Goal: Task Accomplishment & Management: Manage account settings

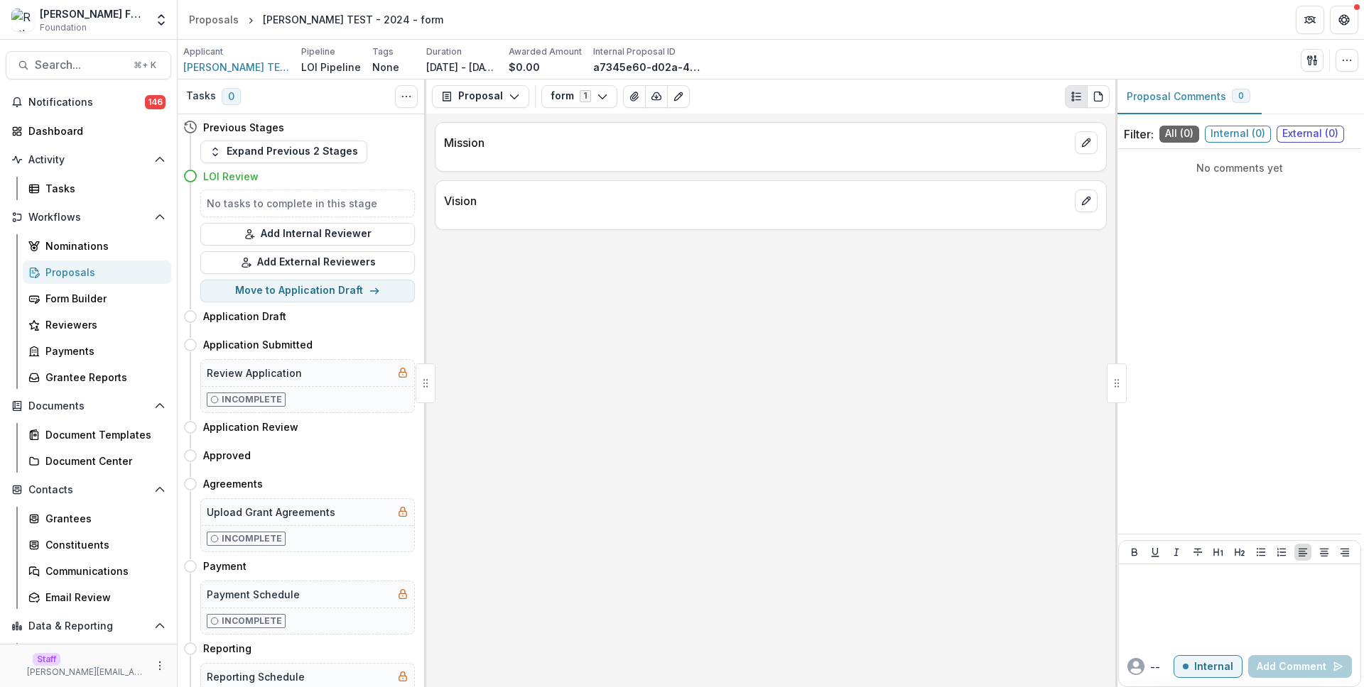
scroll to position [102, 0]
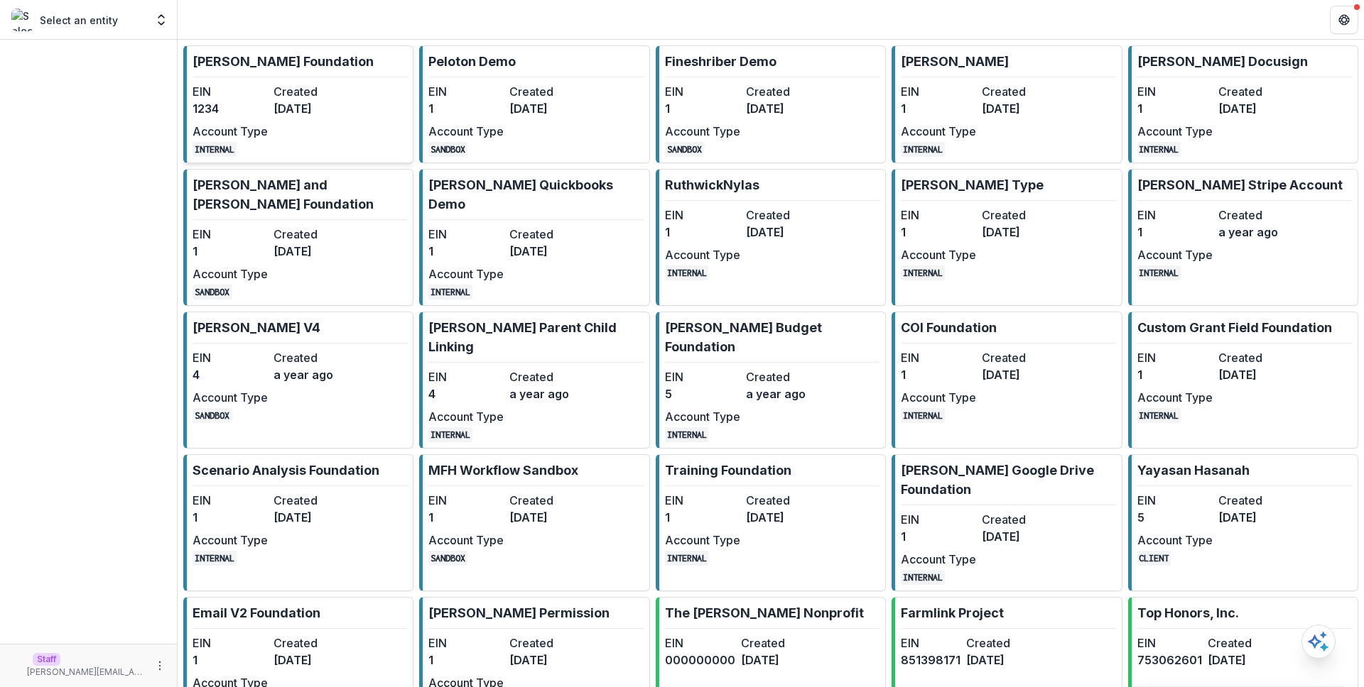
click at [268, 108] on div "EIN 1234 Created 3 years ago Account Type INTERNAL" at bounding box center [270, 120] width 156 height 74
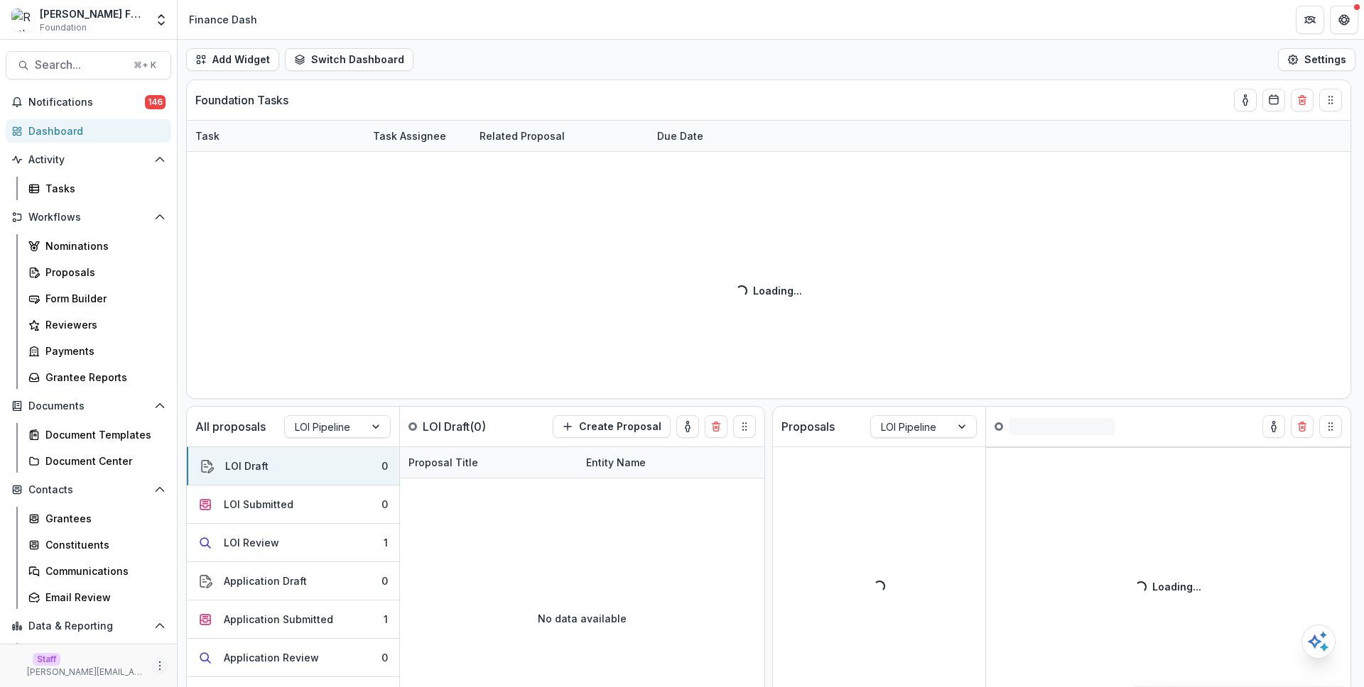
click at [156, 668] on icon "More" at bounding box center [159, 666] width 11 height 11
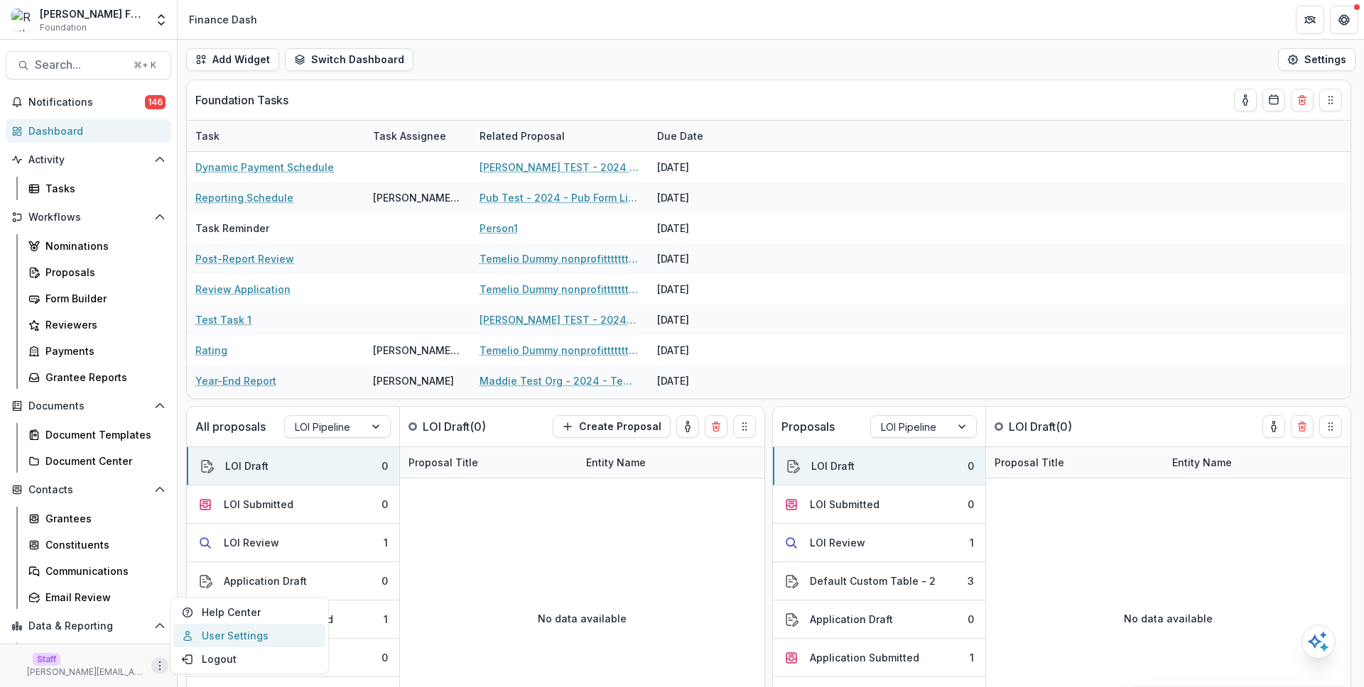
click at [244, 633] on link "User Settings" at bounding box center [249, 635] width 152 height 23
click at [154, 666] on icon "More" at bounding box center [159, 666] width 11 height 11
click at [262, 631] on link "User Settings" at bounding box center [249, 635] width 152 height 23
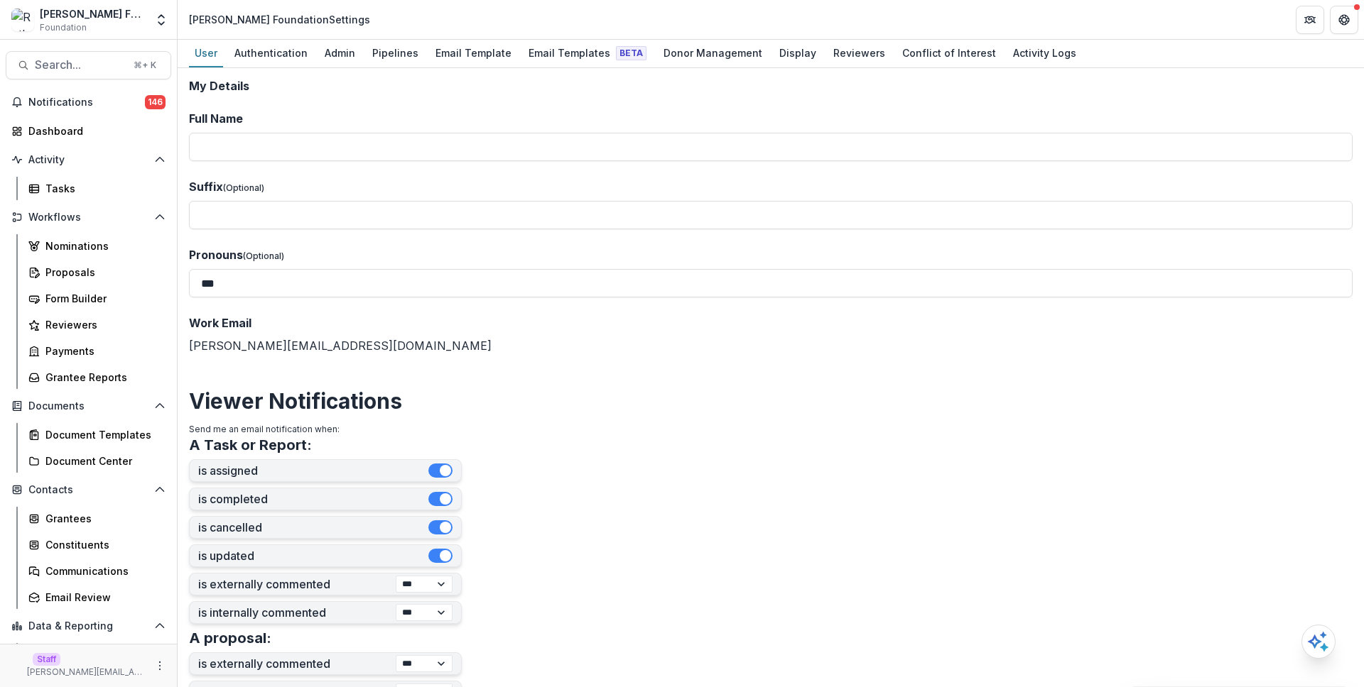
click at [399, 48] on div "Pipelines" at bounding box center [395, 53] width 58 height 21
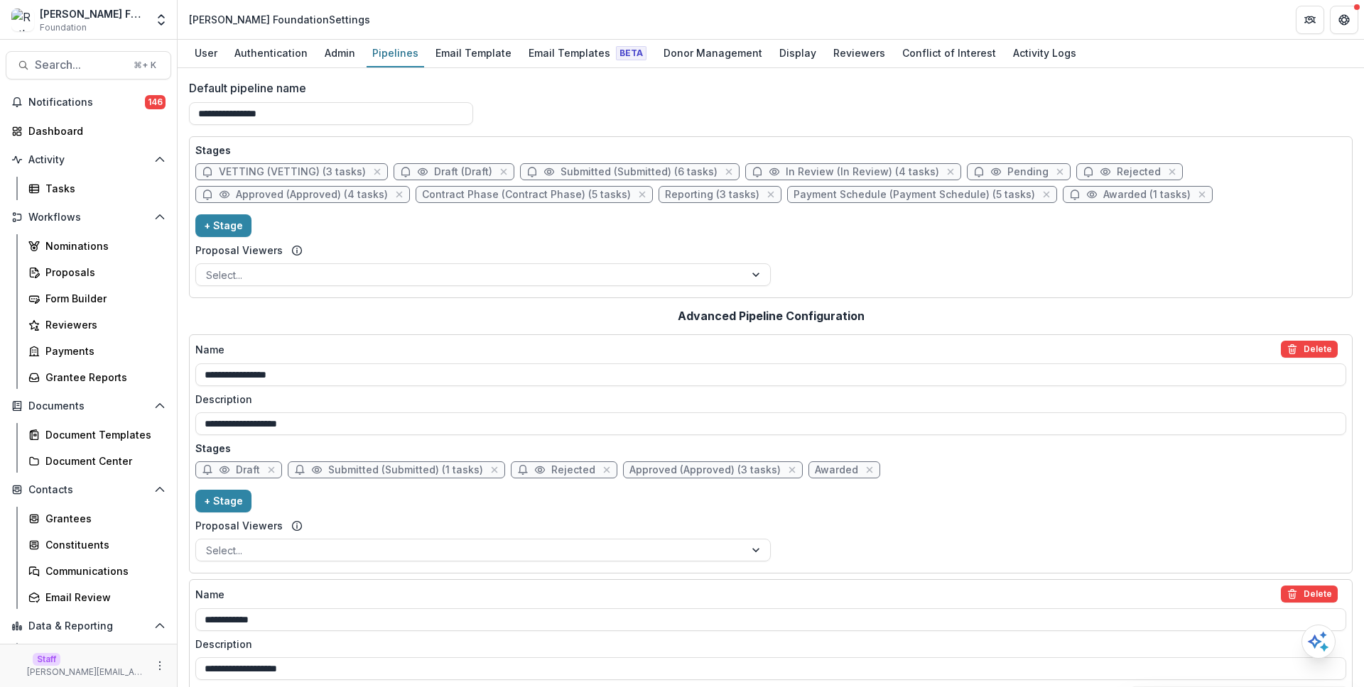
click at [518, 192] on span "Contract Phase (Contract Phase) (5 tasks)" at bounding box center [526, 195] width 209 height 12
select select "********"
select select
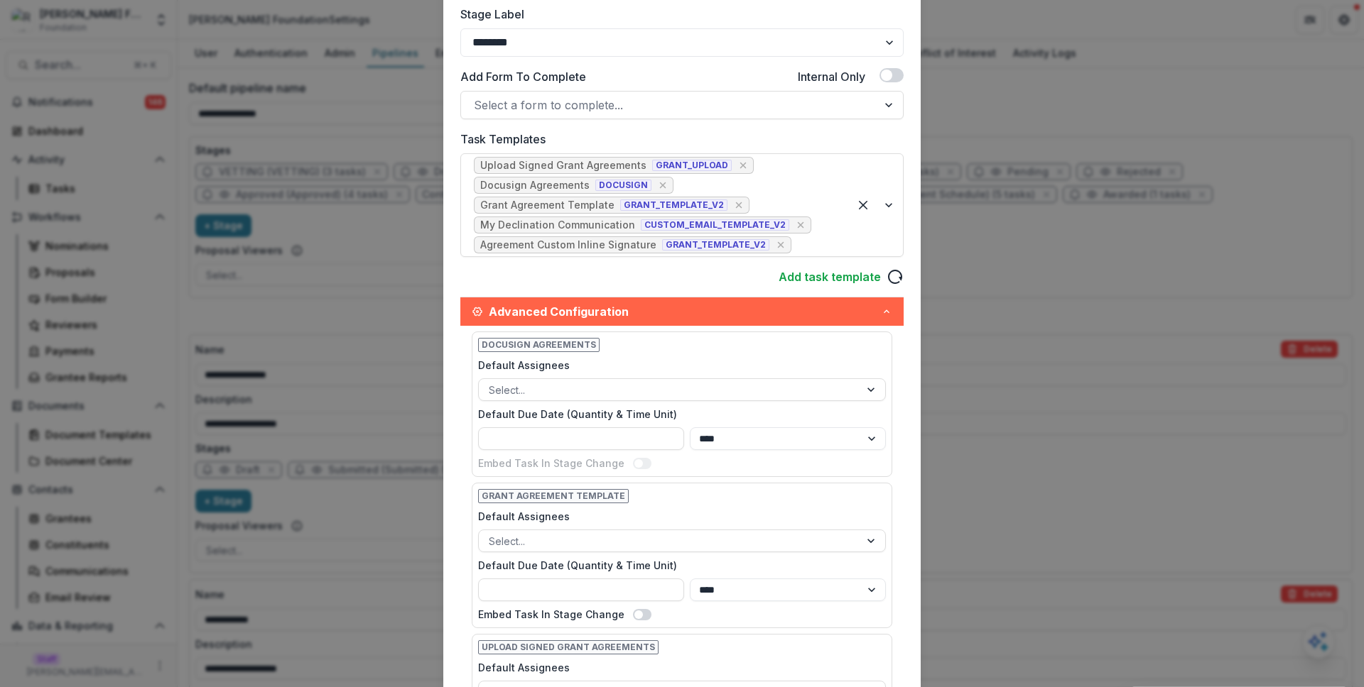
scroll to position [286, 0]
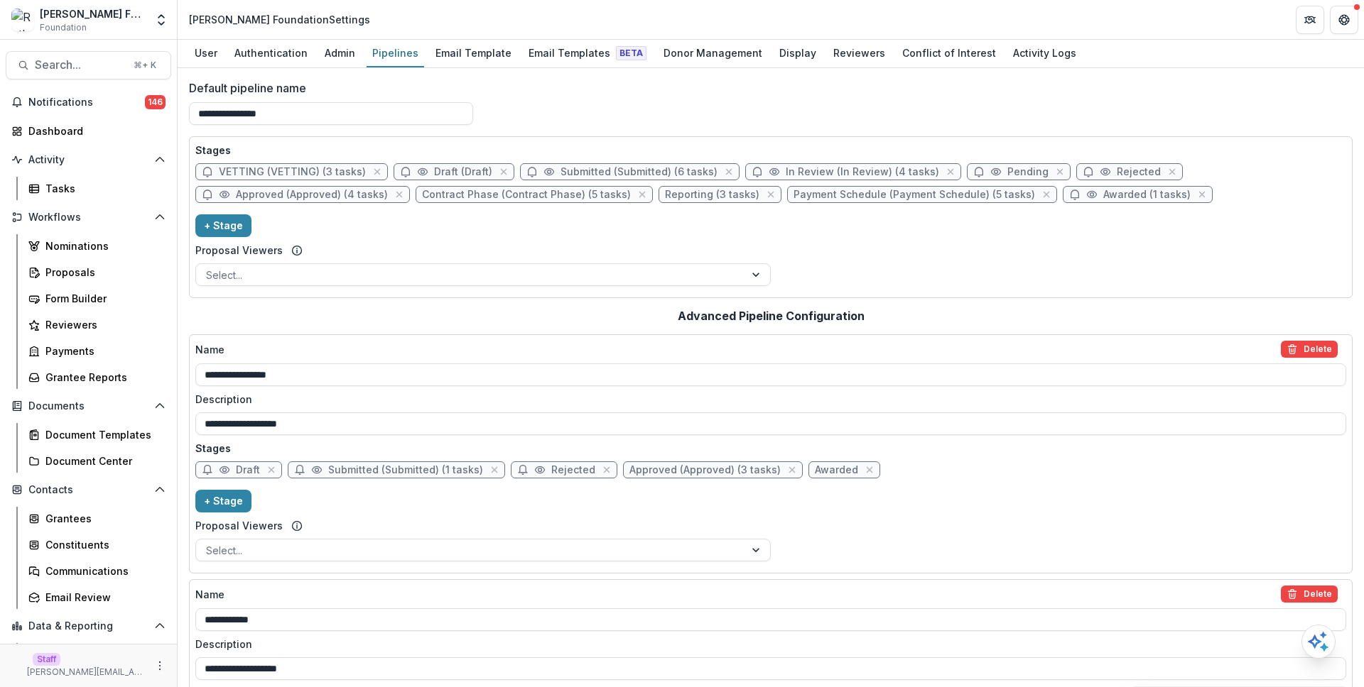
click at [480, 194] on span "Contract Phase (Contract Phase) (5 tasks)" at bounding box center [526, 195] width 209 height 12
select select "********"
select select
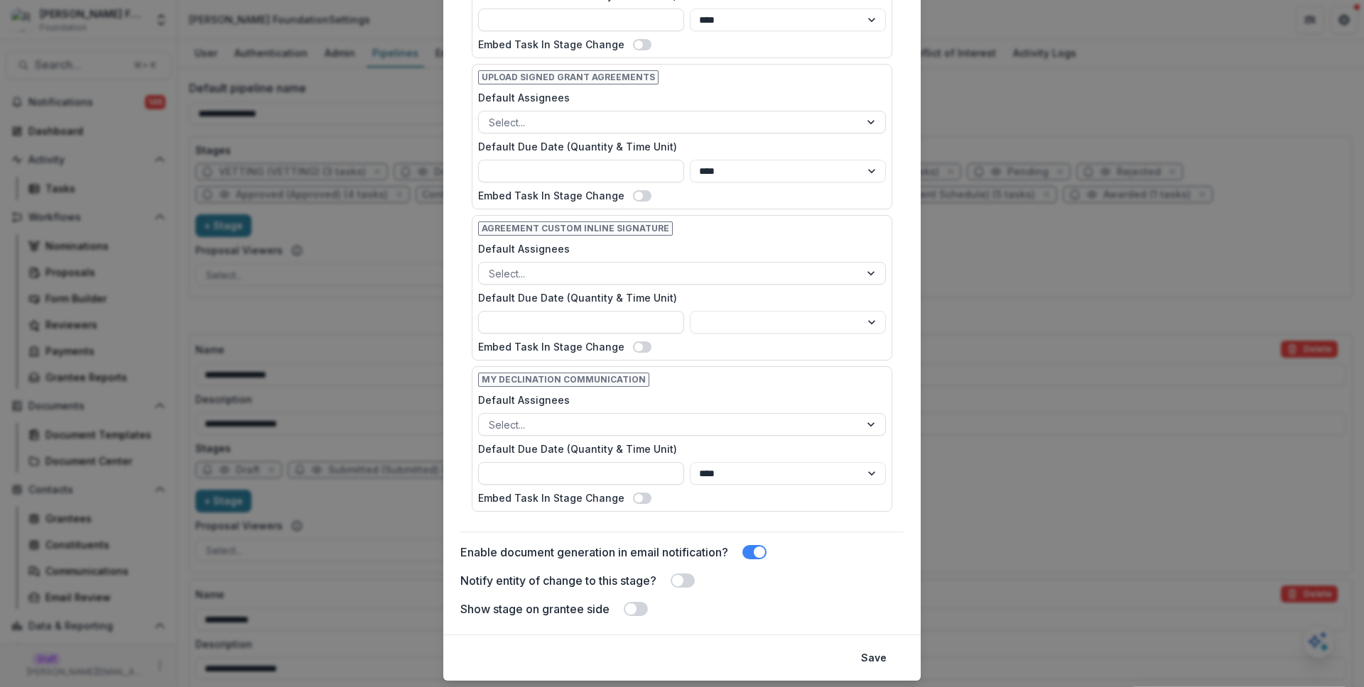
scroll to position [896, 0]
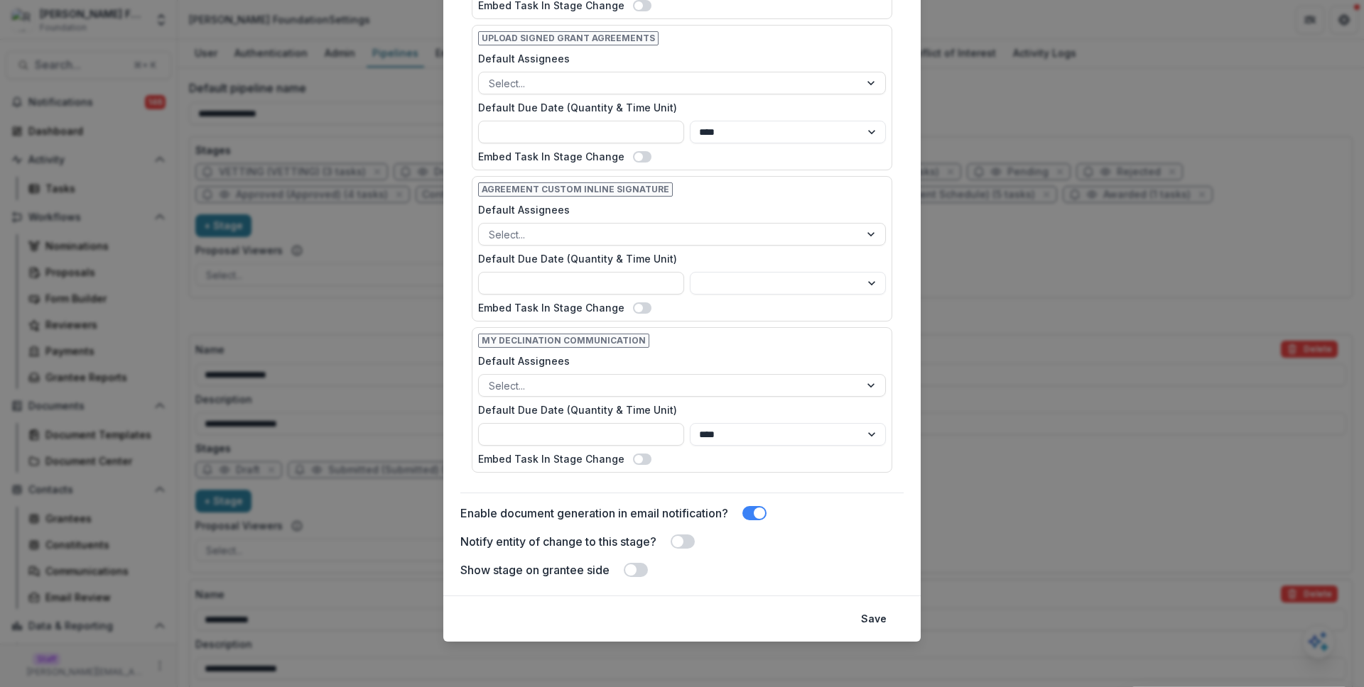
click at [420, 220] on div "**********" at bounding box center [682, 343] width 1364 height 687
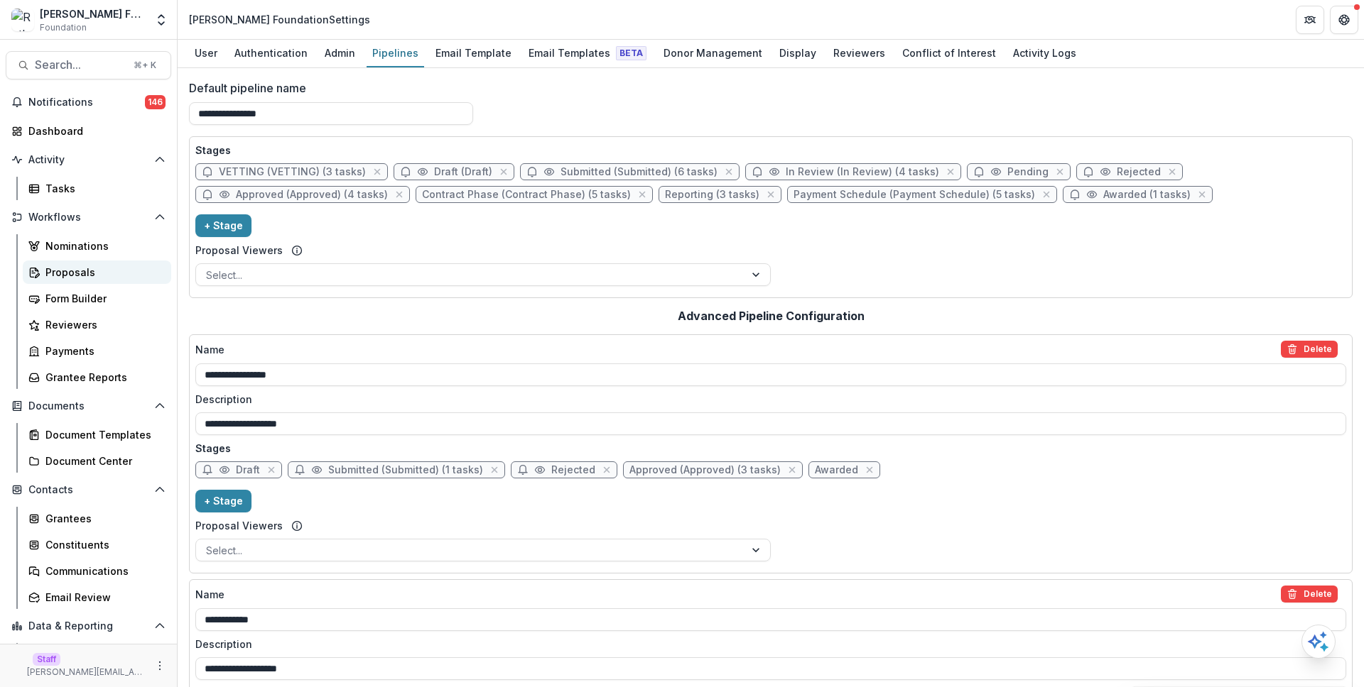
click at [108, 274] on div "Proposals" at bounding box center [102, 272] width 114 height 15
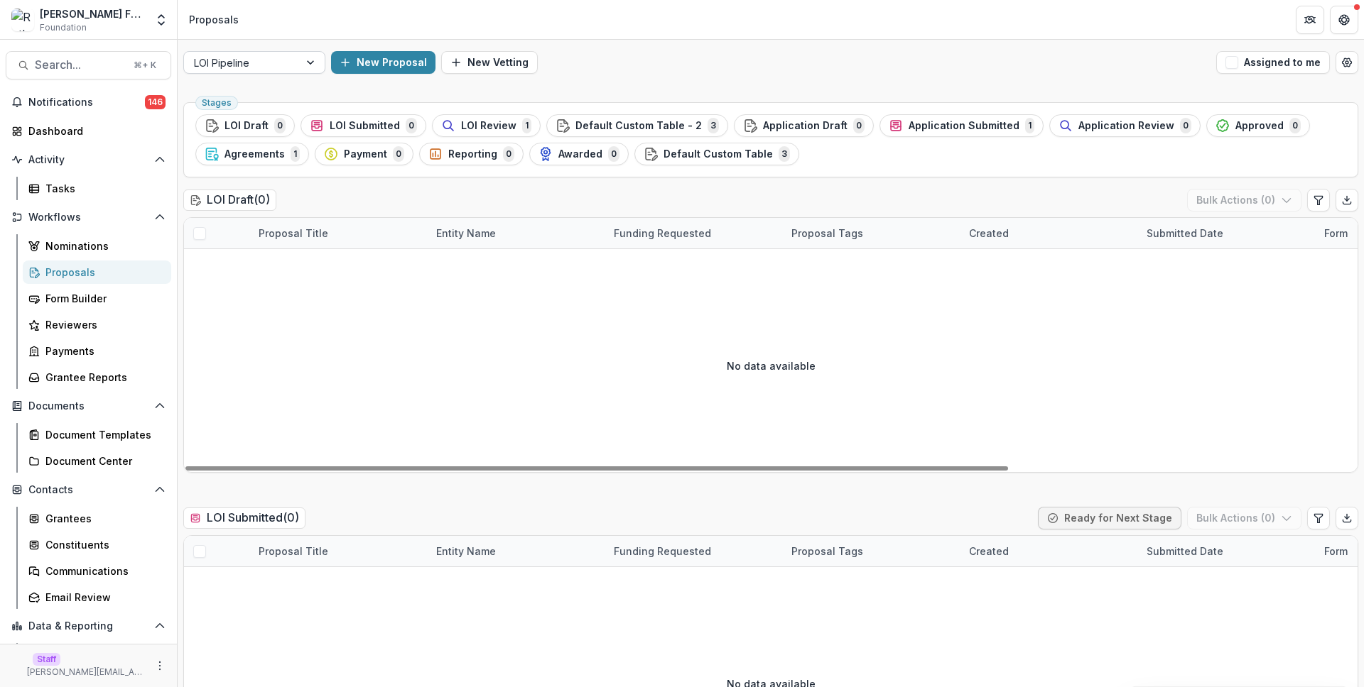
click at [261, 62] on div at bounding box center [241, 63] width 95 height 18
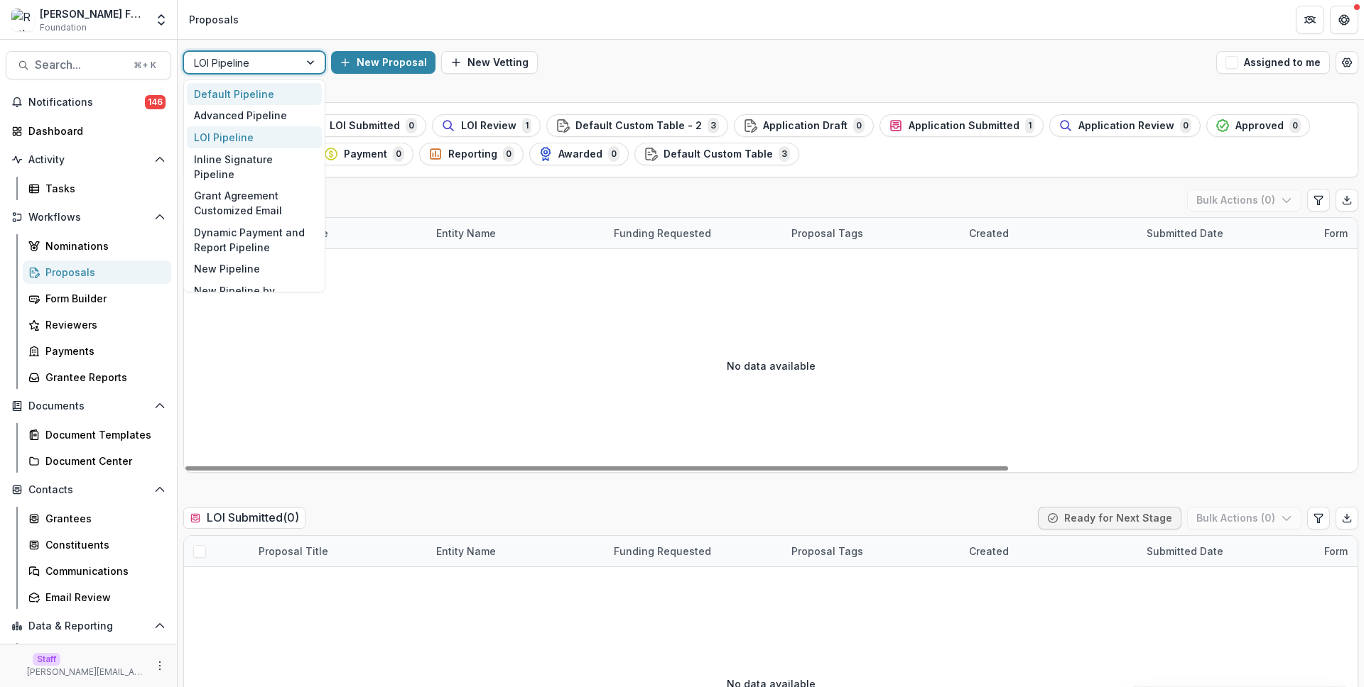
click at [260, 89] on div "Default Pipeline" at bounding box center [254, 94] width 135 height 22
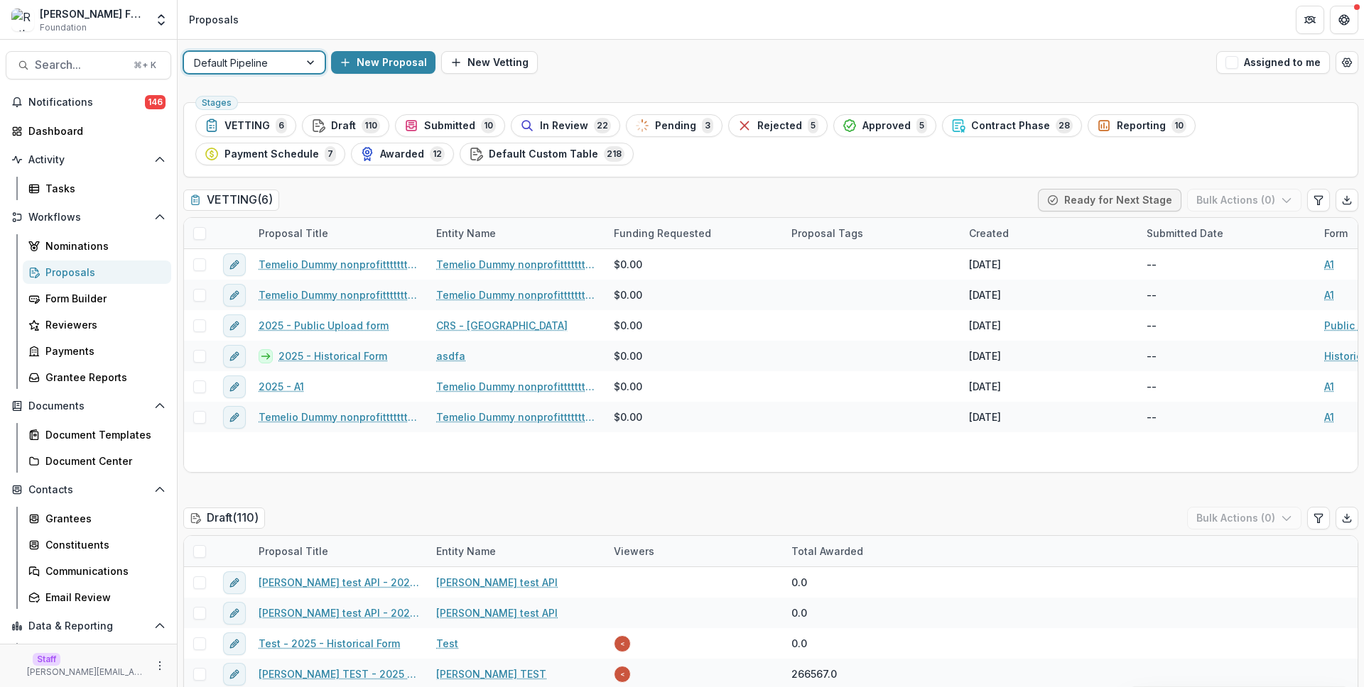
scroll to position [246, 0]
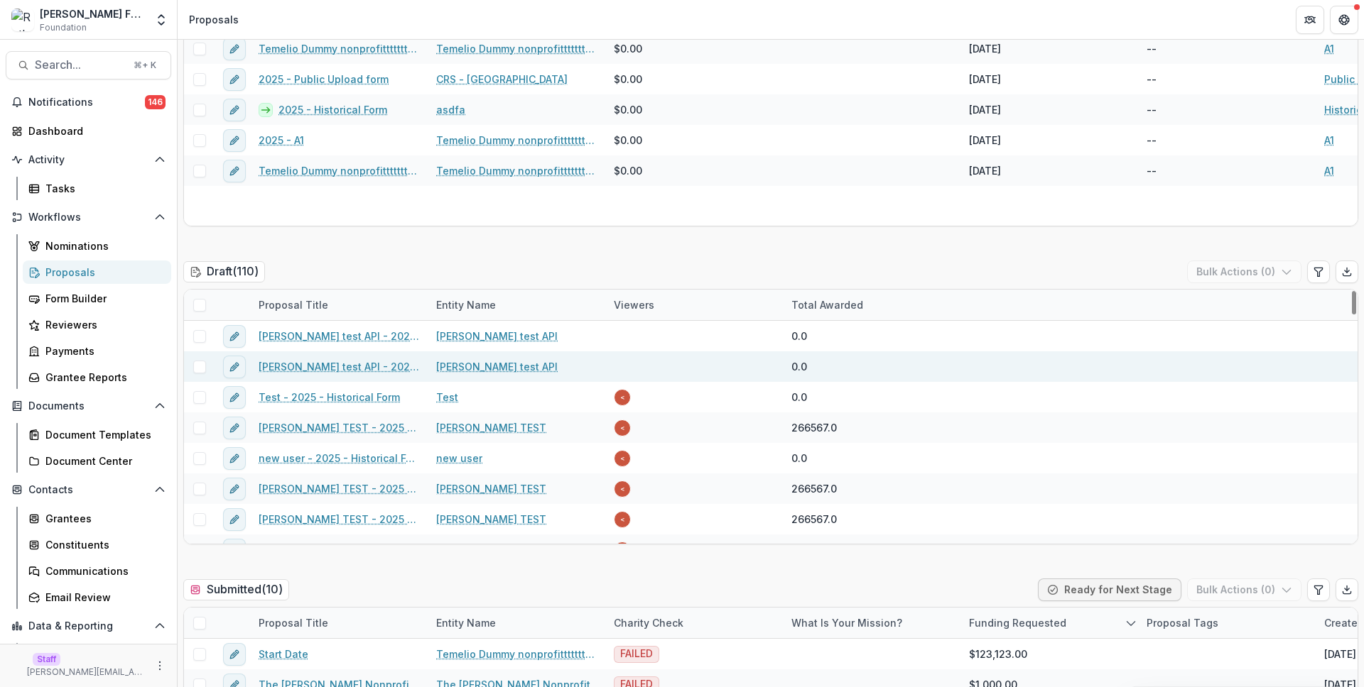
click at [347, 365] on link "[PERSON_NAME] test API - 2025 - Historical Form" at bounding box center [339, 366] width 161 height 15
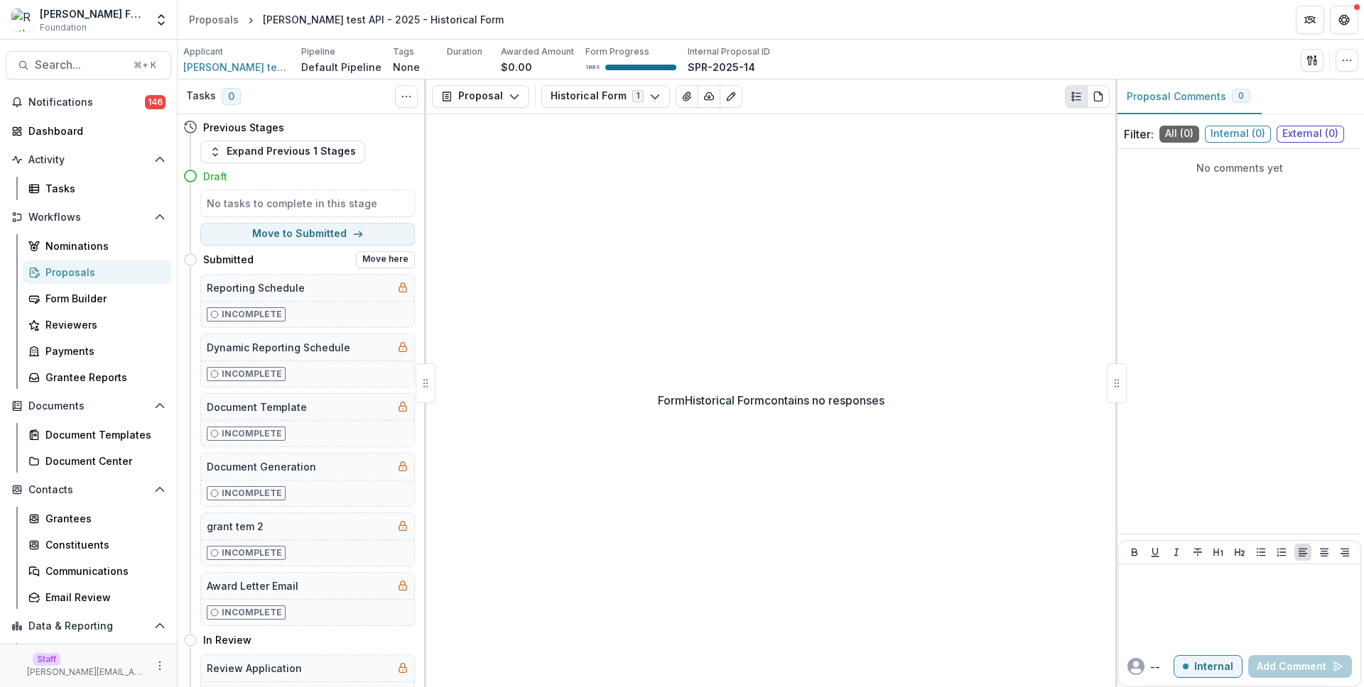
scroll to position [939, 0]
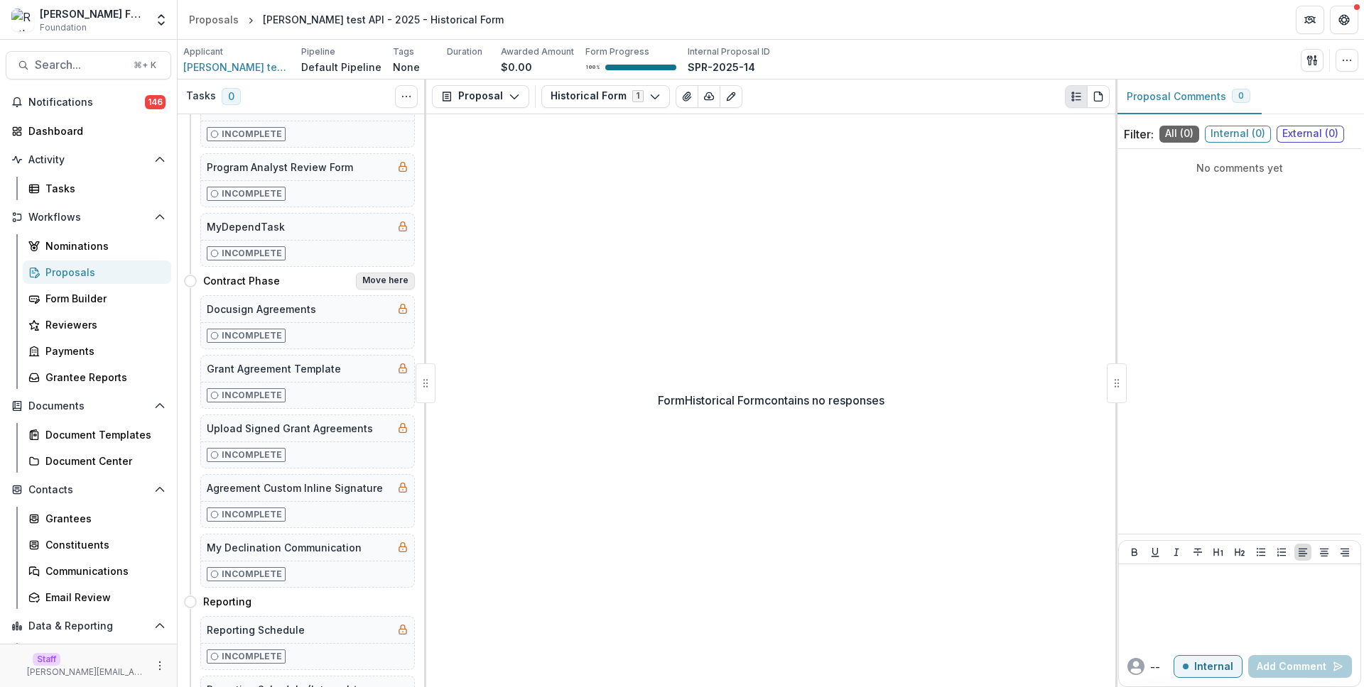
click at [386, 286] on button "Move here" at bounding box center [385, 281] width 59 height 17
select select "**********"
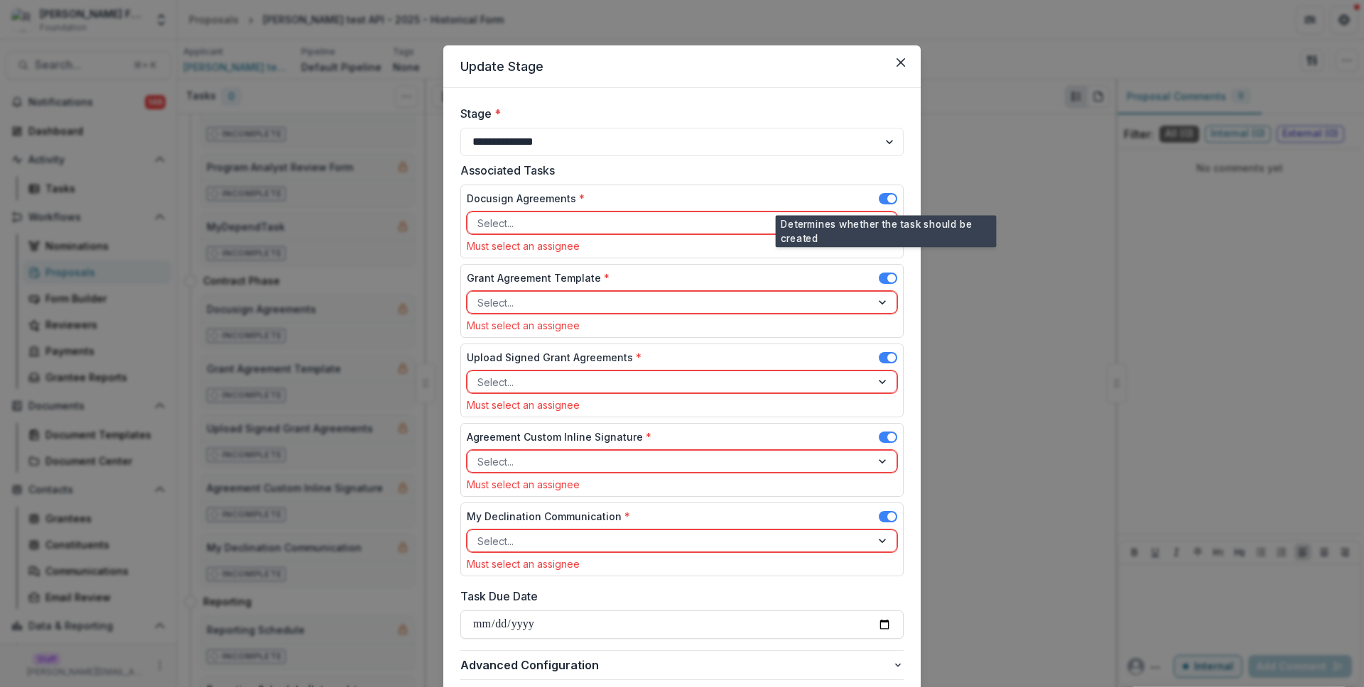
drag, startPoint x: 878, startPoint y: 195, endPoint x: 882, endPoint y: 209, distance: 14.8
click at [879, 195] on span at bounding box center [888, 198] width 18 height 11
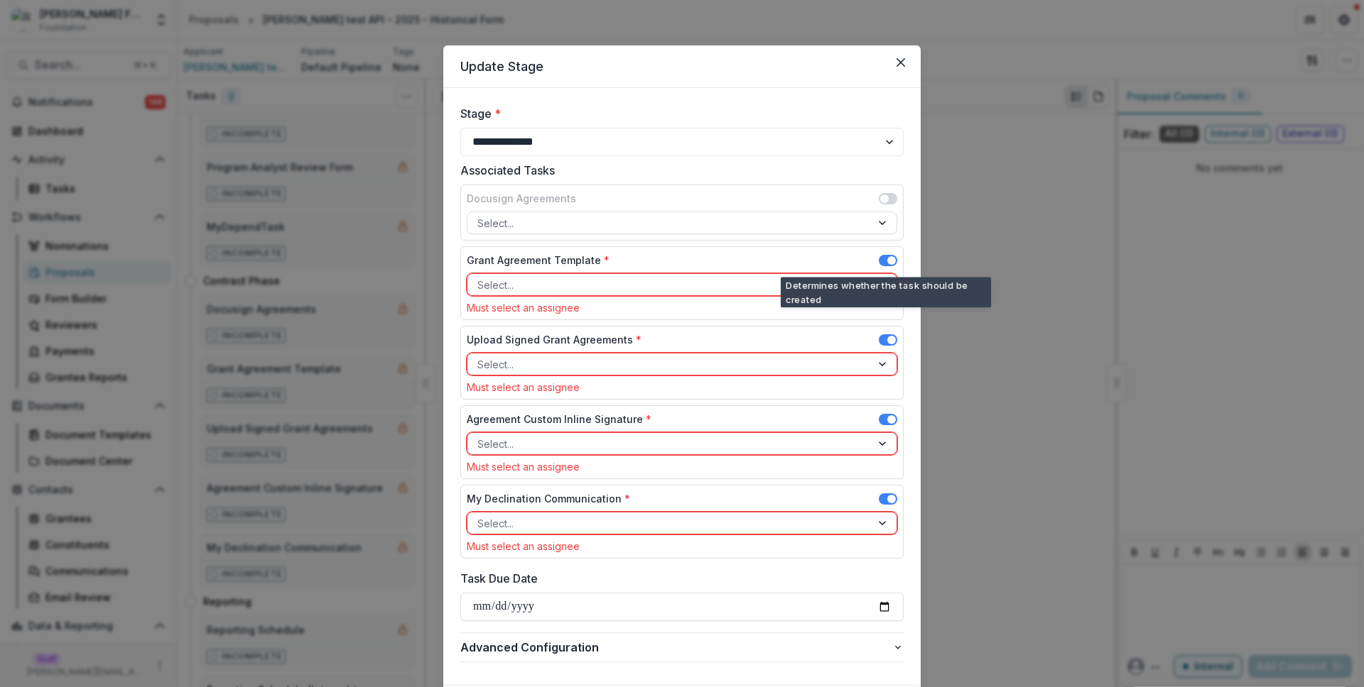
drag, startPoint x: 888, startPoint y: 255, endPoint x: 887, endPoint y: 263, distance: 8.6
click at [888, 255] on span at bounding box center [888, 260] width 18 height 11
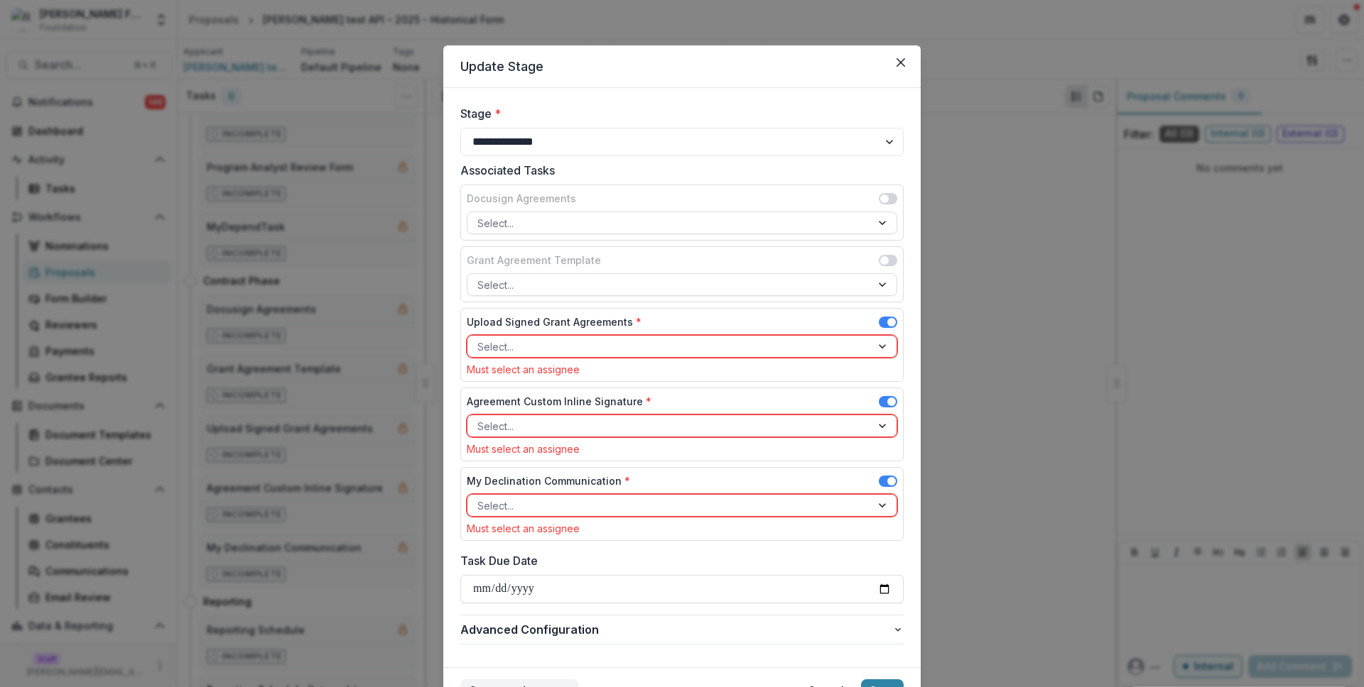
click at [891, 319] on span at bounding box center [891, 322] width 9 height 9
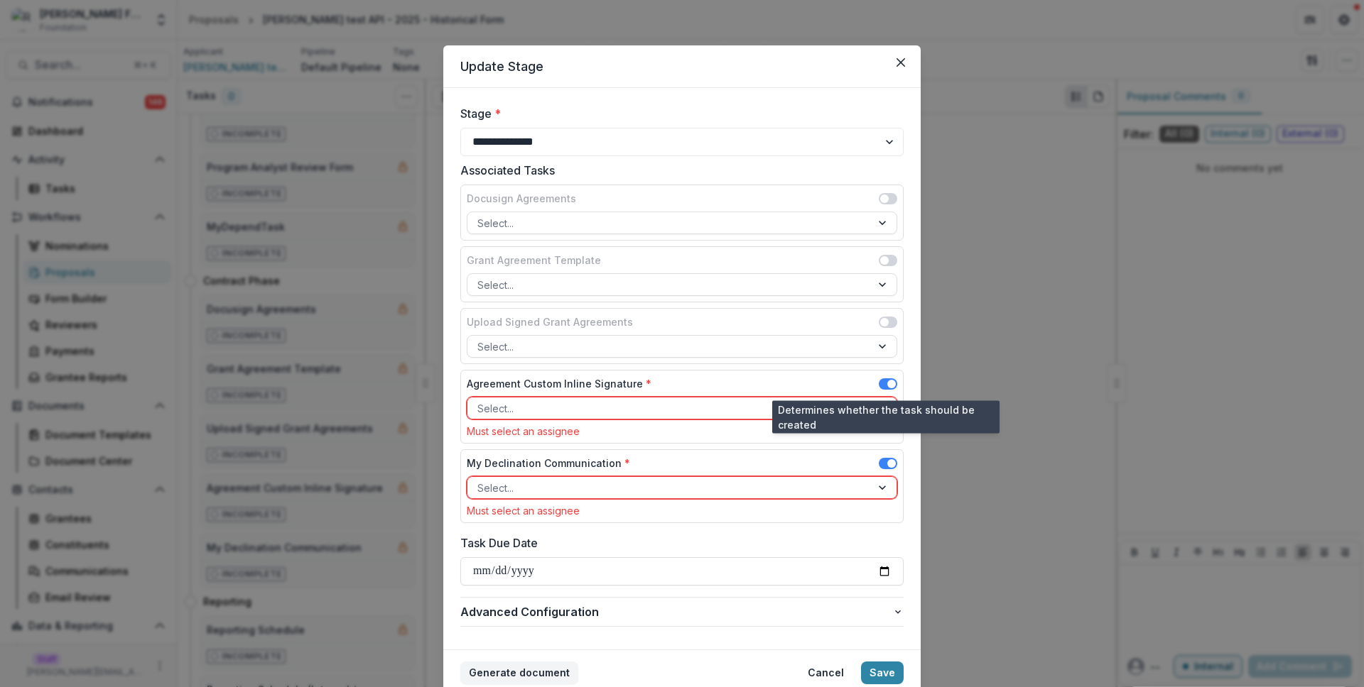
click at [887, 381] on span at bounding box center [891, 384] width 9 height 9
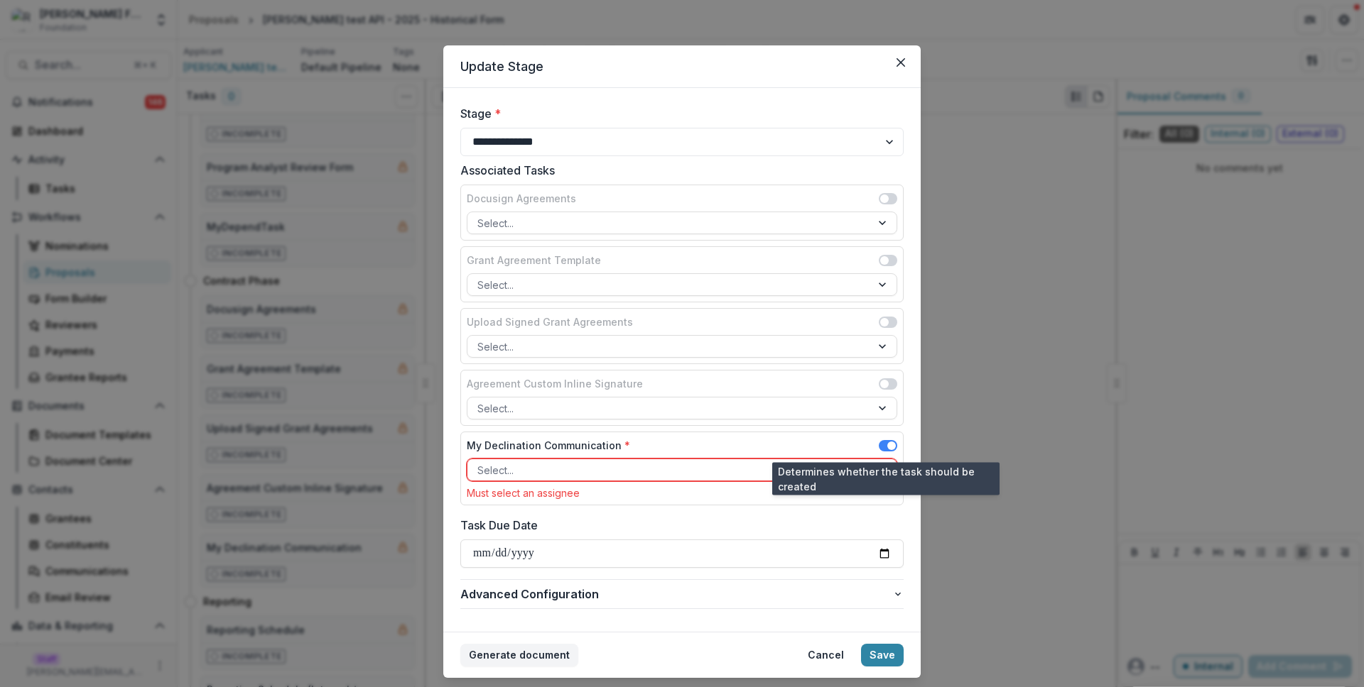
click at [881, 445] on span at bounding box center [888, 445] width 18 height 11
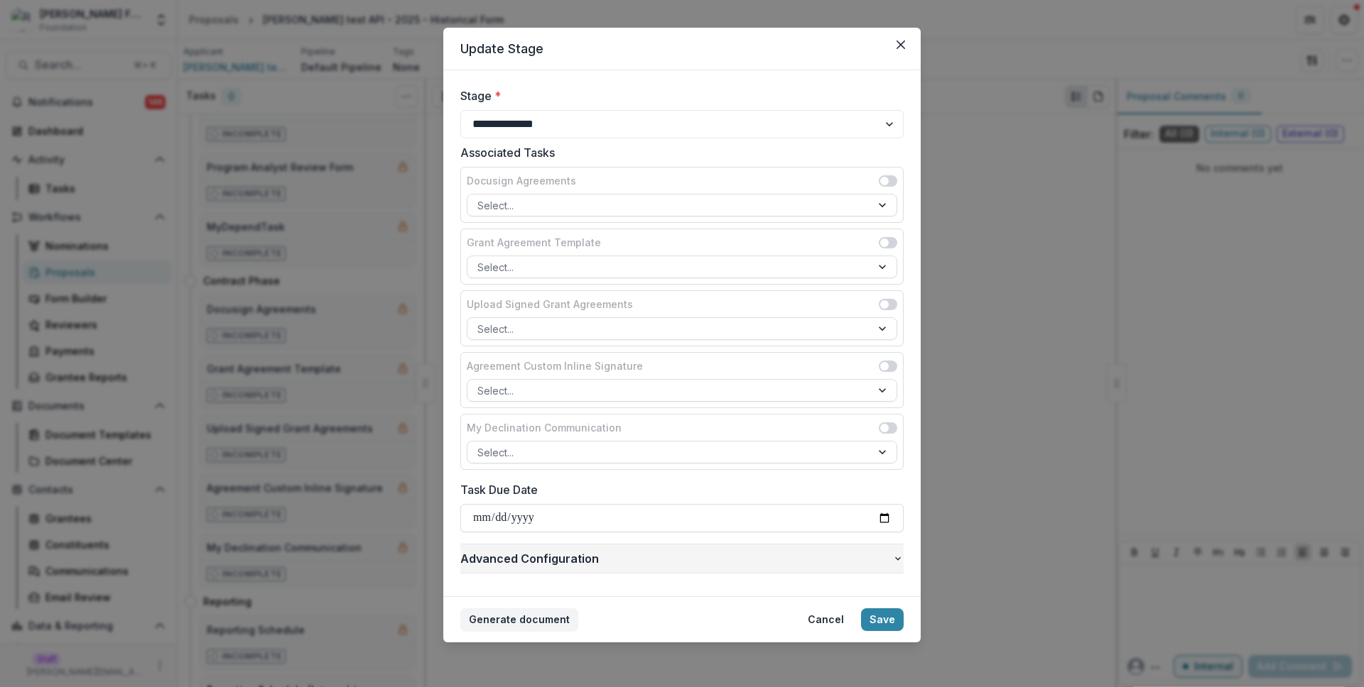
scroll to position [18, 0]
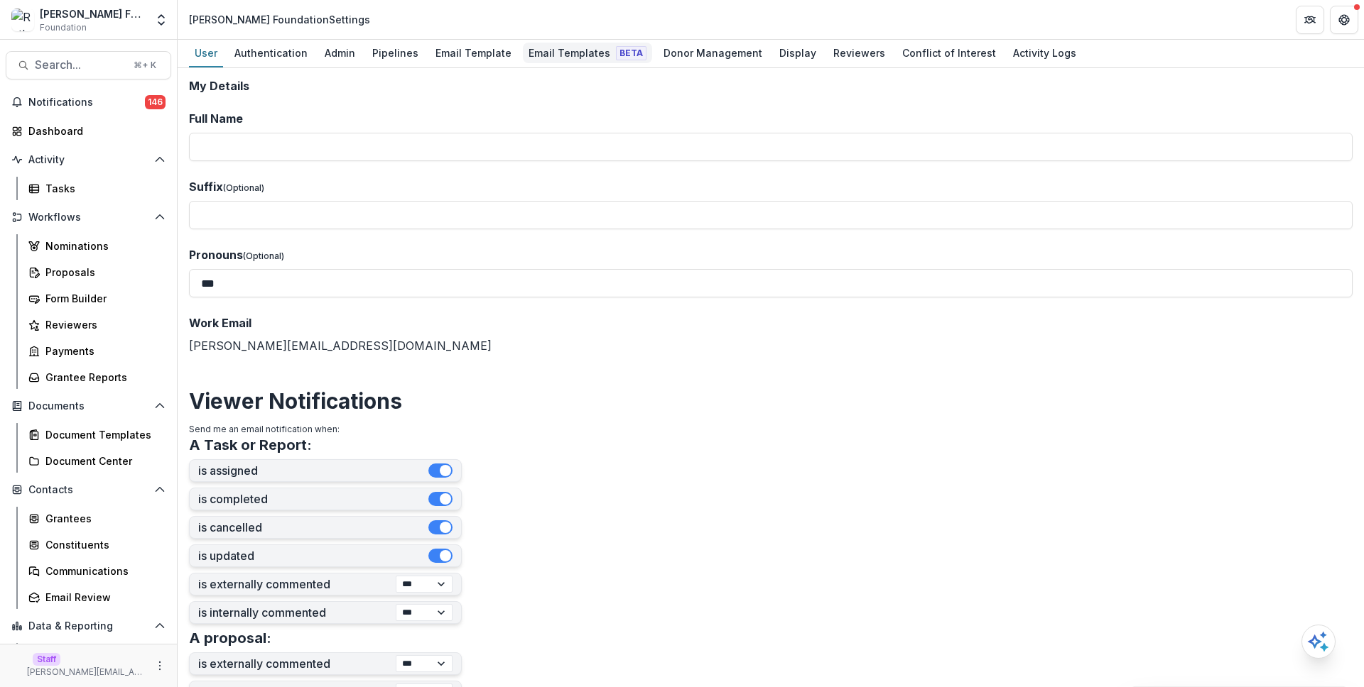
click at [575, 48] on div "Email Templates Beta" at bounding box center [587, 53] width 129 height 21
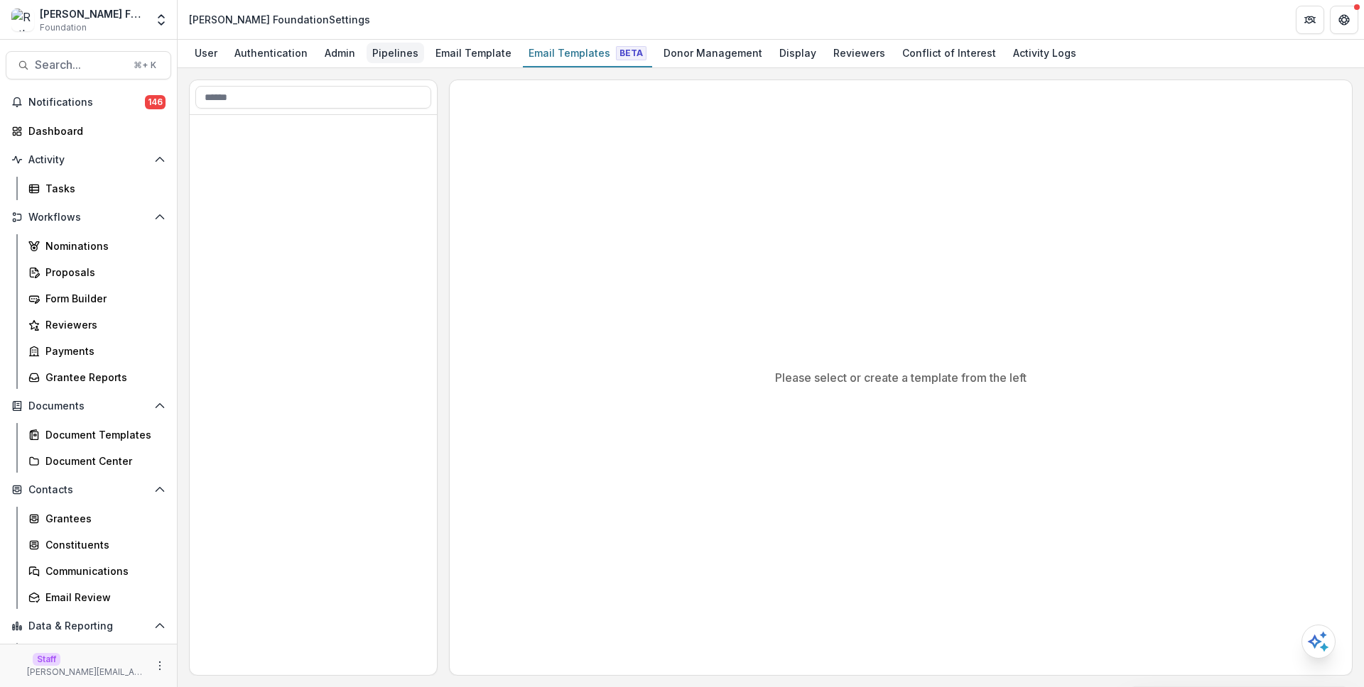
click at [374, 58] on div "Pipelines" at bounding box center [395, 53] width 58 height 21
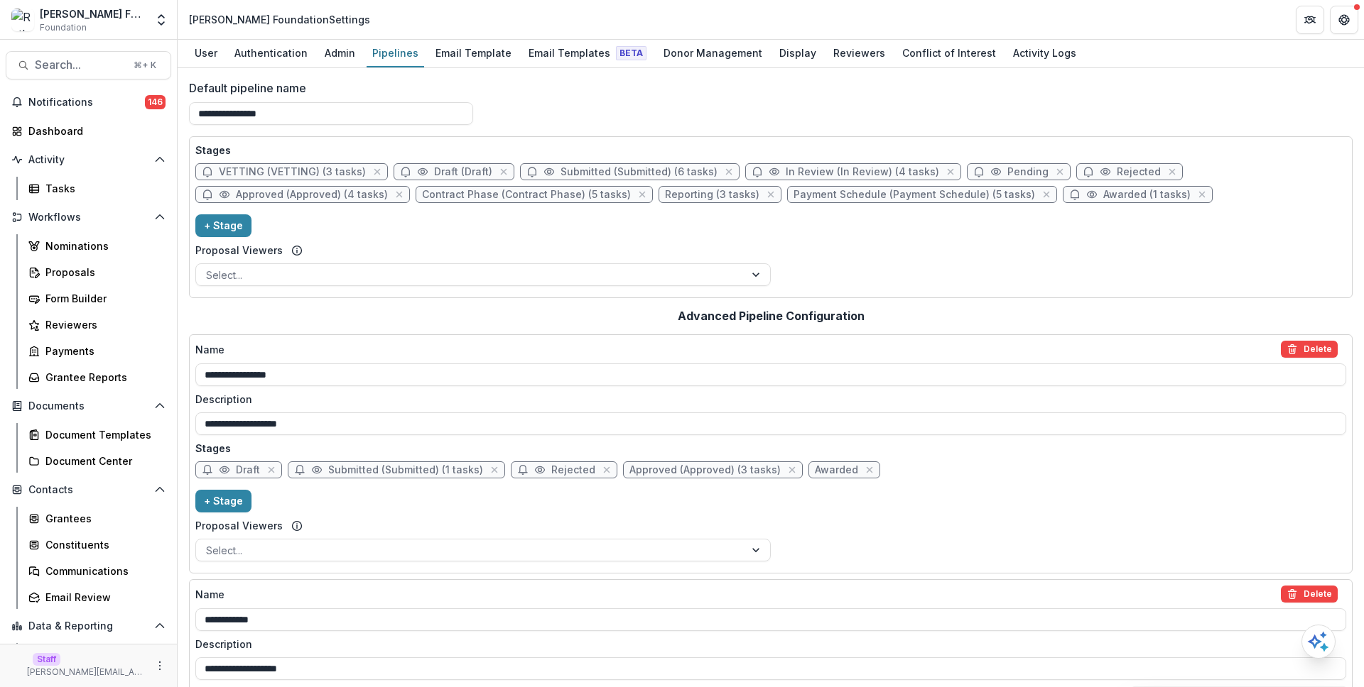
click at [500, 192] on span "Contract Phase (Contract Phase) (5 tasks)" at bounding box center [526, 195] width 209 height 12
select select "********"
select select
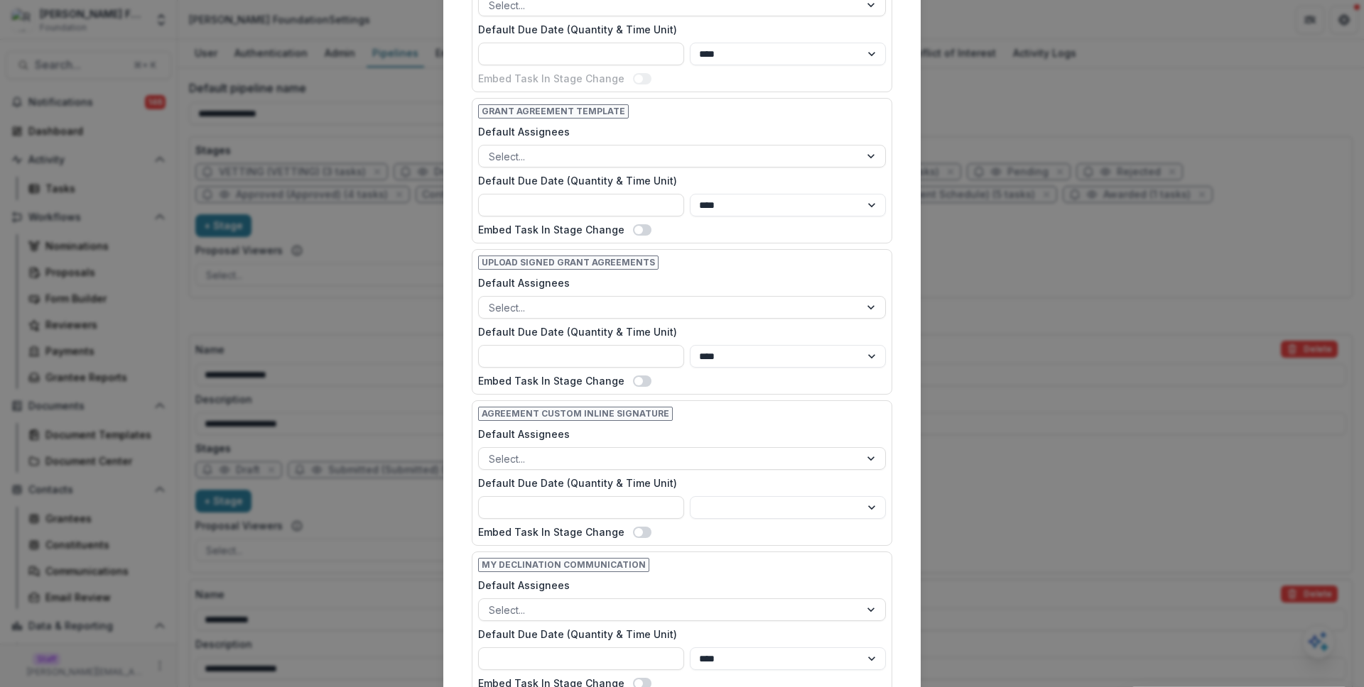
scroll to position [896, 0]
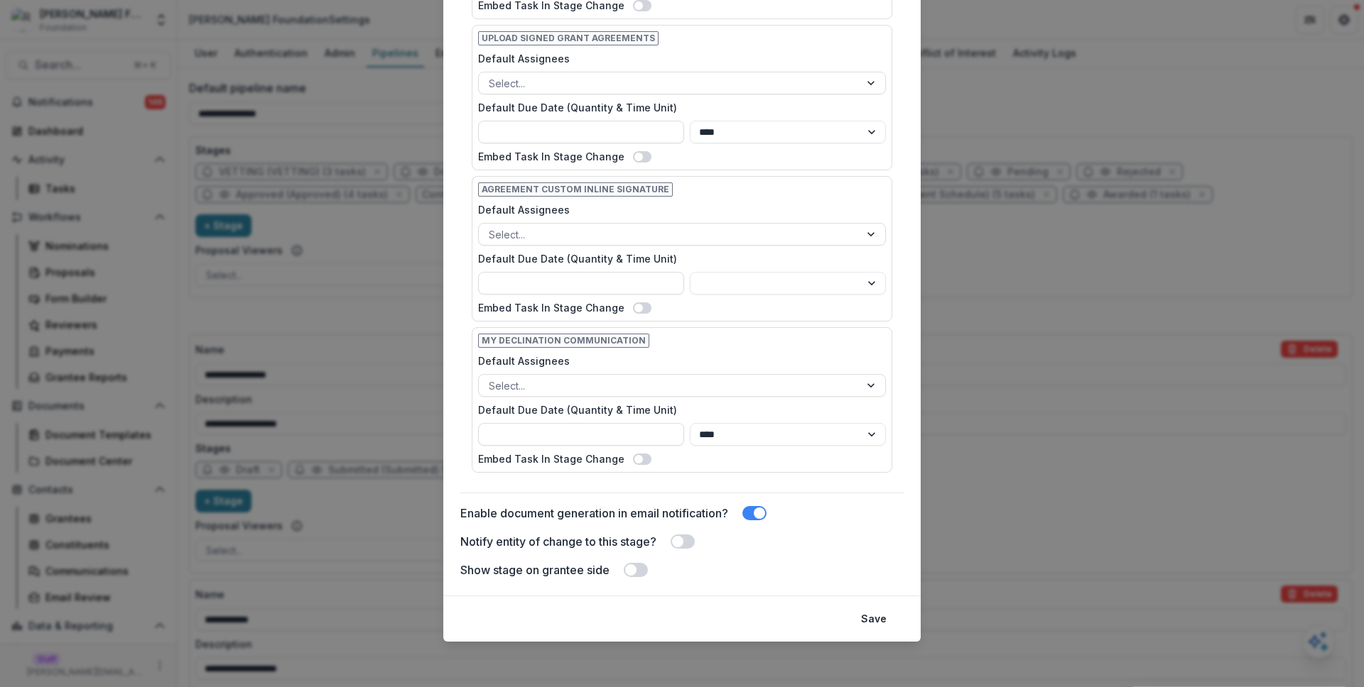
click at [679, 542] on span at bounding box center [677, 541] width 11 height 11
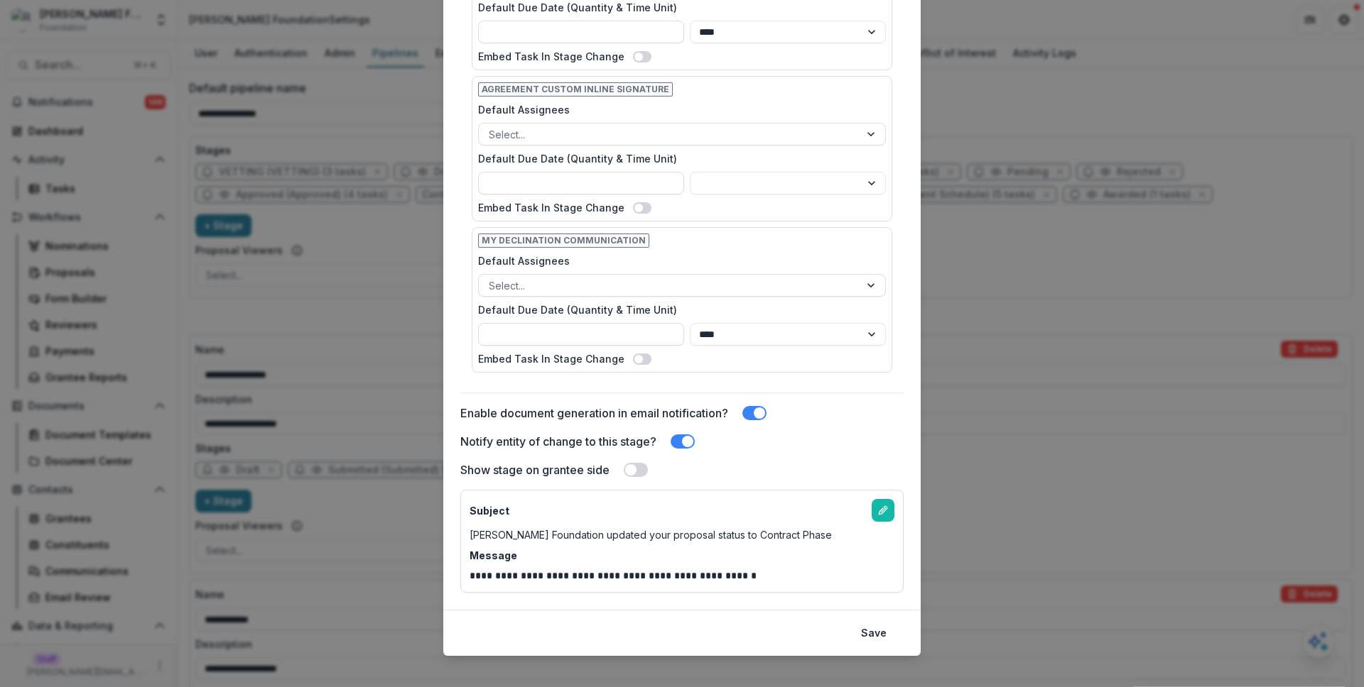
scroll to position [1011, 0]
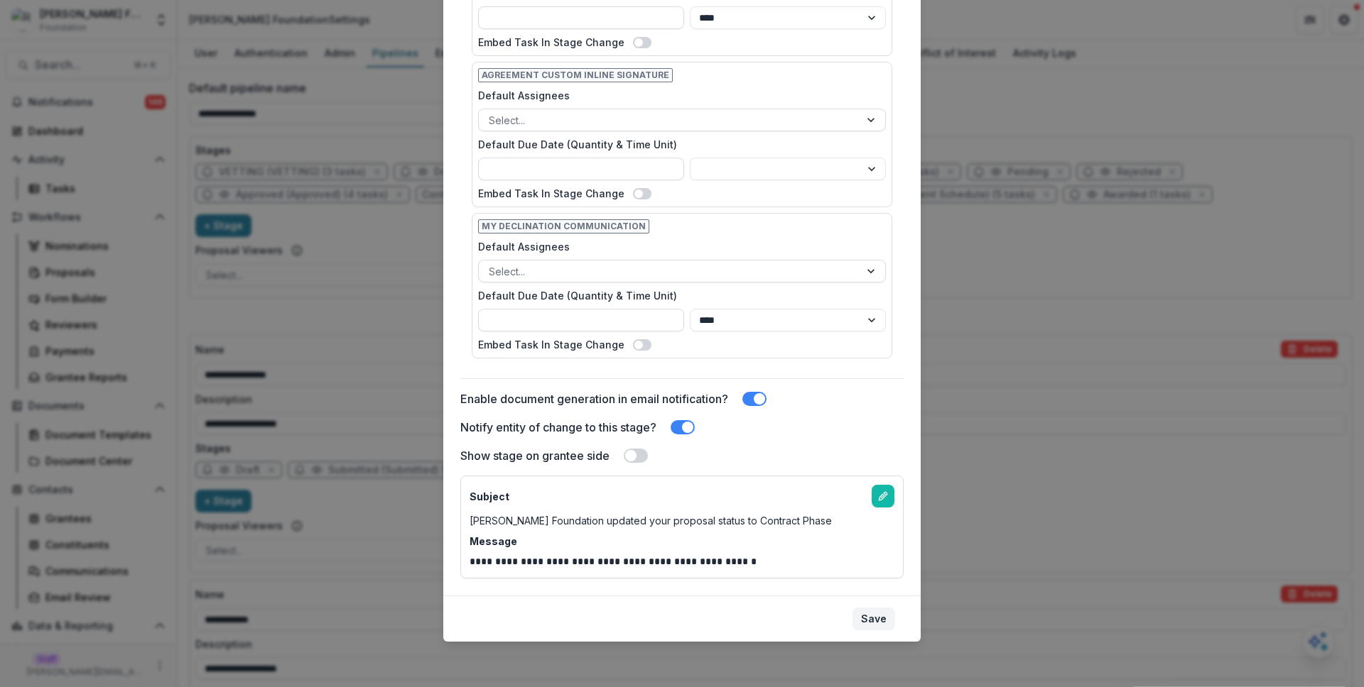
click at [862, 615] on button "Save" at bounding box center [873, 619] width 43 height 23
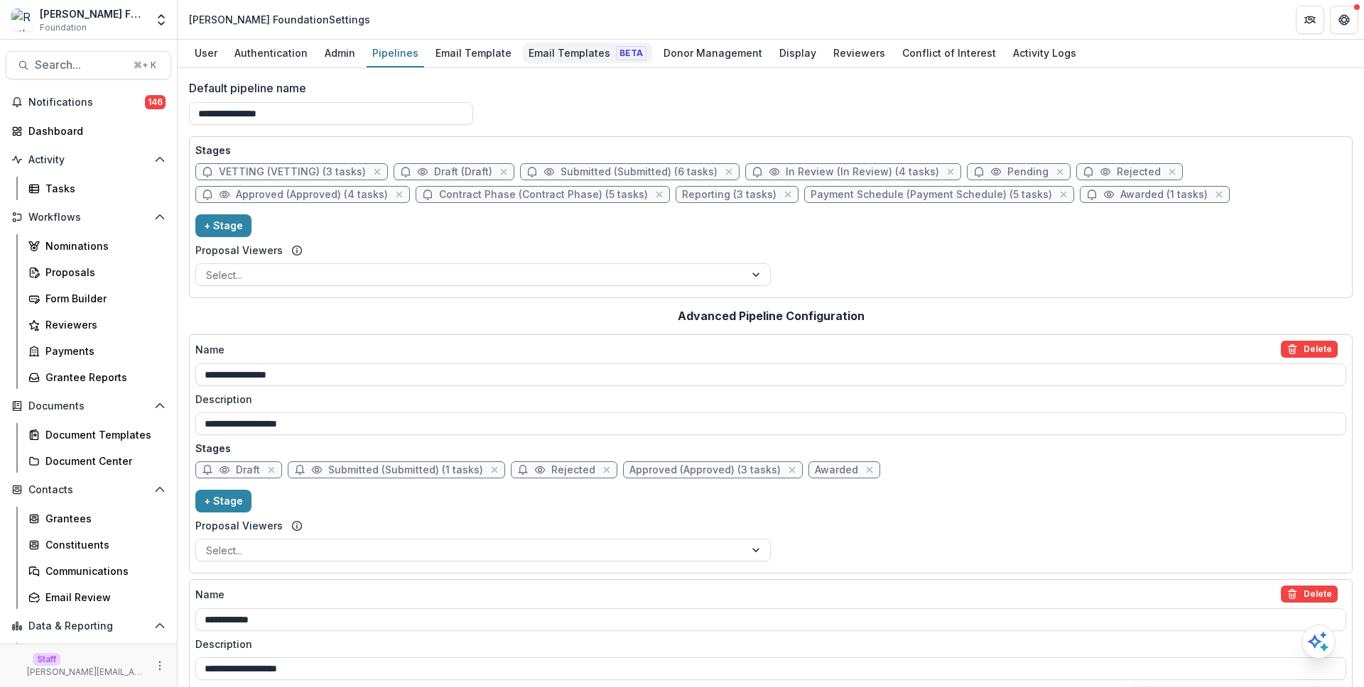
click at [618, 60] on span "Beta" at bounding box center [631, 53] width 31 height 14
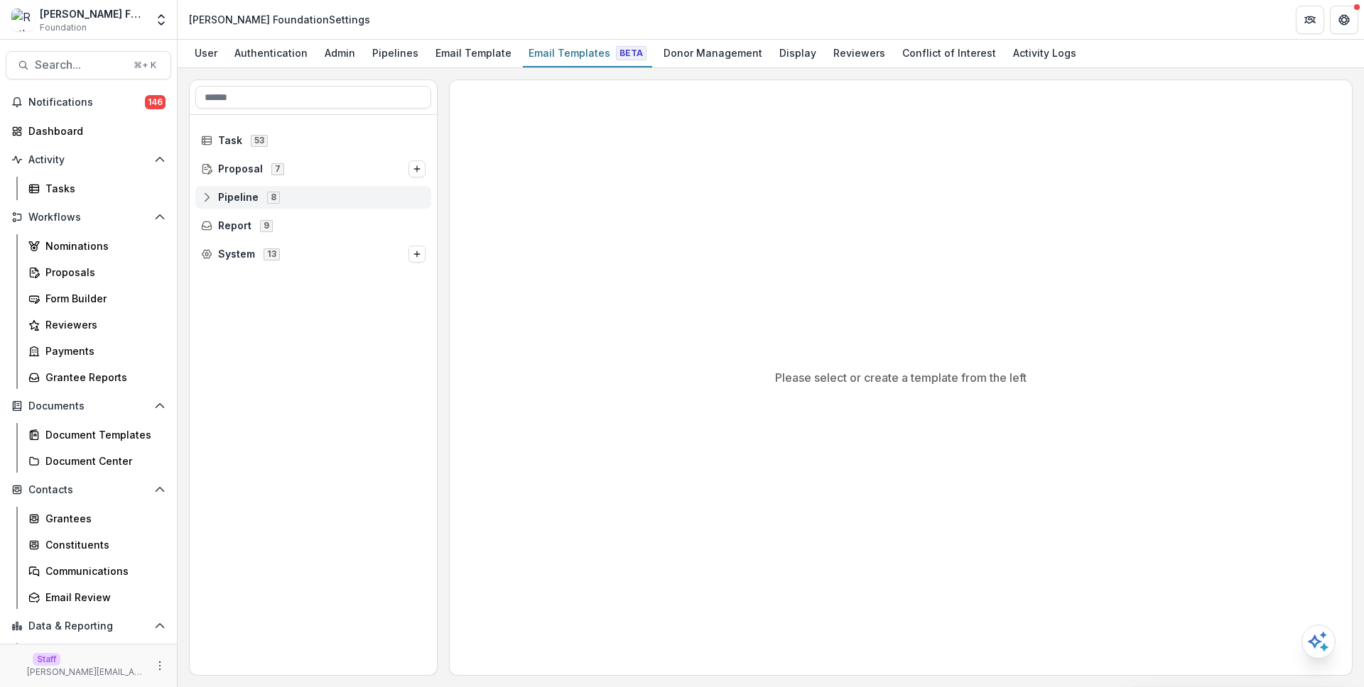
click at [264, 195] on div "8" at bounding box center [273, 197] width 18 height 12
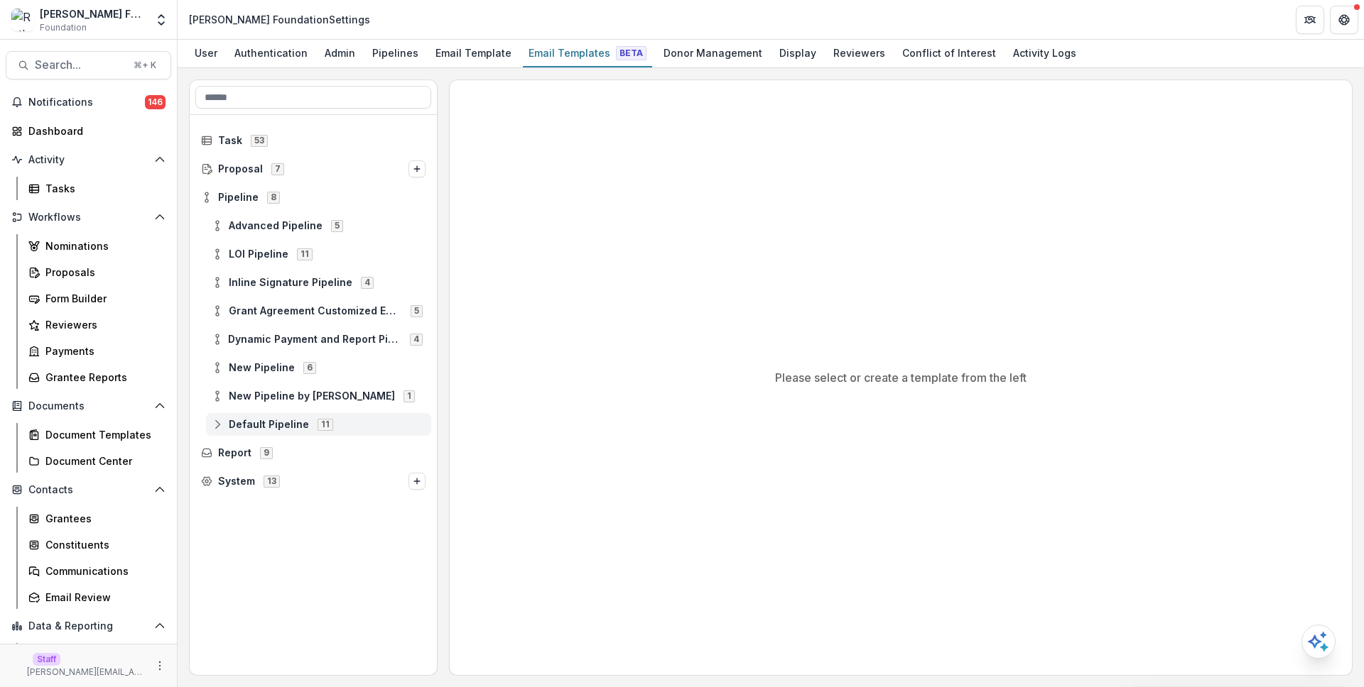
click at [214, 428] on icon at bounding box center [217, 424] width 11 height 11
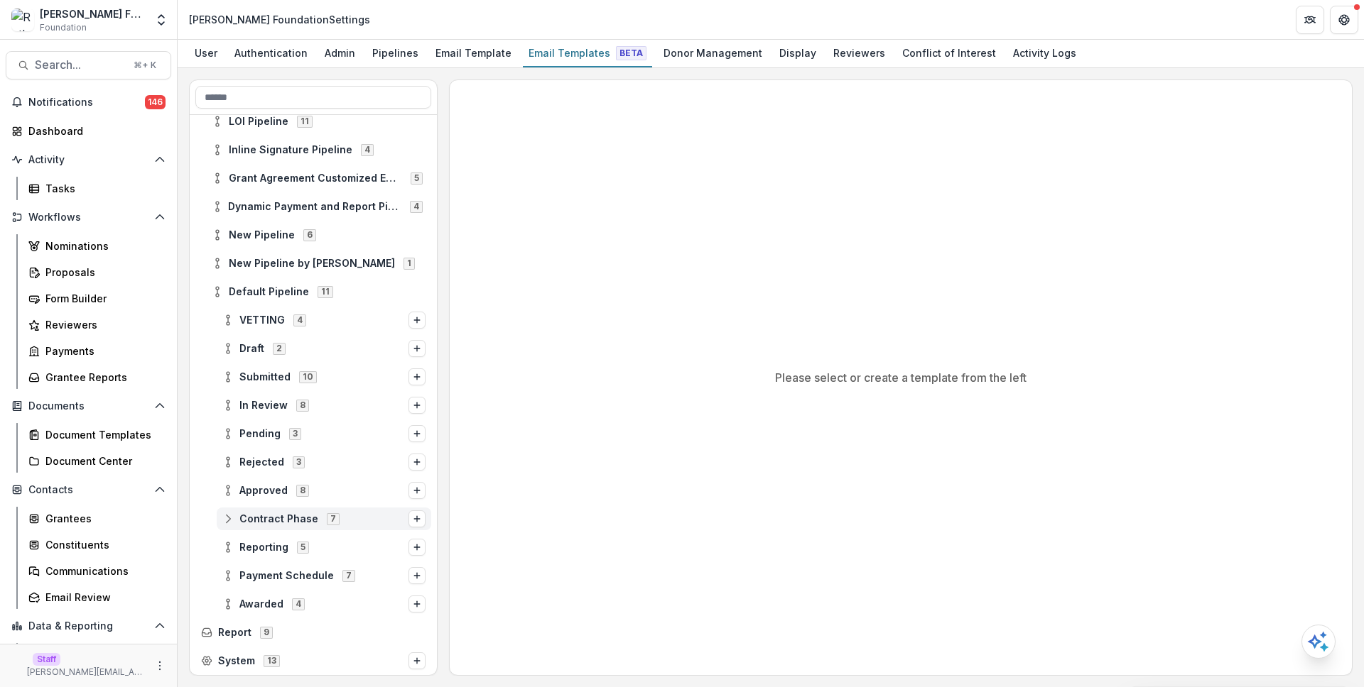
click at [226, 523] on icon at bounding box center [227, 518] width 11 height 11
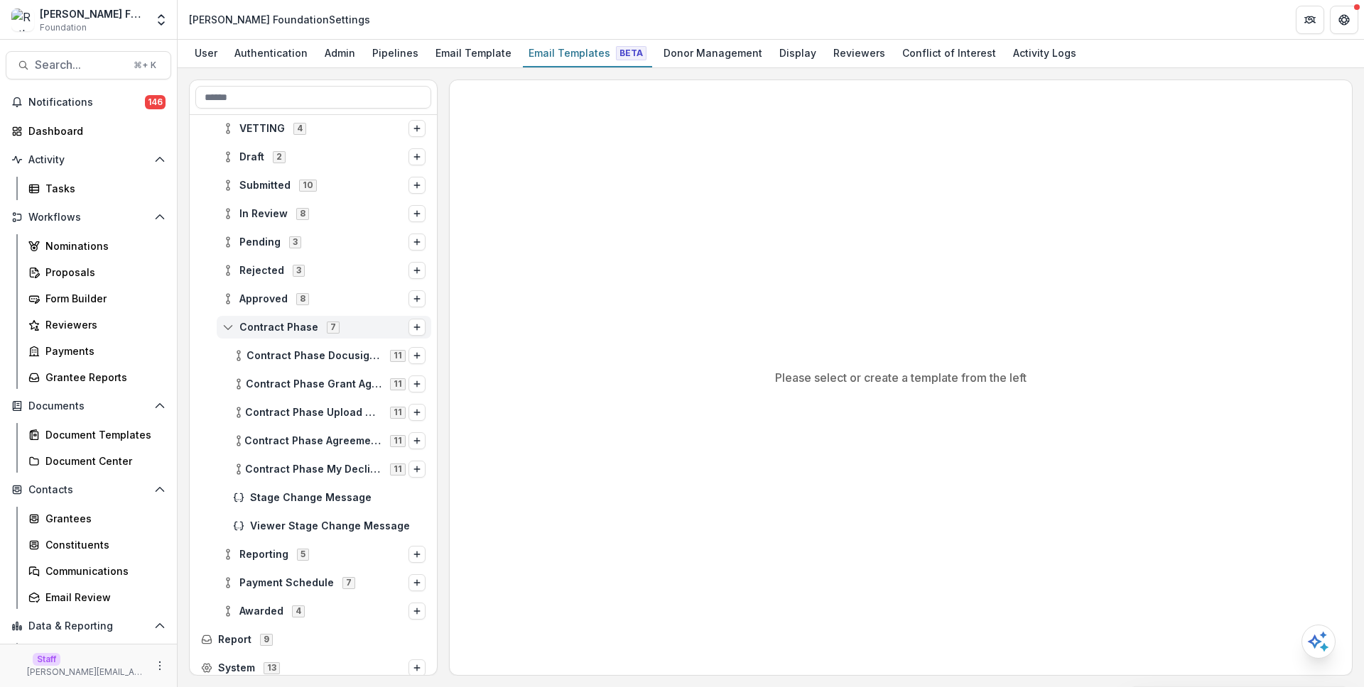
scroll to position [332, 0]
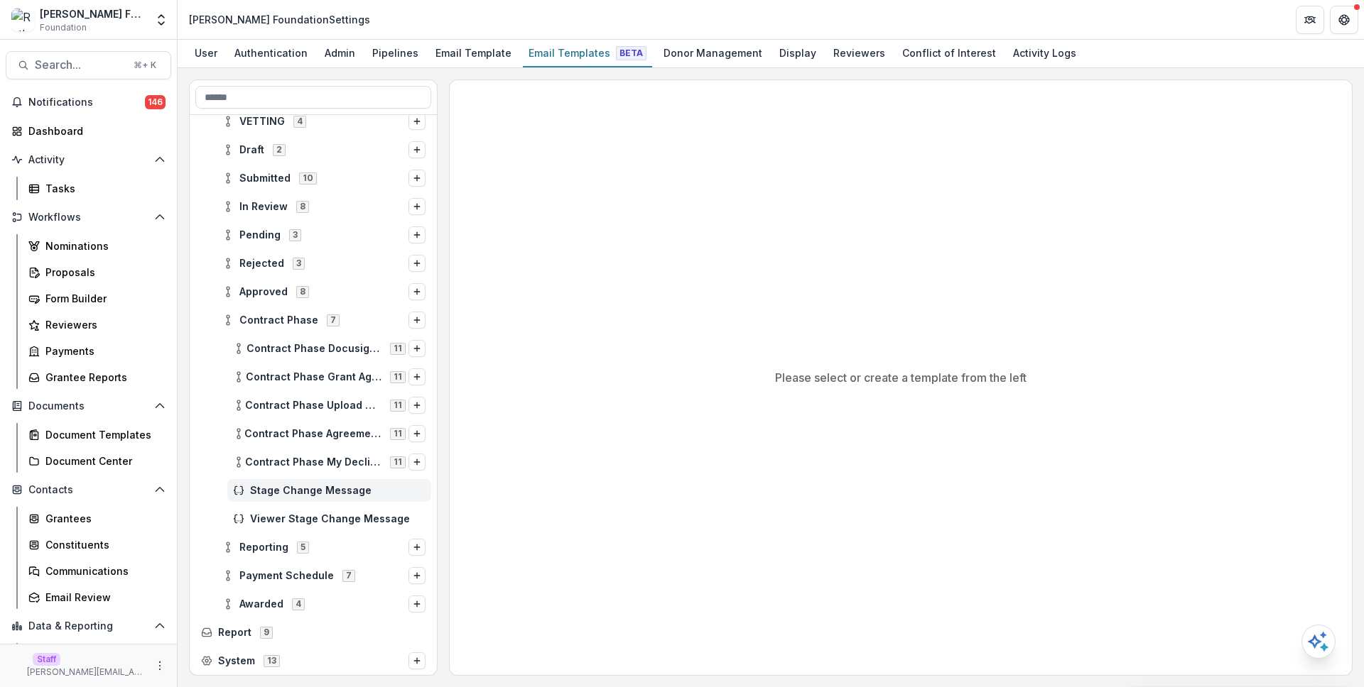
click at [320, 494] on span "Stage Change Message" at bounding box center [337, 491] width 175 height 12
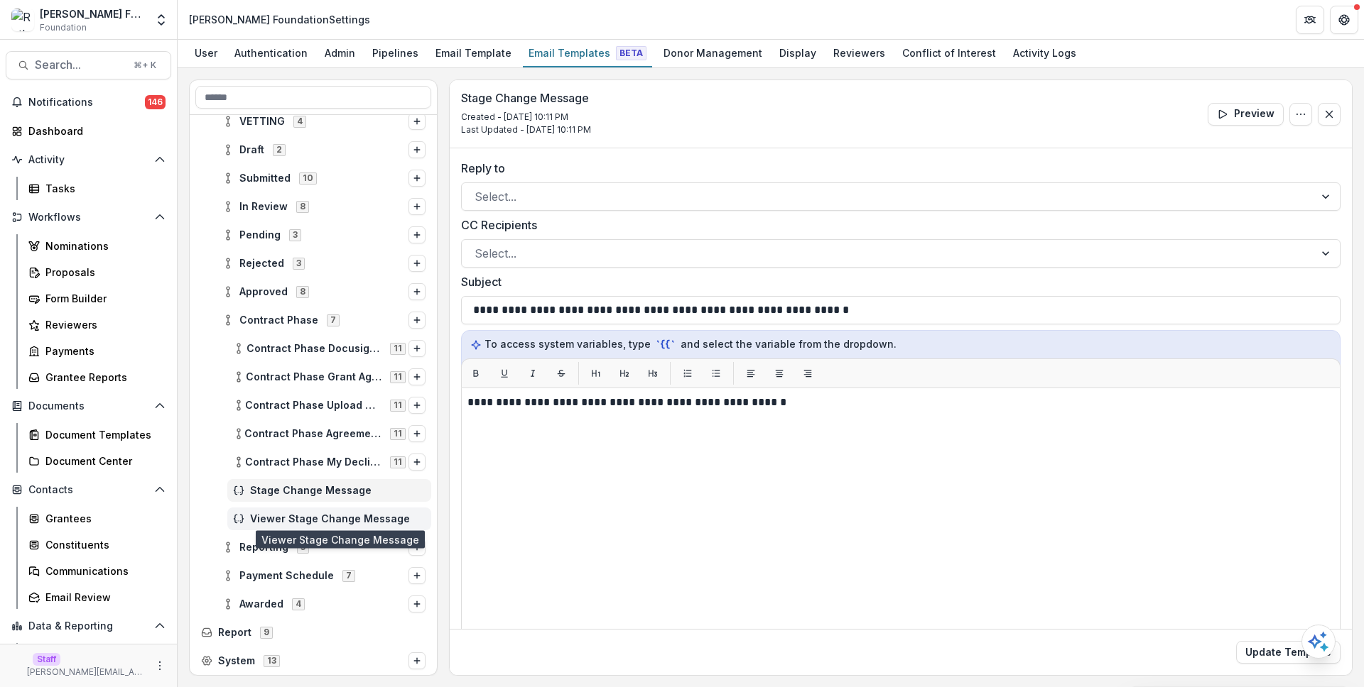
click at [329, 521] on span "Viewer Stage Change Message" at bounding box center [337, 519] width 175 height 12
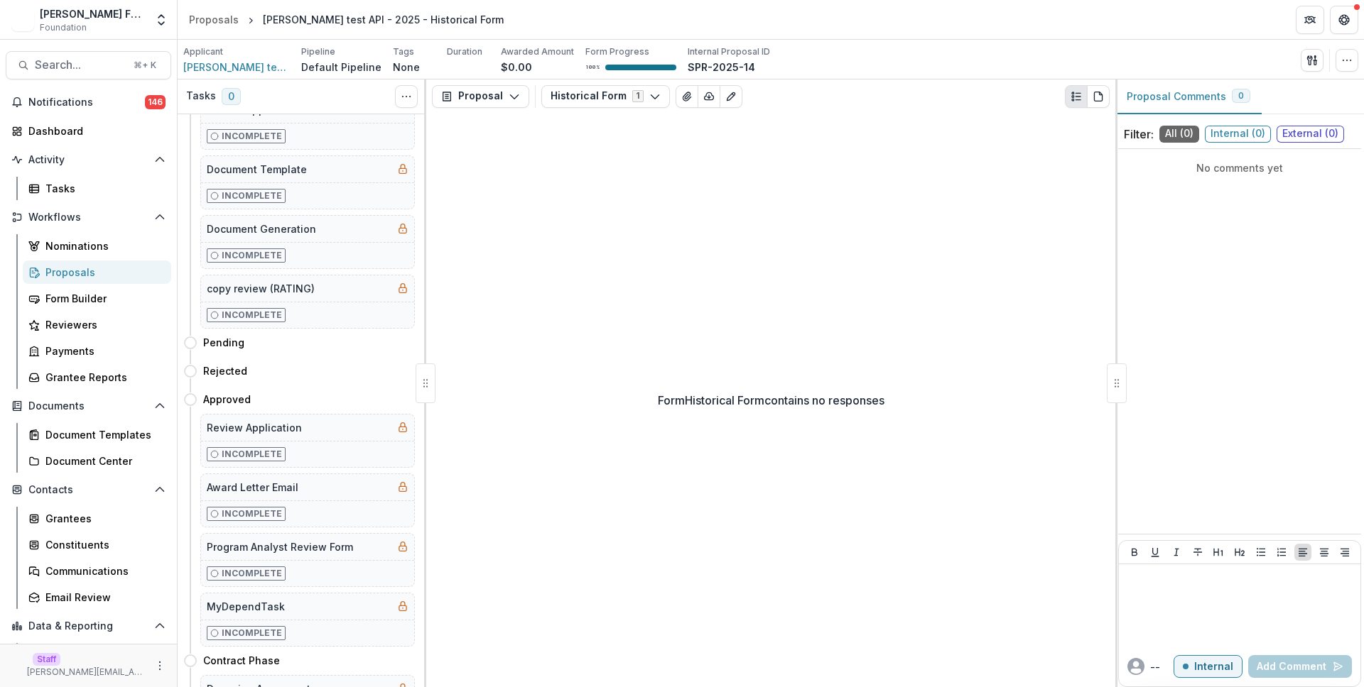
scroll to position [689, 0]
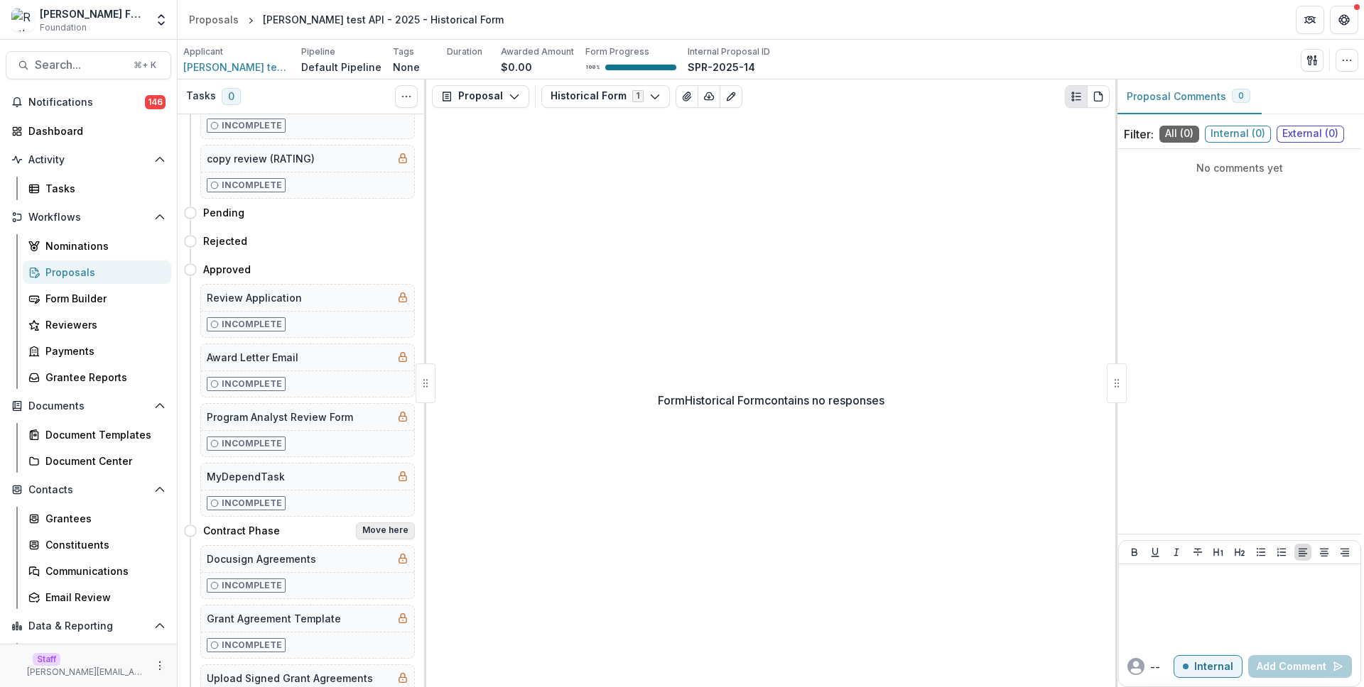
click at [396, 537] on button "Move here" at bounding box center [385, 531] width 59 height 17
select select "**********"
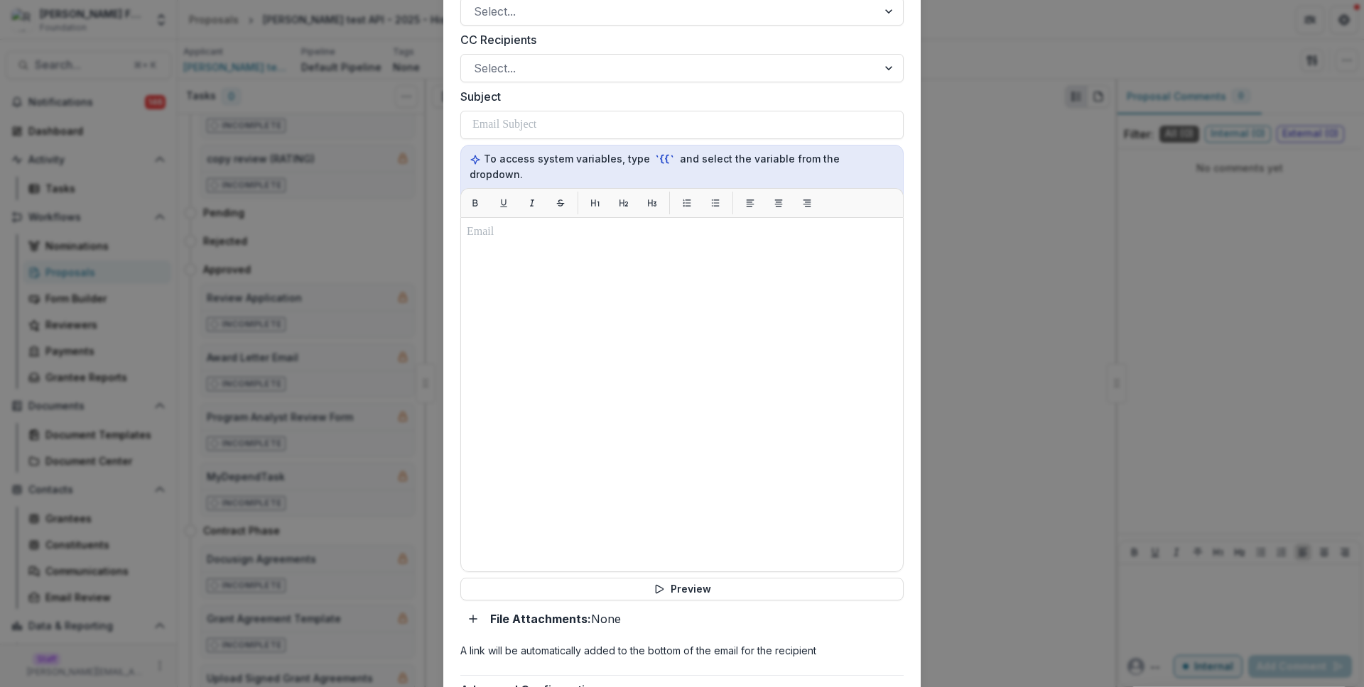
scroll to position [719, 0]
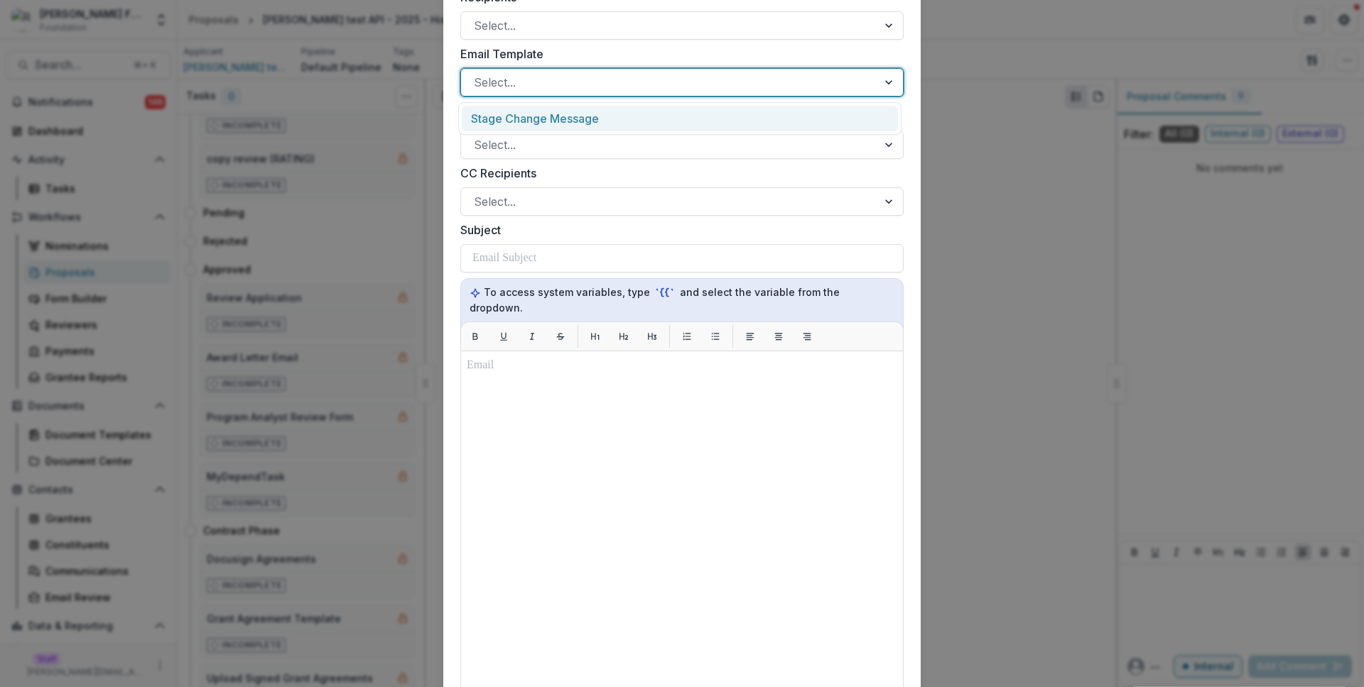
click at [524, 75] on div at bounding box center [669, 82] width 391 height 20
click at [545, 119] on div "Stage Change Message" at bounding box center [680, 119] width 436 height 26
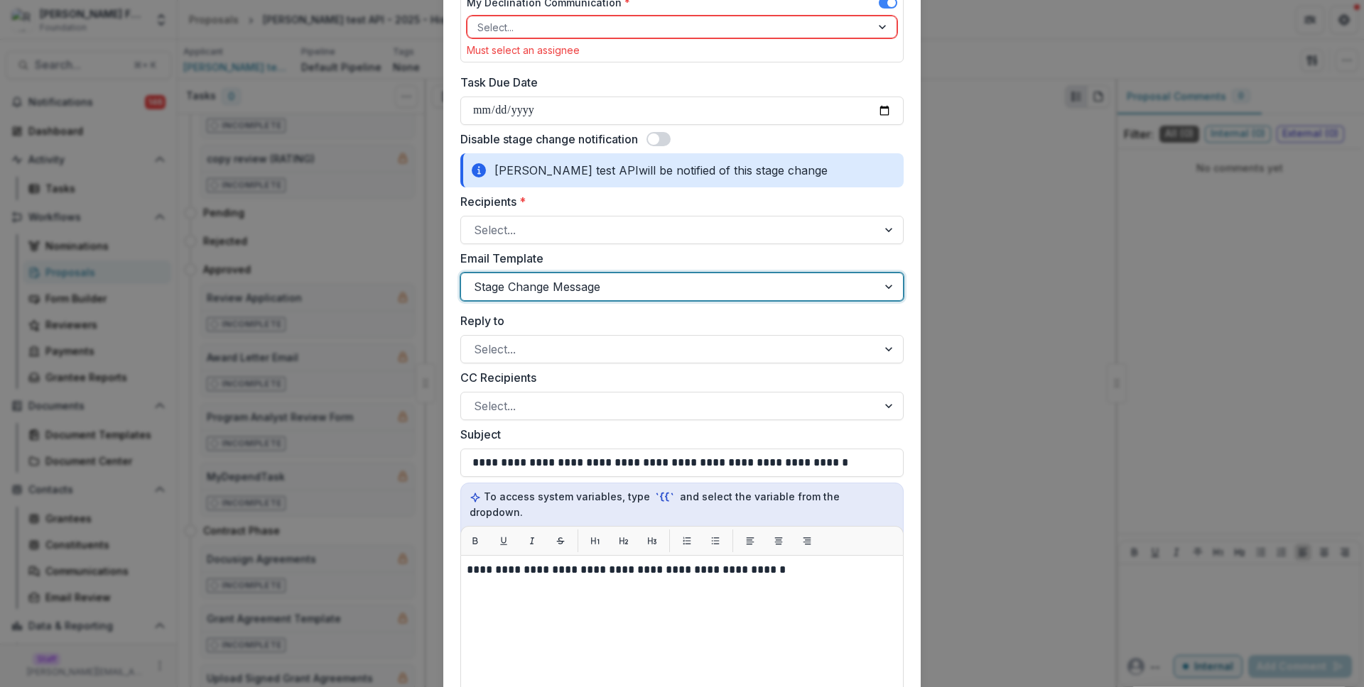
scroll to position [508, 0]
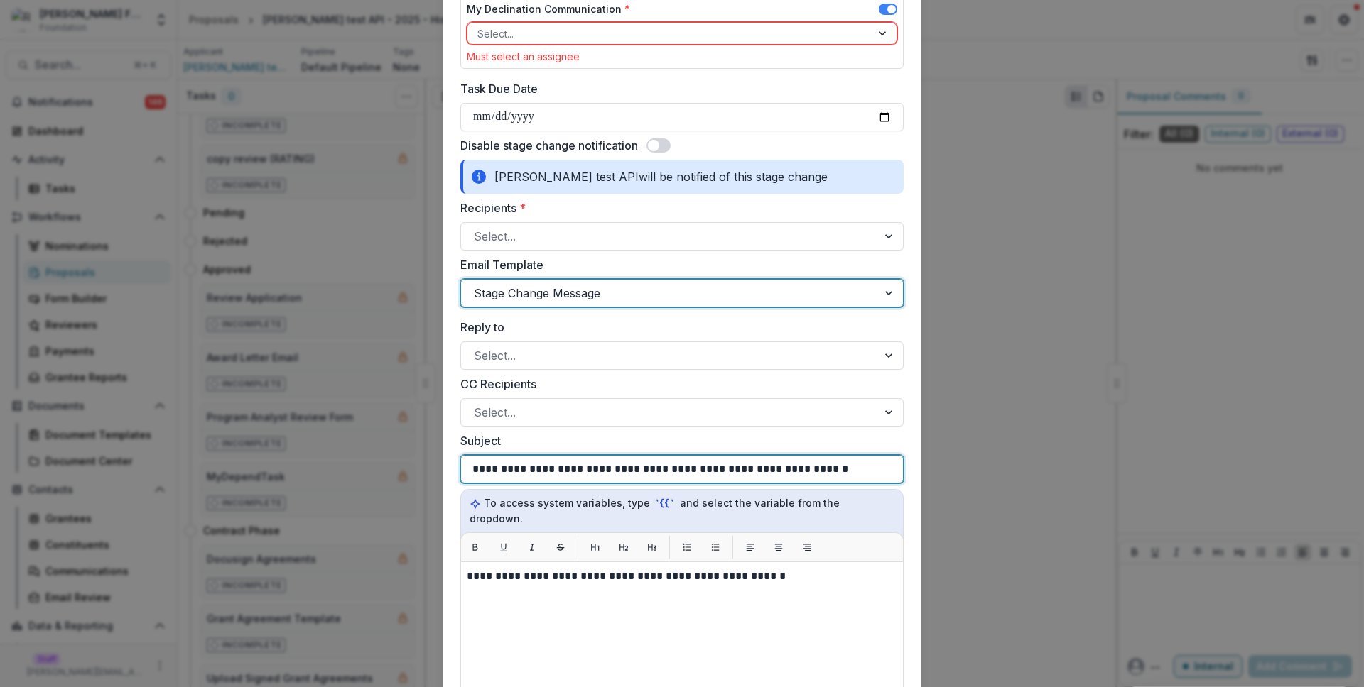
click at [647, 482] on div "**********" at bounding box center [681, 469] width 419 height 27
click at [650, 466] on p "**********" at bounding box center [658, 469] width 372 height 17
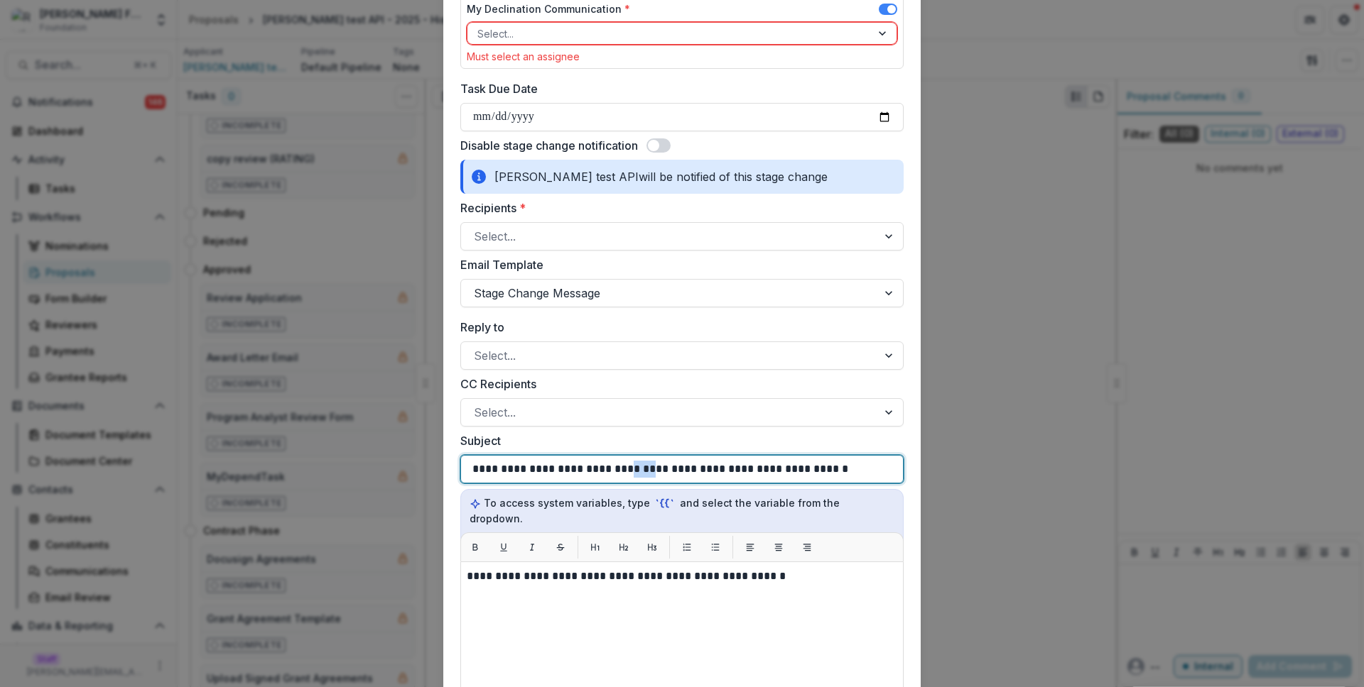
click at [650, 466] on p "**********" at bounding box center [658, 469] width 372 height 17
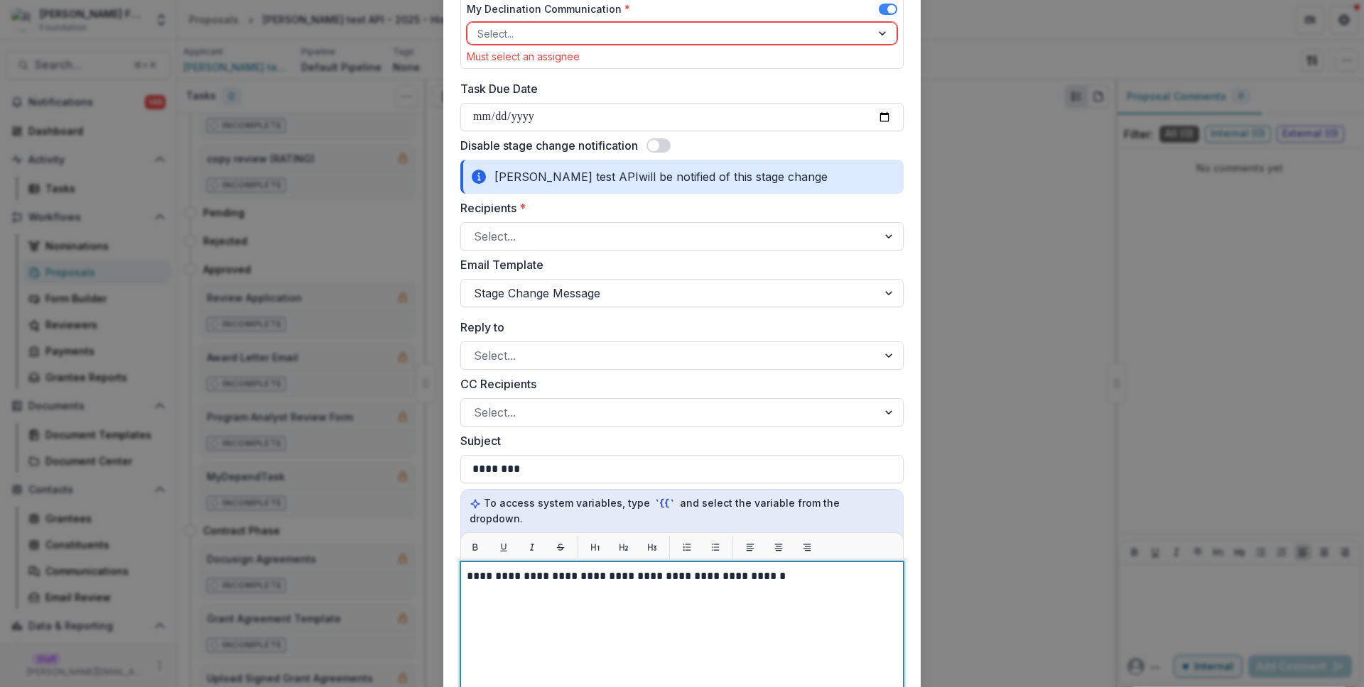
click at [523, 533] on div at bounding box center [681, 547] width 443 height 29
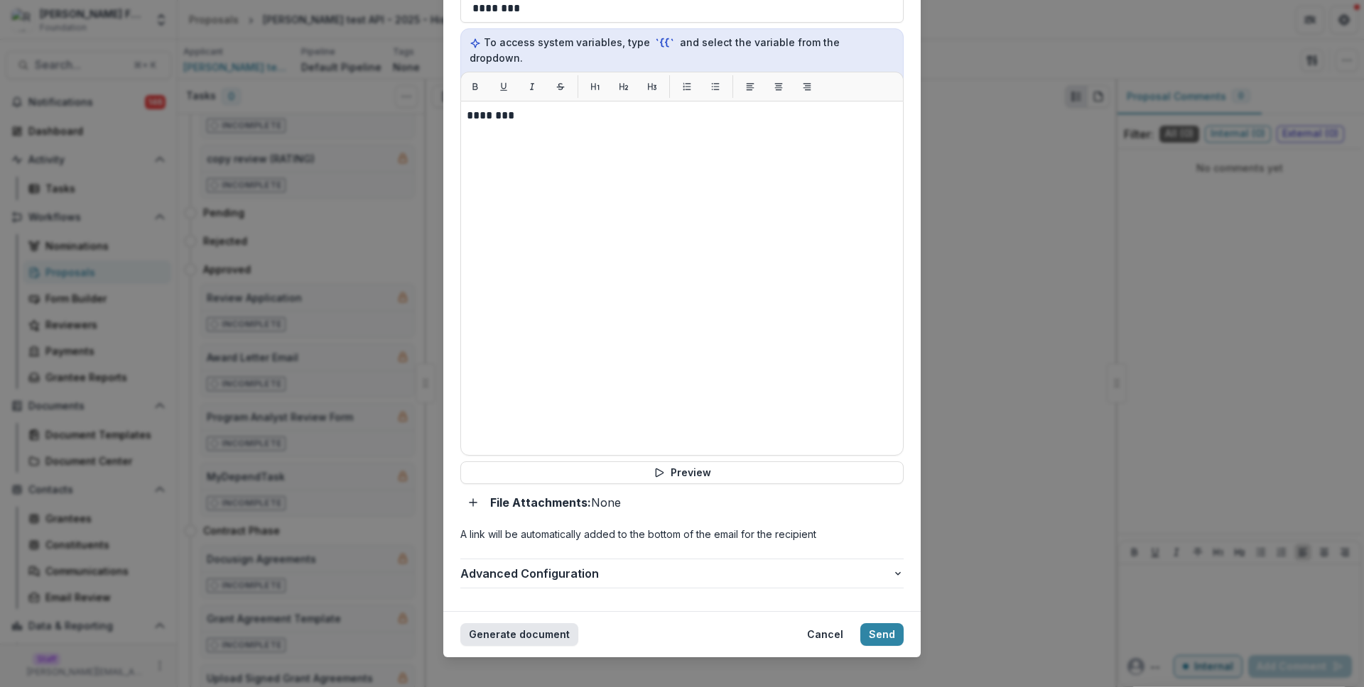
click at [542, 624] on button "Generate document" at bounding box center [519, 635] width 118 height 23
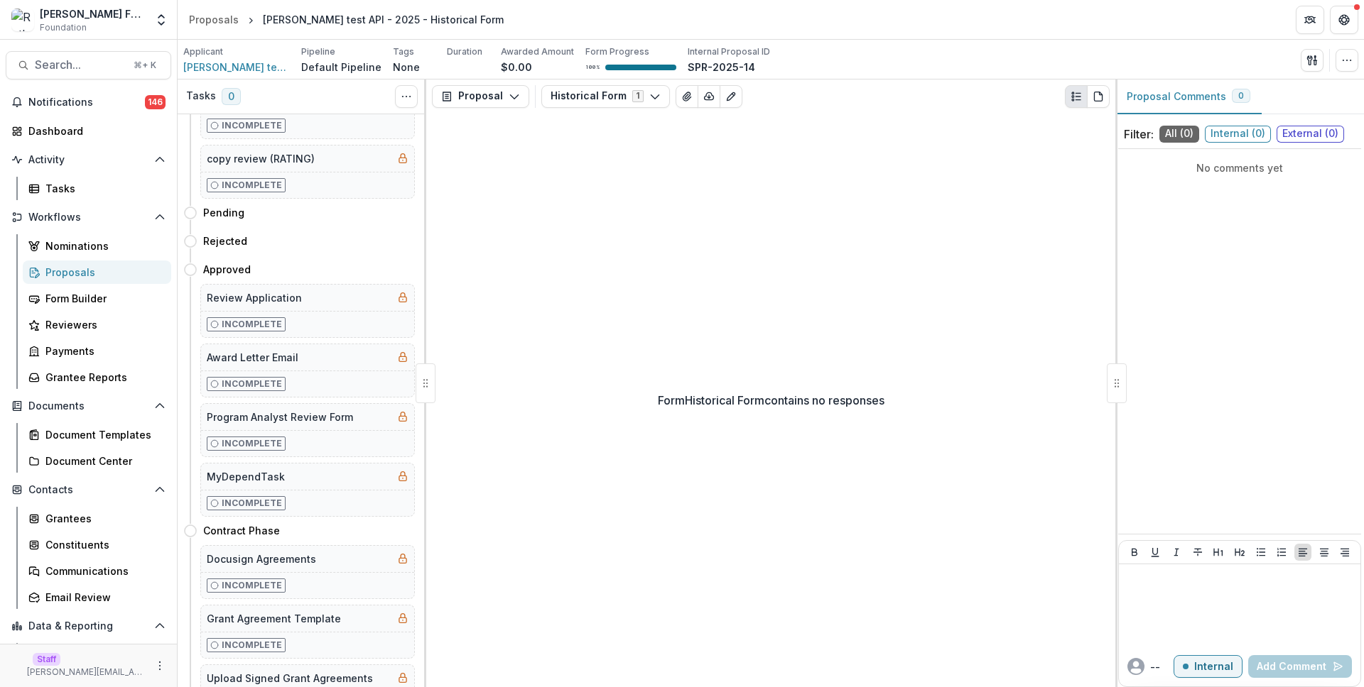
scroll to position [0, 0]
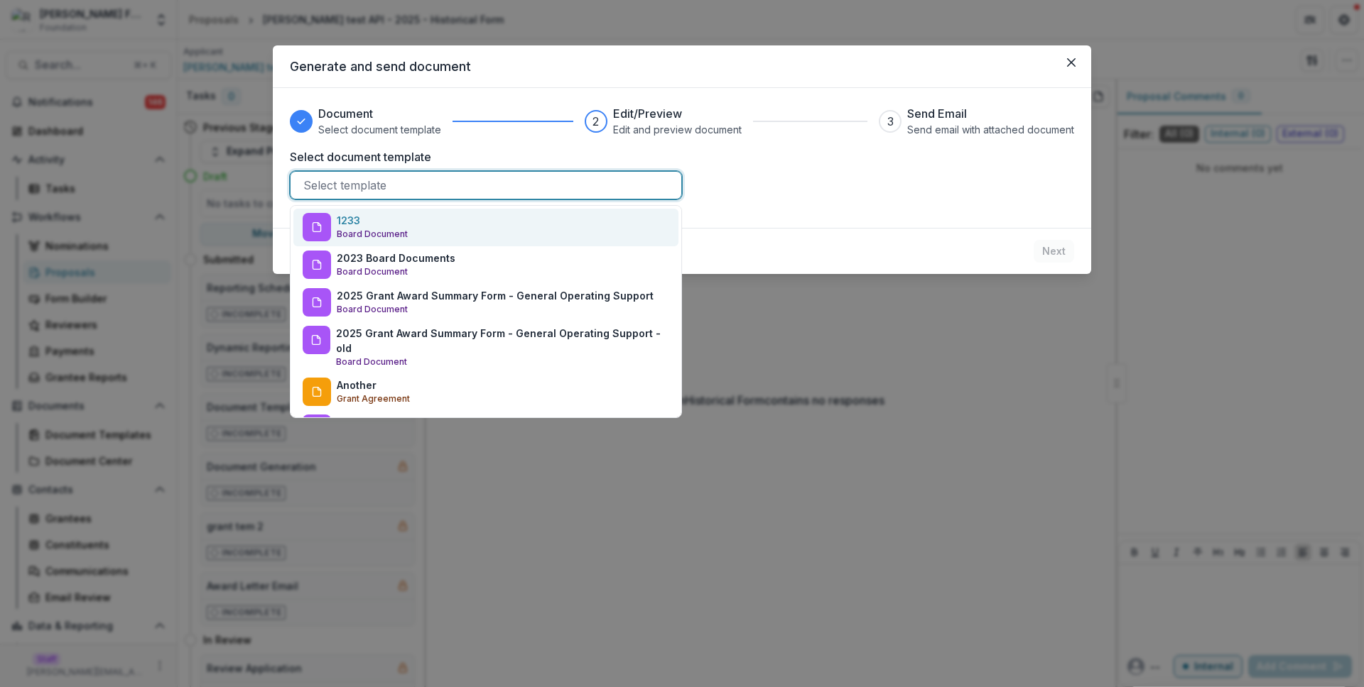
click at [408, 180] on div at bounding box center [485, 185] width 365 height 20
click at [419, 226] on div "1233 Board Document" at bounding box center [485, 228] width 385 height 38
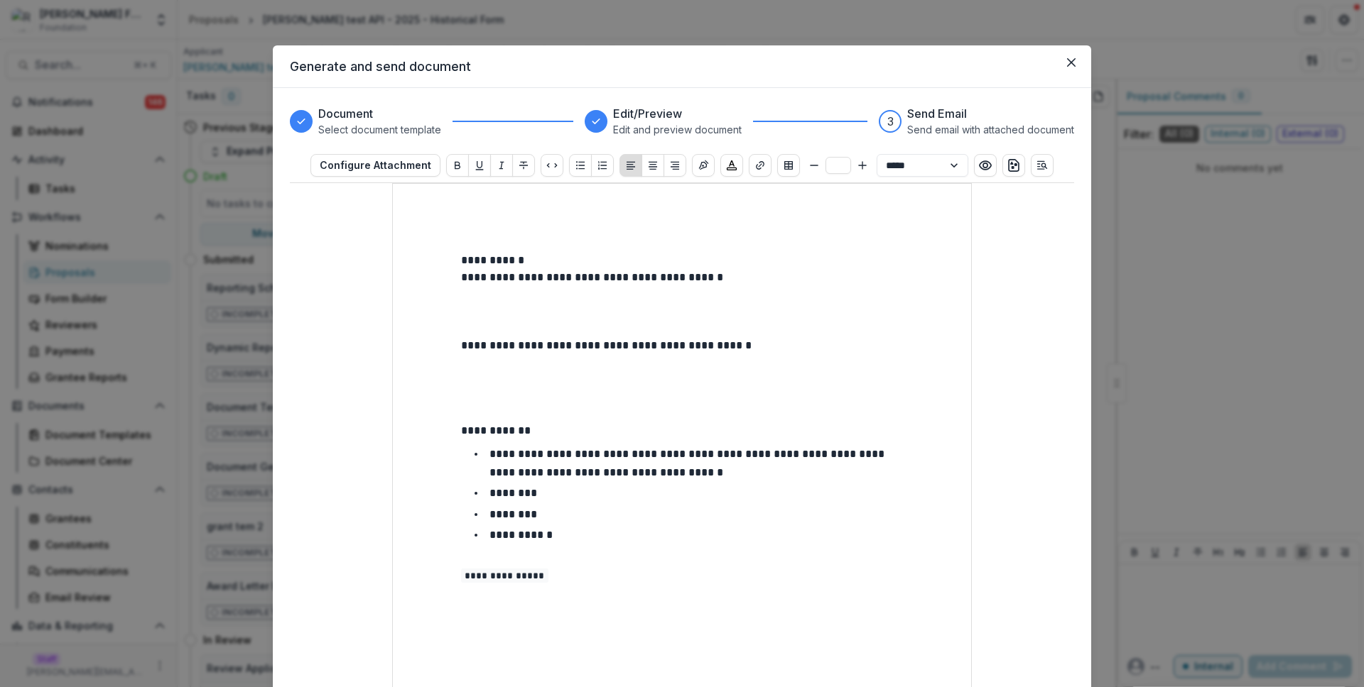
scroll to position [371, 0]
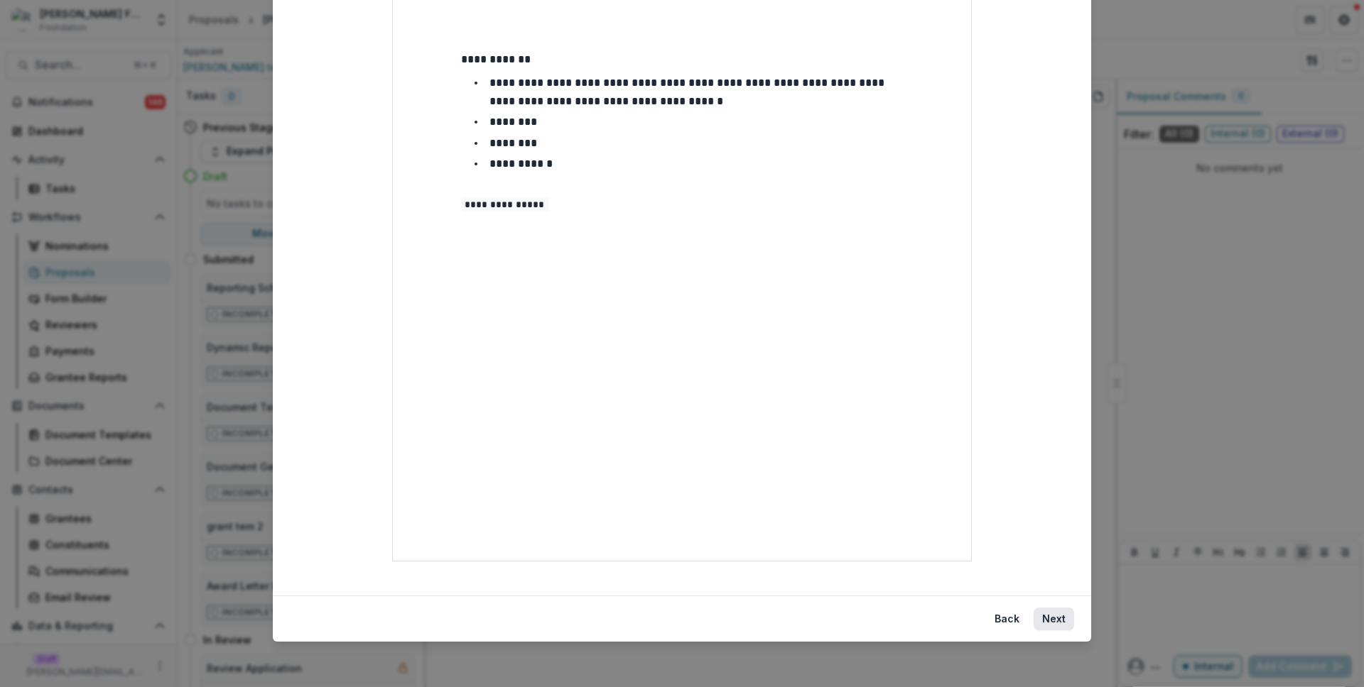
click at [1040, 614] on button "Next" at bounding box center [1053, 619] width 40 height 23
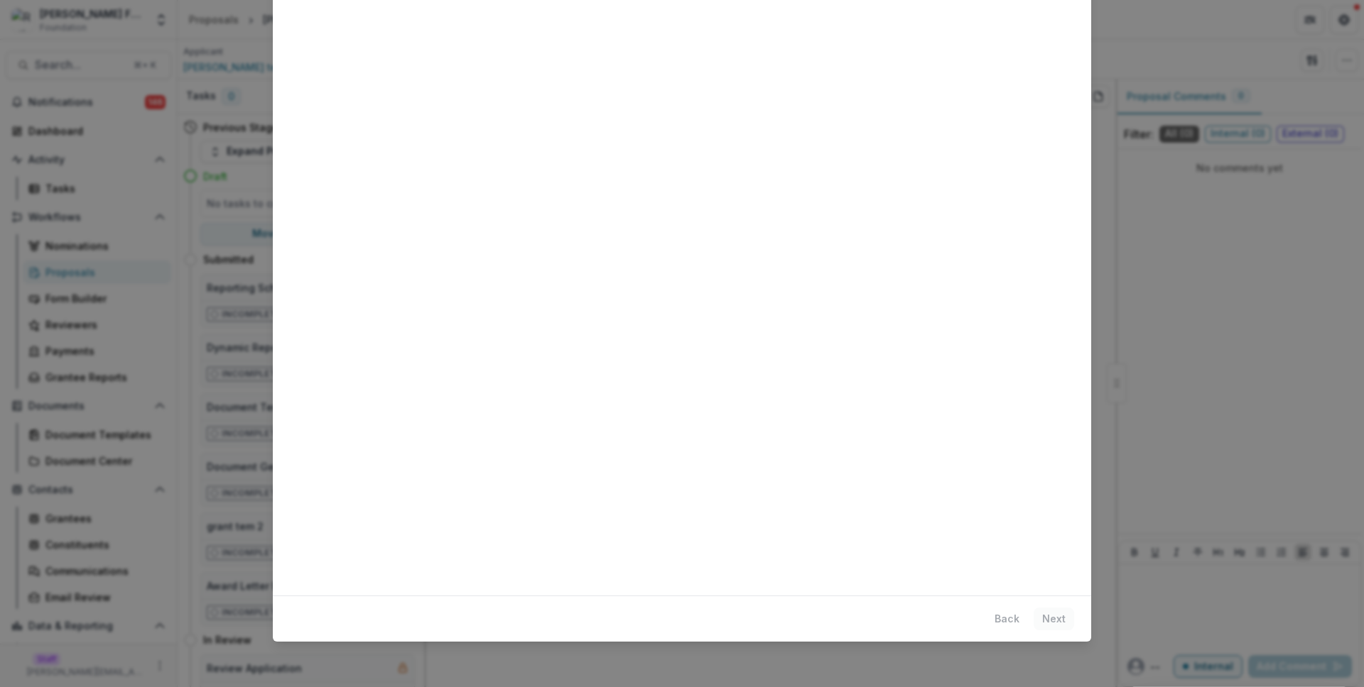
scroll to position [0, 0]
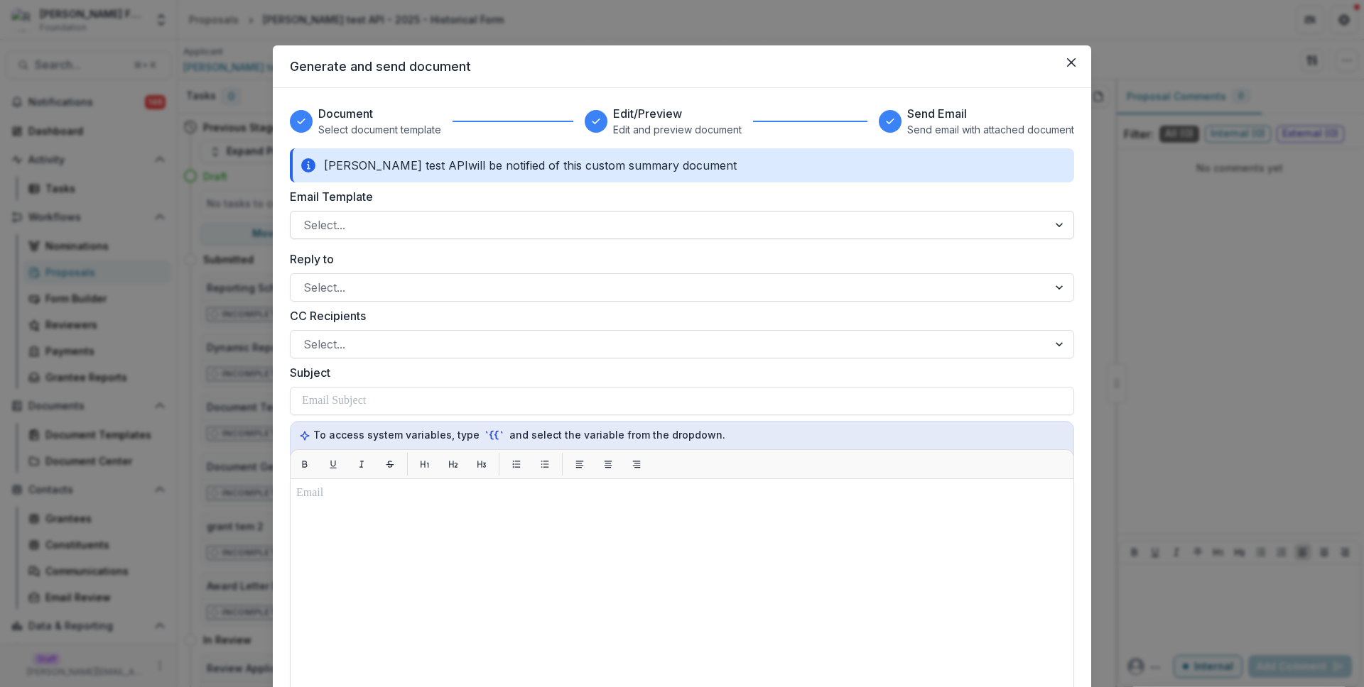
click at [543, 214] on div "Select..." at bounding box center [668, 225] width 757 height 23
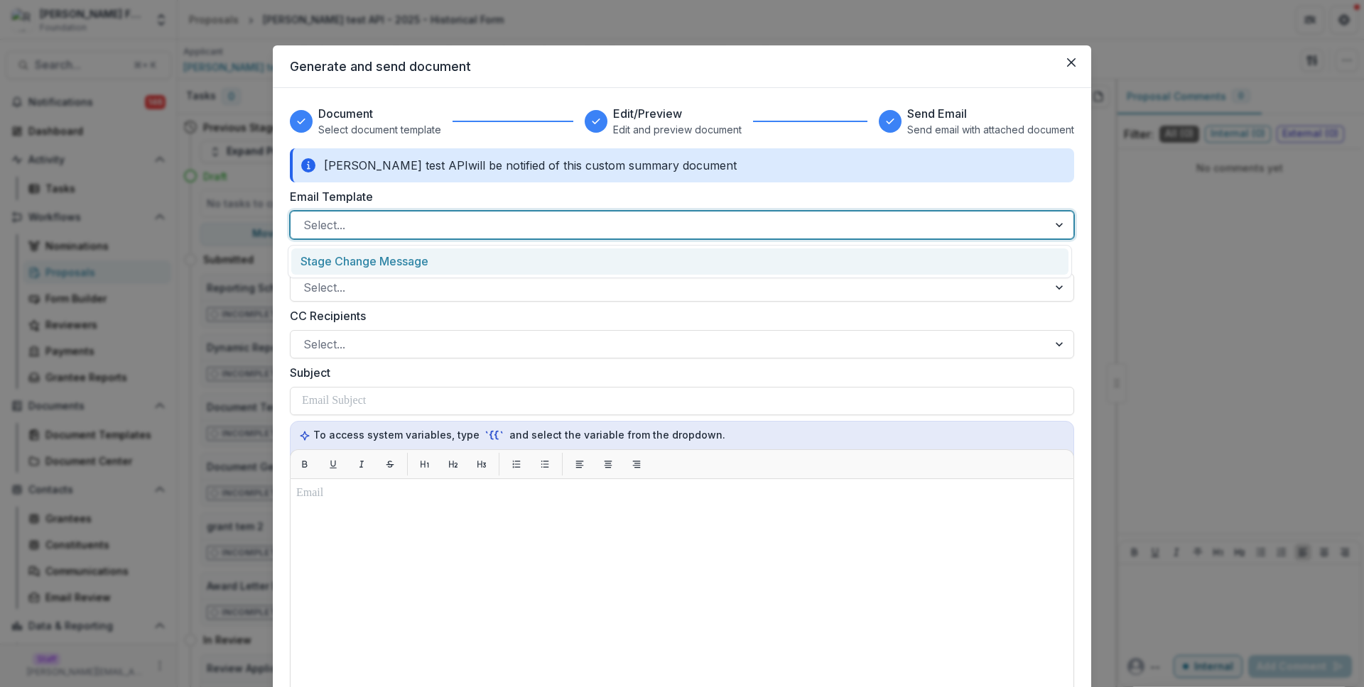
click at [546, 263] on div "Stage Change Message" at bounding box center [679, 262] width 777 height 26
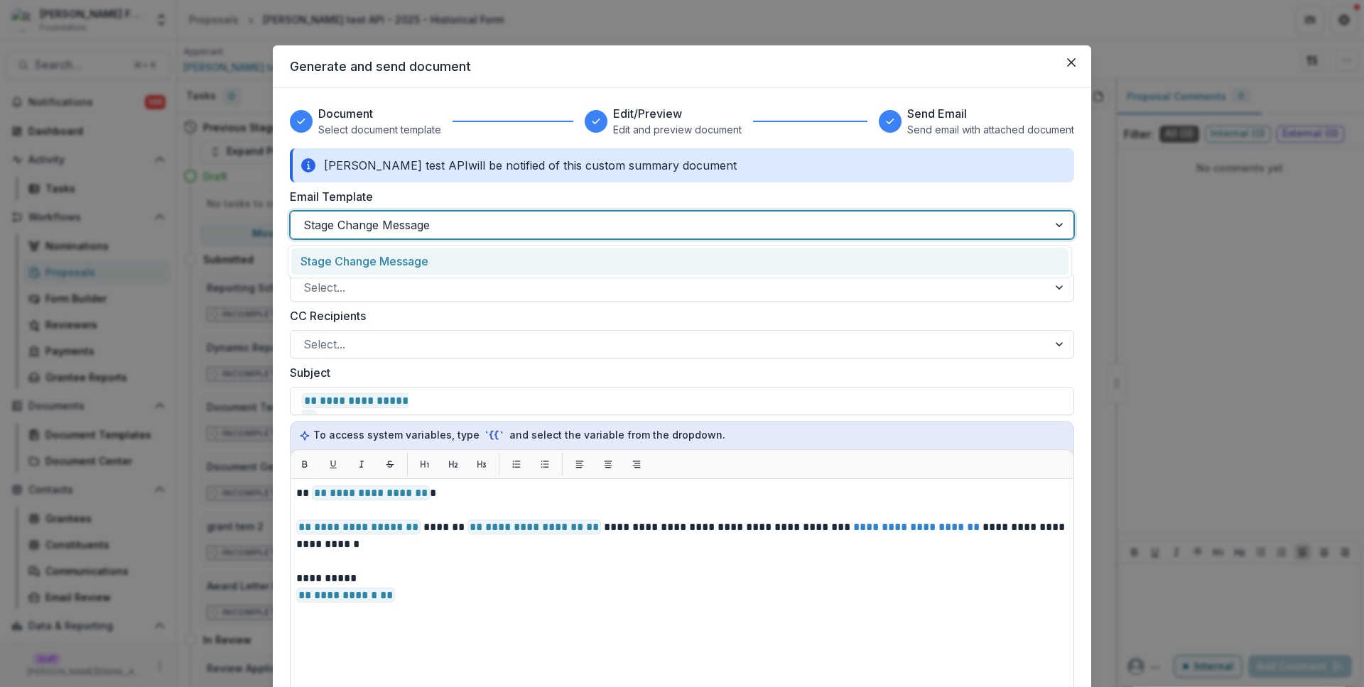
click at [518, 226] on div at bounding box center [669, 225] width 732 height 20
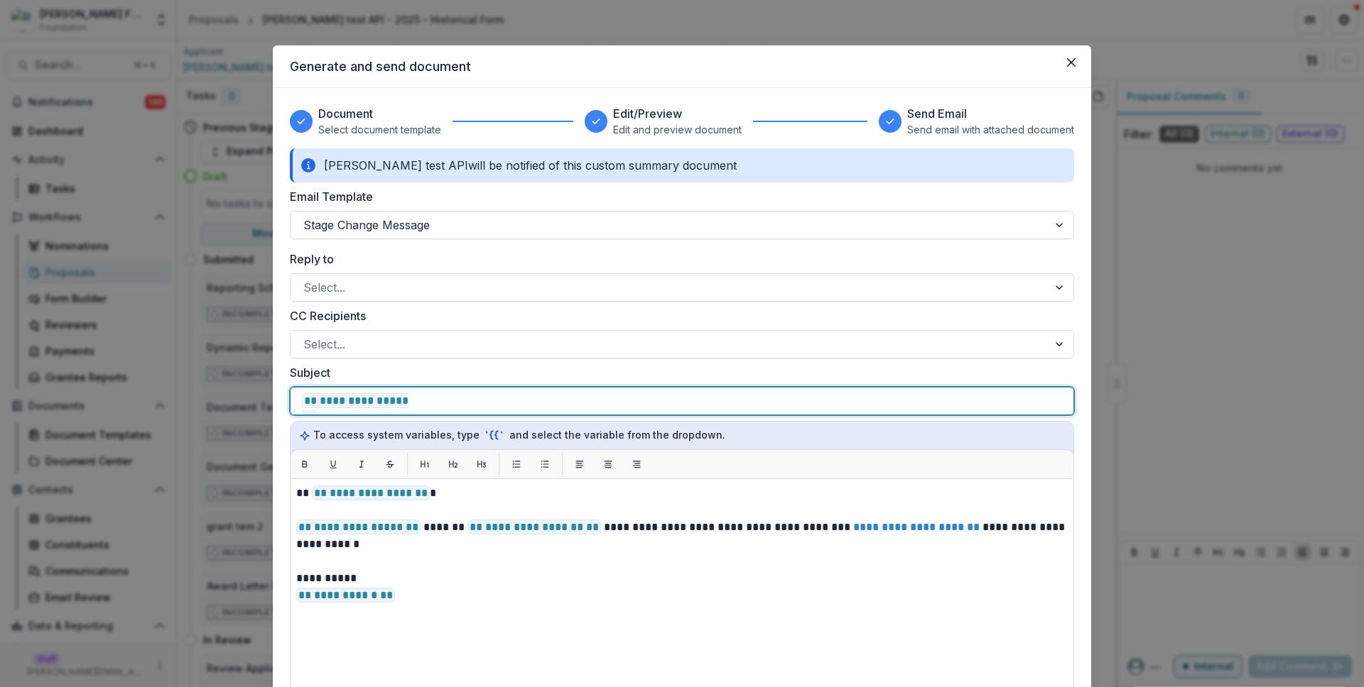
click at [640, 400] on p "**********" at bounding box center [491, 401] width 379 height 17
click at [639, 401] on p "**********" at bounding box center [491, 401] width 379 height 17
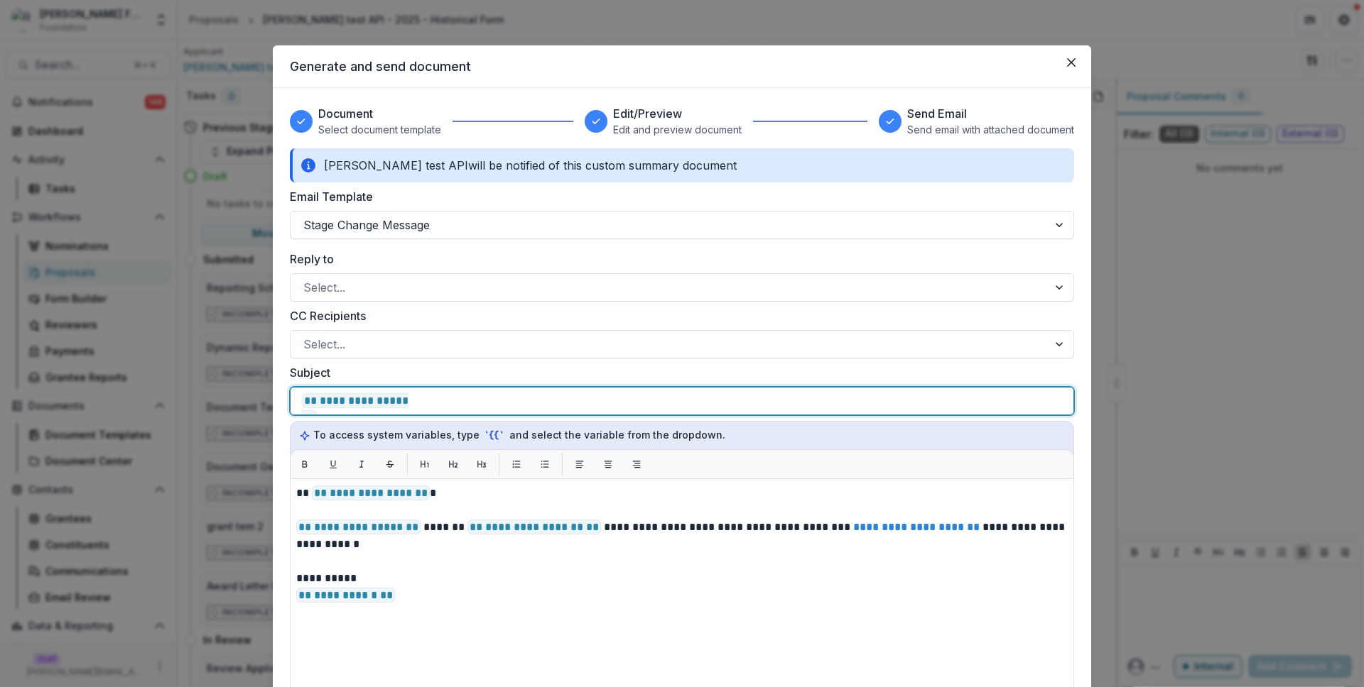
click at [639, 401] on div "**********" at bounding box center [682, 401] width 760 height 27
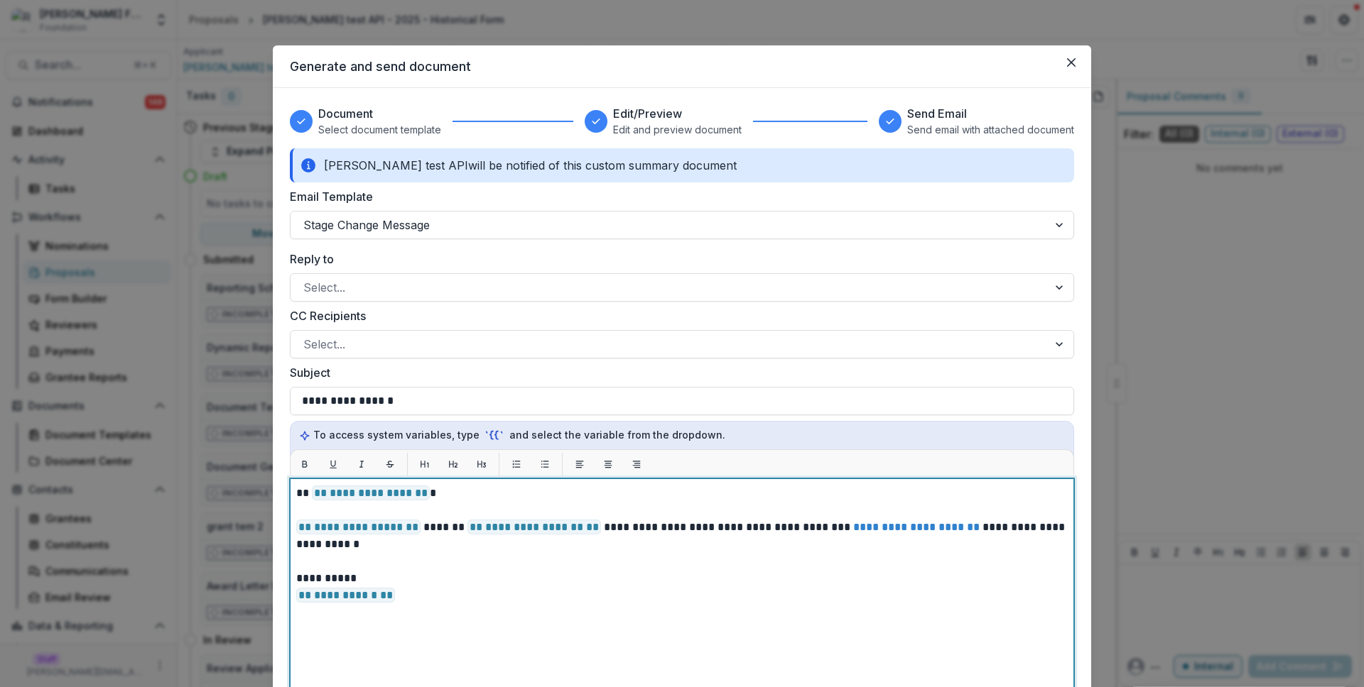
click at [518, 610] on div "**********" at bounding box center [681, 656] width 771 height 342
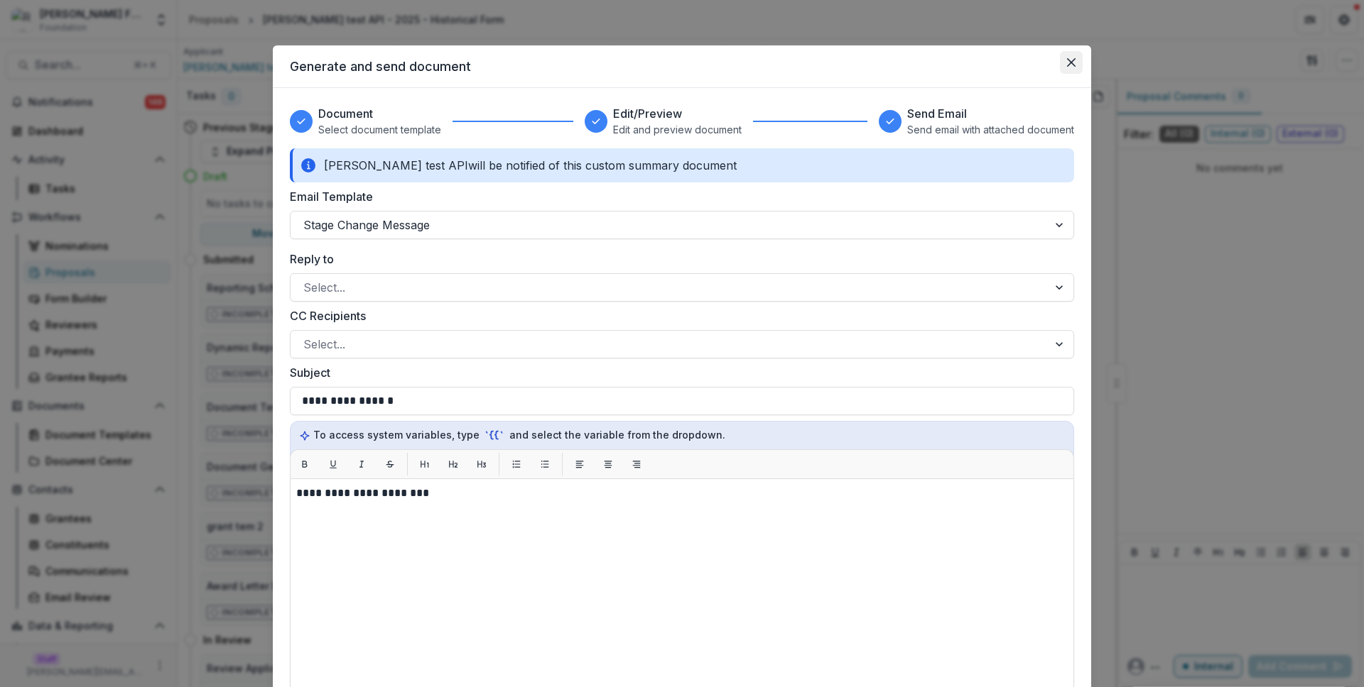
click at [1069, 56] on button "Close" at bounding box center [1071, 62] width 23 height 23
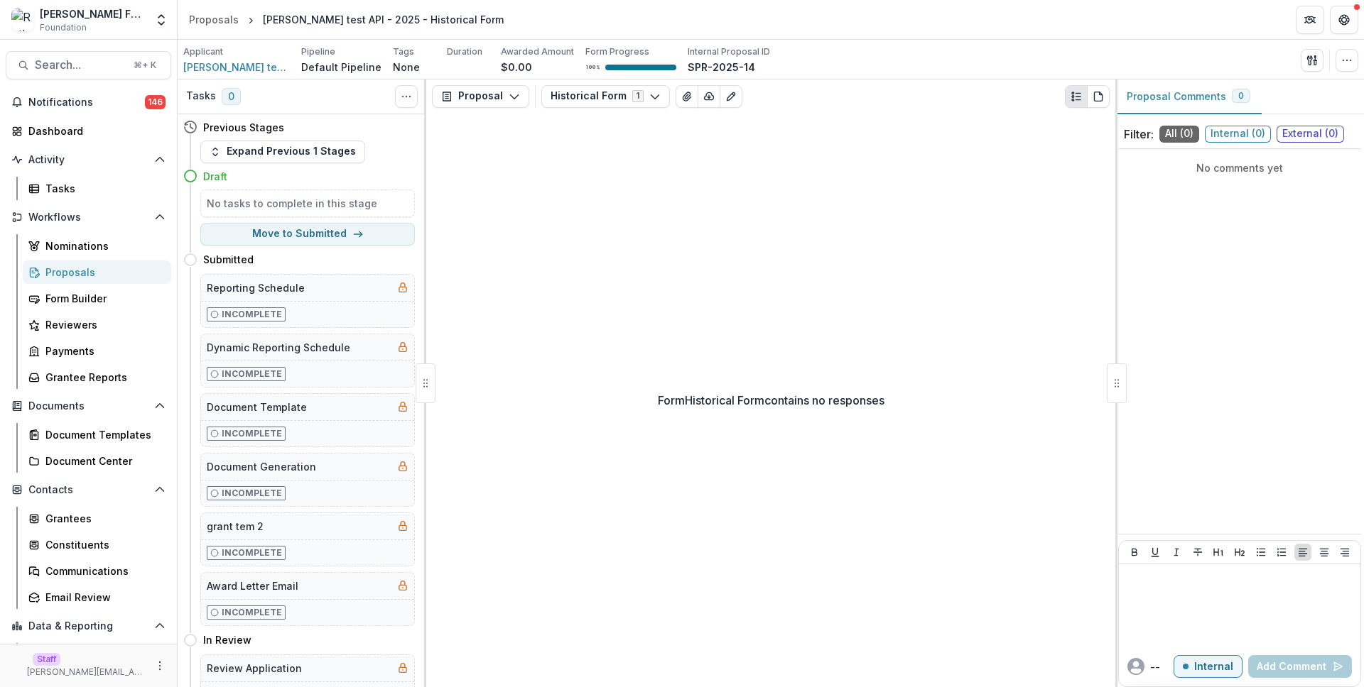
select select "**********"
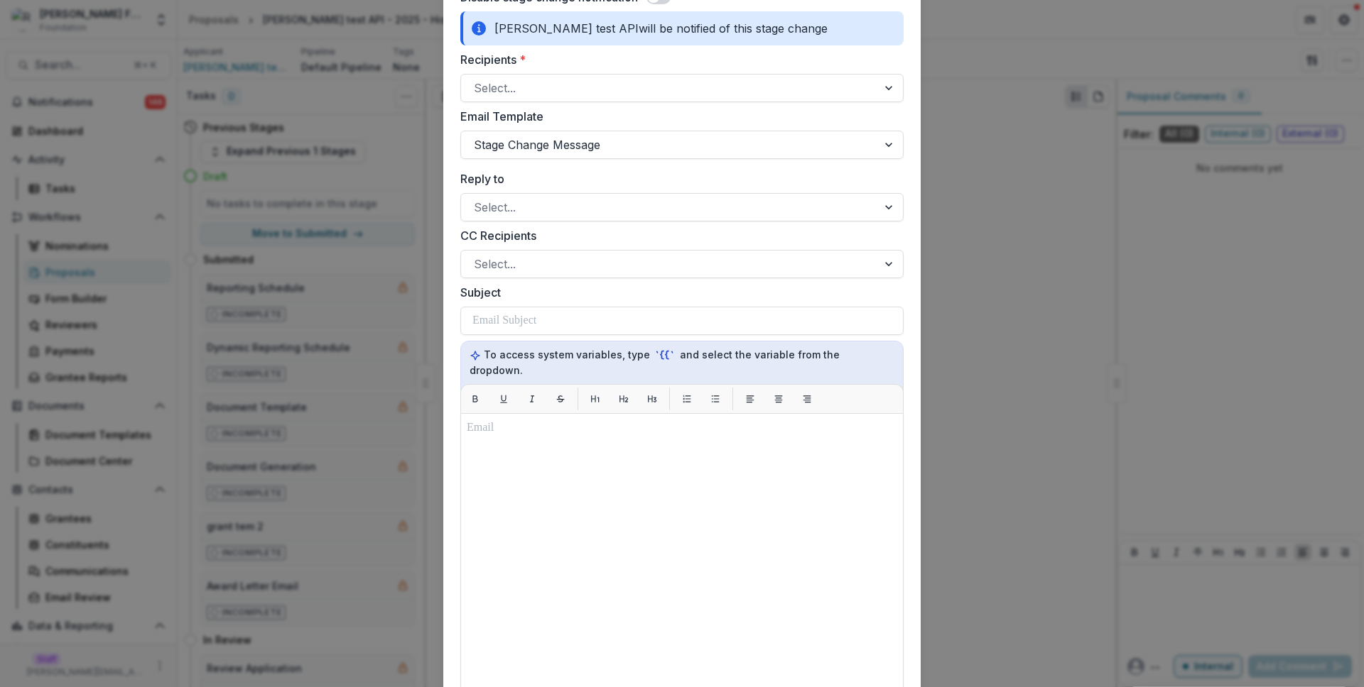
scroll to position [657, 0]
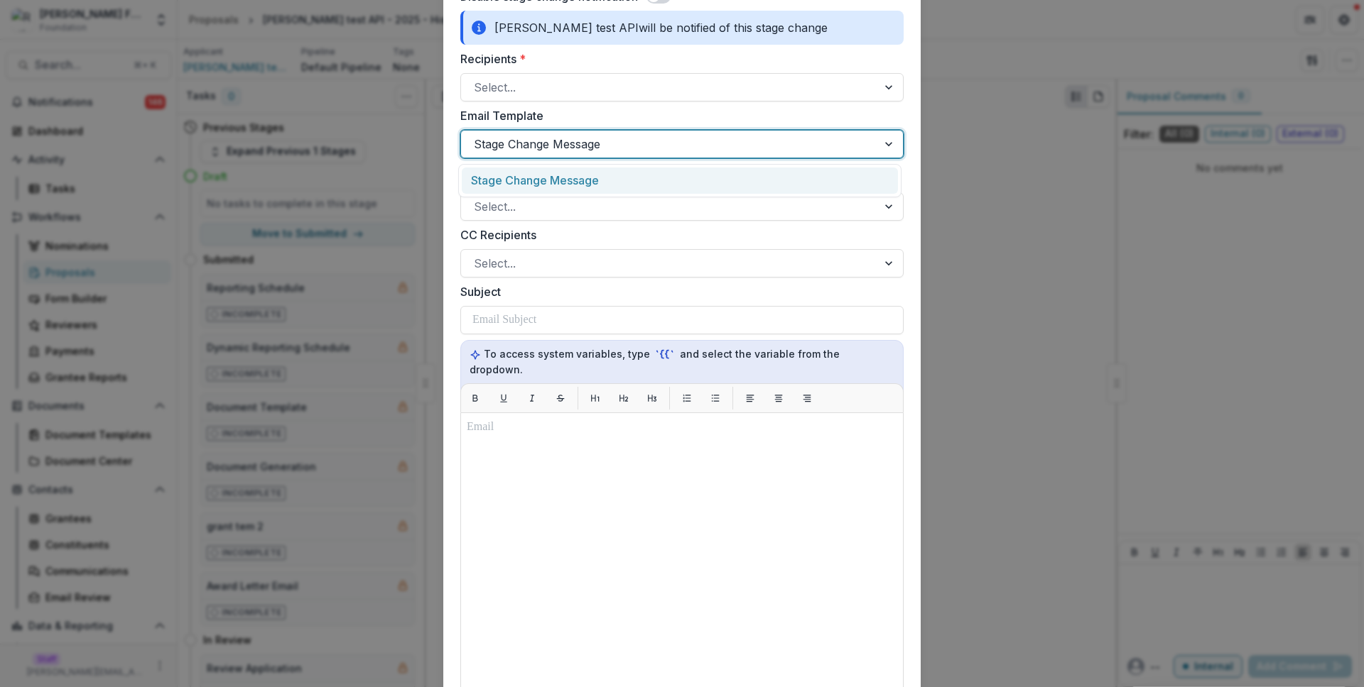
click at [670, 153] on div at bounding box center [669, 144] width 391 height 20
click at [670, 185] on div "Stage Change Message" at bounding box center [680, 181] width 436 height 26
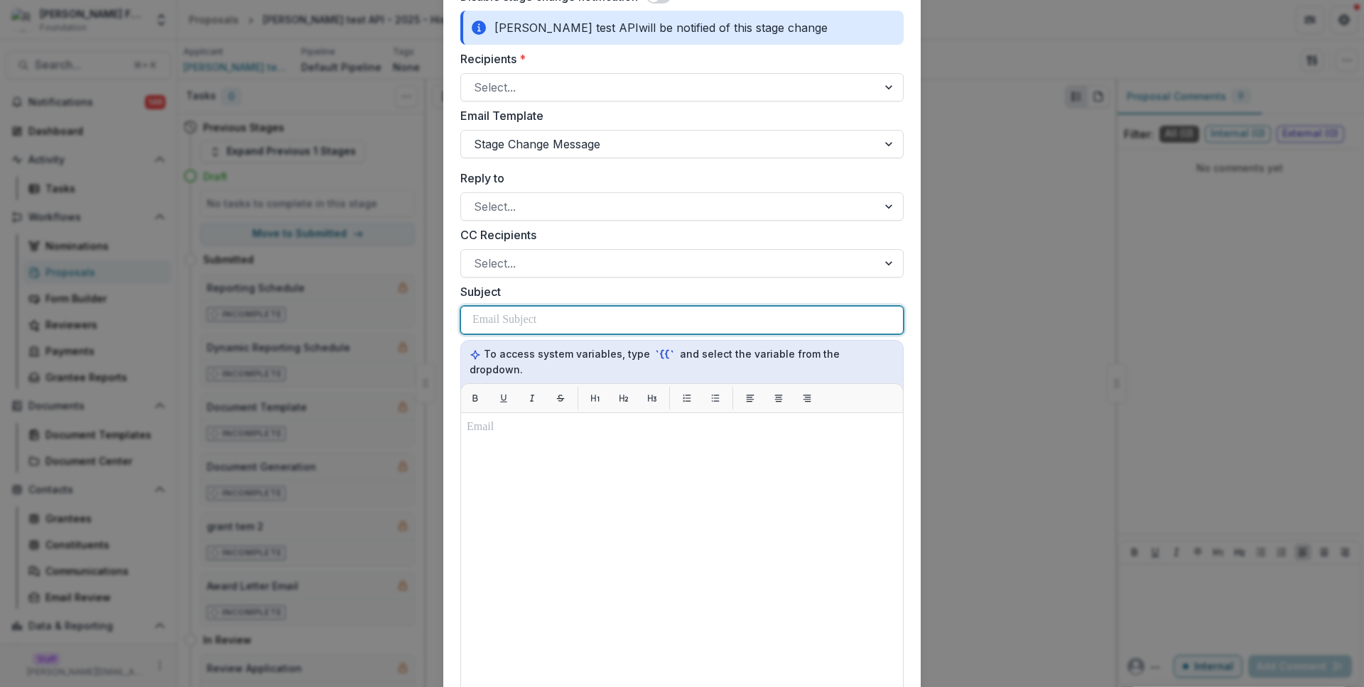
click at [662, 328] on div at bounding box center [681, 320] width 419 height 27
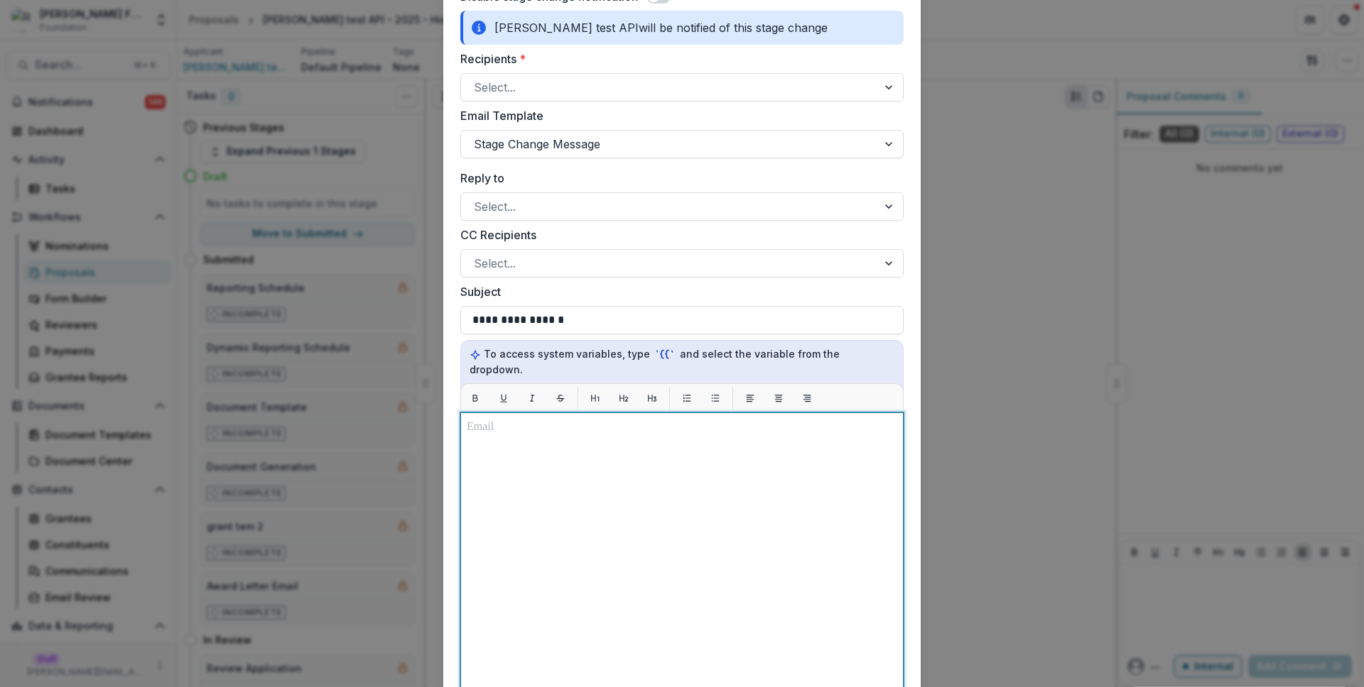
click at [661, 495] on div at bounding box center [682, 590] width 430 height 342
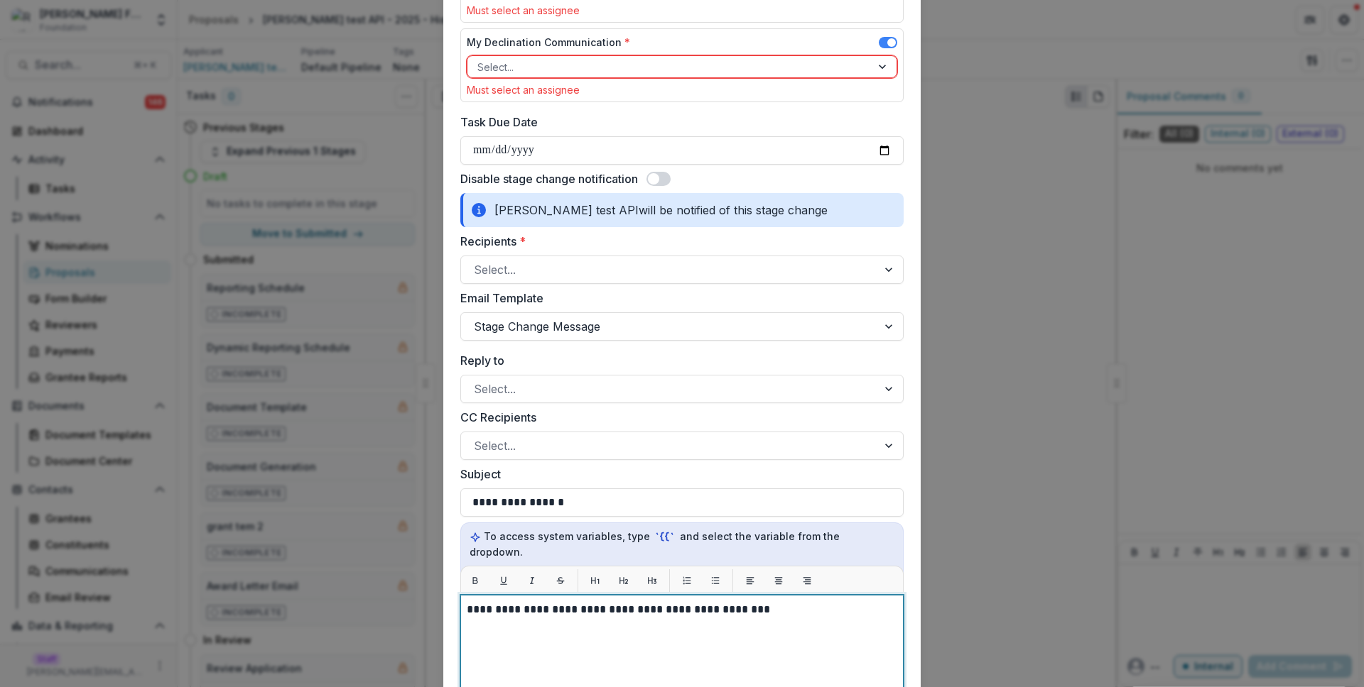
scroll to position [576, 0]
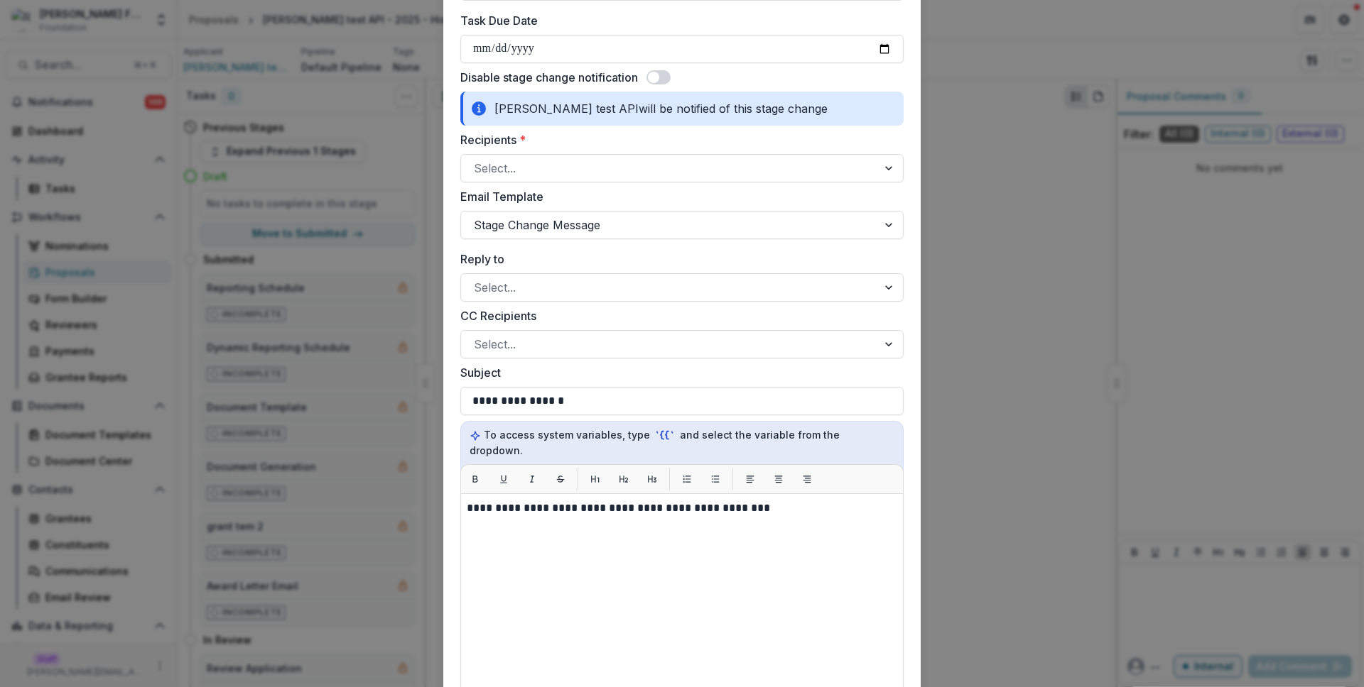
click at [626, 136] on label "Recipients *" at bounding box center [677, 139] width 435 height 17
click at [477, 160] on input "Recipients *" at bounding box center [476, 168] width 4 height 17
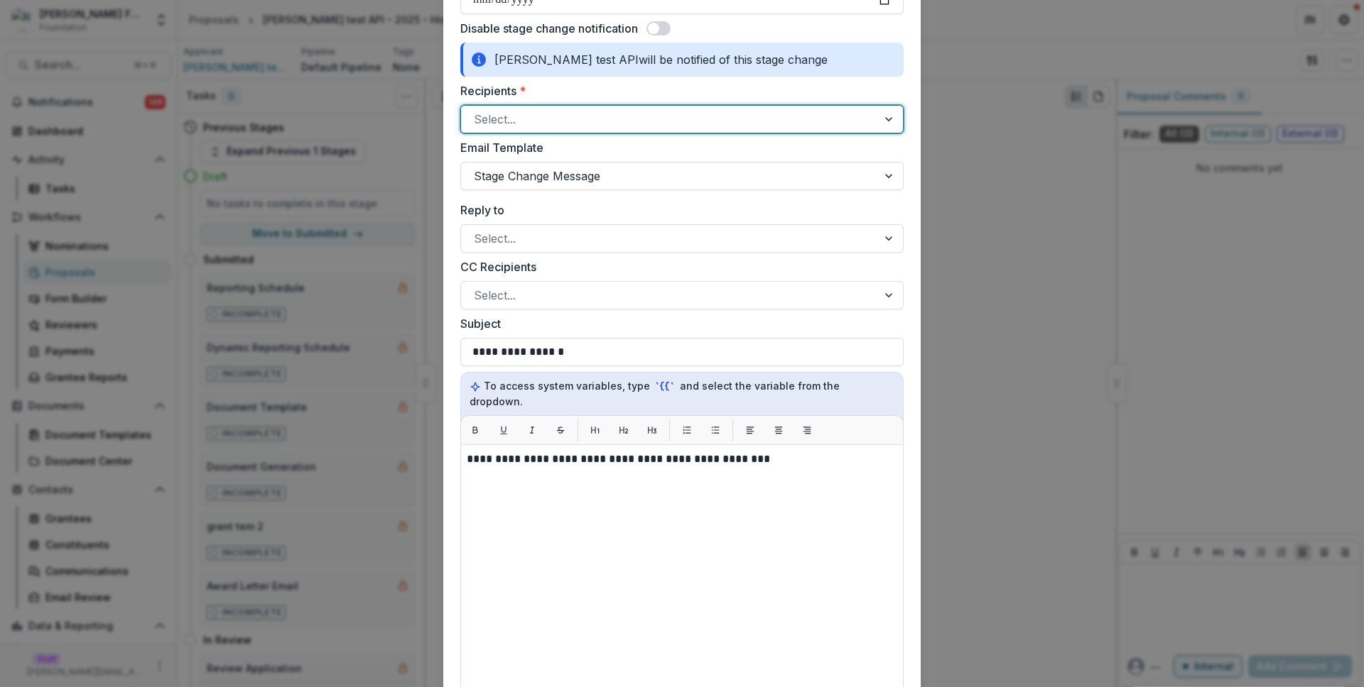
scroll to position [626, 0]
click at [620, 150] on label "Email Template" at bounding box center [677, 146] width 435 height 17
click at [477, 166] on input "Email Template" at bounding box center [476, 174] width 4 height 17
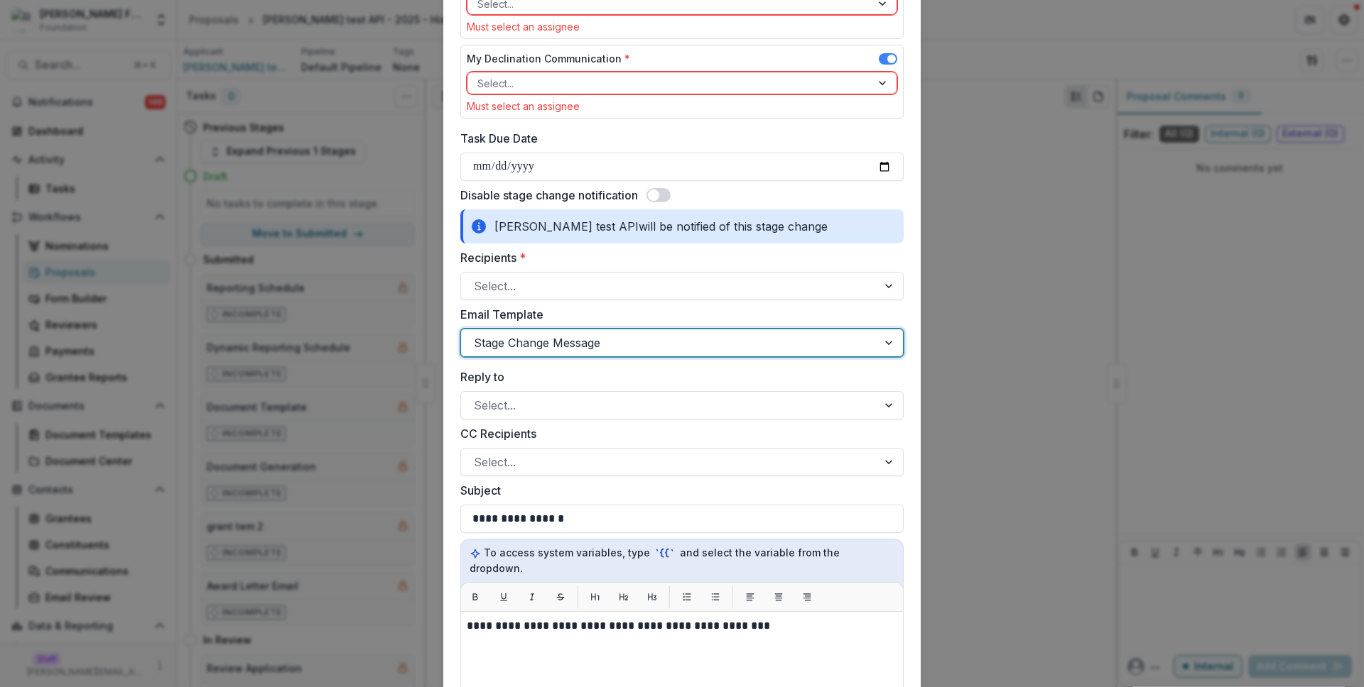
scroll to position [448, 0]
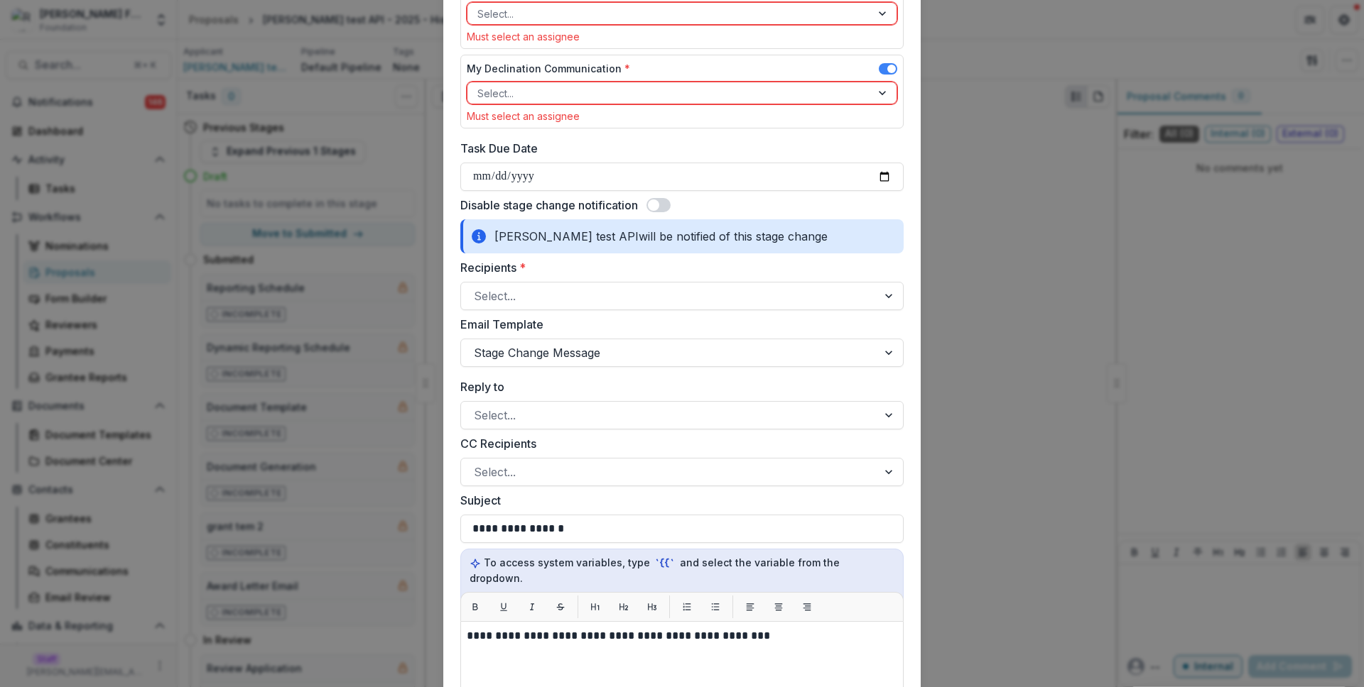
click at [622, 160] on div "Task Due Date" at bounding box center [681, 165] width 443 height 51
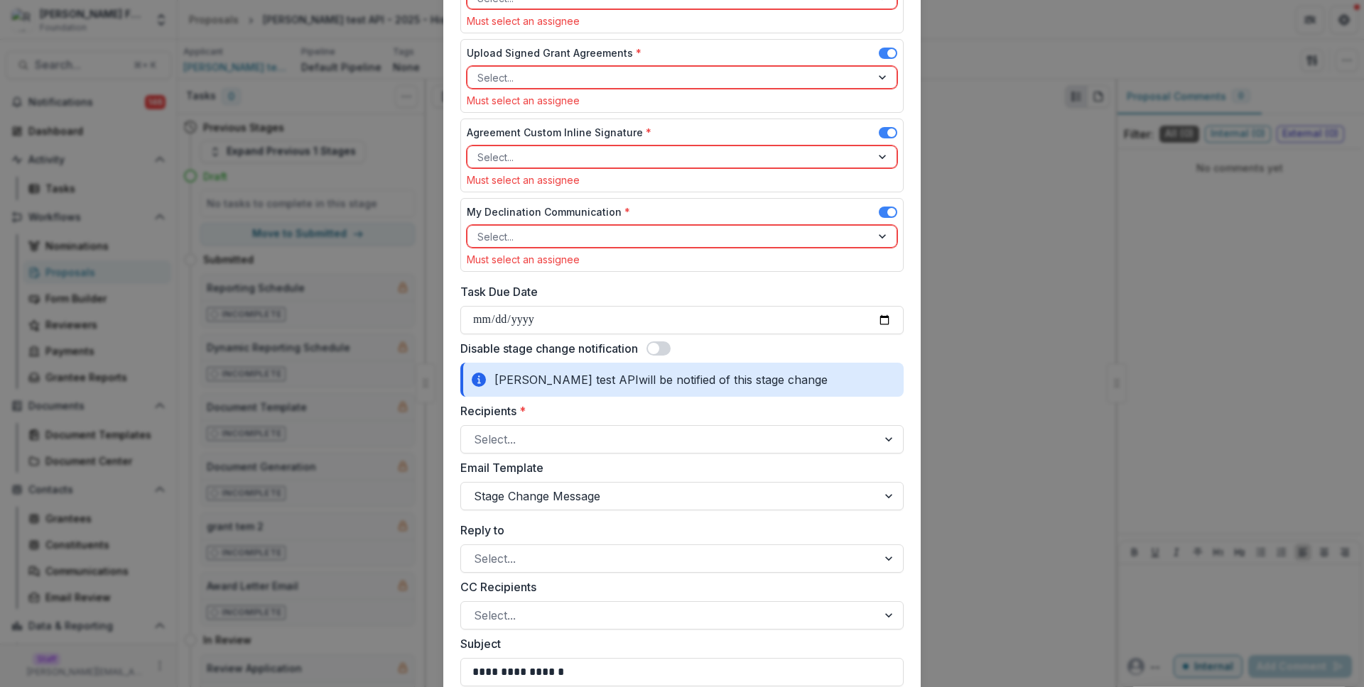
scroll to position [305, 0]
click at [648, 345] on span at bounding box center [658, 348] width 24 height 14
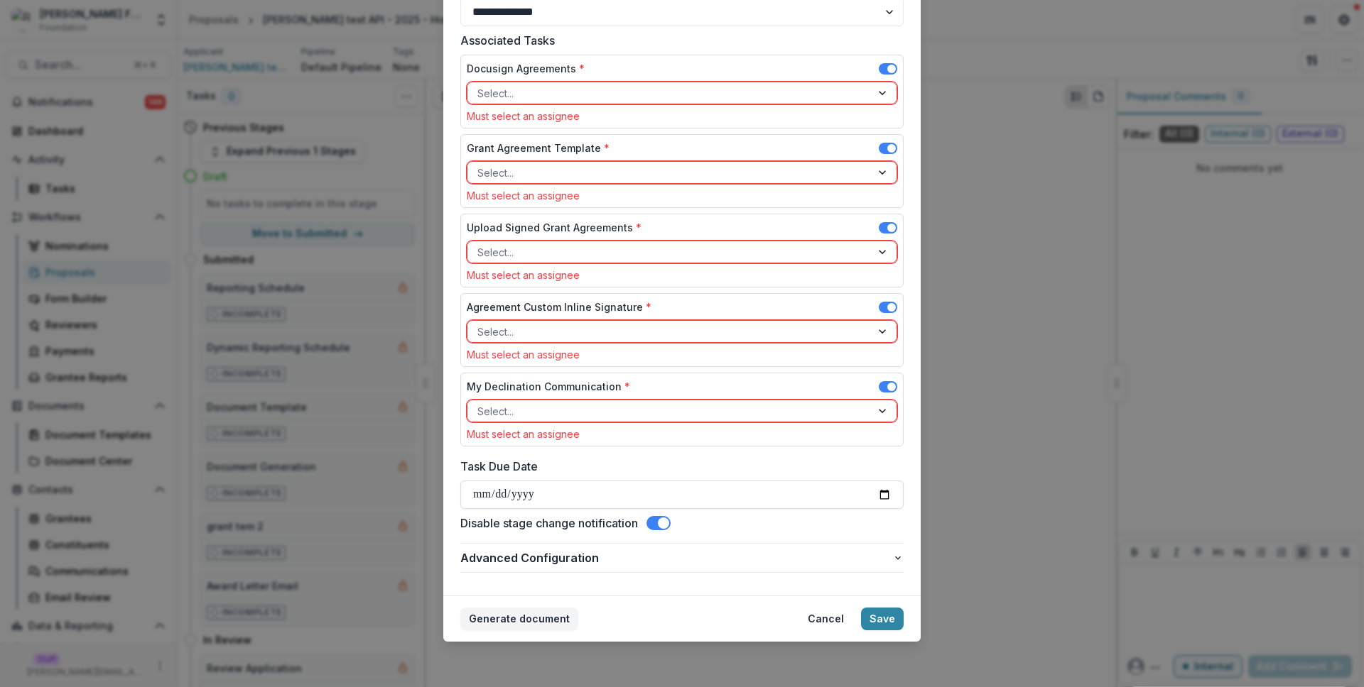
scroll to position [130, 0]
click at [658, 523] on span at bounding box center [658, 523] width 24 height 14
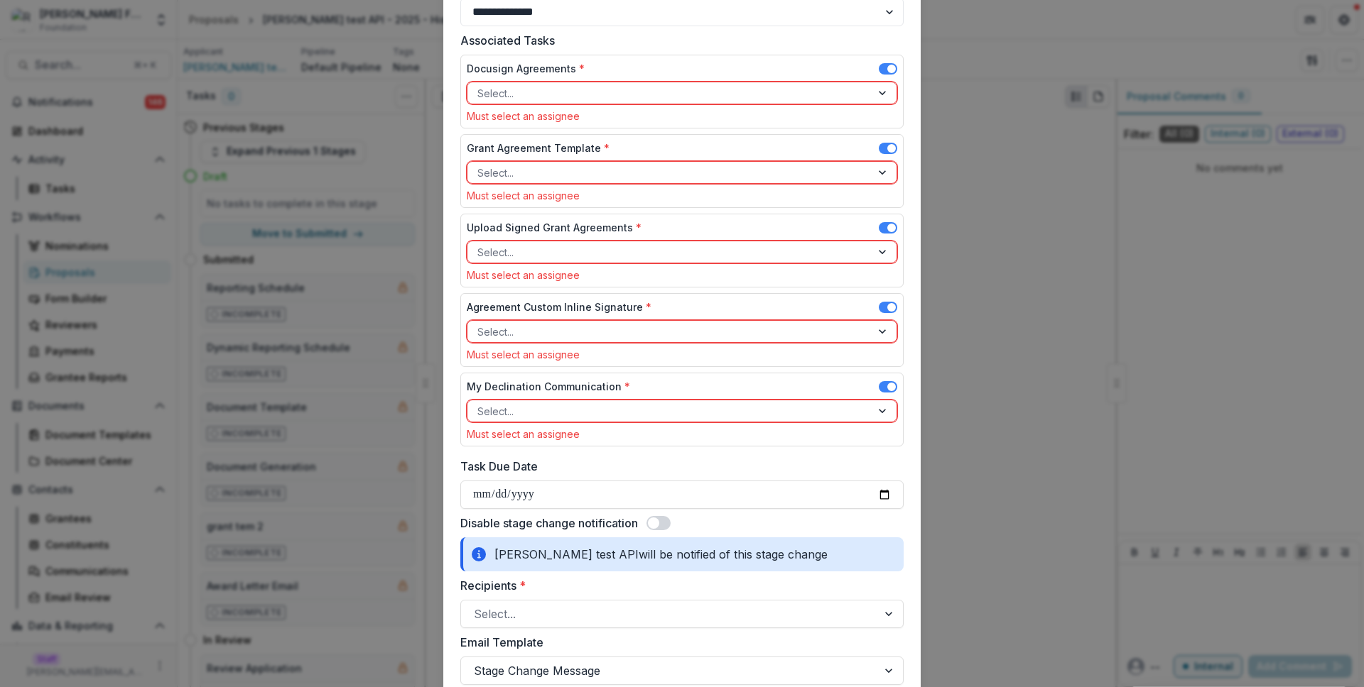
scroll to position [305, 0]
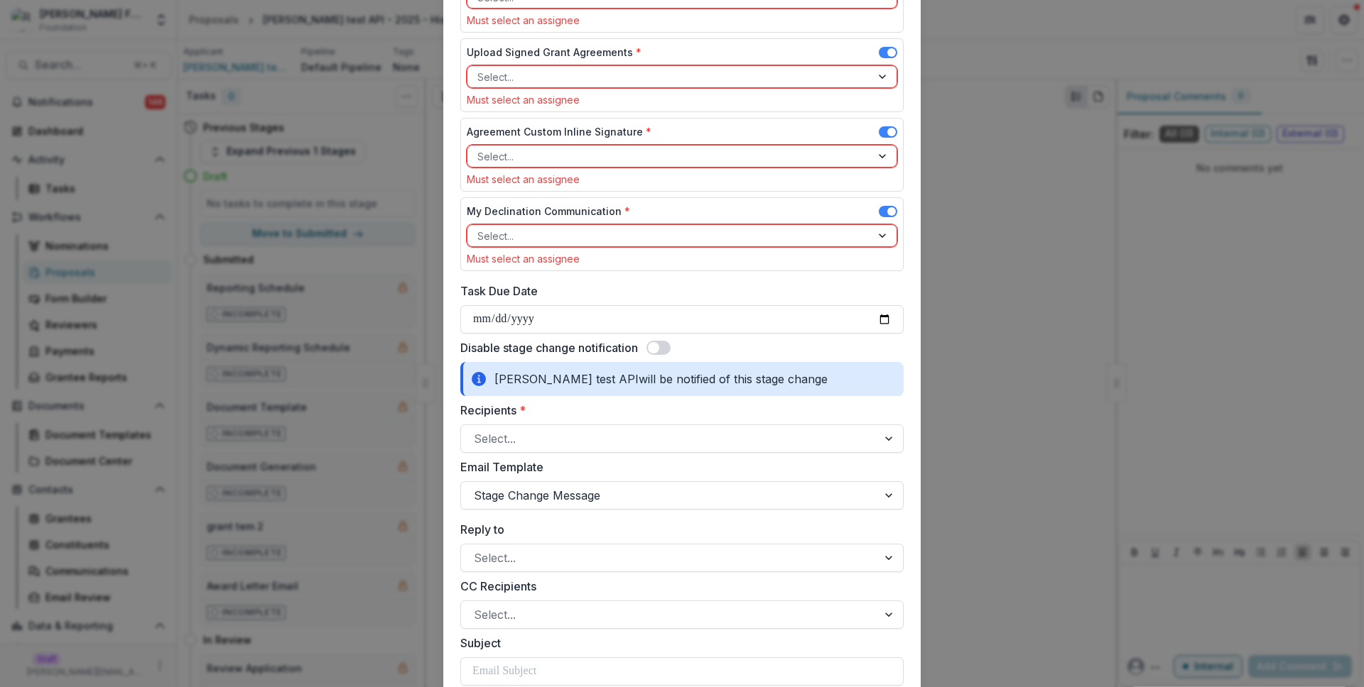
click at [705, 349] on div "Disable stage change notification" at bounding box center [681, 347] width 443 height 17
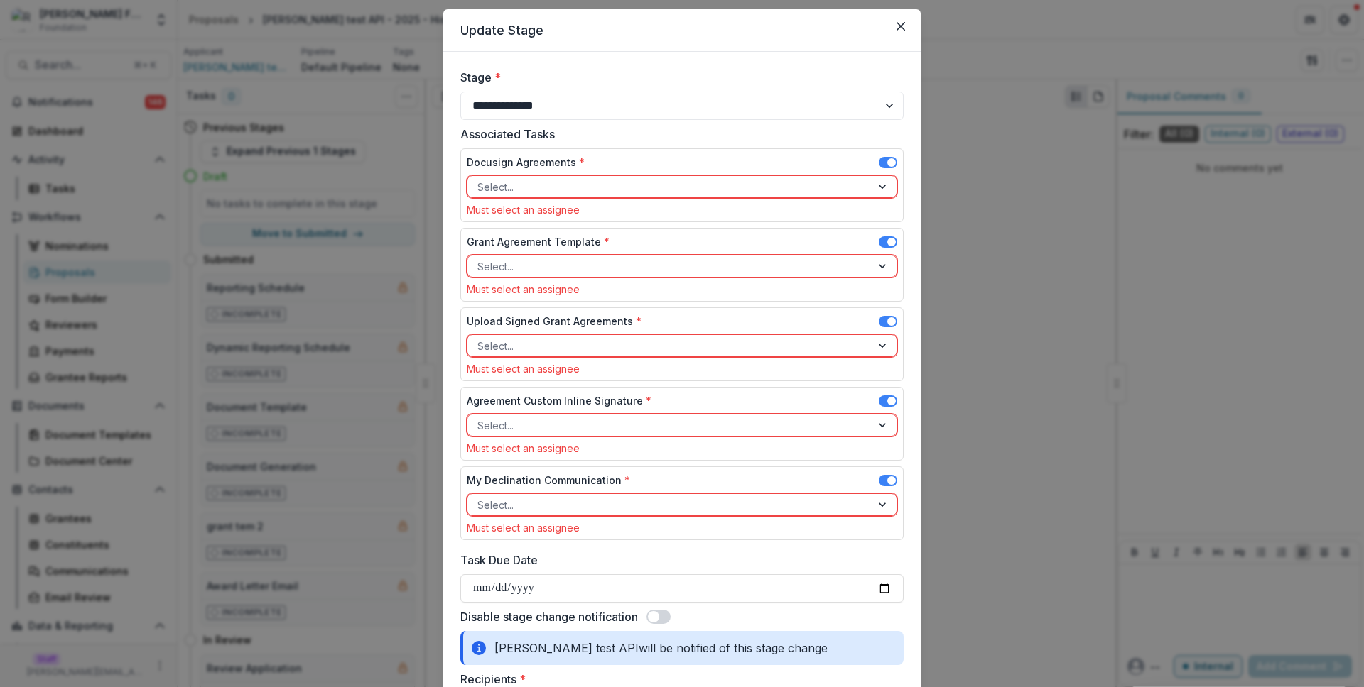
scroll to position [0, 0]
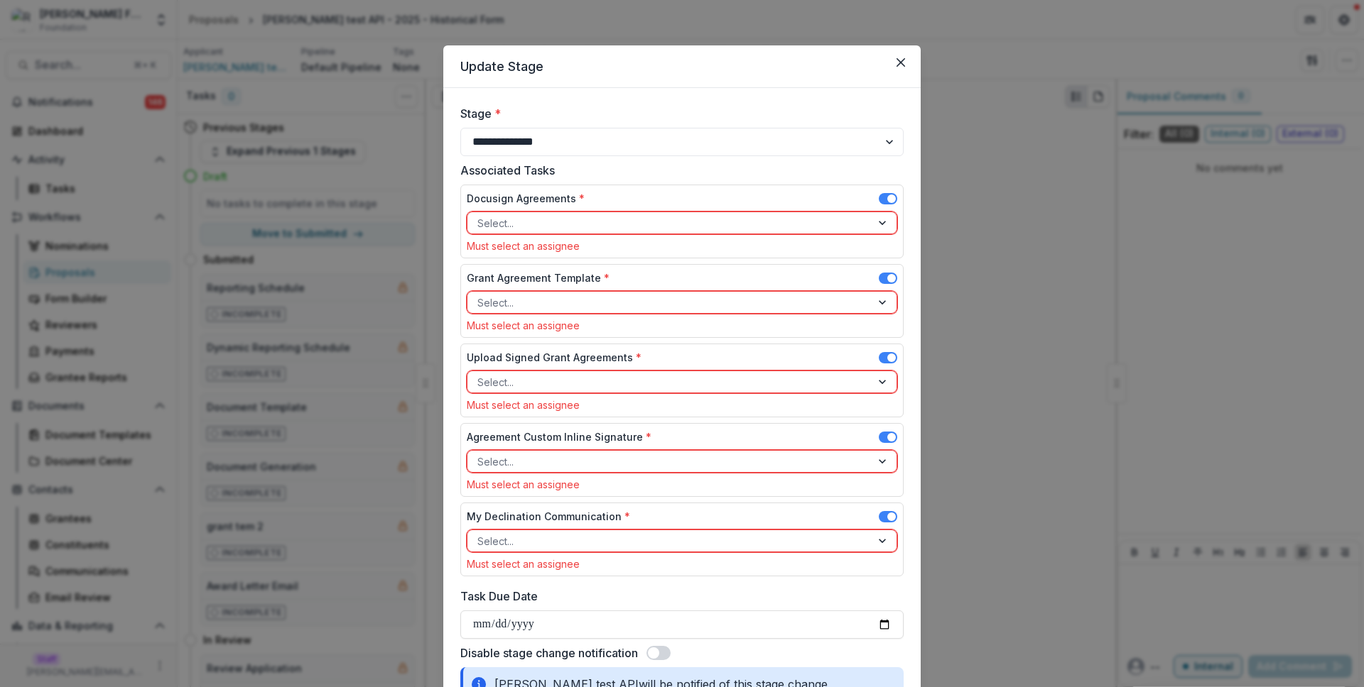
click at [737, 112] on label "Stage *" at bounding box center [677, 113] width 435 height 17
click at [737, 128] on select "**********" at bounding box center [681, 142] width 443 height 28
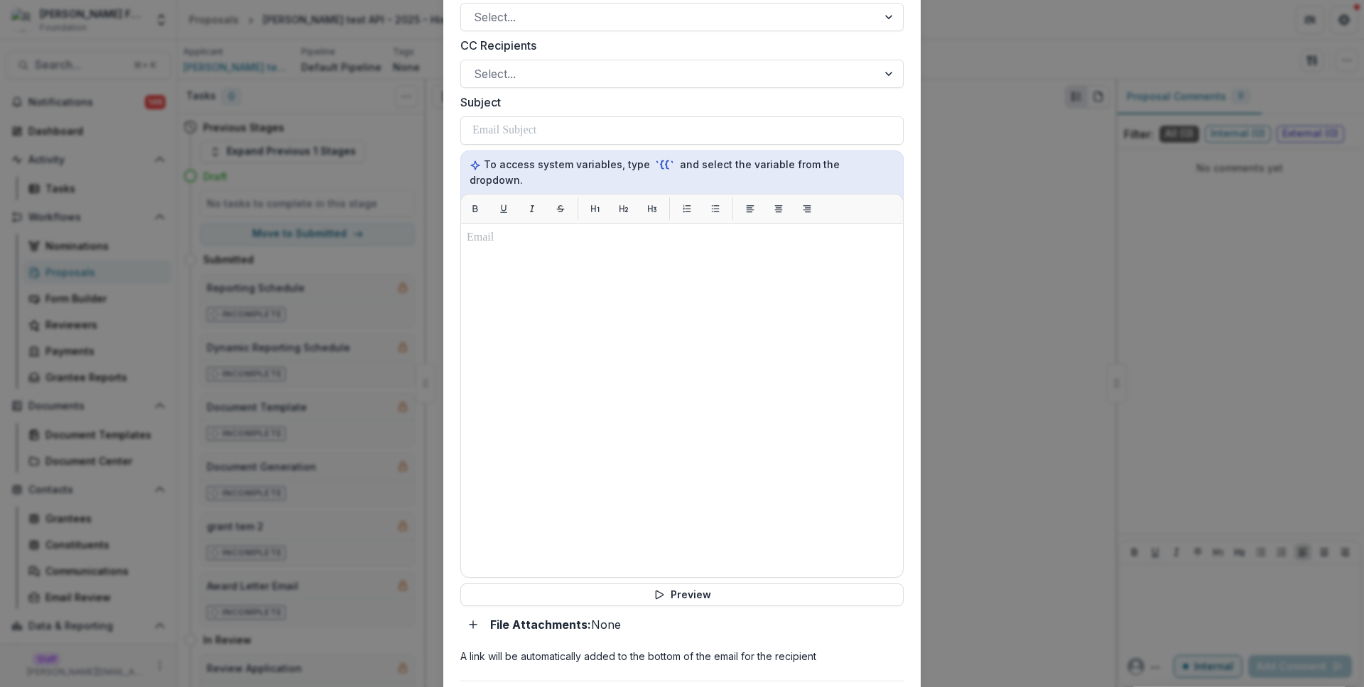
scroll to position [969, 0]
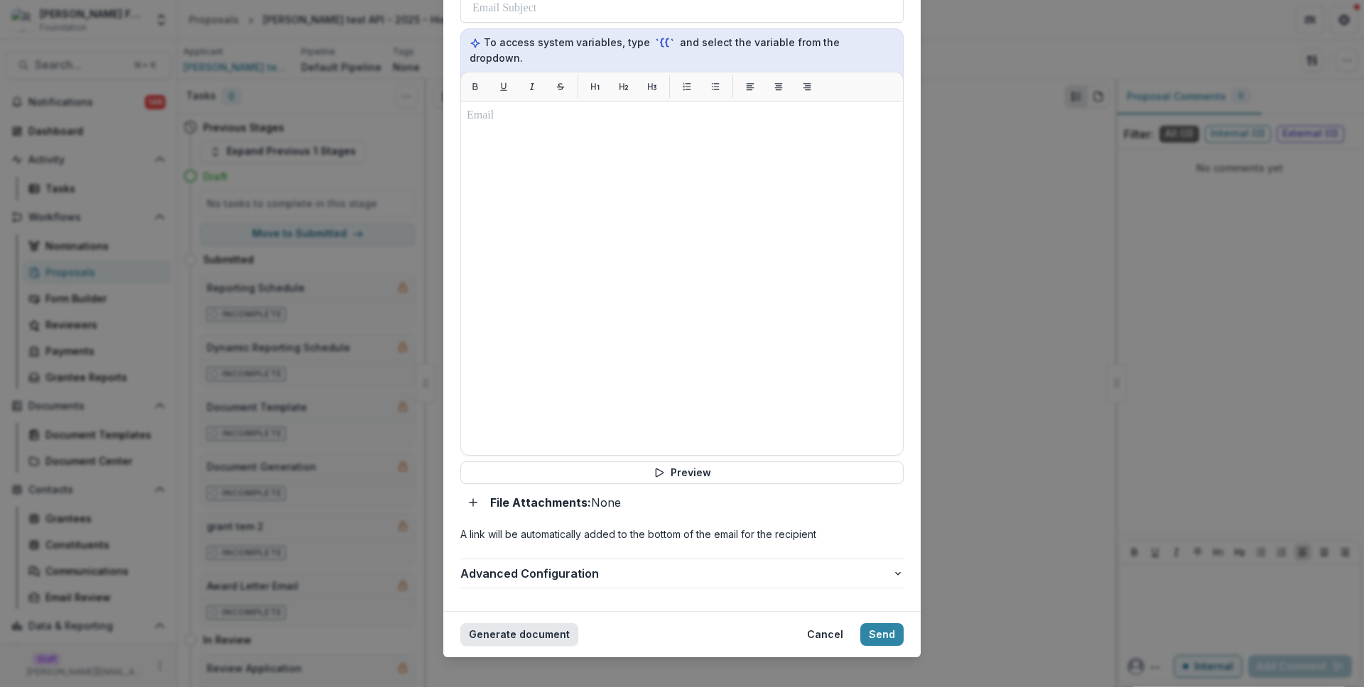
click at [495, 624] on button "Generate document" at bounding box center [519, 635] width 118 height 23
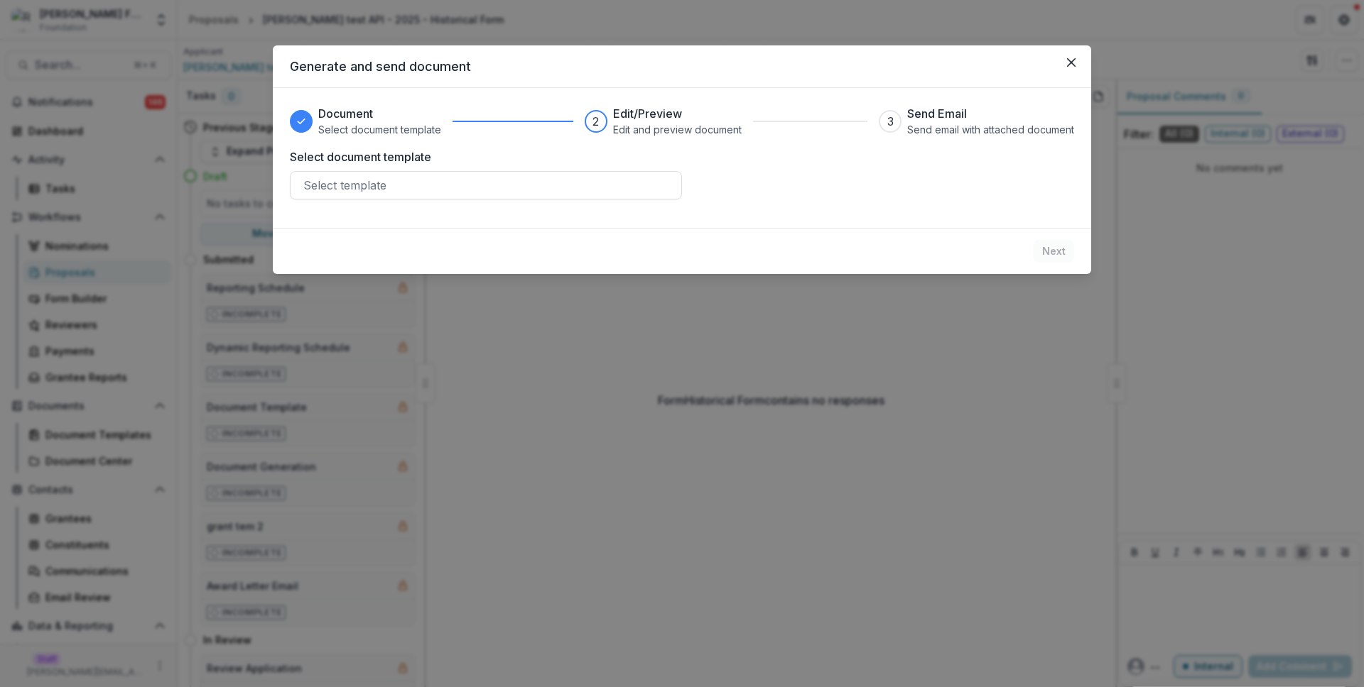
click at [505, 207] on div "Document Select document template 2 Edit/Preview Edit and preview document 3 Se…" at bounding box center [682, 158] width 818 height 140
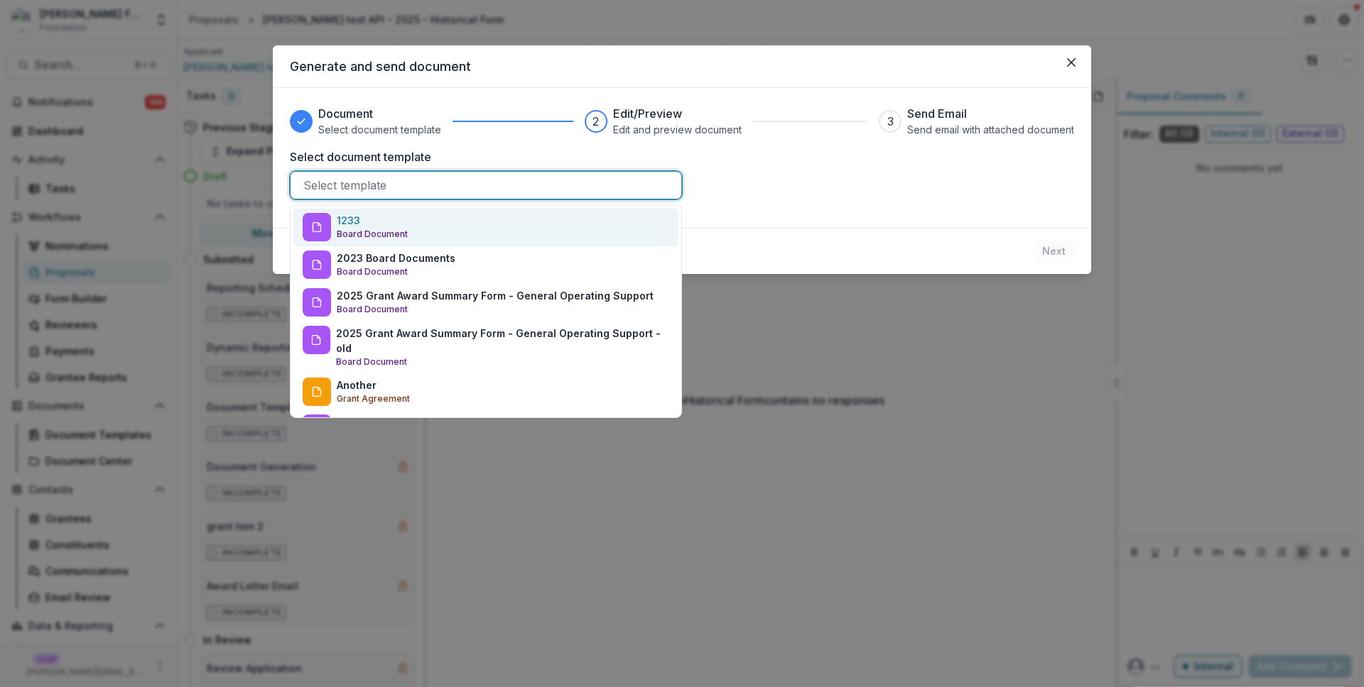
click at [489, 190] on div at bounding box center [485, 185] width 365 height 20
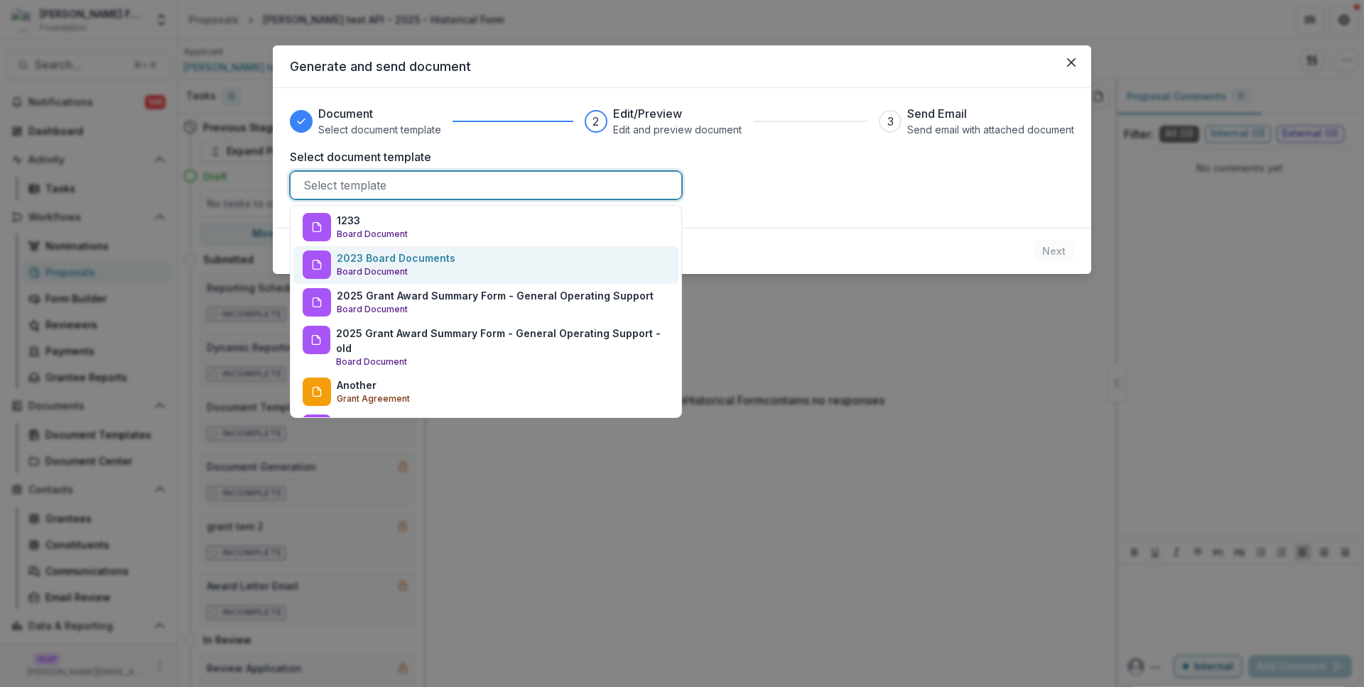
click at [496, 249] on div "2023 Board Documents Board Document" at bounding box center [485, 265] width 385 height 38
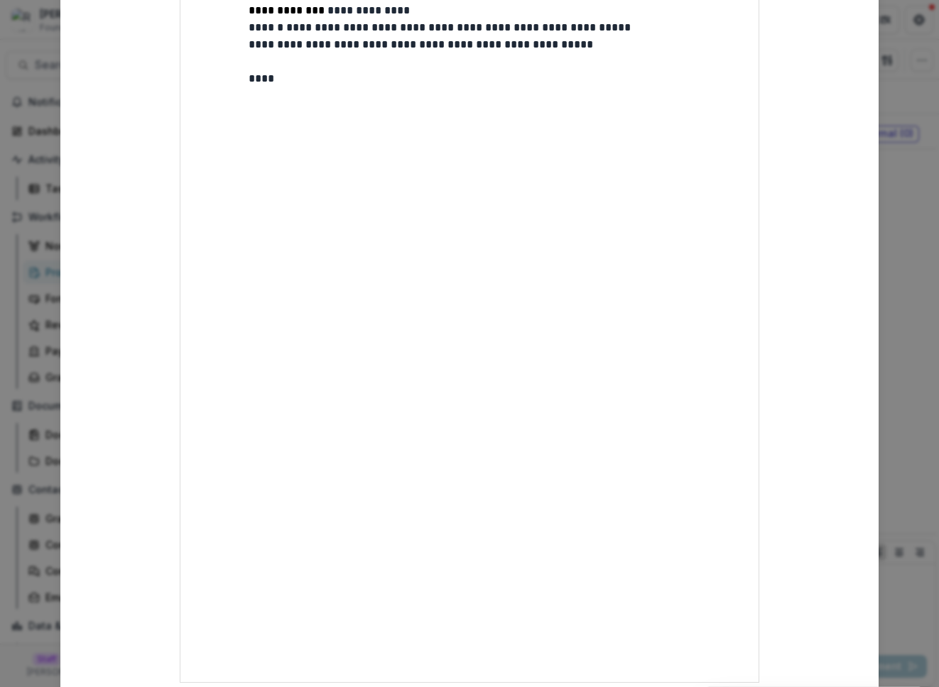
scroll to position [371, 0]
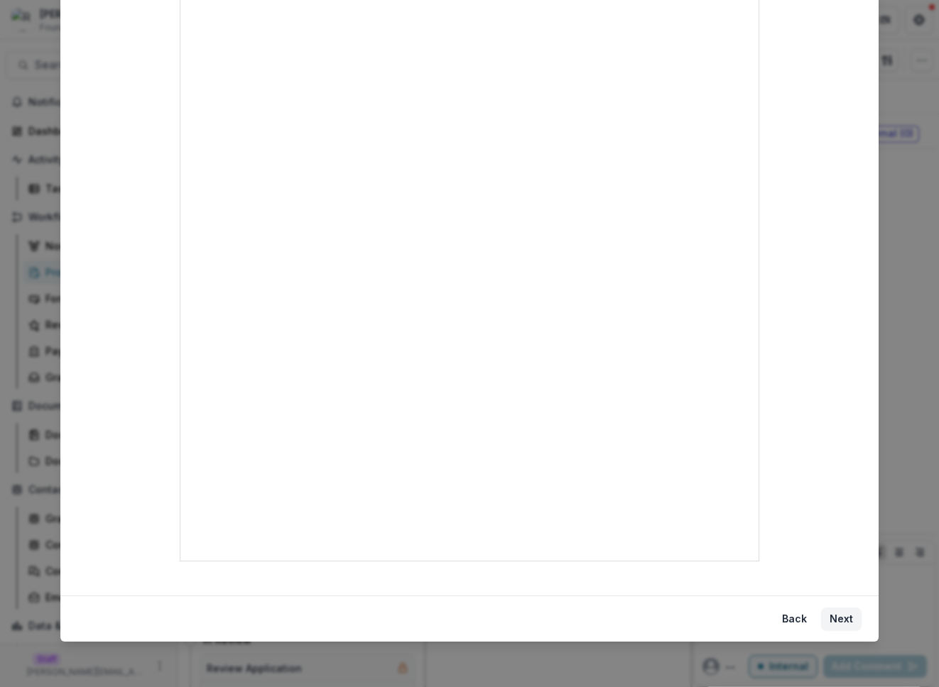
click at [829, 601] on footer "Back Next" at bounding box center [469, 619] width 818 height 46
click at [837, 613] on button "Next" at bounding box center [841, 619] width 40 height 23
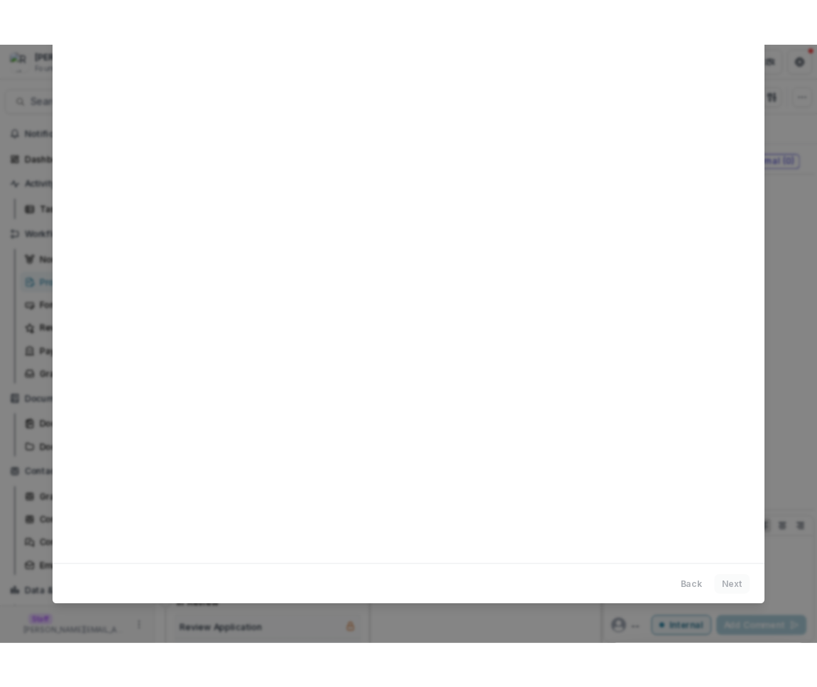
scroll to position [0, 0]
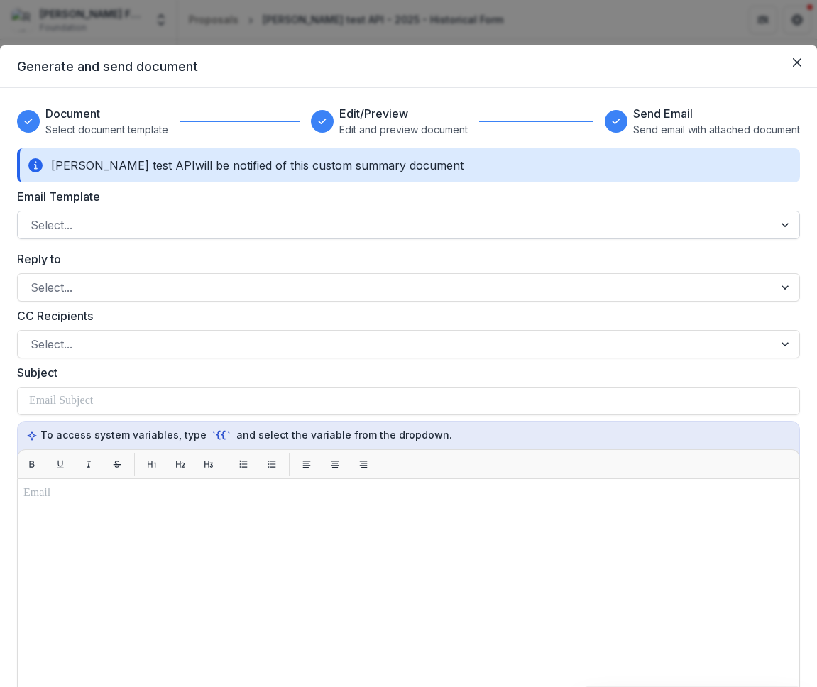
click at [569, 221] on div at bounding box center [396, 225] width 731 height 20
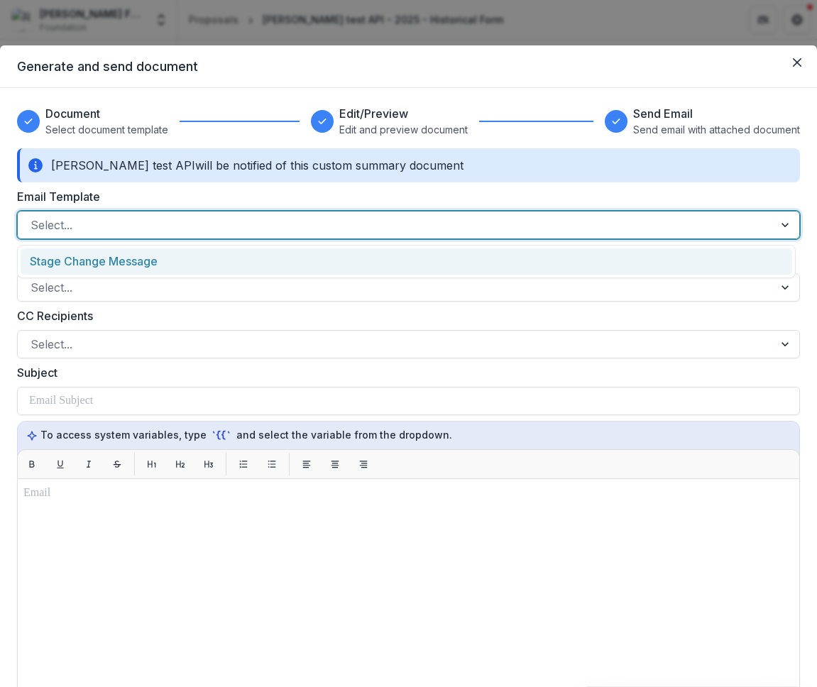
click at [572, 261] on div "Stage Change Message" at bounding box center [407, 262] width 772 height 26
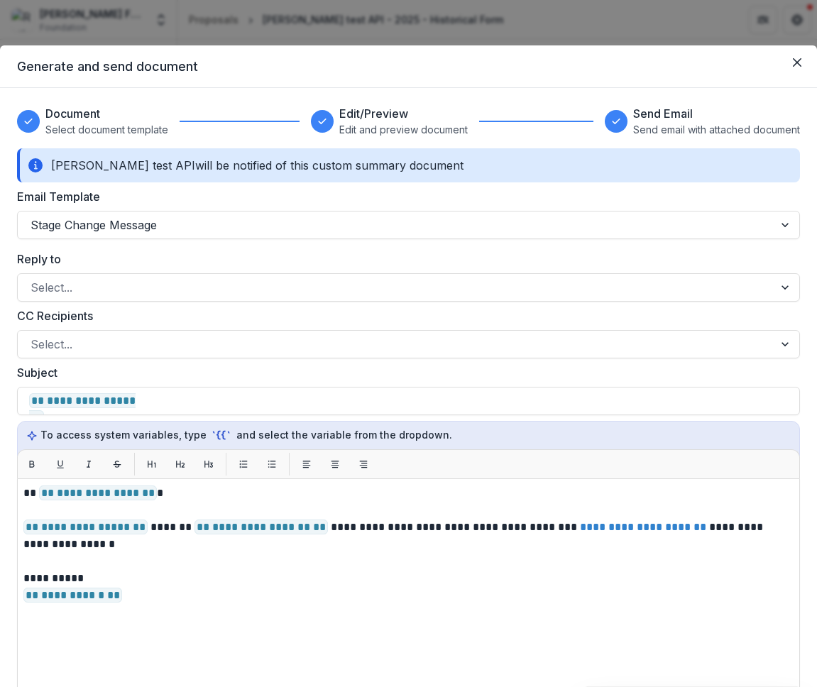
click at [479, 86] on header "Generate and send document" at bounding box center [408, 66] width 817 height 43
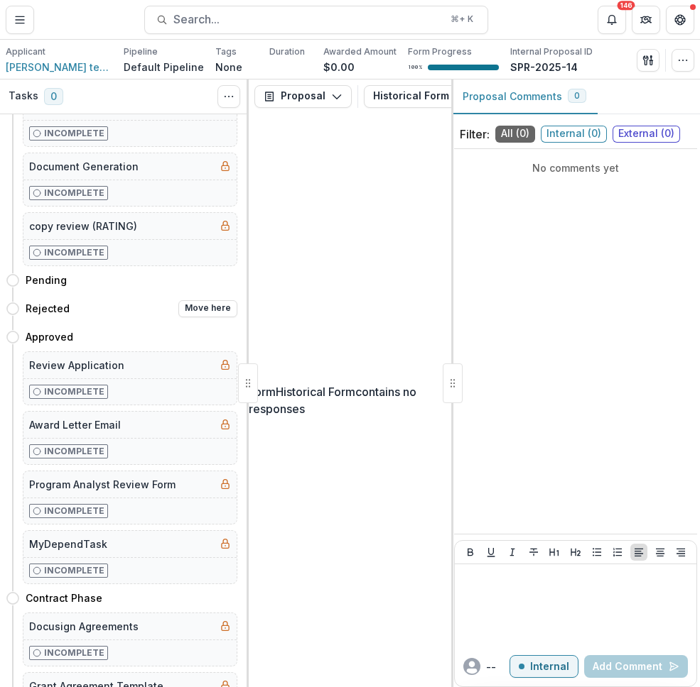
scroll to position [629, 0]
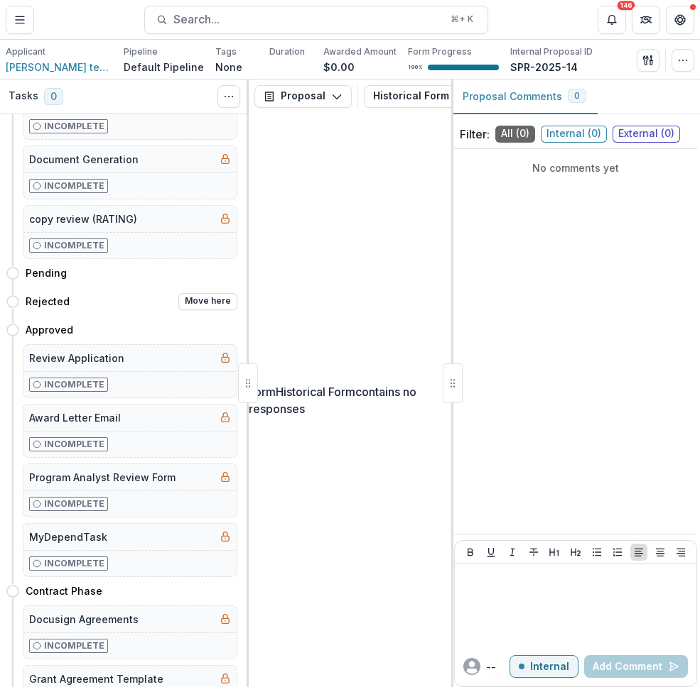
click at [141, 312] on div "Rejected Move here" at bounding box center [122, 302] width 232 height 28
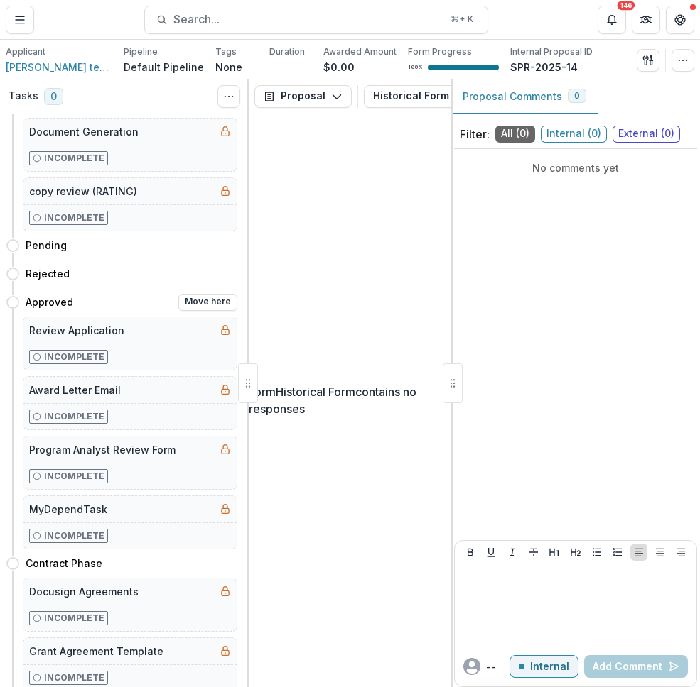
scroll to position [994, 0]
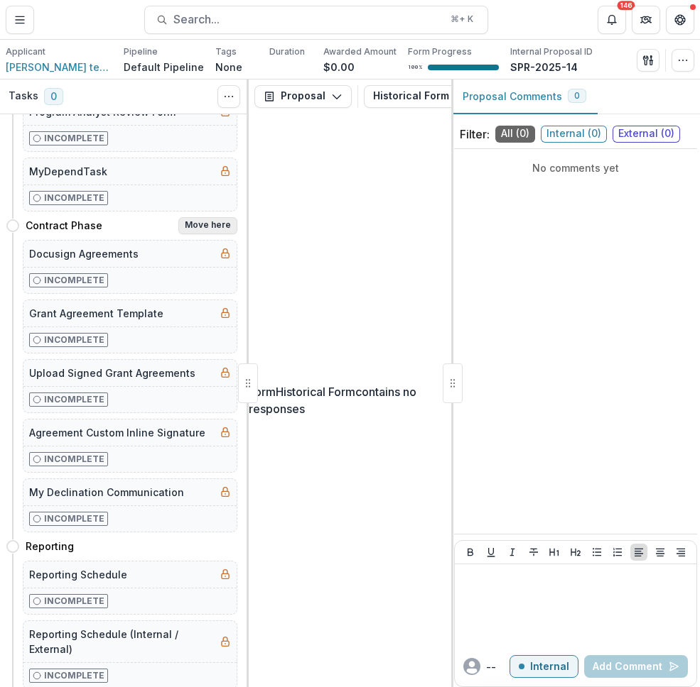
click at [202, 220] on button "Move here" at bounding box center [207, 225] width 59 height 17
select select "**********"
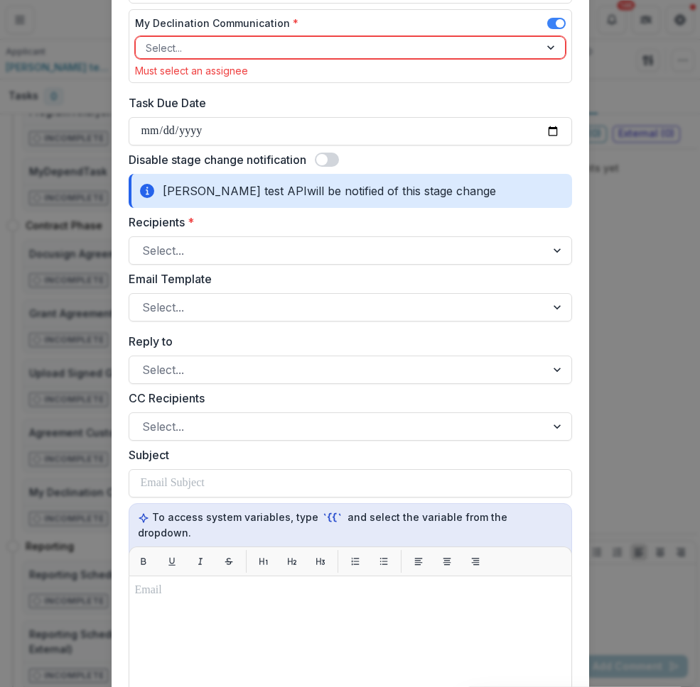
scroll to position [969, 0]
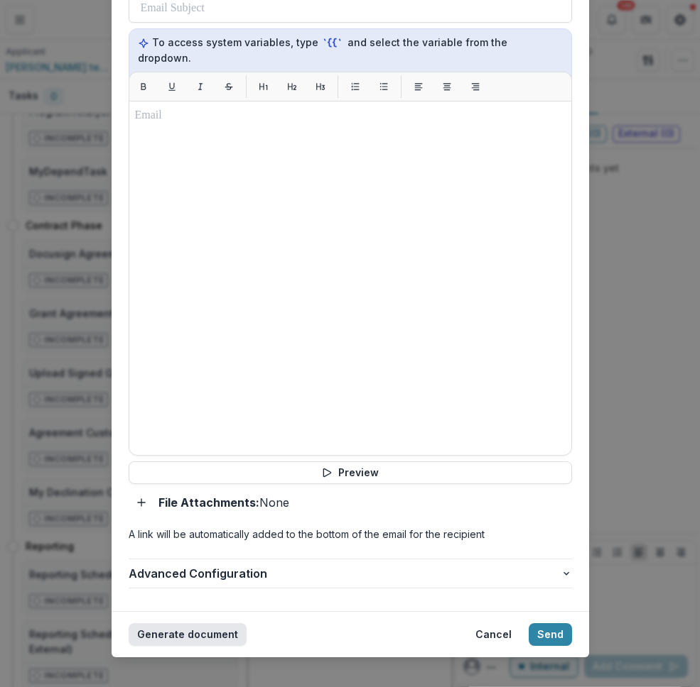
click at [197, 624] on button "Generate document" at bounding box center [188, 635] width 118 height 23
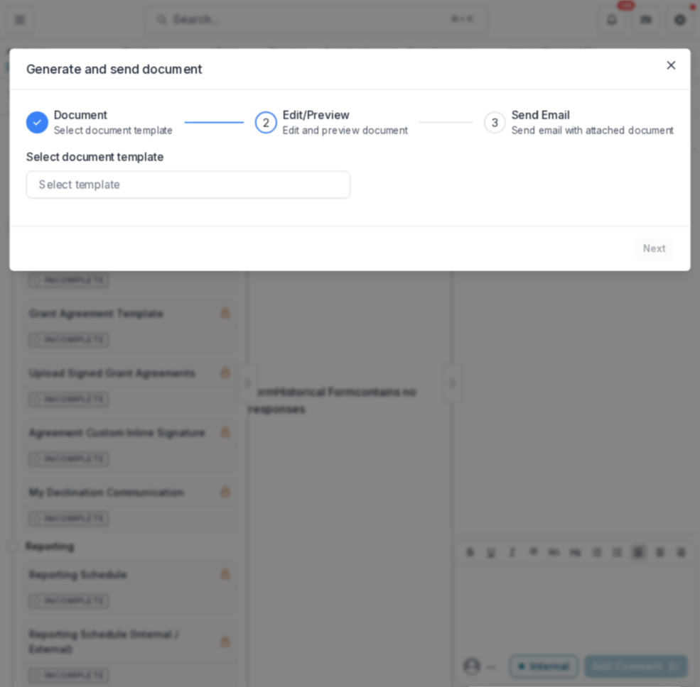
scroll to position [0, 0]
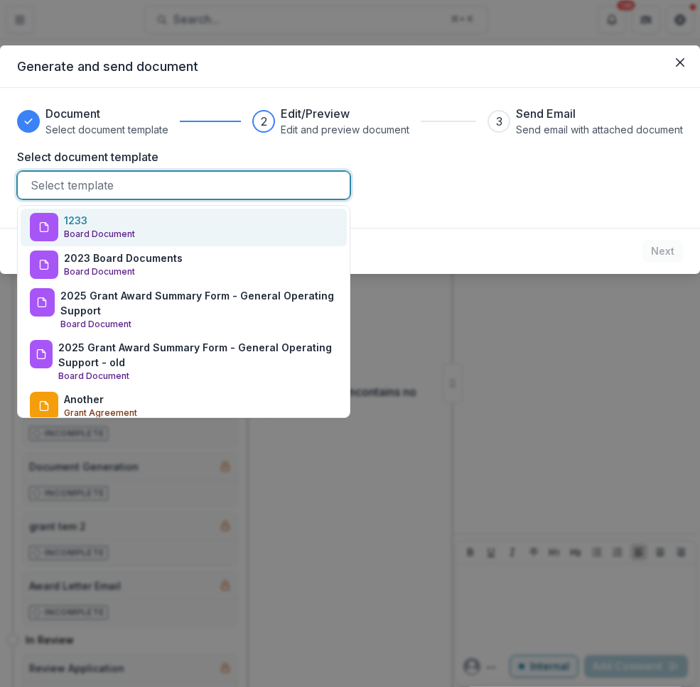
click at [281, 185] on div at bounding box center [184, 185] width 306 height 20
click at [258, 240] on div "1233 Board Document" at bounding box center [184, 228] width 326 height 38
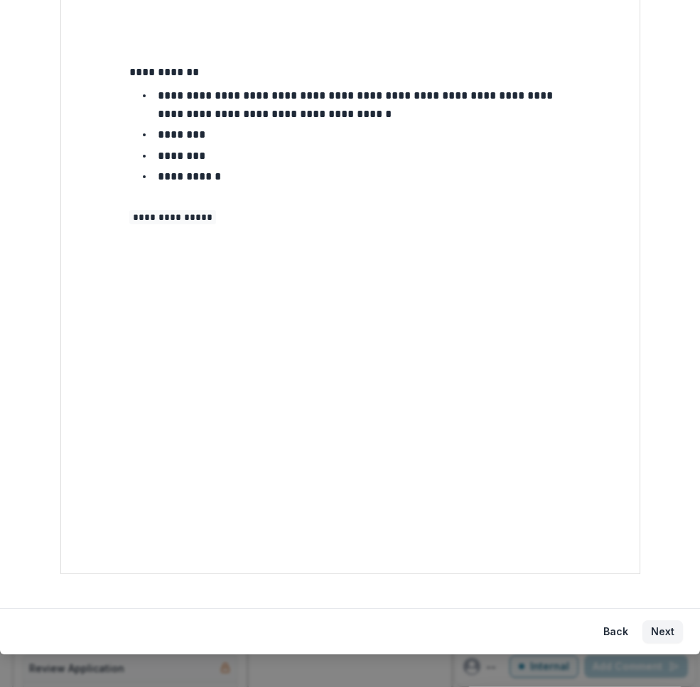
scroll to position [371, 0]
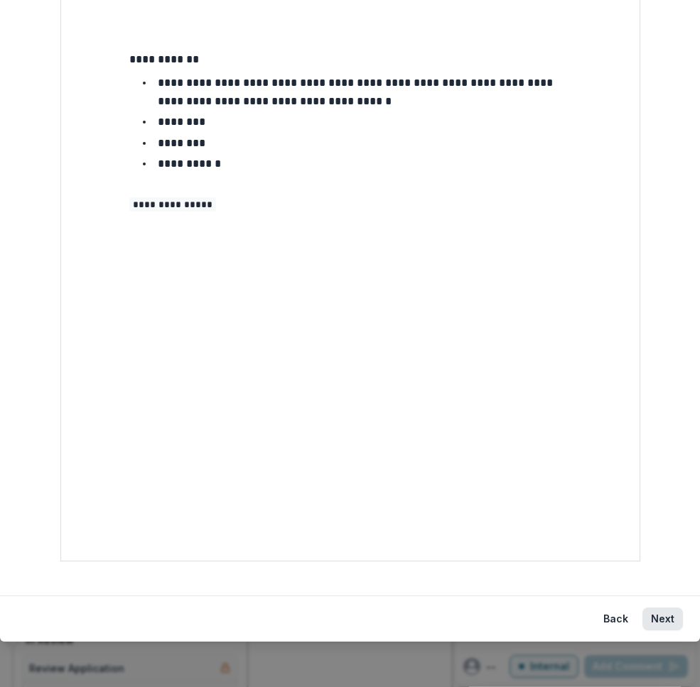
click at [666, 623] on button "Next" at bounding box center [662, 619] width 40 height 23
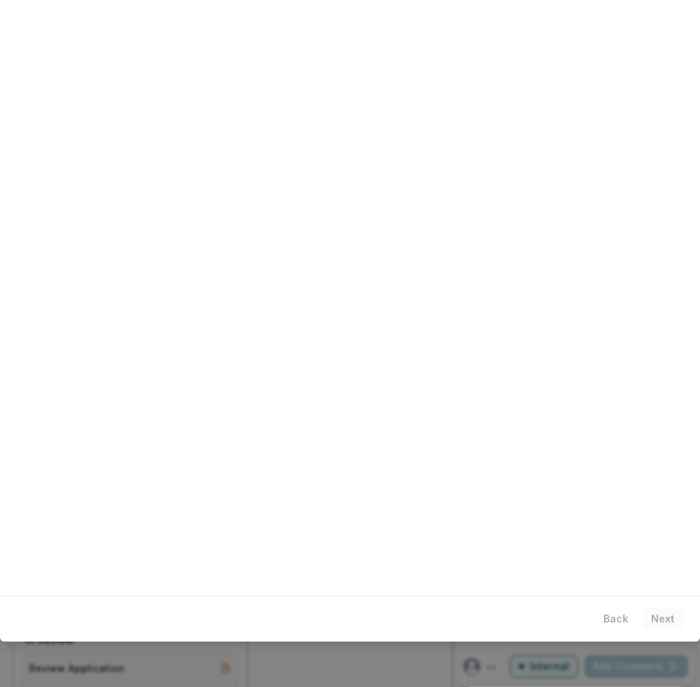
scroll to position [0, 0]
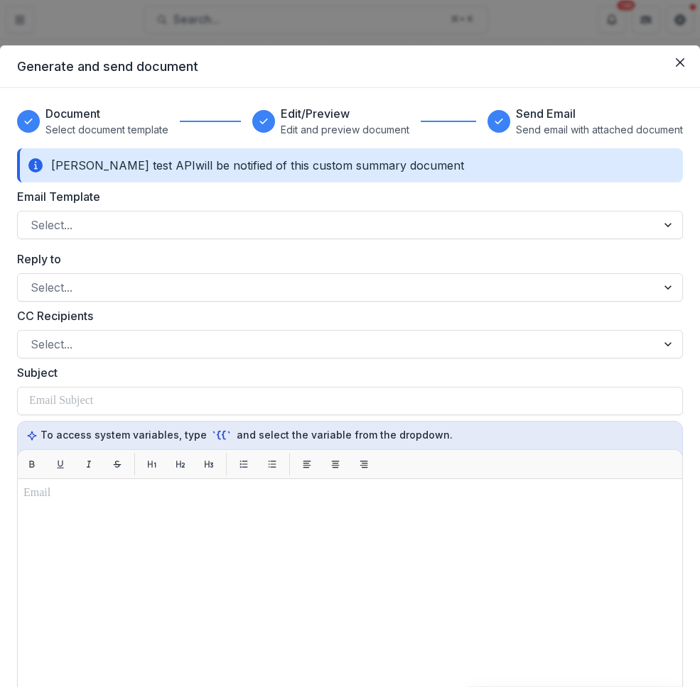
click at [382, 135] on p "Edit and preview document" at bounding box center [345, 129] width 129 height 15
click at [131, 65] on header "Generate and send document" at bounding box center [350, 66] width 700 height 43
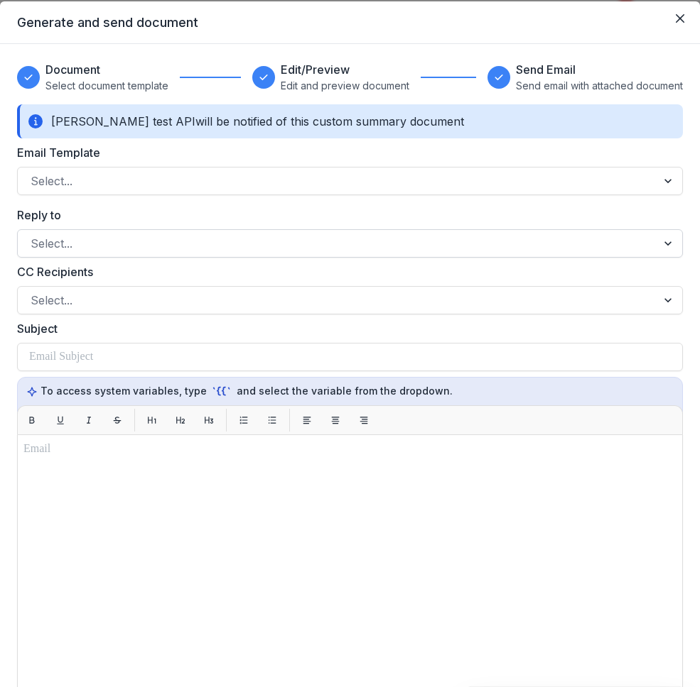
scroll to position [40, 0]
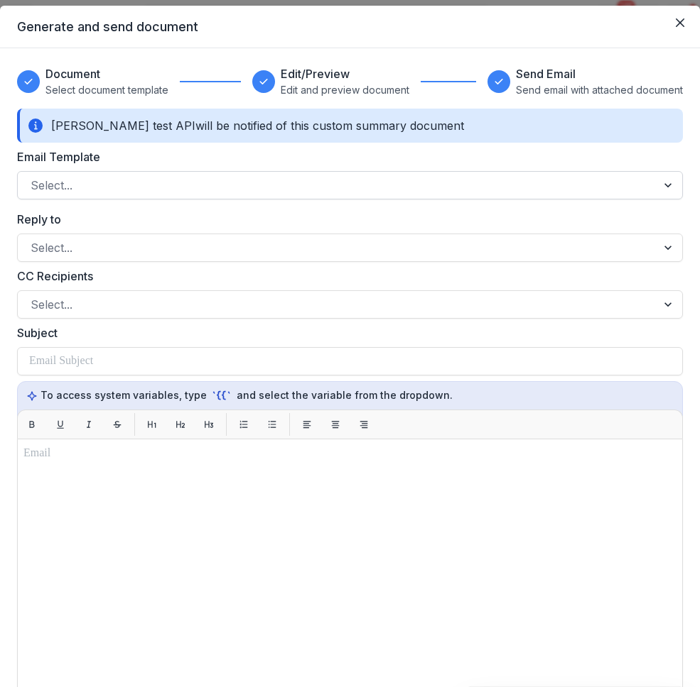
click at [342, 178] on div at bounding box center [337, 185] width 613 height 20
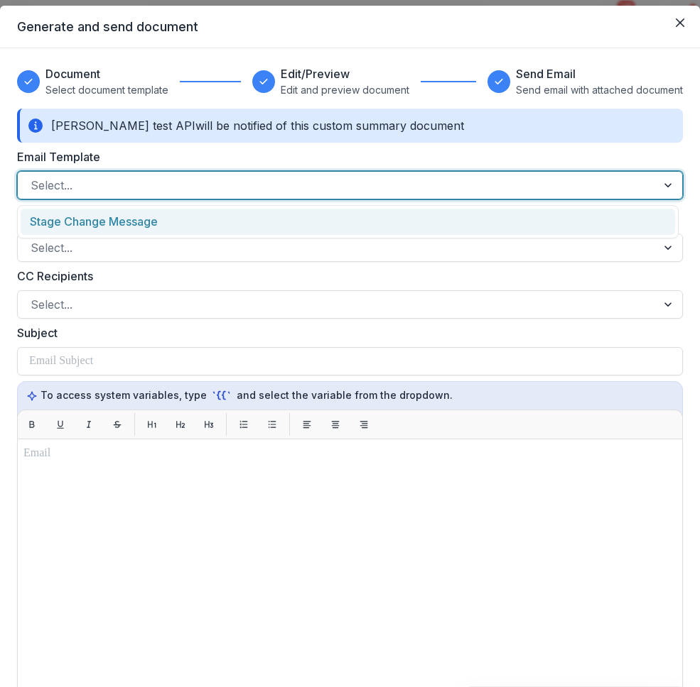
click at [336, 220] on div "Stage Change Message" at bounding box center [348, 222] width 654 height 26
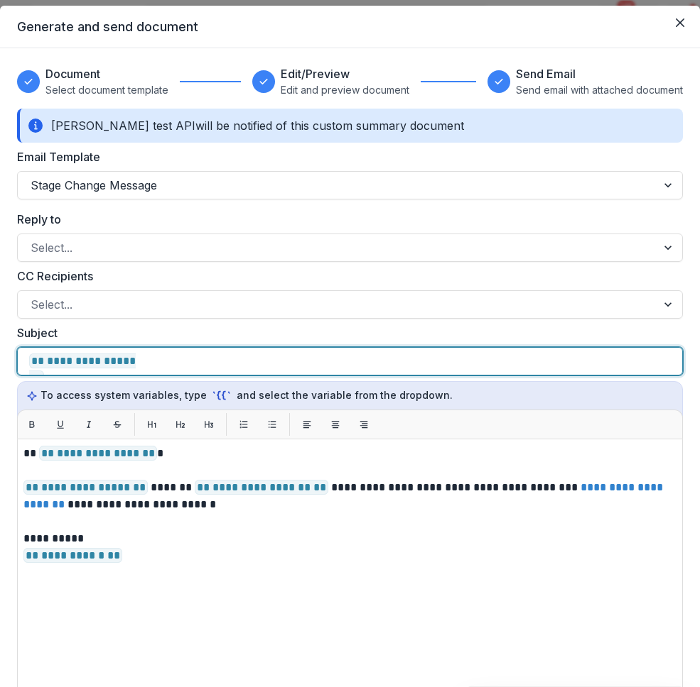
click at [320, 366] on p "**********" at bounding box center [218, 361] width 379 height 17
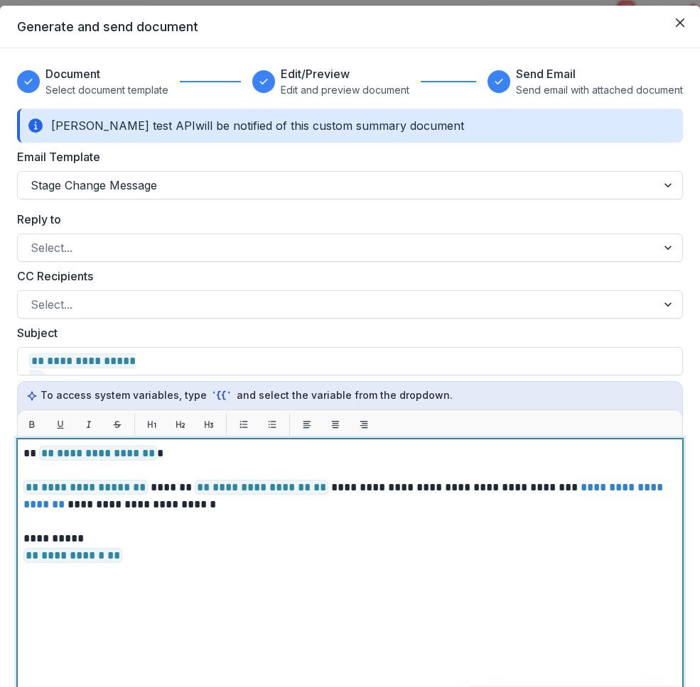
click at [308, 553] on p "**********" at bounding box center [347, 548] width 648 height 34
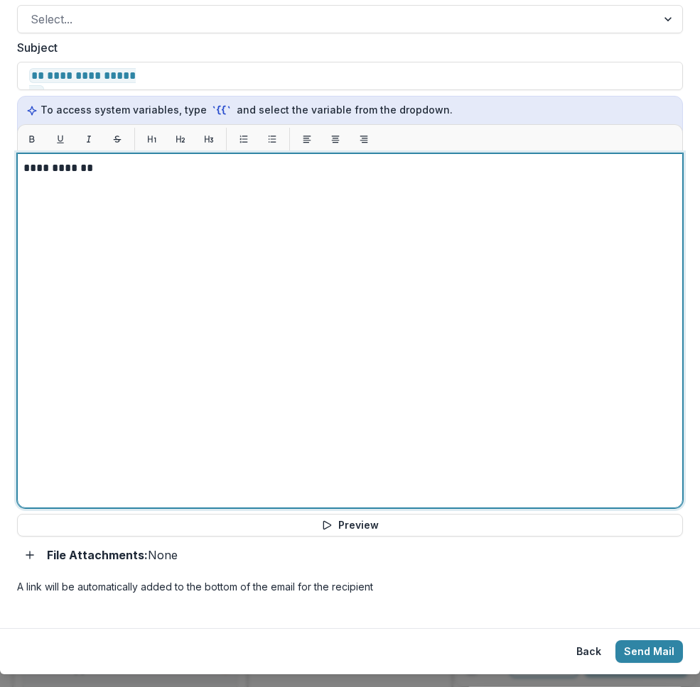
scroll to position [357, 0]
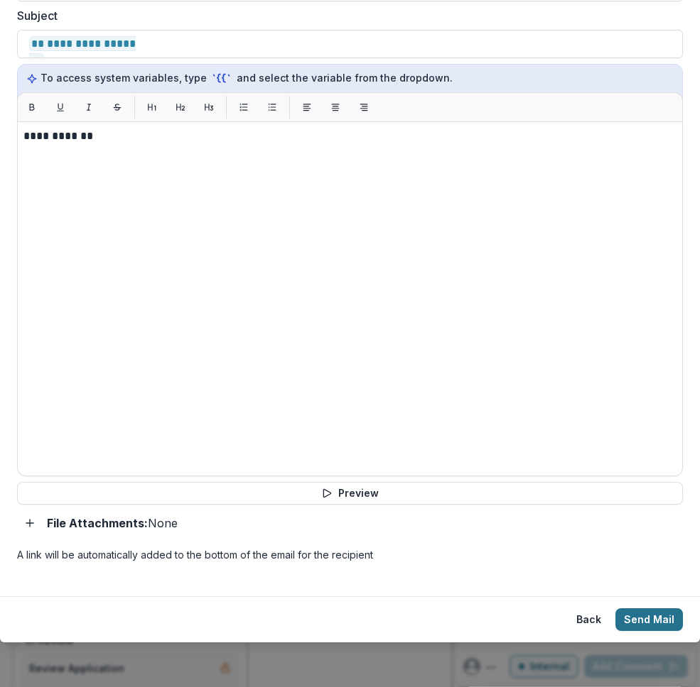
click at [619, 628] on button "Send Mail" at bounding box center [648, 620] width 67 height 23
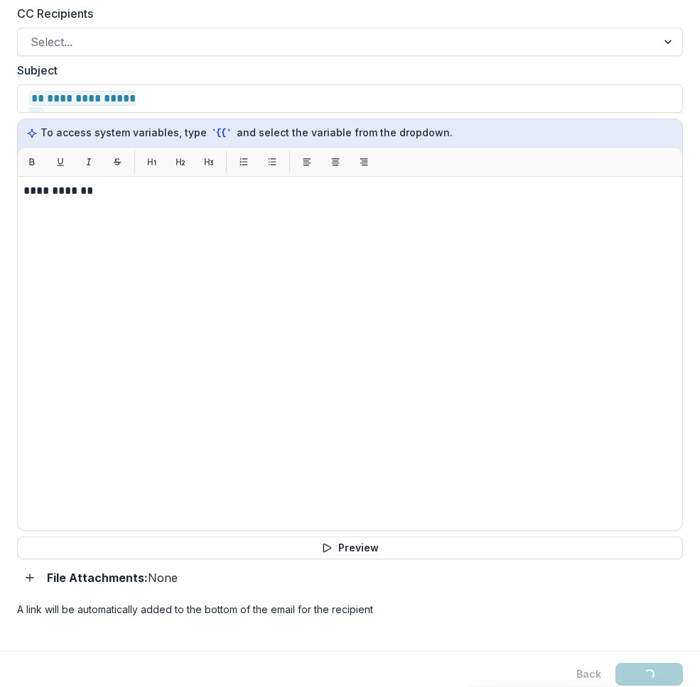
scroll to position [342, 0]
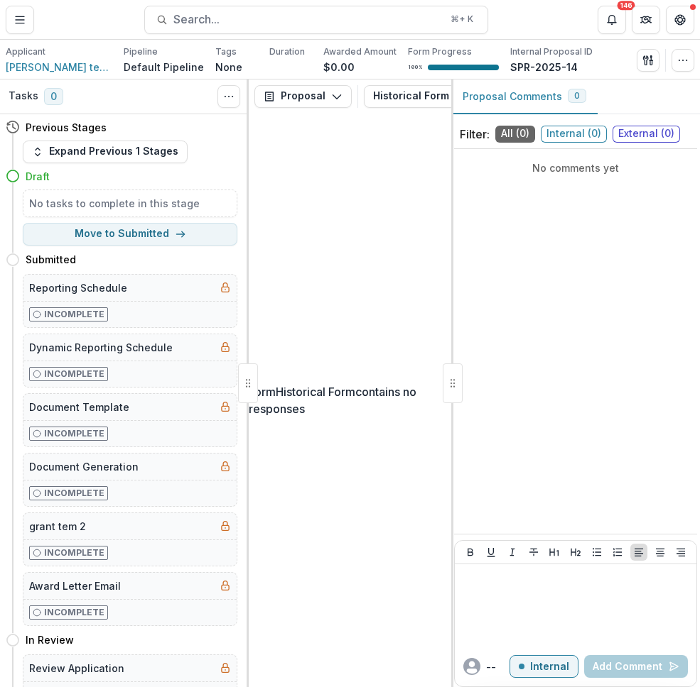
select select "**********"
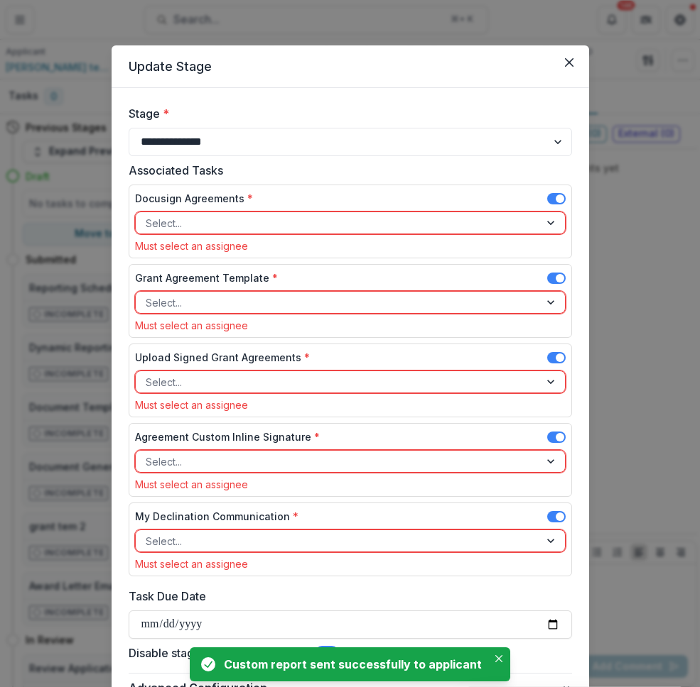
scroll to position [130, 0]
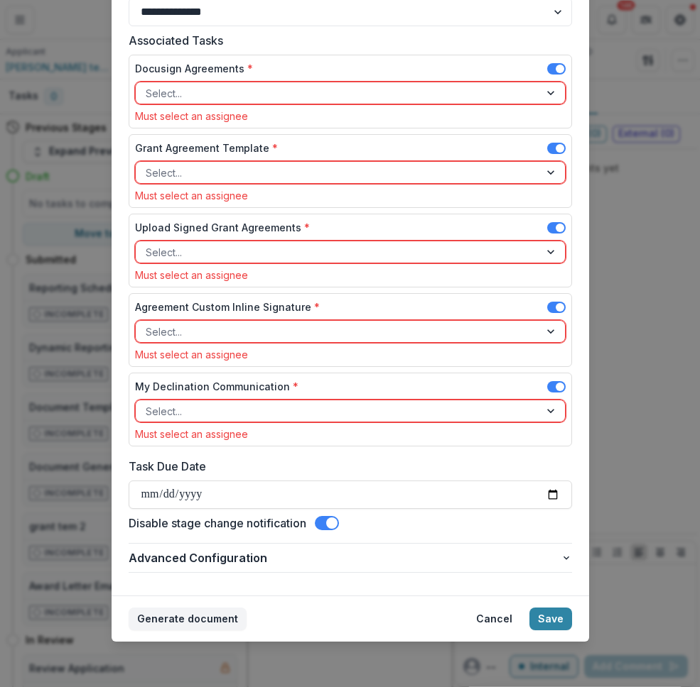
click at [333, 521] on span at bounding box center [331, 523] width 11 height 11
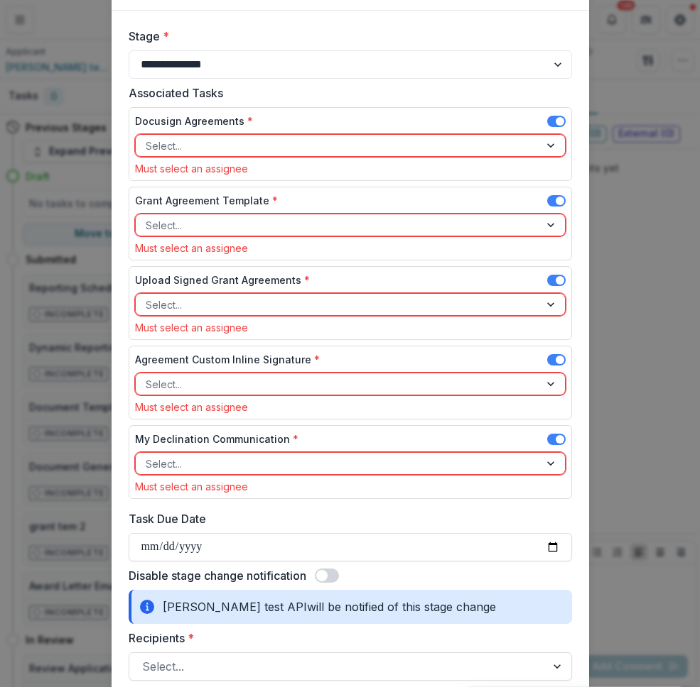
scroll to position [0, 0]
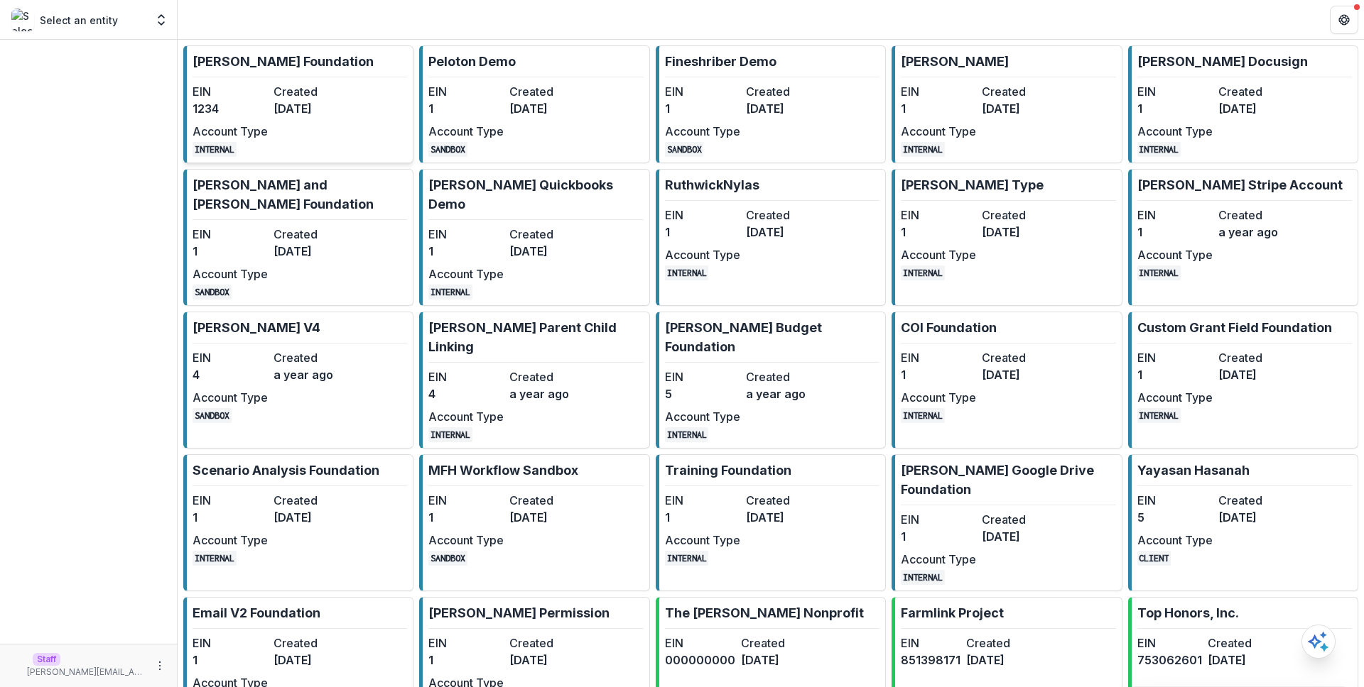
click at [279, 102] on dd "[DATE]" at bounding box center [310, 108] width 75 height 17
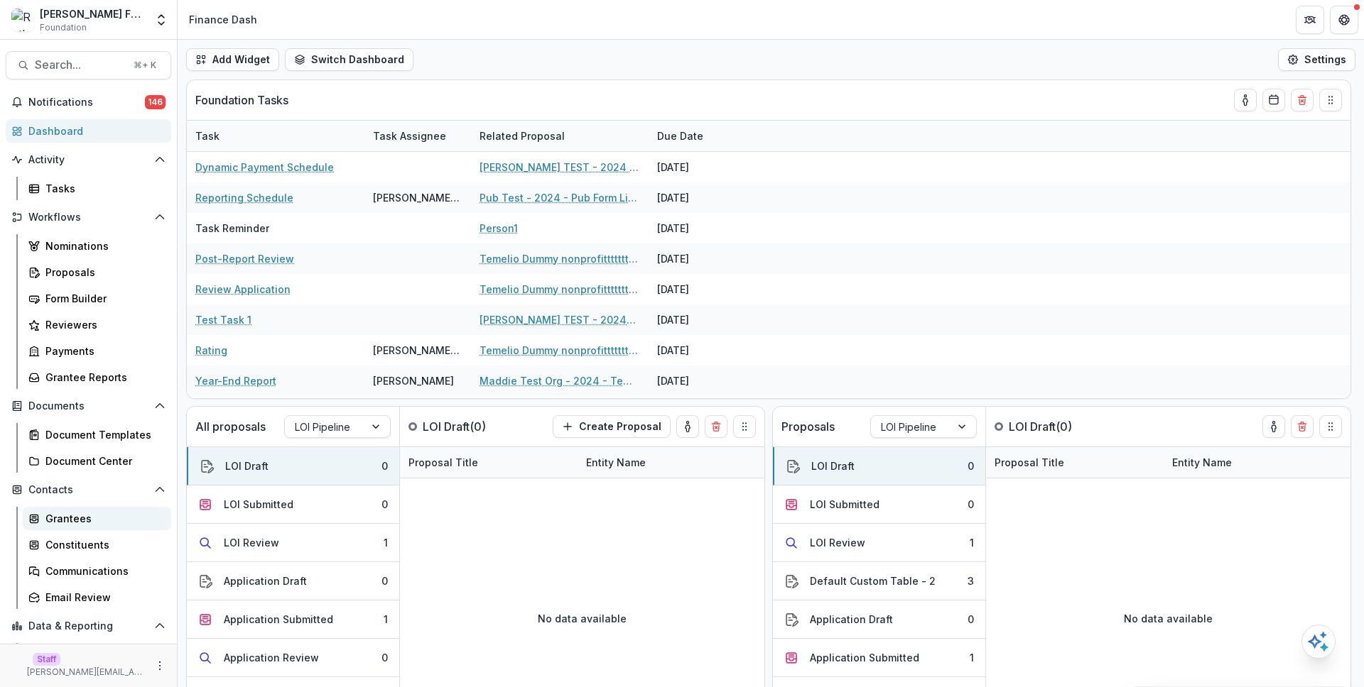
click at [90, 512] on div "Grantees" at bounding box center [102, 518] width 114 height 15
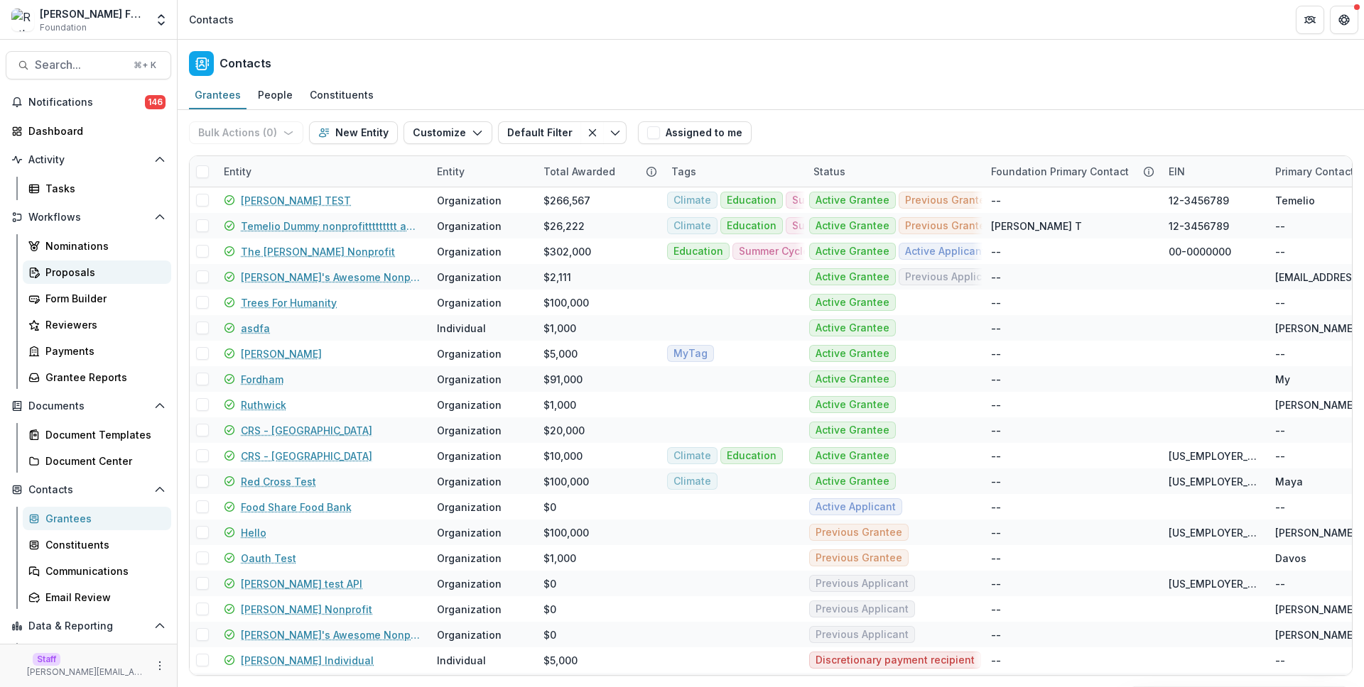
click at [92, 278] on div "Proposals" at bounding box center [102, 272] width 114 height 15
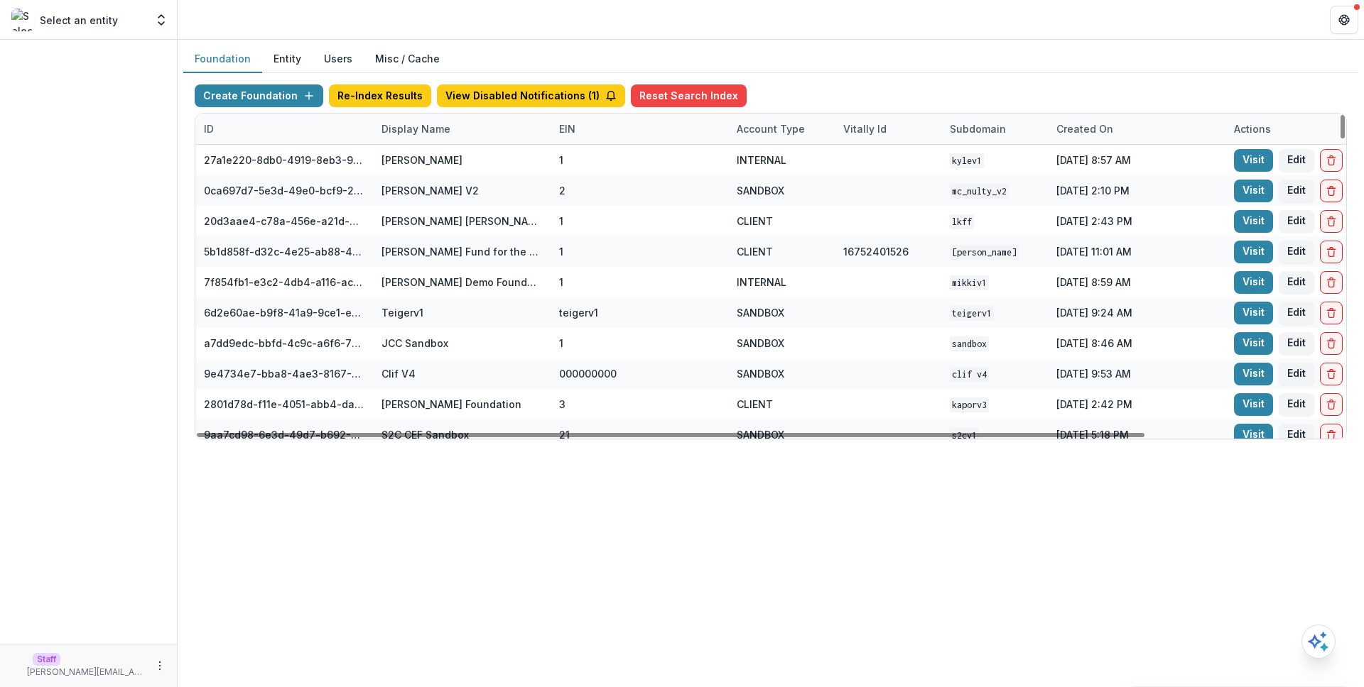
click at [466, 136] on div "Display Name" at bounding box center [462, 129] width 178 height 31
click at [475, 168] on input at bounding box center [461, 161] width 170 height 23
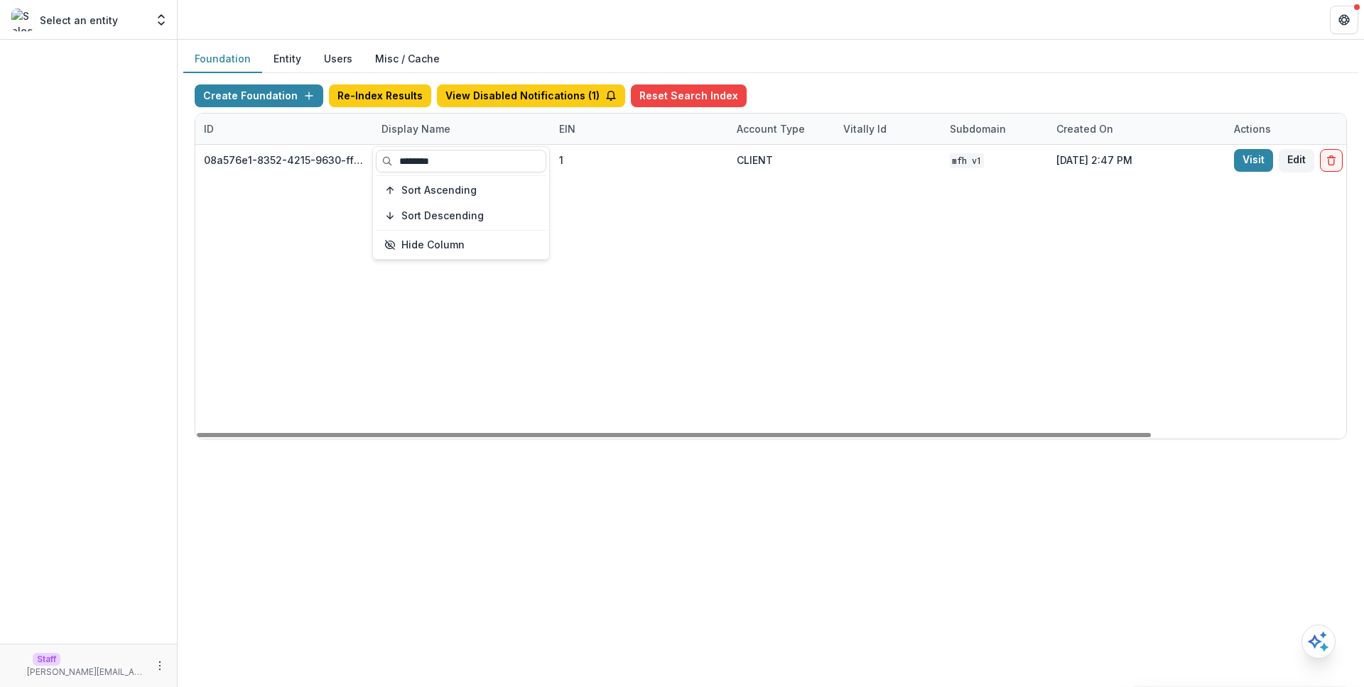
type input "********"
click at [1070, 266] on div "08a576e1-8352-4215-9630-ff0d35d85970 [US_STATE] Foundation for Health 1 CLIENT …" at bounding box center [887, 292] width 1385 height 294
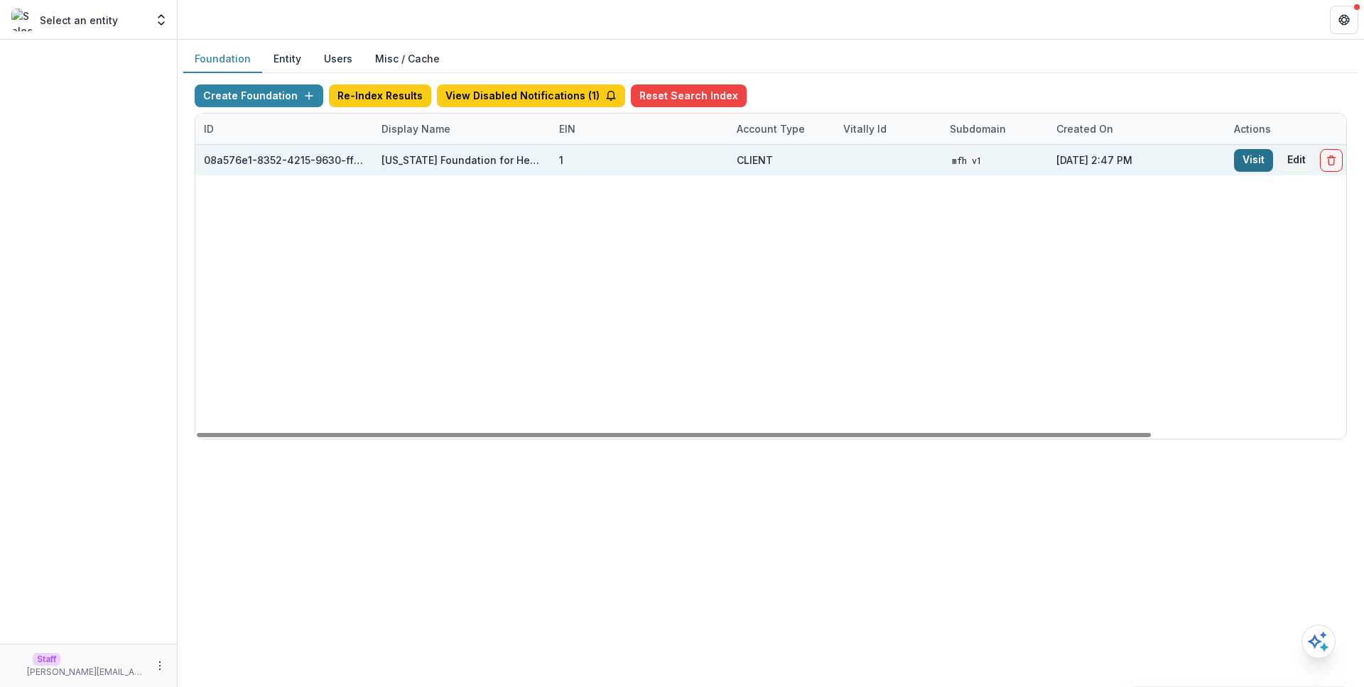
click at [1243, 164] on link "Visit" at bounding box center [1253, 160] width 39 height 23
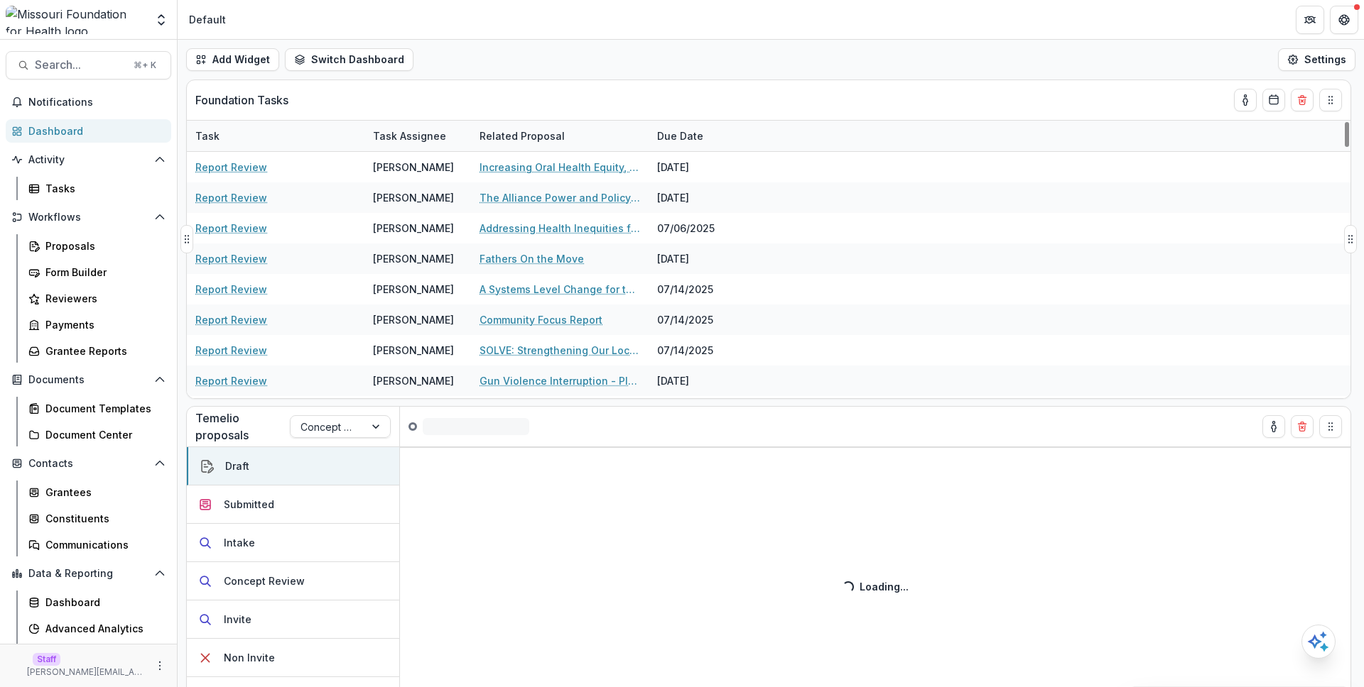
click at [714, 85] on div "Foundation Tasks" at bounding box center [742, 100] width 1095 height 40
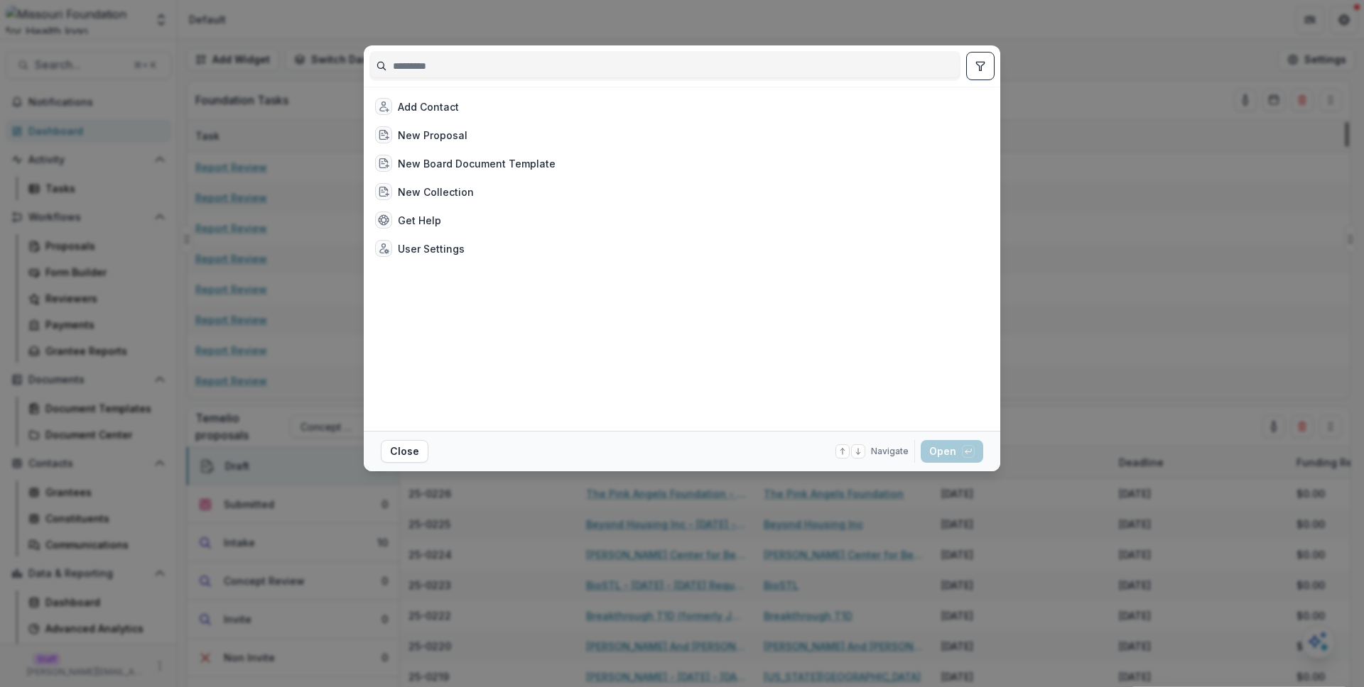
type input "**********"
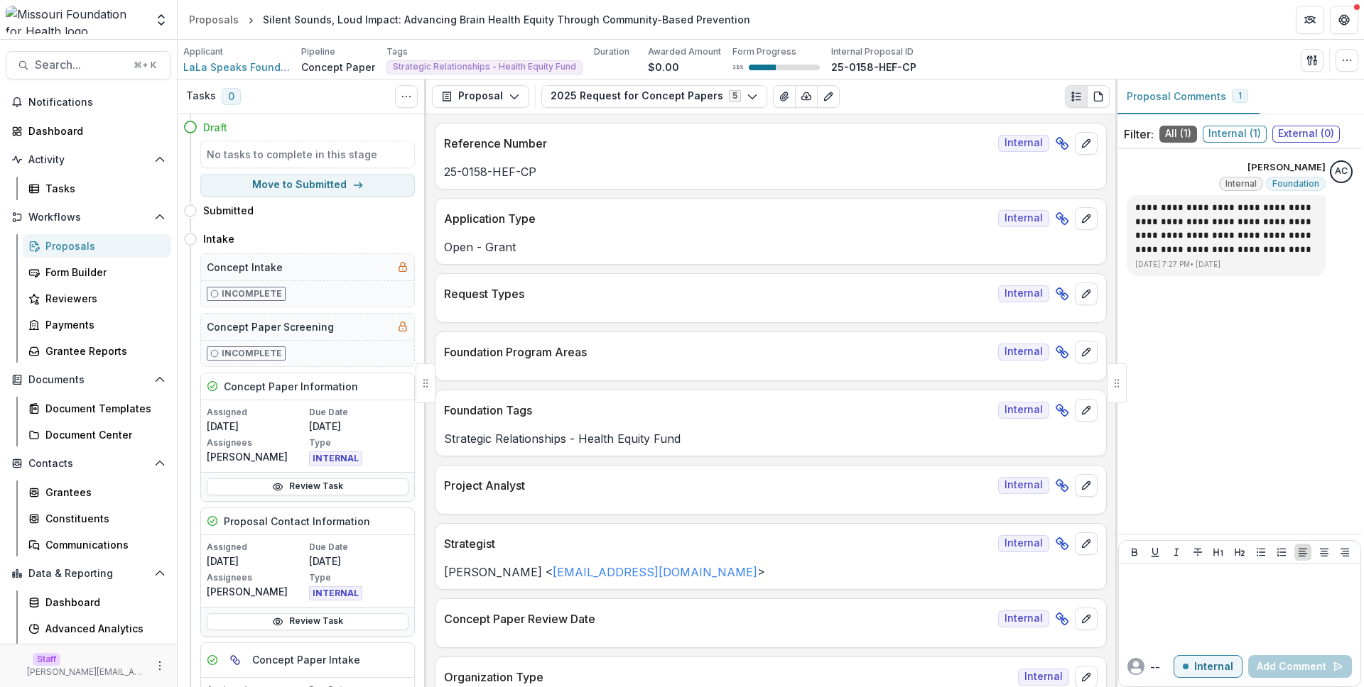
click at [722, 112] on div "Proposal Proposal Payments Reports Grant Agreements Board Summaries Bank Detail…" at bounding box center [770, 97] width 689 height 35
click at [724, 102] on button "2025 Request for Concept Papers 5" at bounding box center [654, 96] width 226 height 23
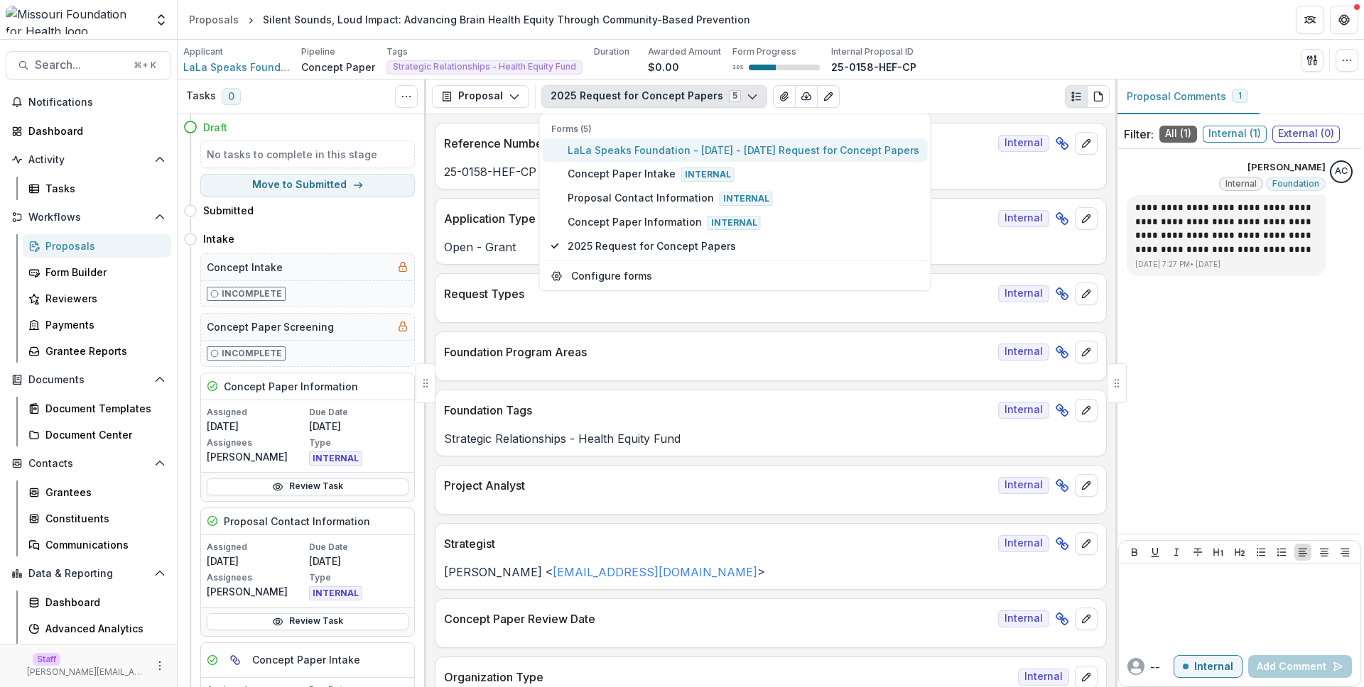
click at [777, 149] on span "LaLa Speaks Foundation - 2025 - 2025 Request for Concept Papers" at bounding box center [743, 150] width 352 height 15
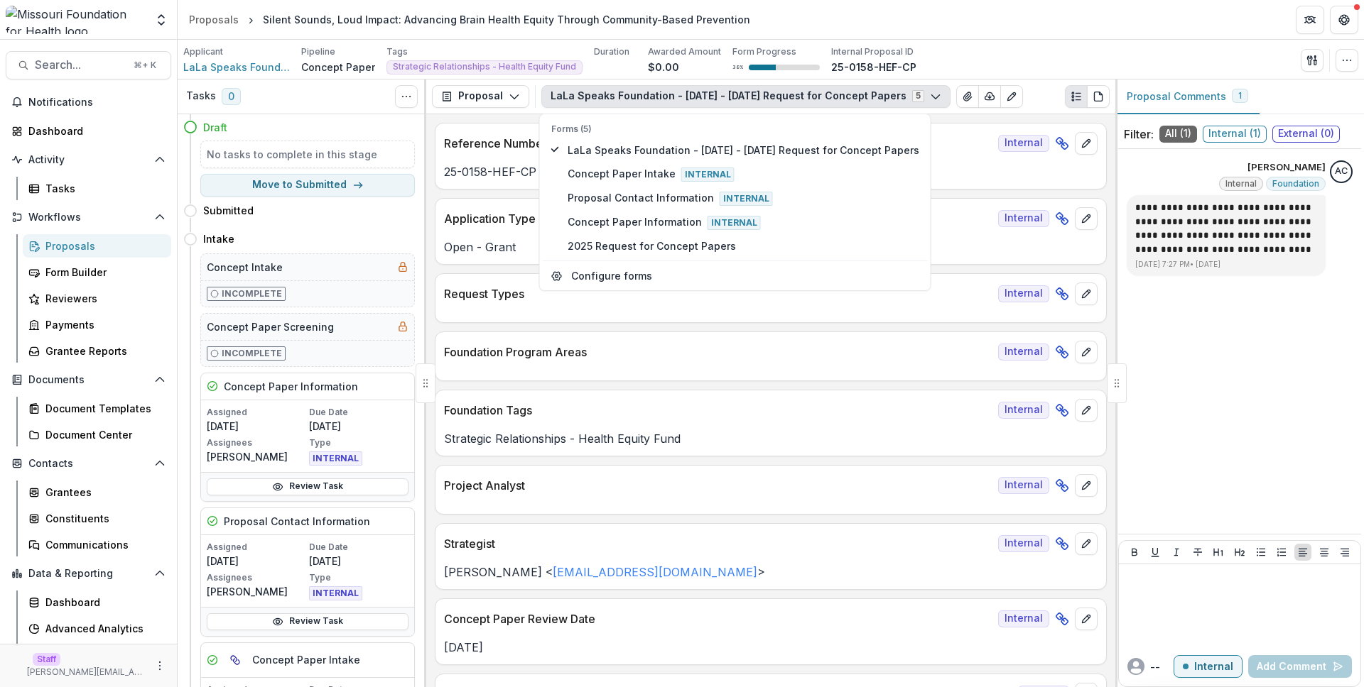
click at [928, 255] on p "Open - Grant" at bounding box center [770, 247] width 653 height 17
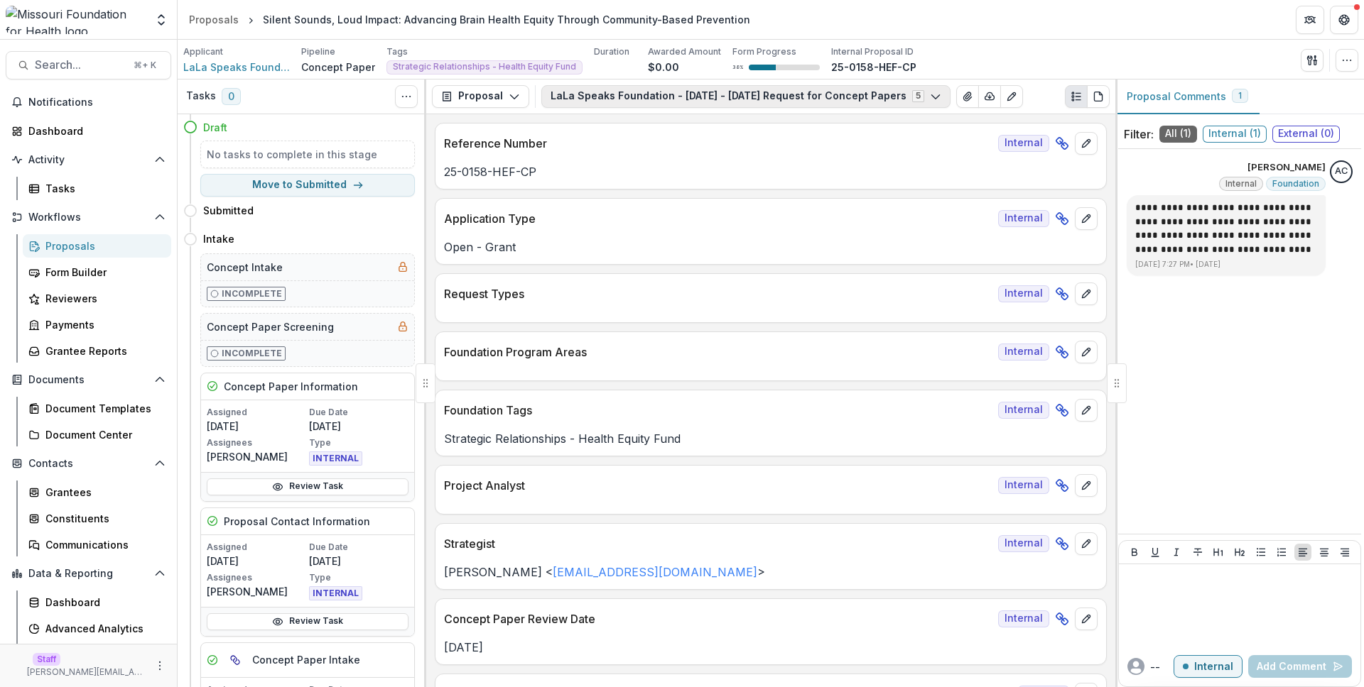
click at [680, 92] on button "LaLa Speaks Foundation - 2025 - 2025 Request for Concept Papers 5" at bounding box center [745, 96] width 409 height 23
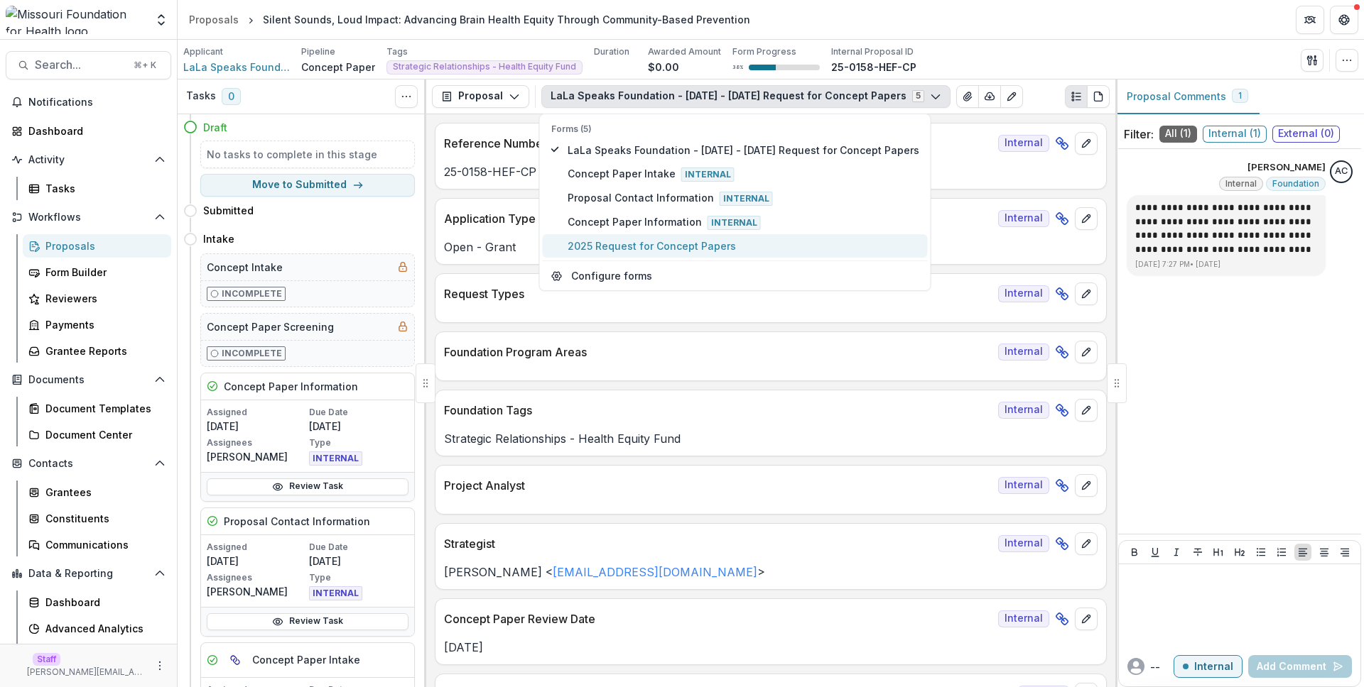
click at [670, 241] on span "2025 Request for Concept Papers" at bounding box center [743, 246] width 352 height 15
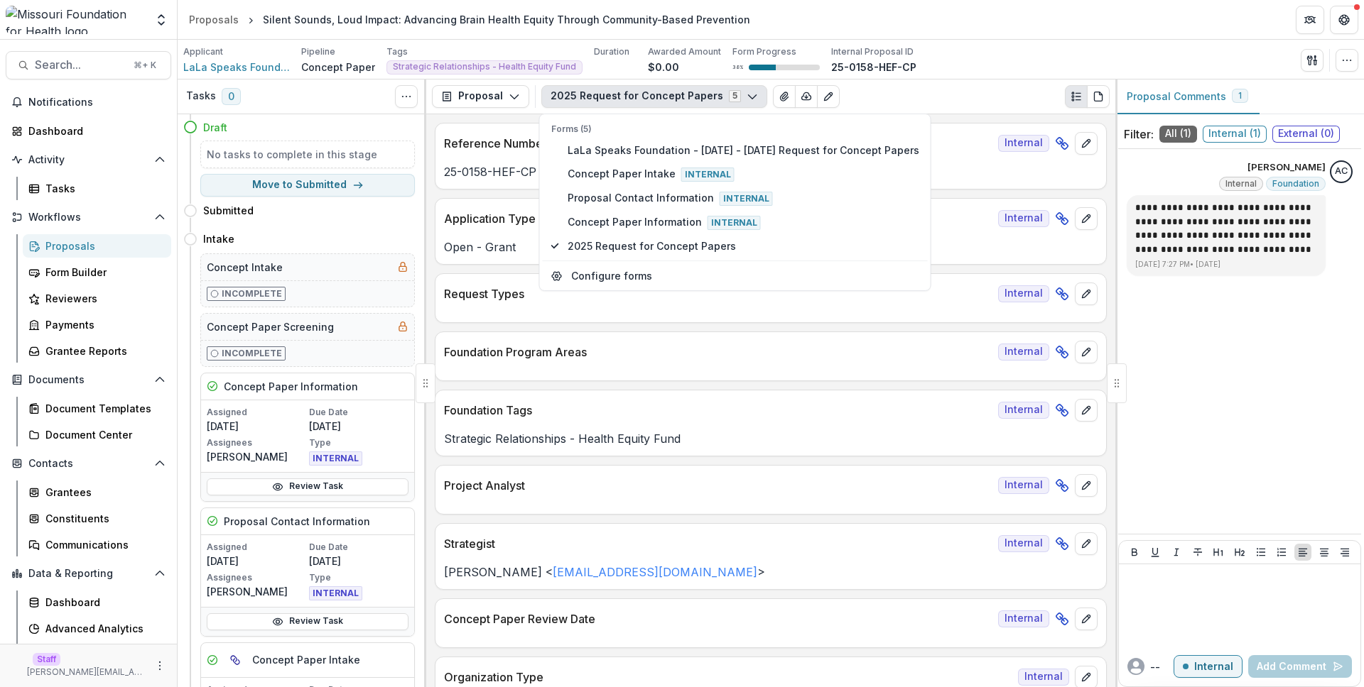
click at [881, 344] on p "Foundation Program Areas" at bounding box center [718, 352] width 548 height 17
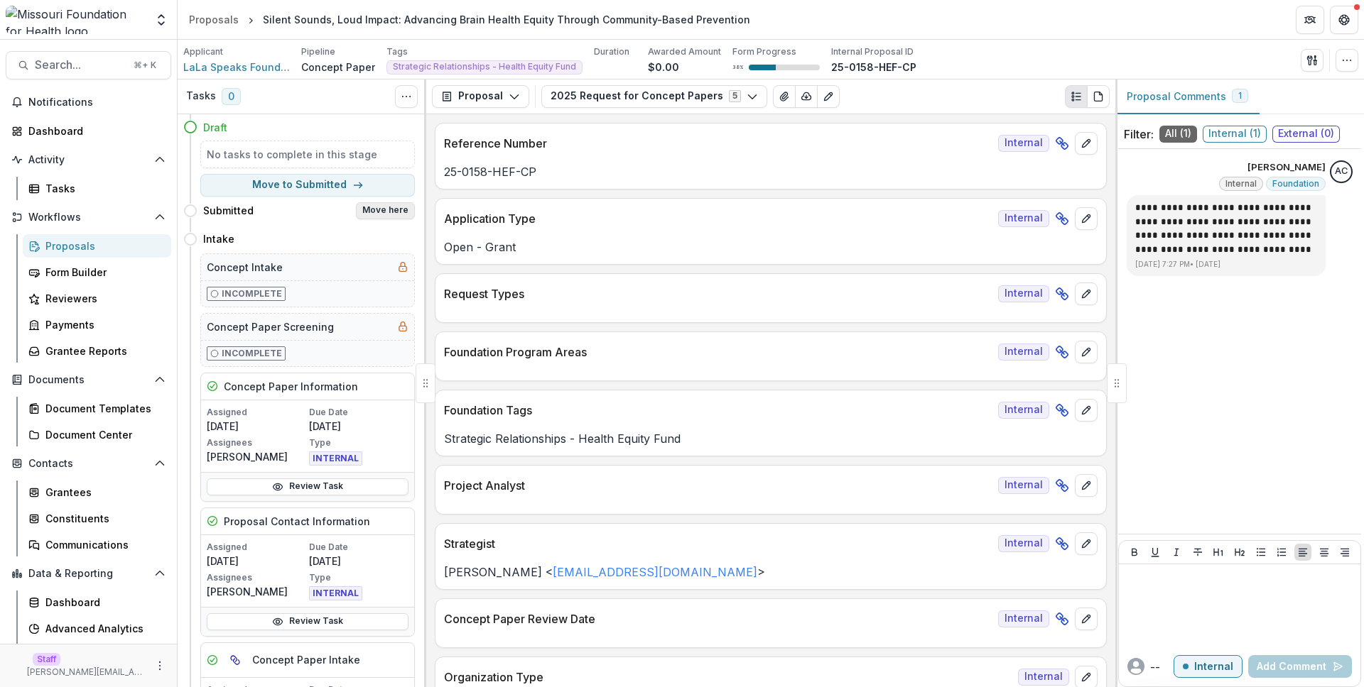
click at [357, 210] on button "Move here" at bounding box center [385, 210] width 59 height 17
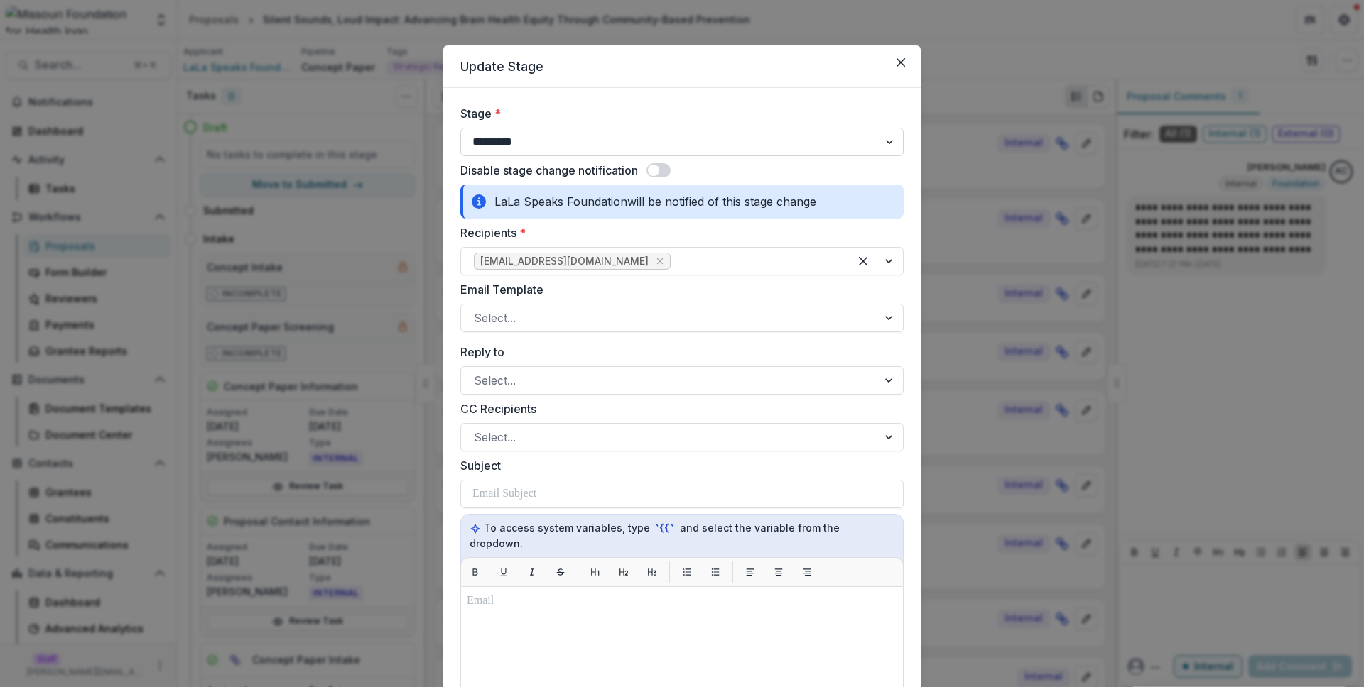
click at [543, 140] on select "**********" at bounding box center [681, 142] width 443 height 28
select select "*****"
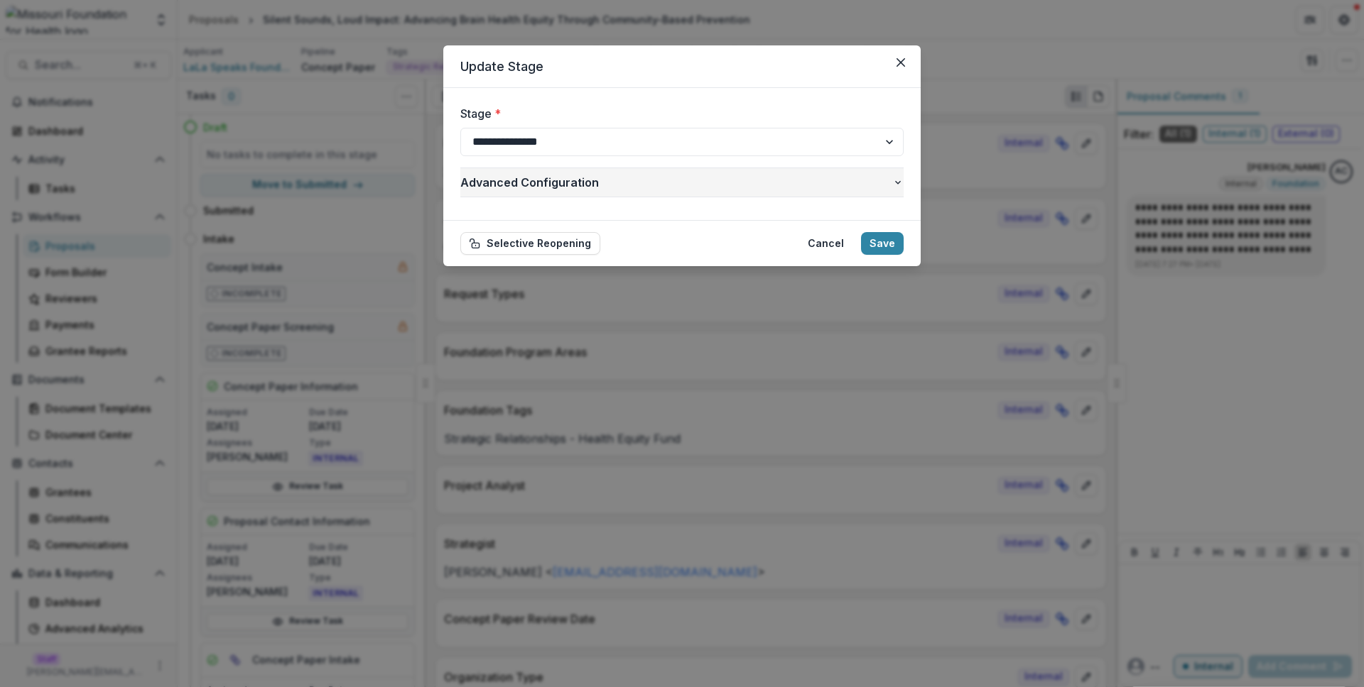
click at [585, 186] on span "Advanced Configuration" at bounding box center [676, 182] width 432 height 17
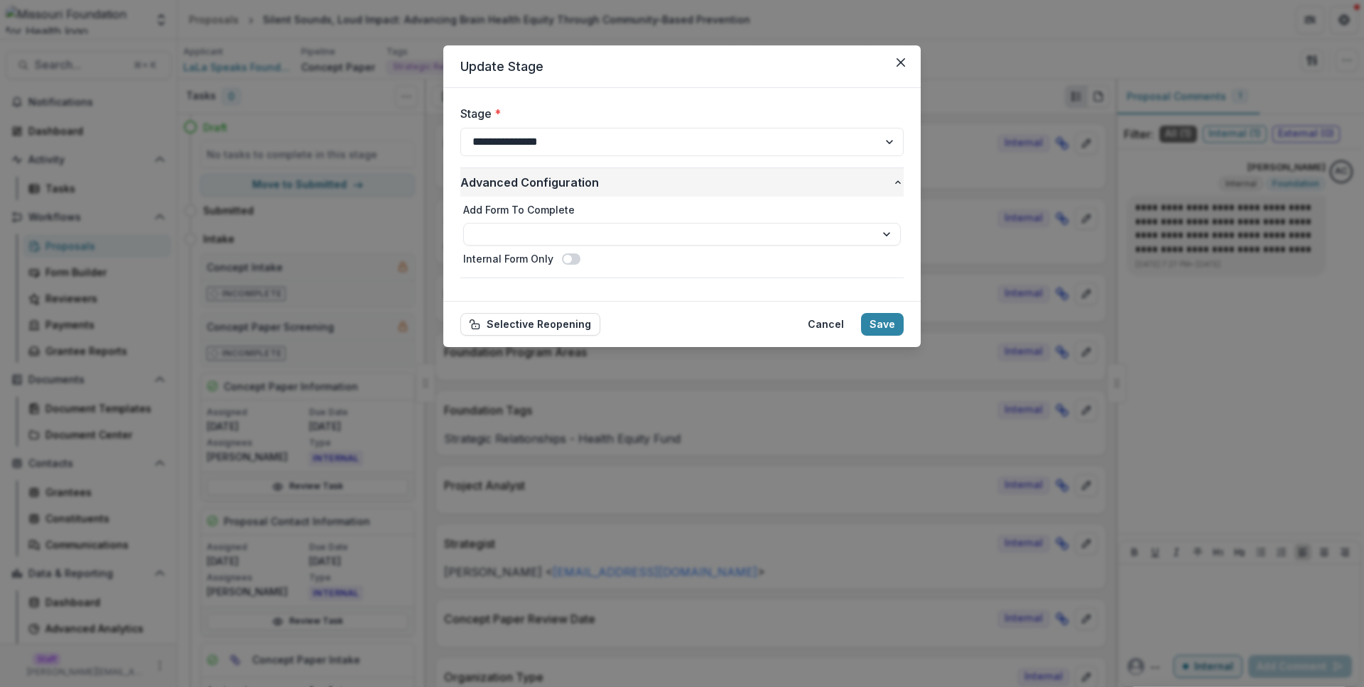
click at [585, 186] on span "Advanced Configuration" at bounding box center [676, 182] width 432 height 17
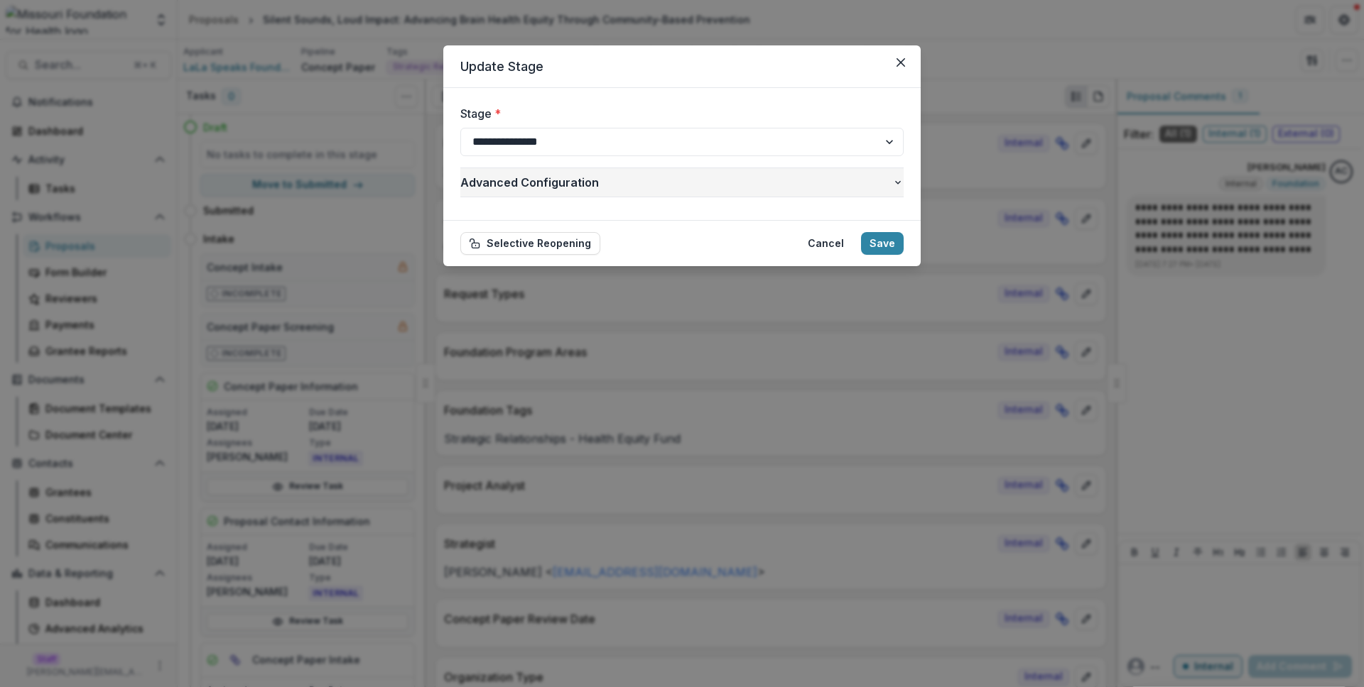
click at [585, 186] on span "Advanced Configuration" at bounding box center [676, 182] width 432 height 17
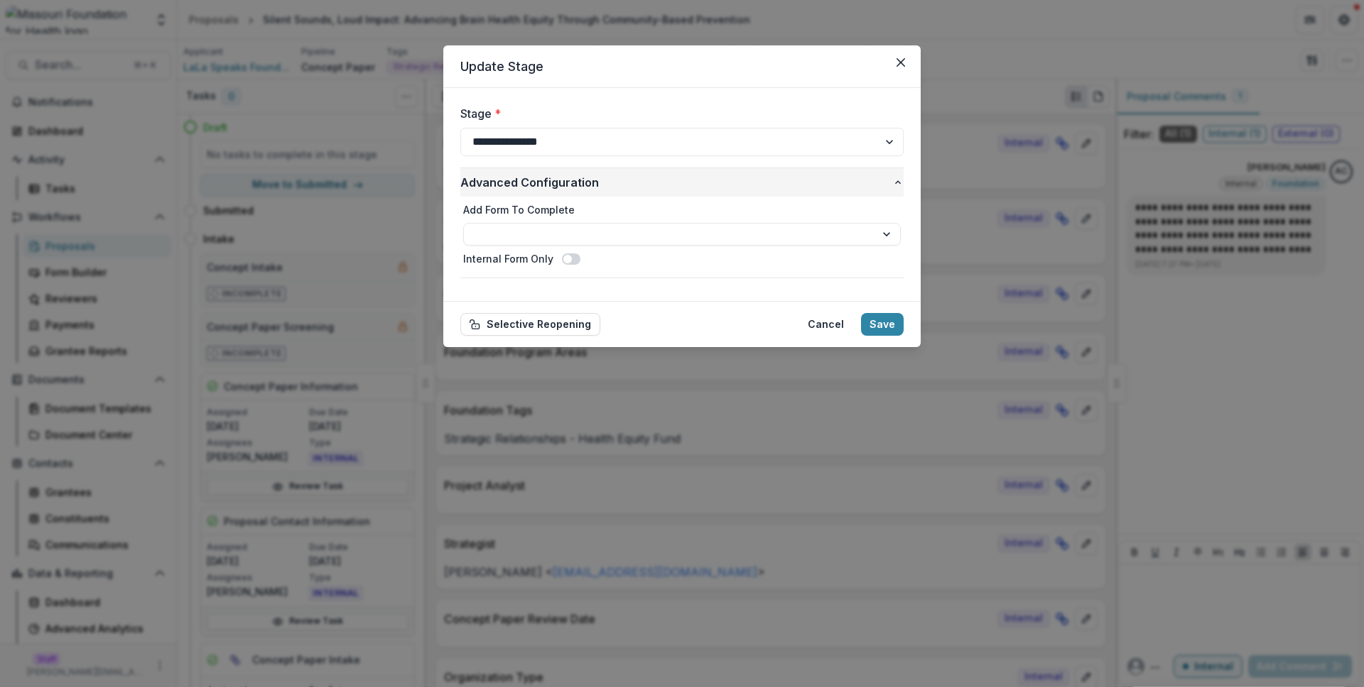
click at [585, 186] on span "Advanced Configuration" at bounding box center [676, 182] width 432 height 17
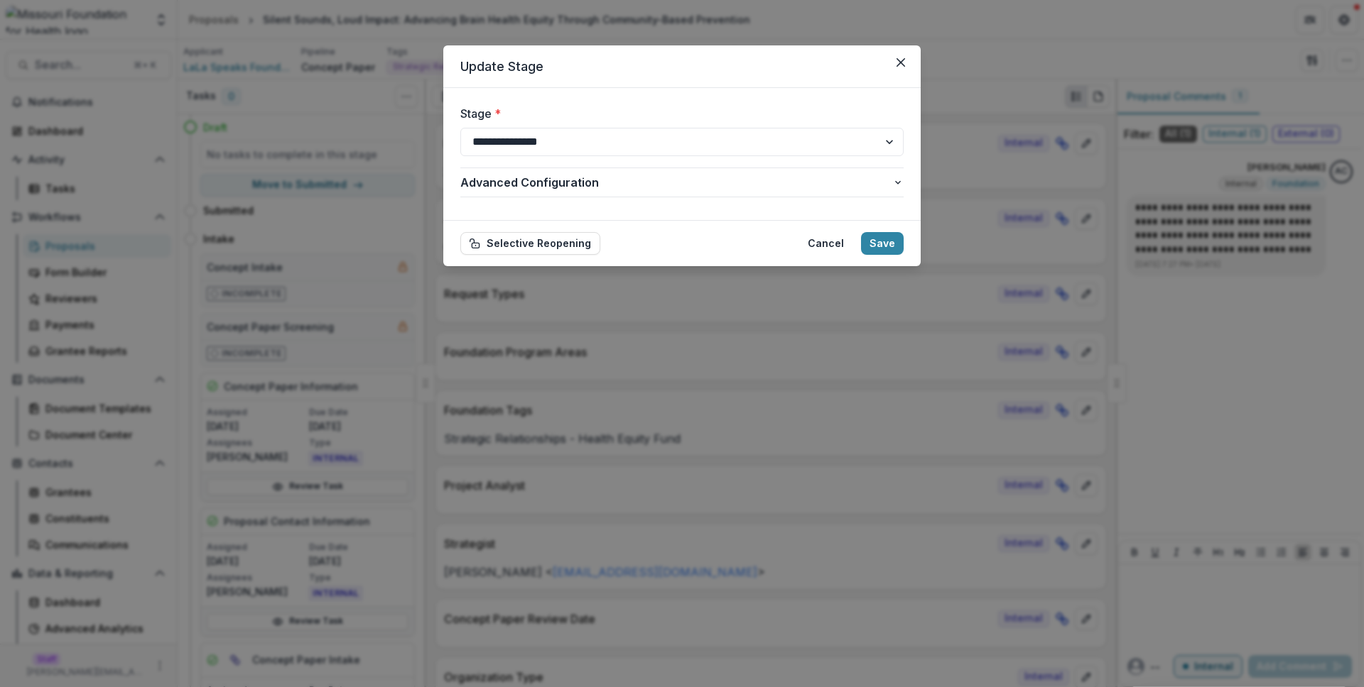
click at [653, 84] on header "Update Stage" at bounding box center [681, 66] width 477 height 43
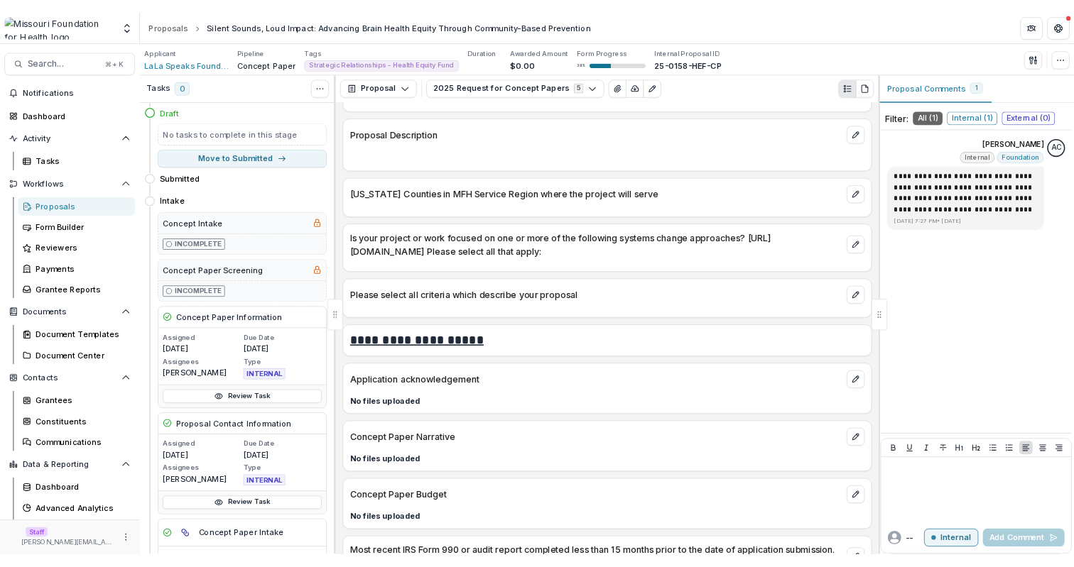
scroll to position [2900, 0]
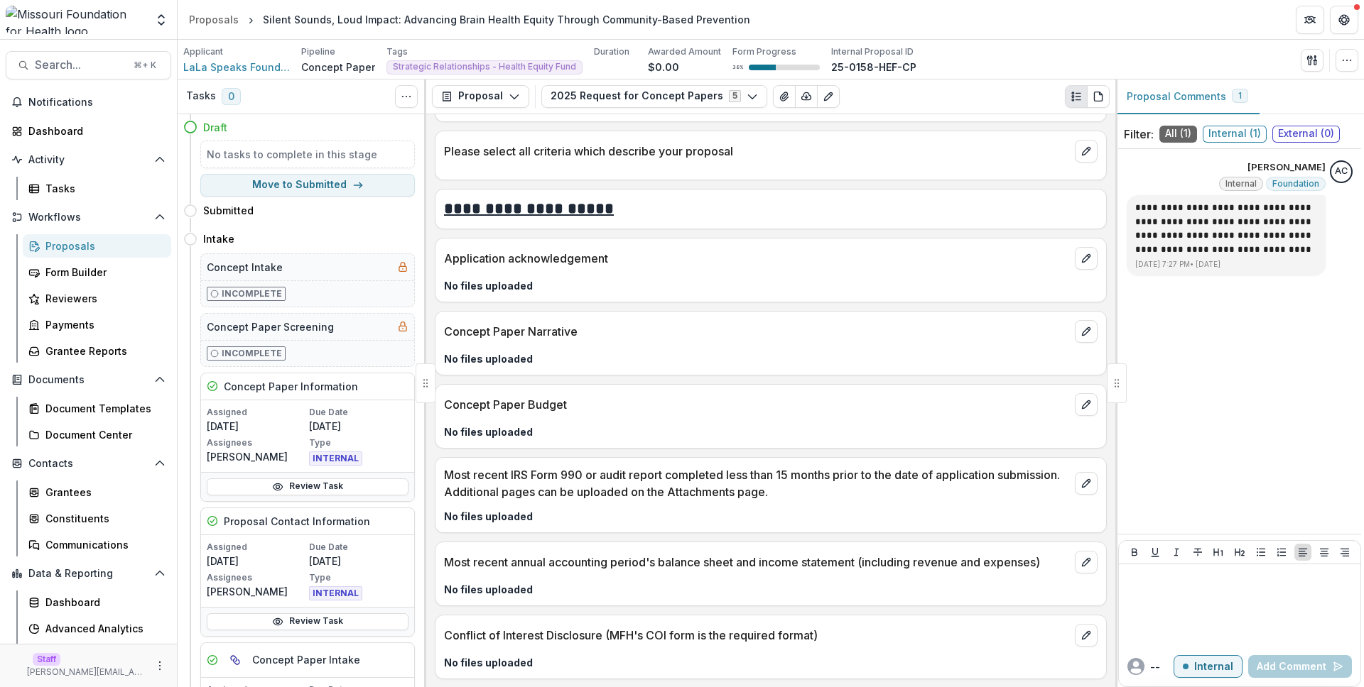
click at [697, 114] on div "Is your project or work focused on one or more of the following systems change …" at bounding box center [771, 91] width 672 height 61
click at [697, 104] on button "2025 Request for Concept Papers 5" at bounding box center [654, 96] width 226 height 23
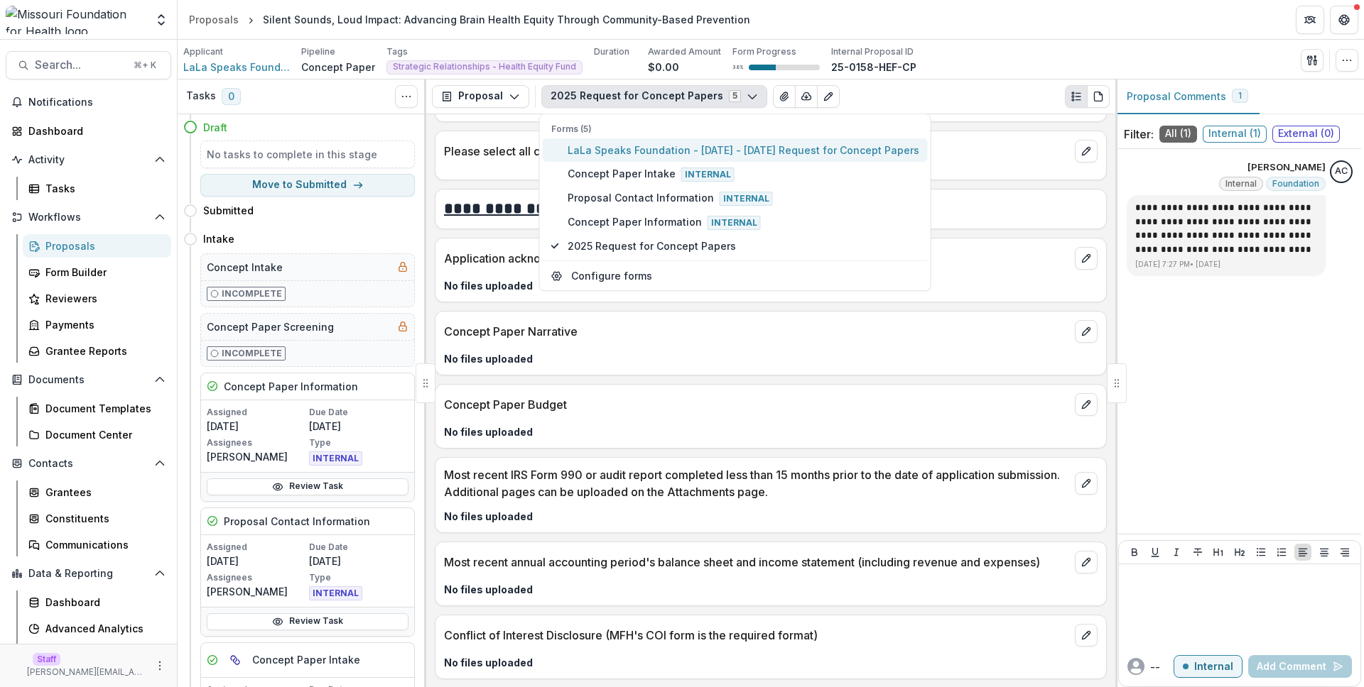
type button "0"
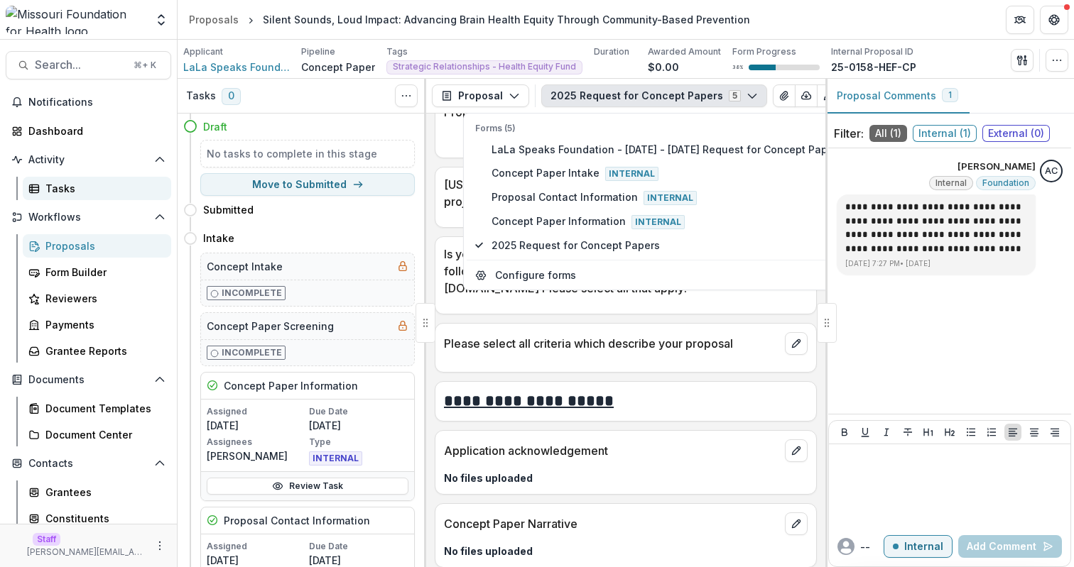
scroll to position [3059, 0]
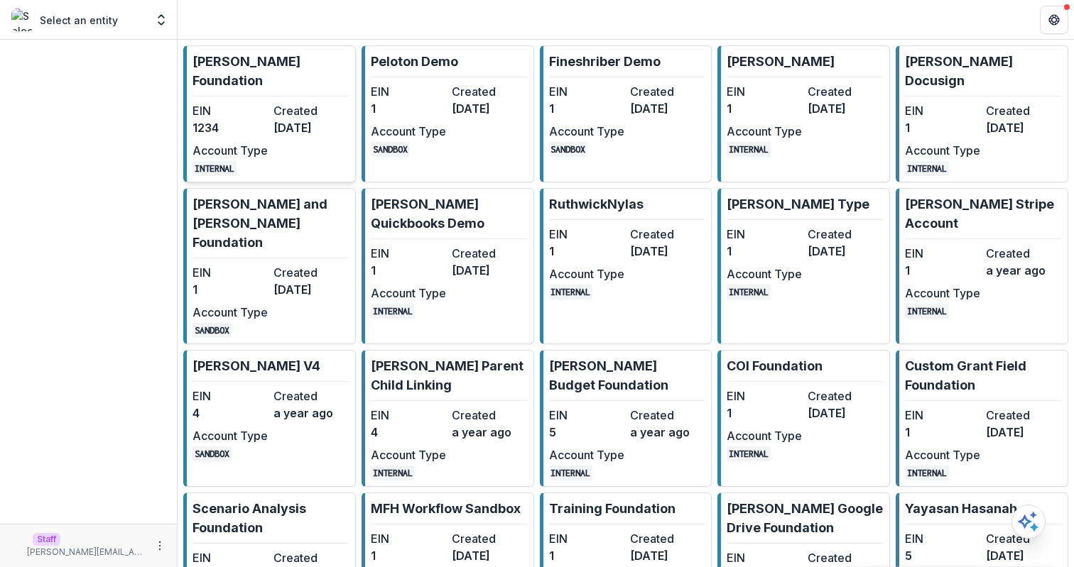
click at [234, 142] on dt "Account Type" at bounding box center [229, 150] width 75 height 17
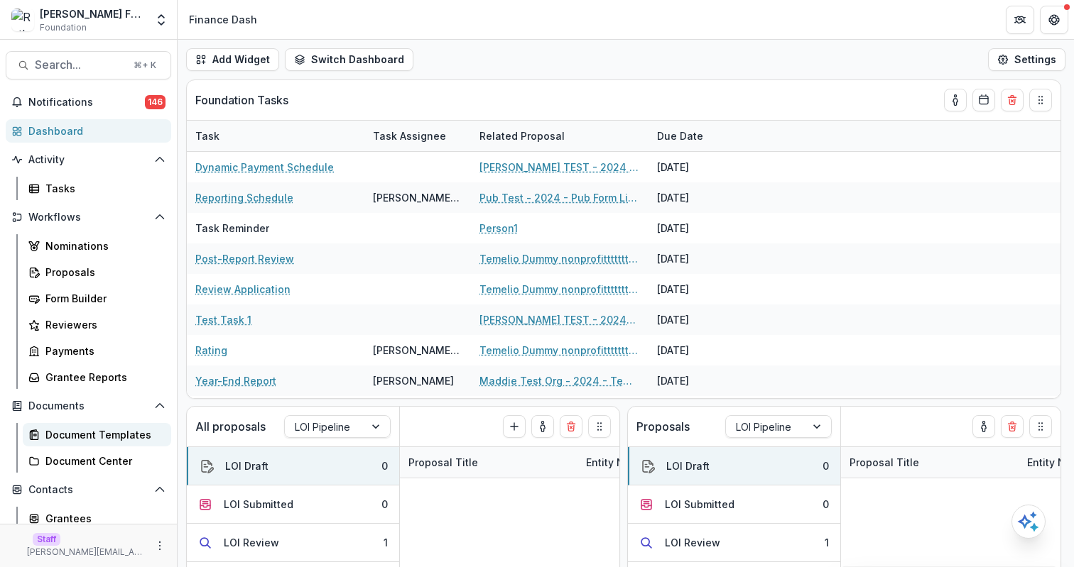
click at [109, 430] on div "Document Templates" at bounding box center [102, 435] width 114 height 15
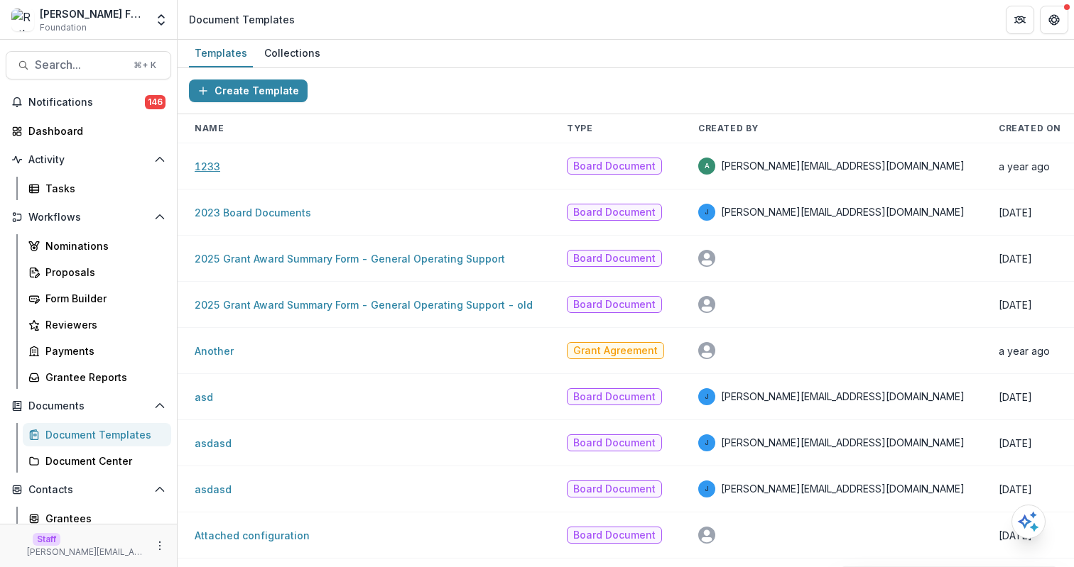
click at [212, 171] on link "1233" at bounding box center [208, 167] width 26 height 12
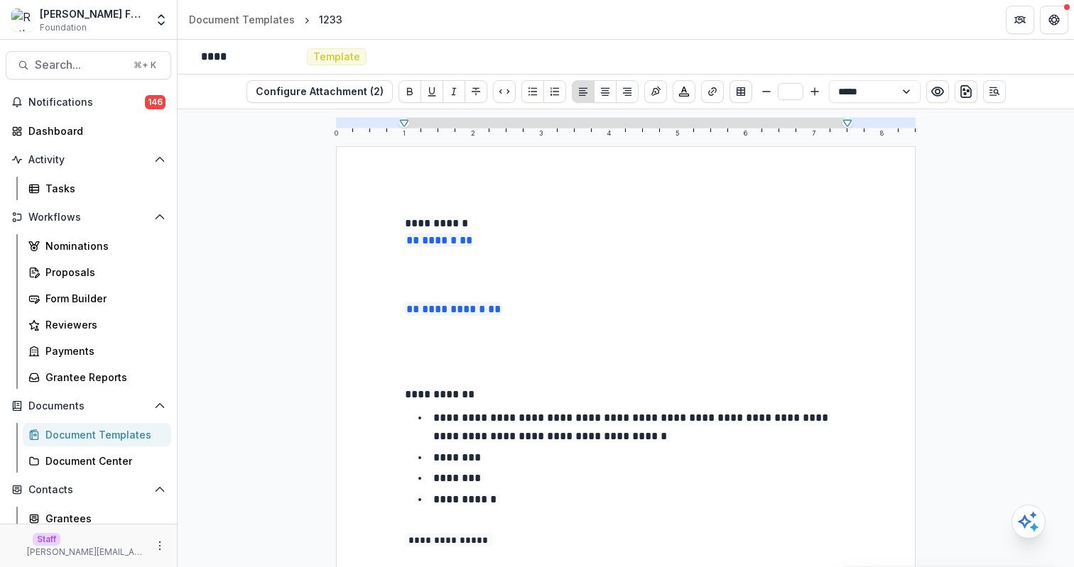
click at [533, 277] on p at bounding box center [626, 275] width 442 height 17
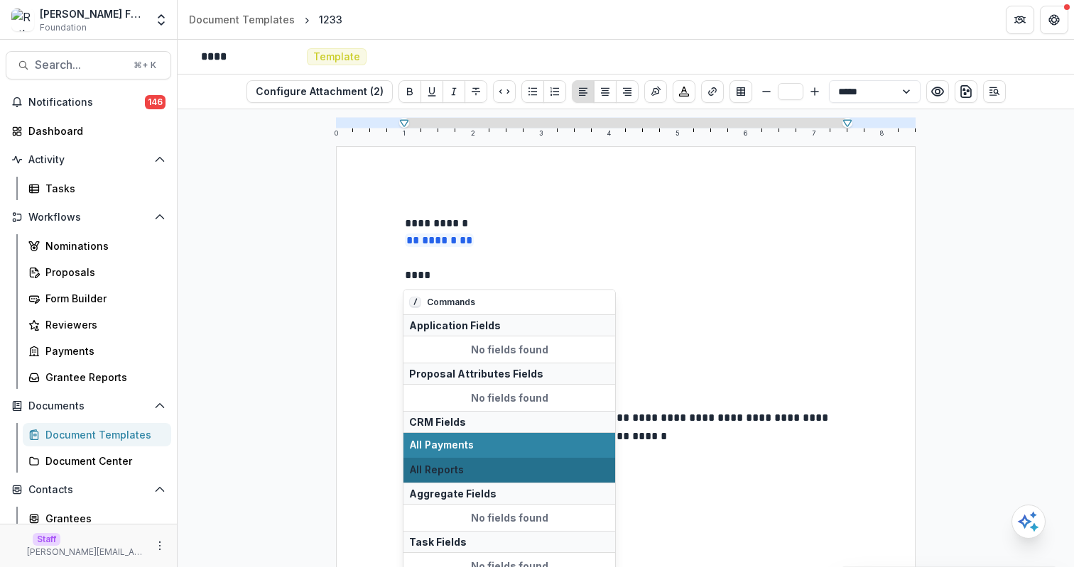
click at [491, 468] on span "All Reports" at bounding box center [509, 470] width 199 height 12
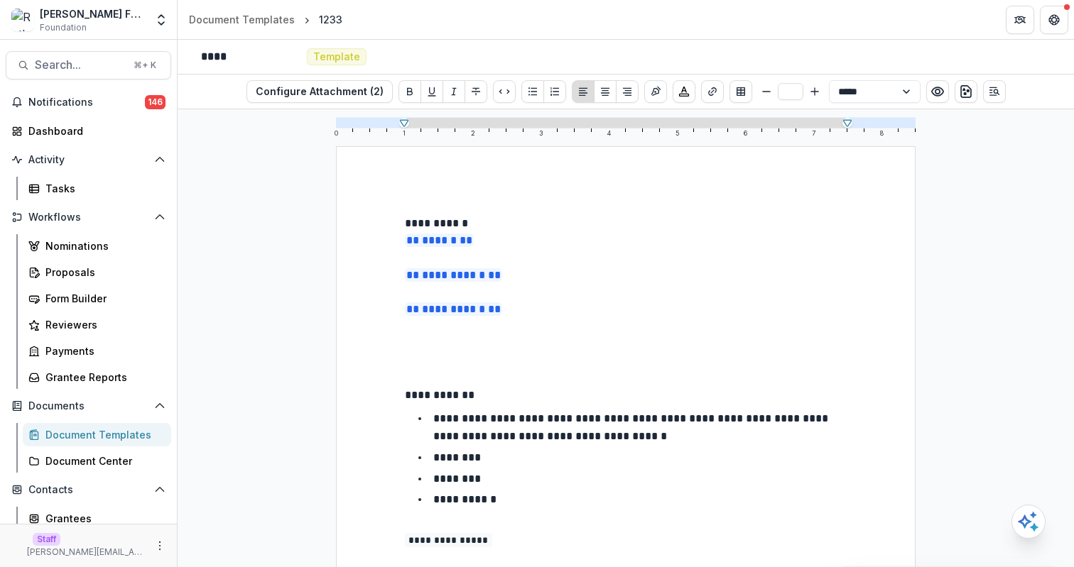
click at [580, 334] on p at bounding box center [626, 327] width 442 height 17
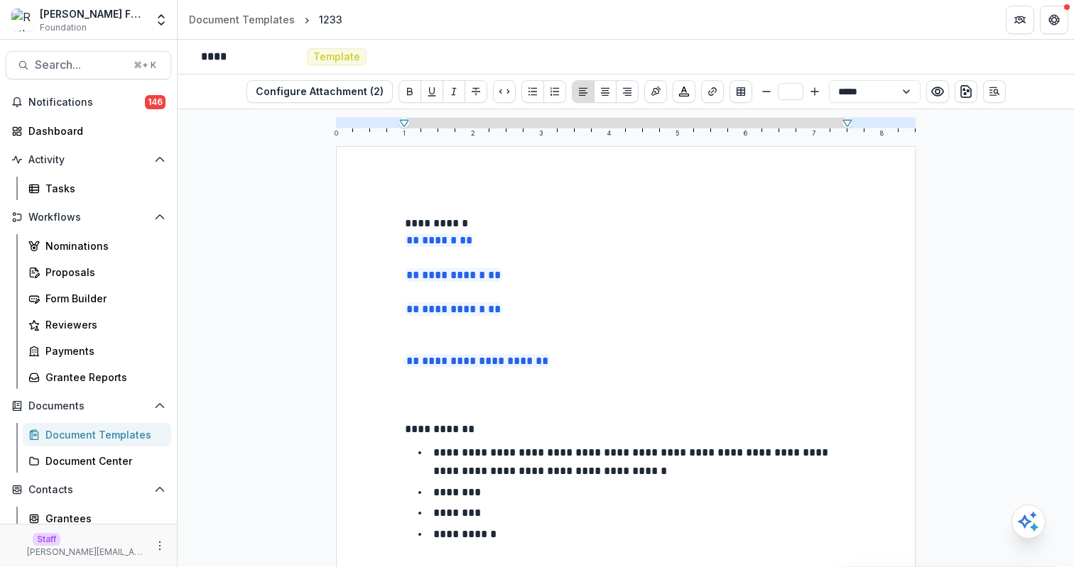
click at [121, 435] on div "Document Templates" at bounding box center [102, 435] width 114 height 15
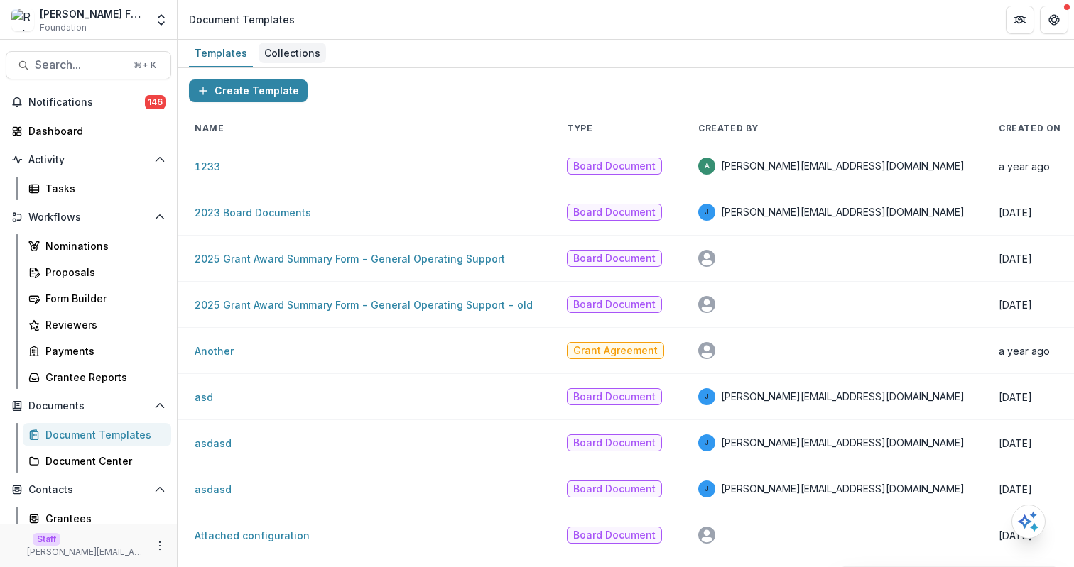
click at [293, 50] on div "Collections" at bounding box center [292, 53] width 67 height 21
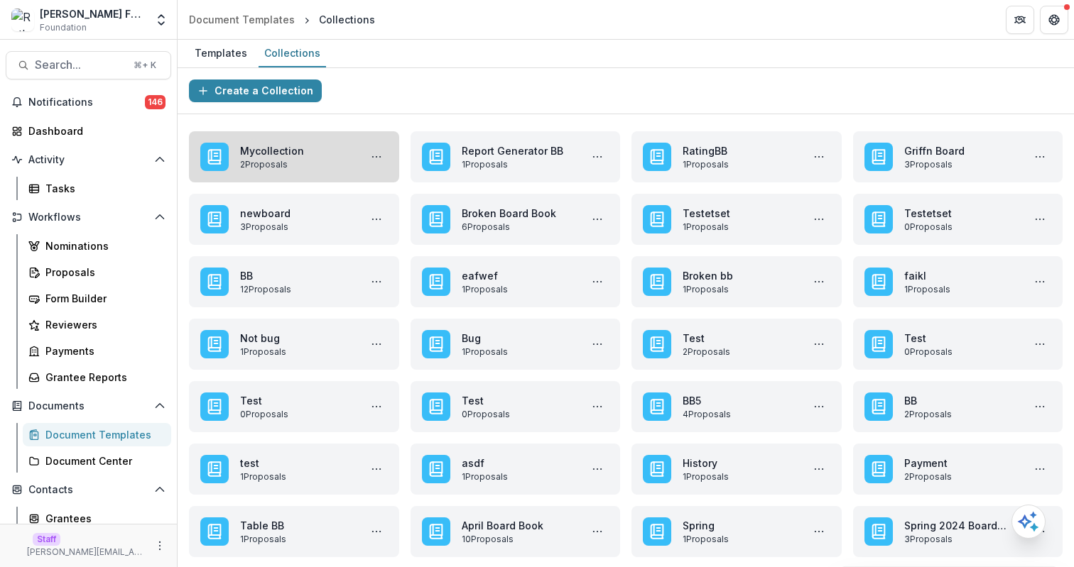
click at [284, 158] on link "Mycollection" at bounding box center [297, 150] width 114 height 15
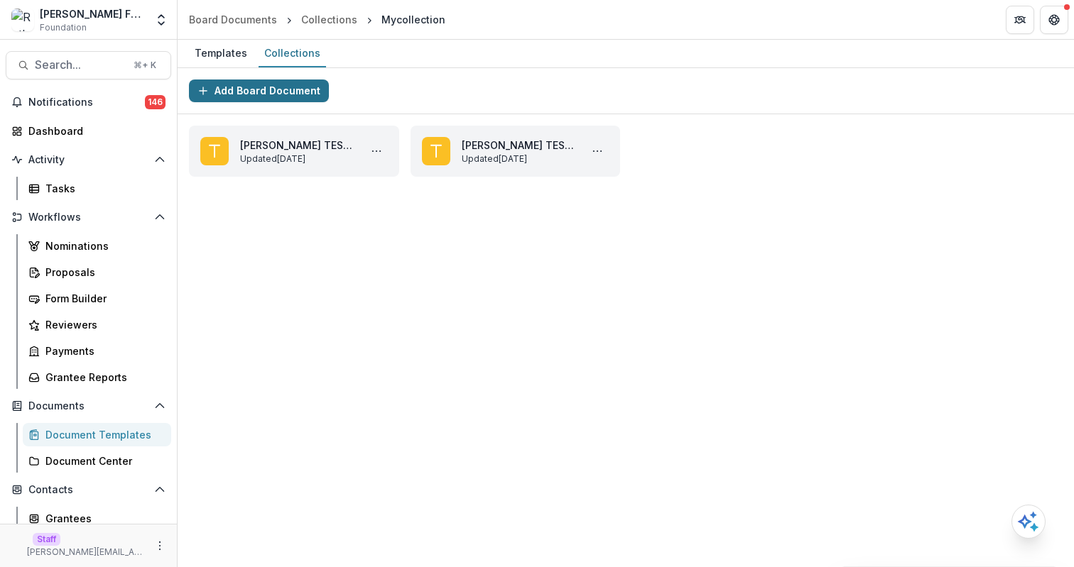
click at [263, 85] on button "Add Board Document" at bounding box center [259, 91] width 140 height 23
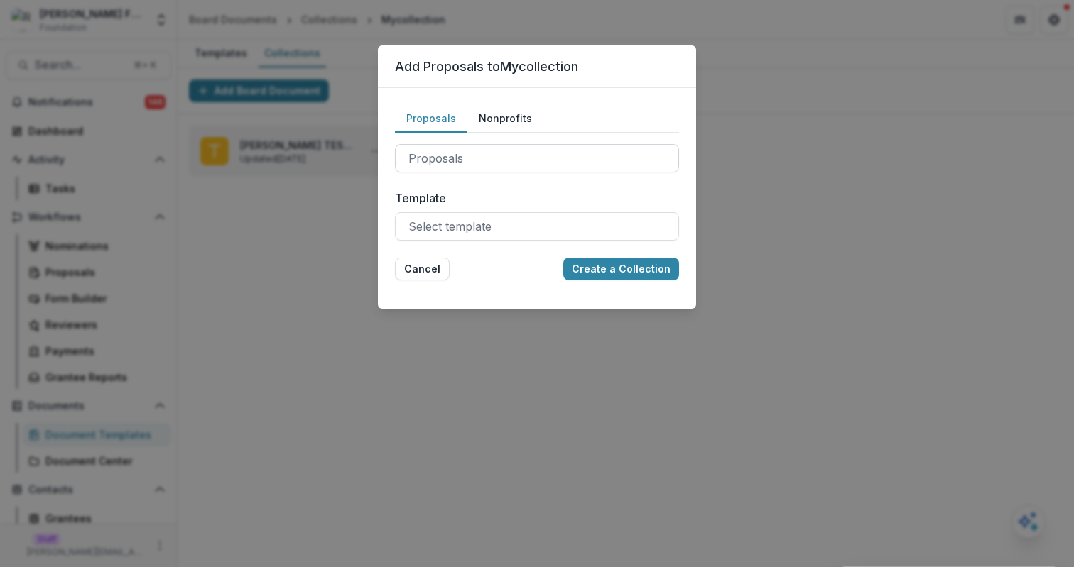
click at [452, 156] on div at bounding box center [536, 158] width 257 height 20
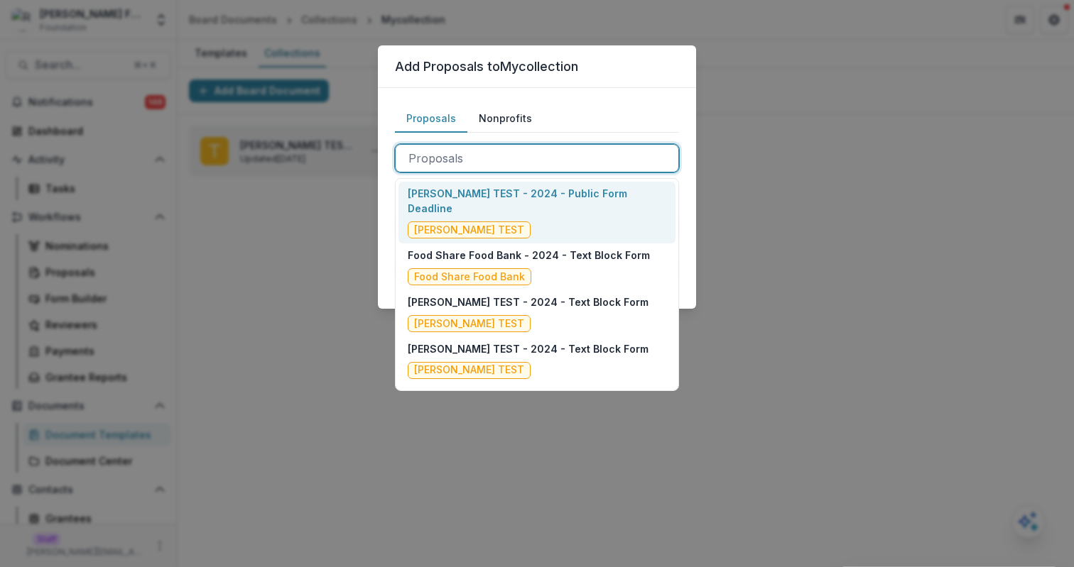
click at [468, 222] on span "[PERSON_NAME] TEST" at bounding box center [469, 230] width 123 height 17
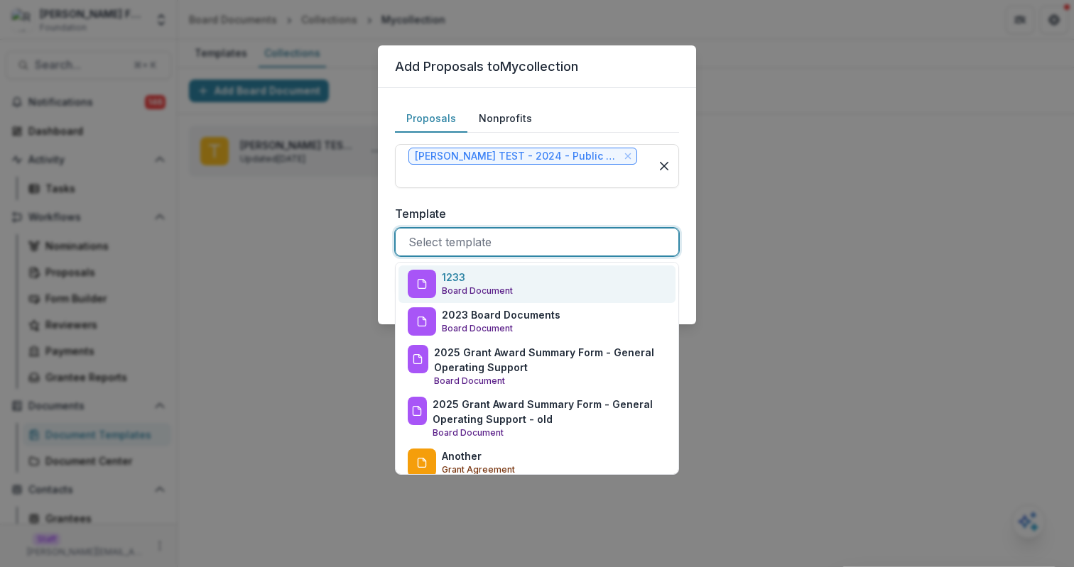
click at [489, 239] on div at bounding box center [536, 242] width 257 height 20
click at [499, 280] on div "1233 Board Document" at bounding box center [477, 284] width 71 height 28
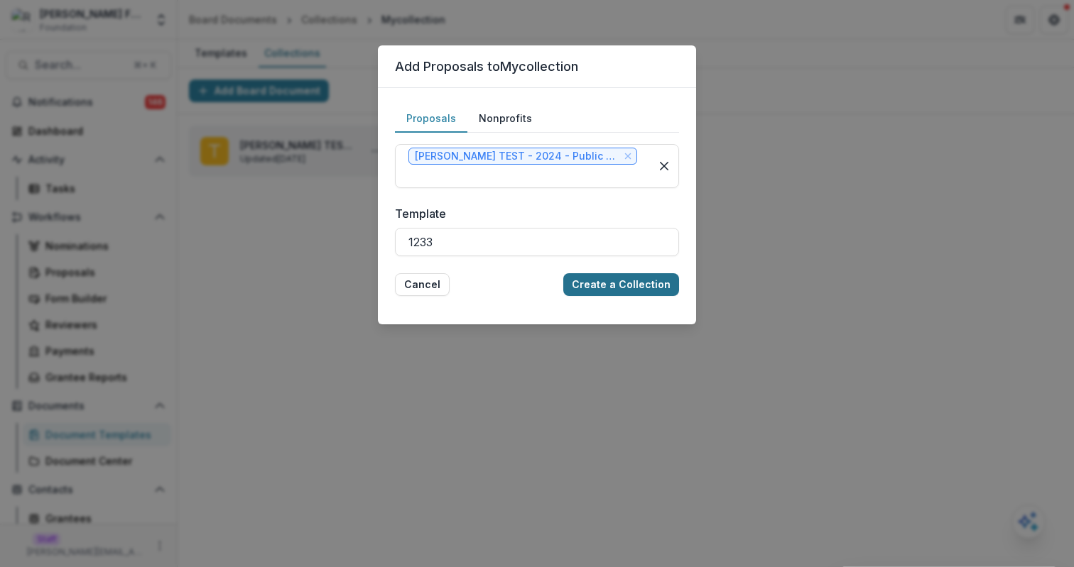
click at [631, 282] on button "Create a Collection" at bounding box center [621, 284] width 116 height 23
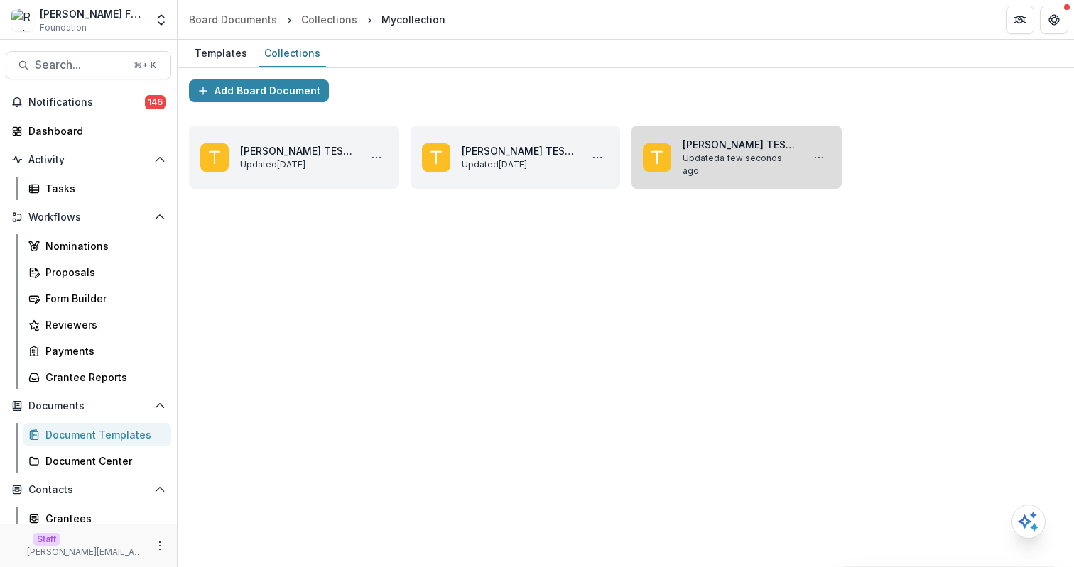
click at [755, 152] on link "[PERSON_NAME] TEST - 2024 - Public Form Deadline" at bounding box center [740, 144] width 114 height 15
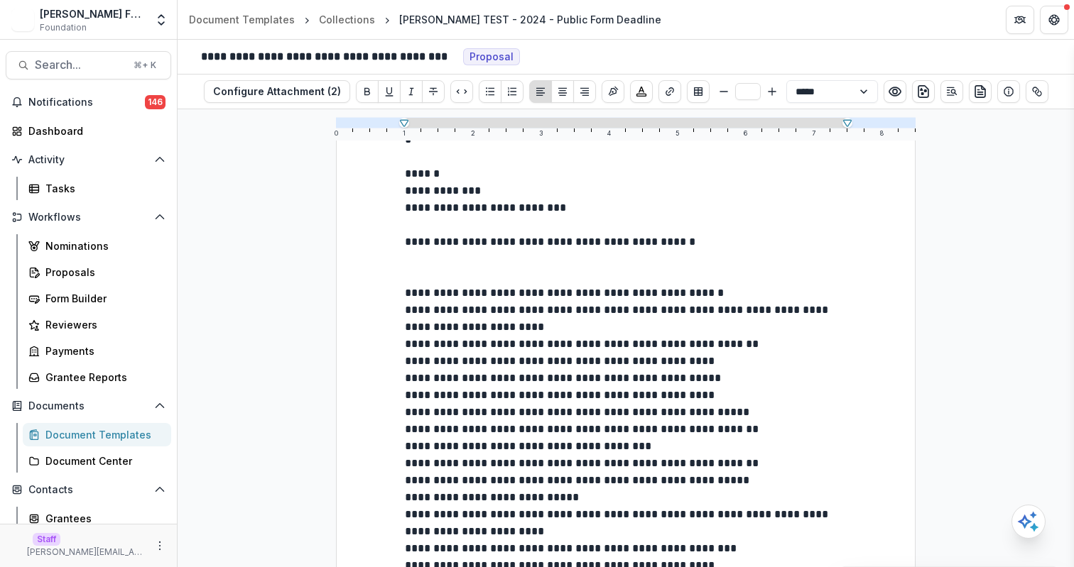
scroll to position [102, 0]
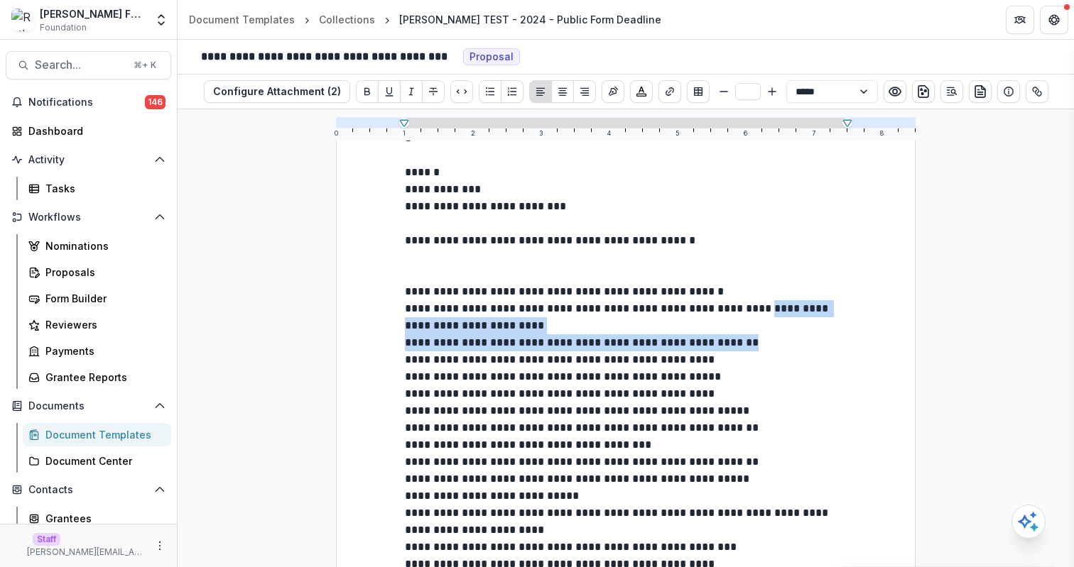
drag, startPoint x: 781, startPoint y: 312, endPoint x: 776, endPoint y: 338, distance: 26.6
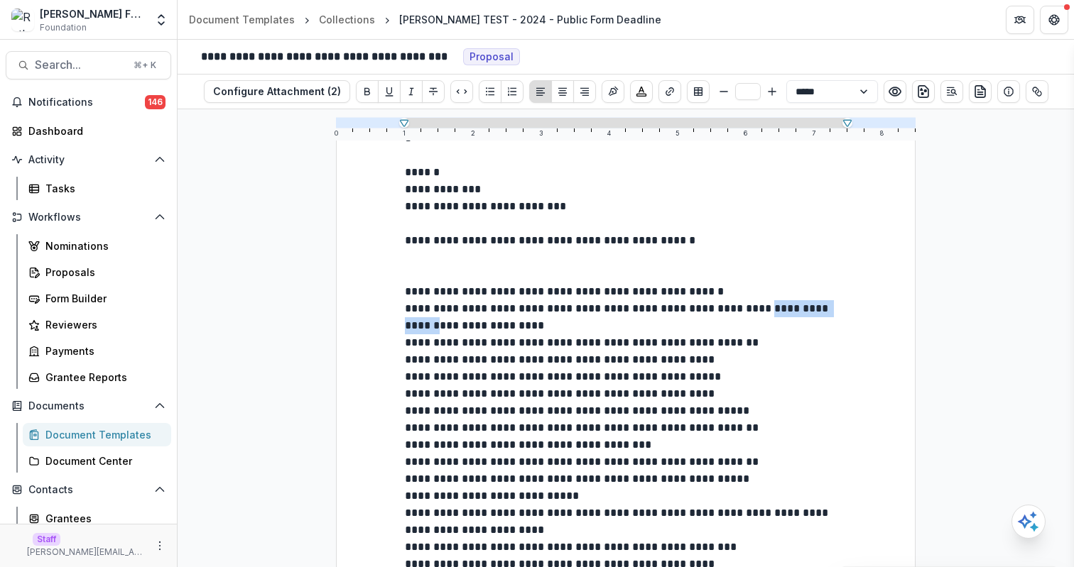
drag, startPoint x: 778, startPoint y: 305, endPoint x: 455, endPoint y: 331, distance: 324.2
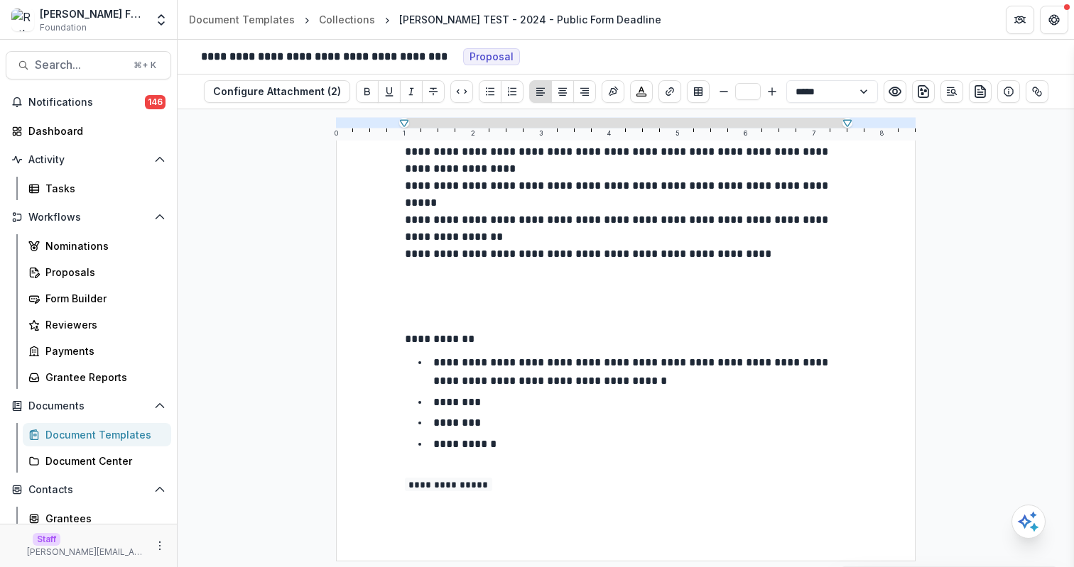
scroll to position [1444, 0]
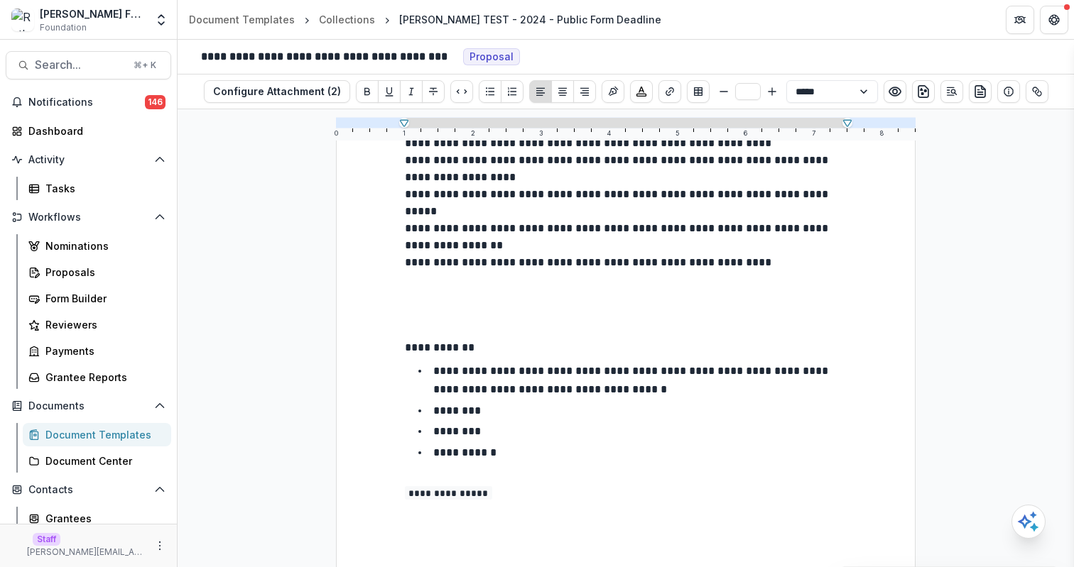
drag, startPoint x: 644, startPoint y: 245, endPoint x: 734, endPoint y: 250, distance: 89.6
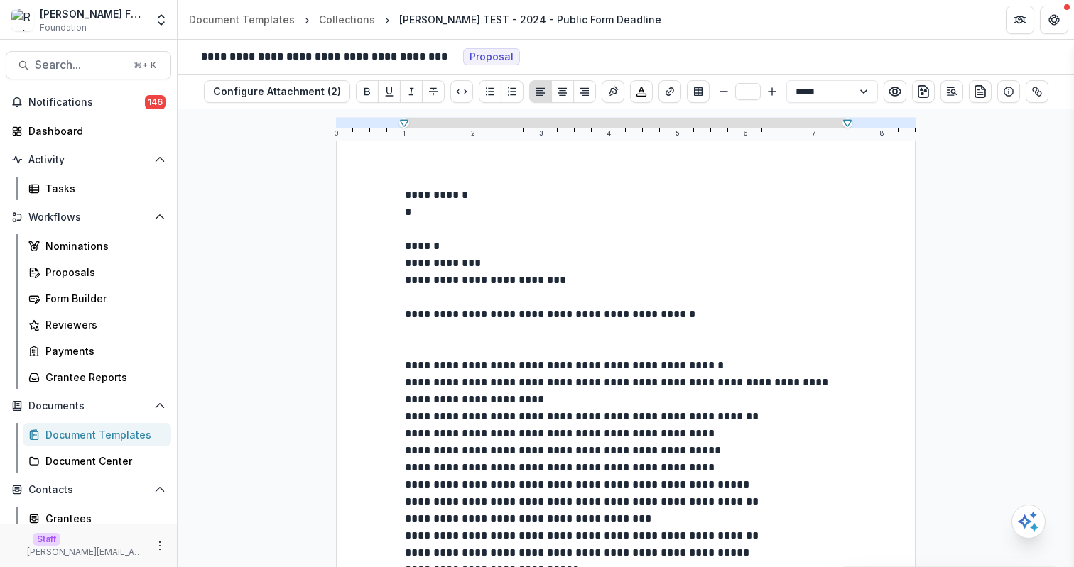
scroll to position [0, 0]
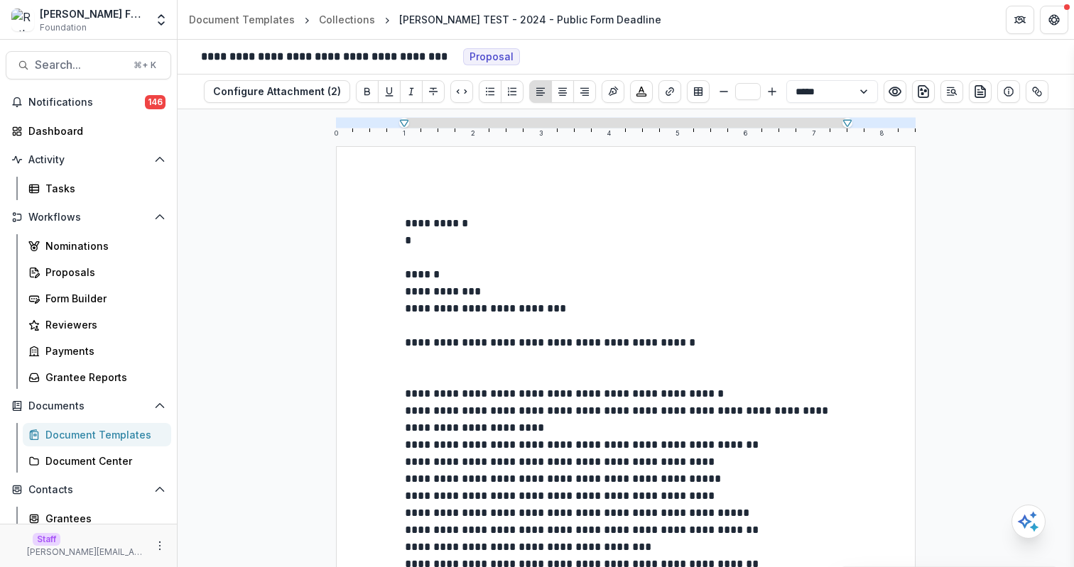
click at [505, 306] on p "**********" at bounding box center [626, 291] width 442 height 51
drag, startPoint x: 505, startPoint y: 306, endPoint x: 561, endPoint y: 303, distance: 56.2
click at [561, 303] on p "**********" at bounding box center [626, 291] width 442 height 51
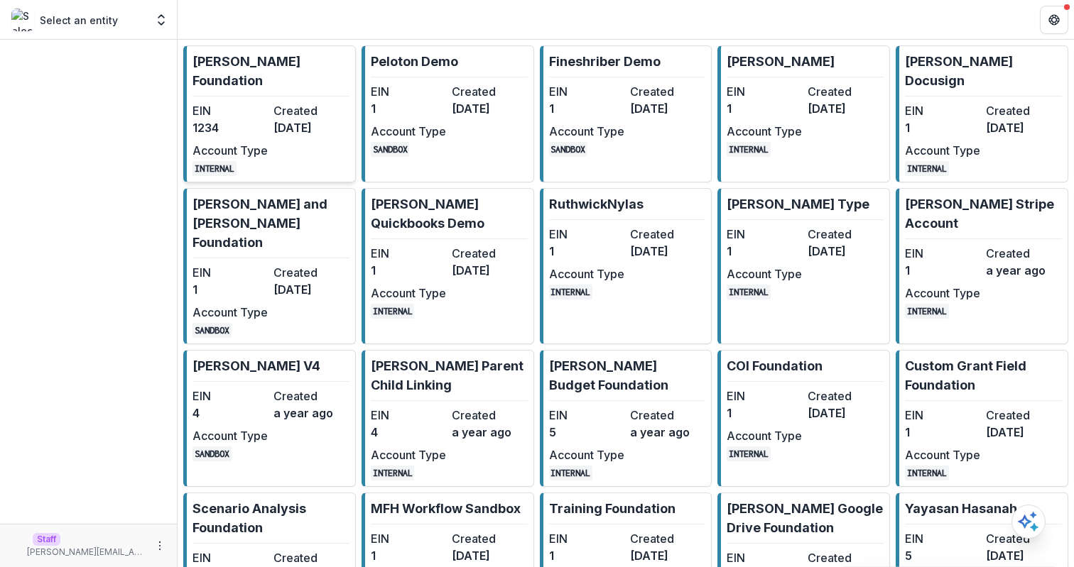
click at [289, 119] on dd "[DATE]" at bounding box center [310, 127] width 75 height 17
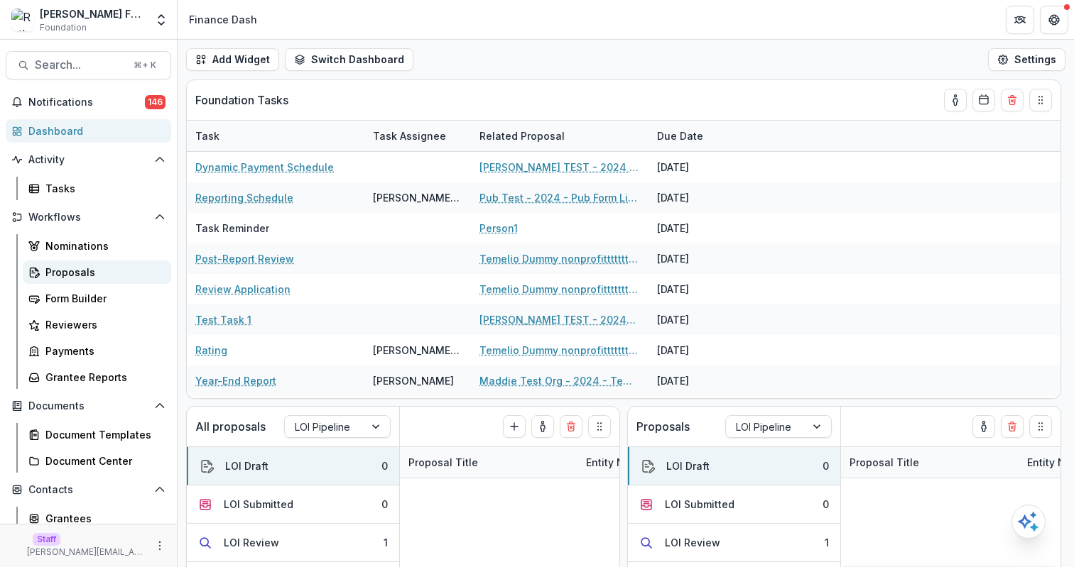
click at [118, 268] on div "Proposals" at bounding box center [102, 272] width 114 height 15
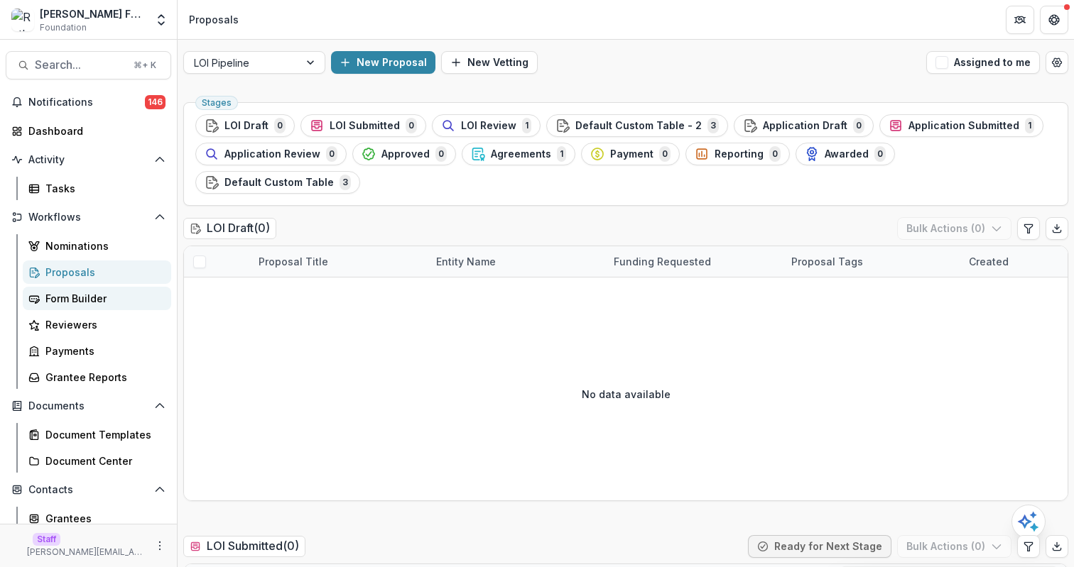
click at [124, 297] on div "Form Builder" at bounding box center [102, 298] width 114 height 15
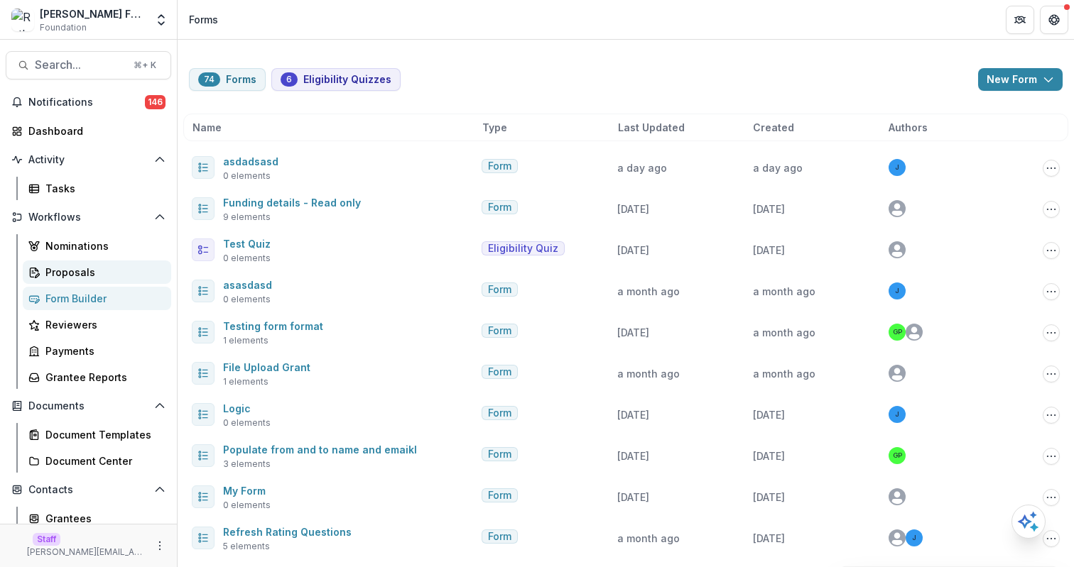
click at [116, 275] on div "Proposals" at bounding box center [102, 272] width 114 height 15
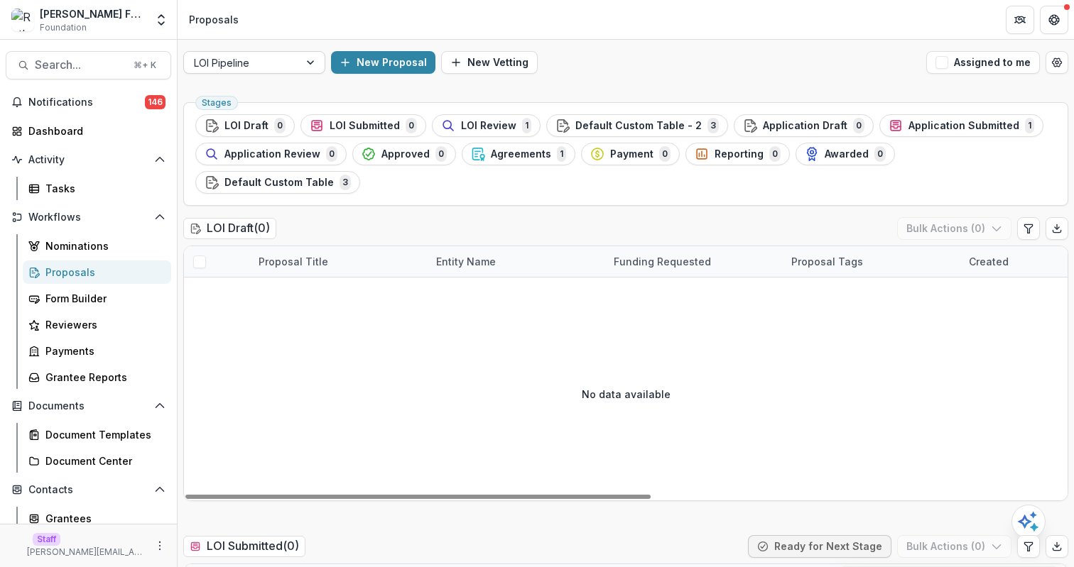
click at [262, 64] on div at bounding box center [241, 63] width 95 height 18
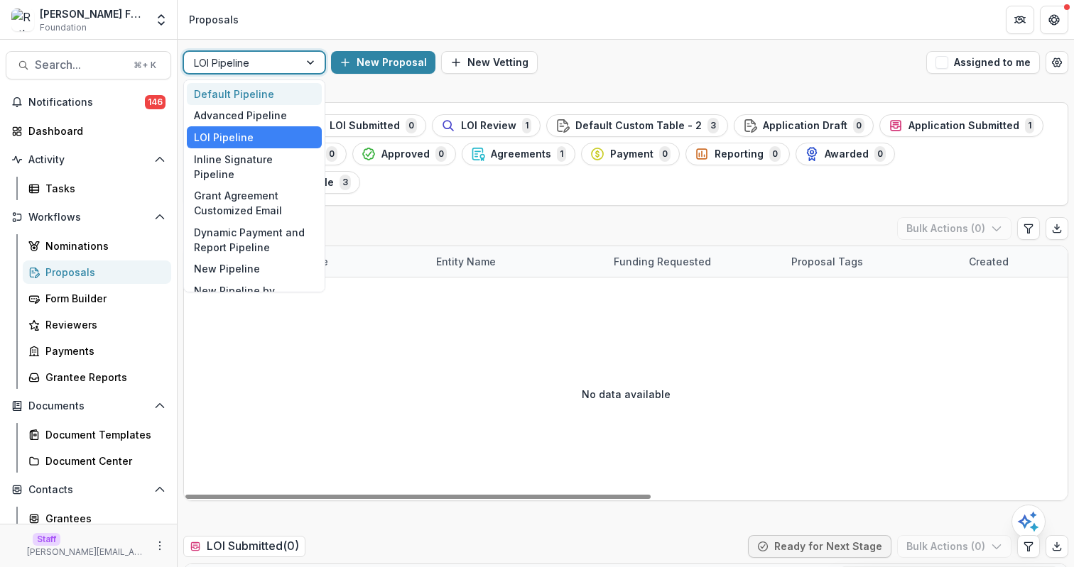
click at [266, 89] on div "Default Pipeline" at bounding box center [254, 94] width 135 height 22
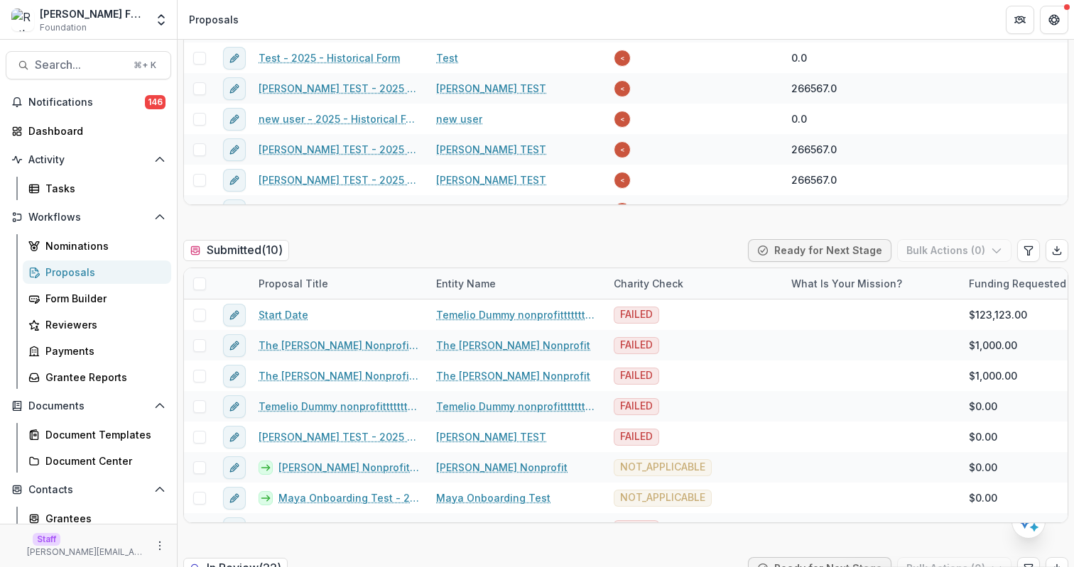
scroll to position [631, 0]
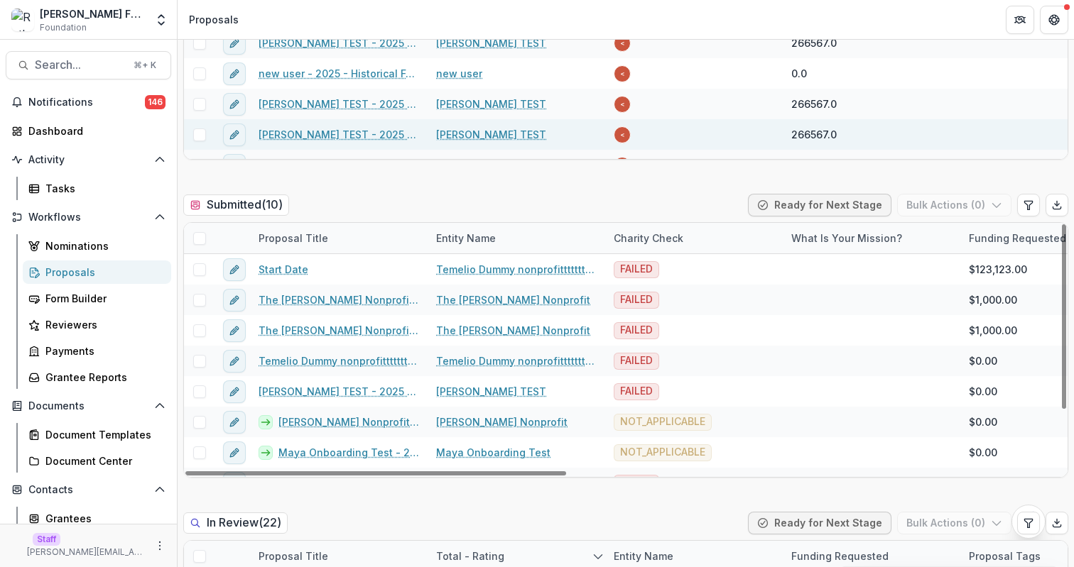
click at [343, 136] on link "Ruthwick TEST - 2025 - asdasdasd" at bounding box center [339, 134] width 161 height 15
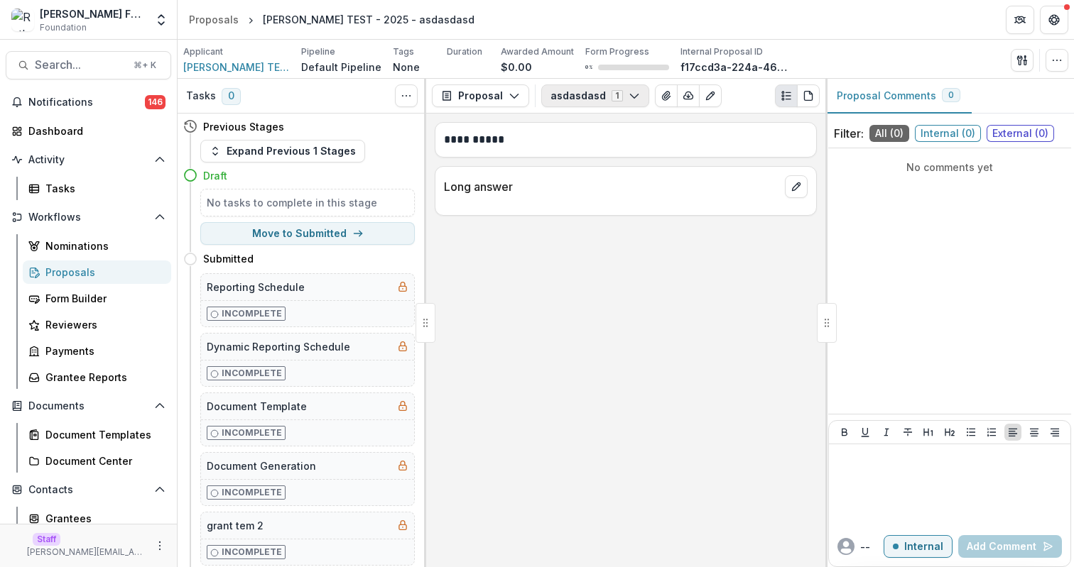
click at [587, 97] on button "asdasdasd 1" at bounding box center [595, 96] width 108 height 23
click at [394, 256] on button "Move here" at bounding box center [385, 259] width 59 height 17
select select "*********"
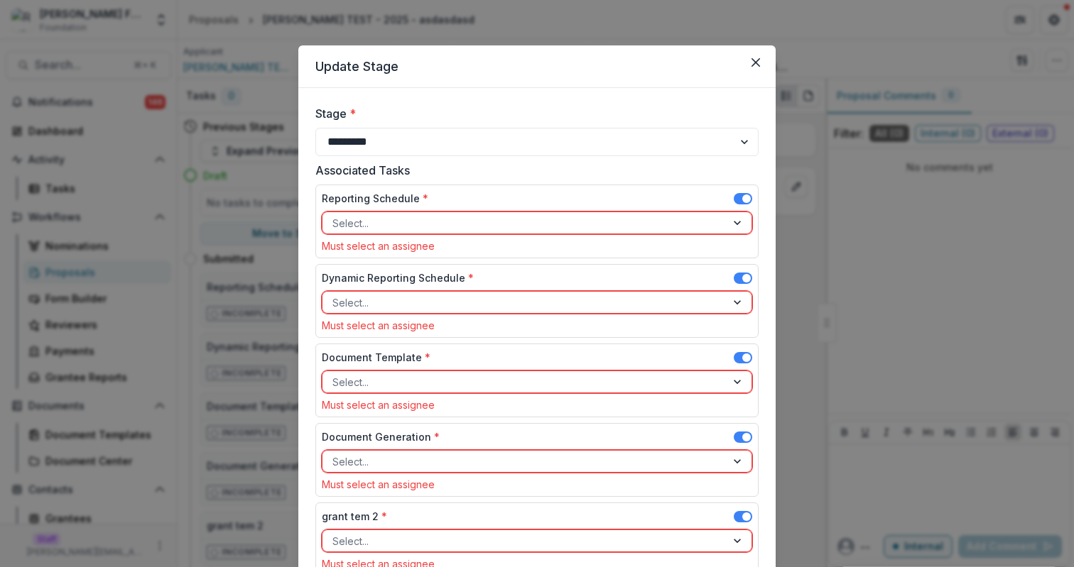
click at [735, 194] on span at bounding box center [743, 198] width 18 height 11
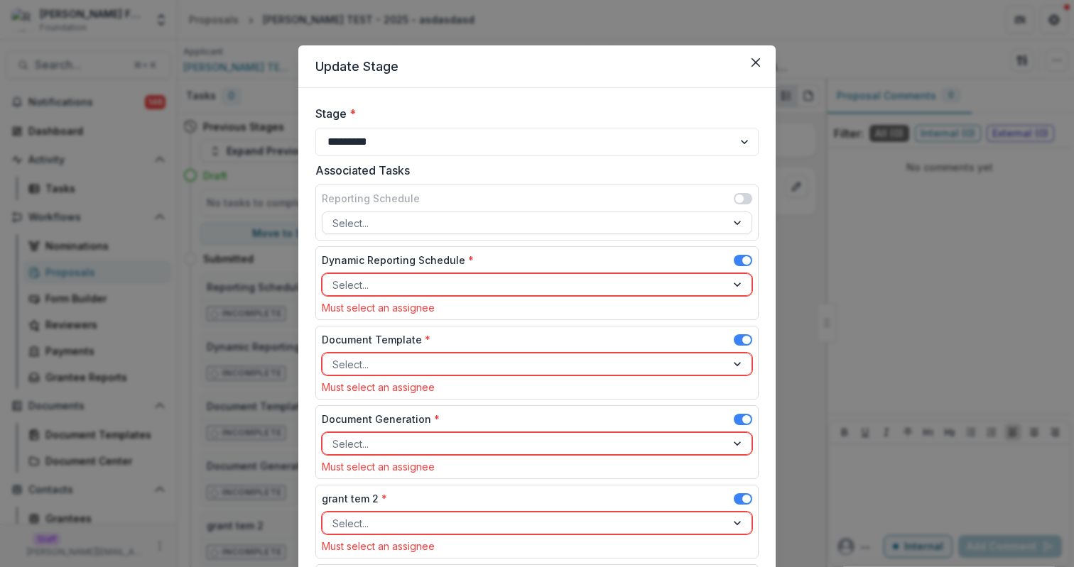
click at [739, 255] on span at bounding box center [743, 260] width 18 height 11
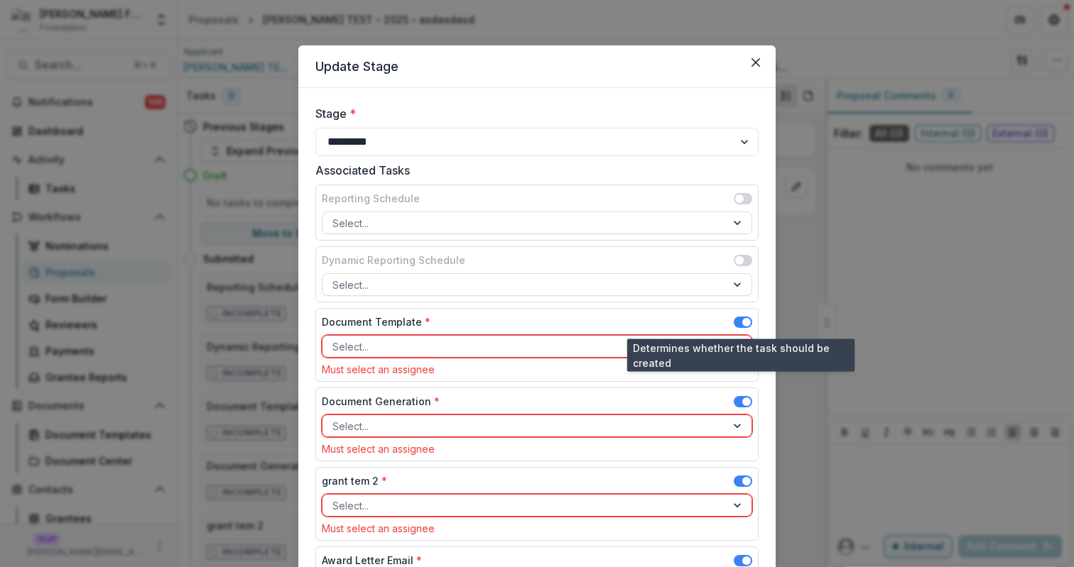
click at [739, 322] on span at bounding box center [743, 322] width 18 height 11
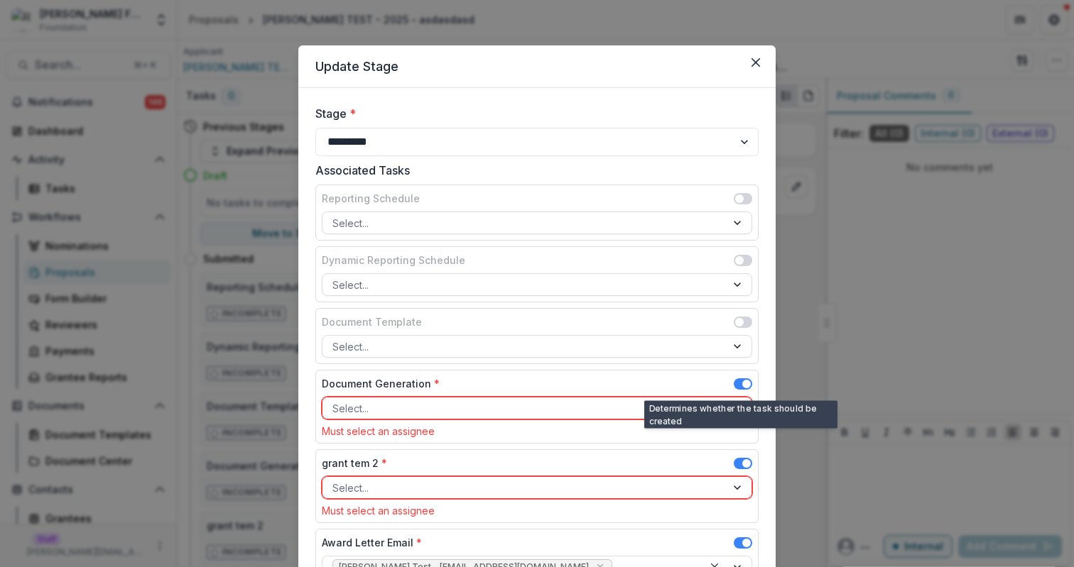
click at [742, 383] on span at bounding box center [746, 384] width 9 height 9
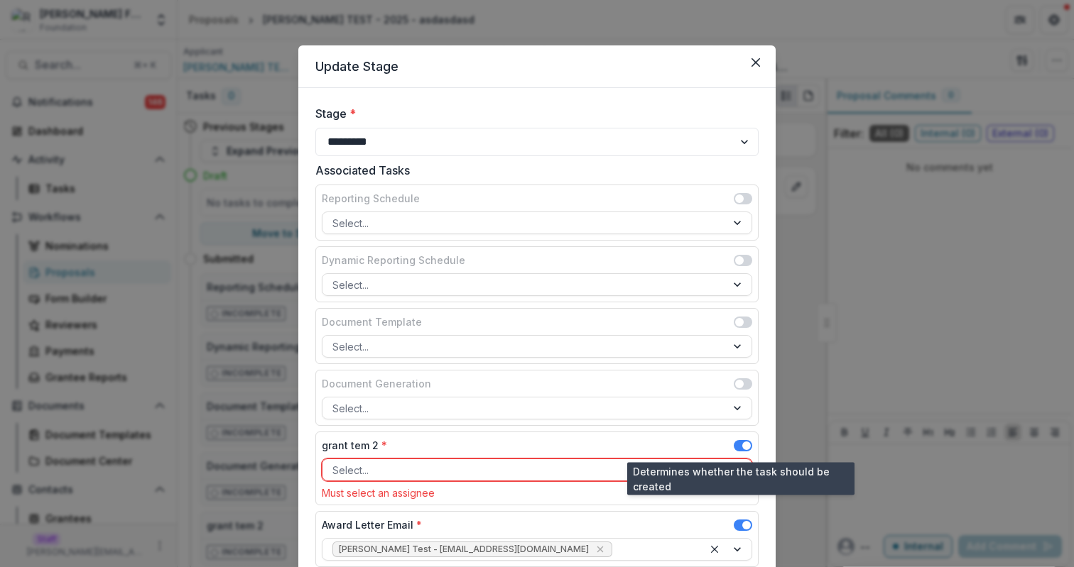
click at [742, 445] on span at bounding box center [746, 446] width 9 height 9
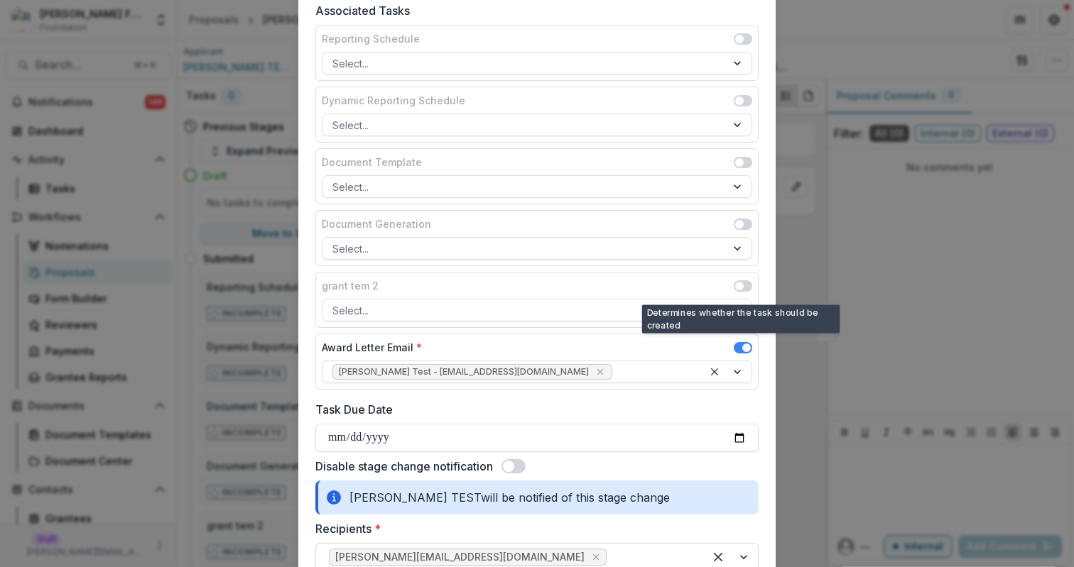
scroll to position [192, 0]
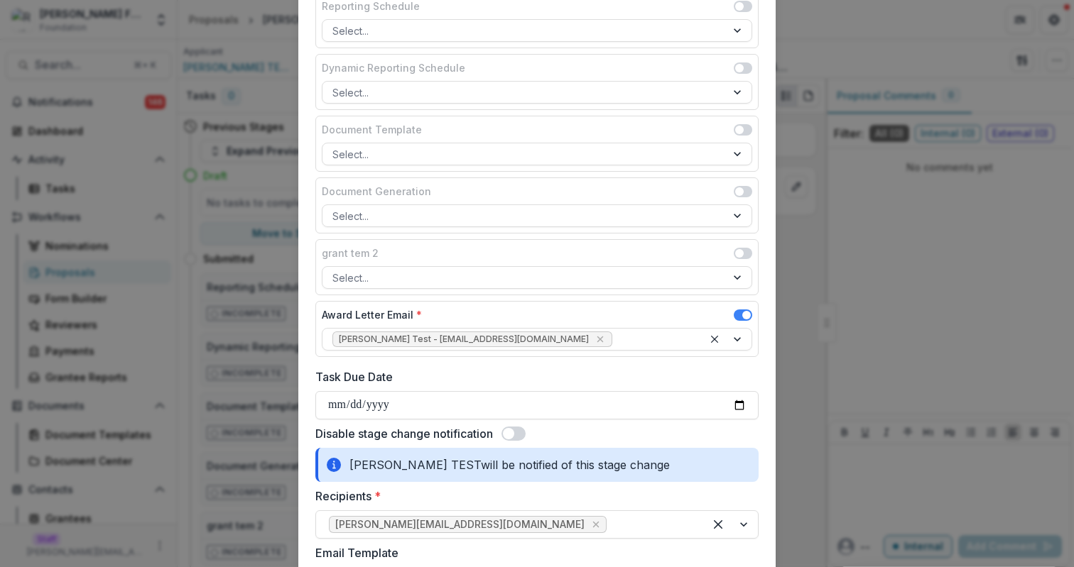
click at [742, 319] on span at bounding box center [743, 315] width 18 height 11
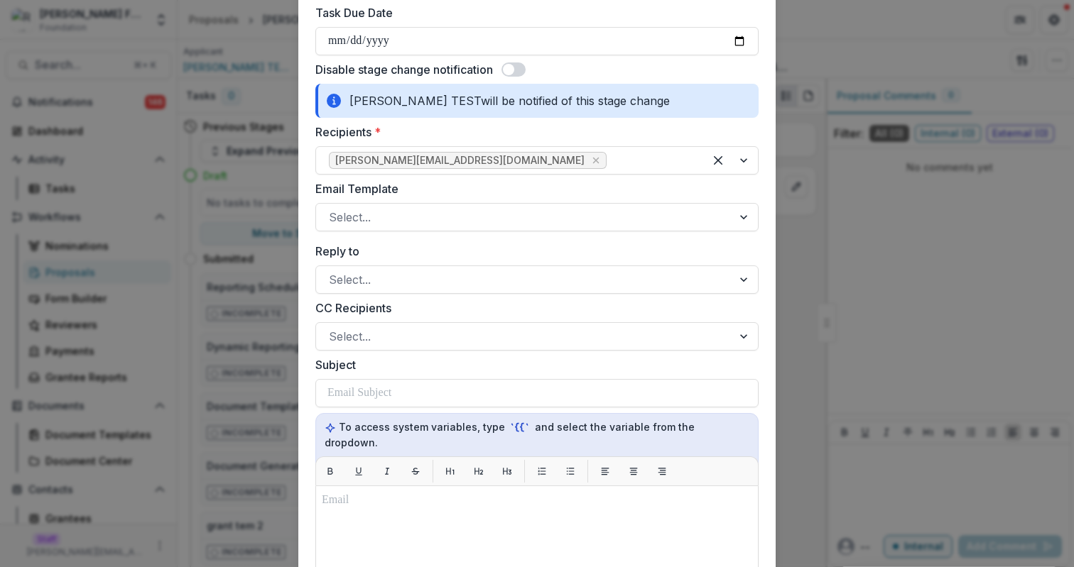
click at [513, 70] on span at bounding box center [508, 69] width 11 height 11
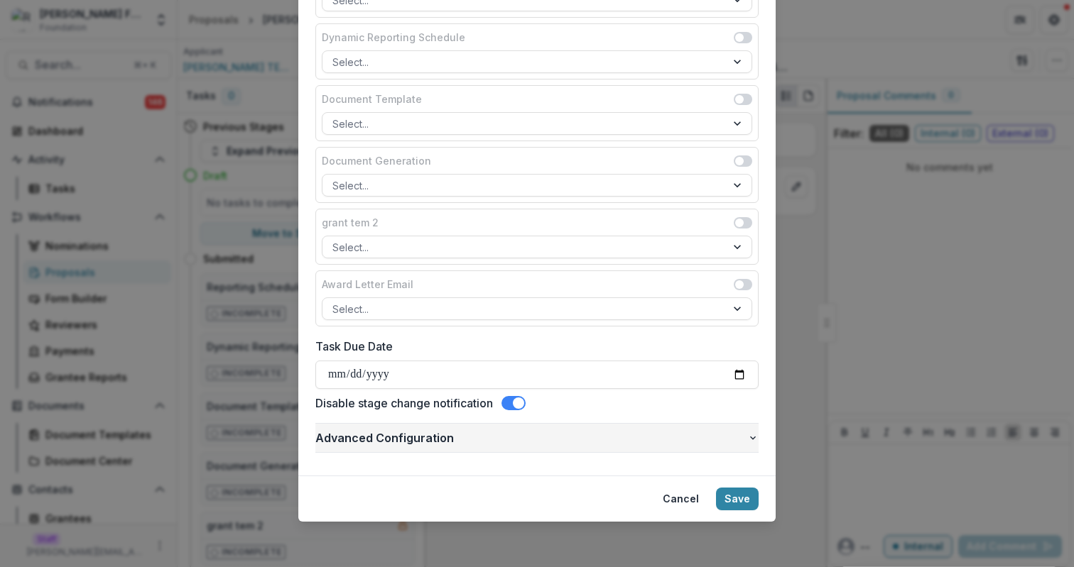
click at [474, 434] on span "Advanced Configuration" at bounding box center [531, 438] width 432 height 17
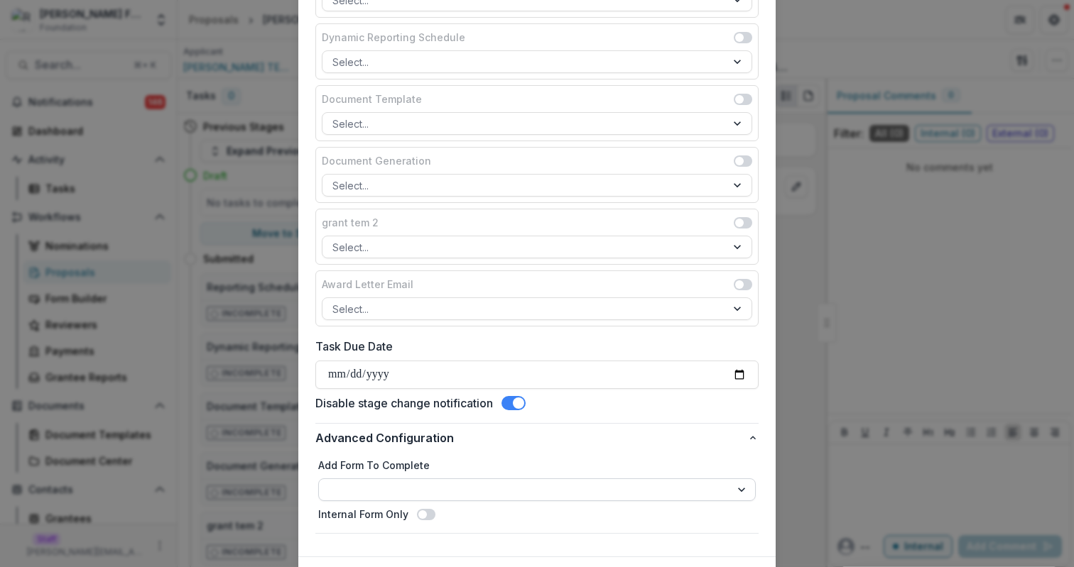
click at [472, 494] on select "**********" at bounding box center [536, 490] width 437 height 23
select select "**********"
click at [418, 513] on span at bounding box center [422, 515] width 9 height 9
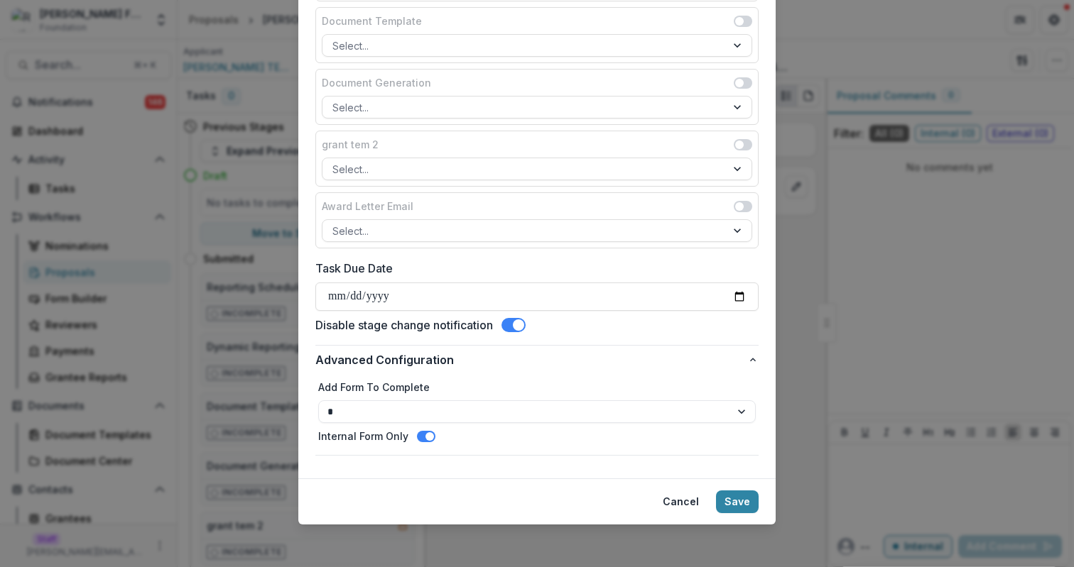
scroll to position [302, 0]
click at [578, 411] on select "**********" at bounding box center [536, 411] width 437 height 23
select select "**********"
click at [422, 437] on span at bounding box center [426, 435] width 18 height 11
click at [733, 506] on button "Save" at bounding box center [737, 501] width 43 height 23
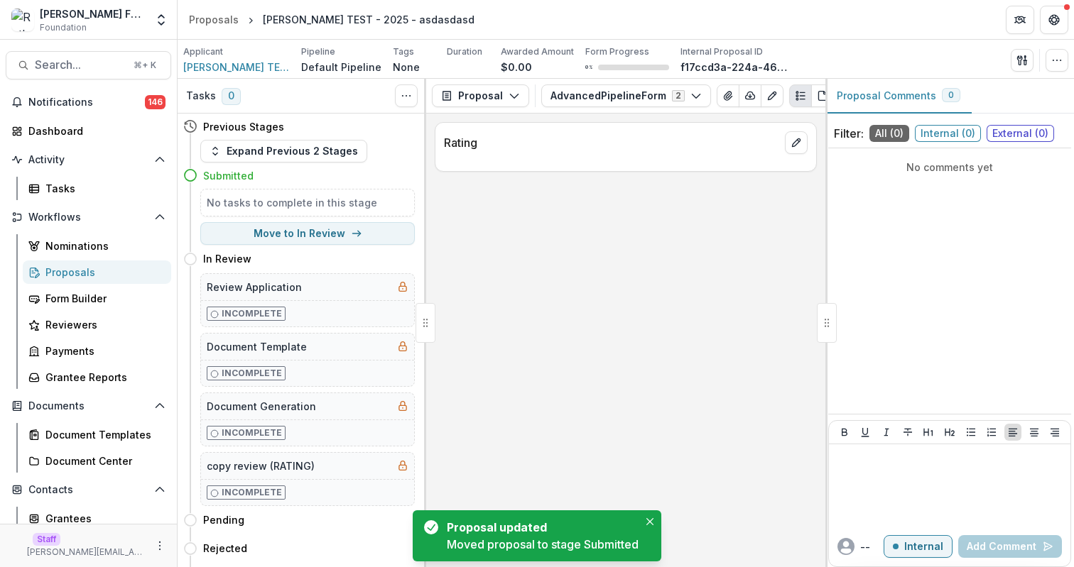
click at [602, 240] on div "Rating" at bounding box center [625, 341] width 399 height 454
click at [331, 151] on button "Expand Previous 2 Stages" at bounding box center [283, 151] width 167 height 23
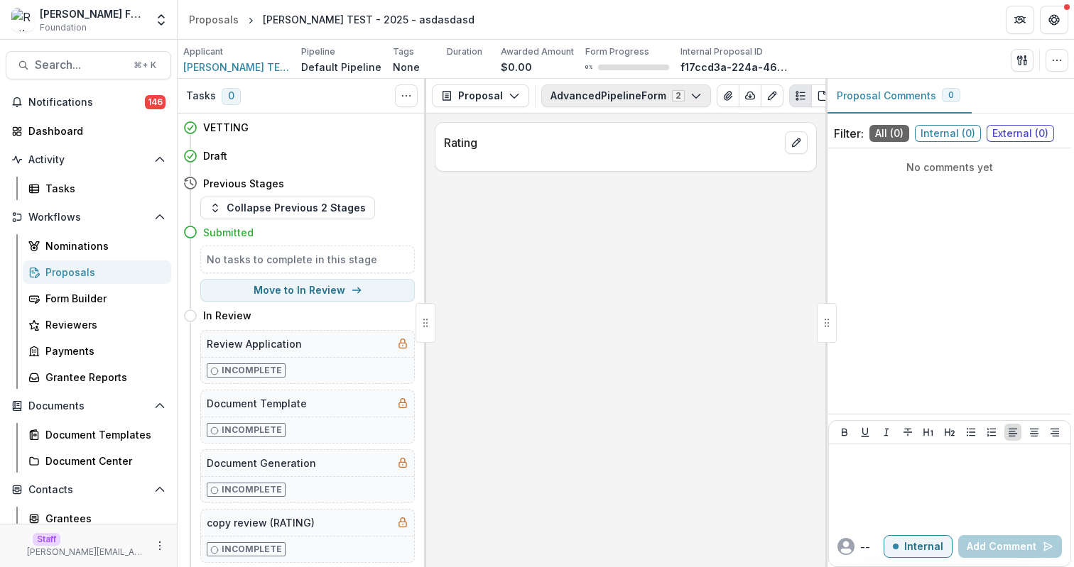
click at [619, 102] on button "AdvancedPipelineForm 2" at bounding box center [626, 96] width 170 height 23
click at [381, 163] on button "Move here" at bounding box center [385, 156] width 59 height 17
select select "*****"
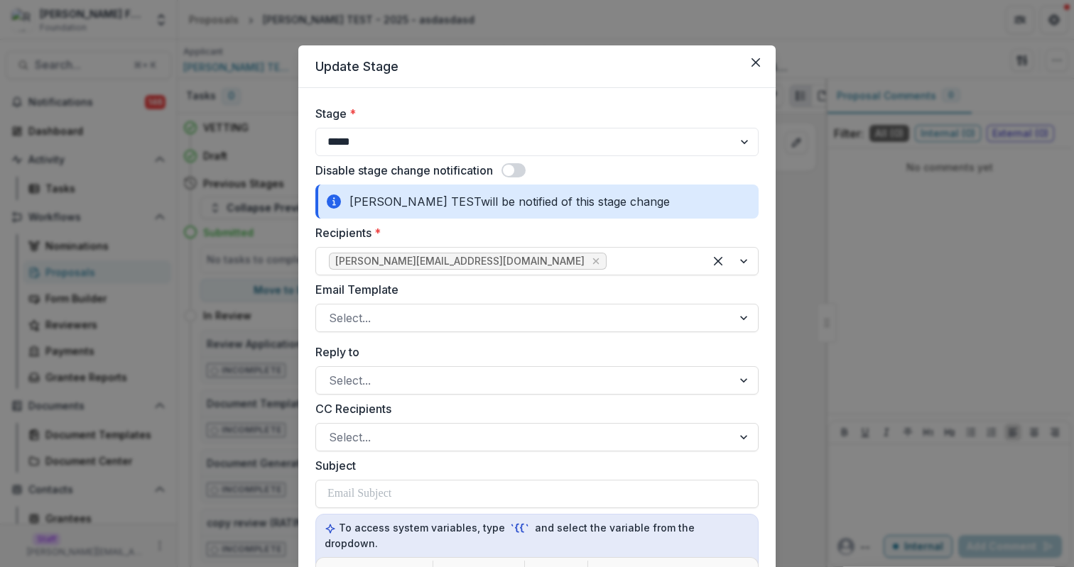
click at [516, 168] on span at bounding box center [513, 170] width 24 height 14
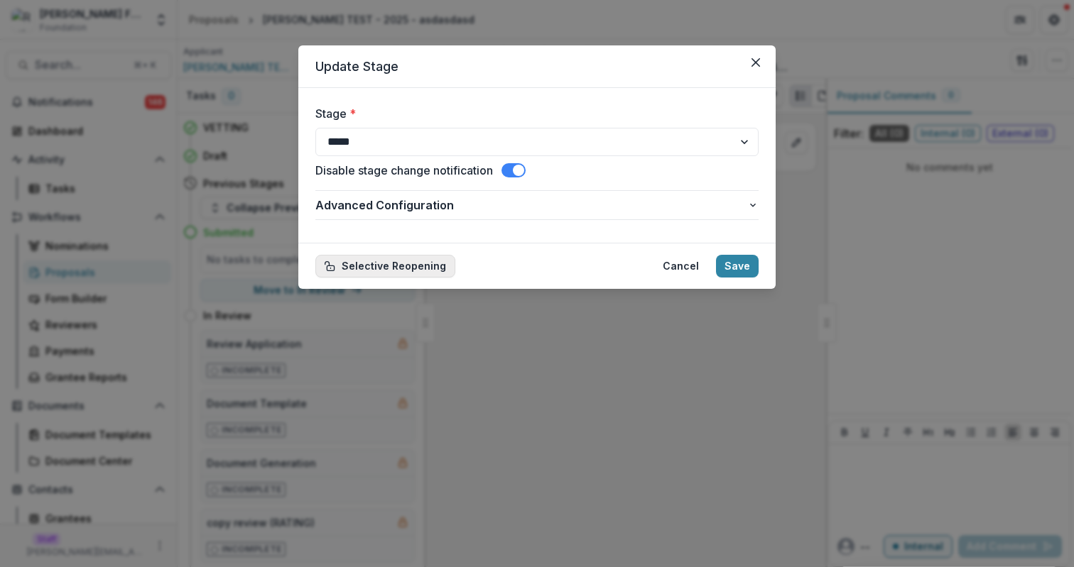
click at [408, 271] on button "Selective Reopening" at bounding box center [385, 266] width 140 height 23
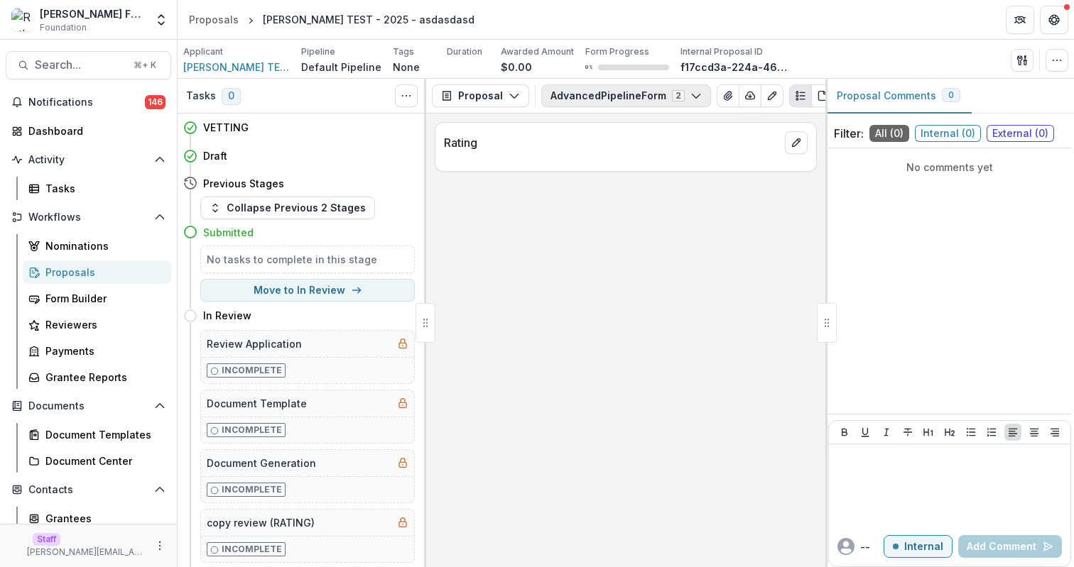
click at [582, 97] on button "AdvancedPipelineForm 2" at bounding box center [626, 96] width 170 height 23
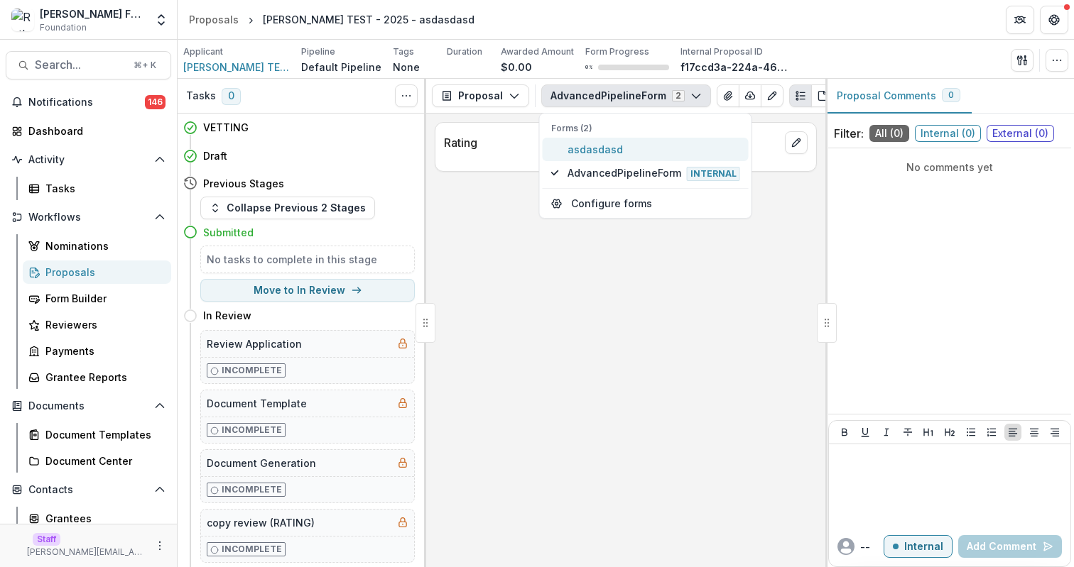
click at [585, 151] on span "asdasdasd" at bounding box center [653, 149] width 173 height 15
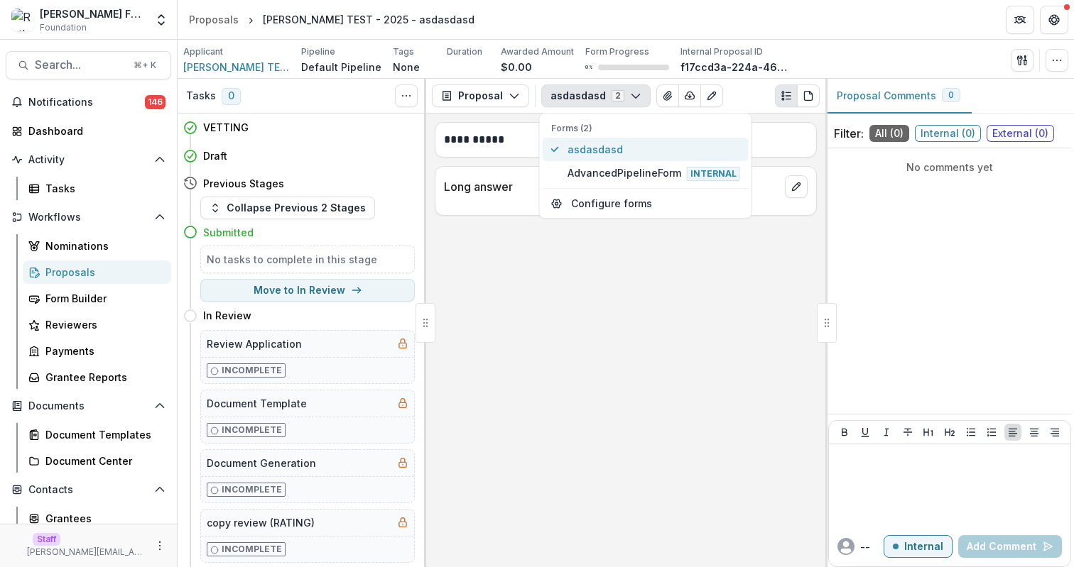
click at [587, 148] on span "asdasdasd" at bounding box center [653, 149] width 173 height 15
click at [592, 183] on button "AdvancedPipelineForm Internal" at bounding box center [646, 173] width 206 height 24
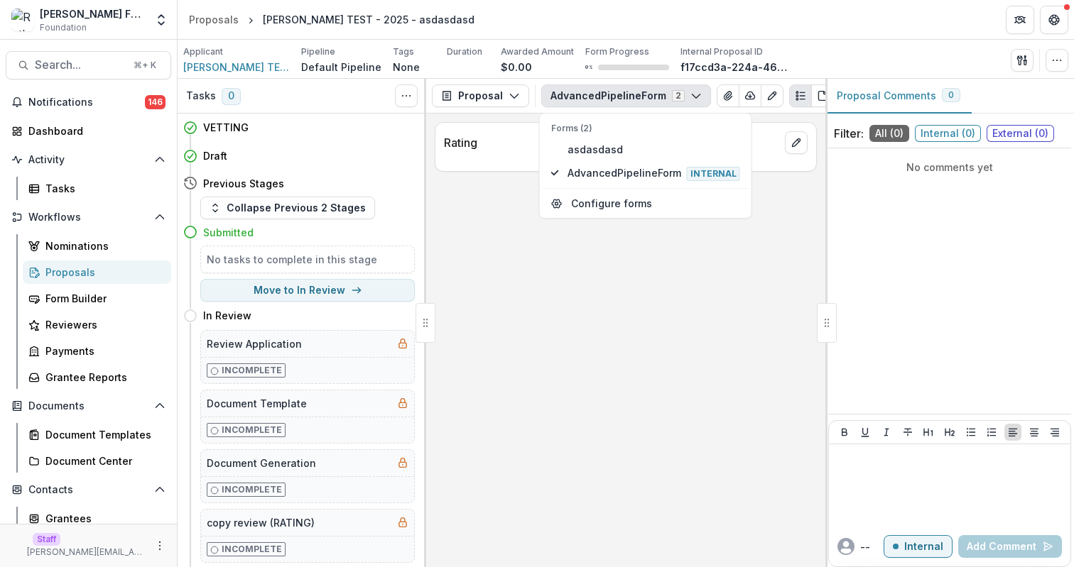
click at [445, 190] on div "Rating" at bounding box center [625, 341] width 399 height 454
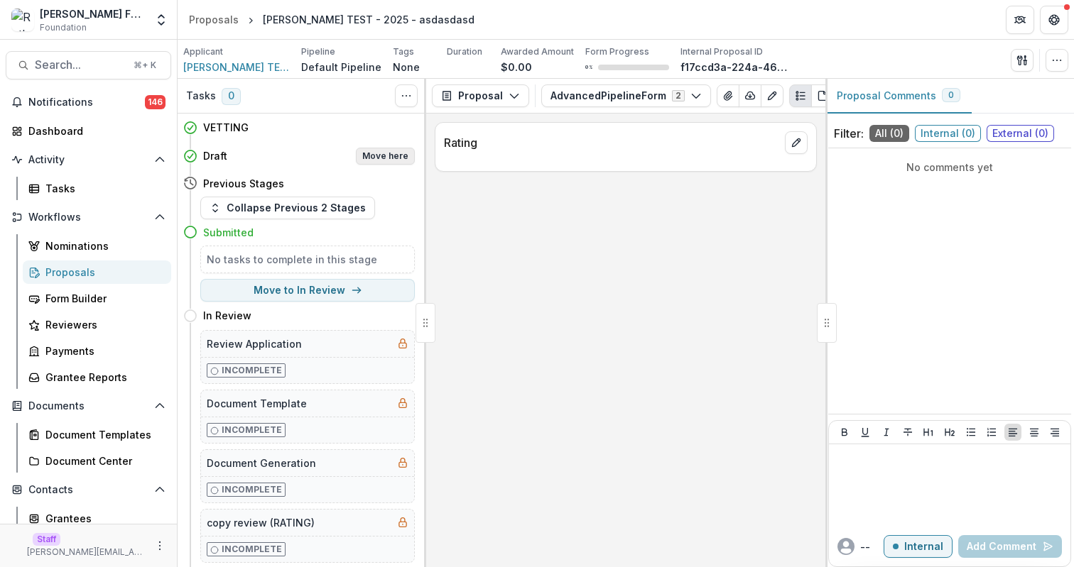
click at [384, 156] on button "Move here" at bounding box center [385, 156] width 59 height 17
select select "*****"
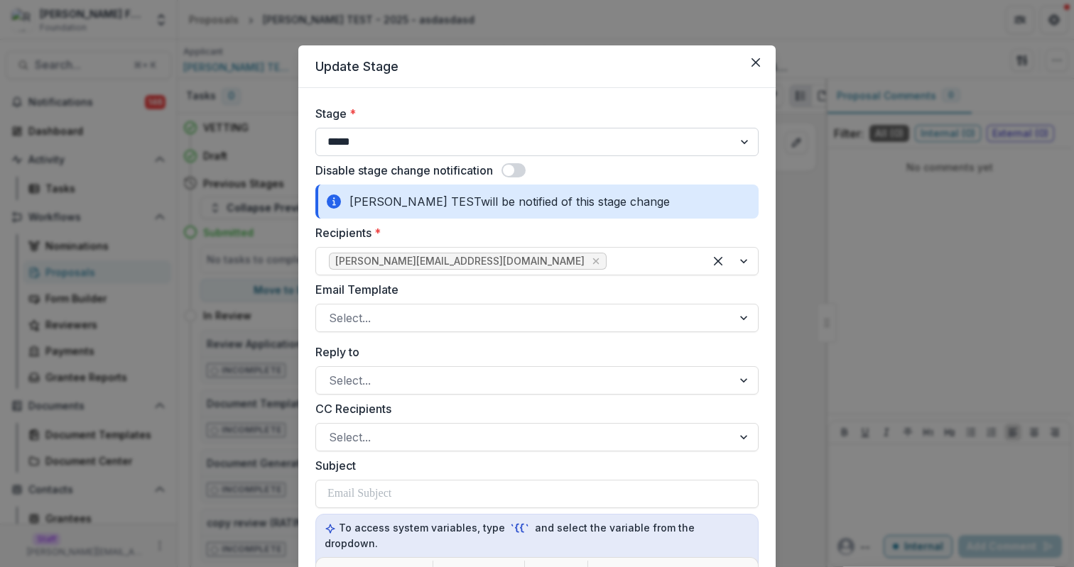
click at [518, 147] on select "**********" at bounding box center [536, 142] width 443 height 28
click at [523, 173] on span at bounding box center [513, 170] width 24 height 14
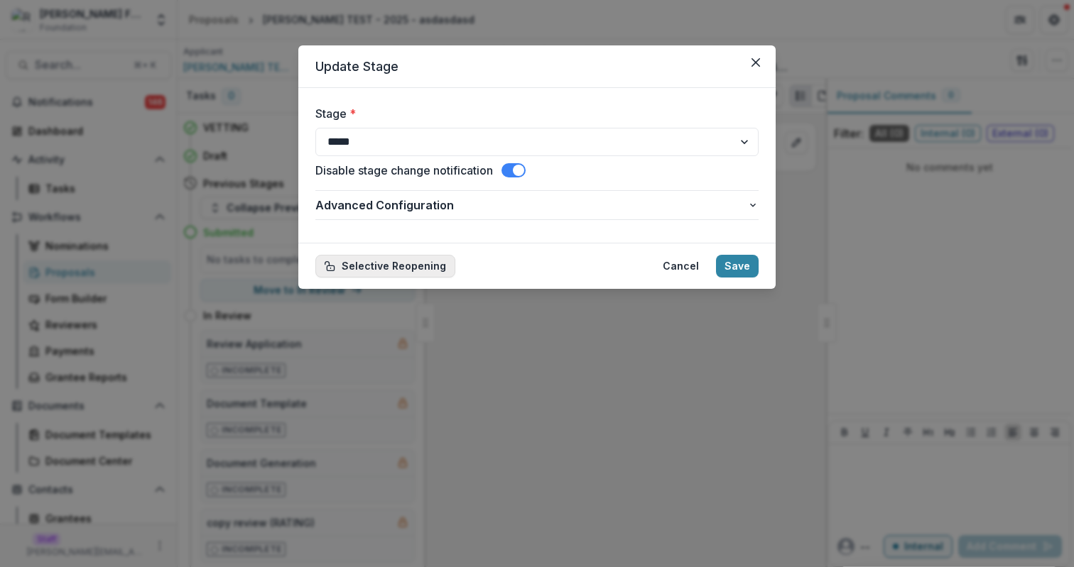
click at [426, 263] on button "Selective Reopening" at bounding box center [385, 266] width 140 height 23
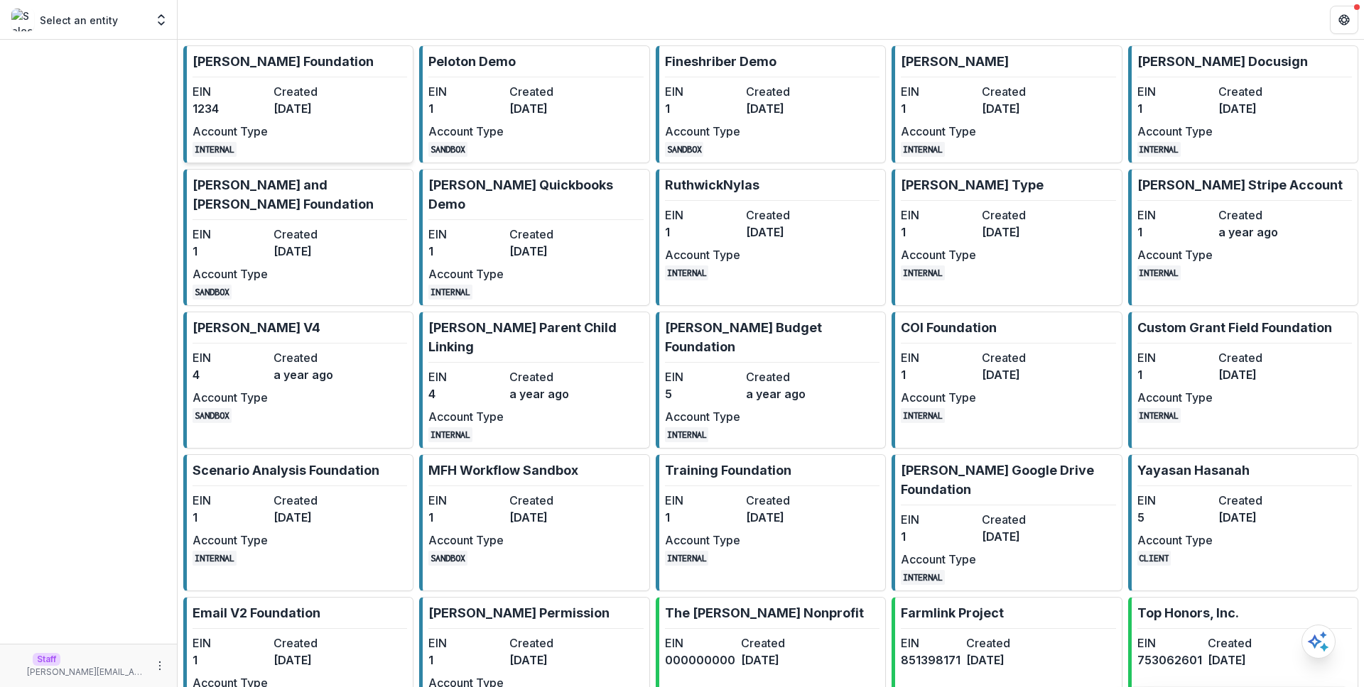
click at [327, 88] on dt "Created" at bounding box center [310, 91] width 75 height 17
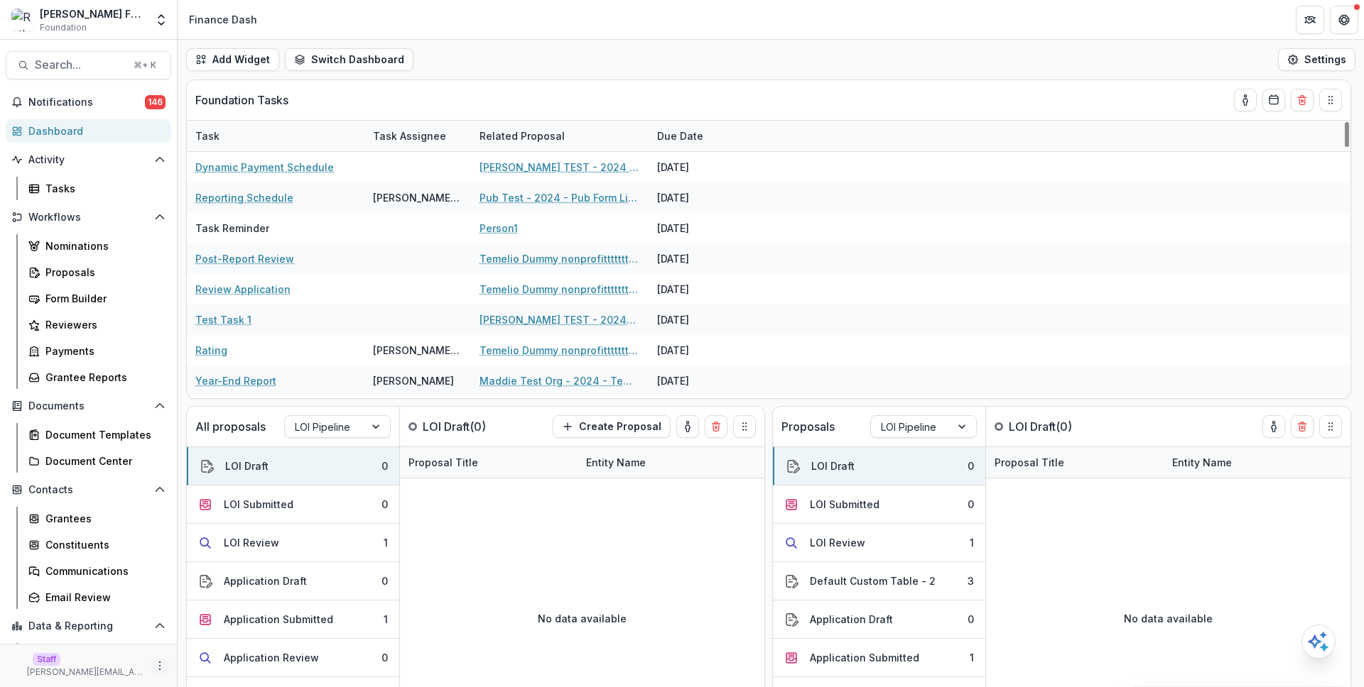
click at [159, 661] on icon "More" at bounding box center [159, 666] width 11 height 11
click at [186, 406] on div "Foundation Tasks Task Task Assignee Related Proposal Due Date Dynamic Payment S…" at bounding box center [771, 384] width 1186 height 608
click at [99, 269] on div "Proposals" at bounding box center [102, 272] width 114 height 15
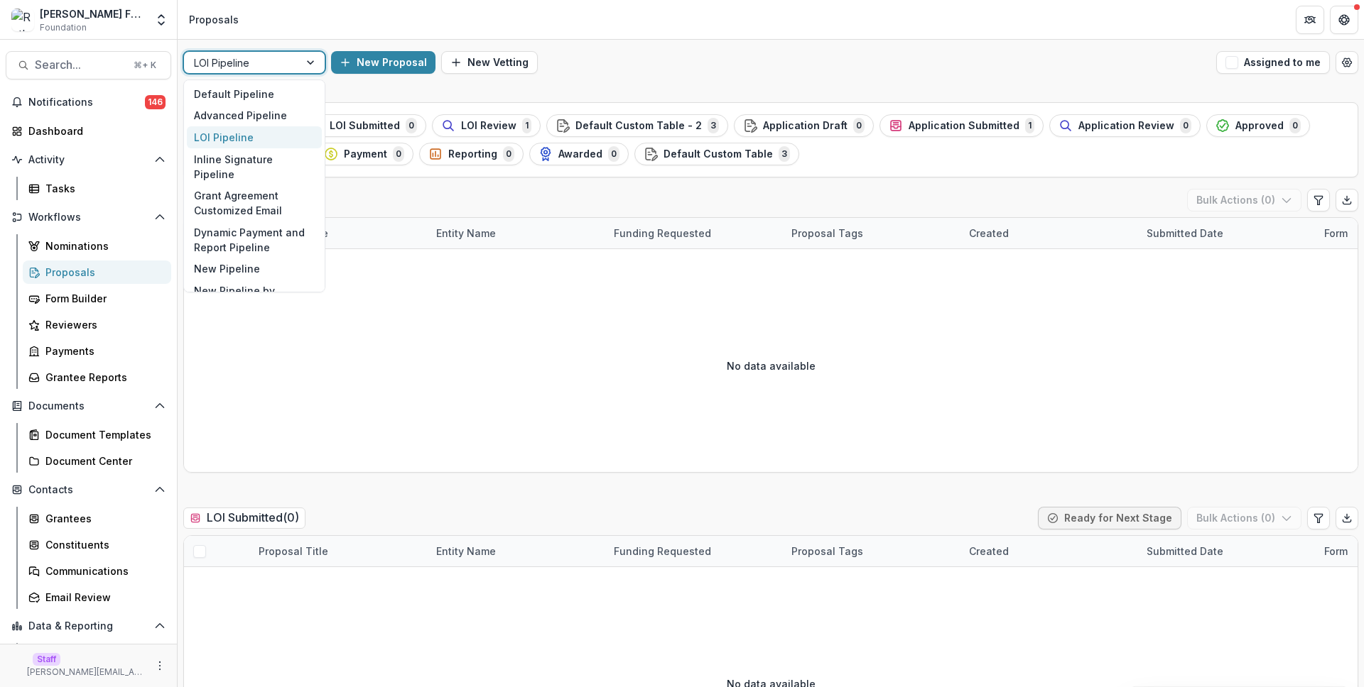
click at [254, 67] on div at bounding box center [241, 63] width 95 height 18
click at [261, 90] on div "Default Pipeline" at bounding box center [254, 94] width 135 height 22
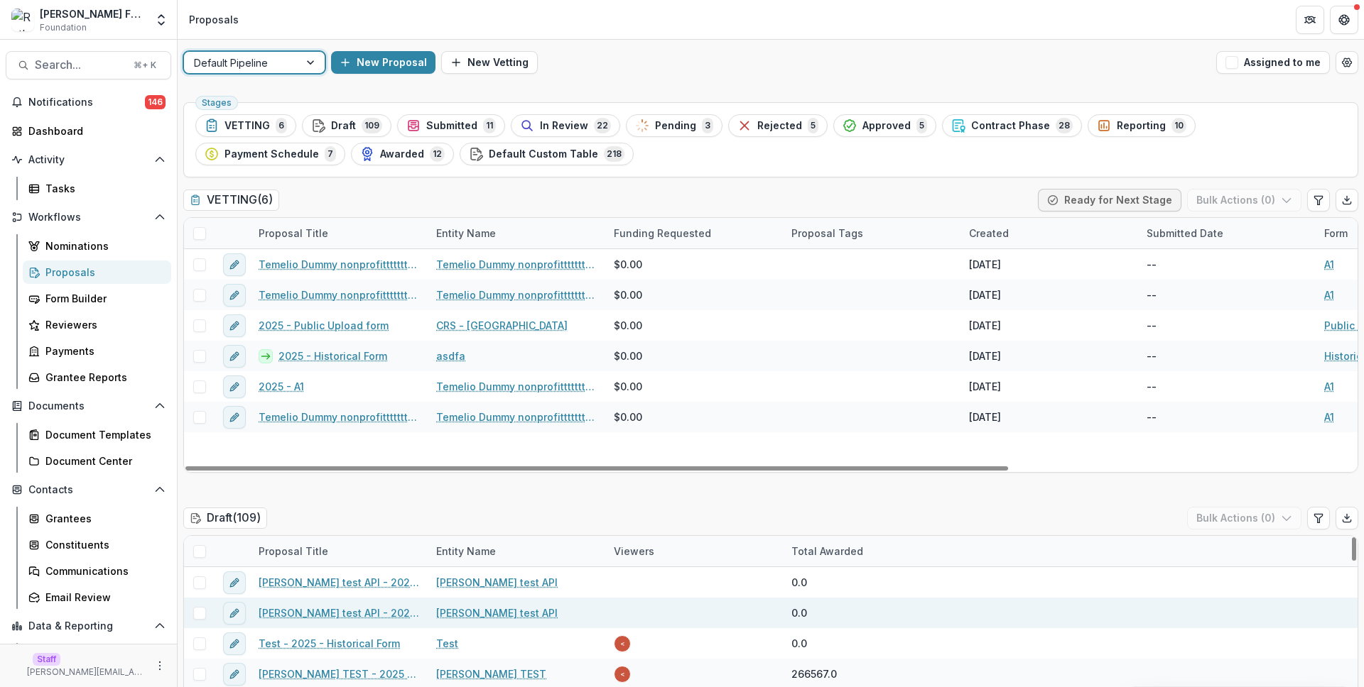
scroll to position [450, 0]
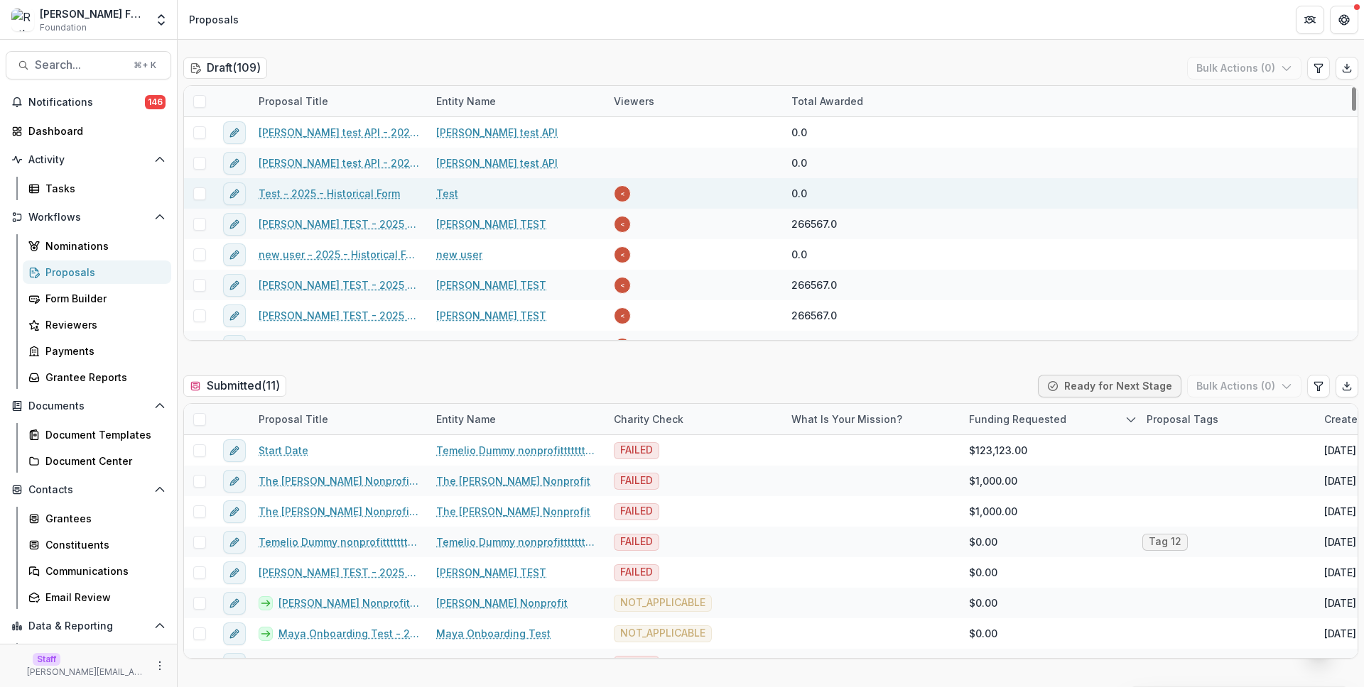
click at [328, 187] on link "Test - 2025 - Historical Form" at bounding box center [329, 193] width 141 height 15
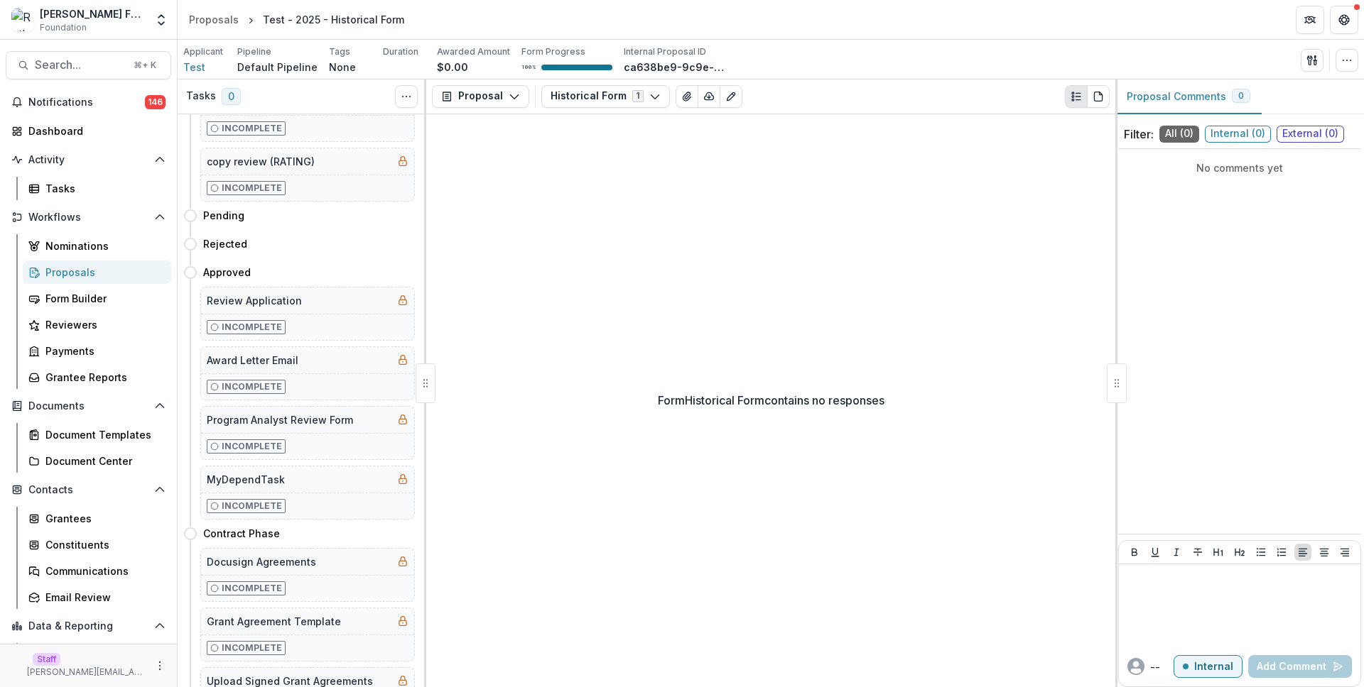
scroll to position [749, 0]
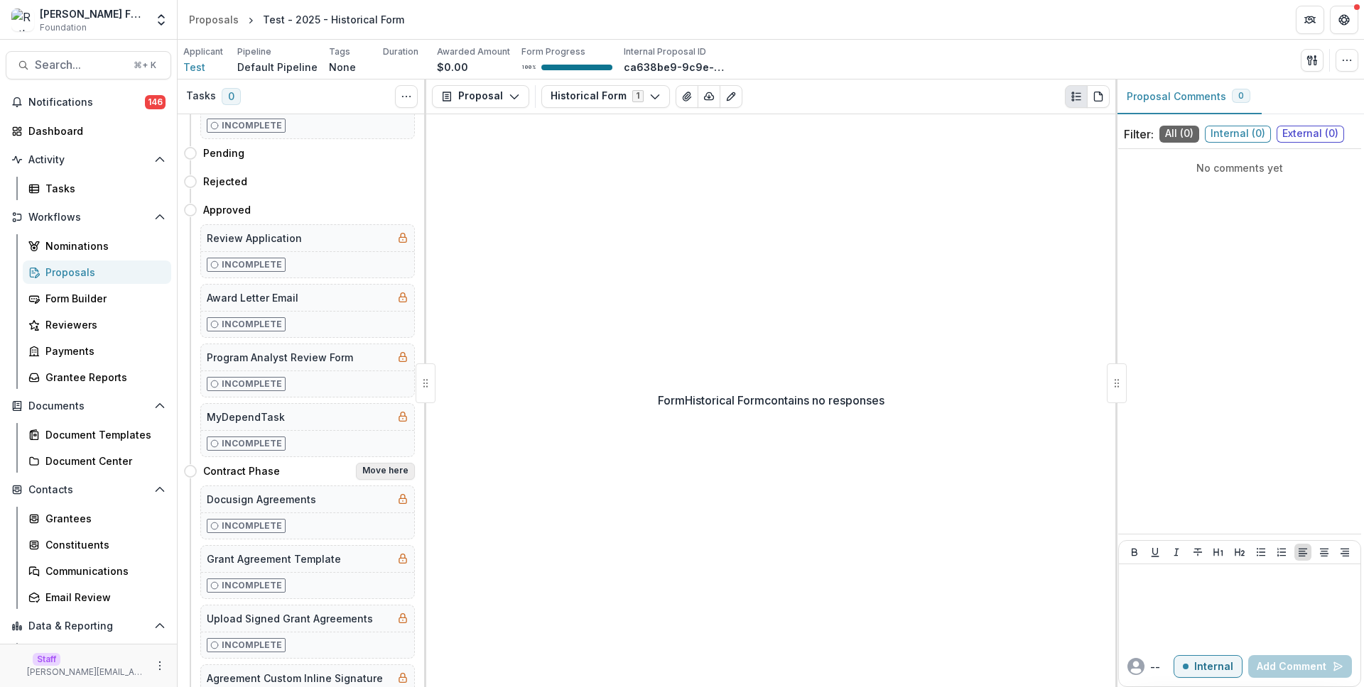
click at [385, 470] on button "Move here" at bounding box center [385, 471] width 59 height 17
select select "**********"
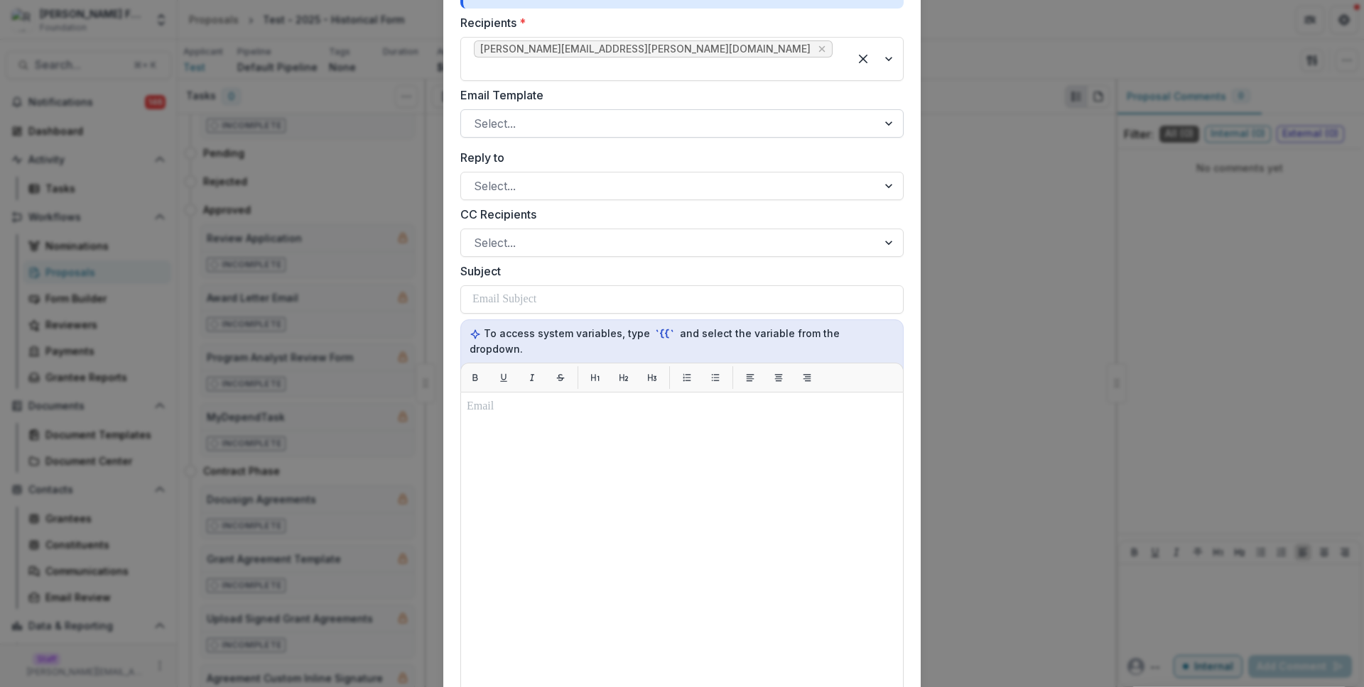
scroll to position [969, 0]
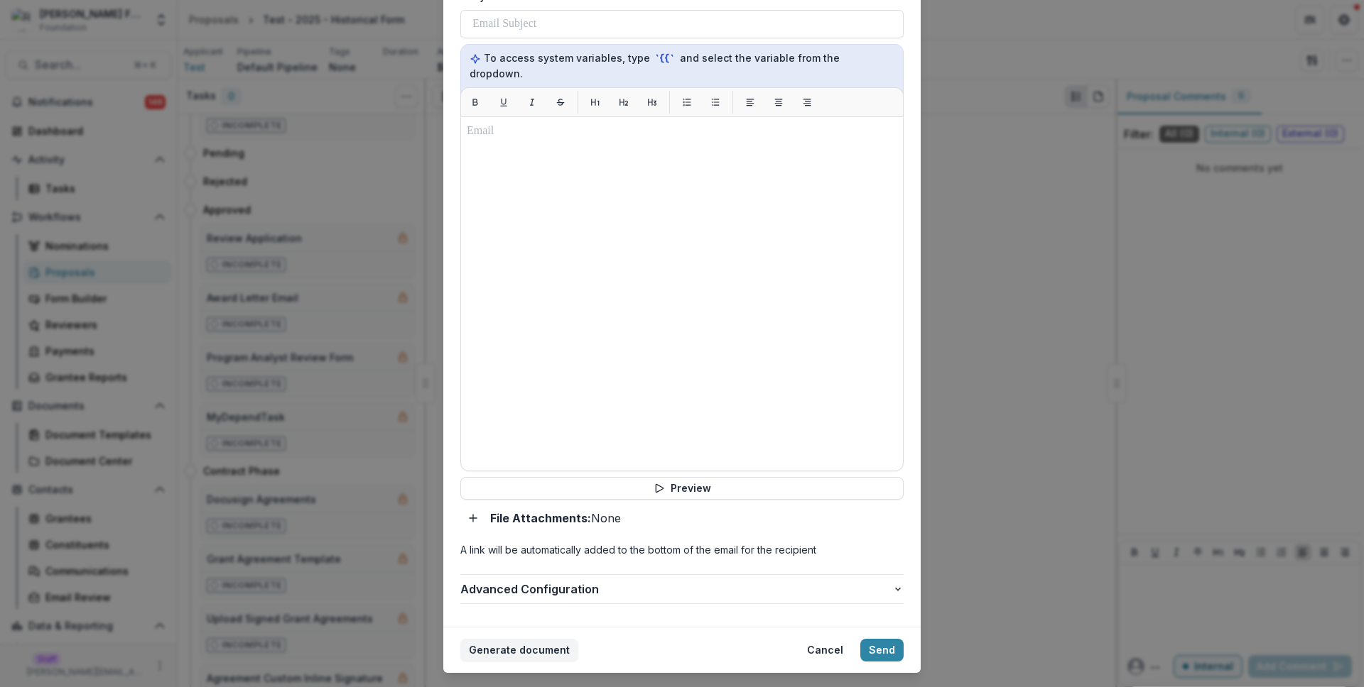
click at [604, 627] on footer "Generate document Cancel Send" at bounding box center [681, 650] width 477 height 46
click at [536, 639] on button "Generate document" at bounding box center [519, 650] width 118 height 23
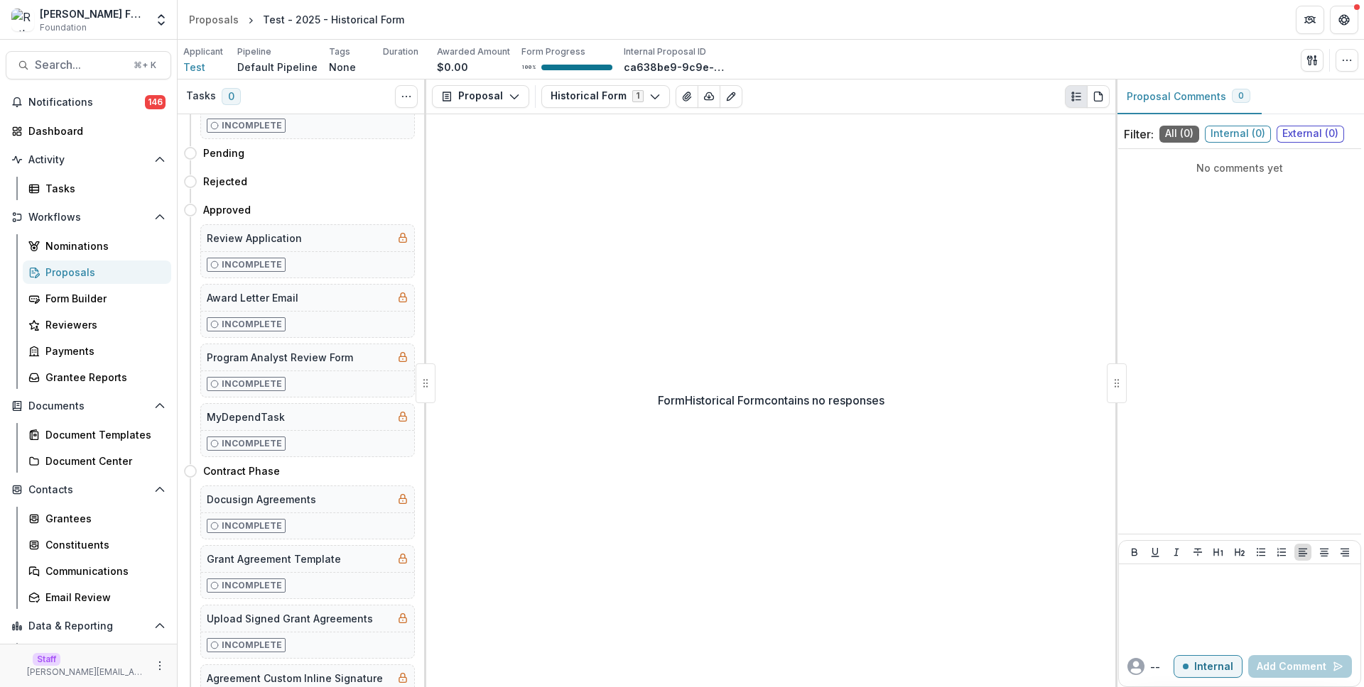
scroll to position [0, 0]
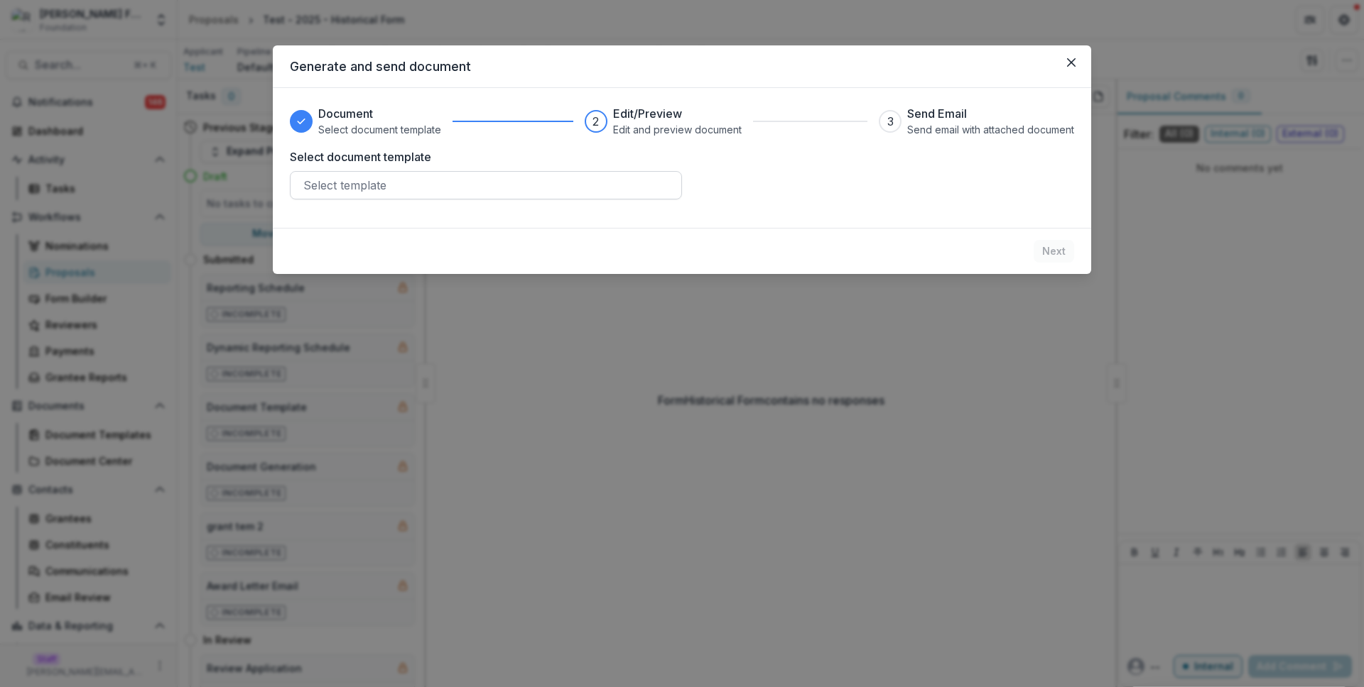
click at [423, 187] on div at bounding box center [485, 185] width 365 height 20
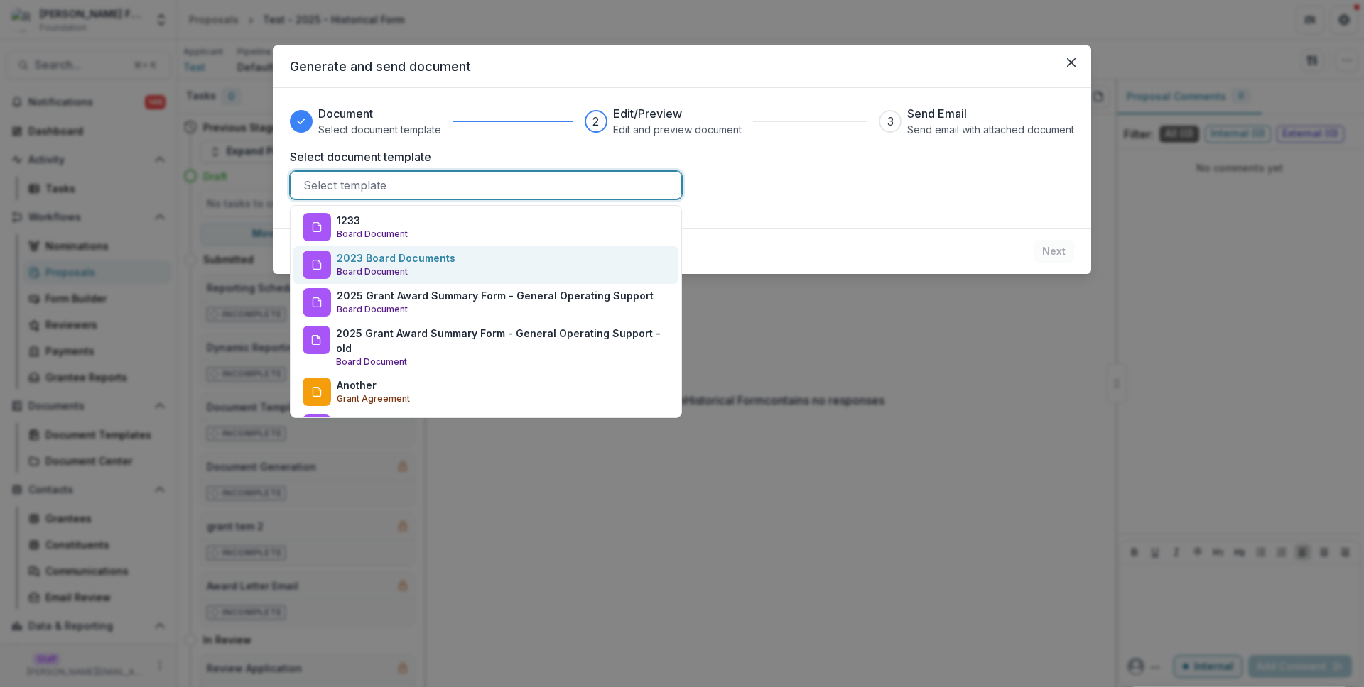
click at [445, 259] on p "2023 Board Documents" at bounding box center [396, 258] width 119 height 15
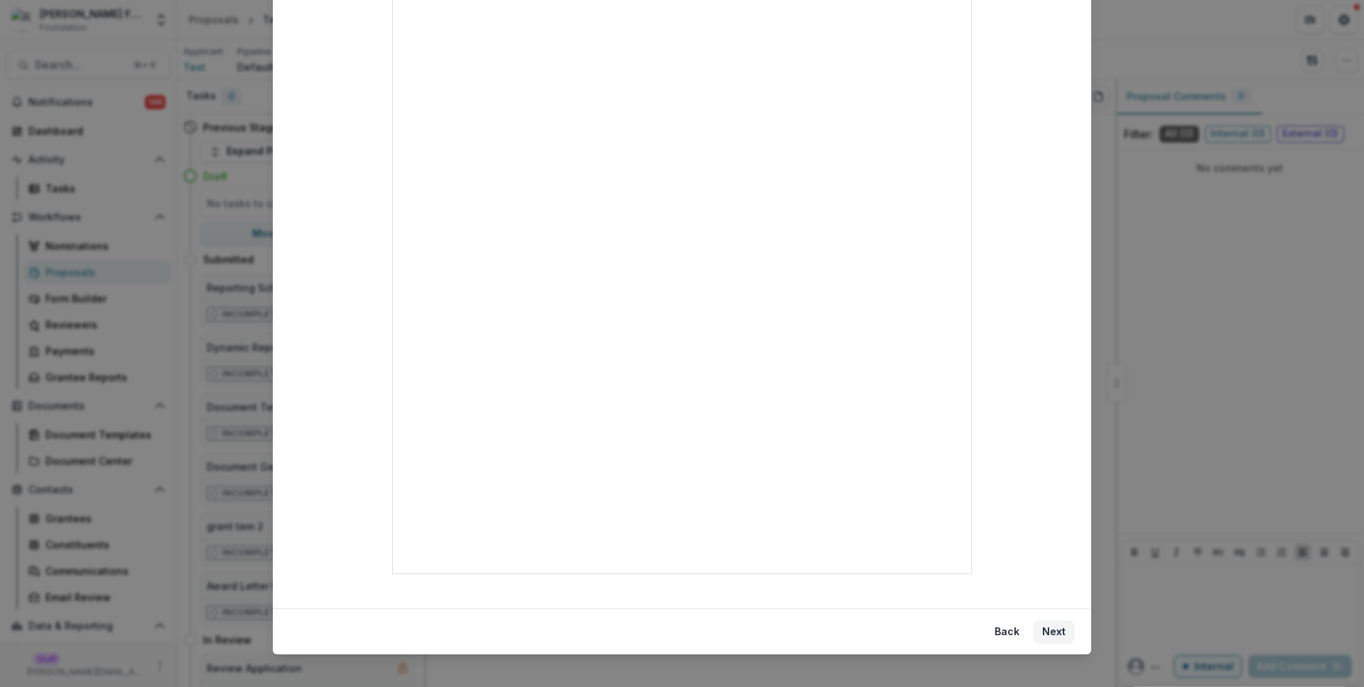
scroll to position [371, 0]
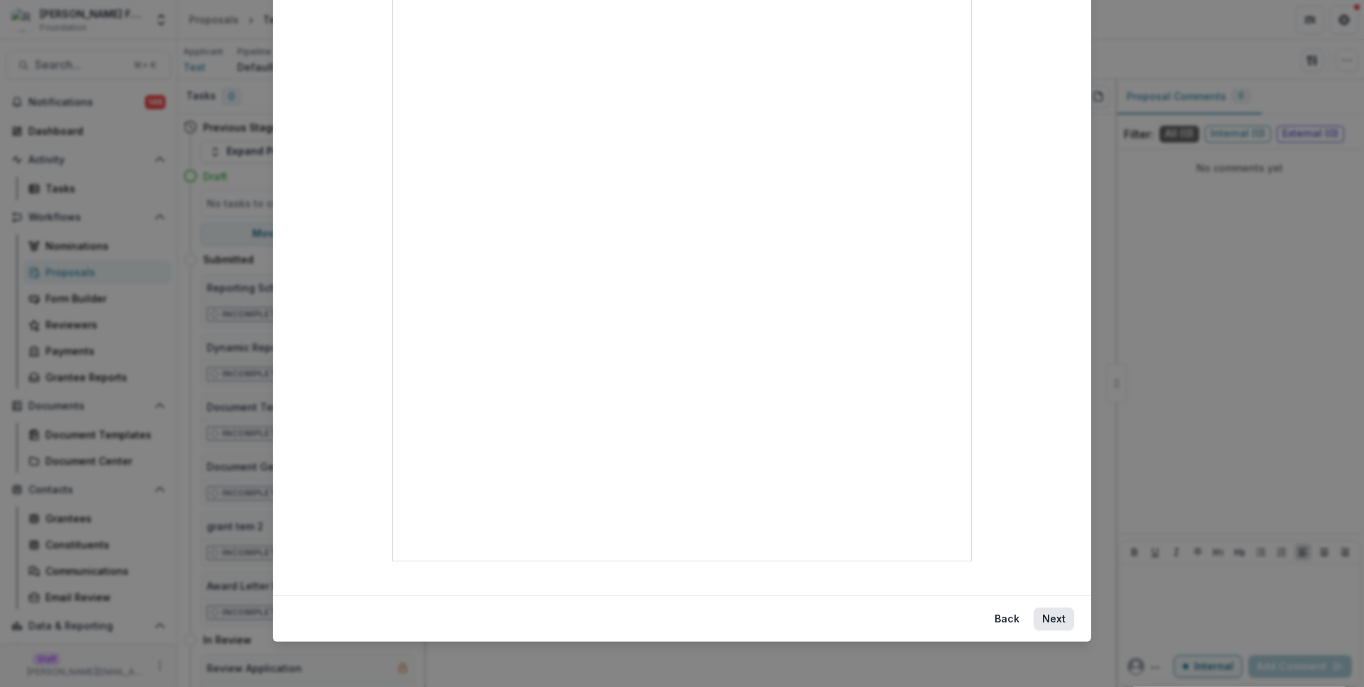
click at [1057, 616] on button "Next" at bounding box center [1053, 619] width 40 height 23
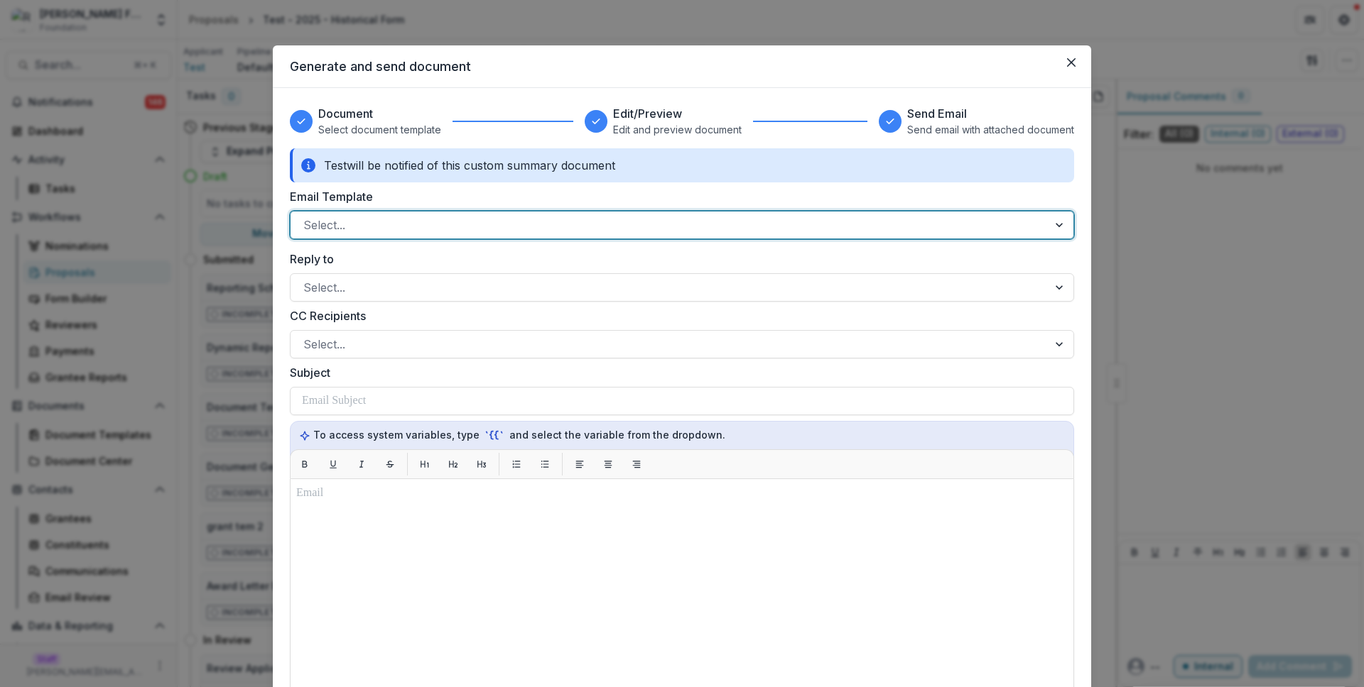
click at [535, 227] on div at bounding box center [669, 225] width 732 height 20
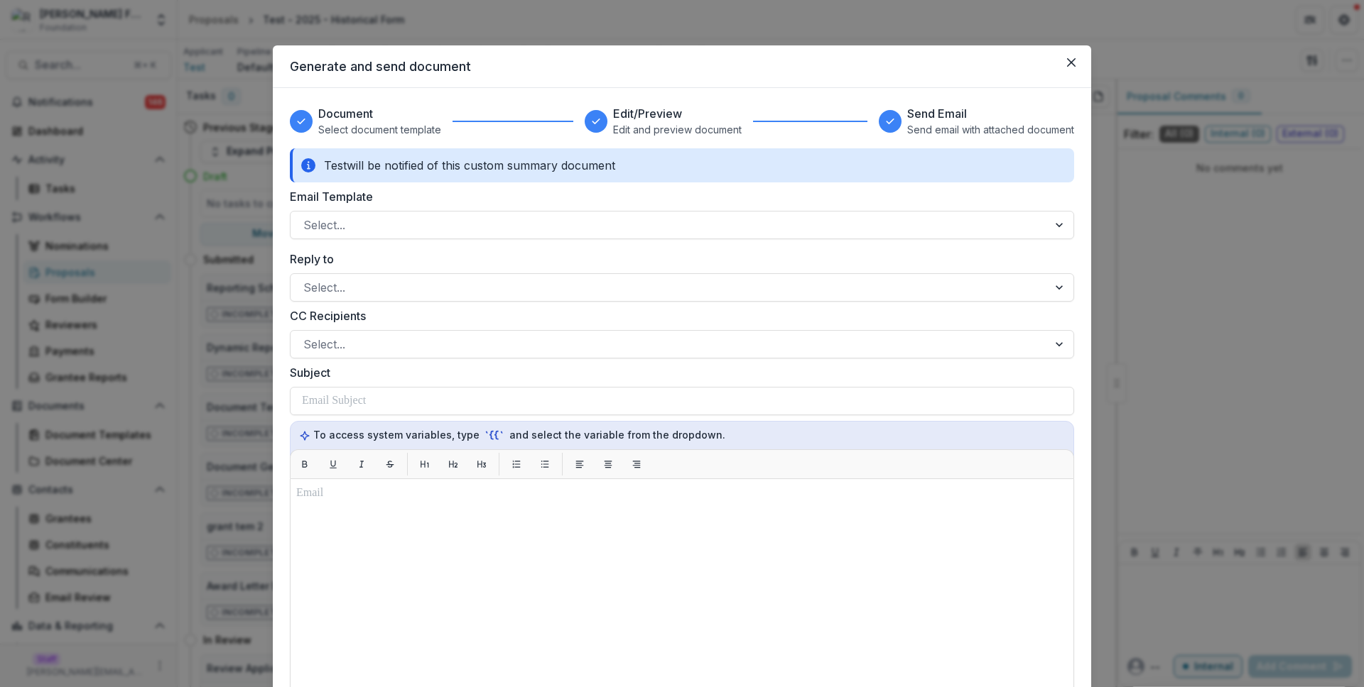
click at [510, 189] on label "Email Template" at bounding box center [678, 196] width 776 height 17
click at [307, 217] on input "Email Template" at bounding box center [305, 225] width 4 height 17
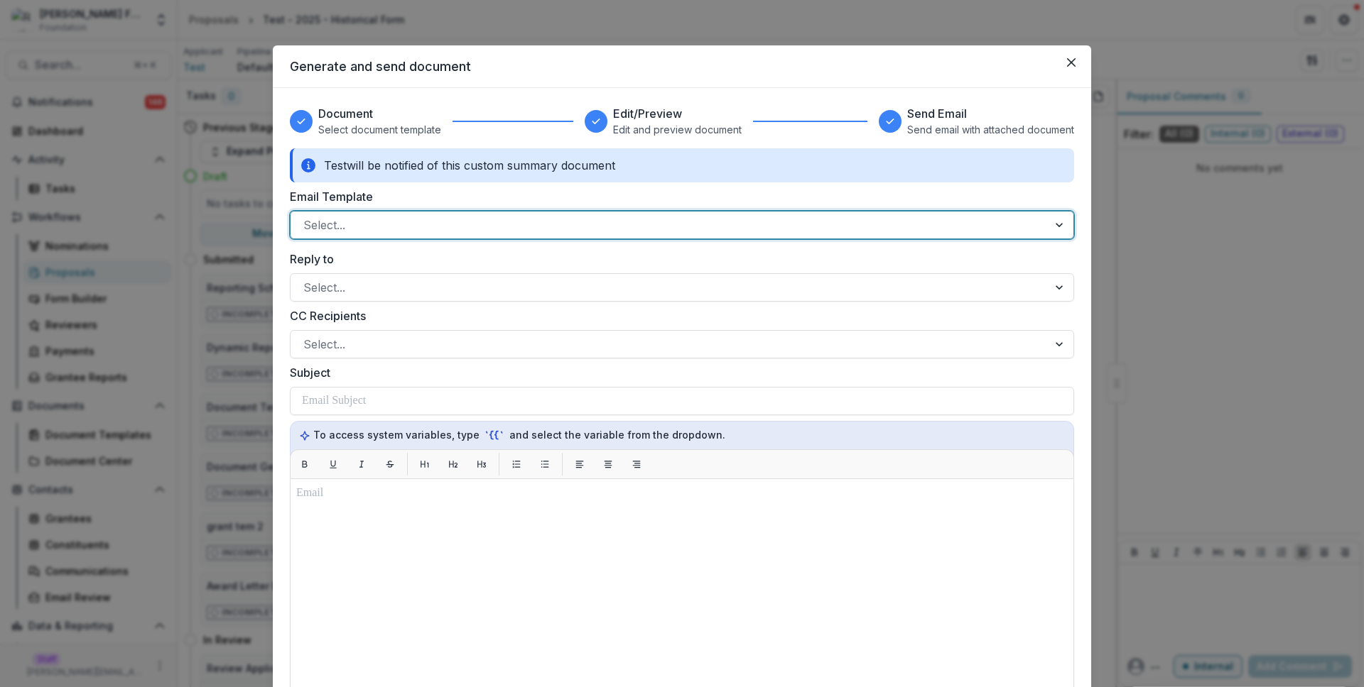
click at [514, 205] on div "Email Template option , selected. Select is focused ,type to refine list, press…" at bounding box center [682, 213] width 784 height 51
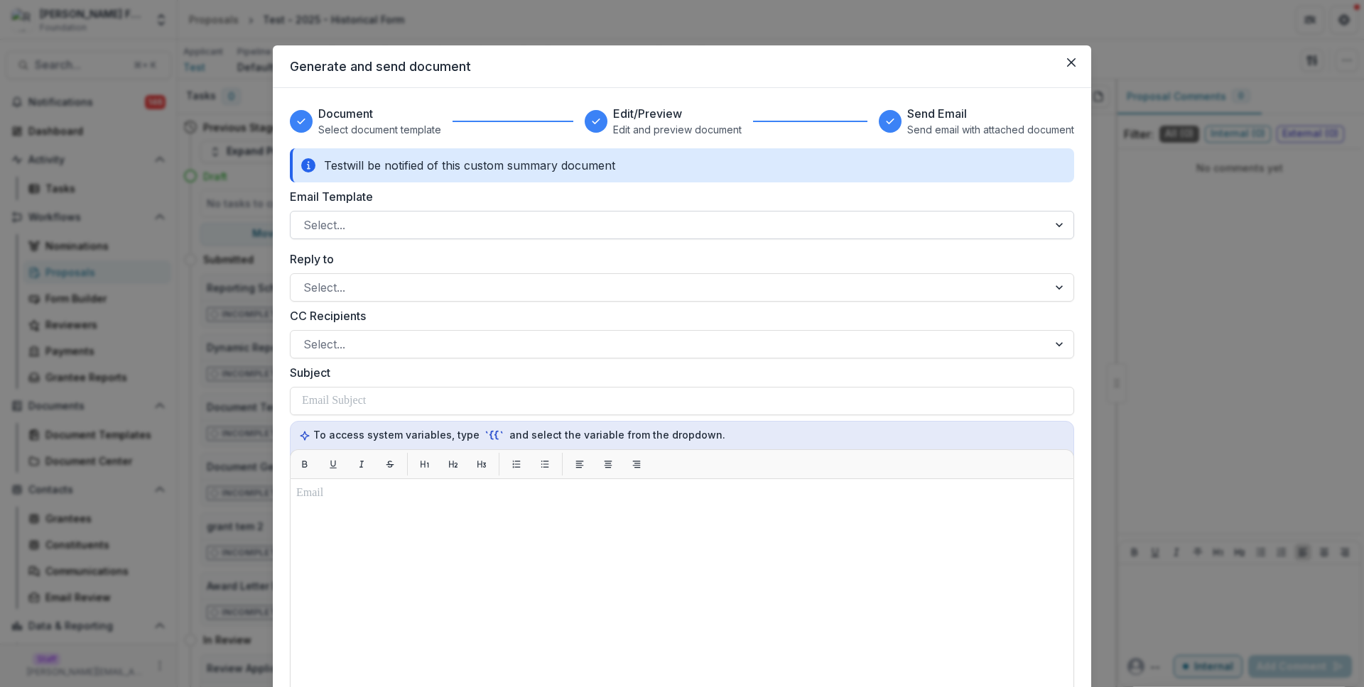
click at [510, 215] on div at bounding box center [669, 225] width 732 height 20
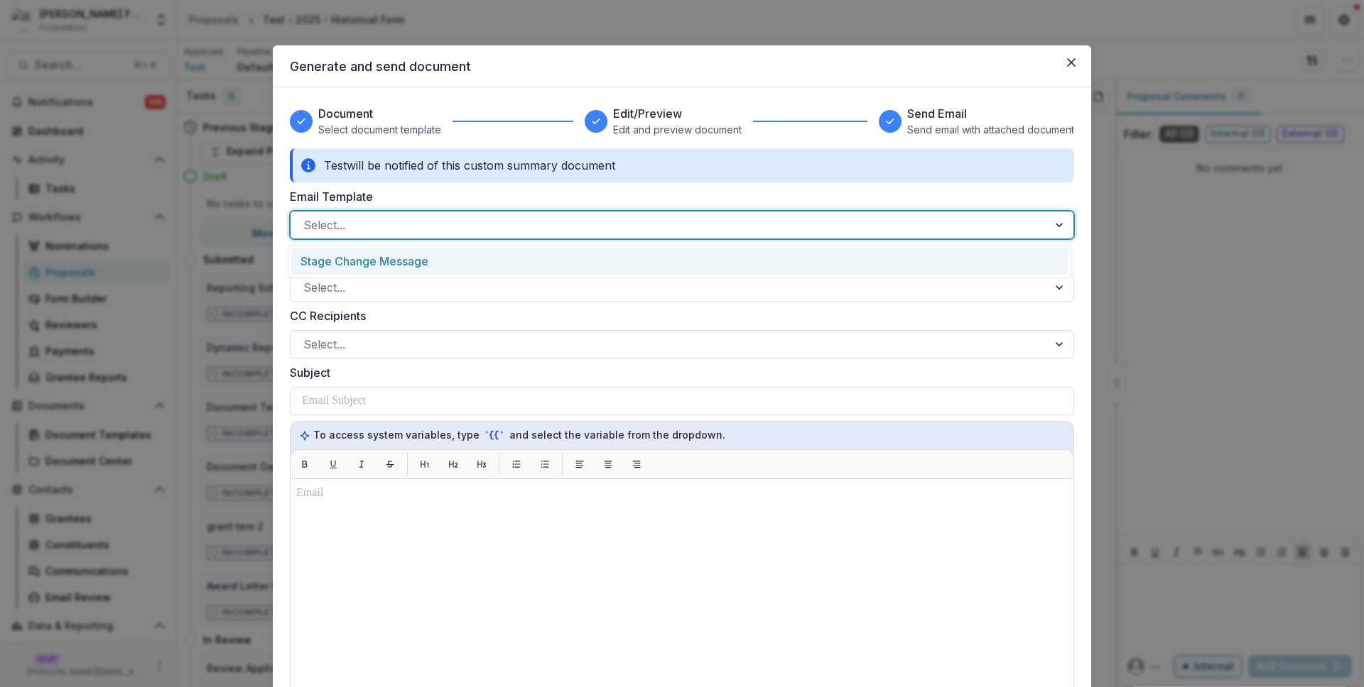
click at [510, 266] on div "Stage Change Message" at bounding box center [679, 262] width 777 height 26
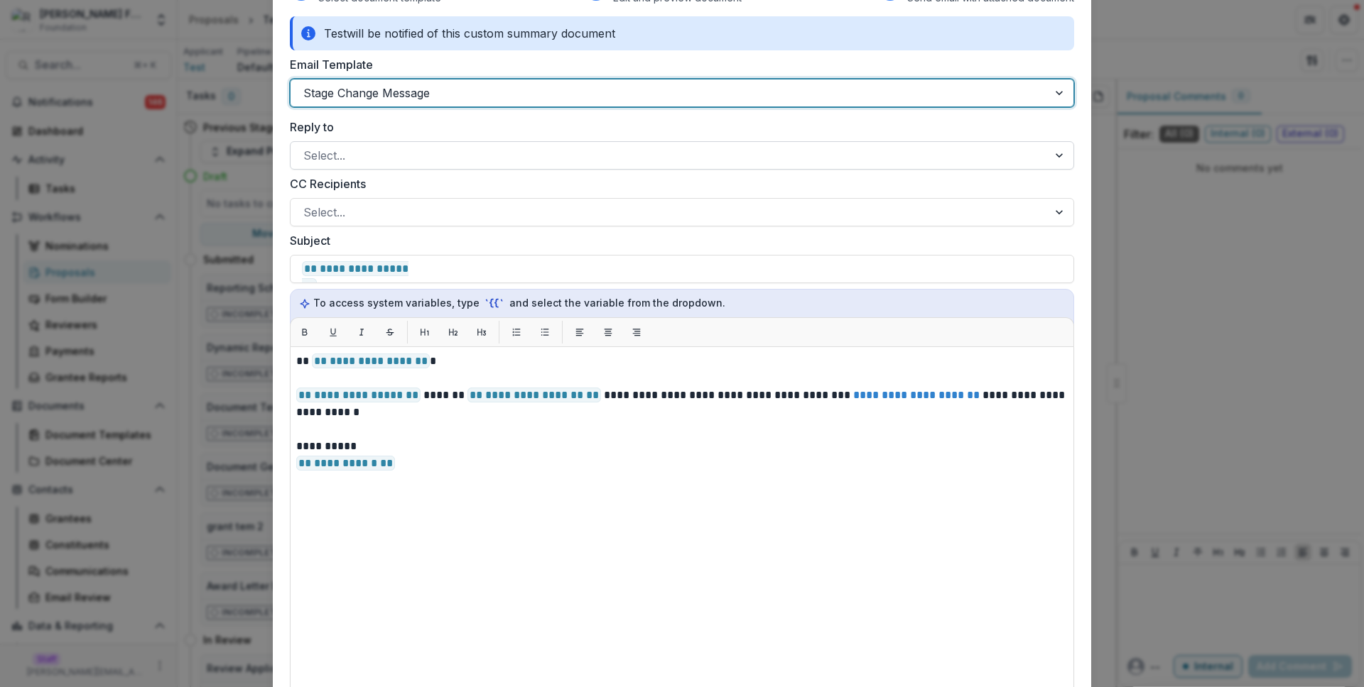
scroll to position [357, 0]
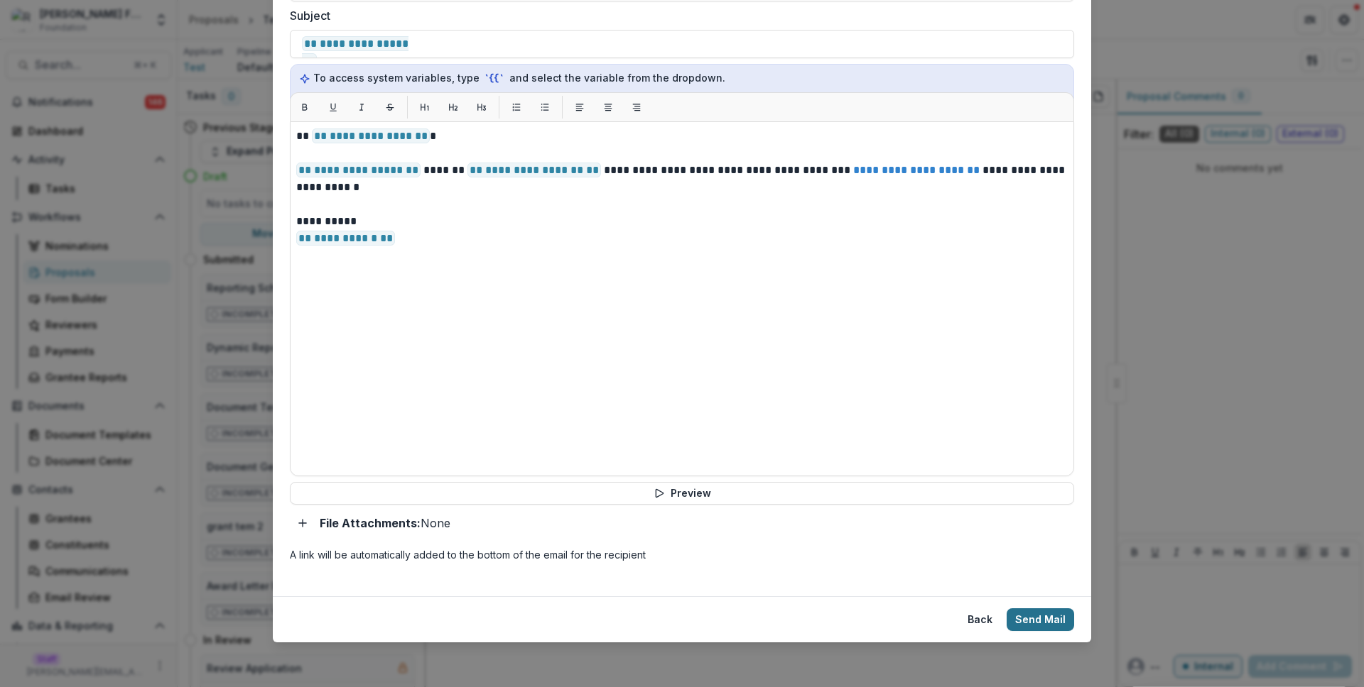
click at [1046, 623] on button "Send Mail" at bounding box center [1039, 620] width 67 height 23
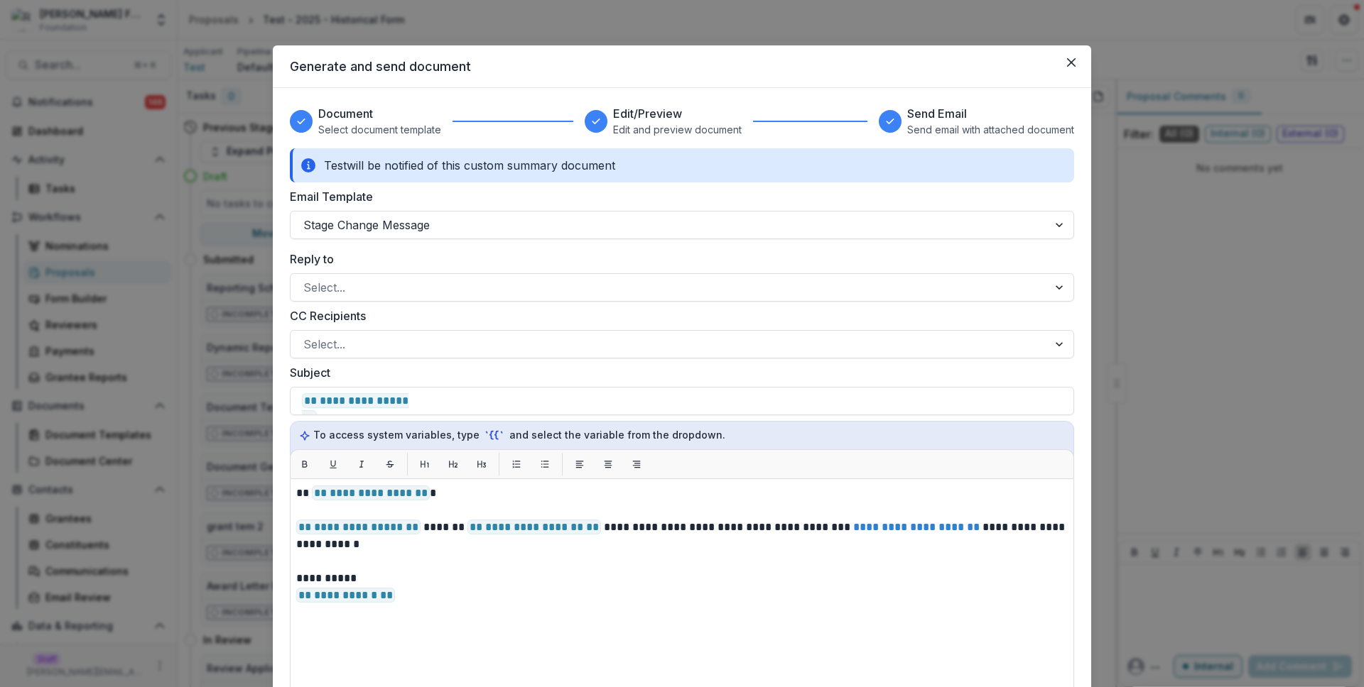
select select "**********"
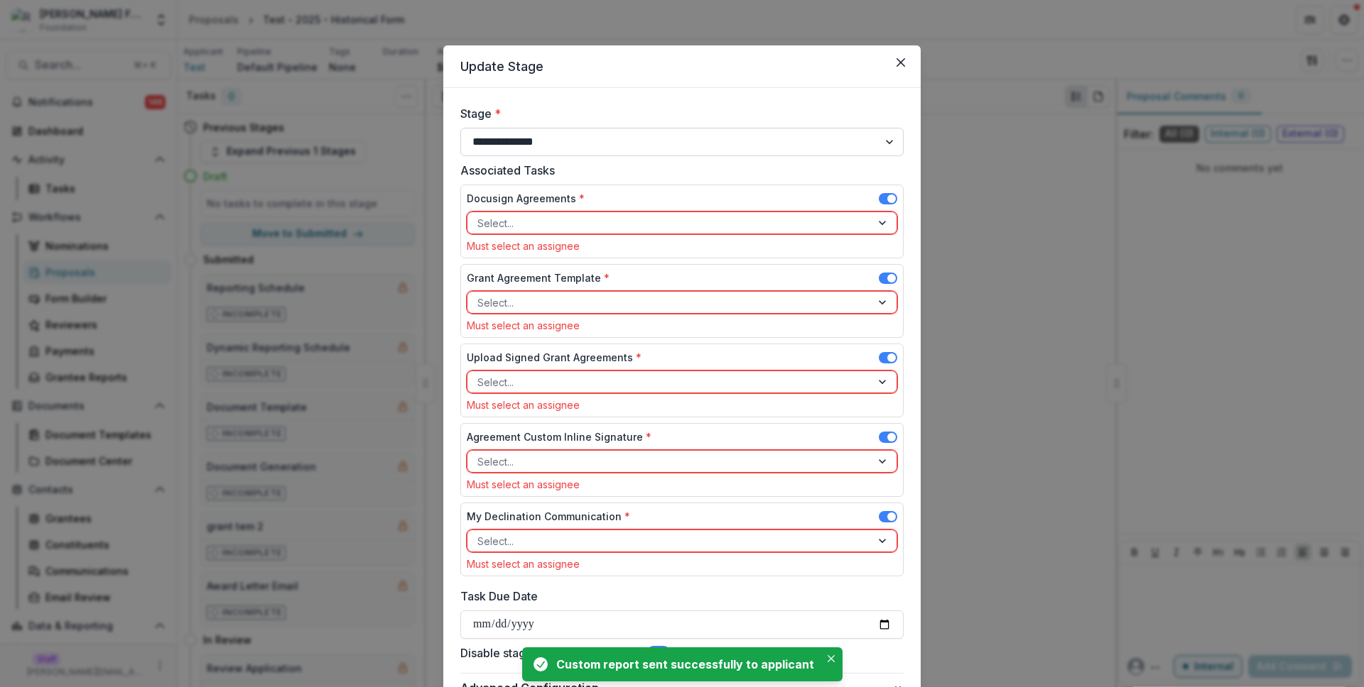
scroll to position [130, 0]
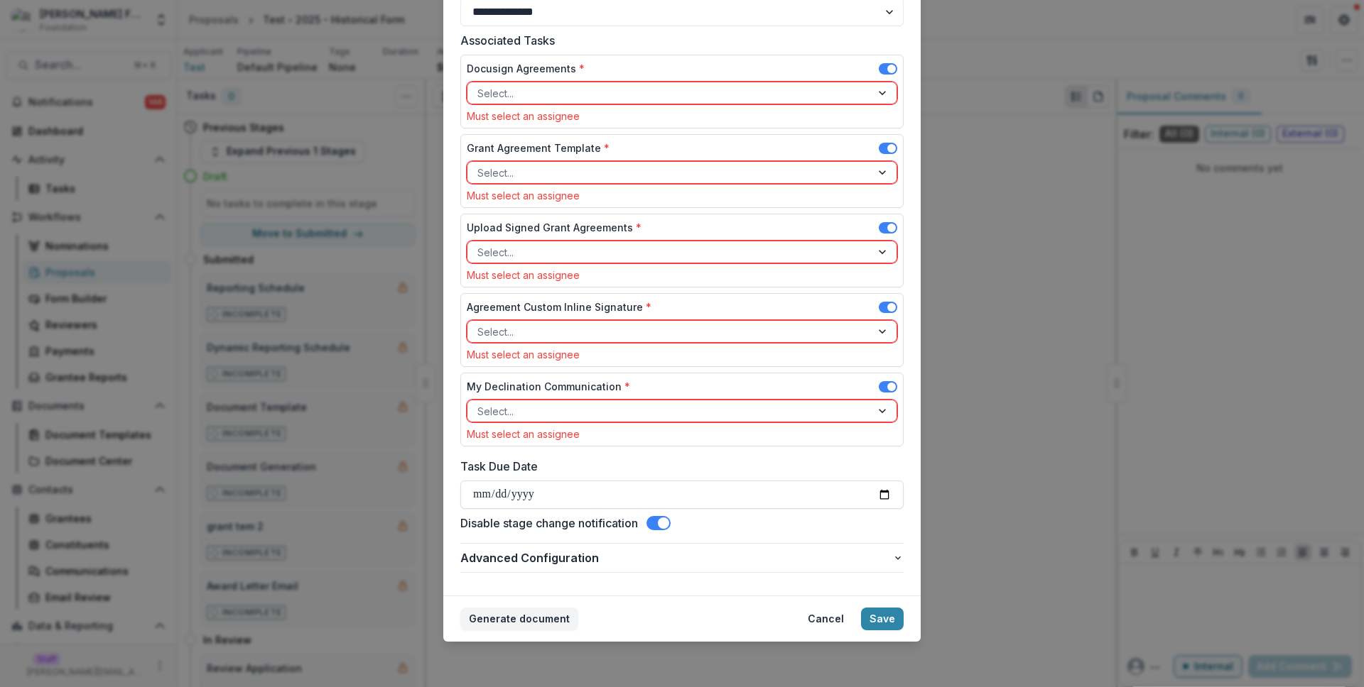
click at [668, 528] on span at bounding box center [658, 523] width 24 height 14
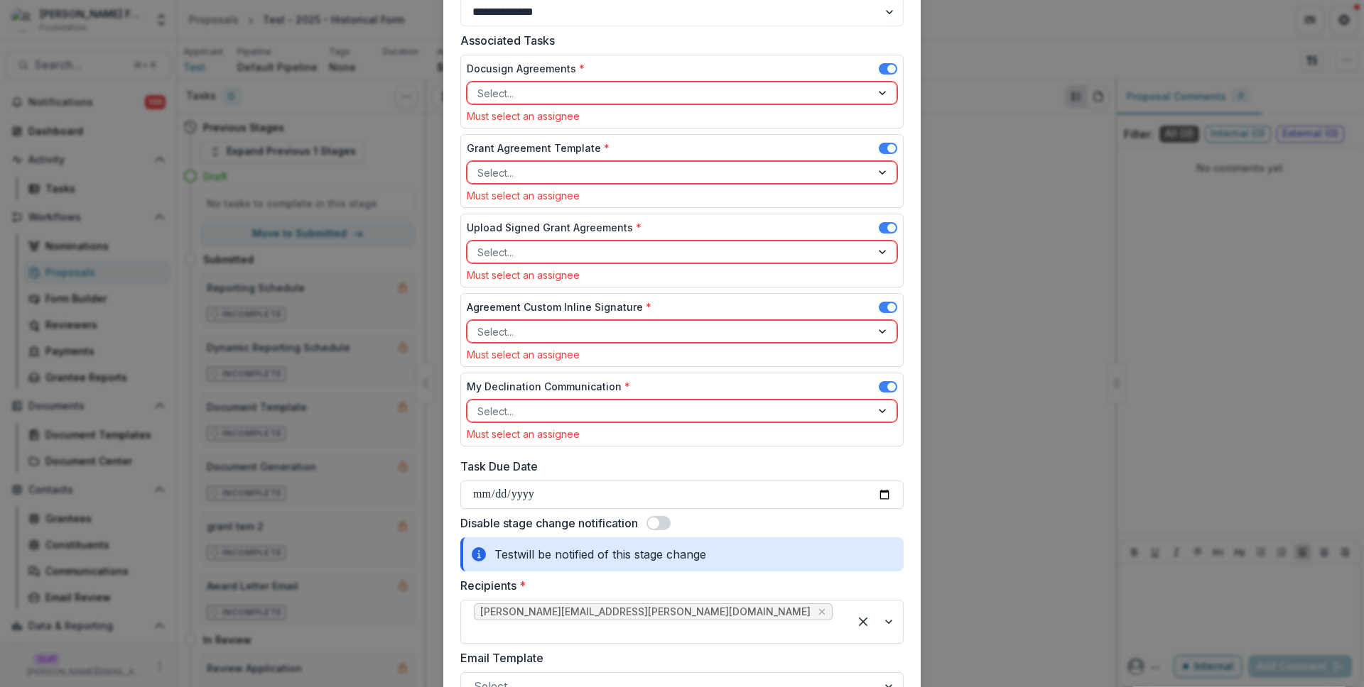
scroll to position [390, 0]
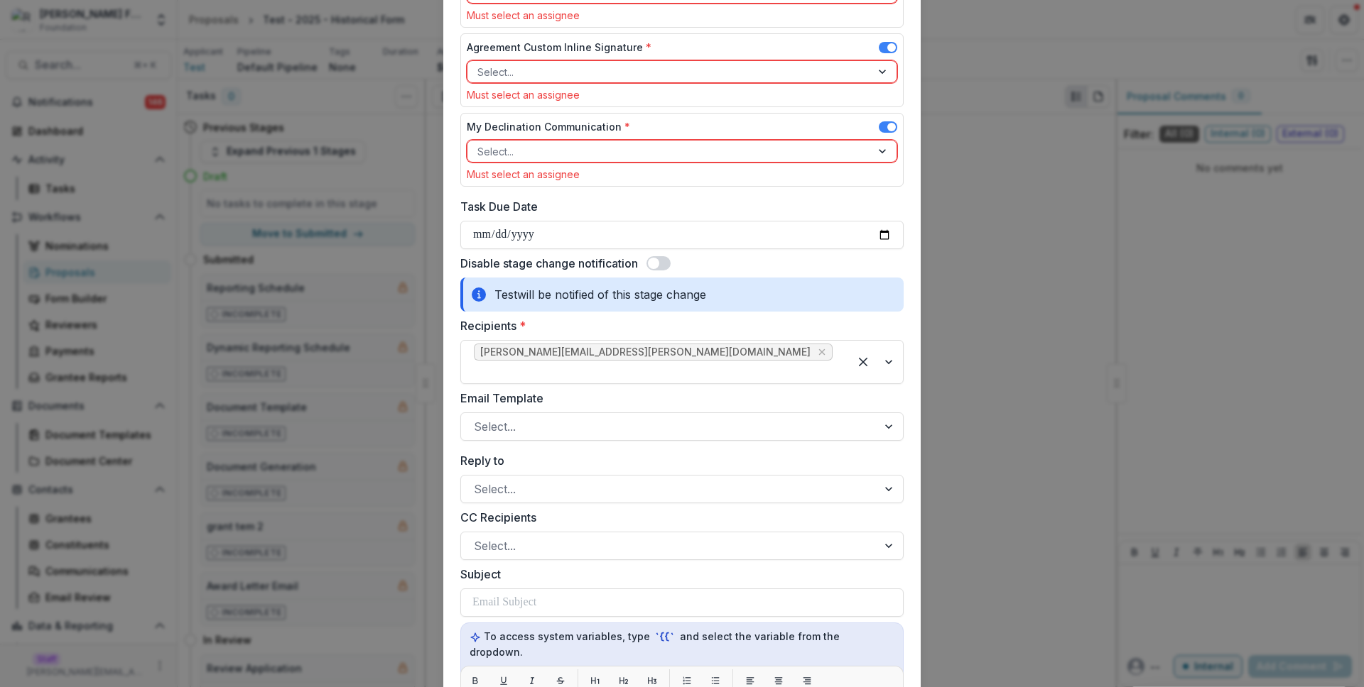
click at [654, 263] on span at bounding box center [653, 263] width 11 height 11
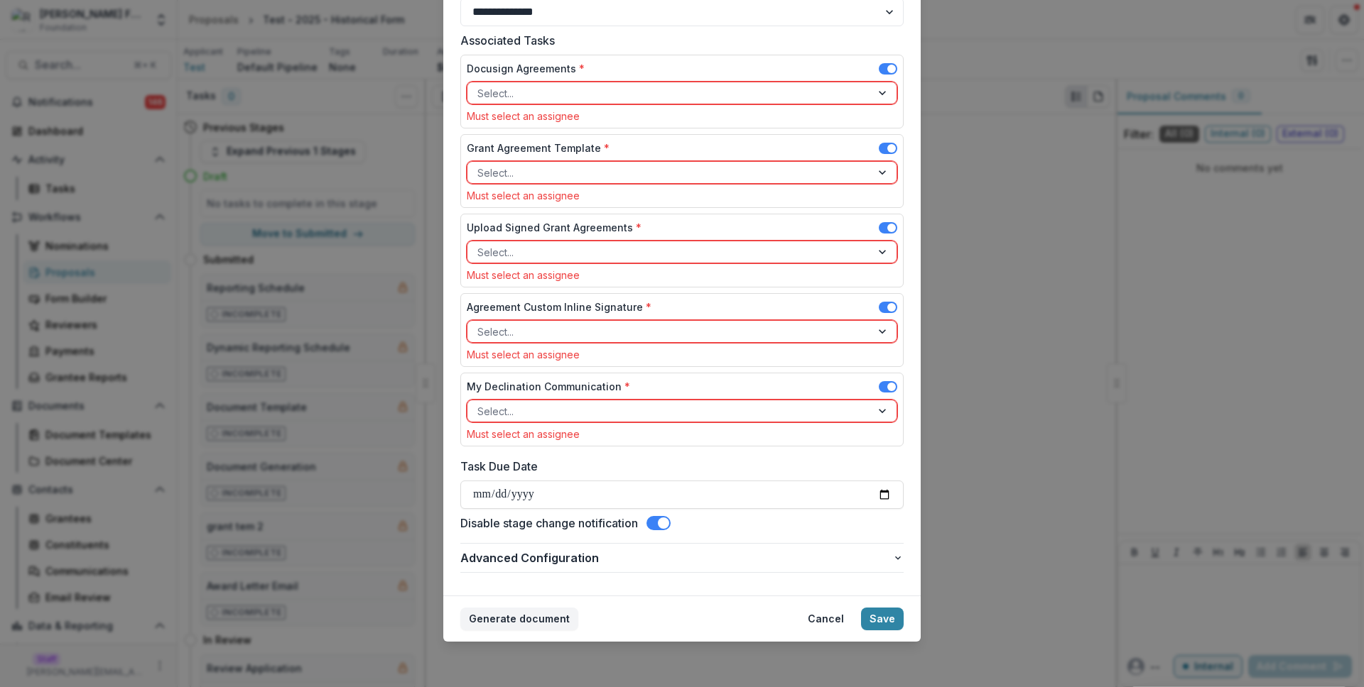
scroll to position [130, 0]
click at [531, 621] on button "Generate document" at bounding box center [519, 619] width 118 height 23
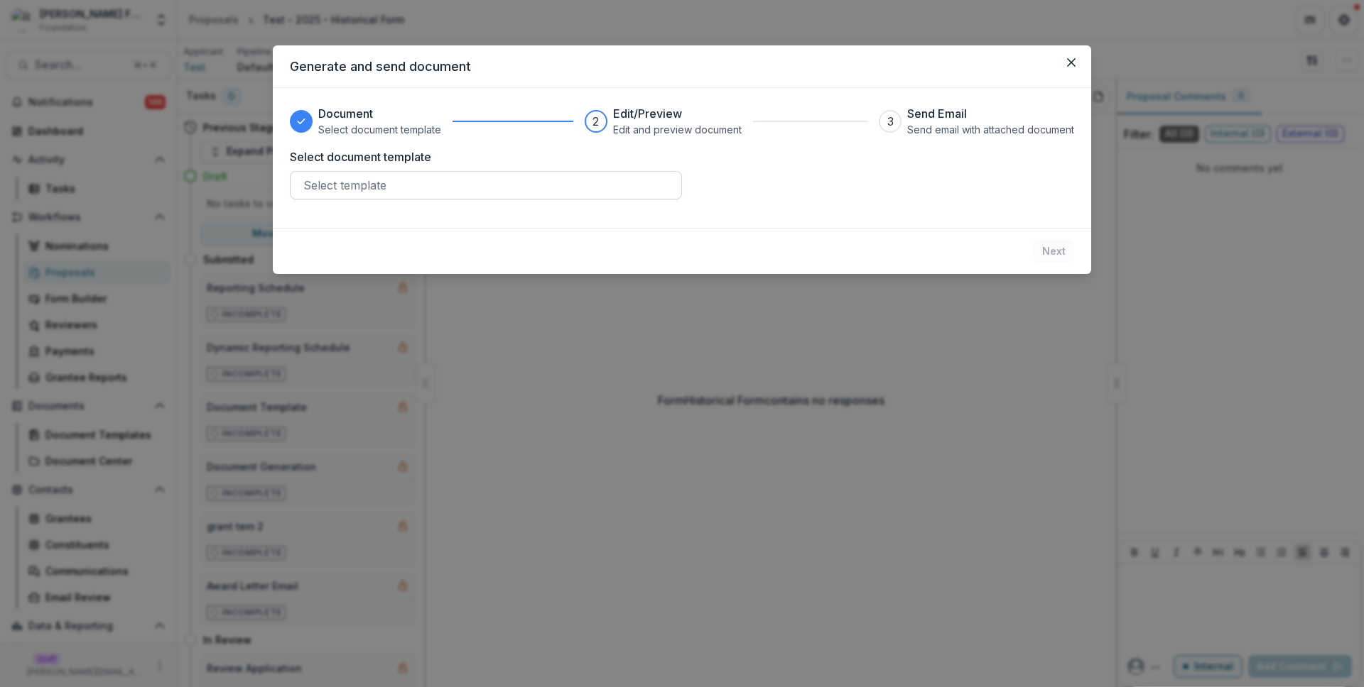
click at [592, 182] on div at bounding box center [485, 185] width 365 height 20
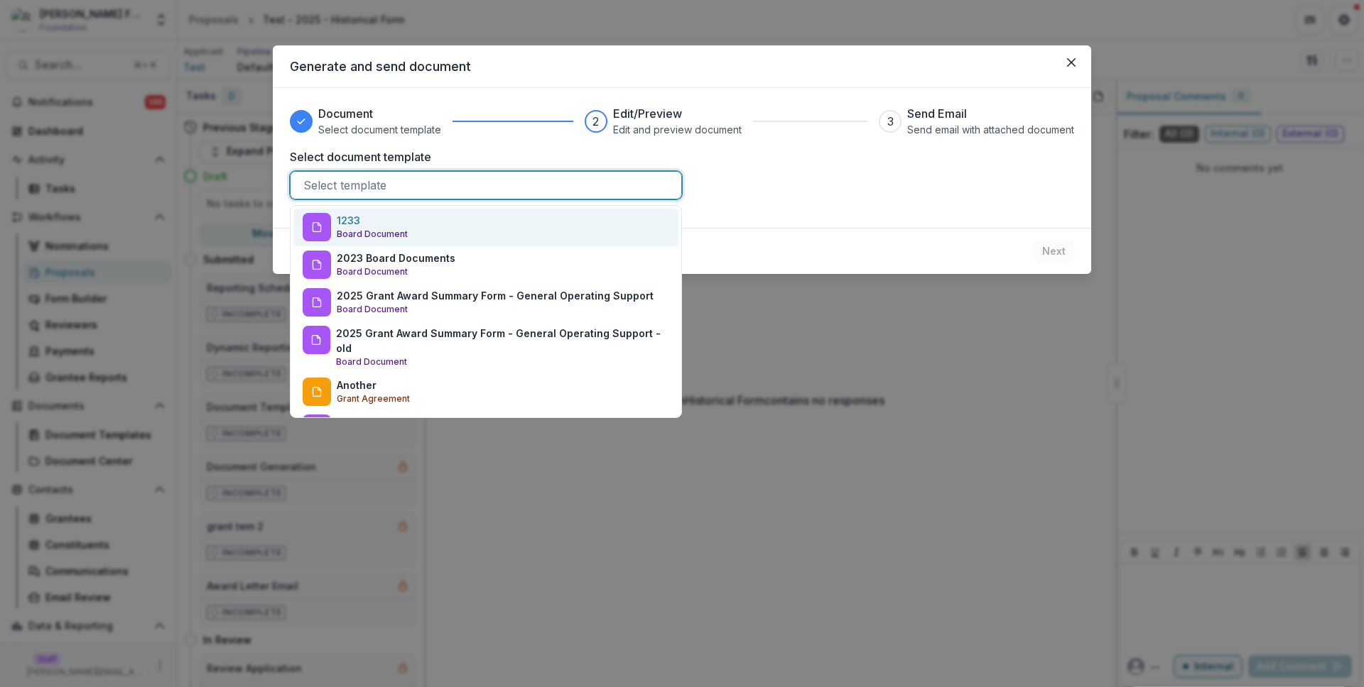
click at [567, 229] on div "1233 Board Document" at bounding box center [485, 228] width 385 height 38
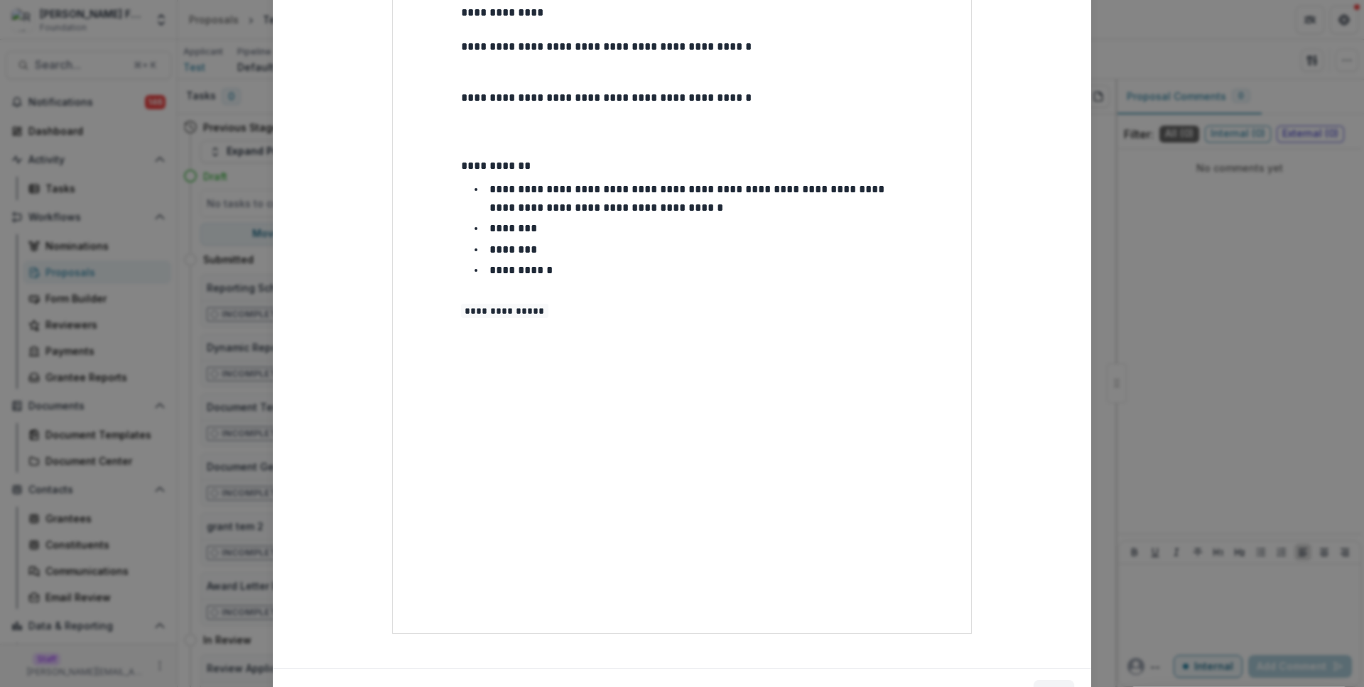
scroll to position [371, 0]
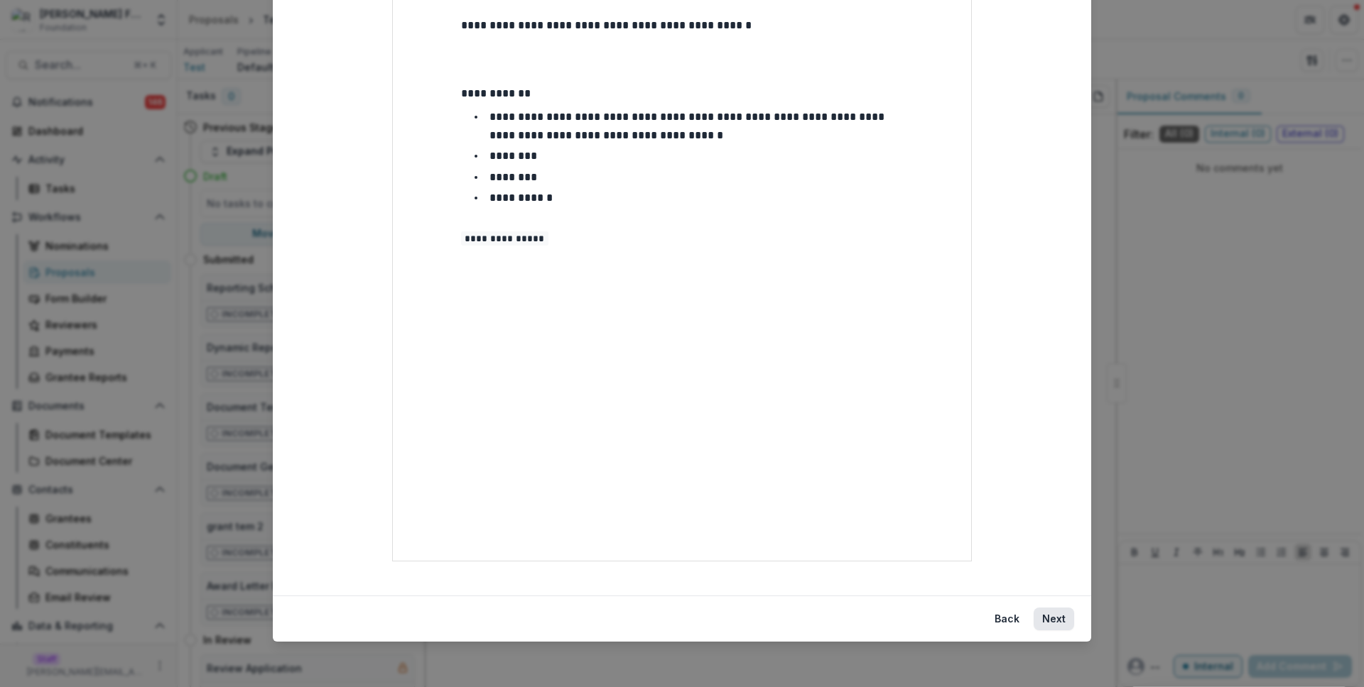
click at [1043, 617] on button "Next" at bounding box center [1053, 619] width 40 height 23
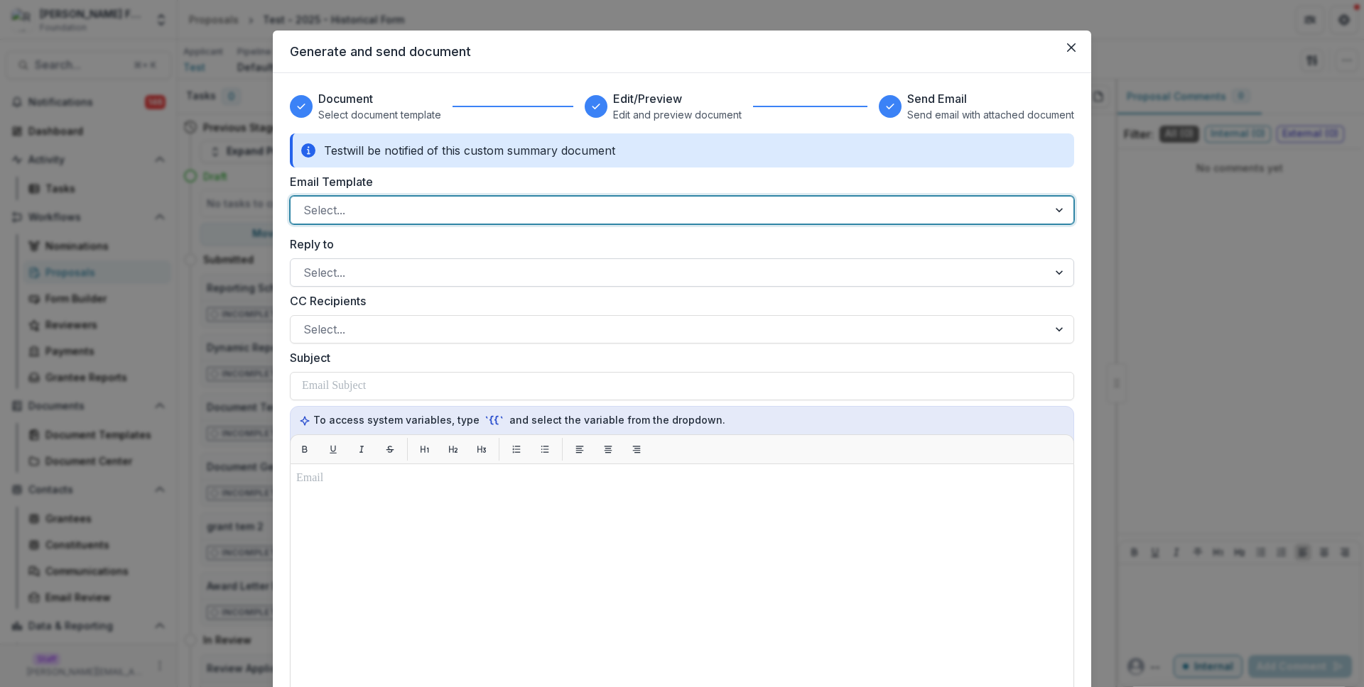
scroll to position [0, 0]
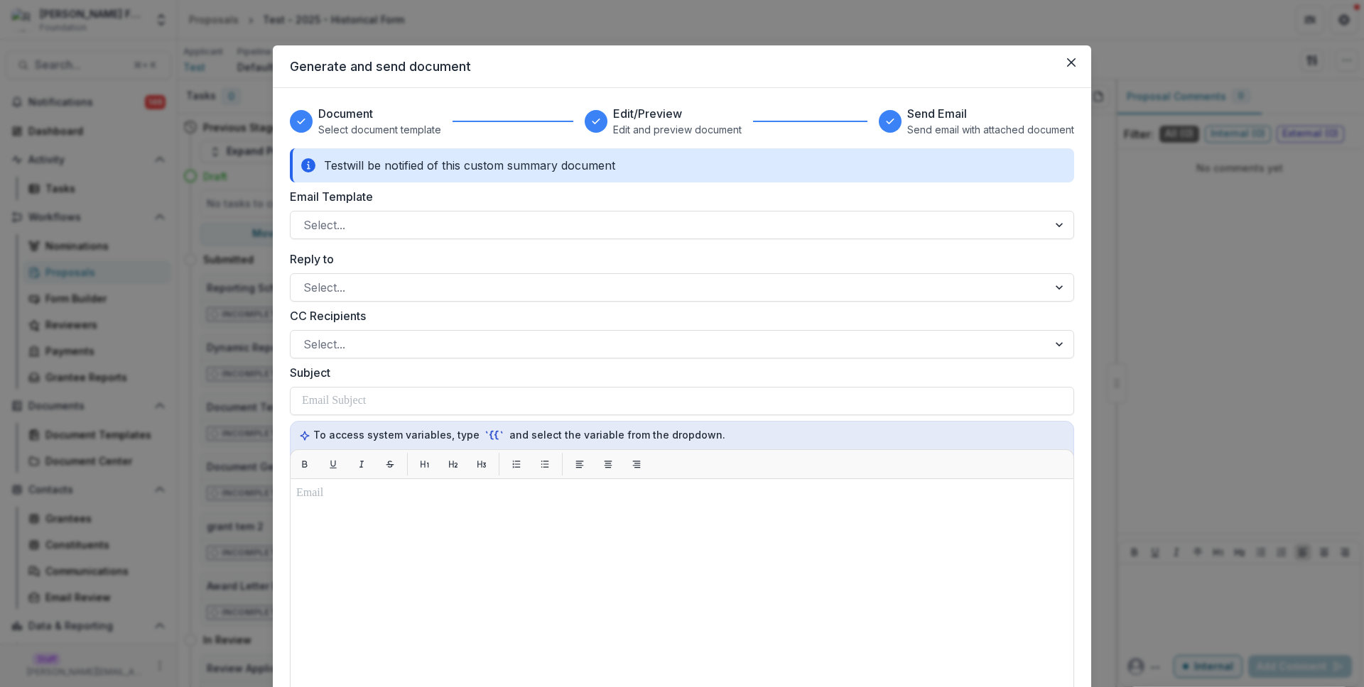
click at [641, 206] on div "Email Template Select..." at bounding box center [682, 213] width 784 height 51
click at [639, 222] on div at bounding box center [669, 225] width 732 height 20
click at [1070, 62] on icon "Close" at bounding box center [1071, 62] width 9 height 9
select select "**********"
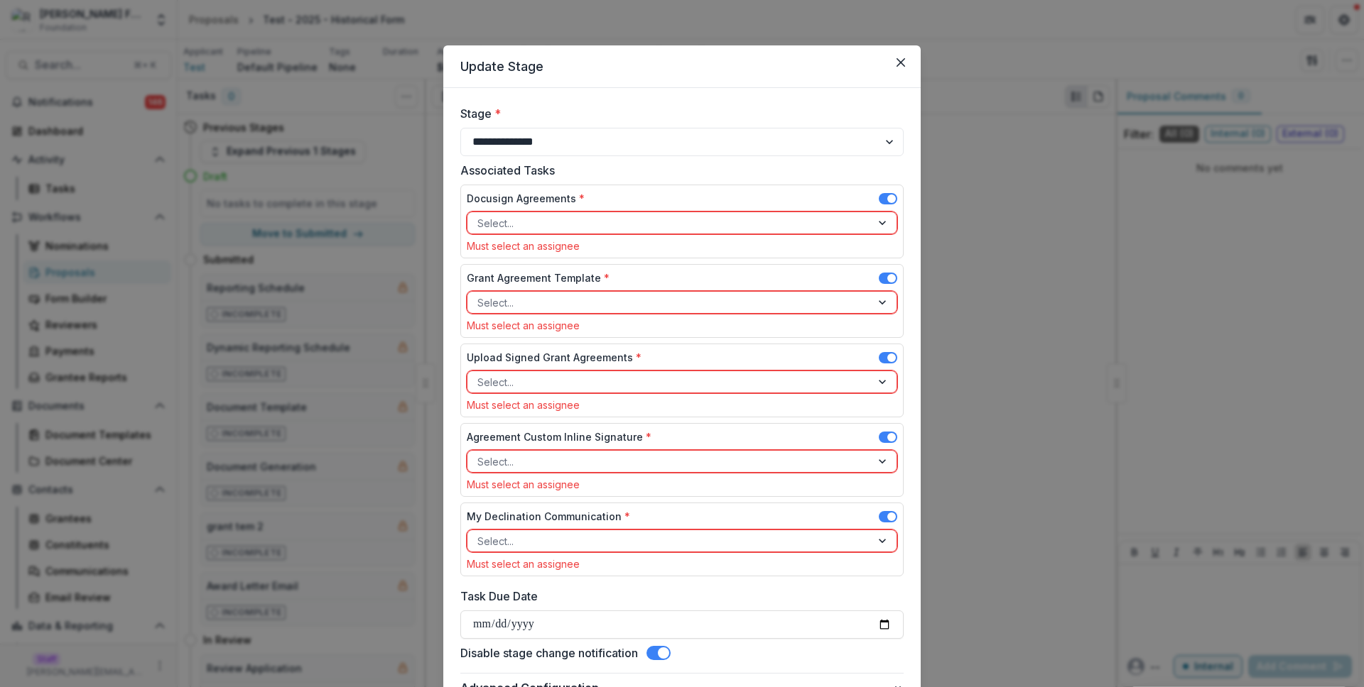
scroll to position [130, 0]
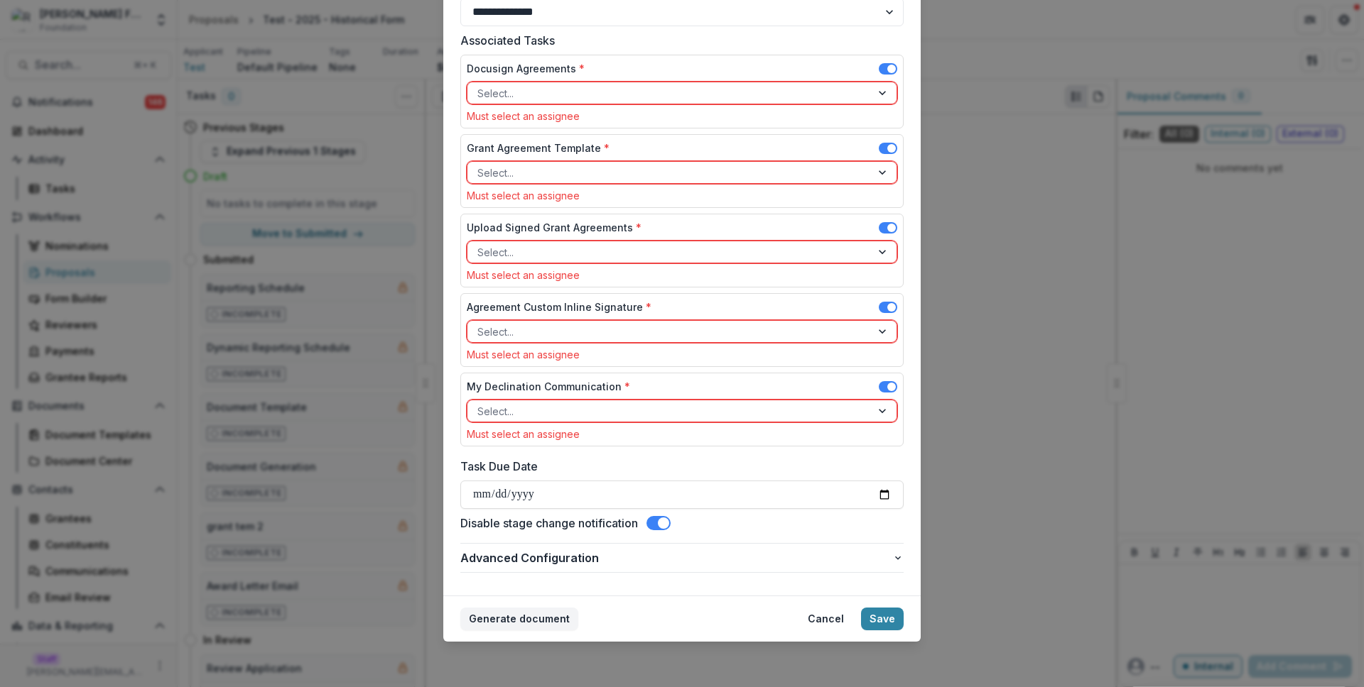
click at [661, 523] on span at bounding box center [663, 523] width 11 height 11
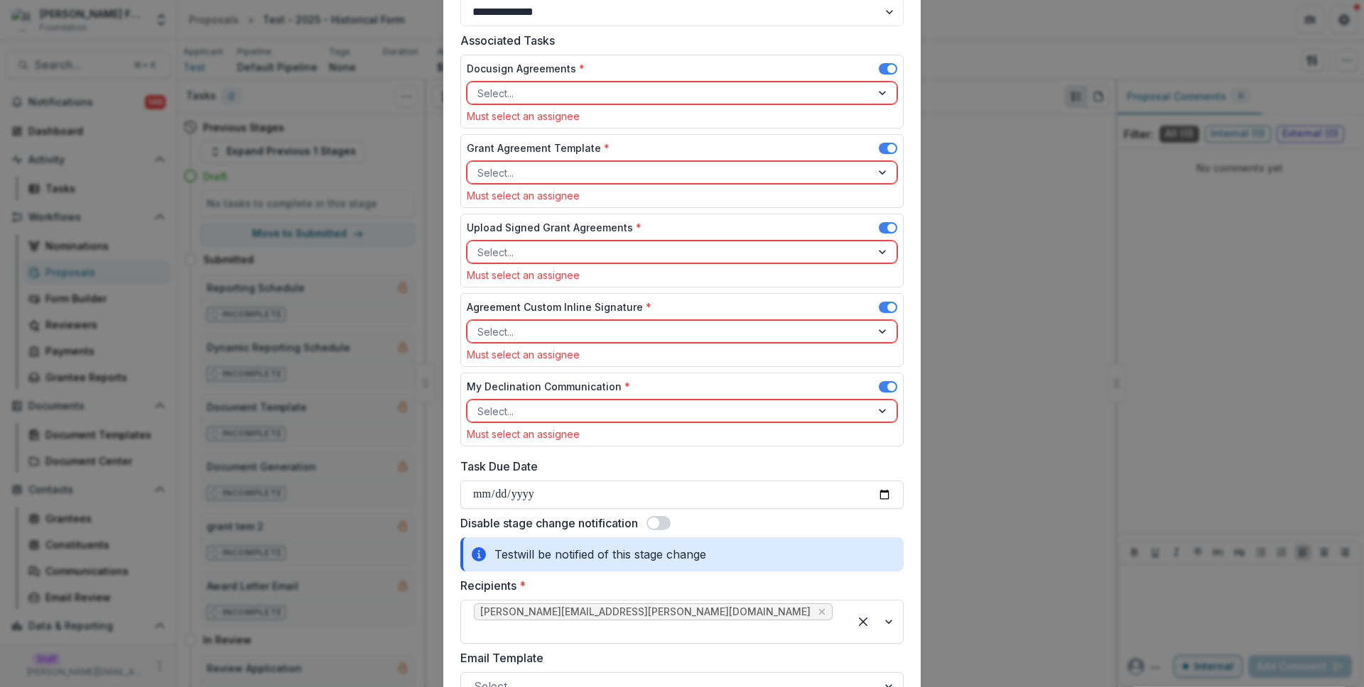
scroll to position [411, 0]
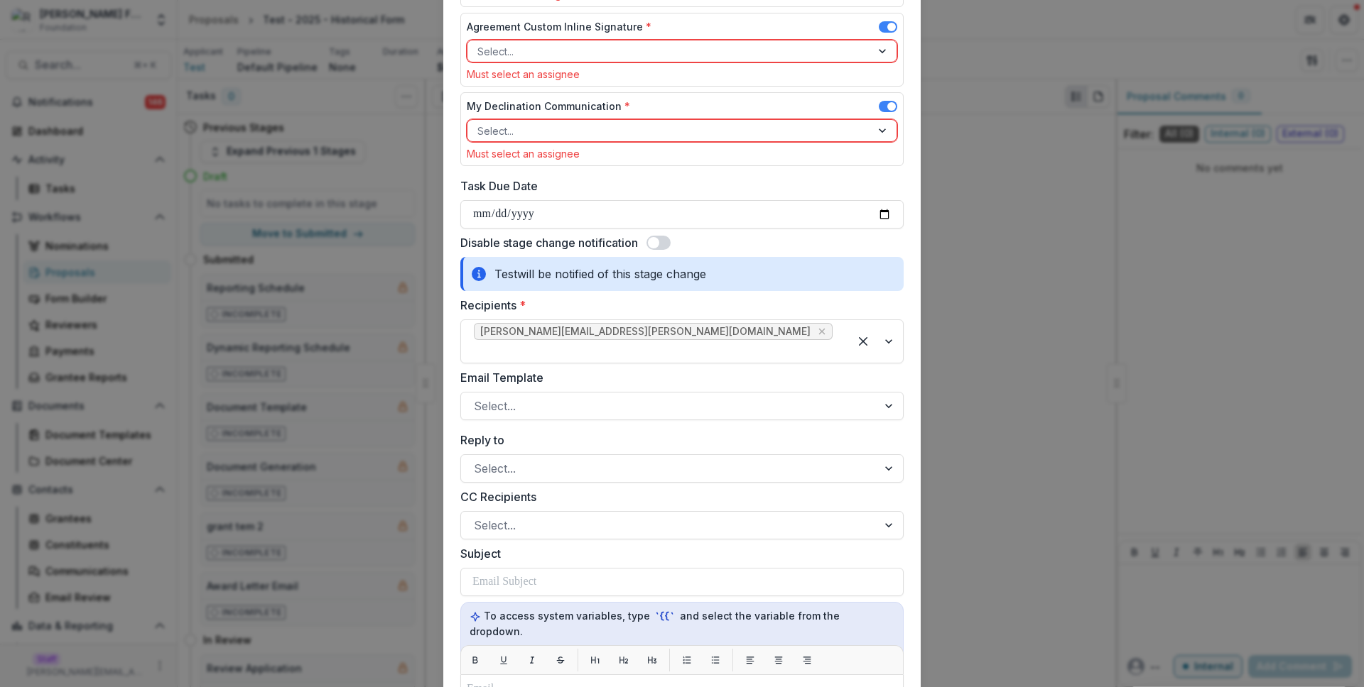
click at [685, 255] on div "**********" at bounding box center [681, 432] width 443 height 1474
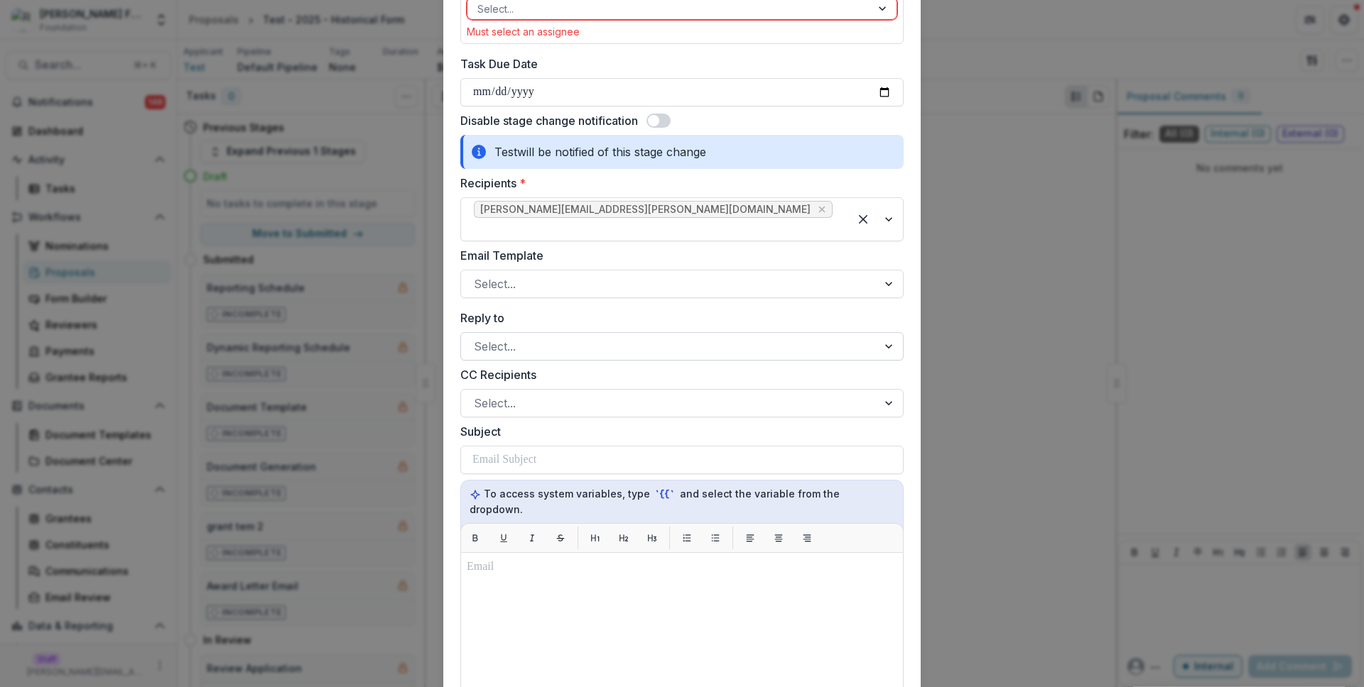
scroll to position [259, 0]
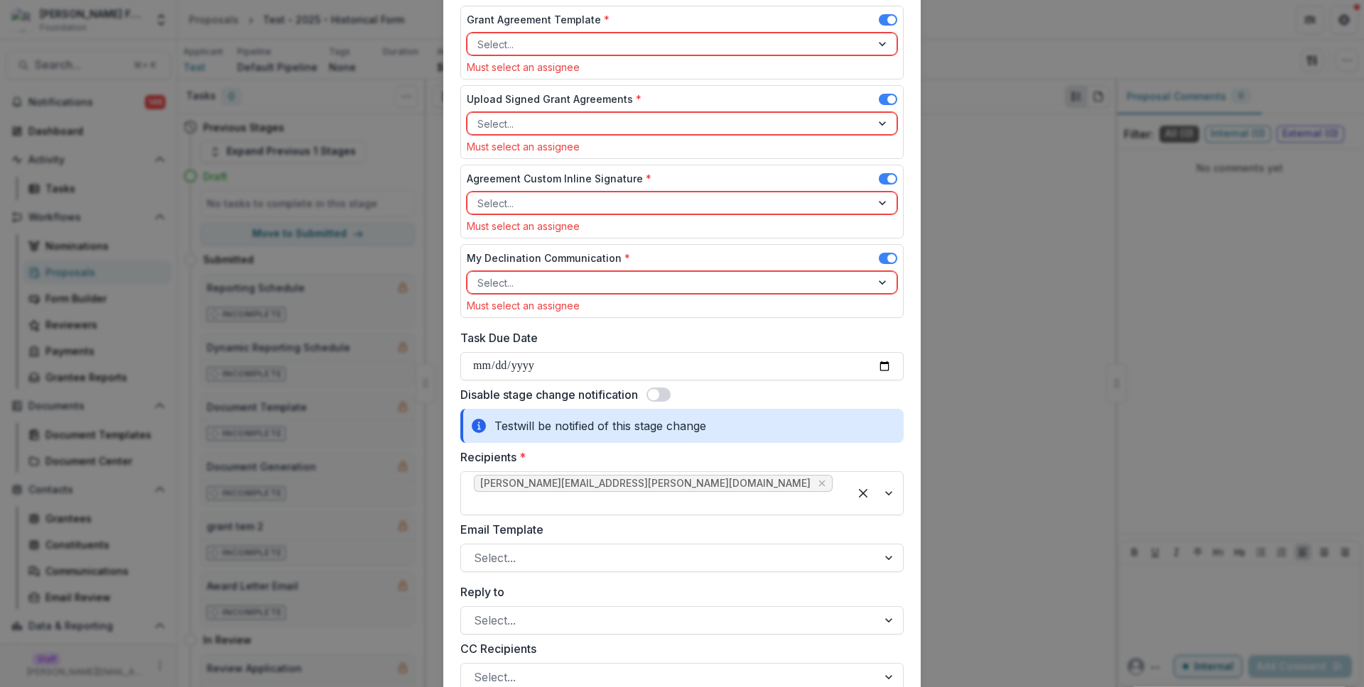
click at [663, 392] on span at bounding box center [658, 395] width 24 height 14
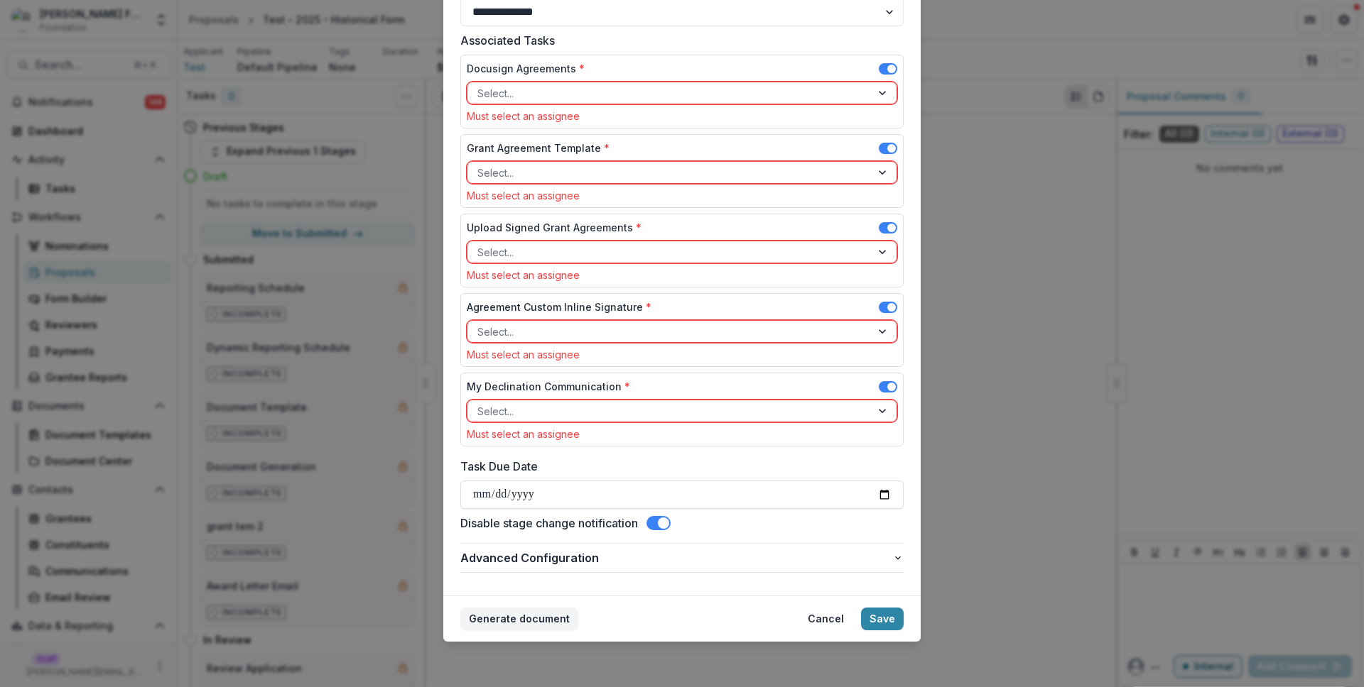
scroll to position [130, 0]
click at [657, 528] on span at bounding box center [658, 523] width 24 height 14
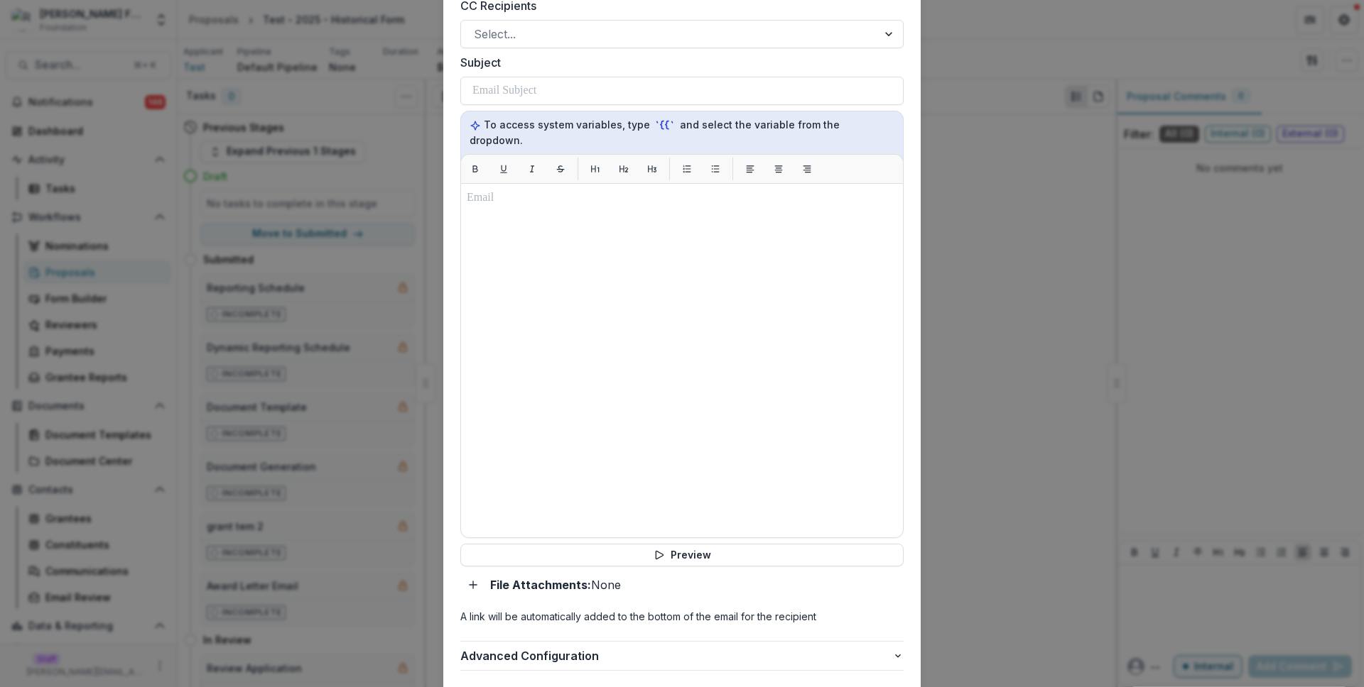
scroll to position [969, 0]
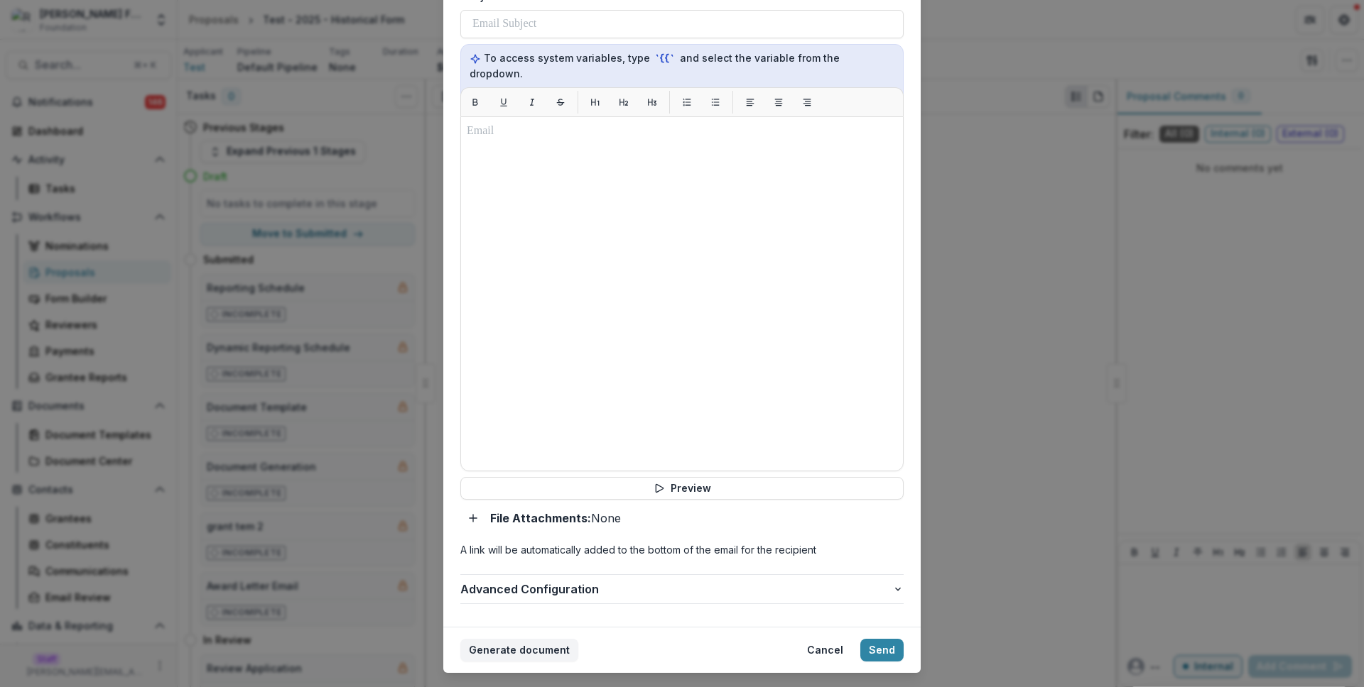
click at [339, 430] on div "**********" at bounding box center [682, 343] width 1364 height 687
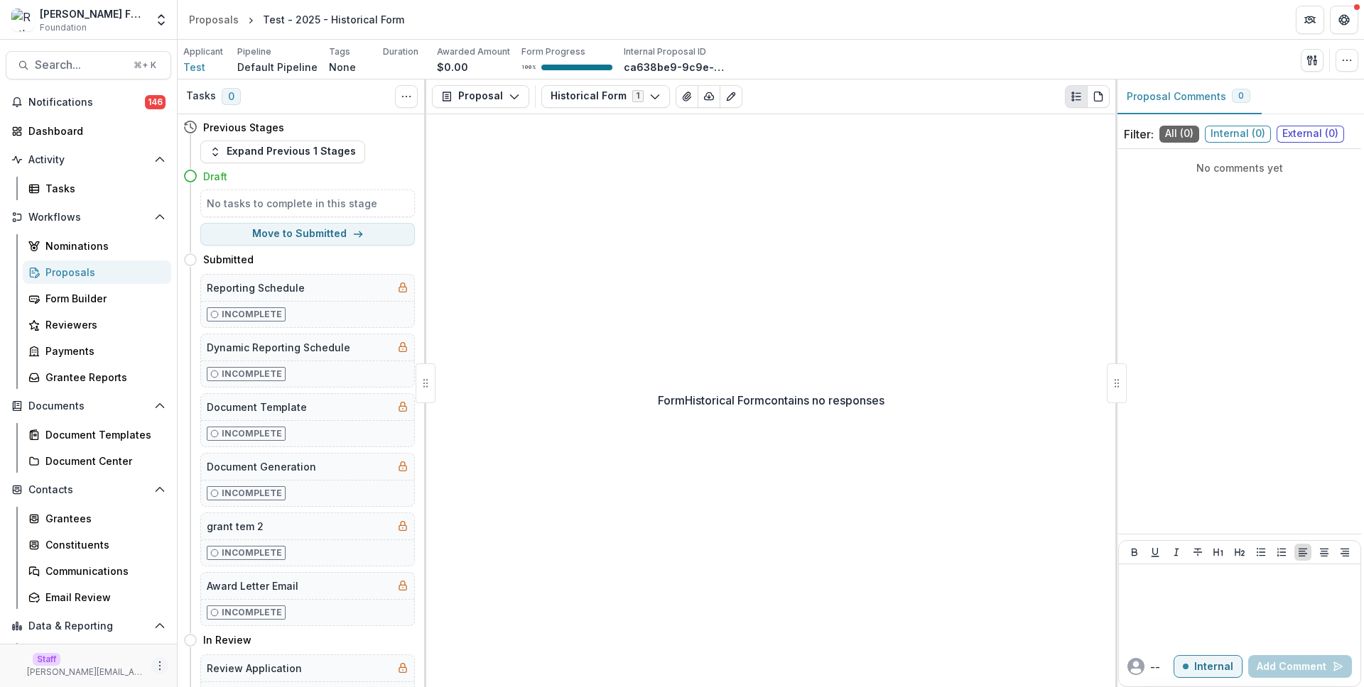
click at [154, 664] on icon "More" at bounding box center [159, 666] width 11 height 11
click at [249, 638] on link "User Settings" at bounding box center [249, 635] width 152 height 23
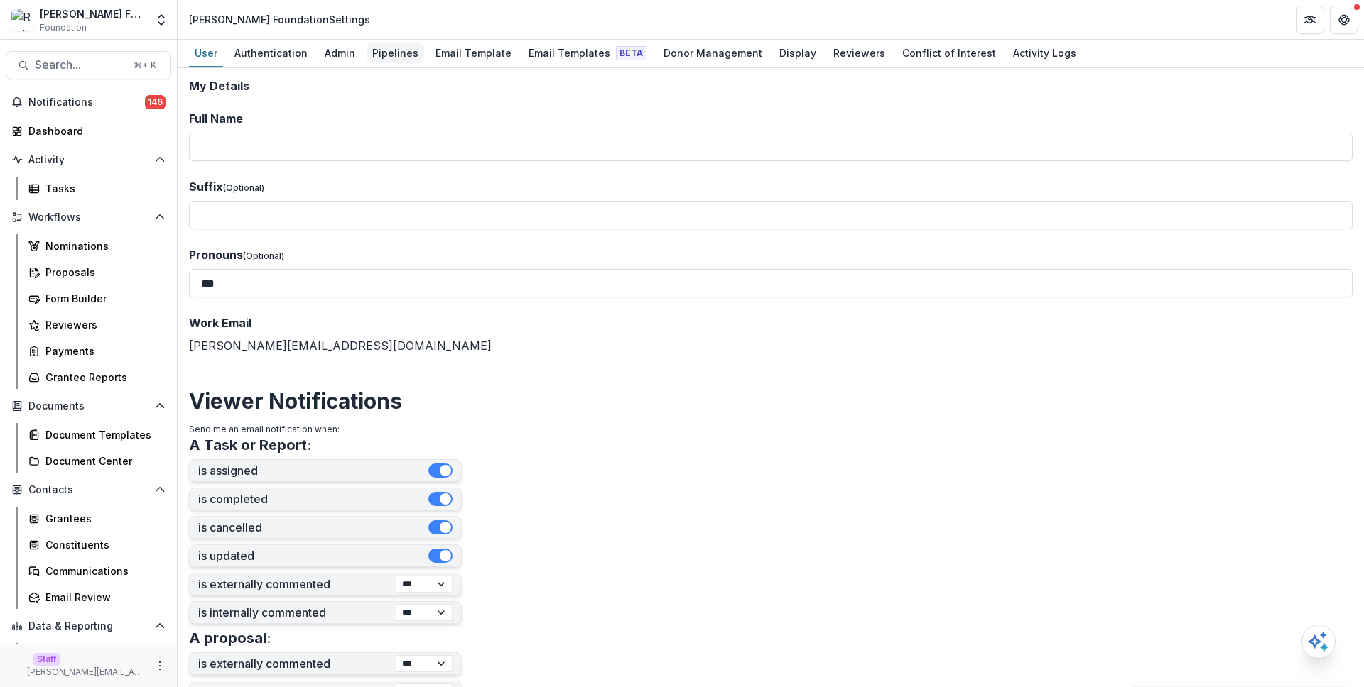
click at [367, 53] on div "Pipelines" at bounding box center [395, 53] width 58 height 21
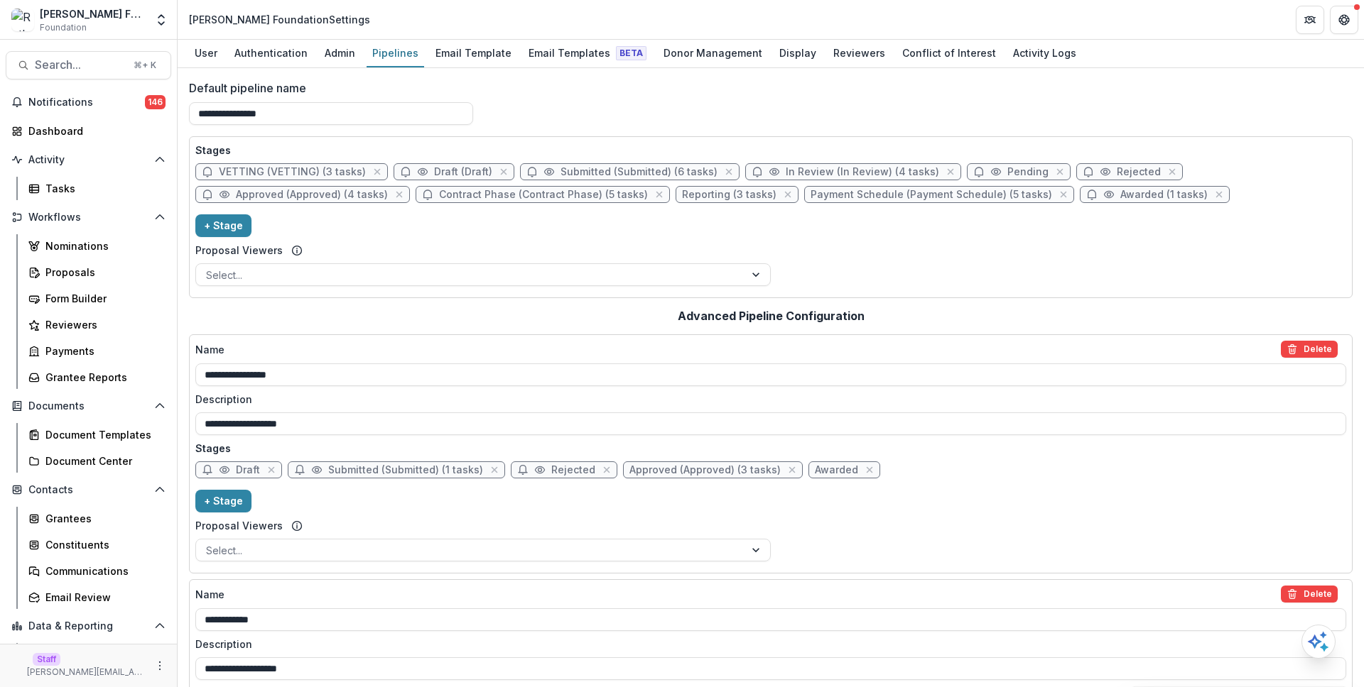
click at [426, 195] on icon at bounding box center [427, 195] width 9 height 10
click at [480, 194] on span "Contract Phase (Contract Phase) (5 tasks)" at bounding box center [543, 195] width 209 height 12
select select "********"
select select
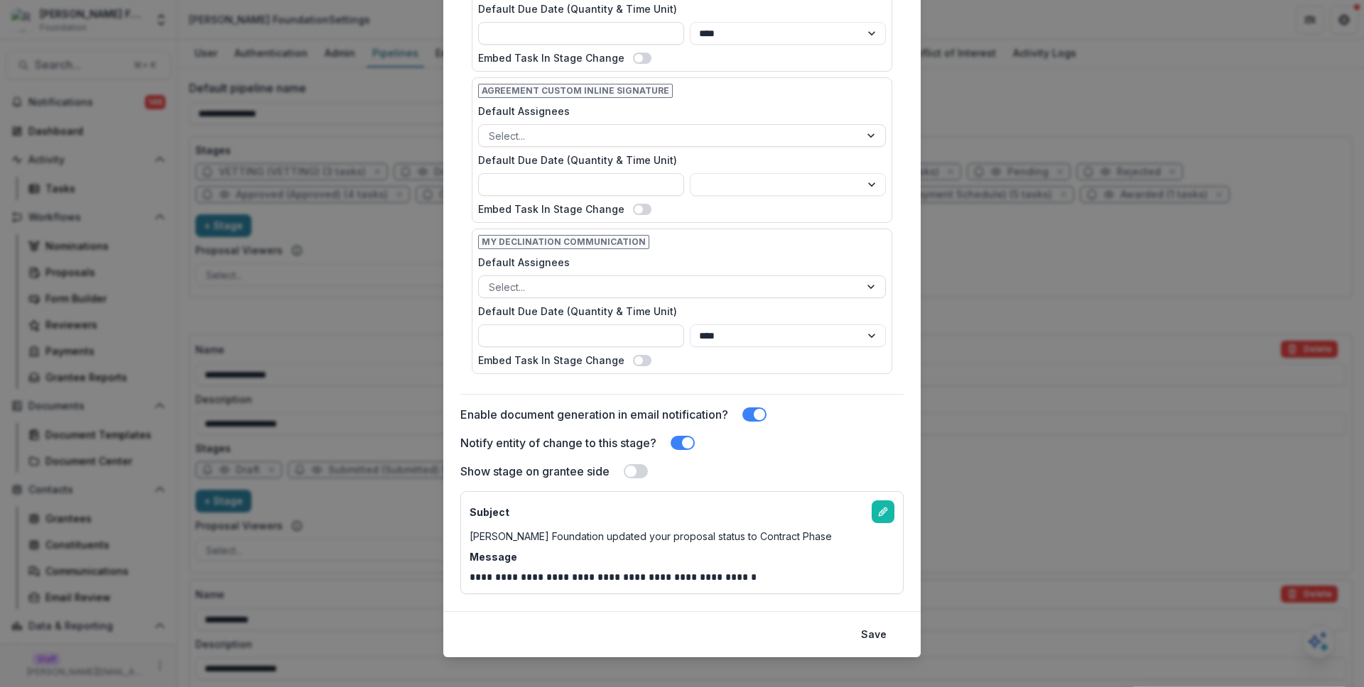
scroll to position [1011, 0]
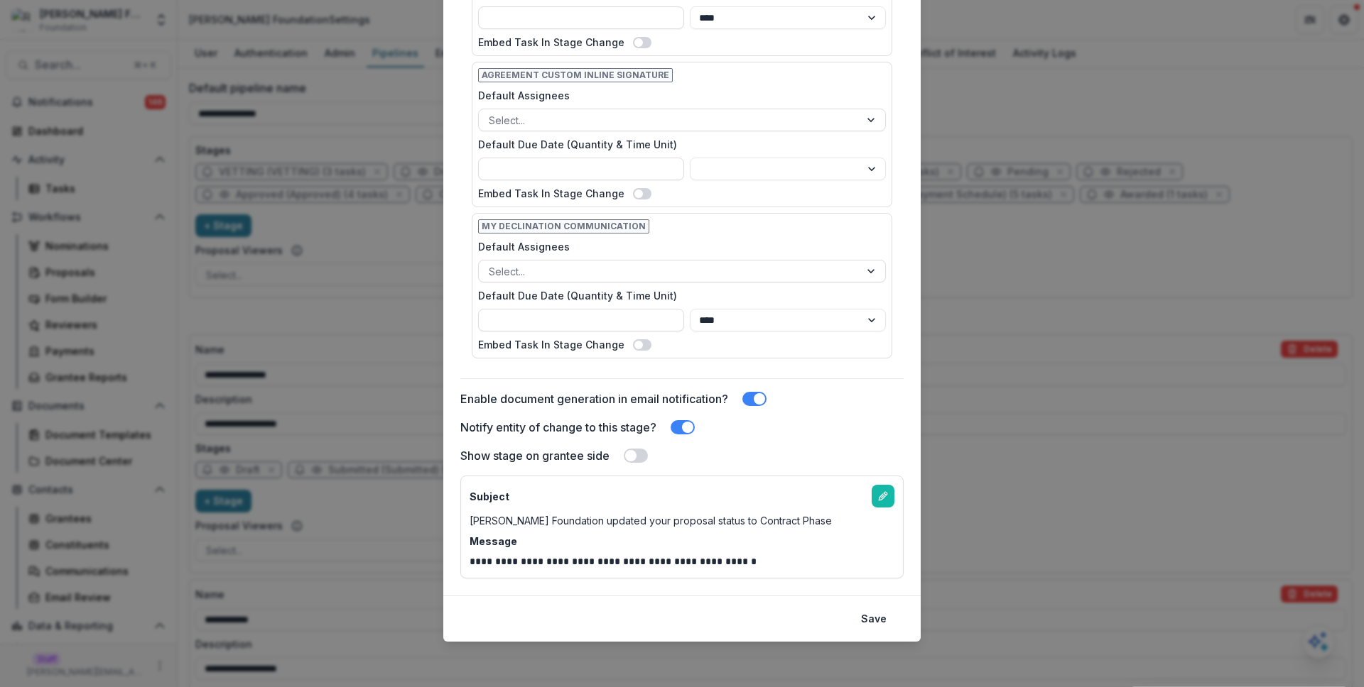
click at [689, 425] on span at bounding box center [687, 427] width 11 height 11
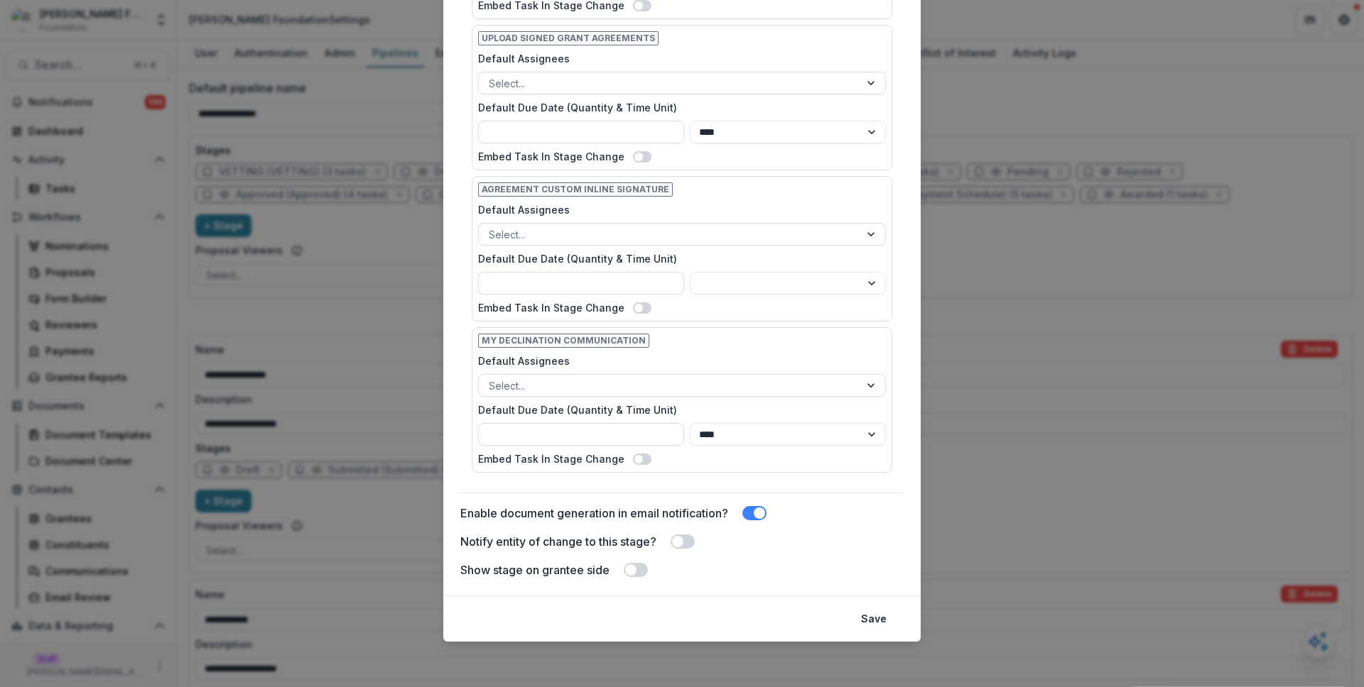
scroll to position [896, 0]
click at [880, 618] on button "Save" at bounding box center [873, 619] width 43 height 23
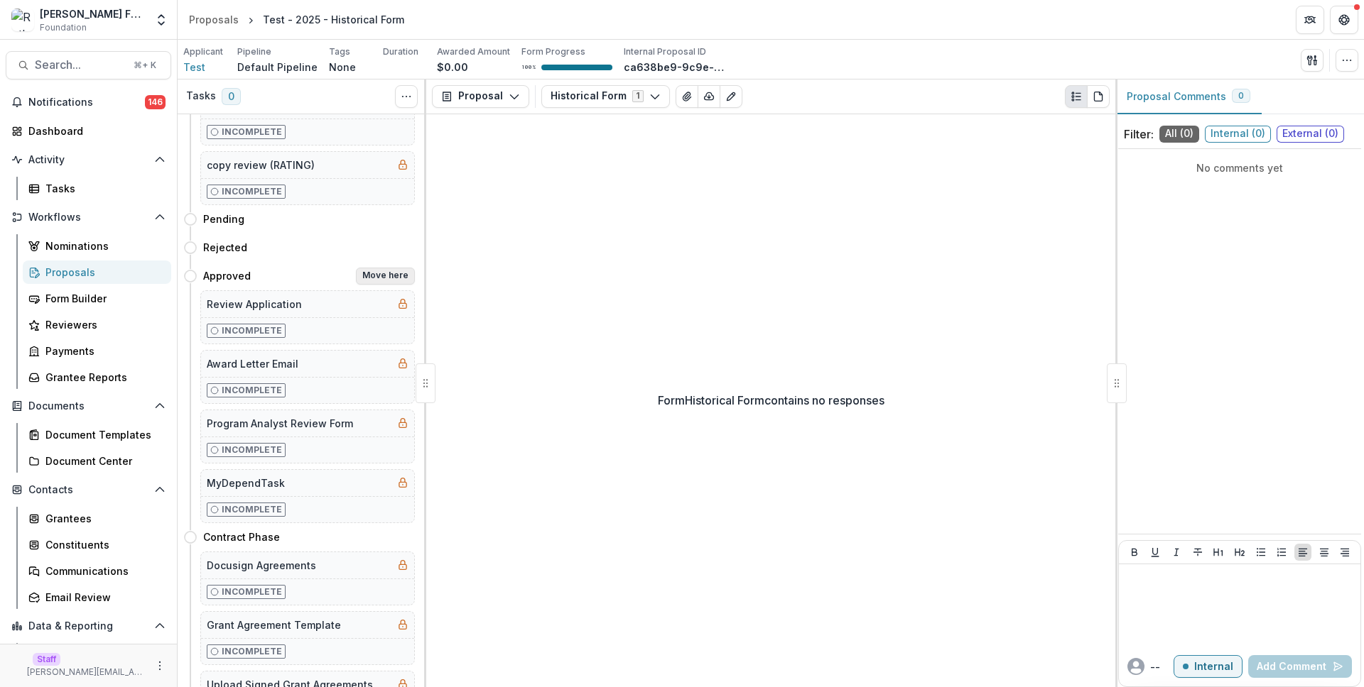
scroll to position [719, 0]
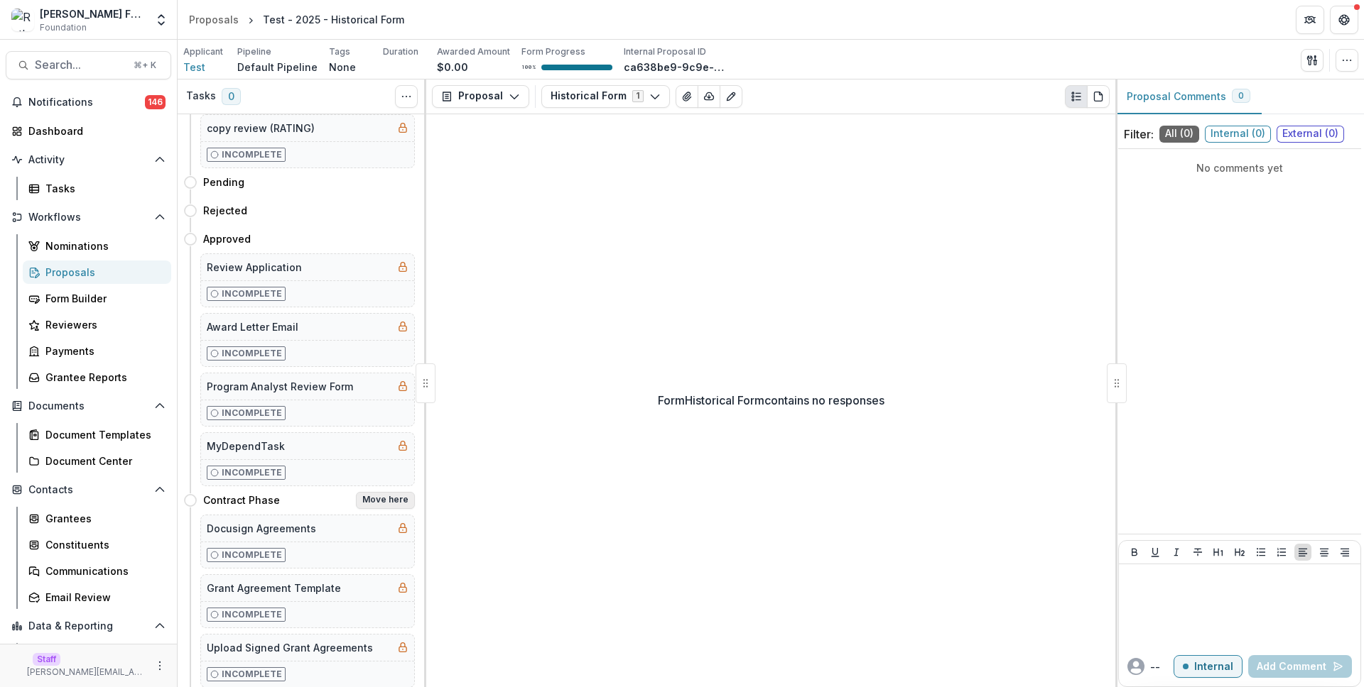
click at [367, 502] on button "Move here" at bounding box center [385, 500] width 59 height 17
select select "**********"
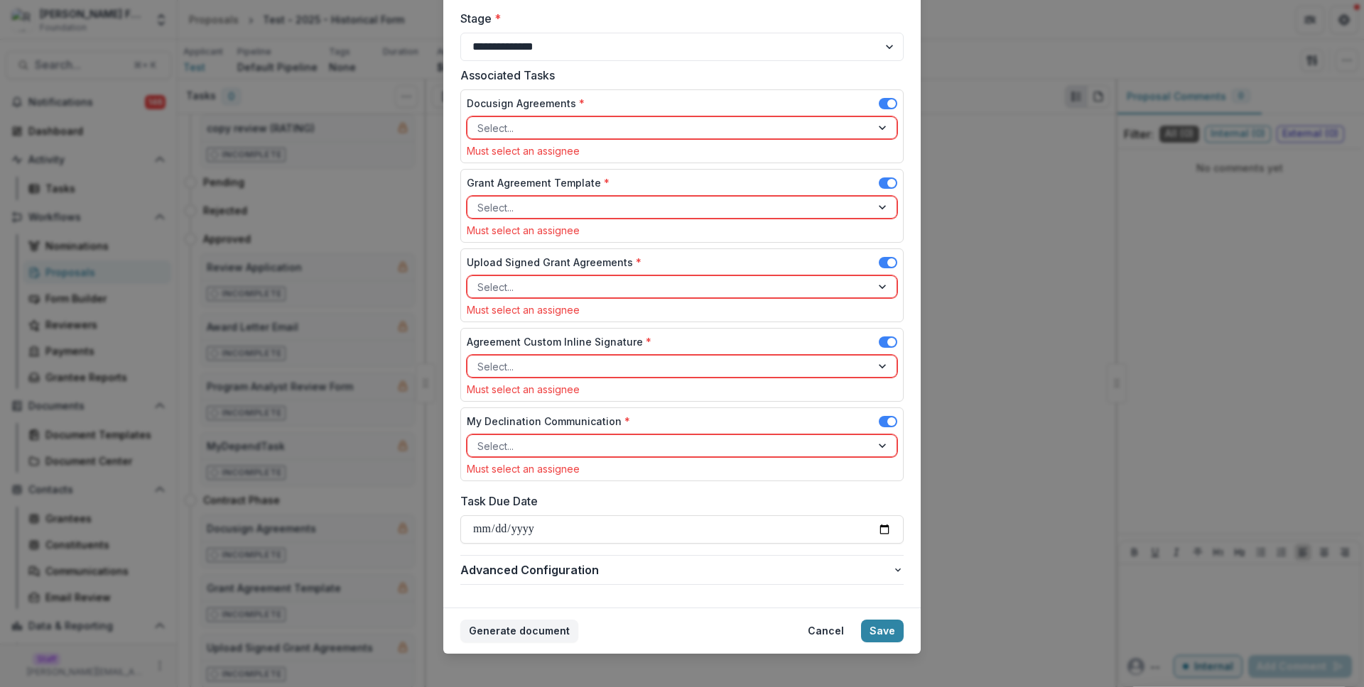
scroll to position [107, 0]
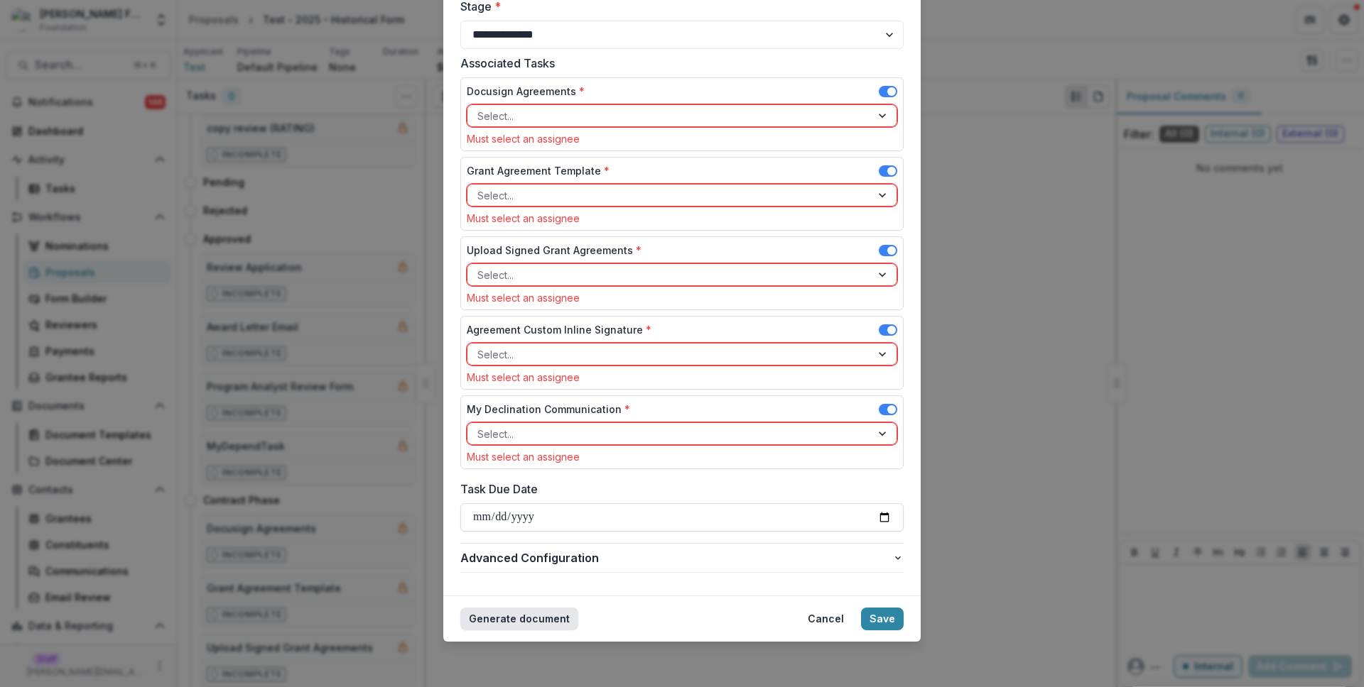
click at [524, 609] on button "Generate document" at bounding box center [519, 619] width 118 height 23
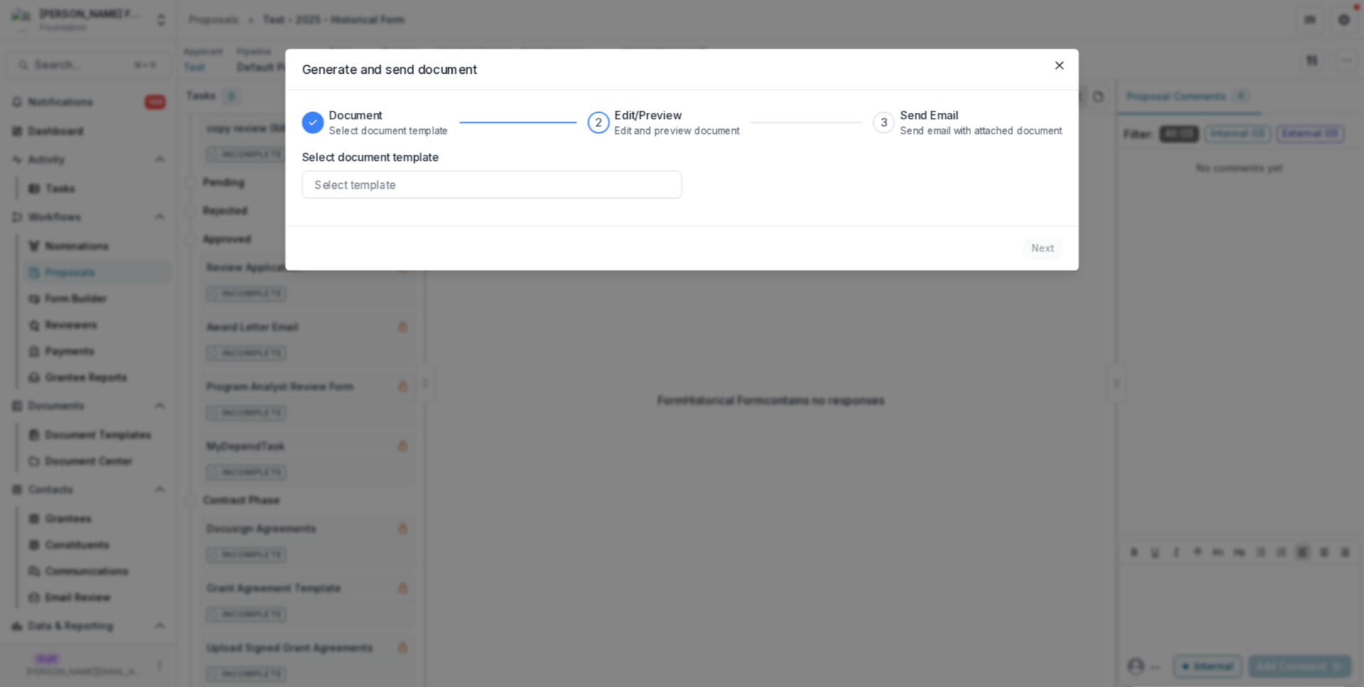
scroll to position [0, 0]
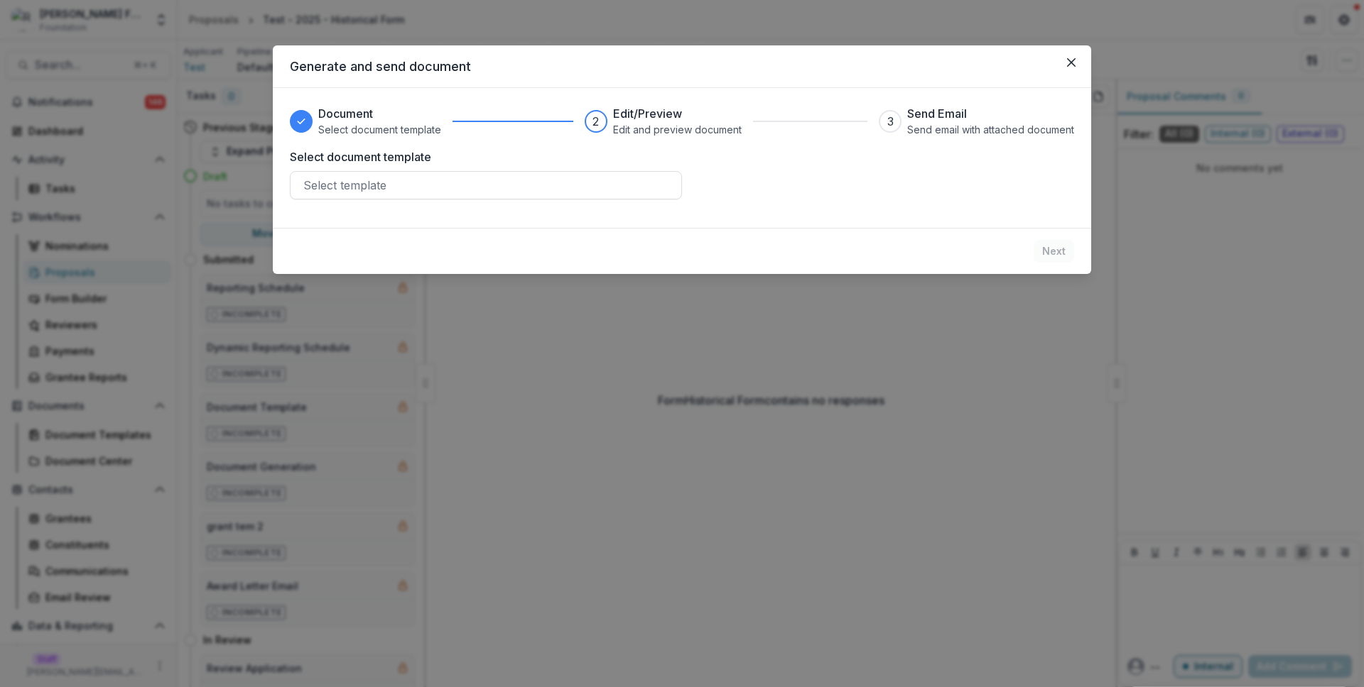
click at [545, 202] on div "Document Select document template 2 Edit/Preview Edit and preview document 3 Se…" at bounding box center [682, 158] width 818 height 140
click at [538, 177] on div at bounding box center [485, 185] width 365 height 20
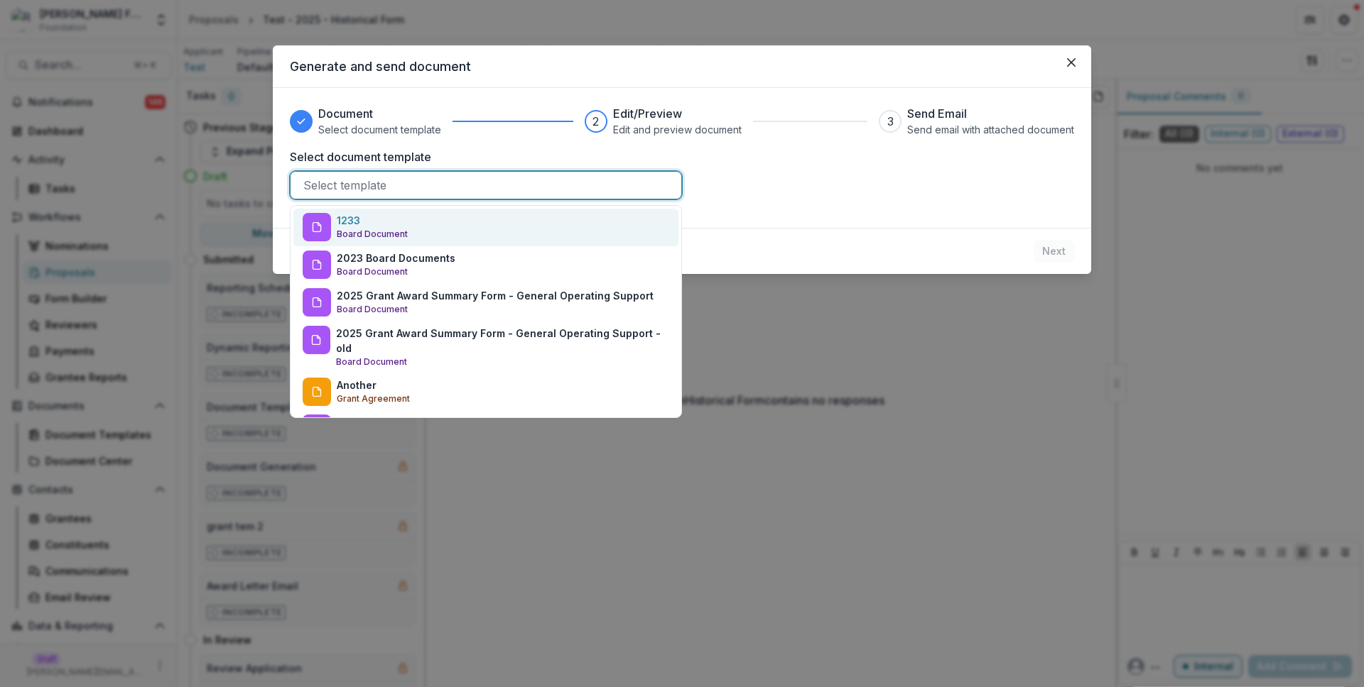
click at [540, 228] on div "1233 Board Document" at bounding box center [485, 228] width 385 height 38
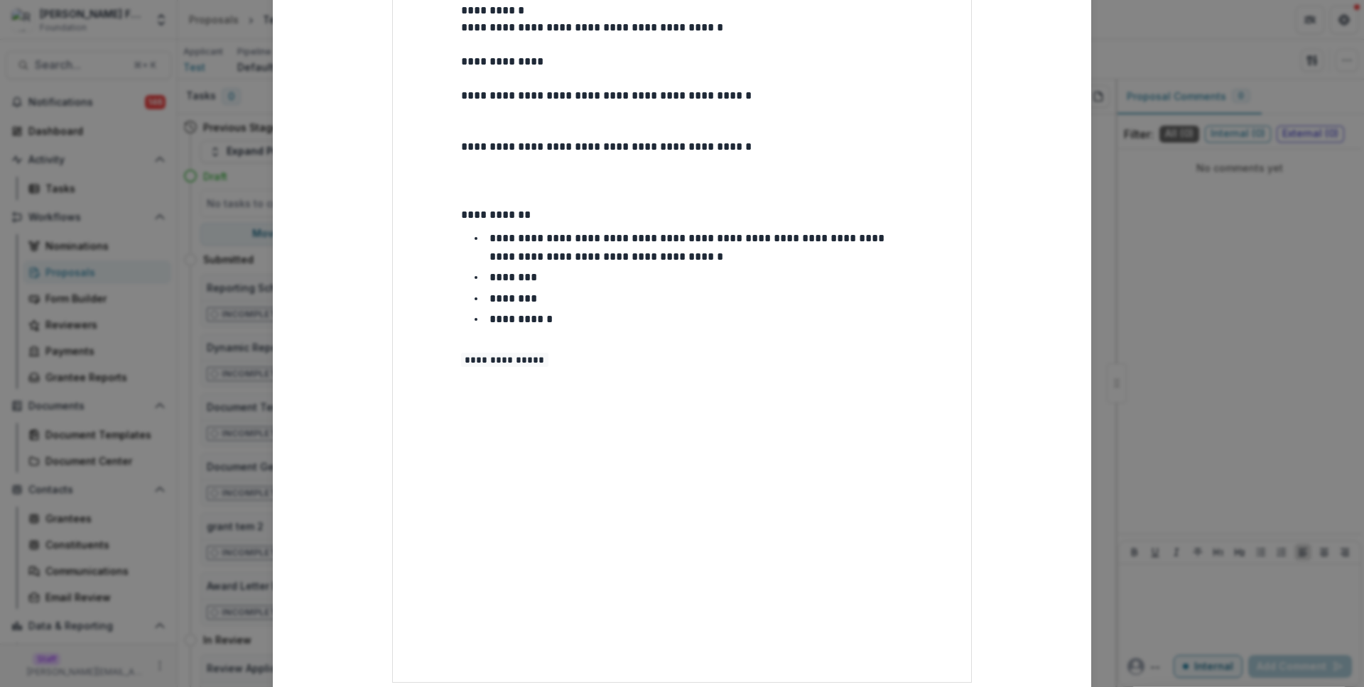
scroll to position [371, 0]
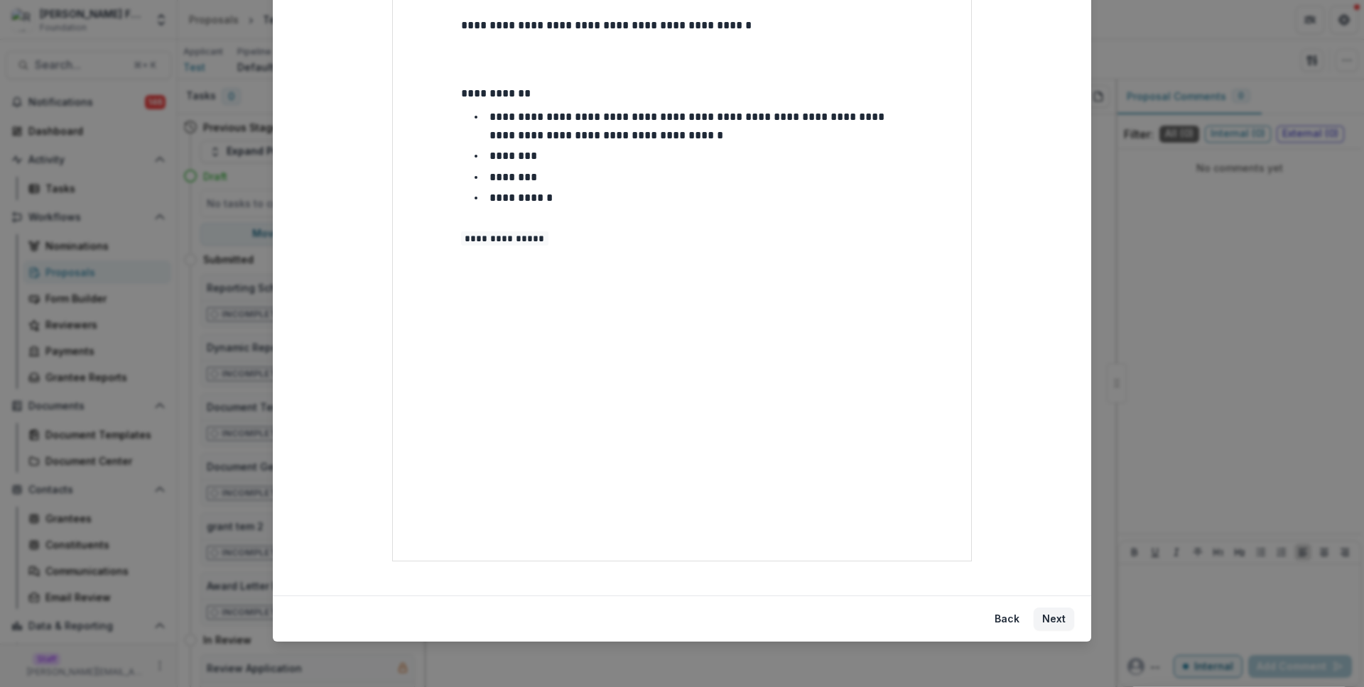
click at [1049, 607] on footer "Back Next" at bounding box center [682, 619] width 818 height 46
click at [1051, 616] on button "Next" at bounding box center [1053, 619] width 40 height 23
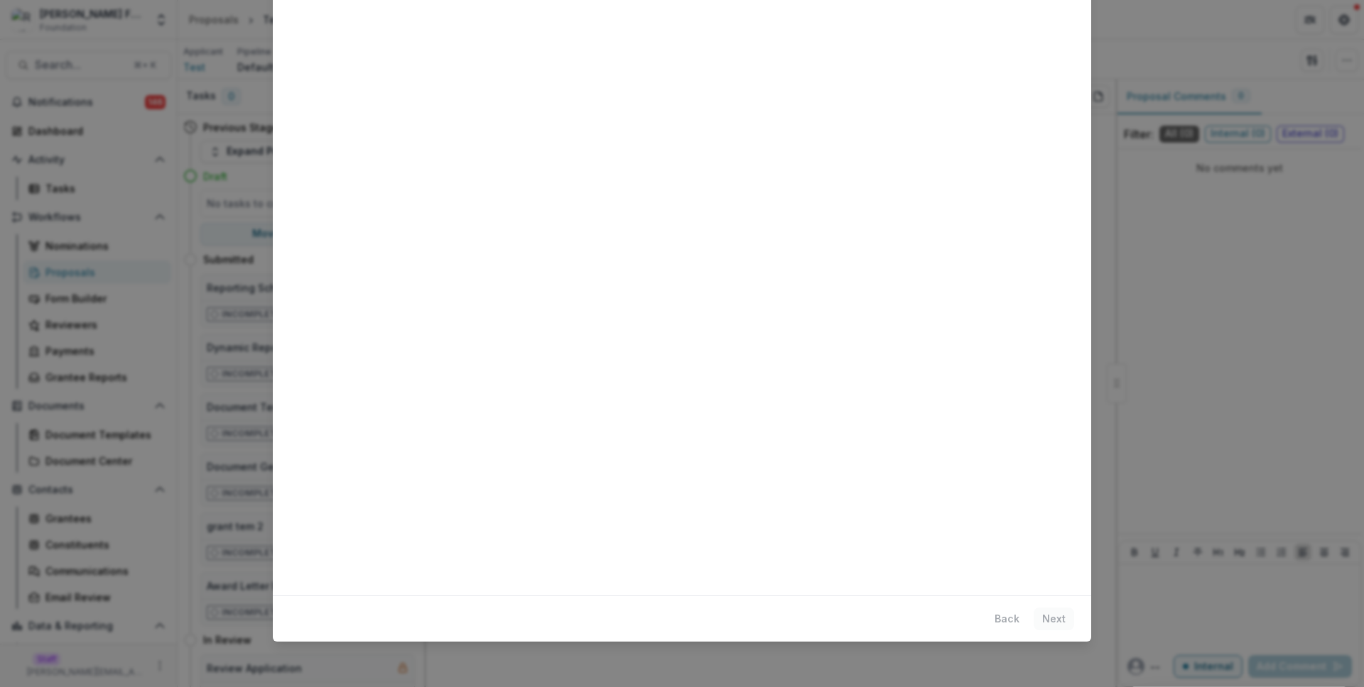
scroll to position [0, 0]
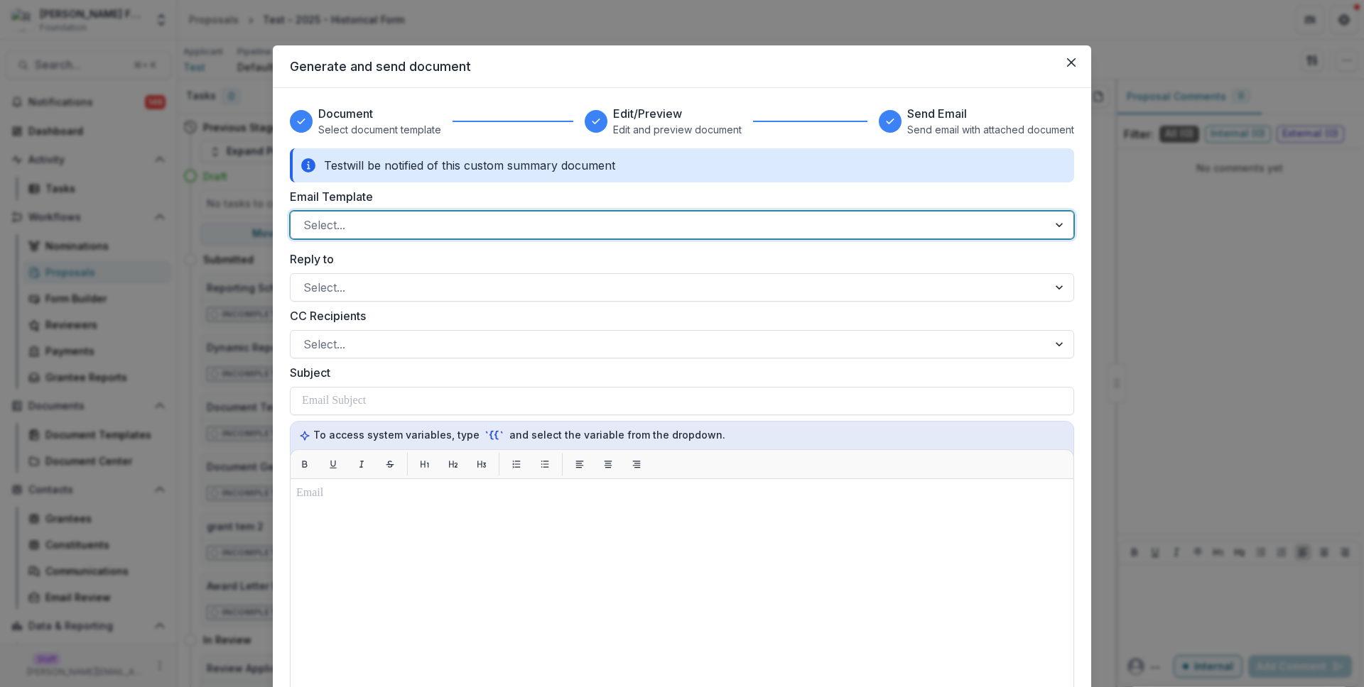
click at [464, 212] on div "Select..." at bounding box center [682, 225] width 784 height 28
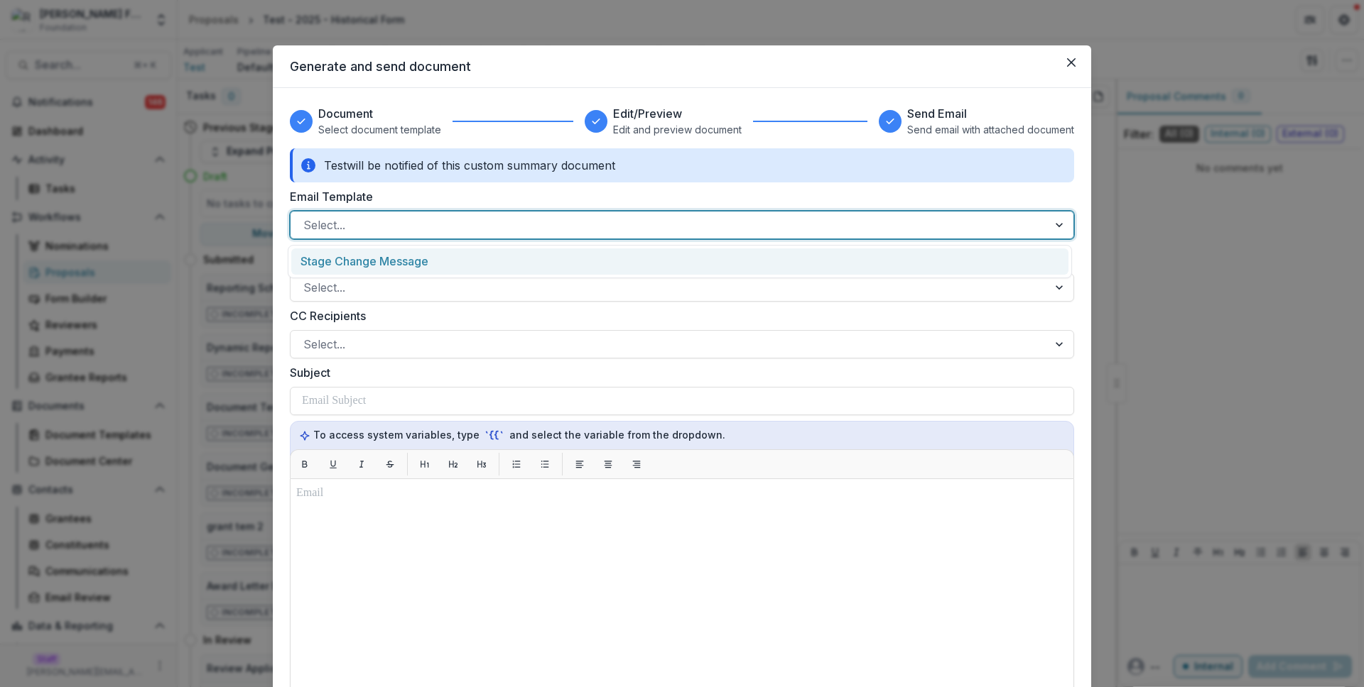
click at [473, 263] on div "Stage Change Message" at bounding box center [679, 262] width 777 height 26
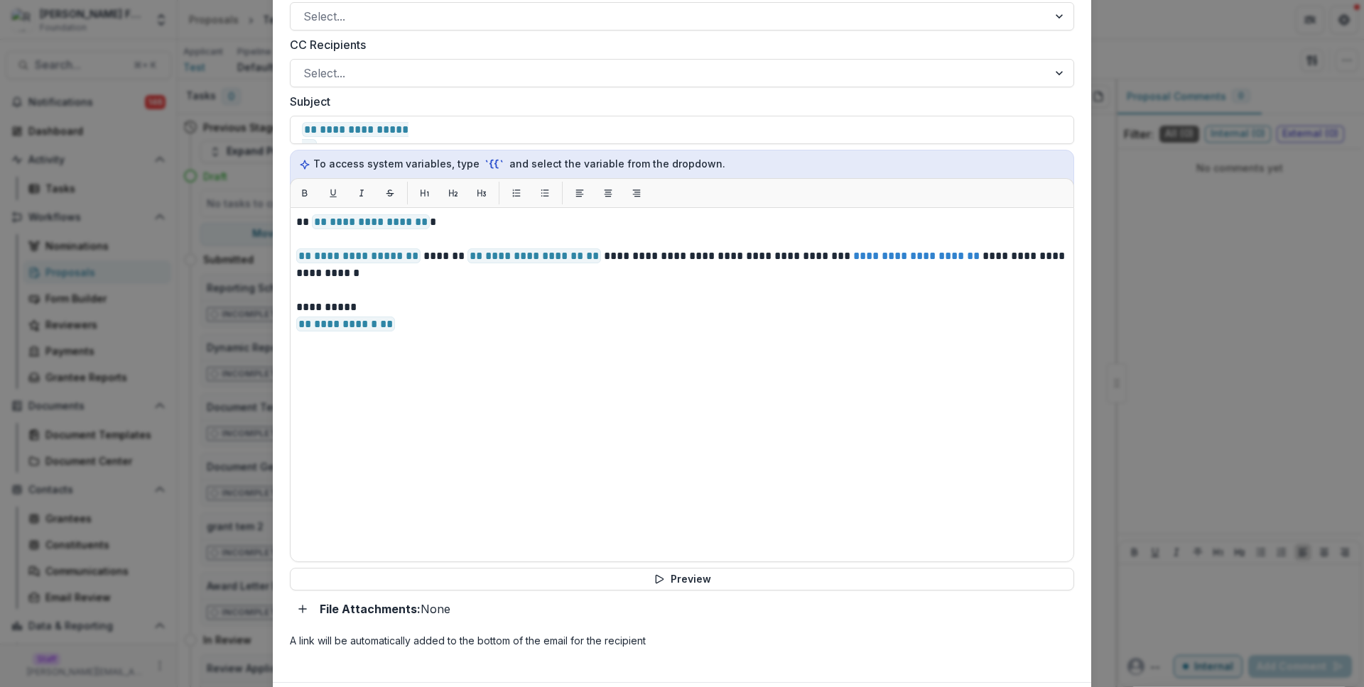
scroll to position [357, 0]
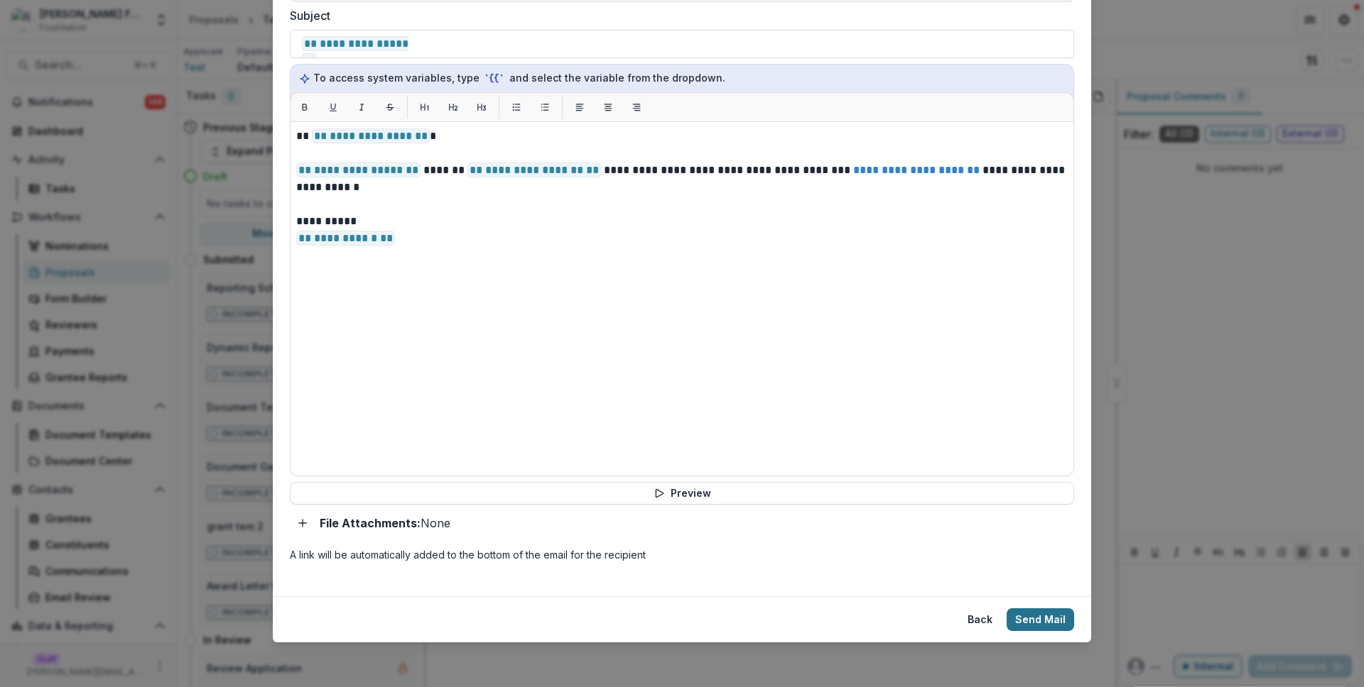
click at [1040, 614] on button "Send Mail" at bounding box center [1039, 620] width 67 height 23
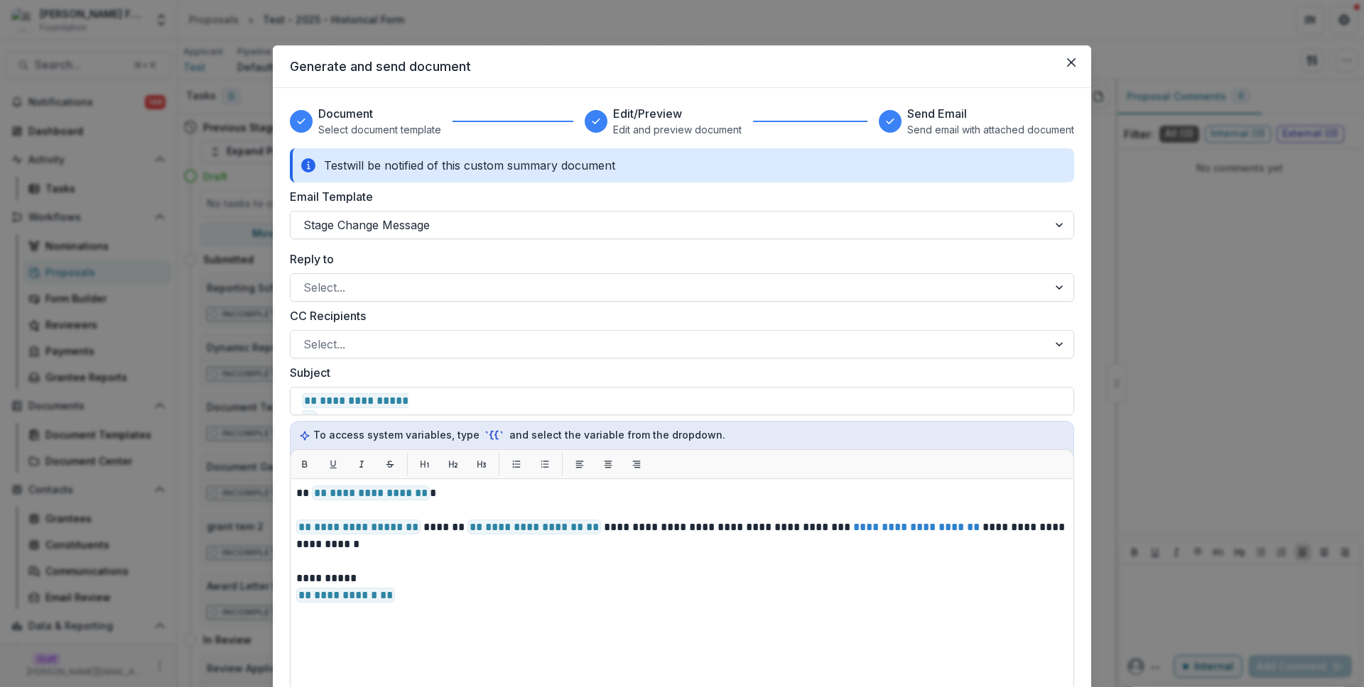
select select "**********"
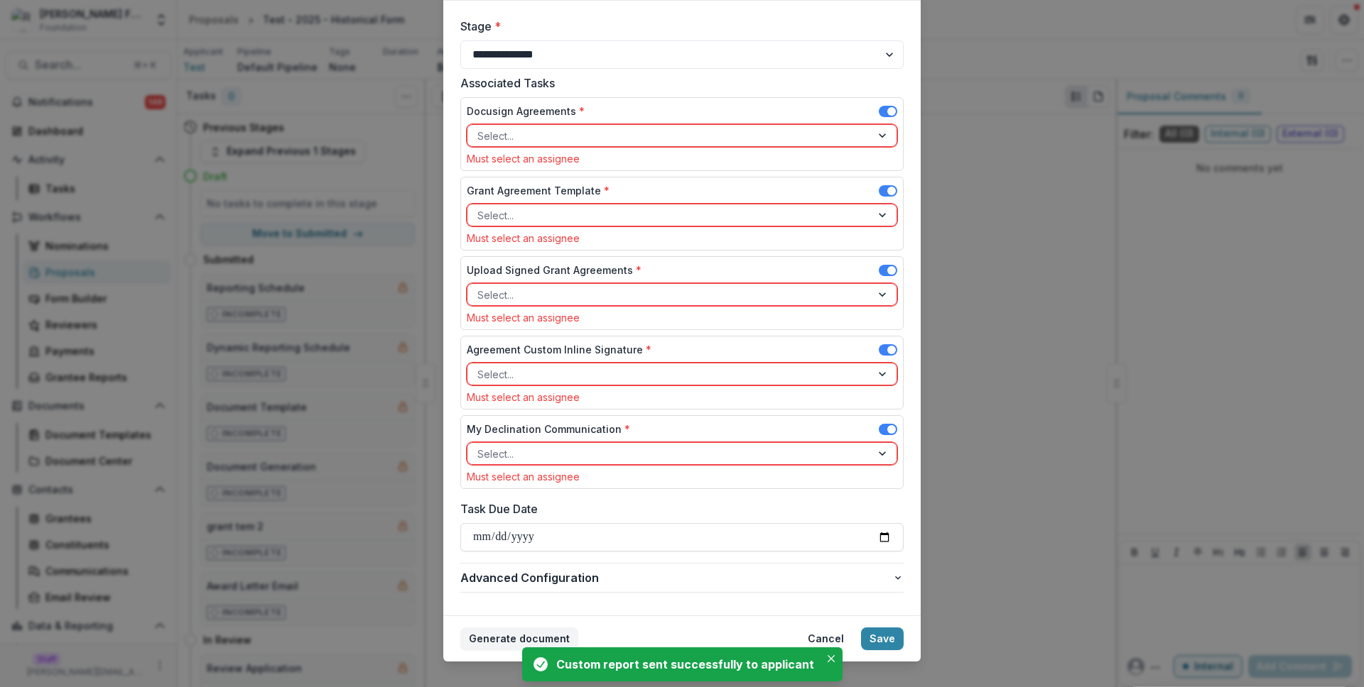
scroll to position [107, 0]
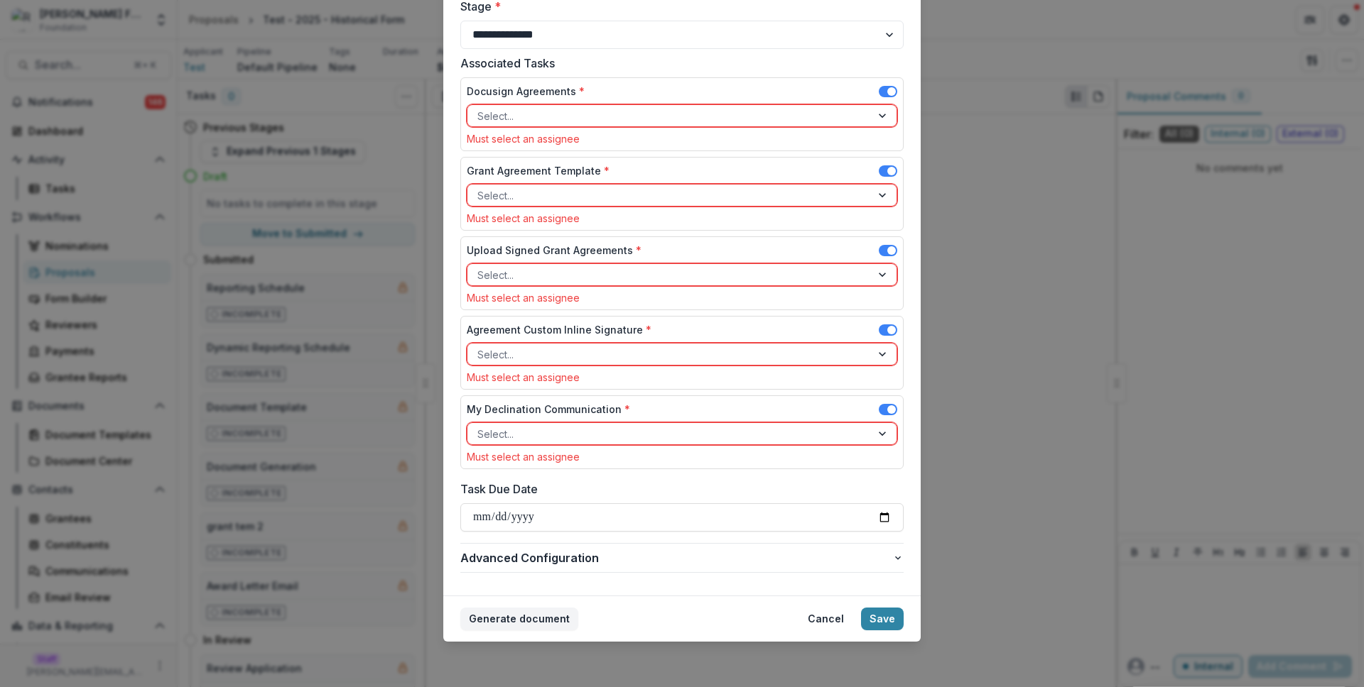
click at [460, 313] on div "Associated Tasks Docusign Agreements * Select... Must select an assignee Grant …" at bounding box center [681, 265] width 443 height 420
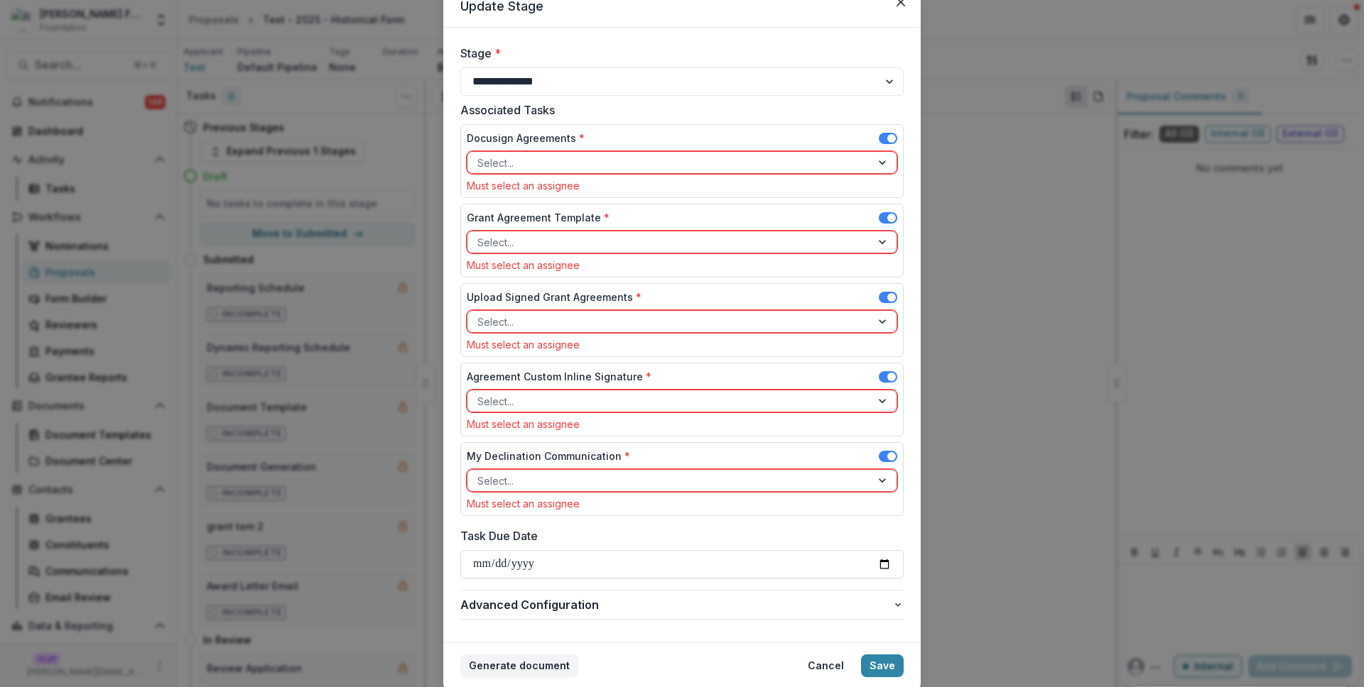
scroll to position [55, 0]
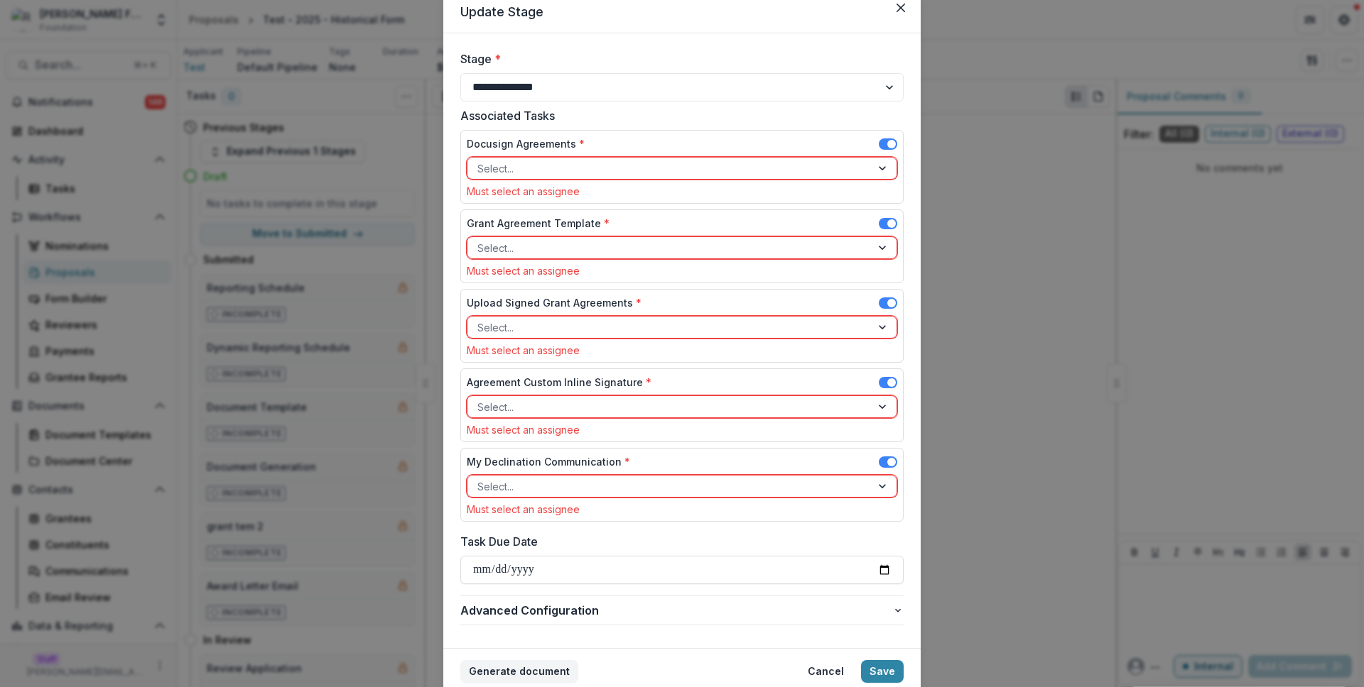
click at [586, 173] on div at bounding box center [669, 169] width 384 height 18
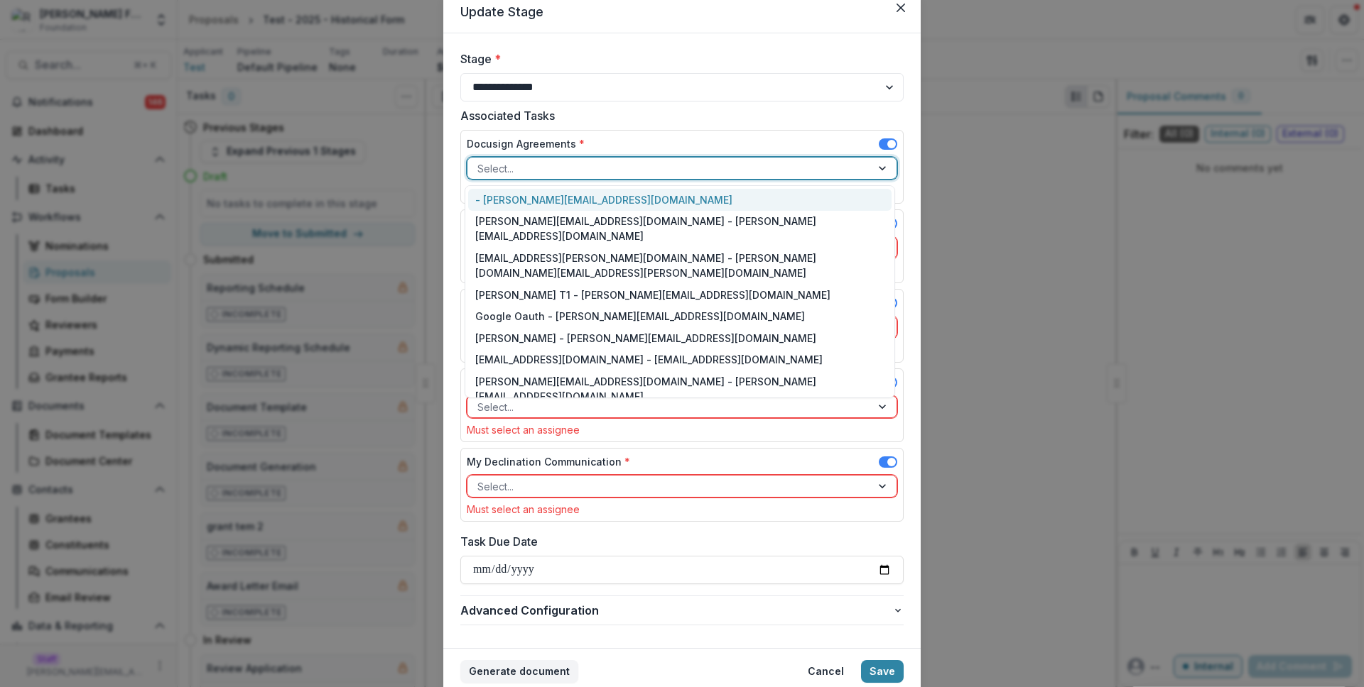
click at [602, 196] on div "- ruthwick@trytemelio.com" at bounding box center [679, 200] width 423 height 22
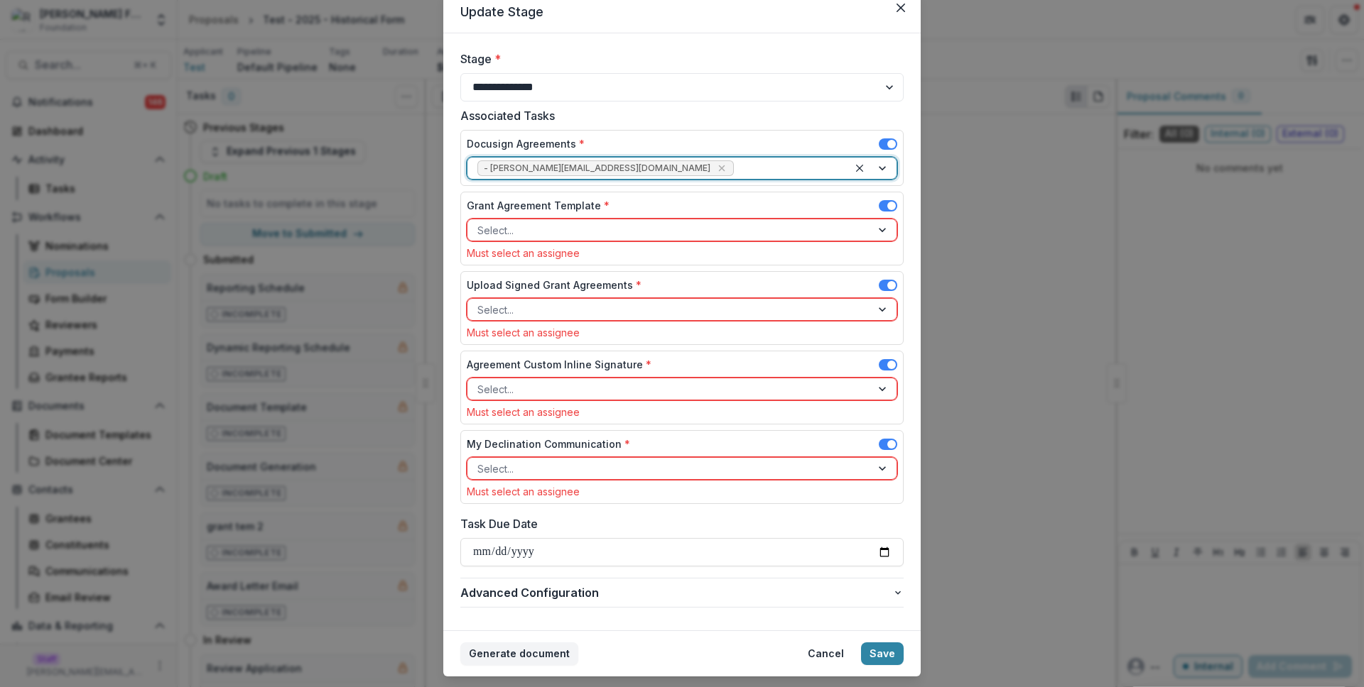
click at [616, 234] on div at bounding box center [669, 231] width 384 height 18
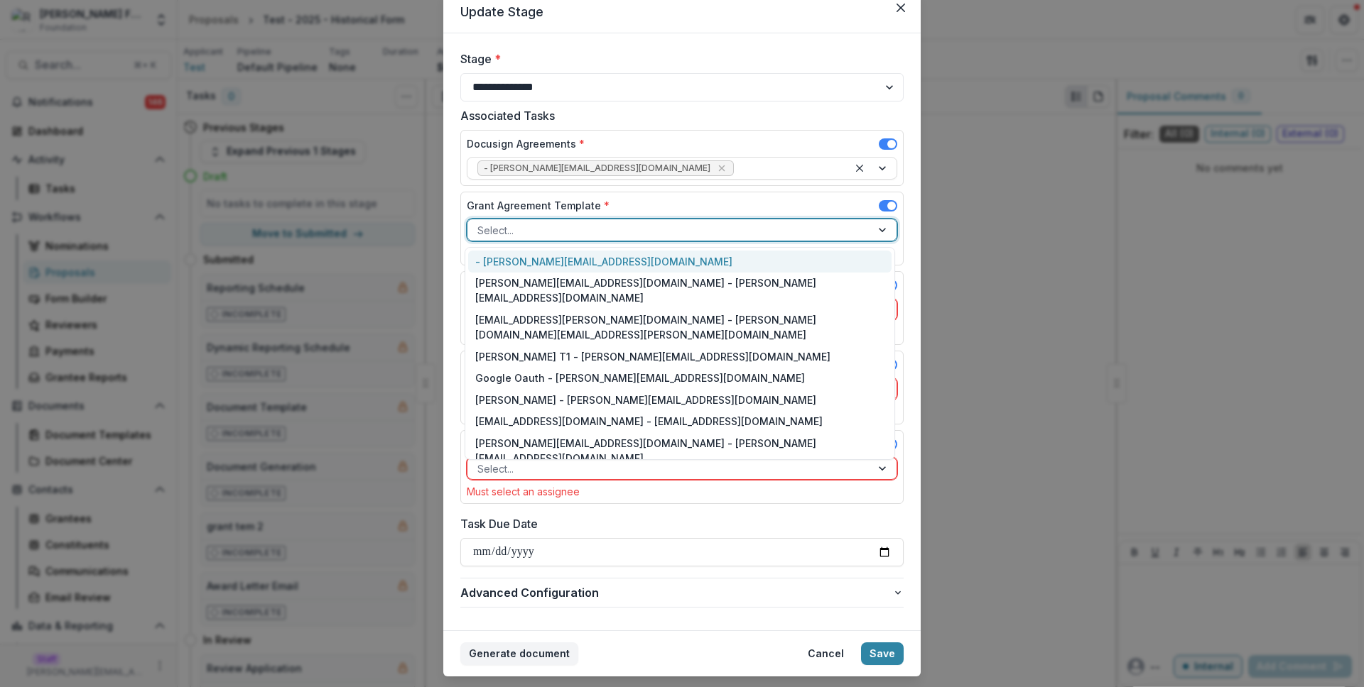
click at [647, 213] on div "Grant Agreement Template *" at bounding box center [682, 208] width 430 height 21
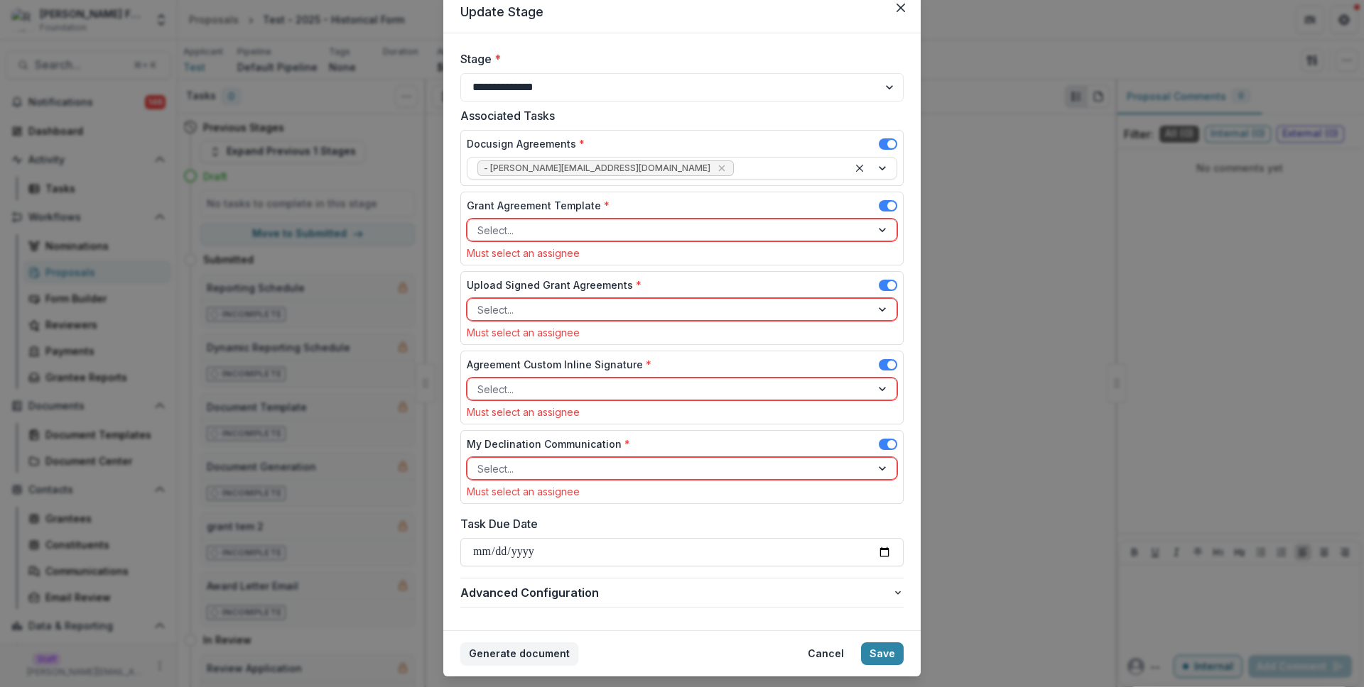
click at [888, 207] on span at bounding box center [891, 206] width 9 height 9
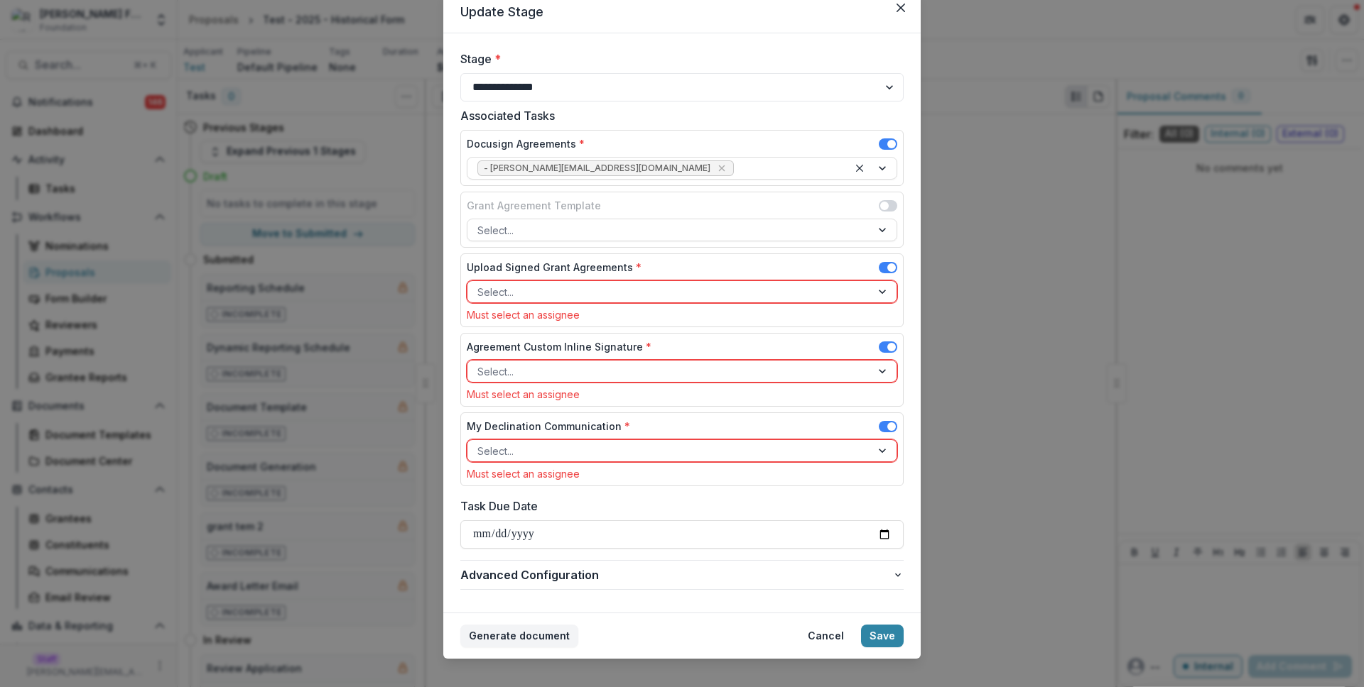
click at [890, 264] on span at bounding box center [891, 267] width 9 height 9
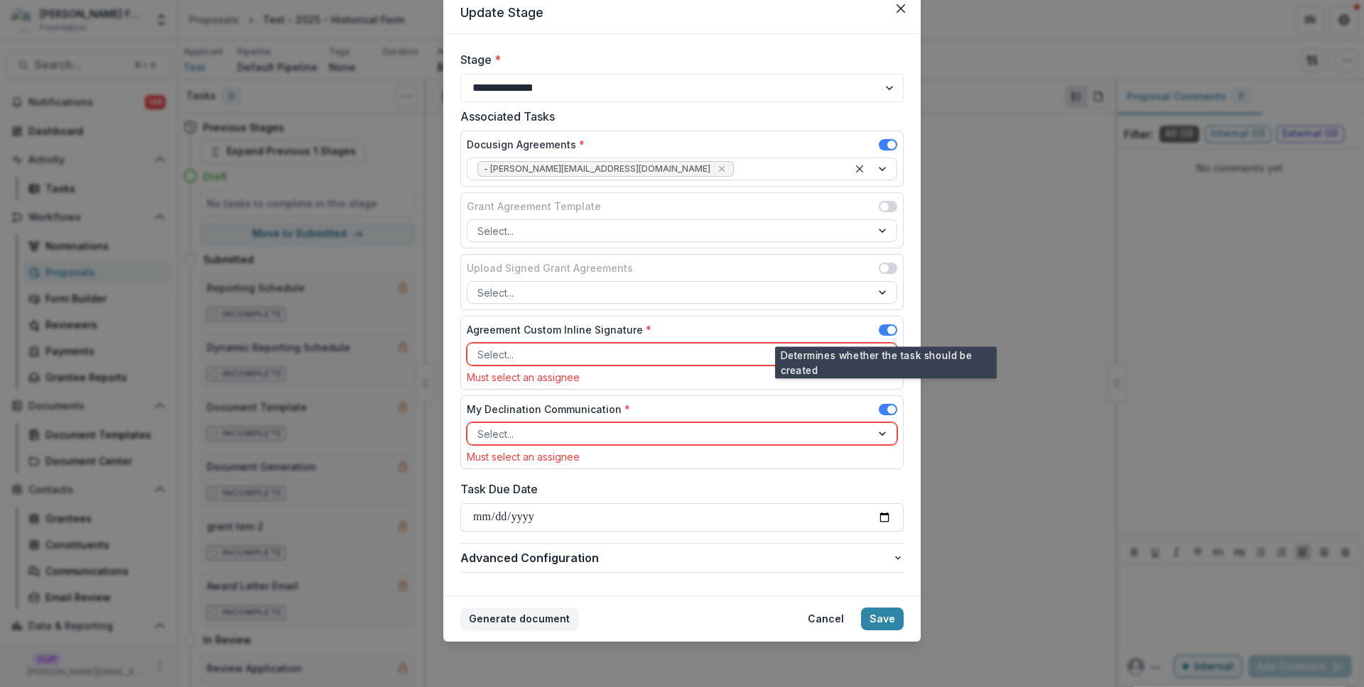
click at [891, 332] on span at bounding box center [891, 330] width 9 height 9
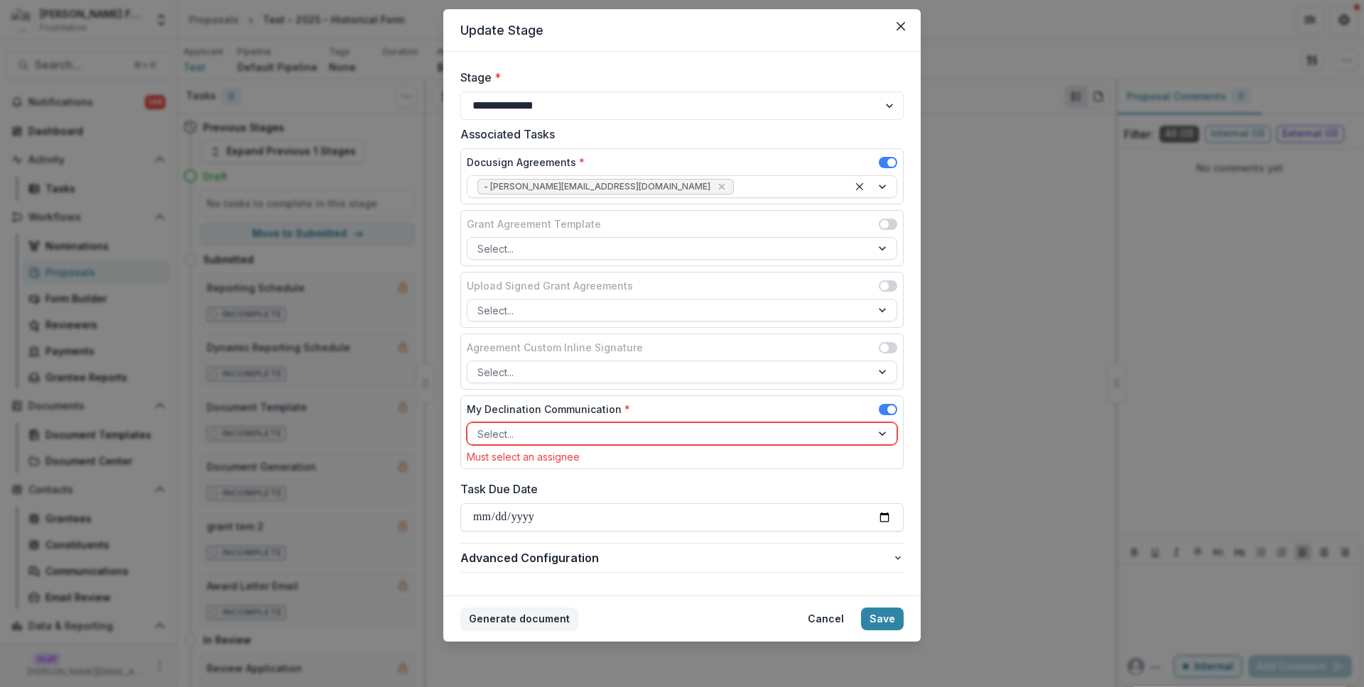
click at [889, 409] on span at bounding box center [891, 410] width 9 height 9
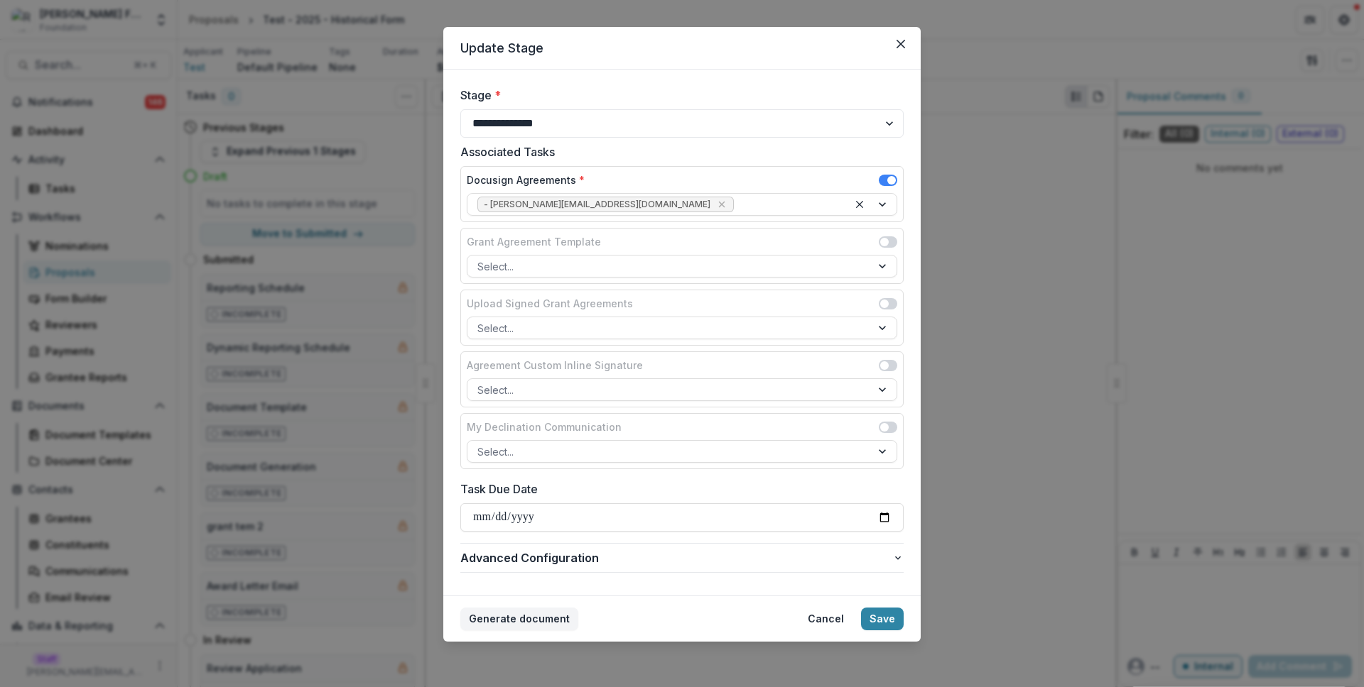
scroll to position [18, 0]
click at [892, 235] on div "Grant Agreement Template" at bounding box center [682, 244] width 430 height 21
click at [884, 249] on span at bounding box center [888, 244] width 18 height 17
click at [880, 240] on span at bounding box center [884, 242] width 9 height 9
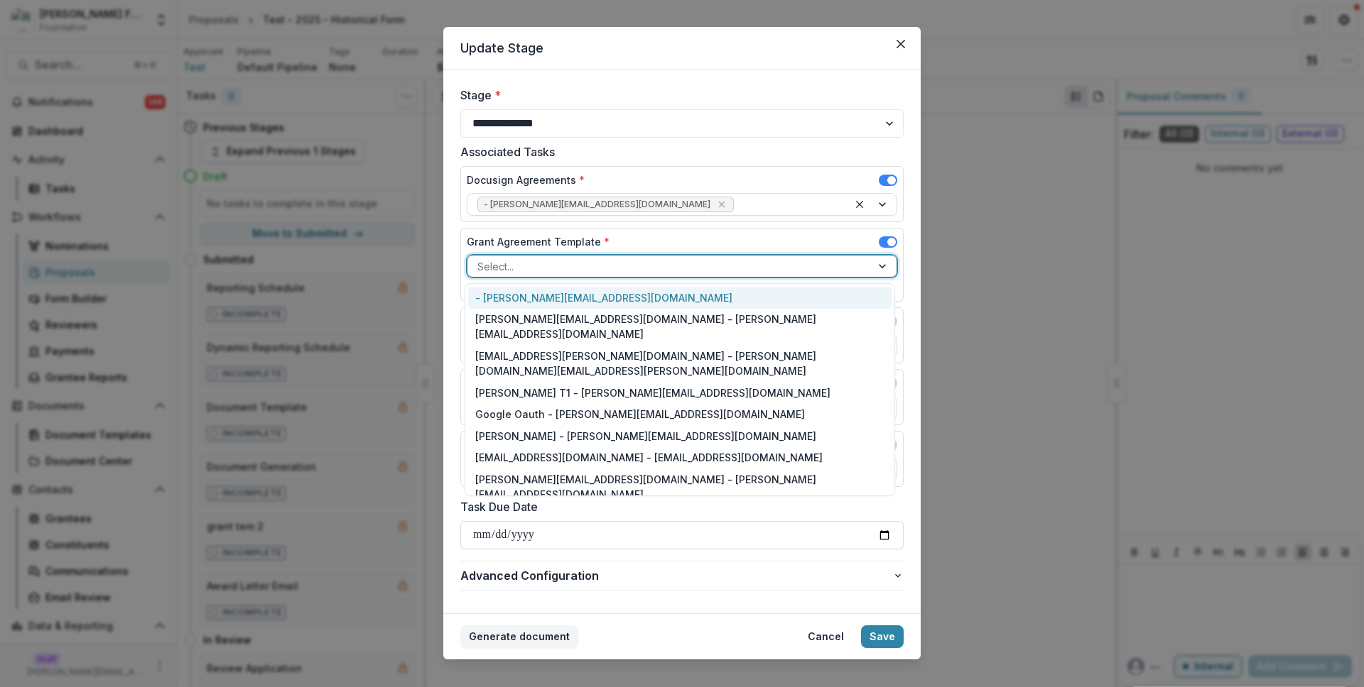
click at [602, 265] on div at bounding box center [669, 267] width 384 height 18
click at [611, 297] on div "- ruthwick@trytemelio.com" at bounding box center [679, 298] width 423 height 22
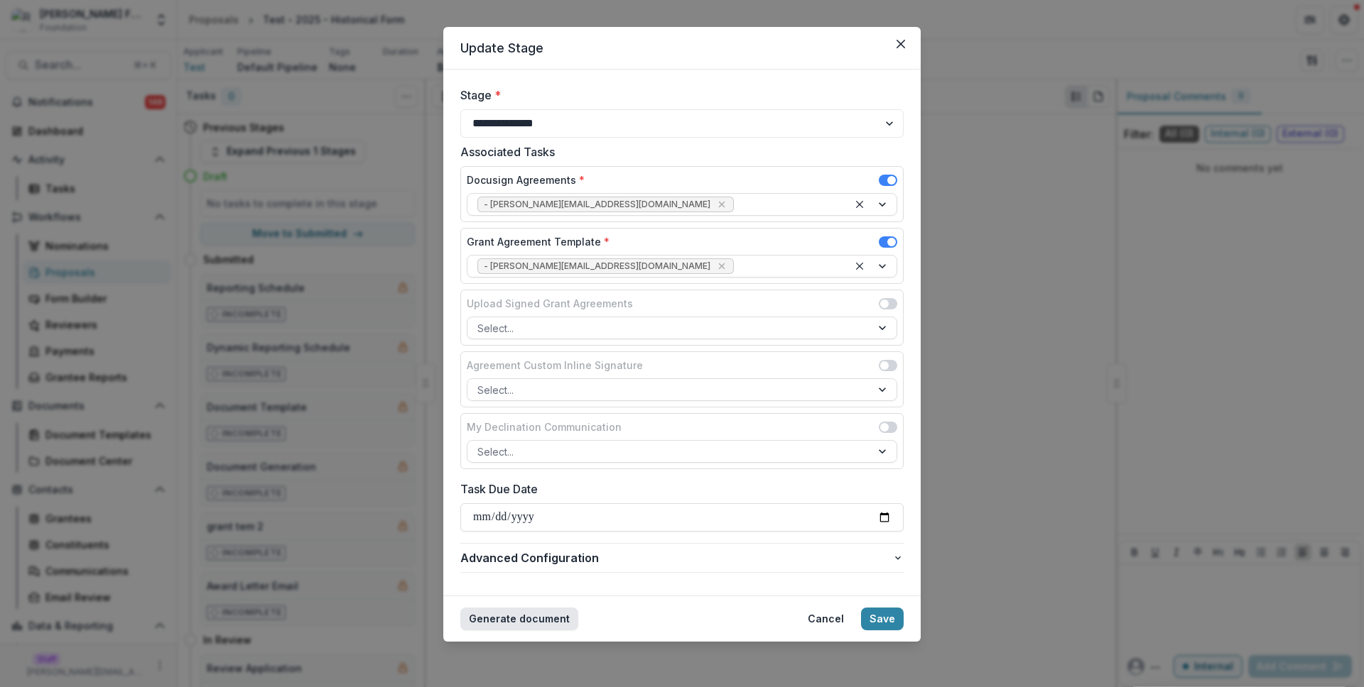
click at [488, 622] on button "Generate document" at bounding box center [519, 619] width 118 height 23
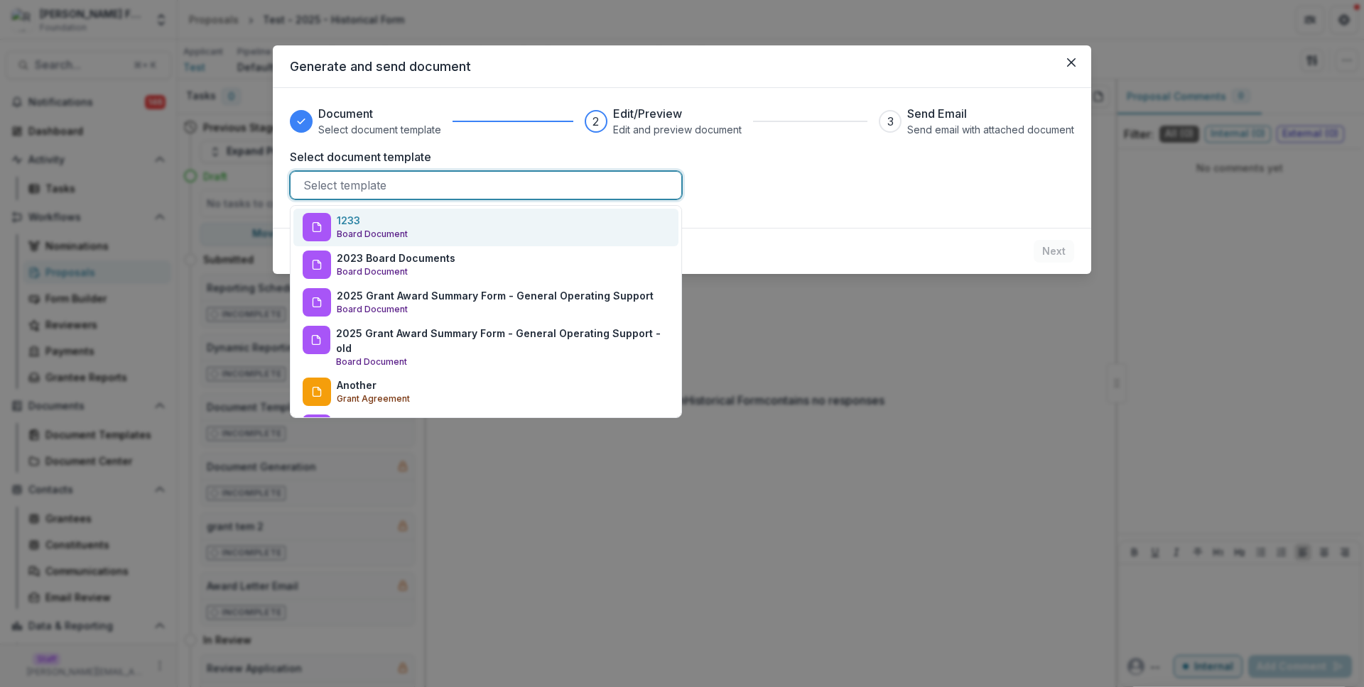
click at [499, 183] on div at bounding box center [485, 185] width 365 height 20
click at [506, 234] on div "1233 Board Document" at bounding box center [485, 228] width 385 height 38
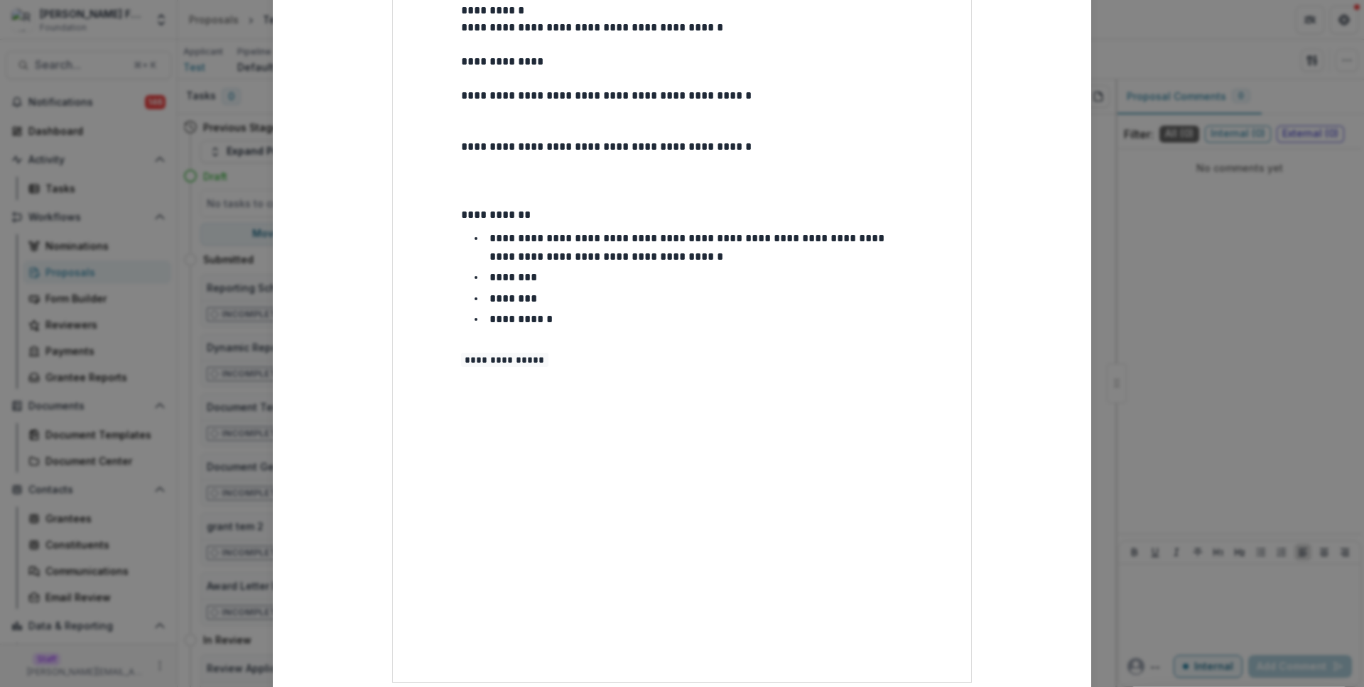
scroll to position [371, 0]
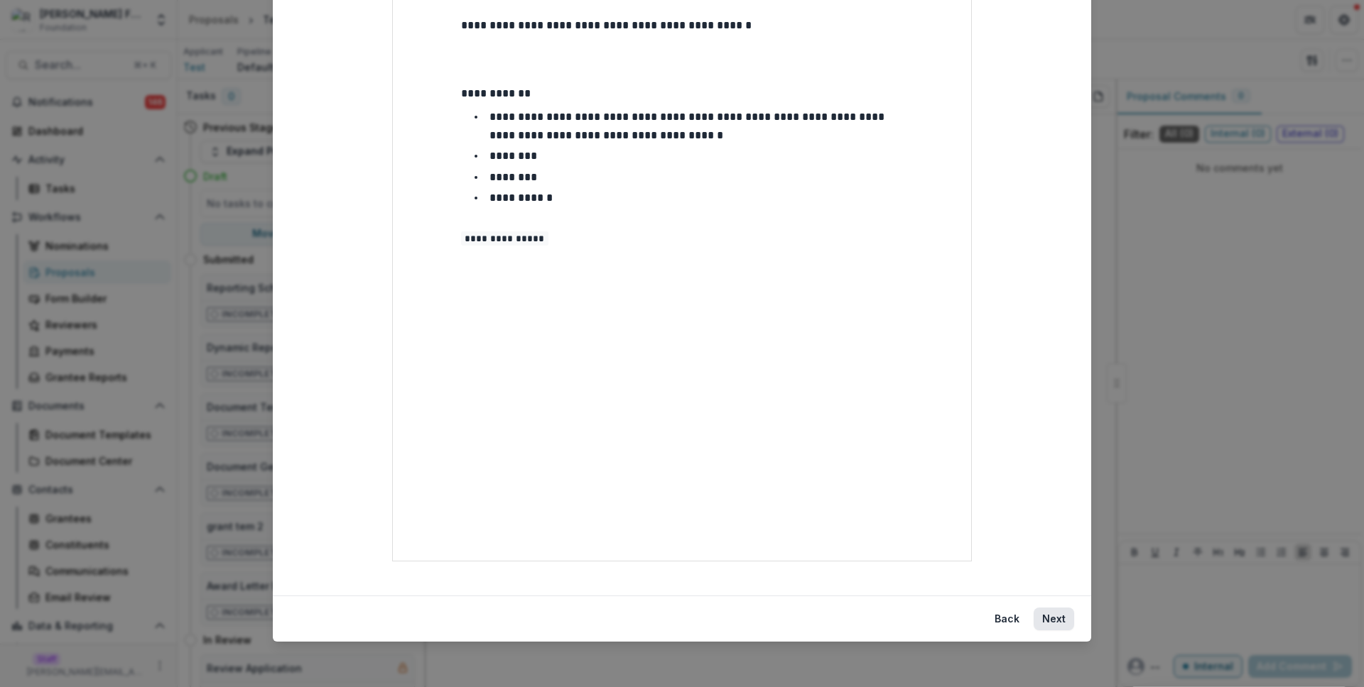
click at [1068, 615] on button "Next" at bounding box center [1053, 619] width 40 height 23
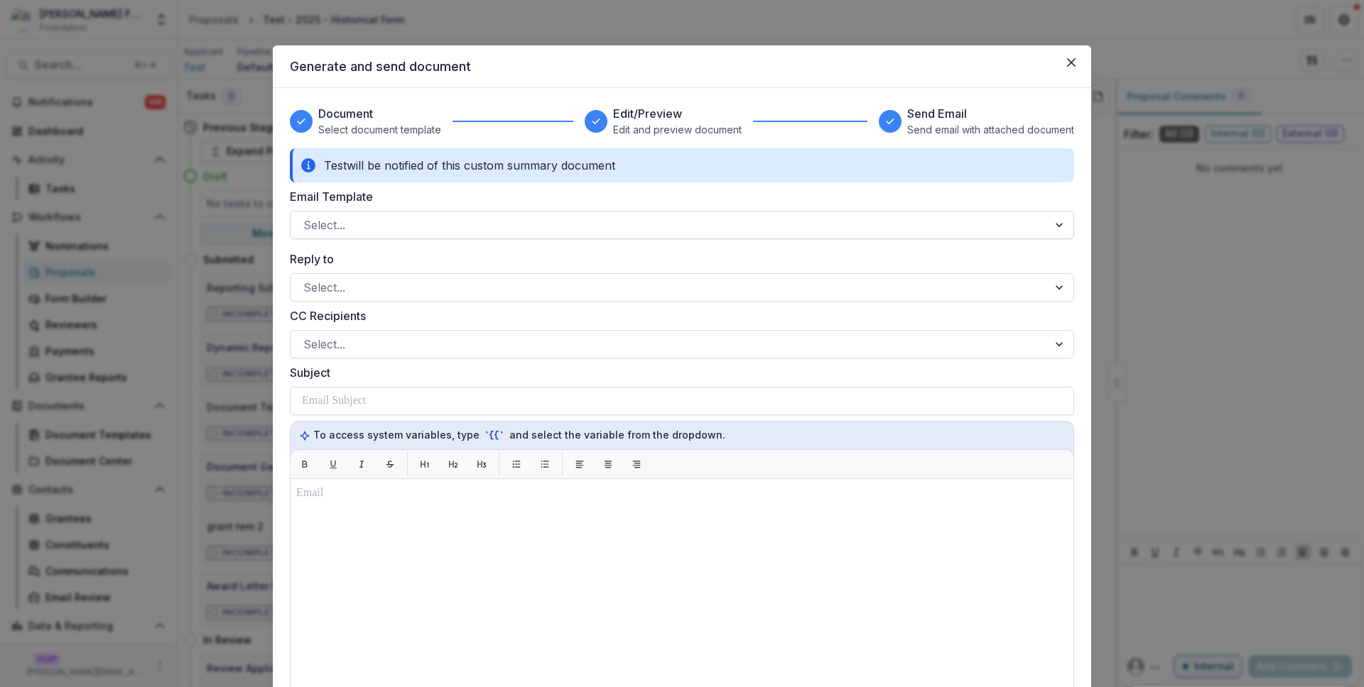
click at [697, 236] on div "Select..." at bounding box center [668, 225] width 757 height 23
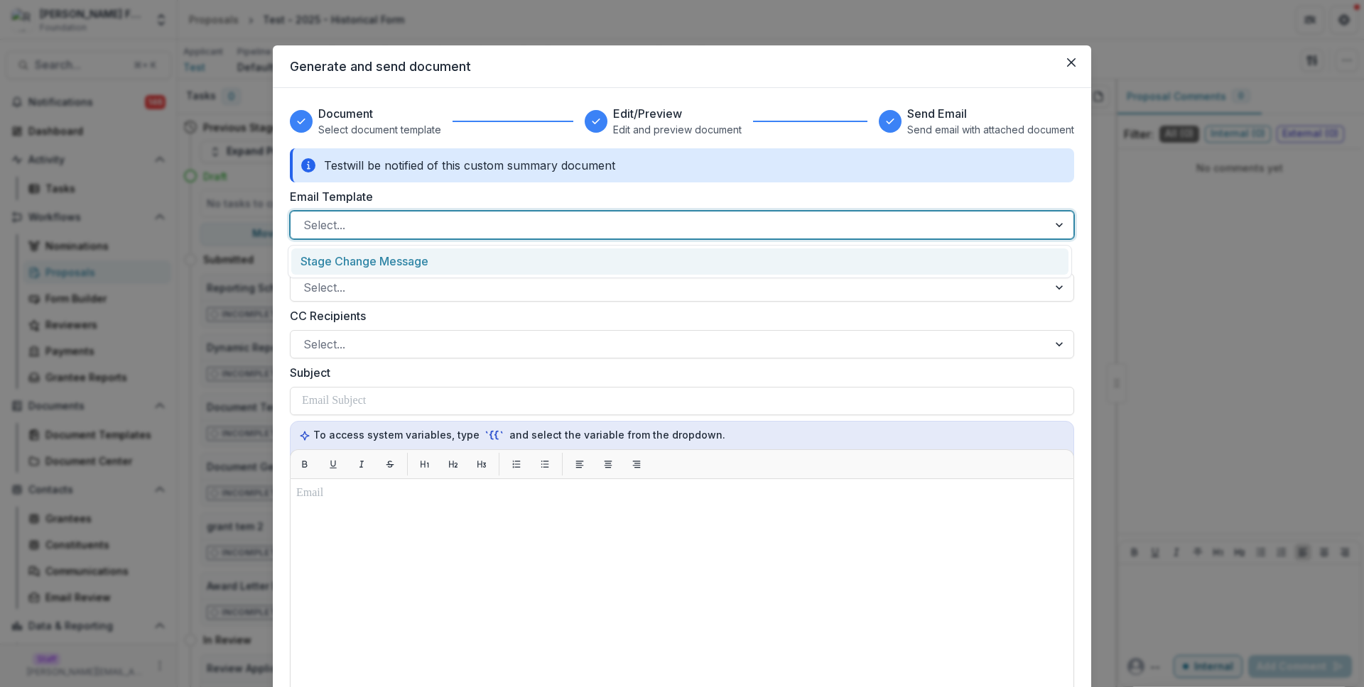
click at [700, 258] on div "Stage Change Message" at bounding box center [679, 262] width 777 height 26
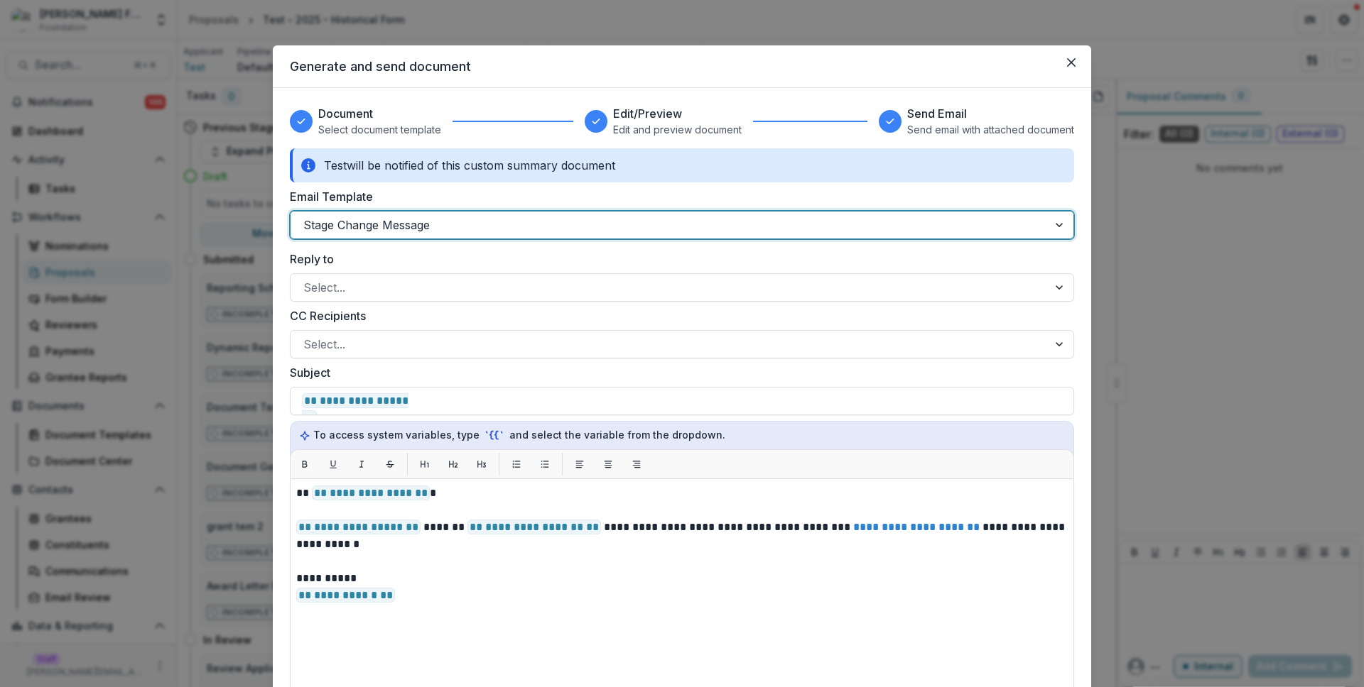
scroll to position [357, 0]
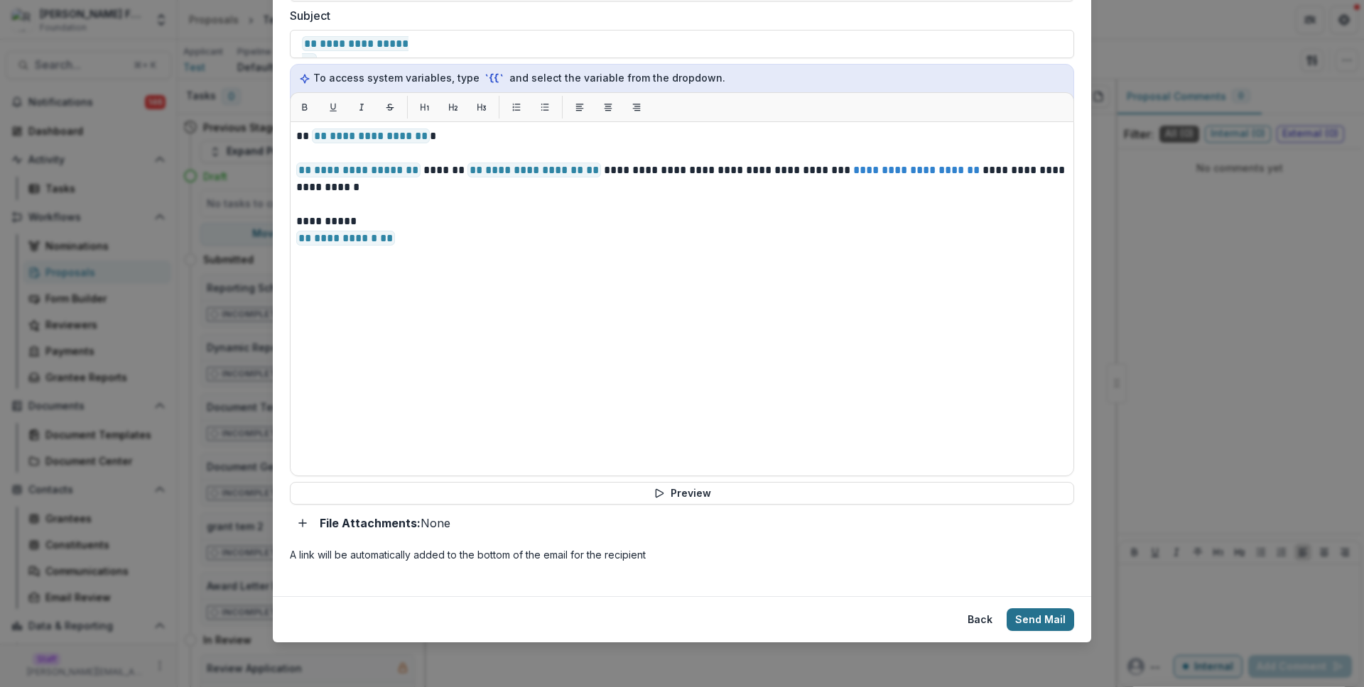
click at [1031, 619] on button "Send Mail" at bounding box center [1039, 620] width 67 height 23
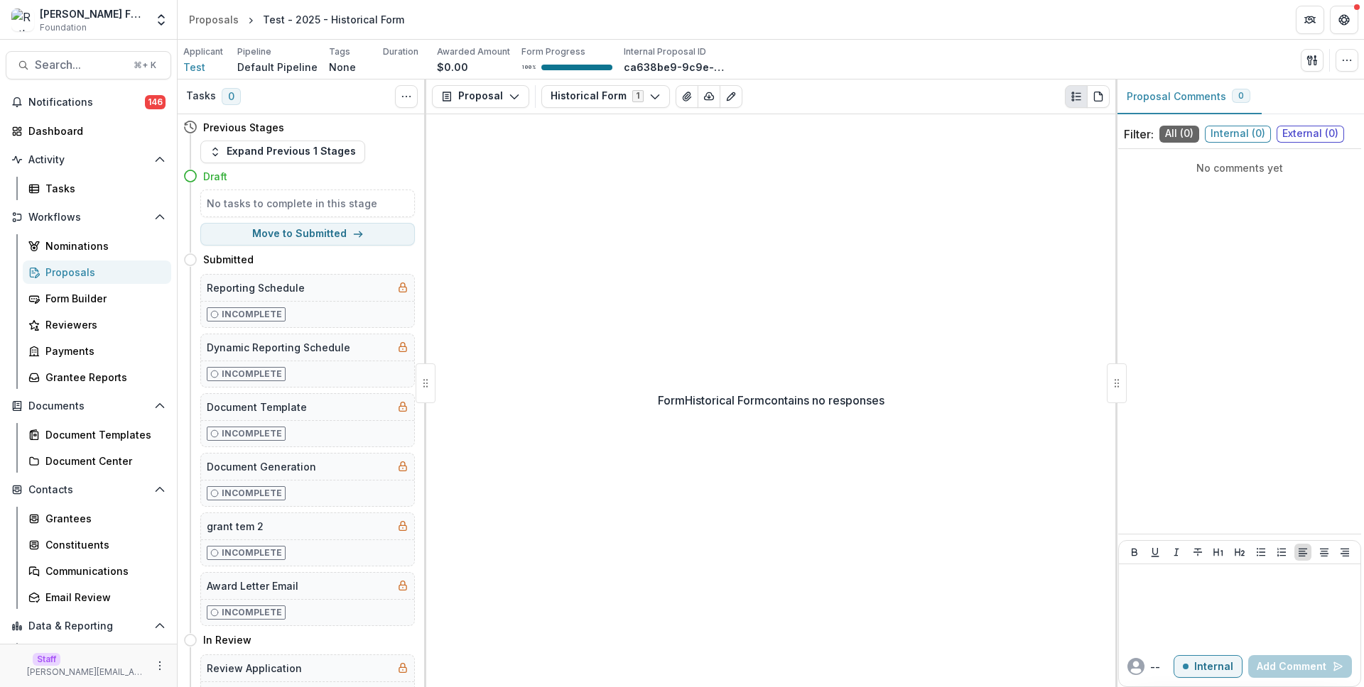
select select "**********"
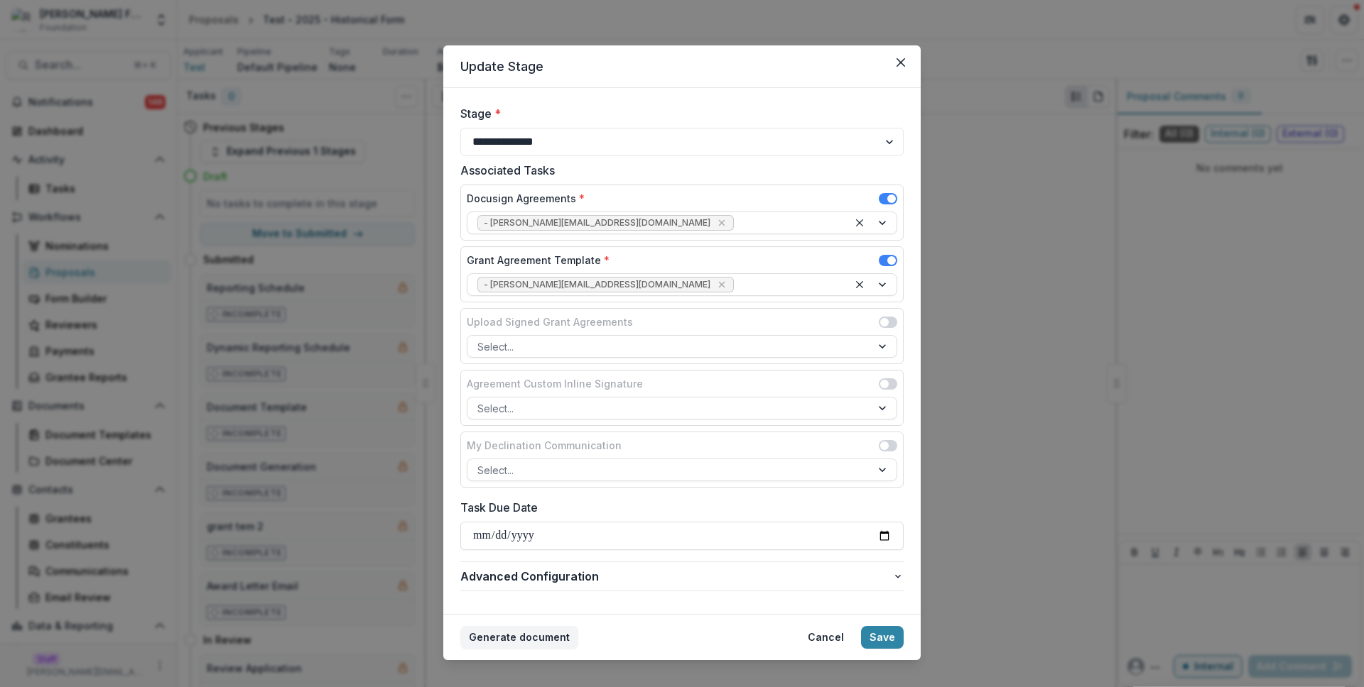
click at [554, 652] on footer "Generate document Cancel Save" at bounding box center [681, 637] width 477 height 46
click at [555, 639] on button "Generate document" at bounding box center [519, 637] width 118 height 23
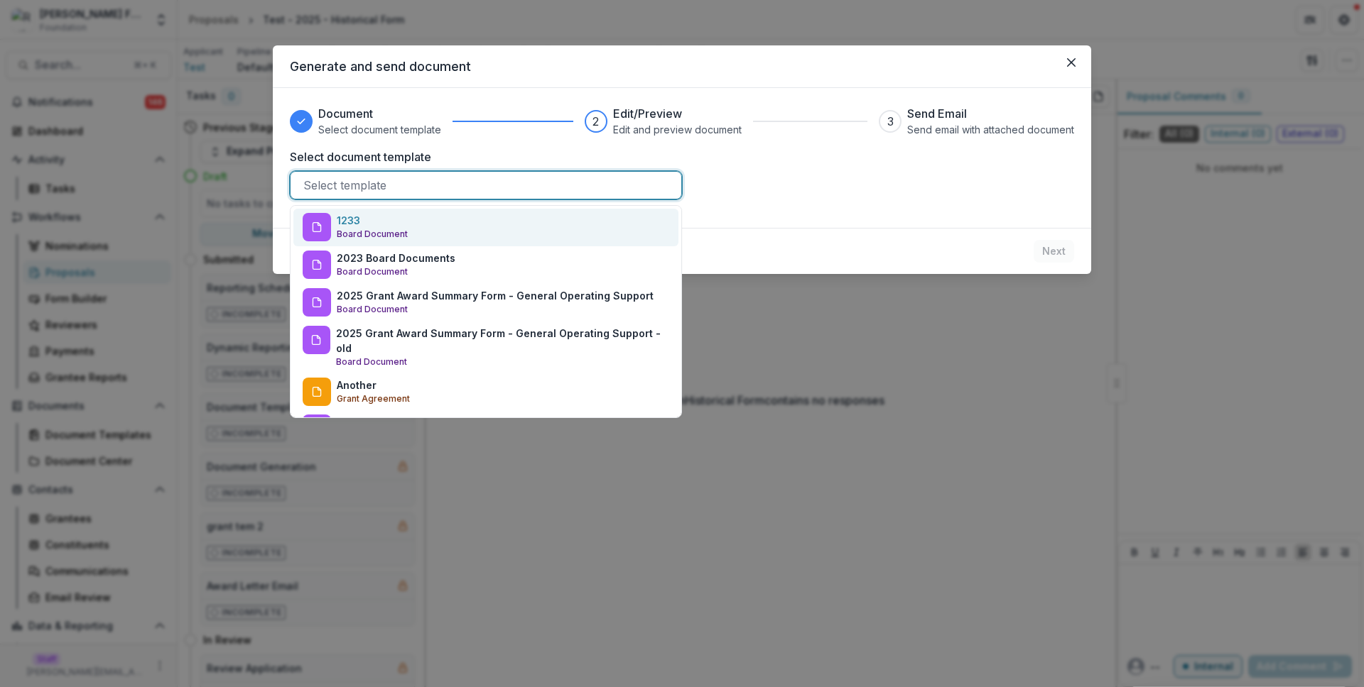
click at [440, 182] on div at bounding box center [485, 185] width 365 height 20
click at [433, 220] on div "1233 Board Document" at bounding box center [485, 228] width 385 height 38
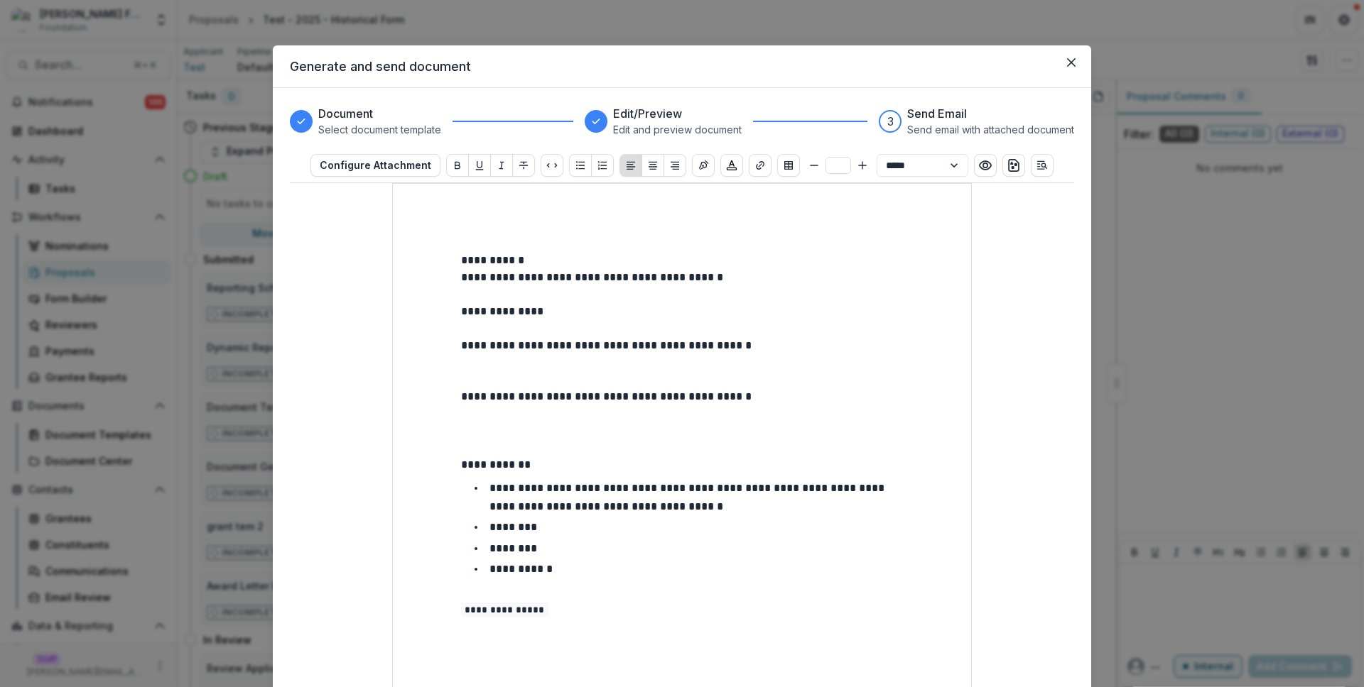
scroll to position [371, 0]
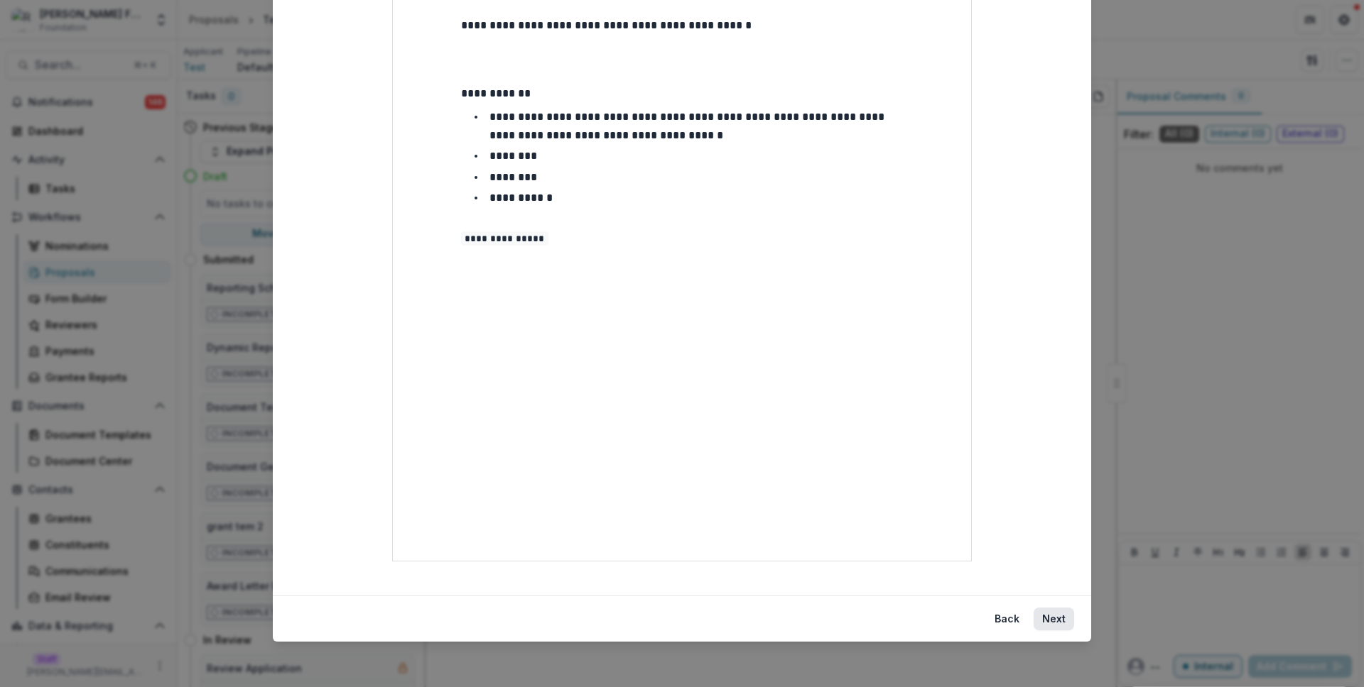
click at [1047, 615] on button "Next" at bounding box center [1053, 619] width 40 height 23
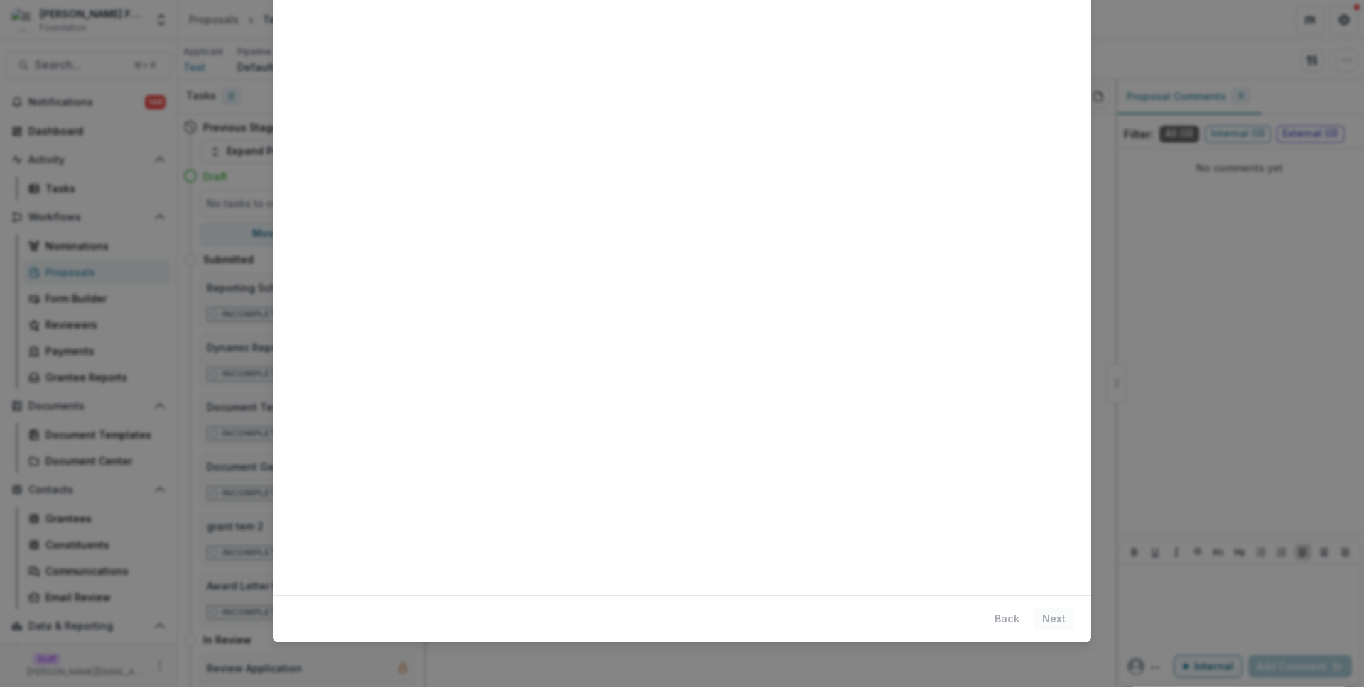
scroll to position [0, 0]
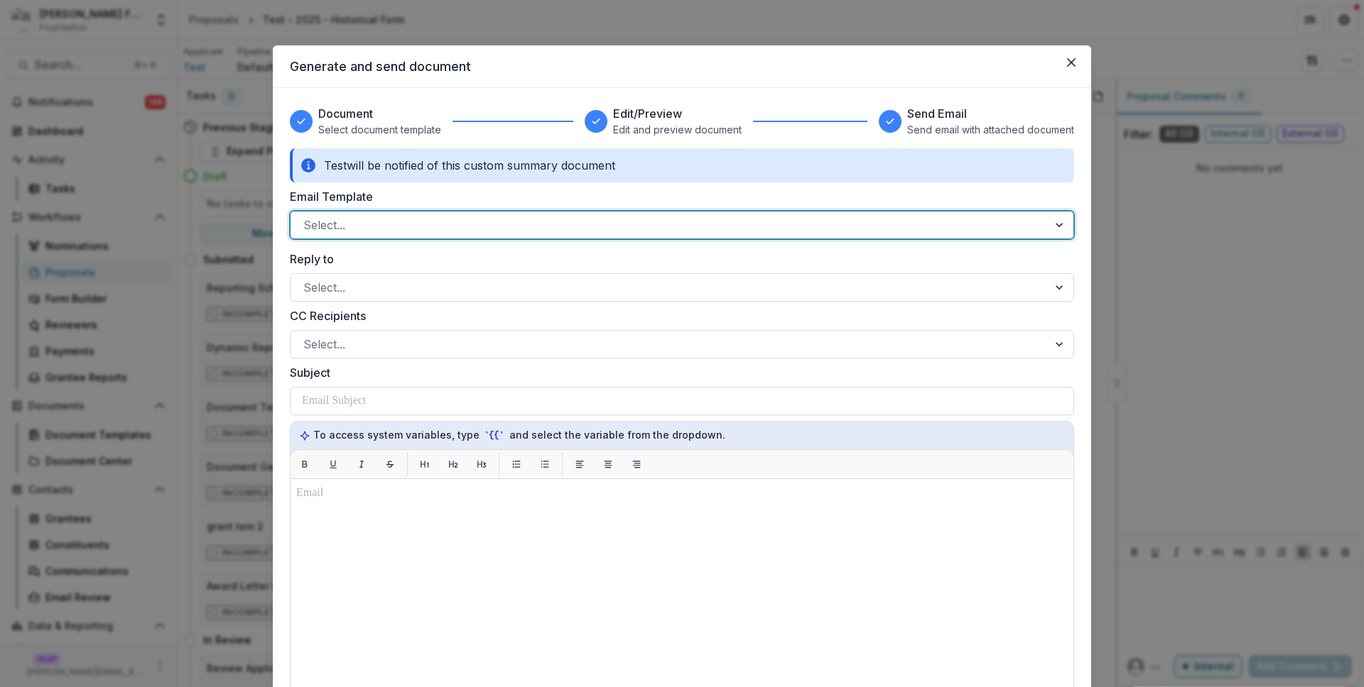
click at [705, 217] on div at bounding box center [669, 225] width 732 height 20
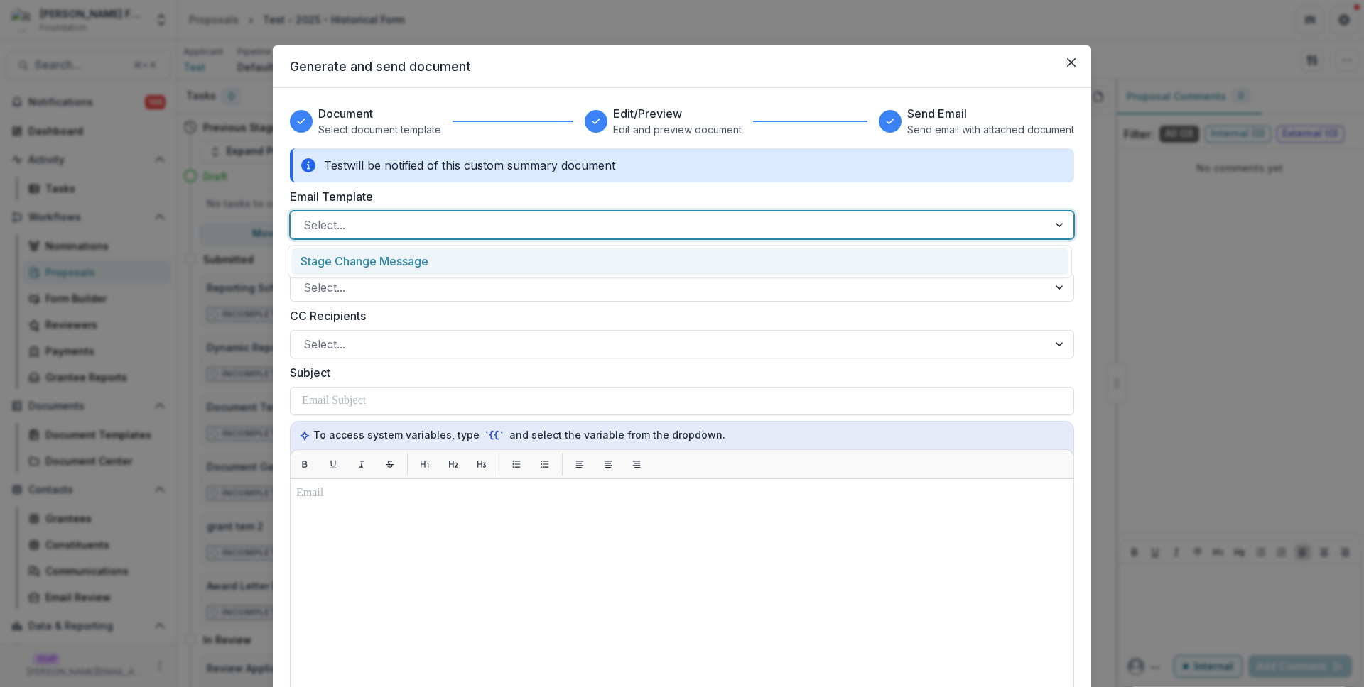
click at [700, 259] on div "Stage Change Message" at bounding box center [679, 262] width 777 height 26
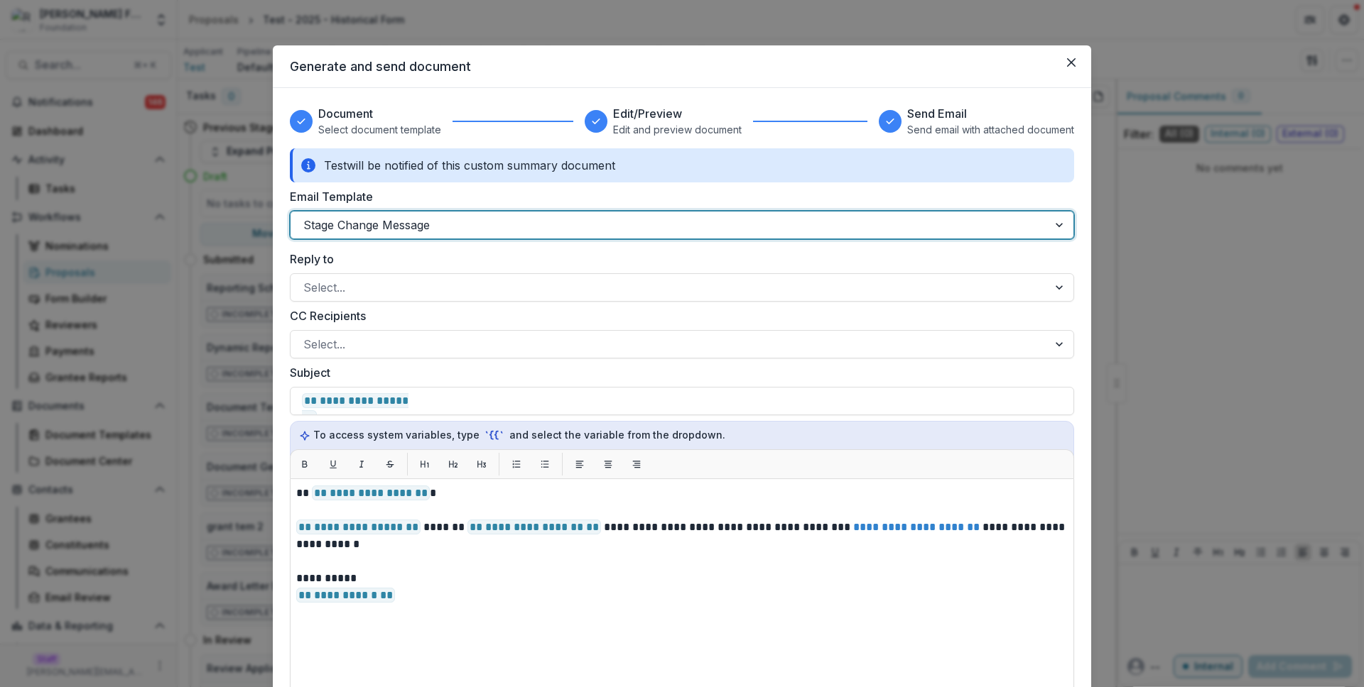
click at [722, 184] on div "**********" at bounding box center [682, 536] width 784 height 777
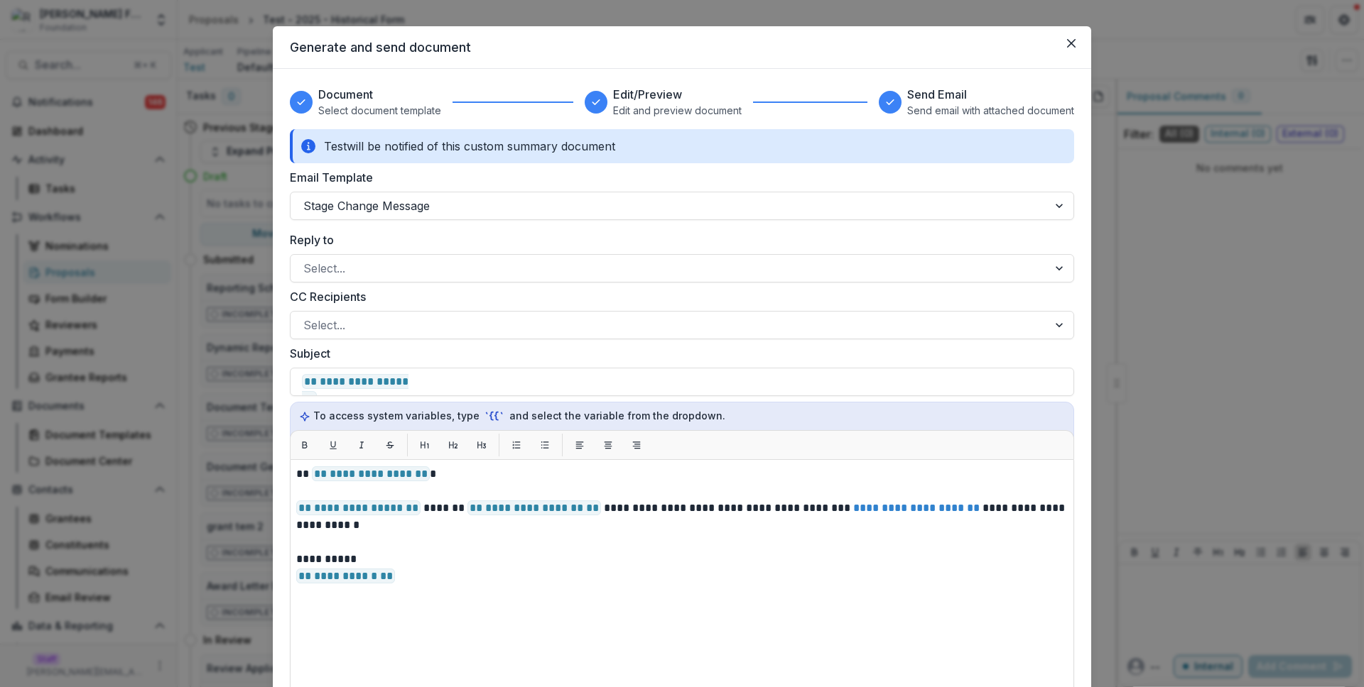
scroll to position [26, 0]
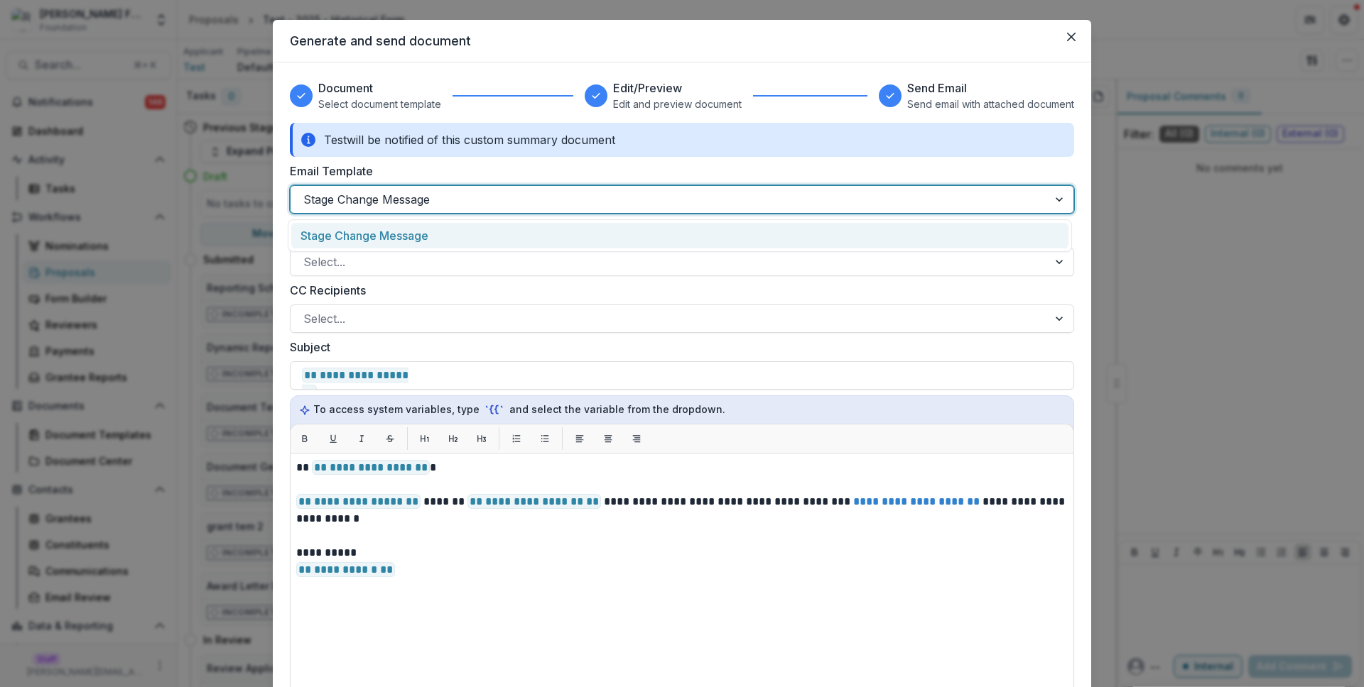
click at [696, 197] on div at bounding box center [669, 200] width 732 height 20
click at [396, 237] on div "Stage Change Message" at bounding box center [679, 236] width 777 height 26
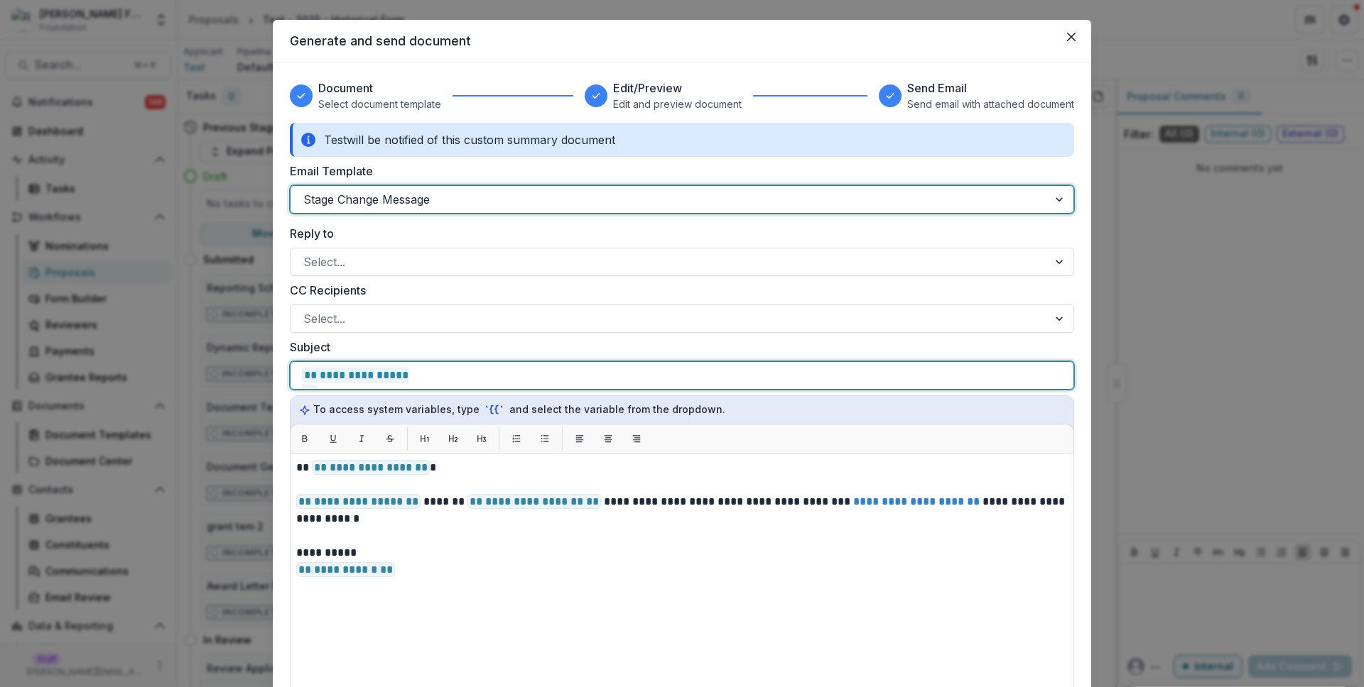
click at [695, 381] on div "**********" at bounding box center [682, 375] width 760 height 27
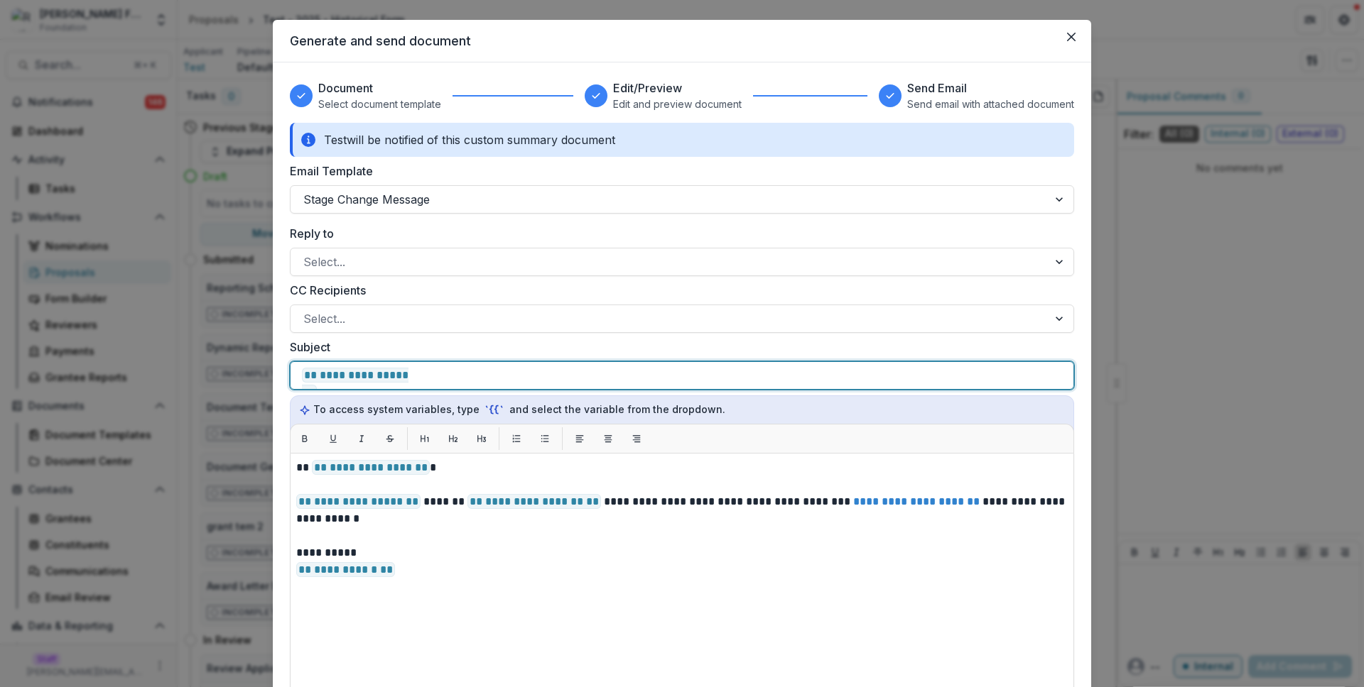
click at [695, 381] on div "**********" at bounding box center [682, 375] width 760 height 27
click at [696, 380] on div "**********" at bounding box center [682, 375] width 760 height 27
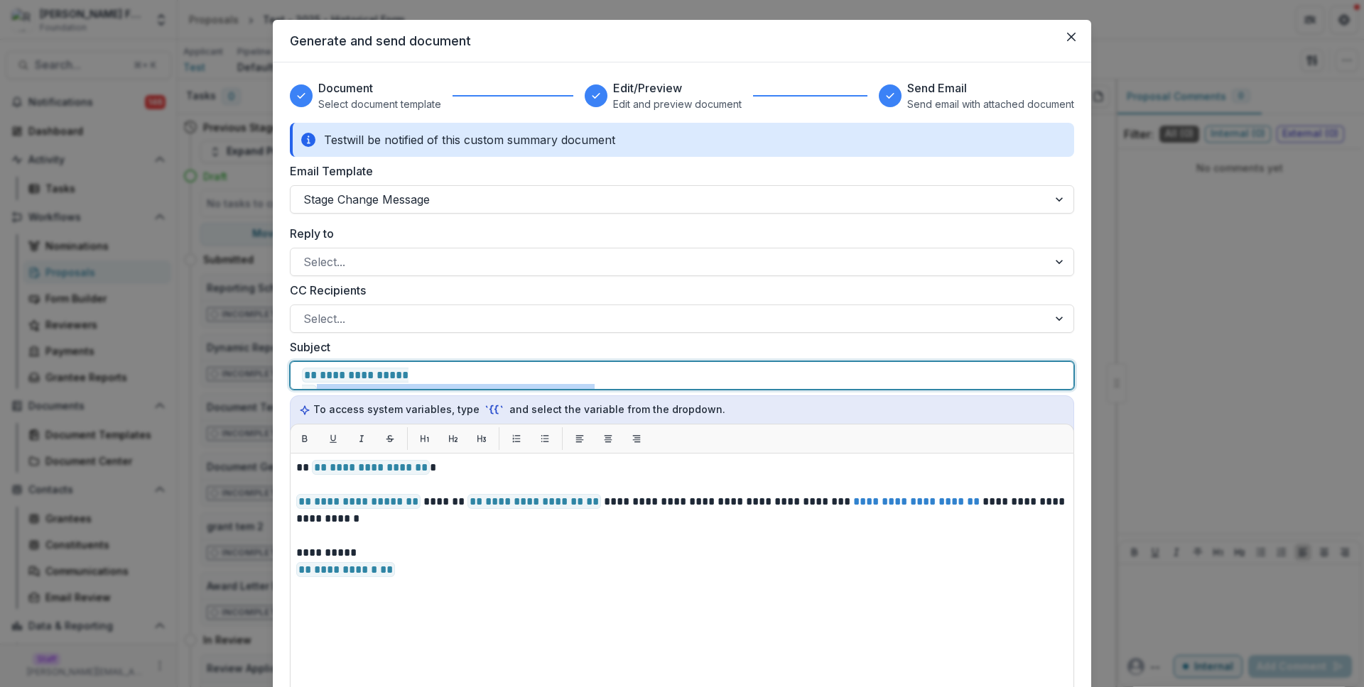
click at [696, 380] on div "**********" at bounding box center [682, 375] width 760 height 27
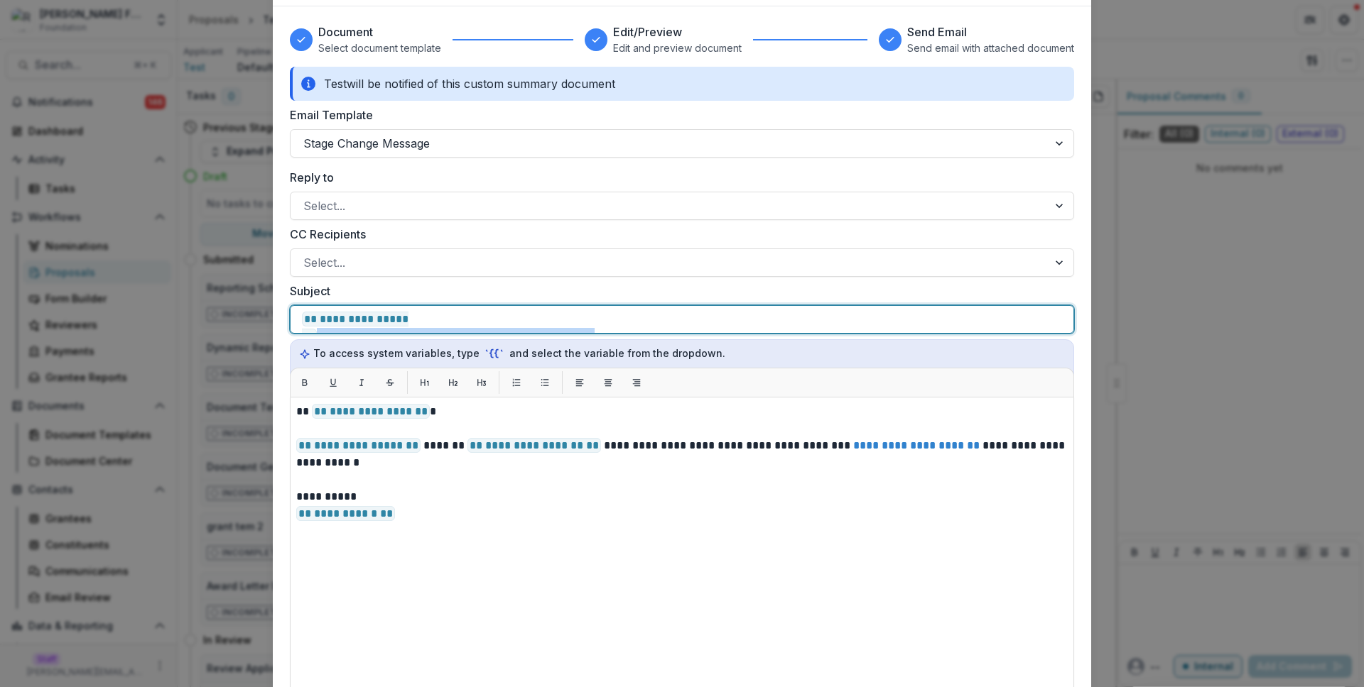
scroll to position [357, 0]
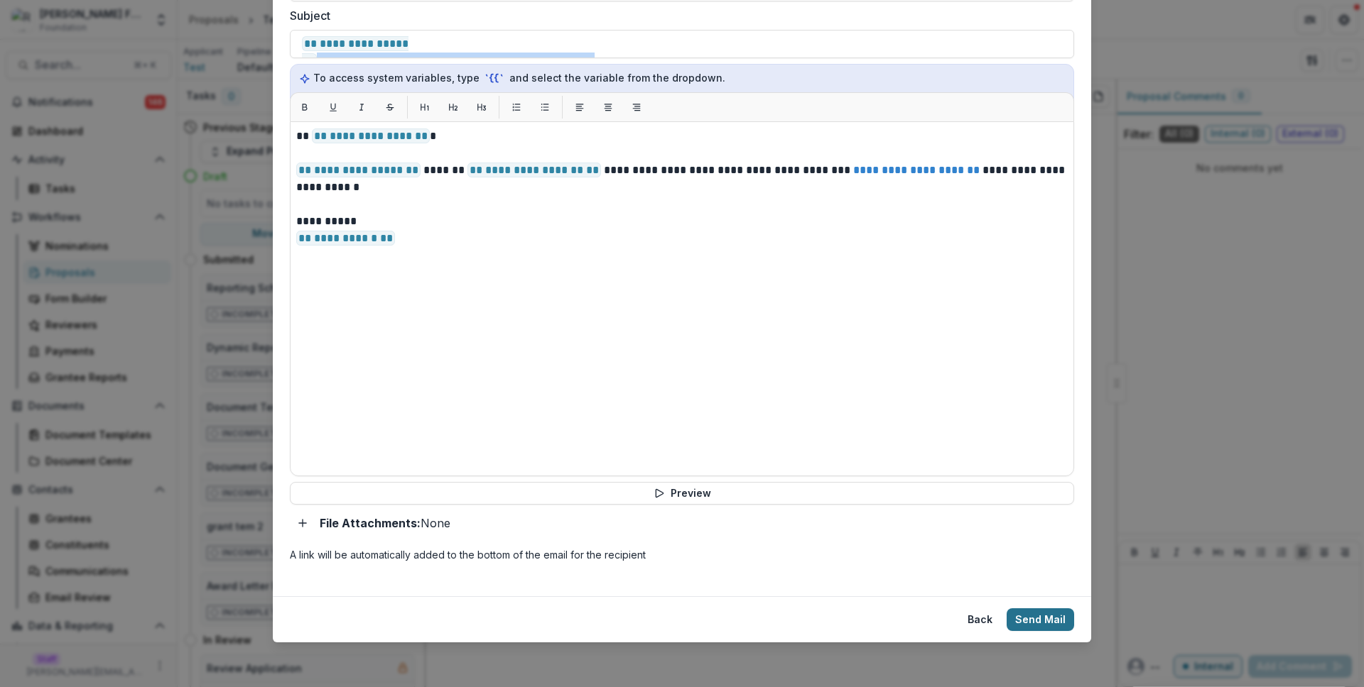
click at [1040, 622] on button "Send Mail" at bounding box center [1039, 620] width 67 height 23
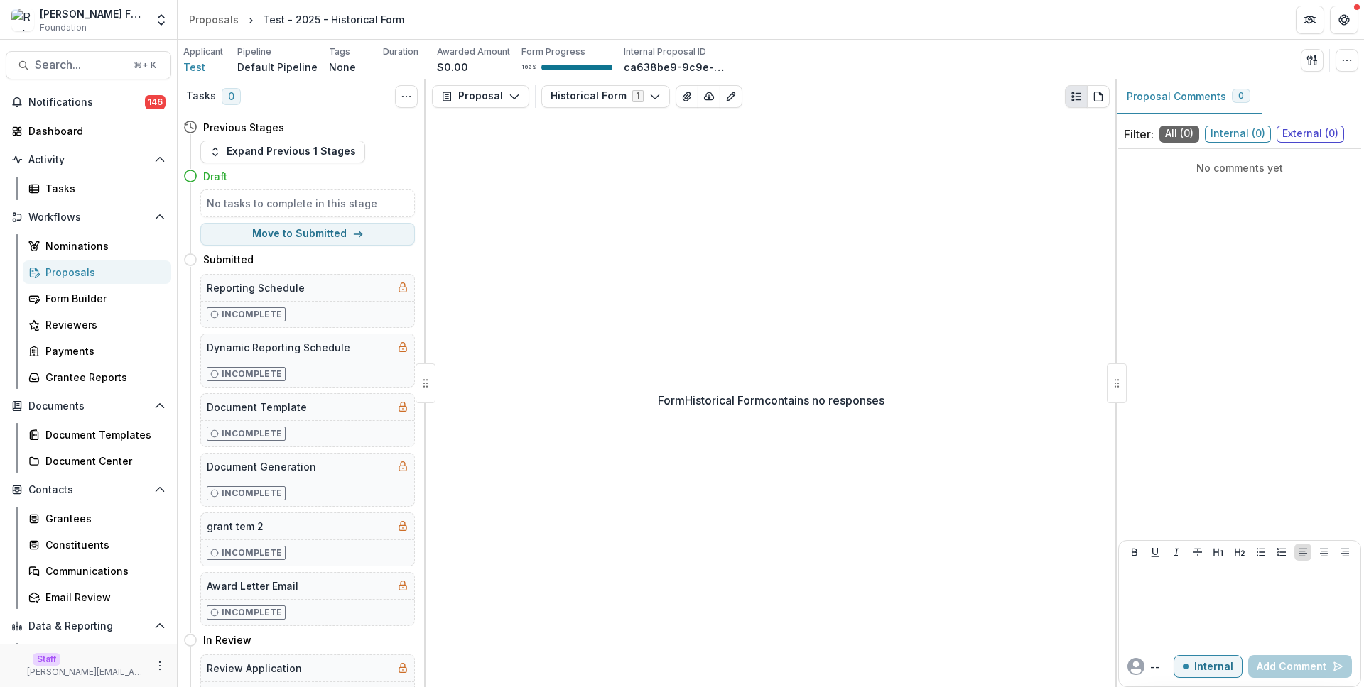
select select "**********"
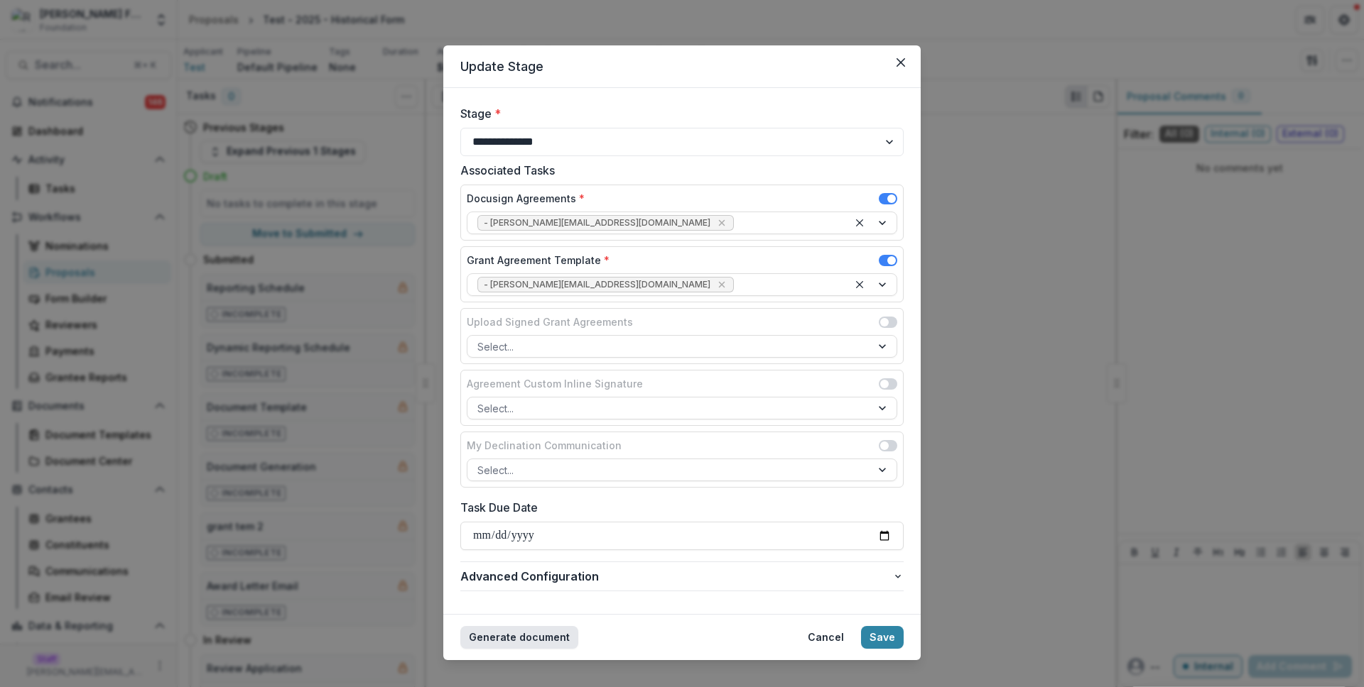
click at [548, 633] on button "Generate document" at bounding box center [519, 637] width 118 height 23
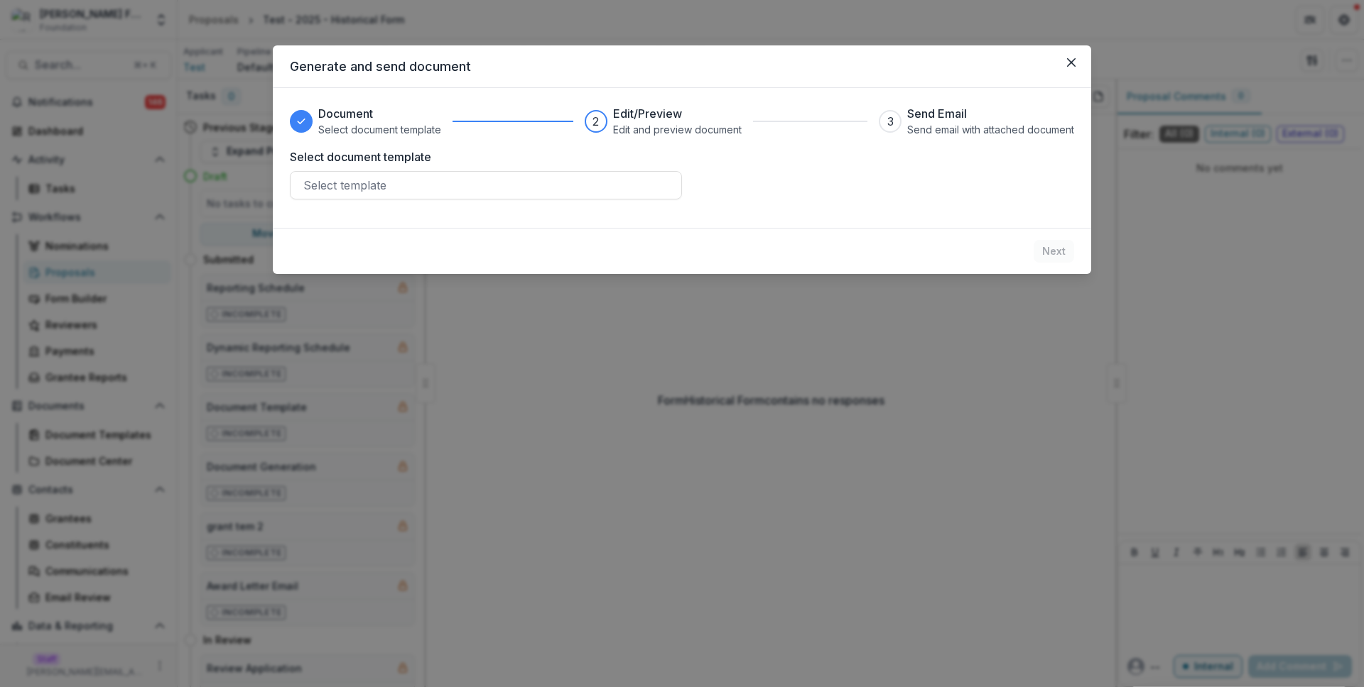
click at [611, 170] on div "Select document template Select template" at bounding box center [486, 173] width 392 height 51
click at [590, 190] on div at bounding box center [485, 185] width 365 height 20
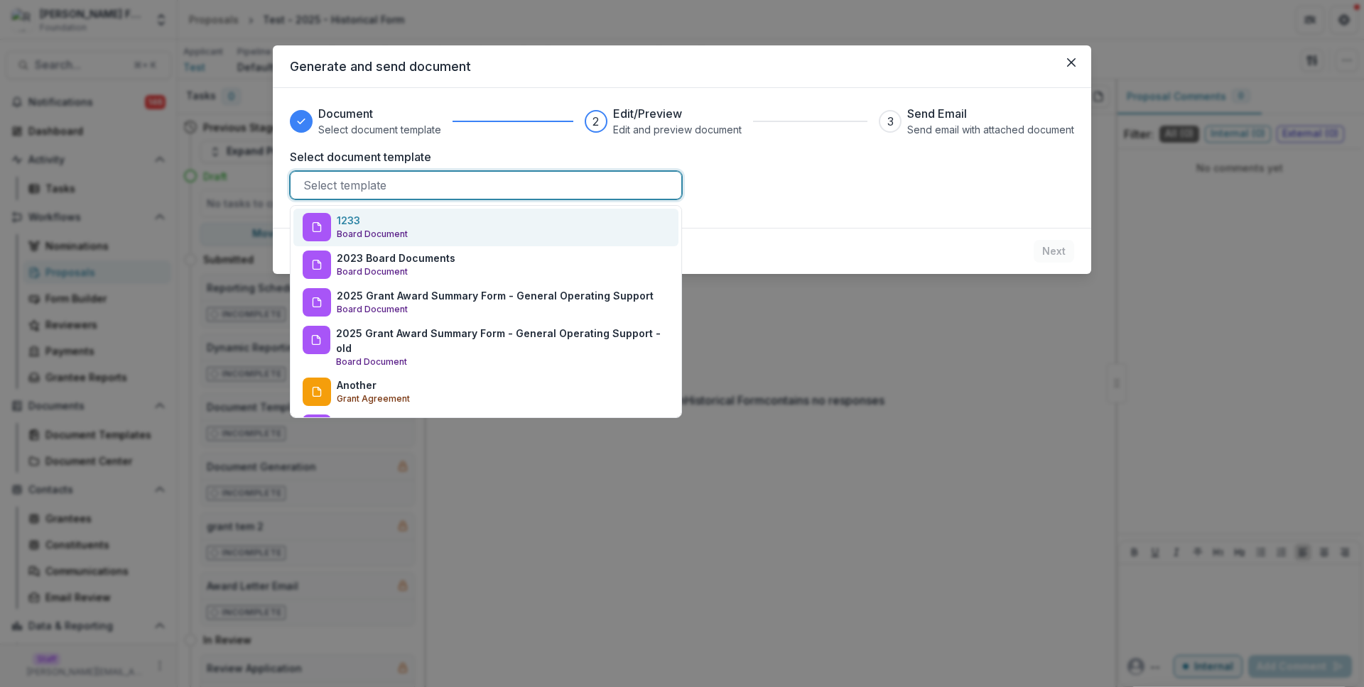
click at [542, 237] on div "1233 Board Document" at bounding box center [485, 228] width 385 height 38
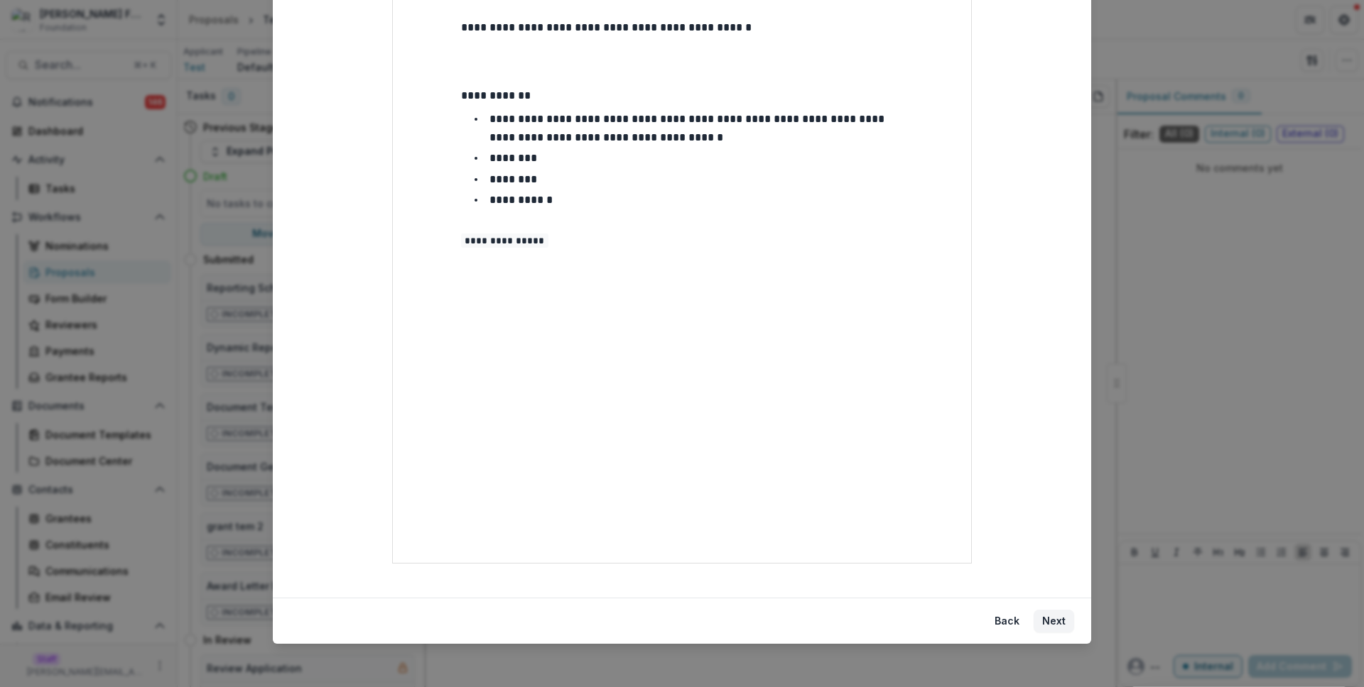
scroll to position [371, 0]
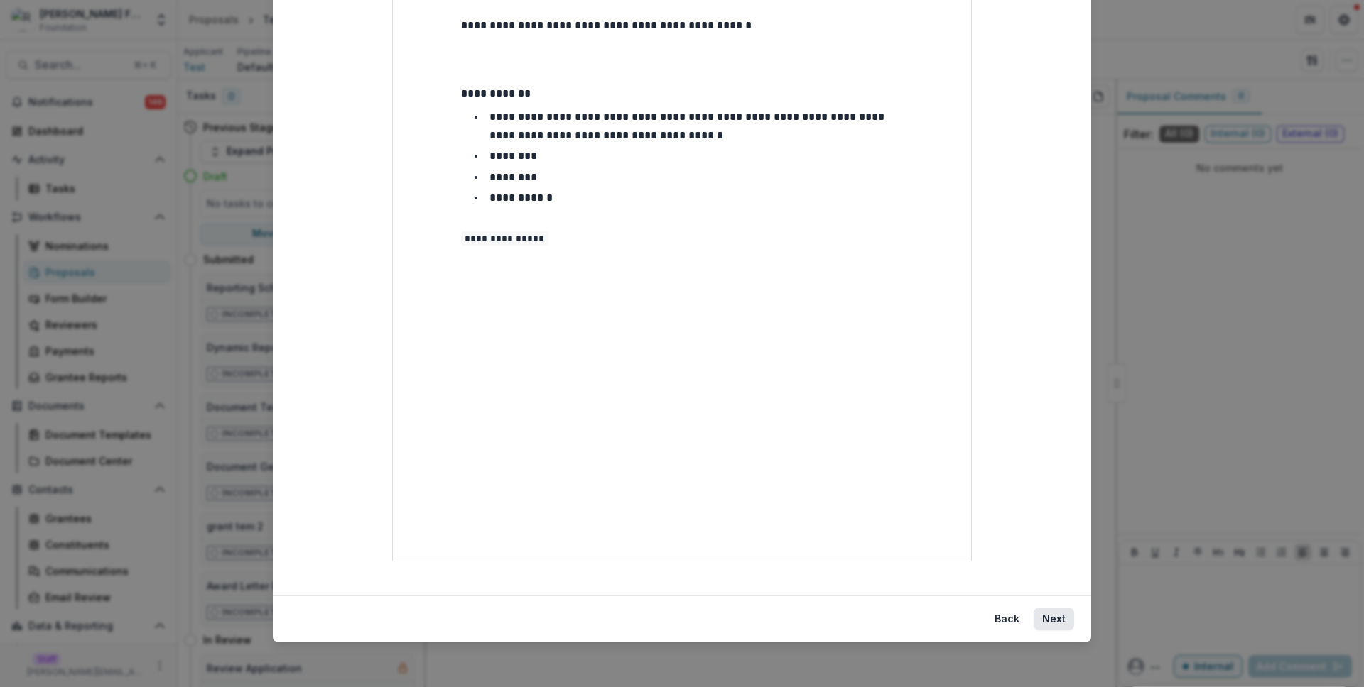
click at [1056, 626] on button "Next" at bounding box center [1053, 619] width 40 height 23
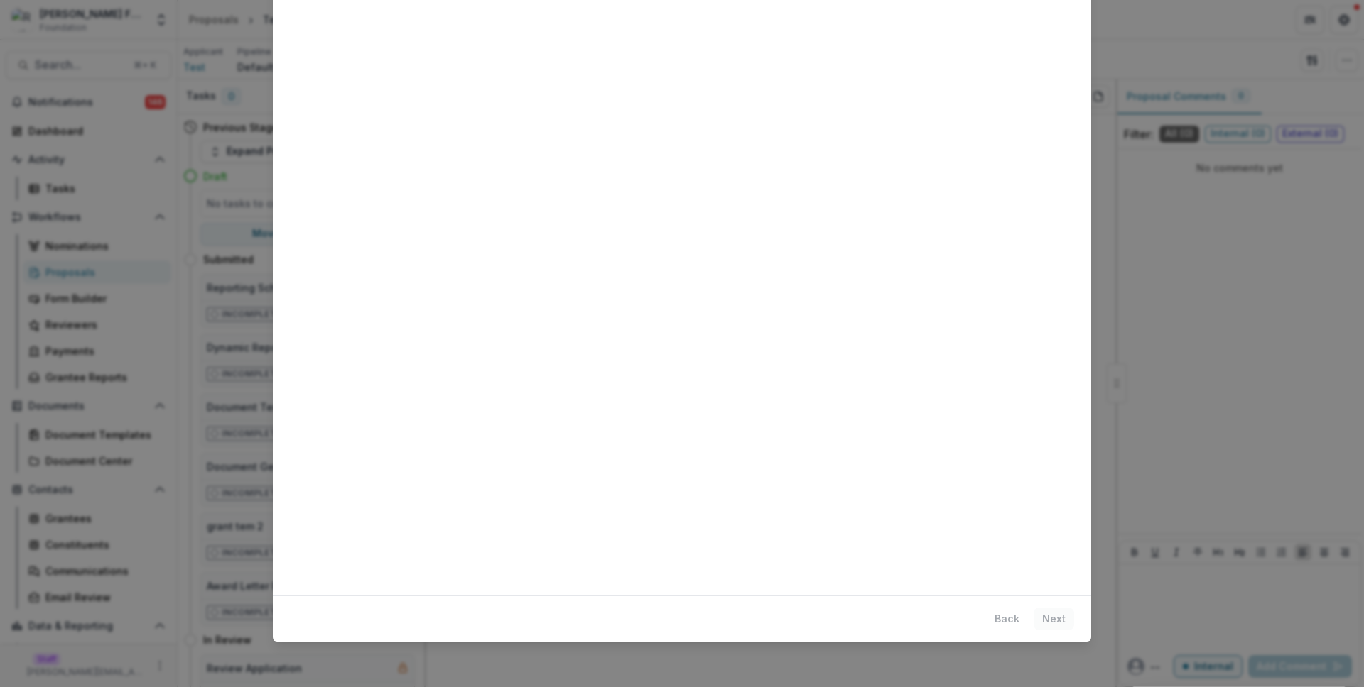
scroll to position [0, 0]
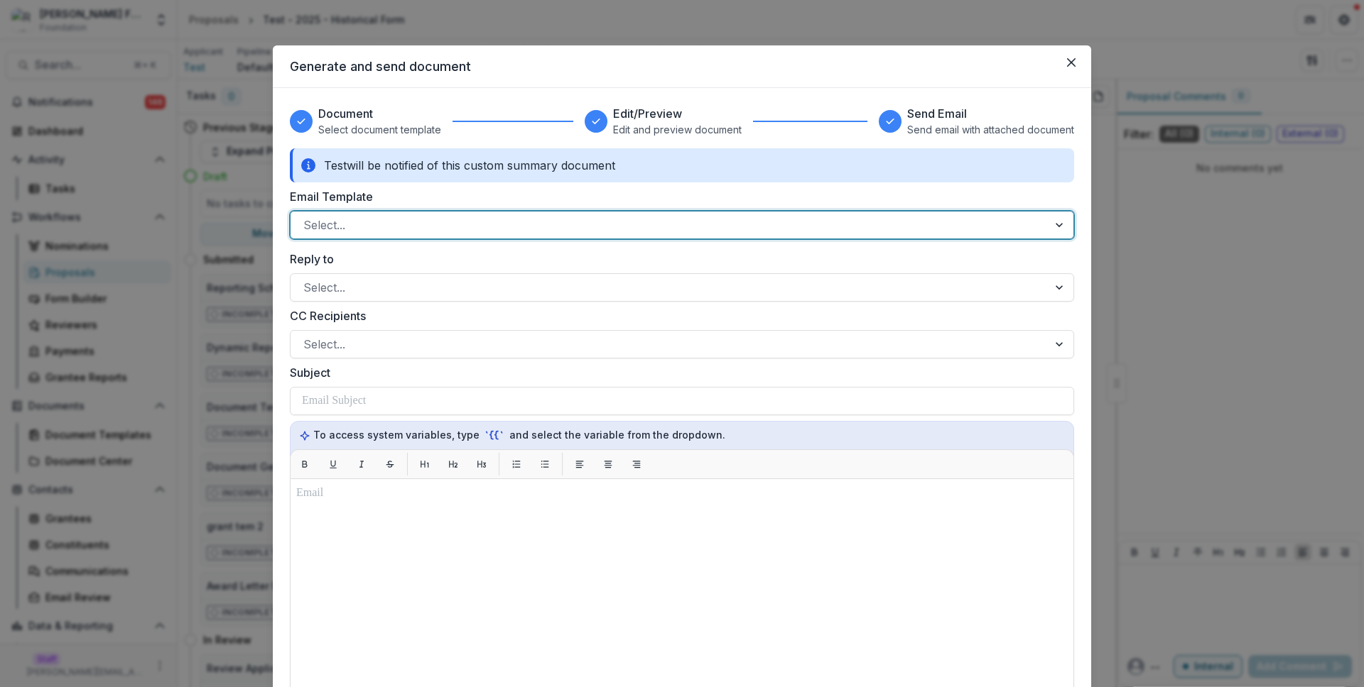
click at [591, 230] on div at bounding box center [669, 225] width 732 height 20
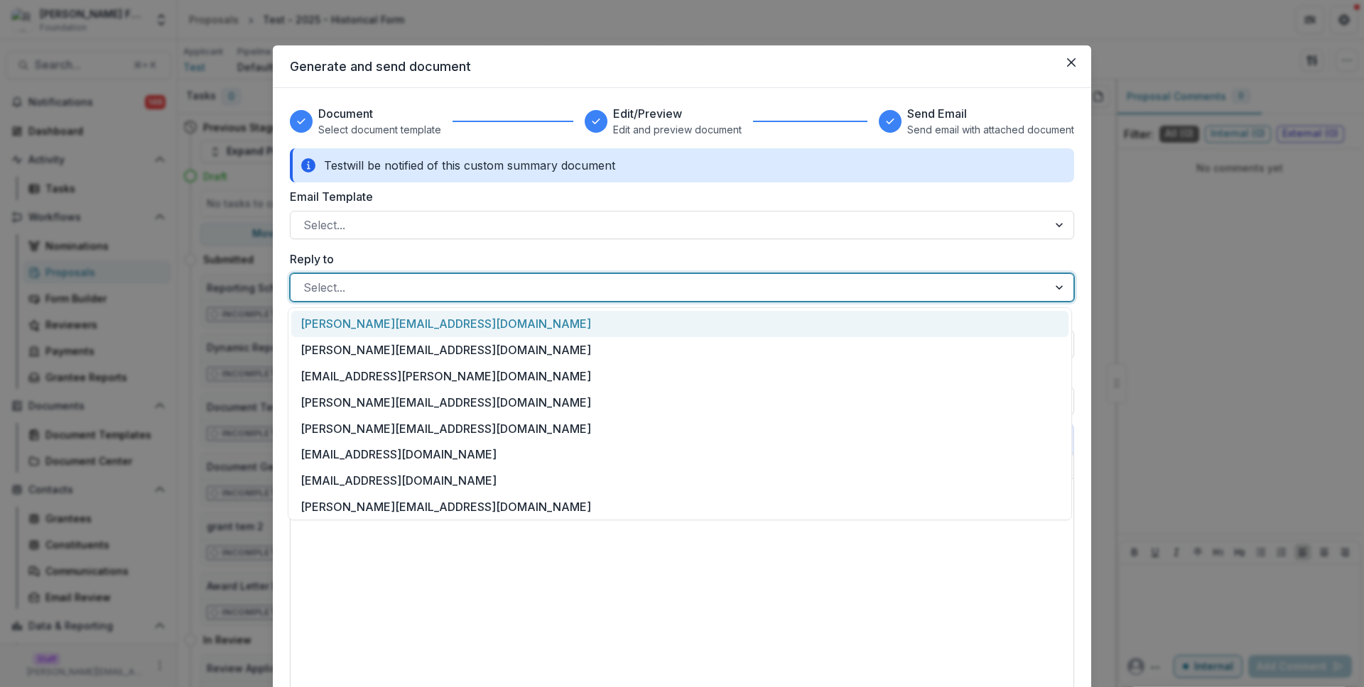
click at [460, 298] on div "Select..." at bounding box center [668, 287] width 757 height 23
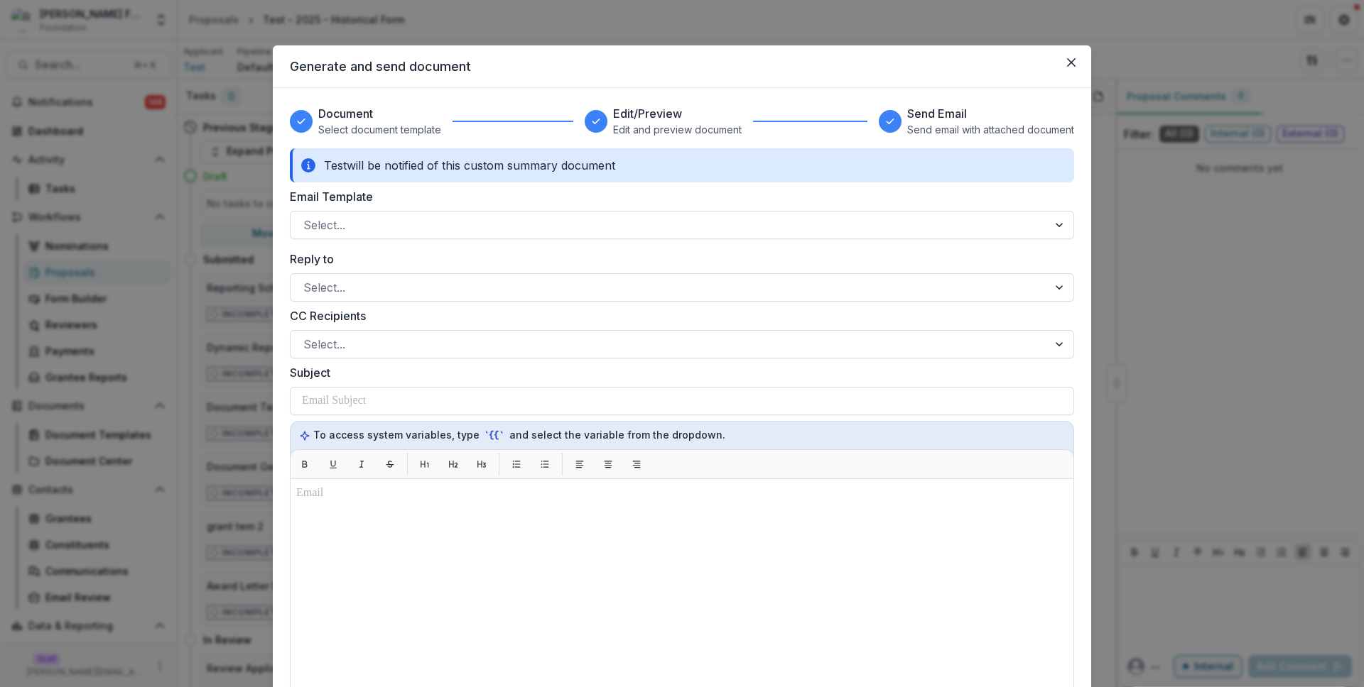
click at [466, 264] on label "Reply to" at bounding box center [678, 259] width 776 height 17
click at [307, 279] on input "Reply to" at bounding box center [305, 287] width 4 height 17
click at [464, 261] on label "Reply to" at bounding box center [678, 259] width 776 height 17
click at [307, 279] on input "Reply to" at bounding box center [305, 287] width 4 height 17
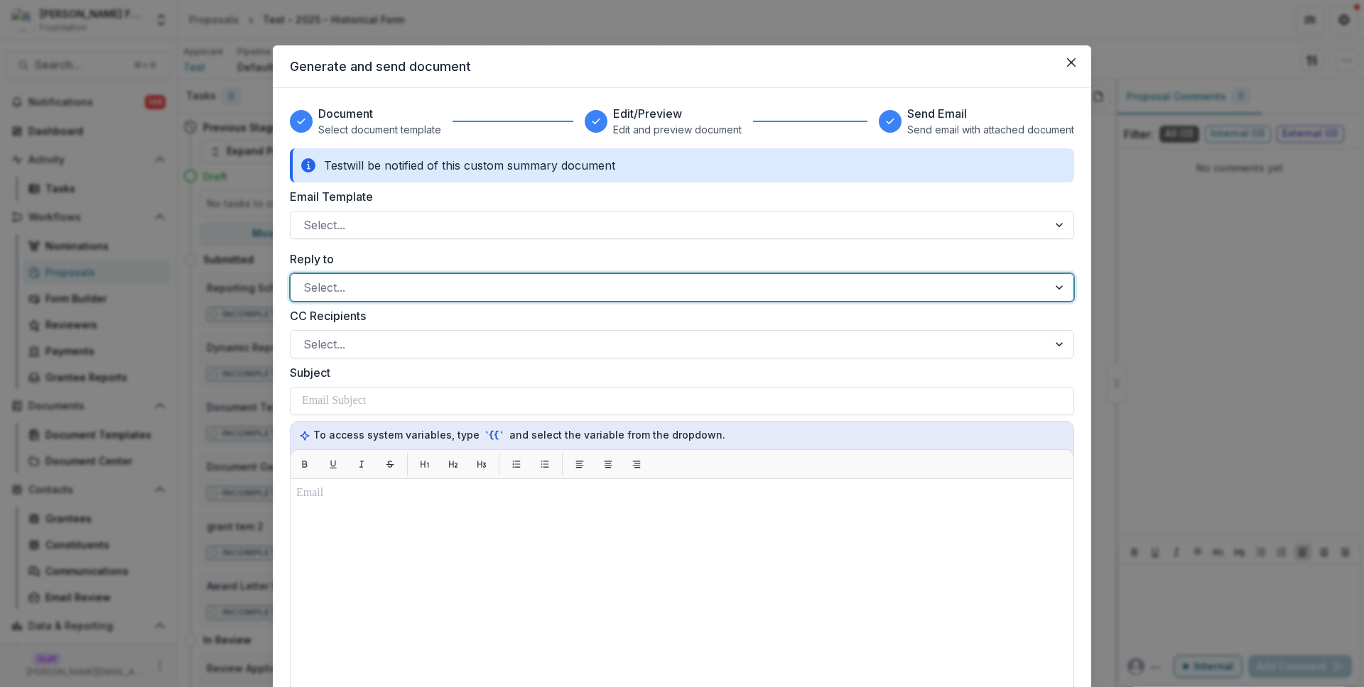
click at [587, 246] on div "Test will be notified of this custom summary document Email Template Select... …" at bounding box center [682, 536] width 784 height 777
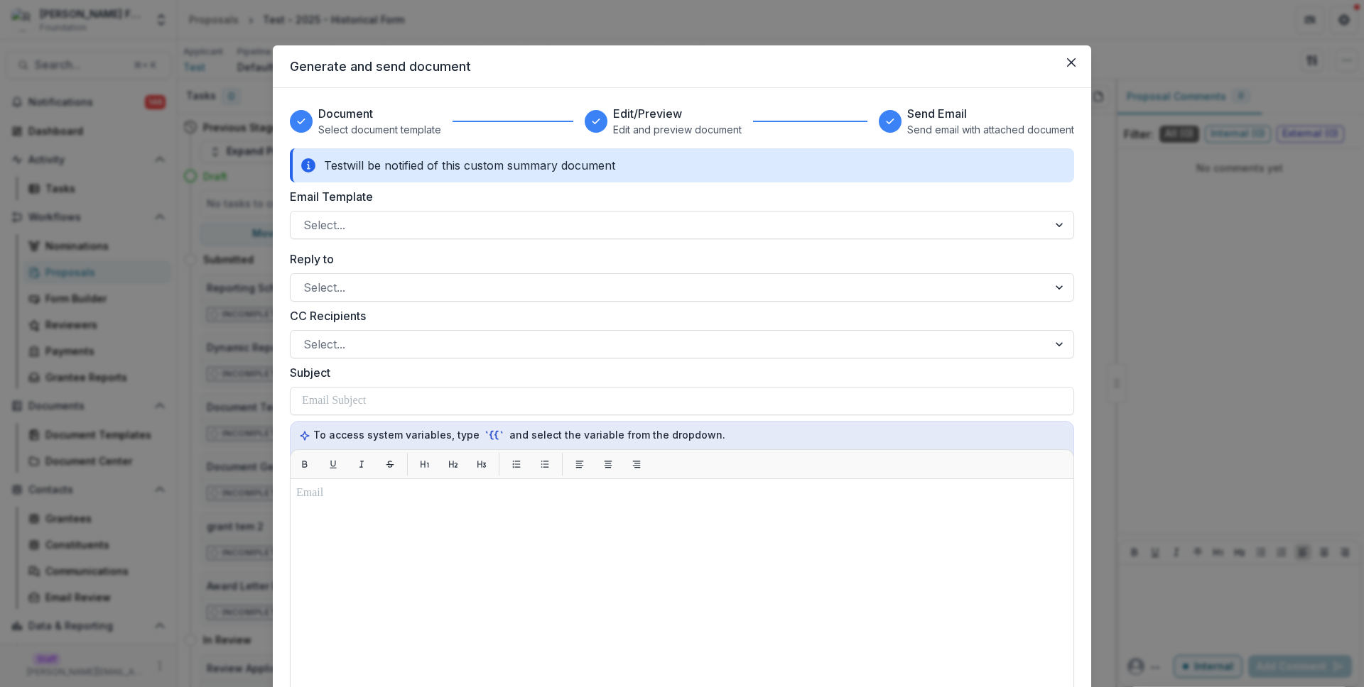
click at [429, 188] on label "Email Template" at bounding box center [678, 196] width 776 height 17
click at [307, 217] on input "Email Template" at bounding box center [305, 225] width 4 height 17
click at [433, 168] on div "Test will be notified of this custom summary document" at bounding box center [682, 165] width 784 height 34
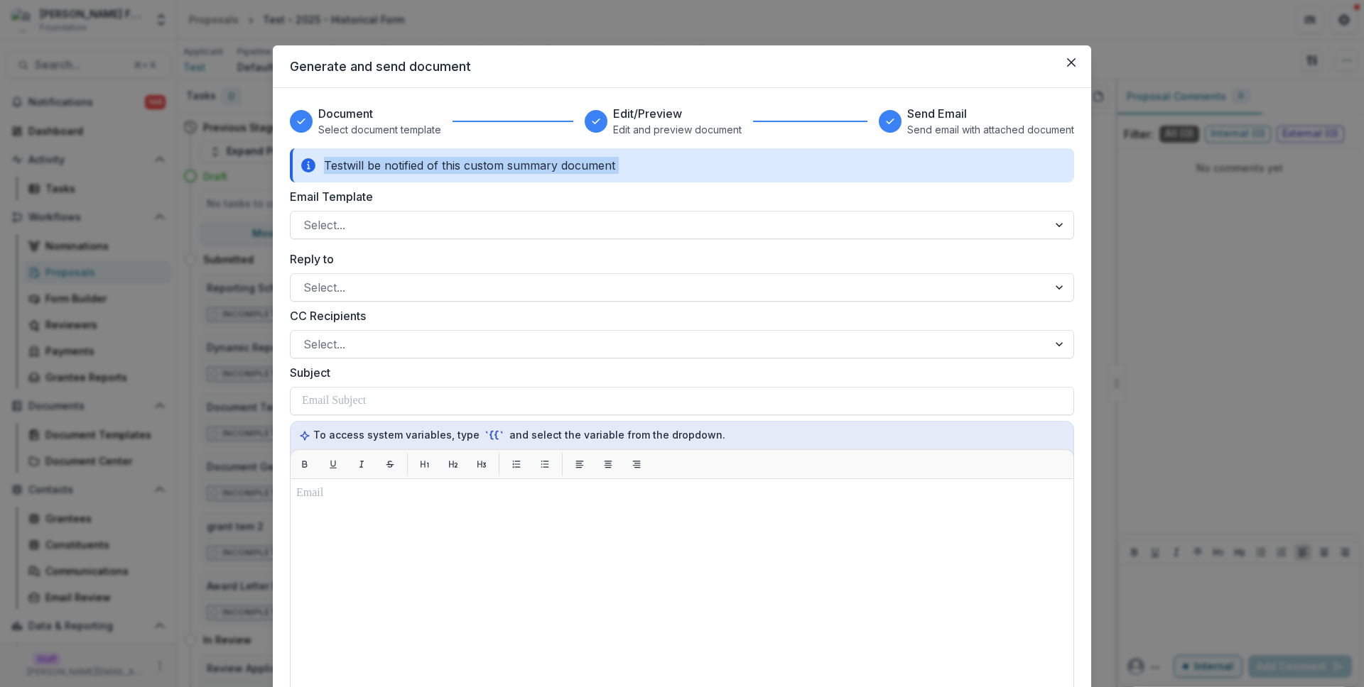
click at [555, 170] on div "Test will be notified of this custom summary document" at bounding box center [682, 165] width 784 height 34
click at [1072, 67] on button "Close" at bounding box center [1071, 62] width 23 height 23
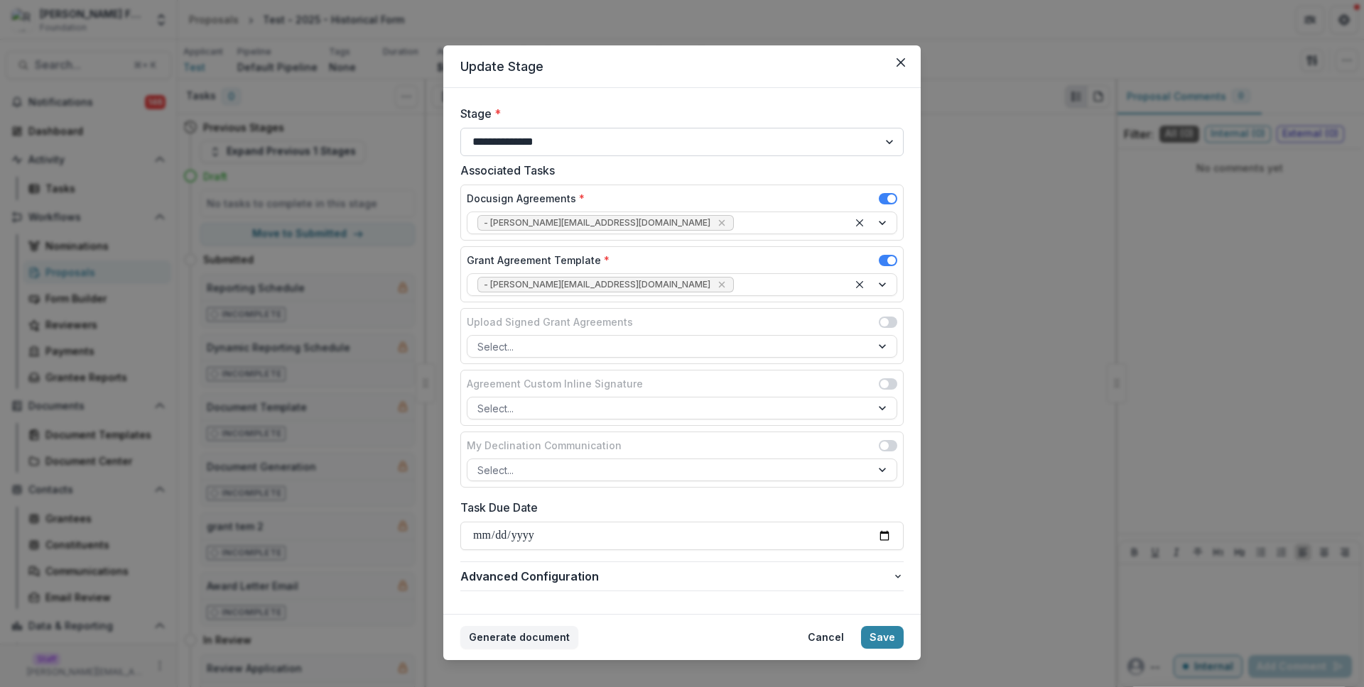
click at [513, 142] on select "**********" at bounding box center [681, 142] width 443 height 28
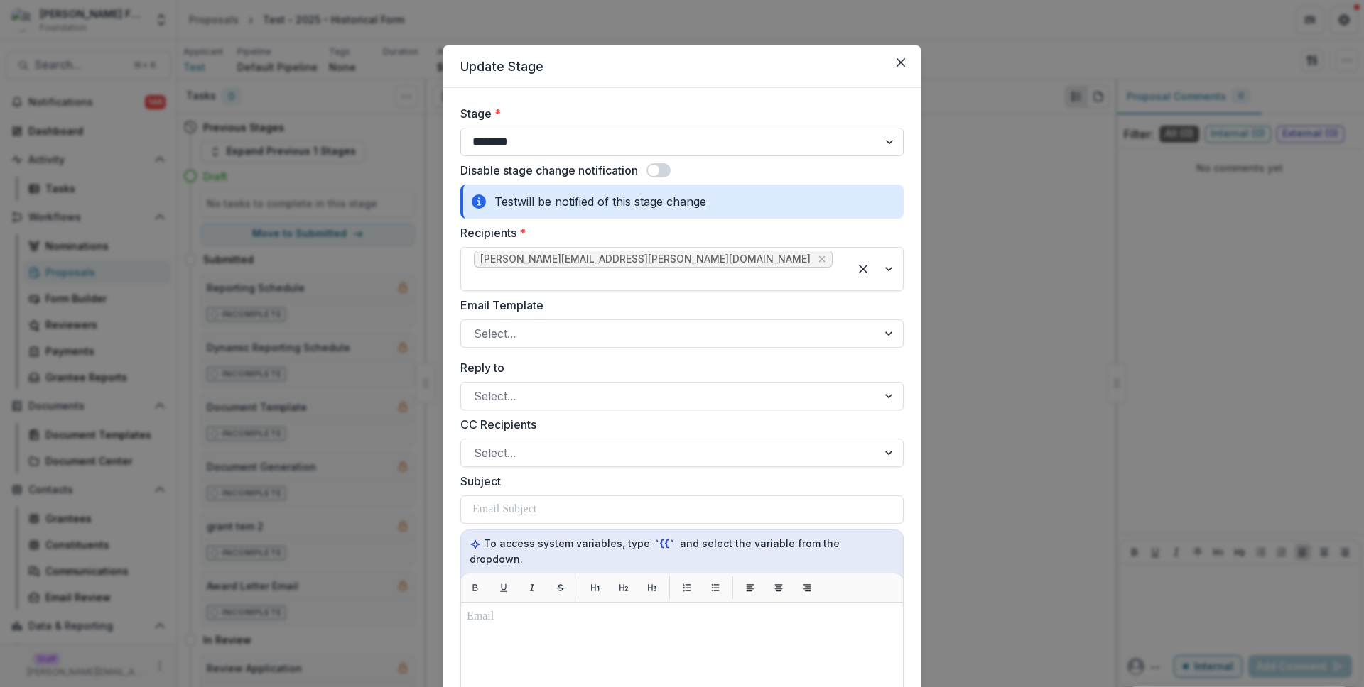
click at [530, 138] on select "**********" at bounding box center [681, 142] width 443 height 28
select select "**********"
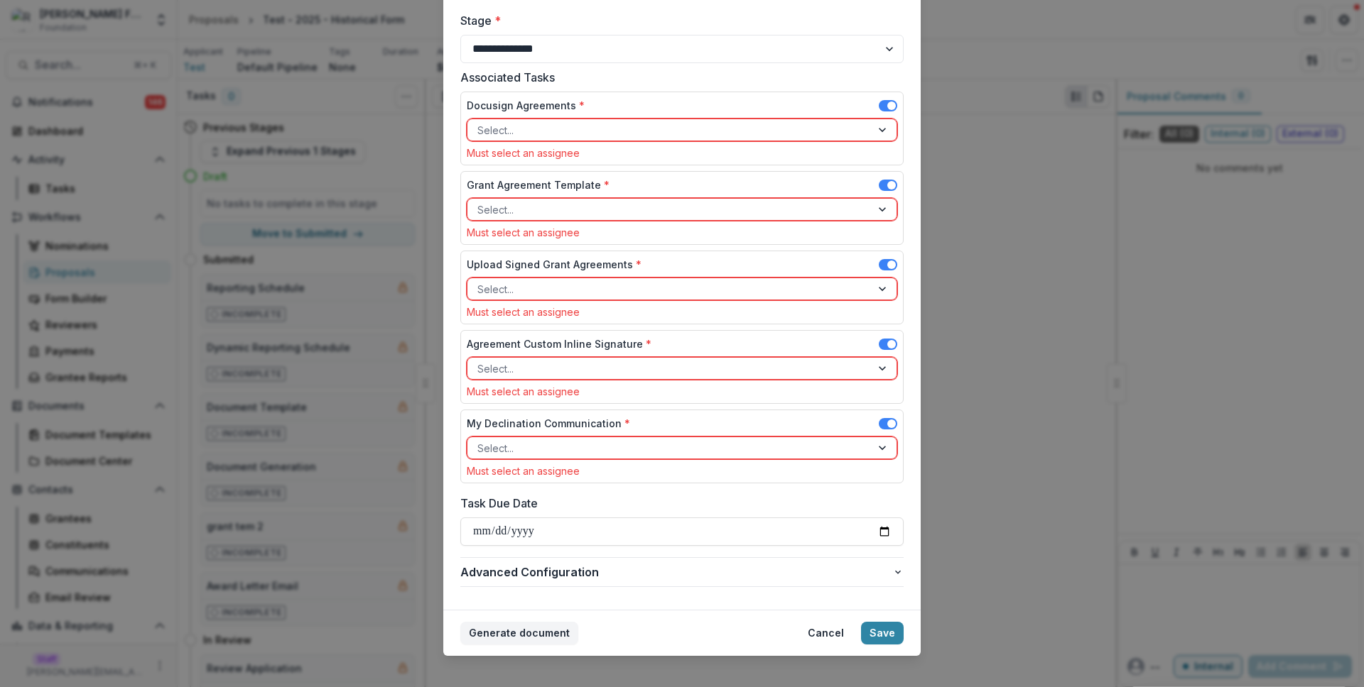
scroll to position [107, 0]
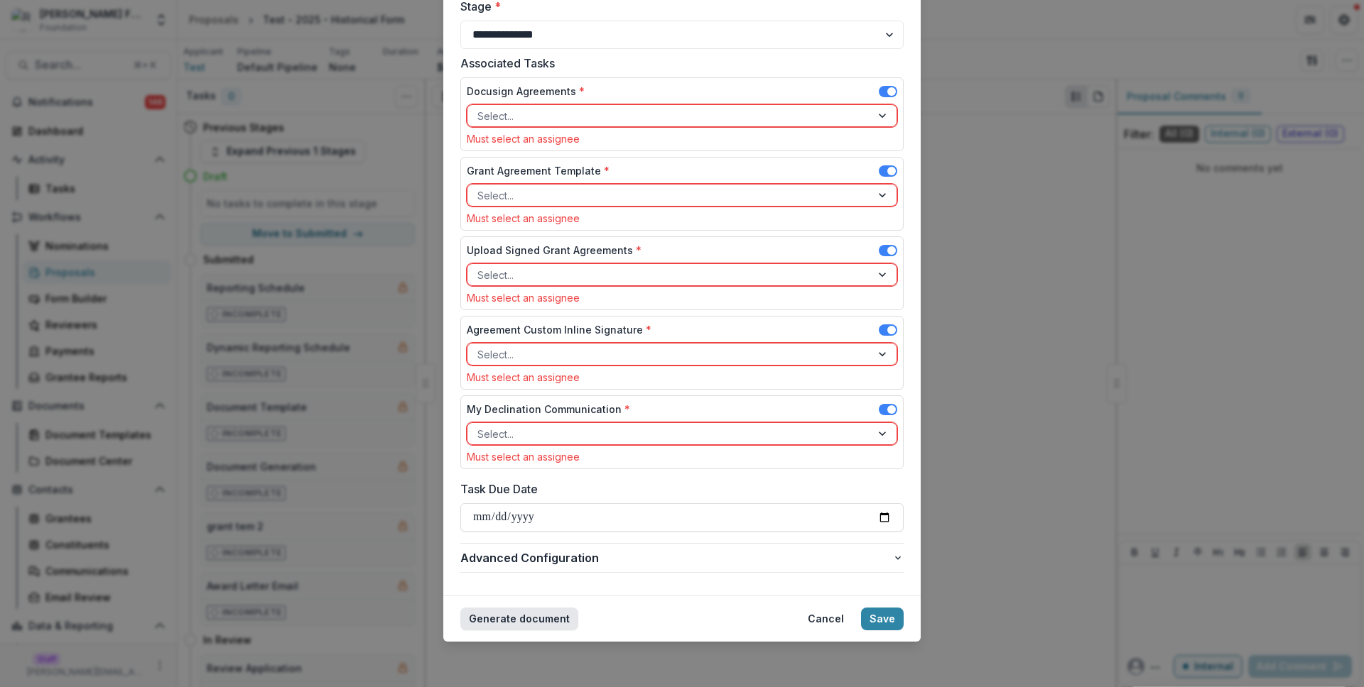
click at [551, 624] on button "Generate document" at bounding box center [519, 619] width 118 height 23
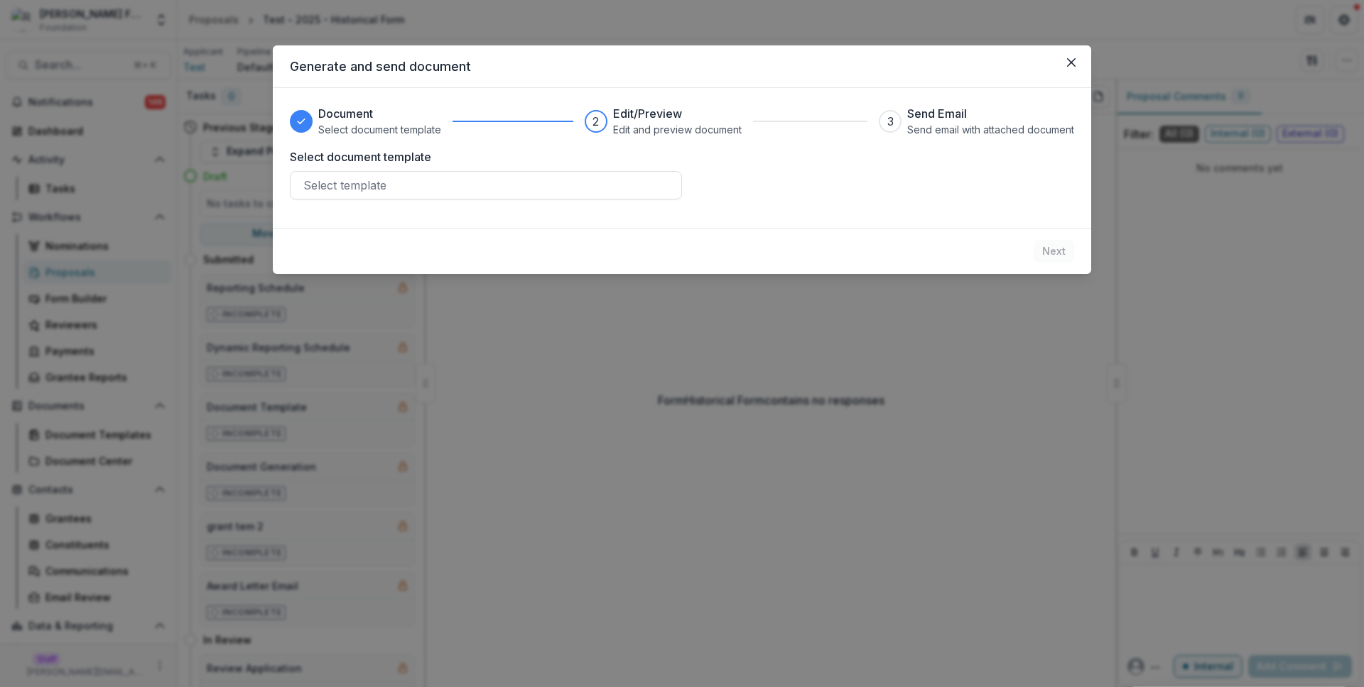
click at [598, 218] on div "Document Select document template 2 Edit/Preview Edit and preview document 3 Se…" at bounding box center [682, 158] width 818 height 140
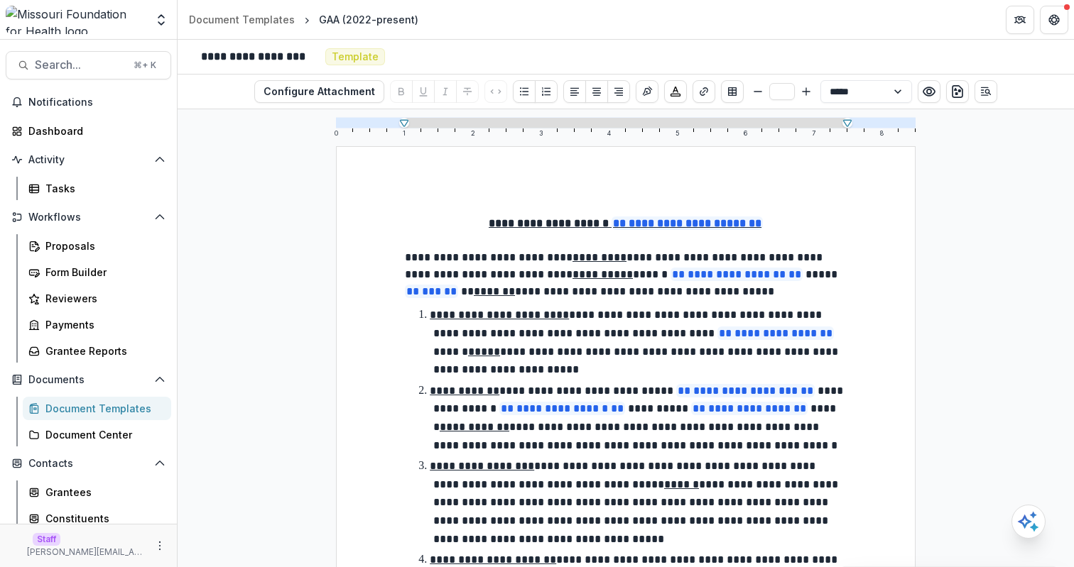
scroll to position [2226, 0]
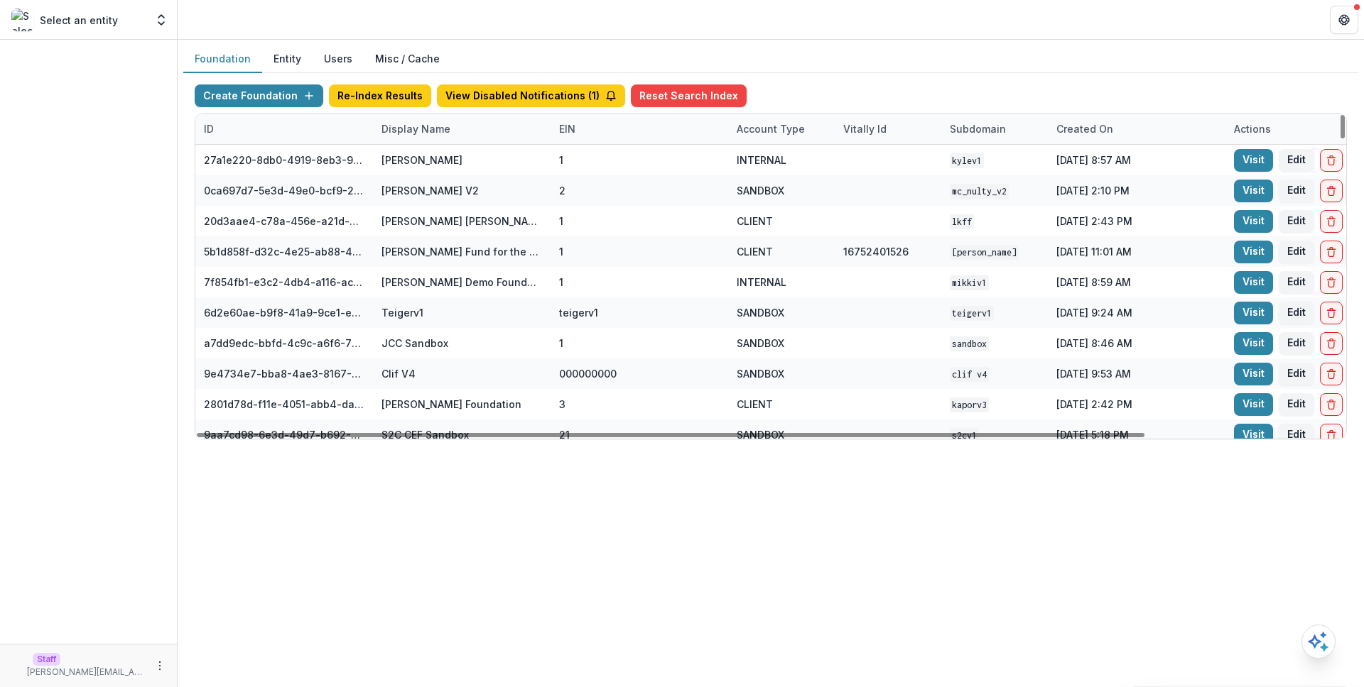
click at [421, 131] on div "Display Name" at bounding box center [416, 128] width 86 height 15
click at [445, 166] on input at bounding box center [461, 161] width 170 height 23
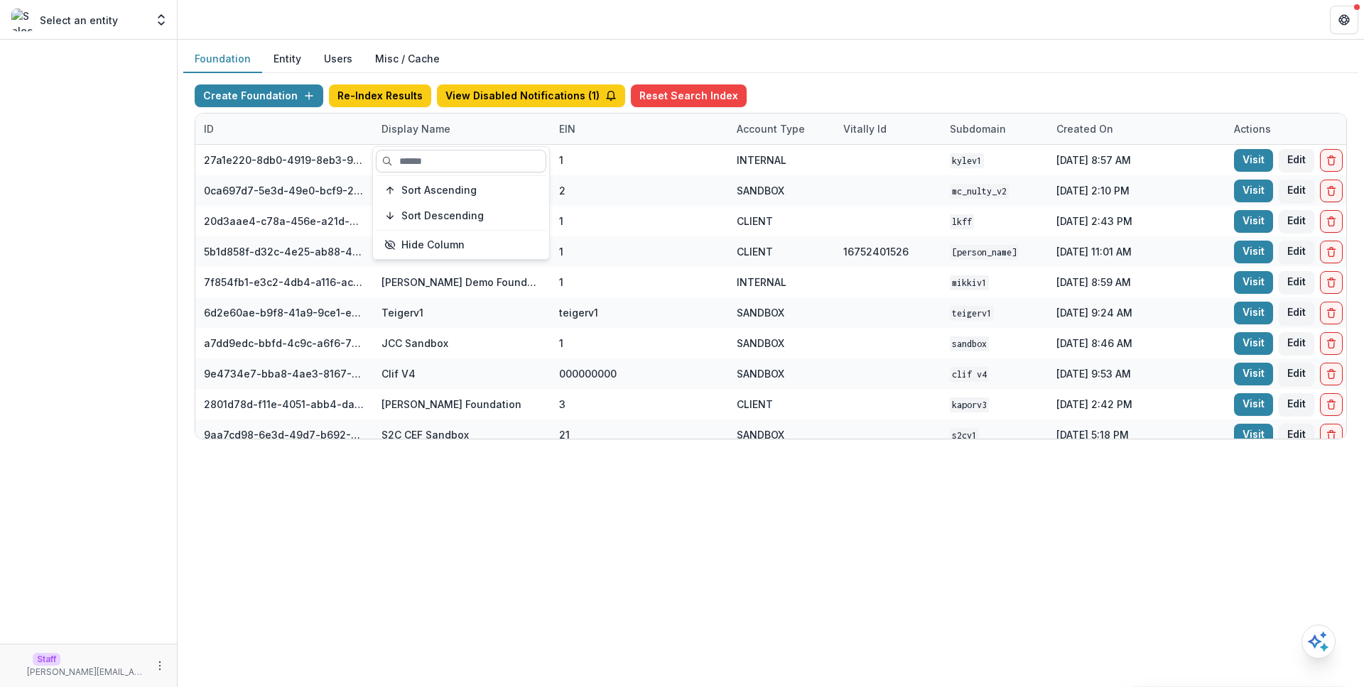
click at [445, 166] on input at bounding box center [461, 161] width 170 height 23
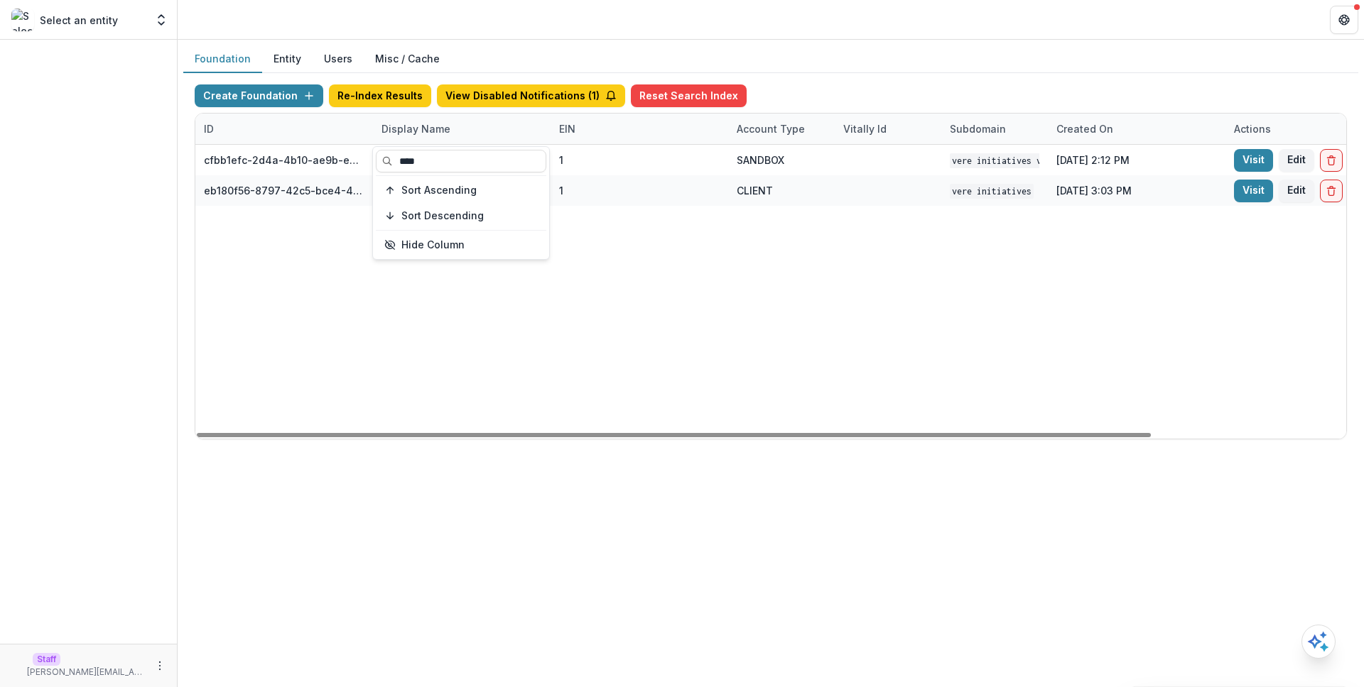
type input "****"
click at [730, 249] on div "cfbb1efc-2d4a-4b10-ae9b-e9e0913a1fa7 Vere Initiatives V1 1 SANDBOX Vere Initiat…" at bounding box center [887, 292] width 1385 height 294
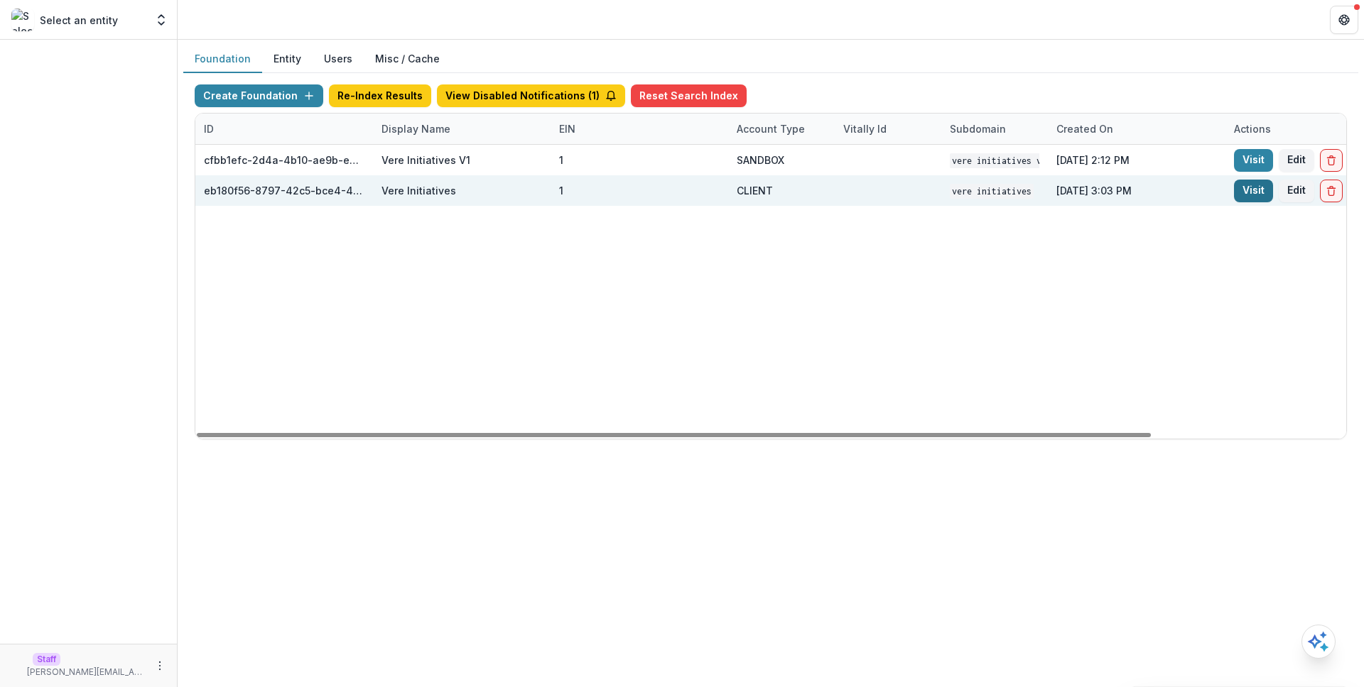
click at [1259, 197] on link "Visit" at bounding box center [1253, 191] width 39 height 23
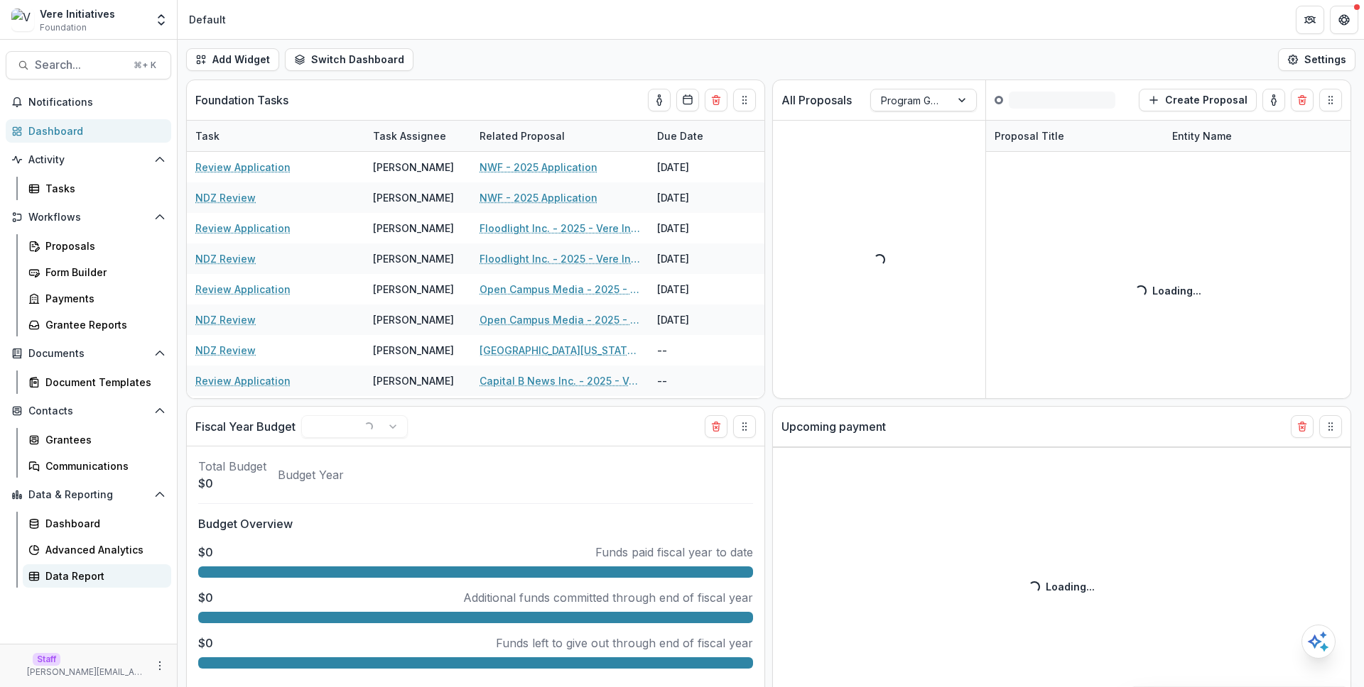
click at [121, 587] on link "Data Report" at bounding box center [97, 576] width 148 height 23
select select "******"
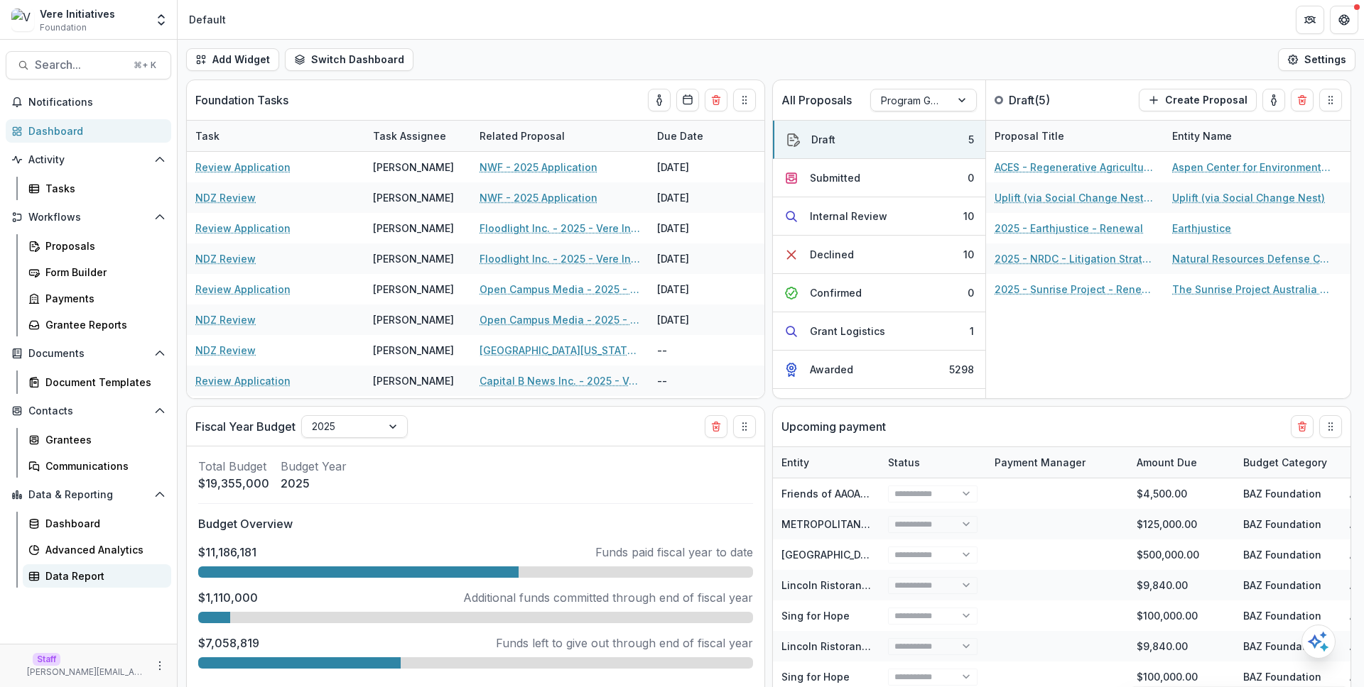
select select "******"
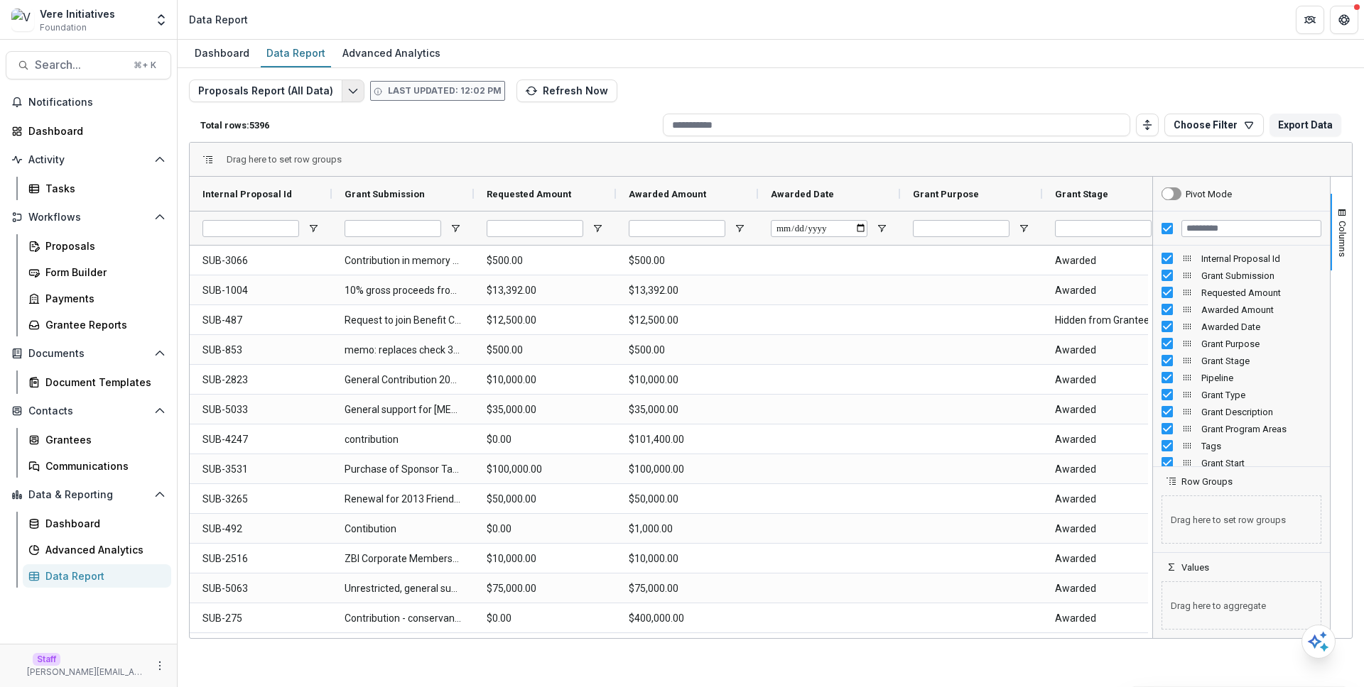
click at [351, 90] on icon "Edit selected report" at bounding box center [352, 90] width 11 height 11
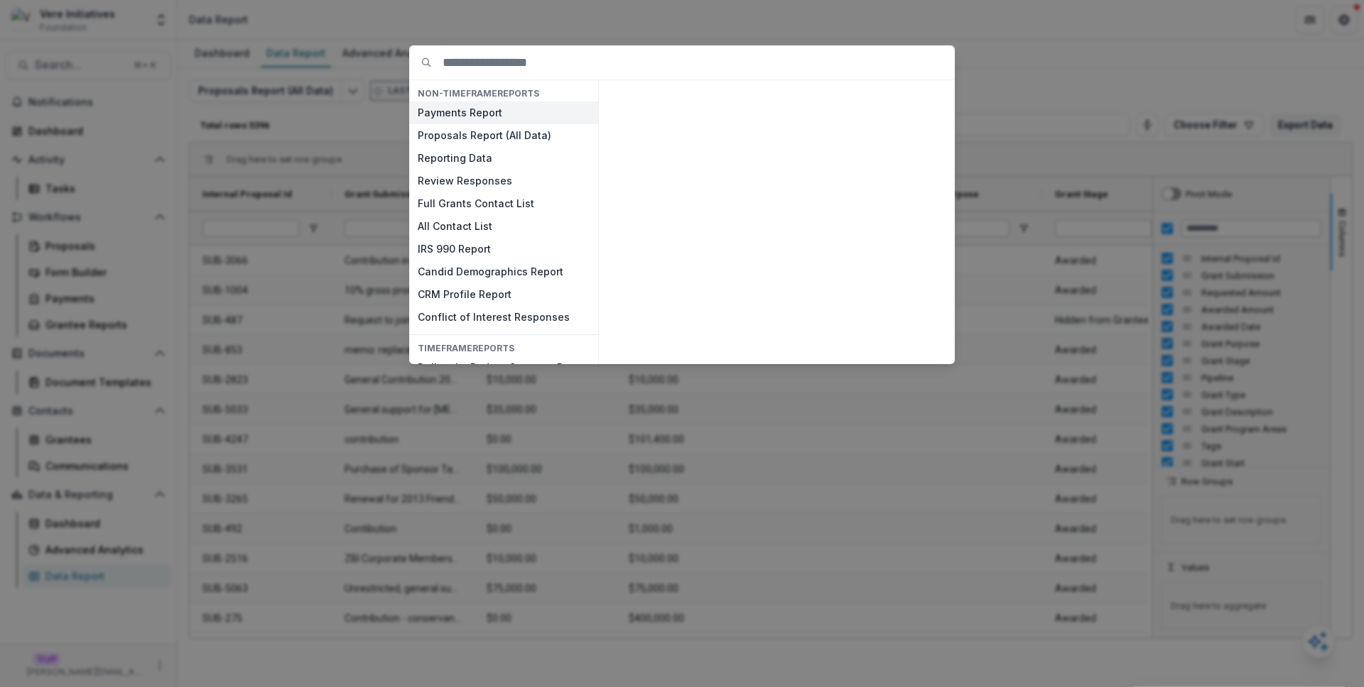
click at [514, 117] on button "Payments Report" at bounding box center [503, 113] width 189 height 23
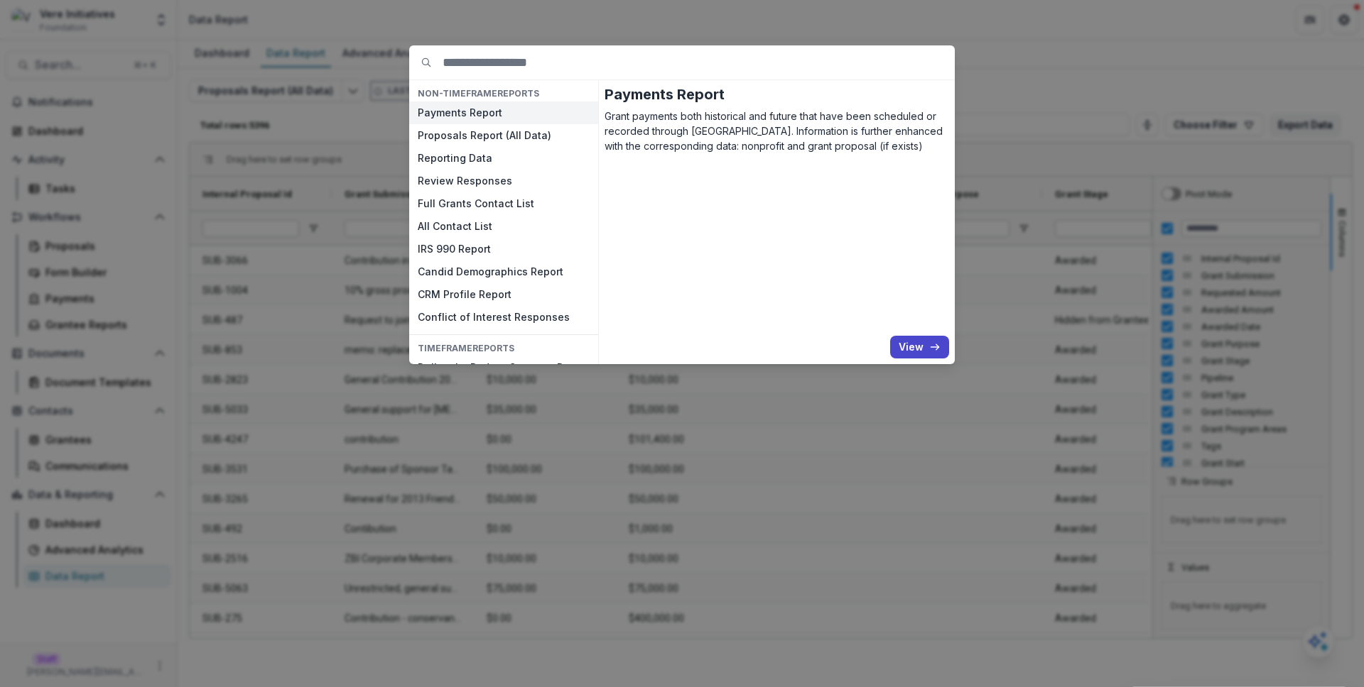
click at [514, 117] on button "Payments Report" at bounding box center [503, 113] width 189 height 23
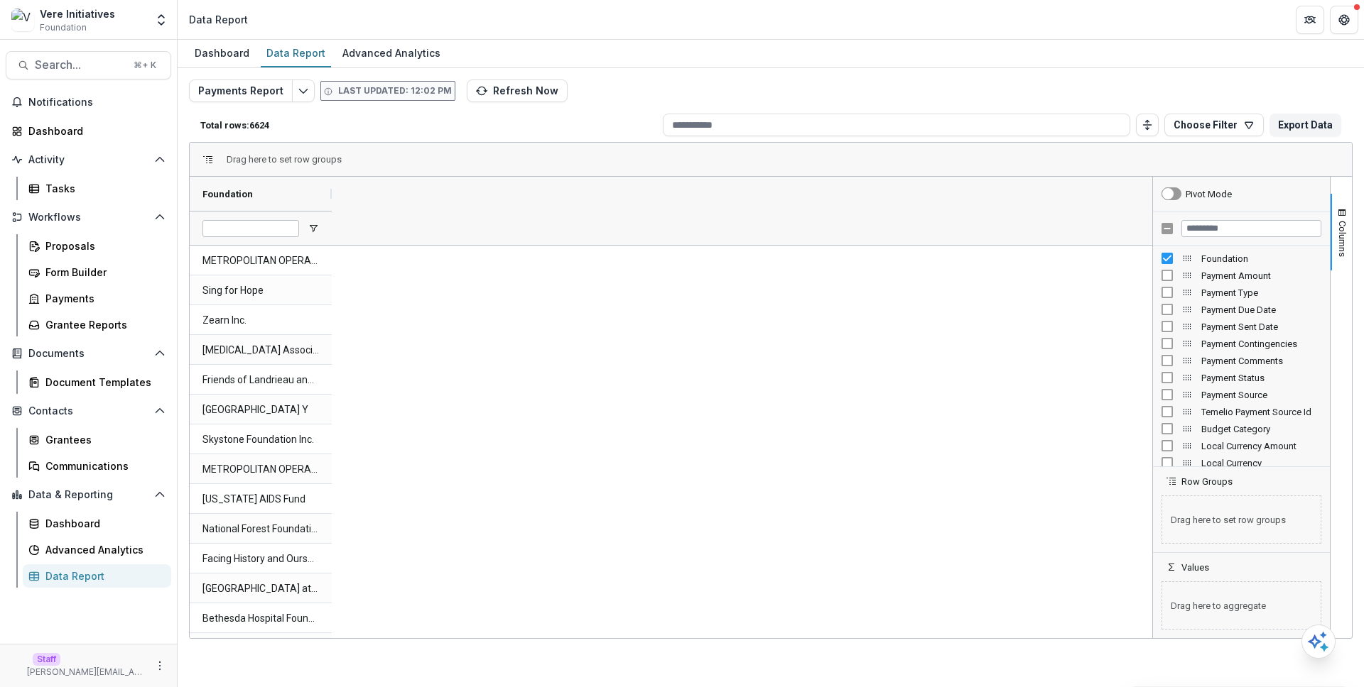
click at [1169, 268] on div "Payment Amount" at bounding box center [1241, 275] width 160 height 17
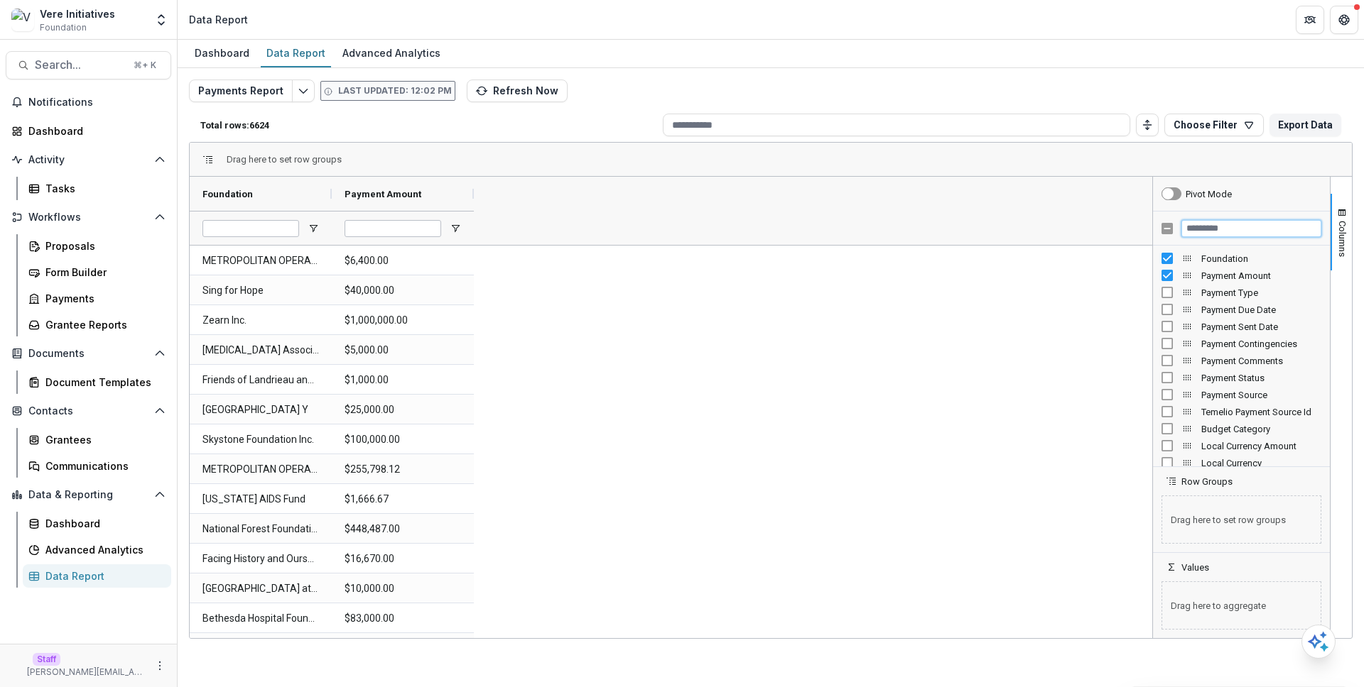
click at [1232, 227] on input "Filter Columns Input" at bounding box center [1251, 228] width 140 height 17
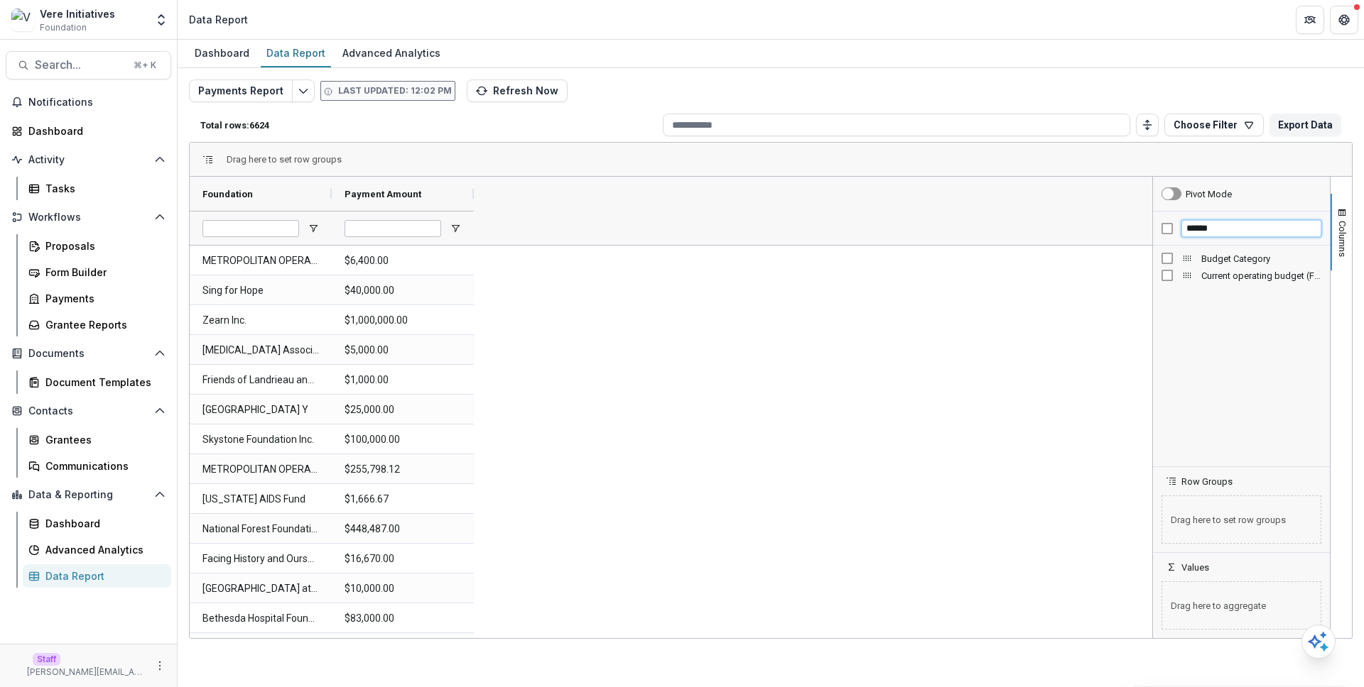
type input "******"
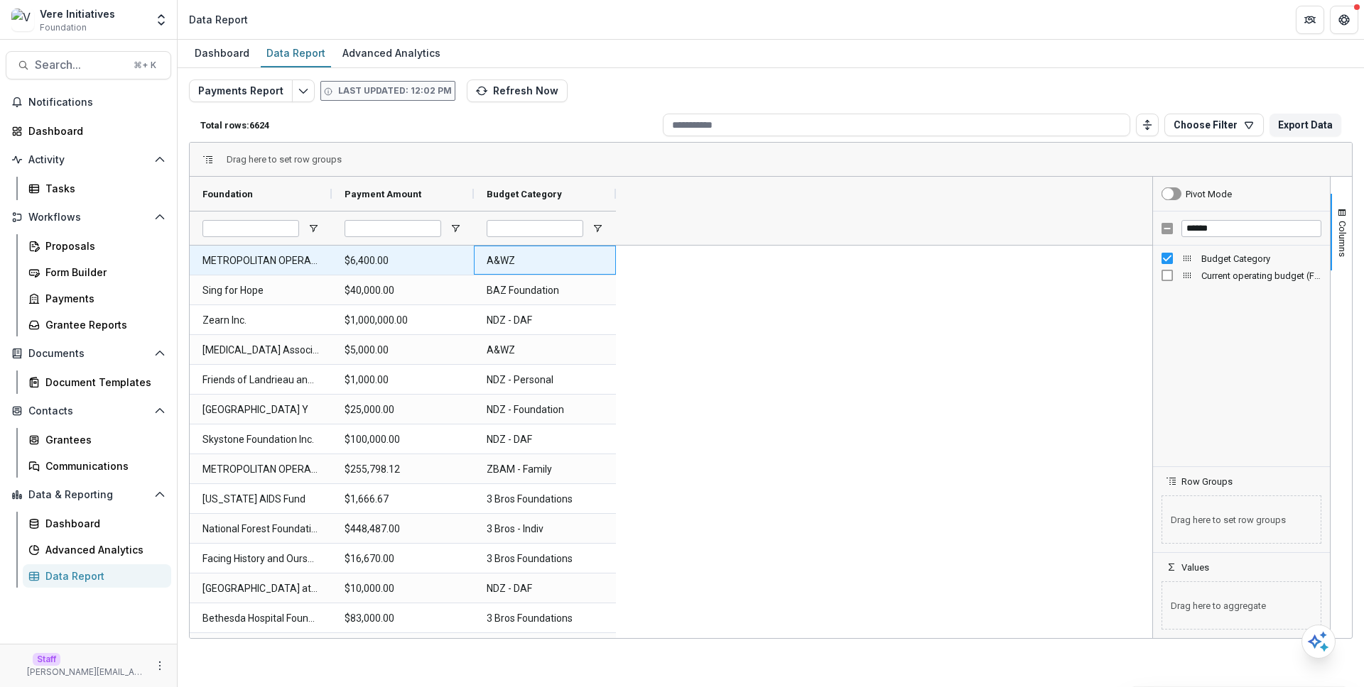
click at [560, 262] on Category-1356 "A&WZ" at bounding box center [545, 260] width 116 height 29
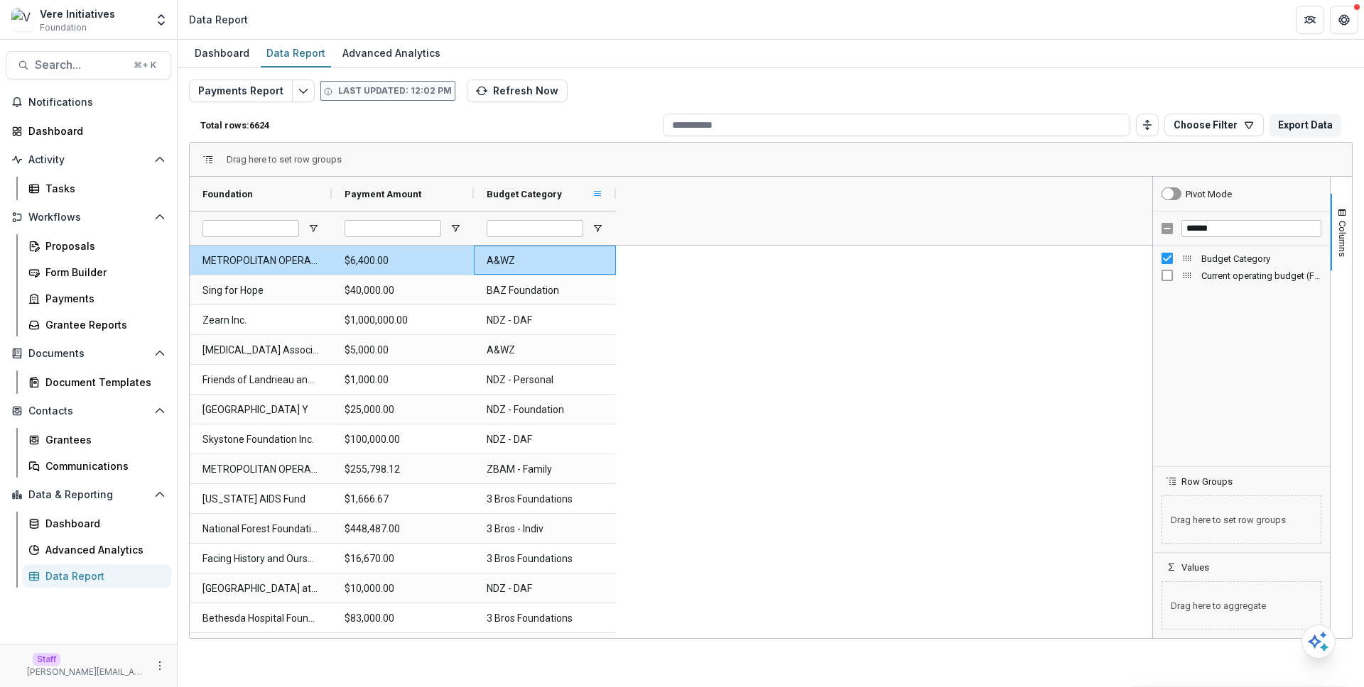
click at [595, 188] on span at bounding box center [597, 193] width 11 height 11
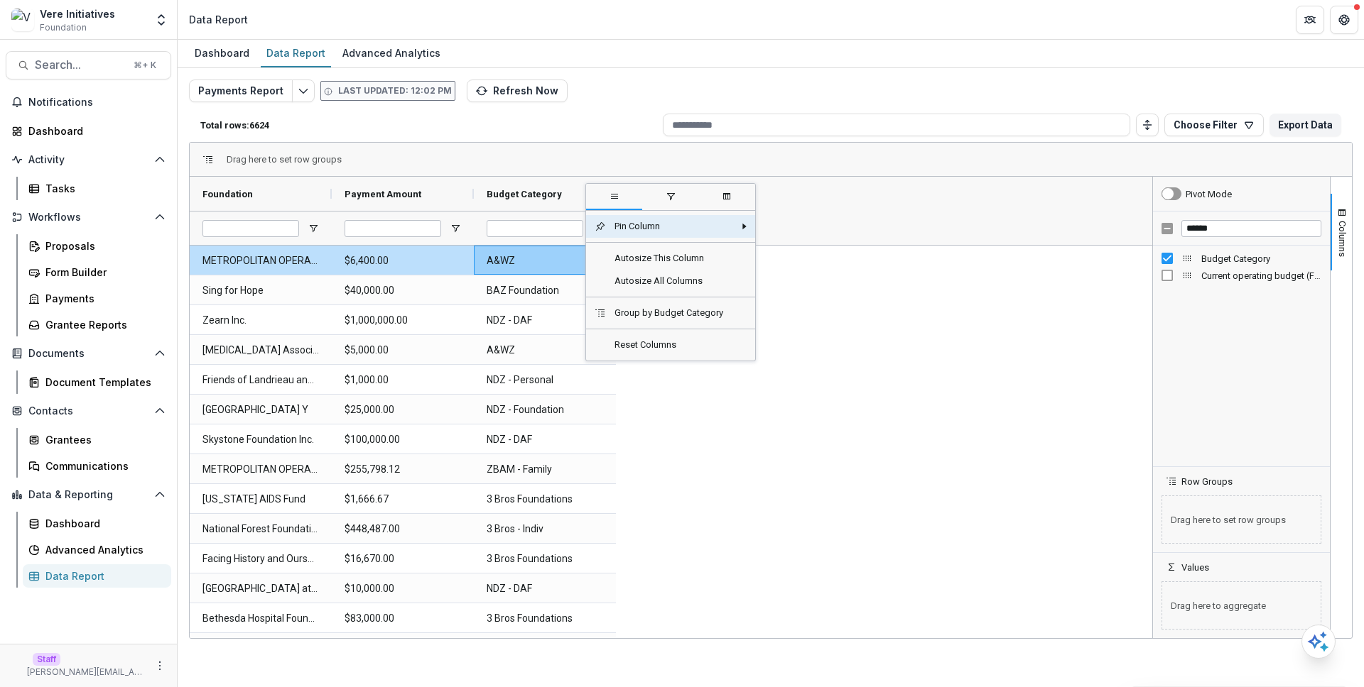
click at [670, 207] on span "filter" at bounding box center [670, 198] width 56 height 26
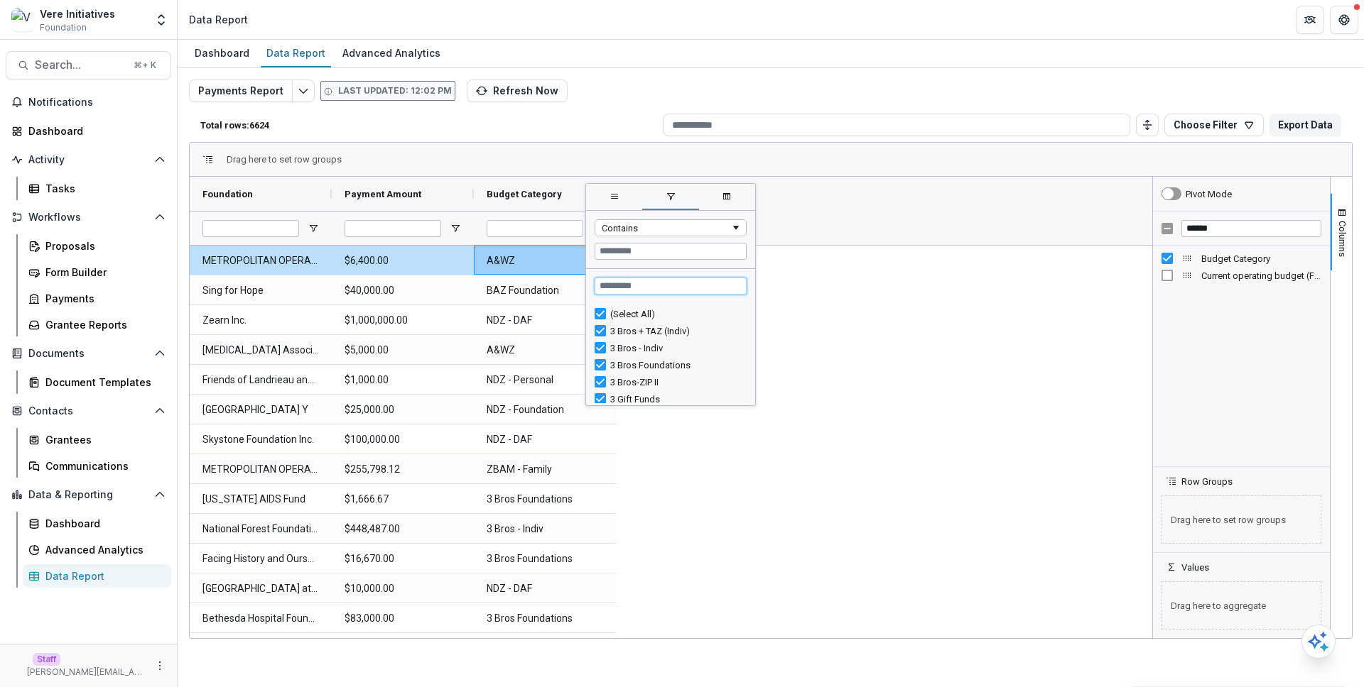
click at [675, 288] on input "Search filter values" at bounding box center [670, 286] width 152 height 17
type input "***"
click at [100, 305] on div "Payments" at bounding box center [102, 298] width 114 height 15
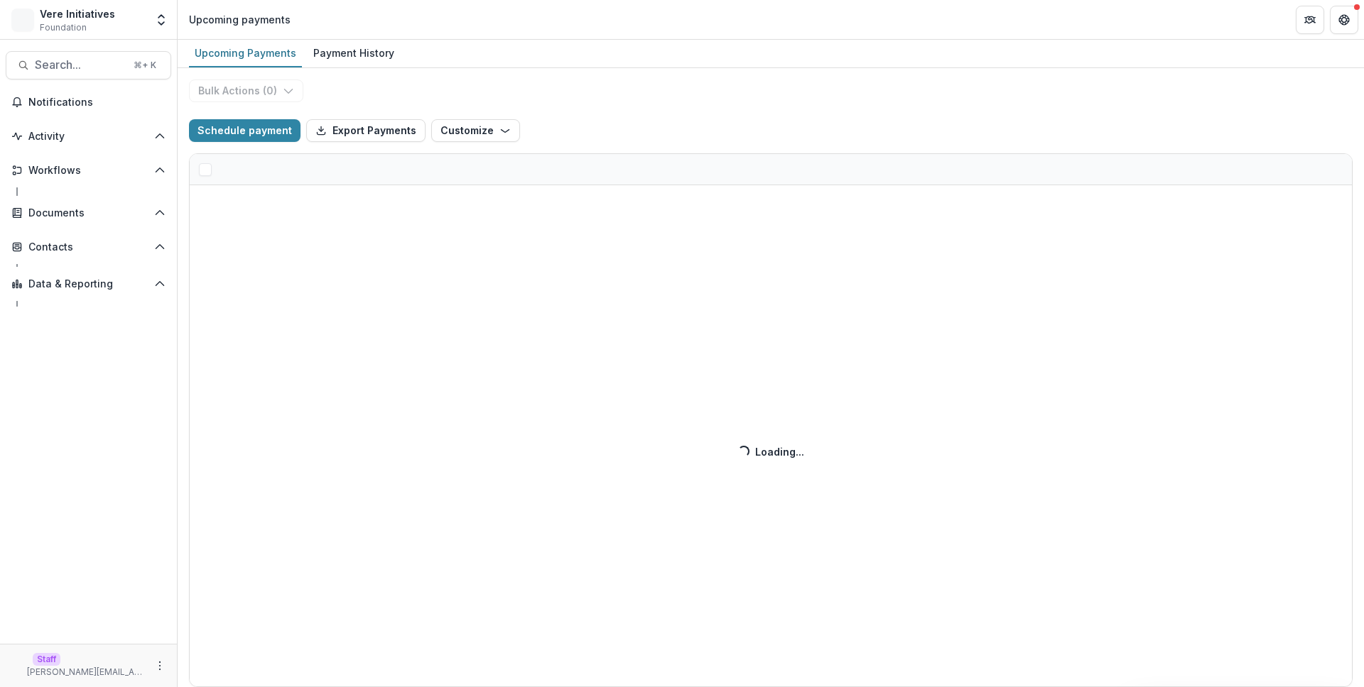
select select "******"
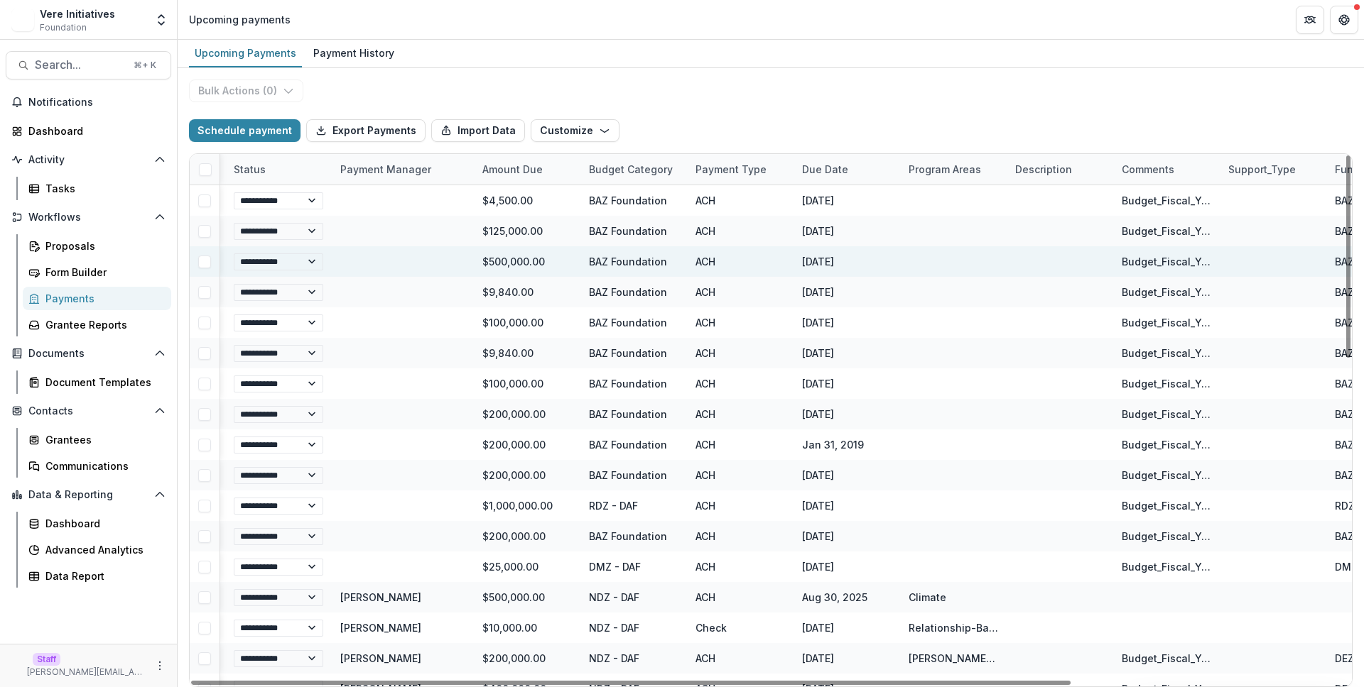
scroll to position [0, 173]
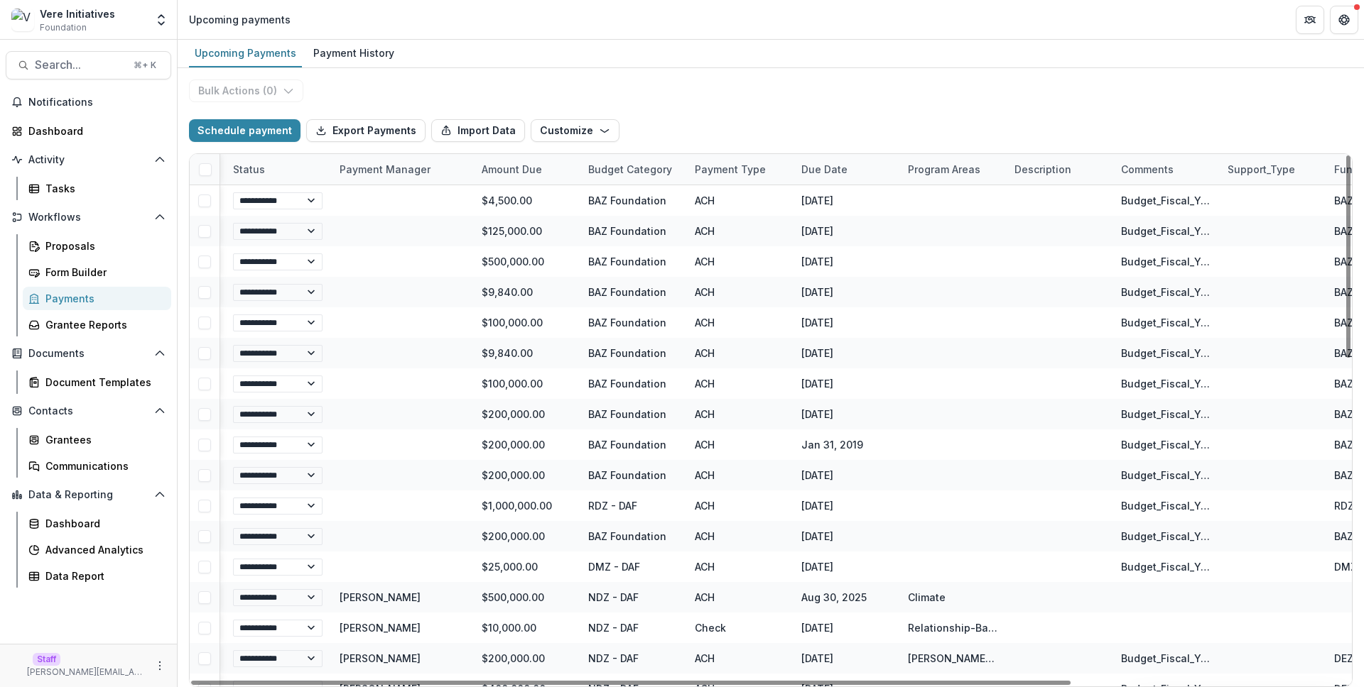
click at [664, 176] on div "Budget Category" at bounding box center [630, 169] width 101 height 15
click at [663, 197] on input at bounding box center [667, 201] width 170 height 23
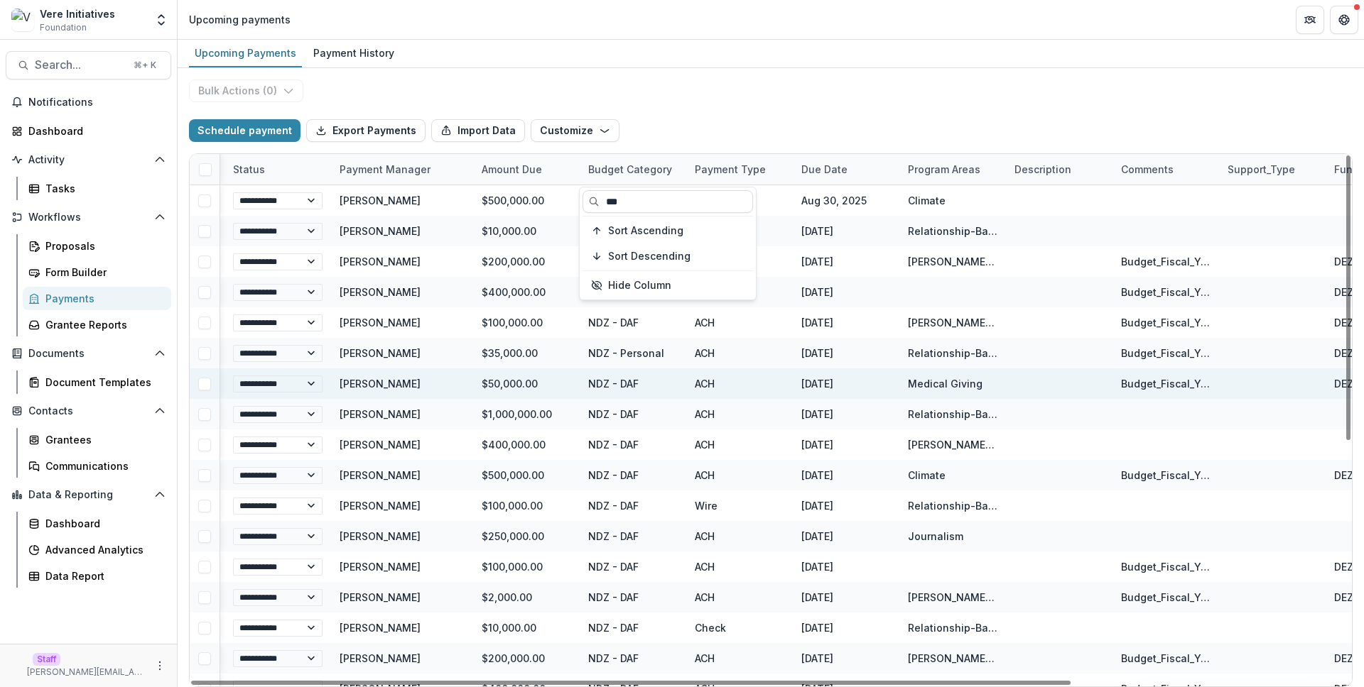
type input "***"
click at [830, 390] on div "[DATE]" at bounding box center [846, 384] width 107 height 31
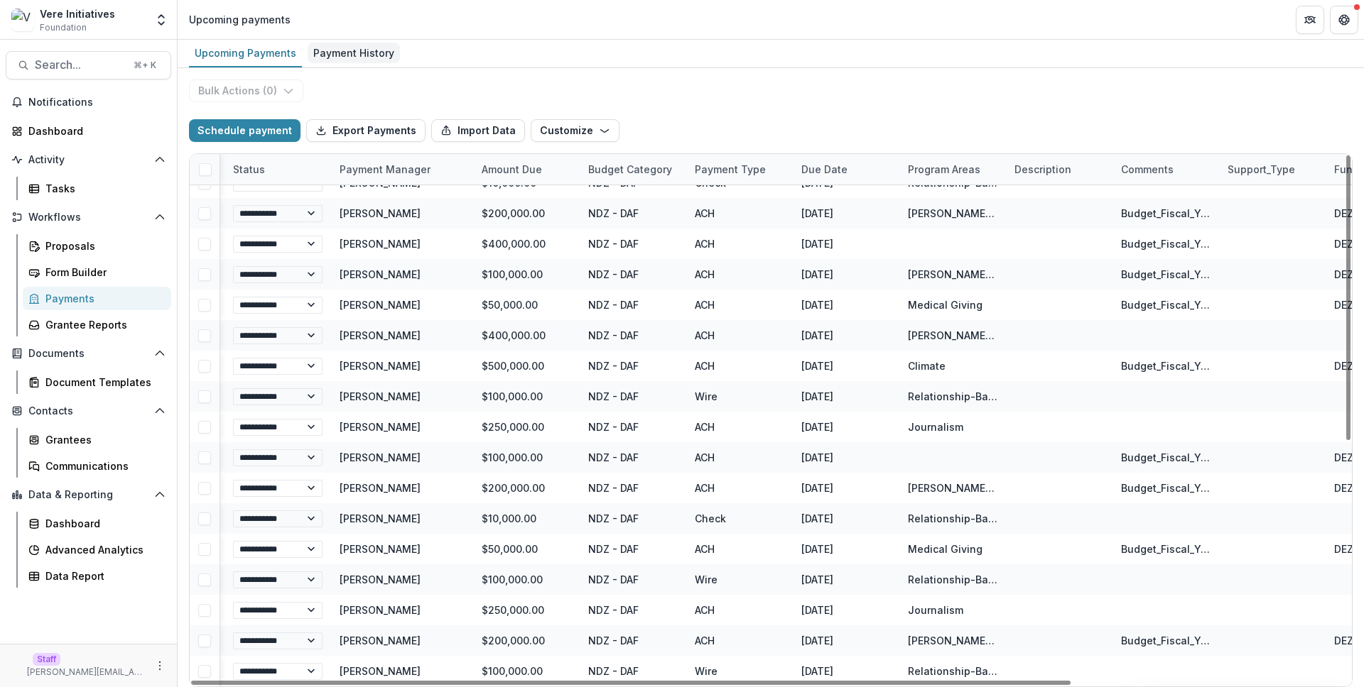
click at [332, 41] on link "Payment History" at bounding box center [354, 54] width 92 height 28
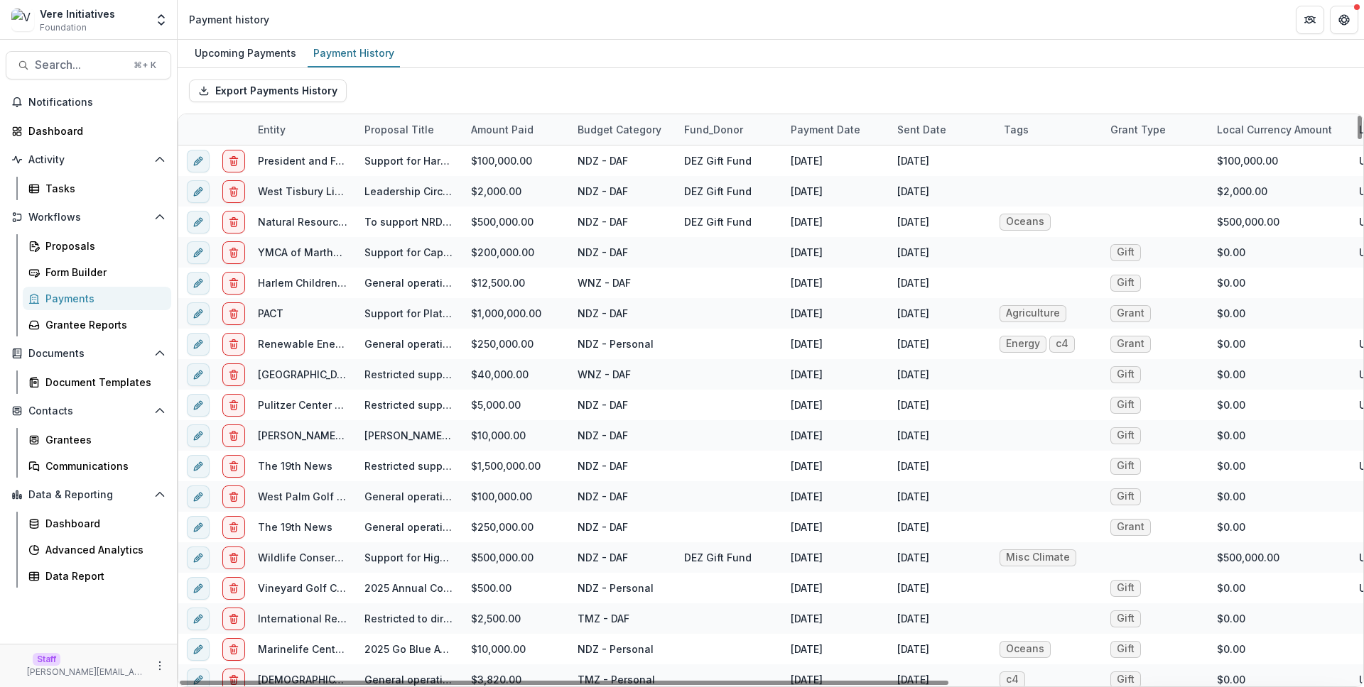
click at [602, 141] on div "Budget Category" at bounding box center [622, 129] width 107 height 31
click at [619, 168] on input at bounding box center [657, 162] width 170 height 23
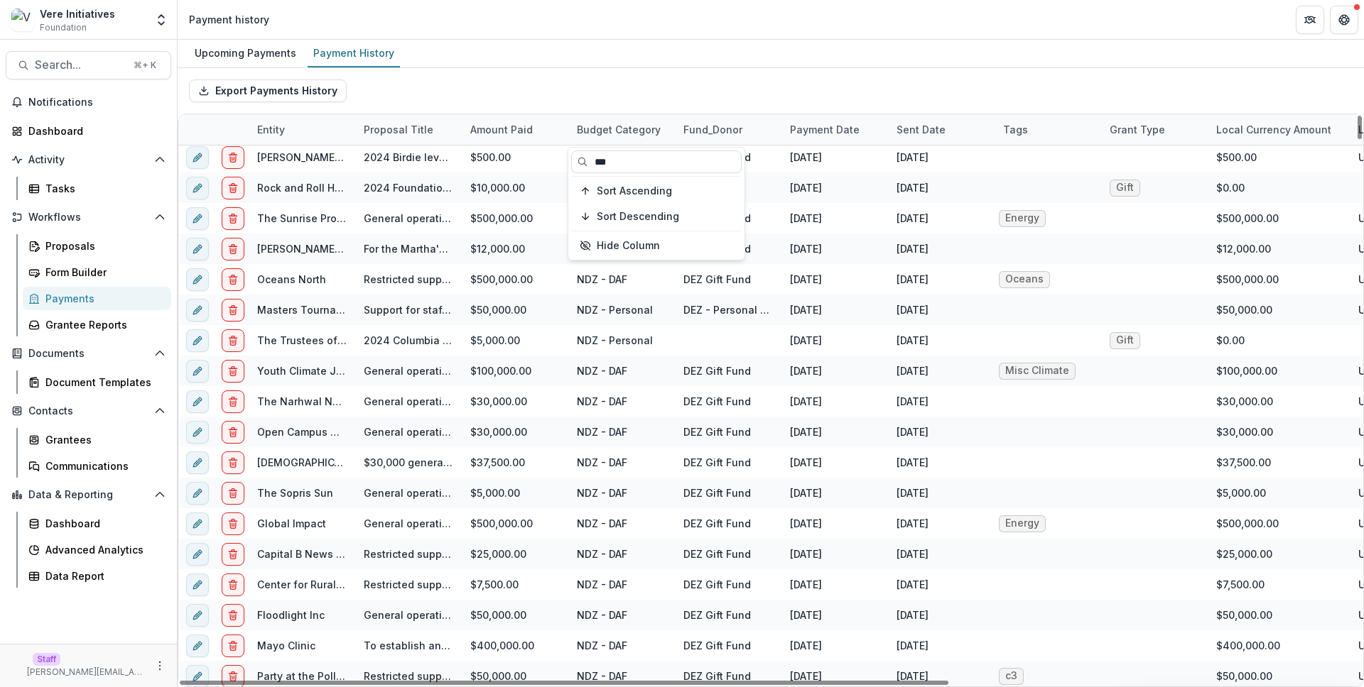
scroll to position [2143, 1]
type input "***"
click at [158, 665] on icon "More" at bounding box center [159, 666] width 11 height 11
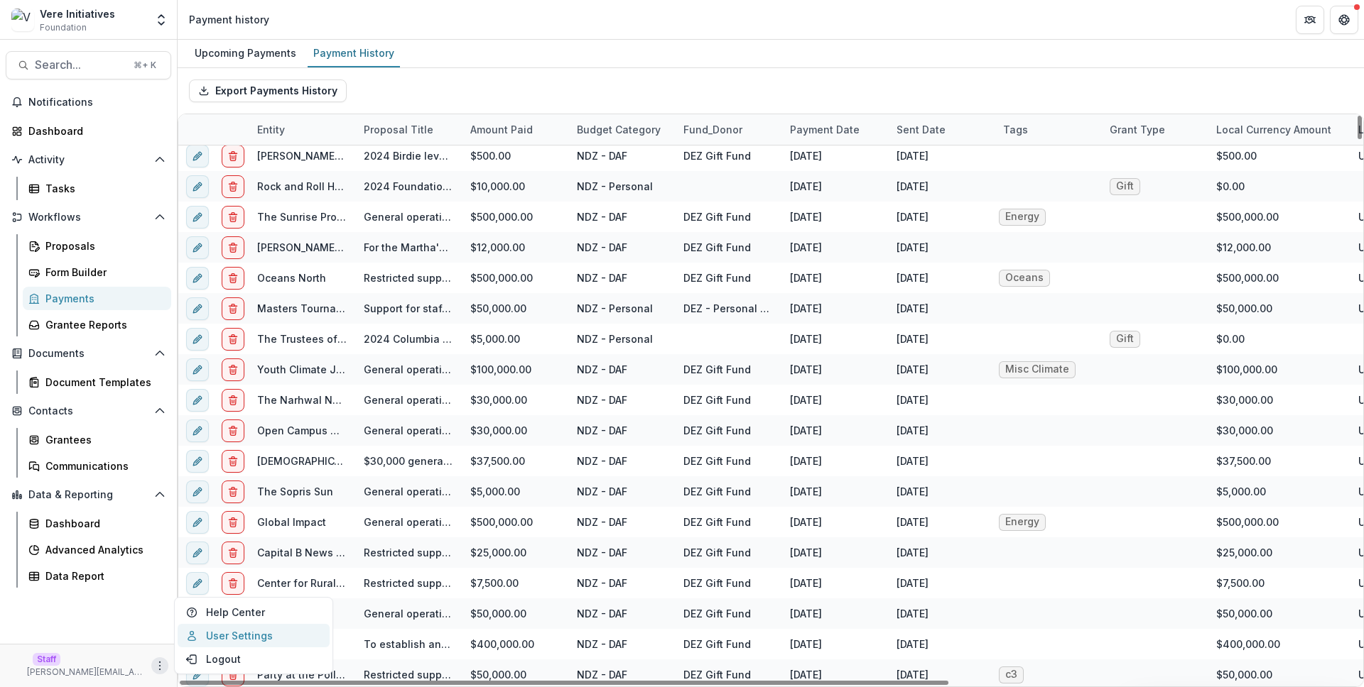
click at [214, 641] on link "User Settings" at bounding box center [254, 635] width 152 height 23
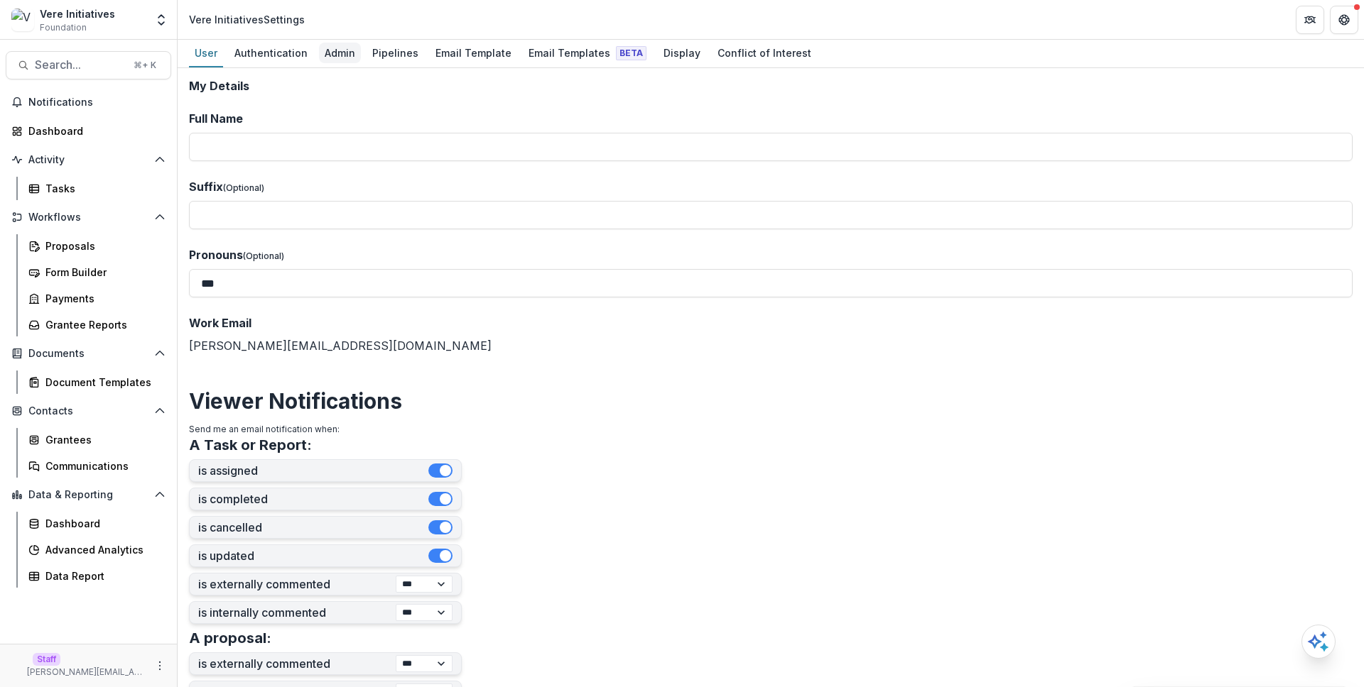
click at [331, 60] on div "Admin" at bounding box center [340, 53] width 42 height 21
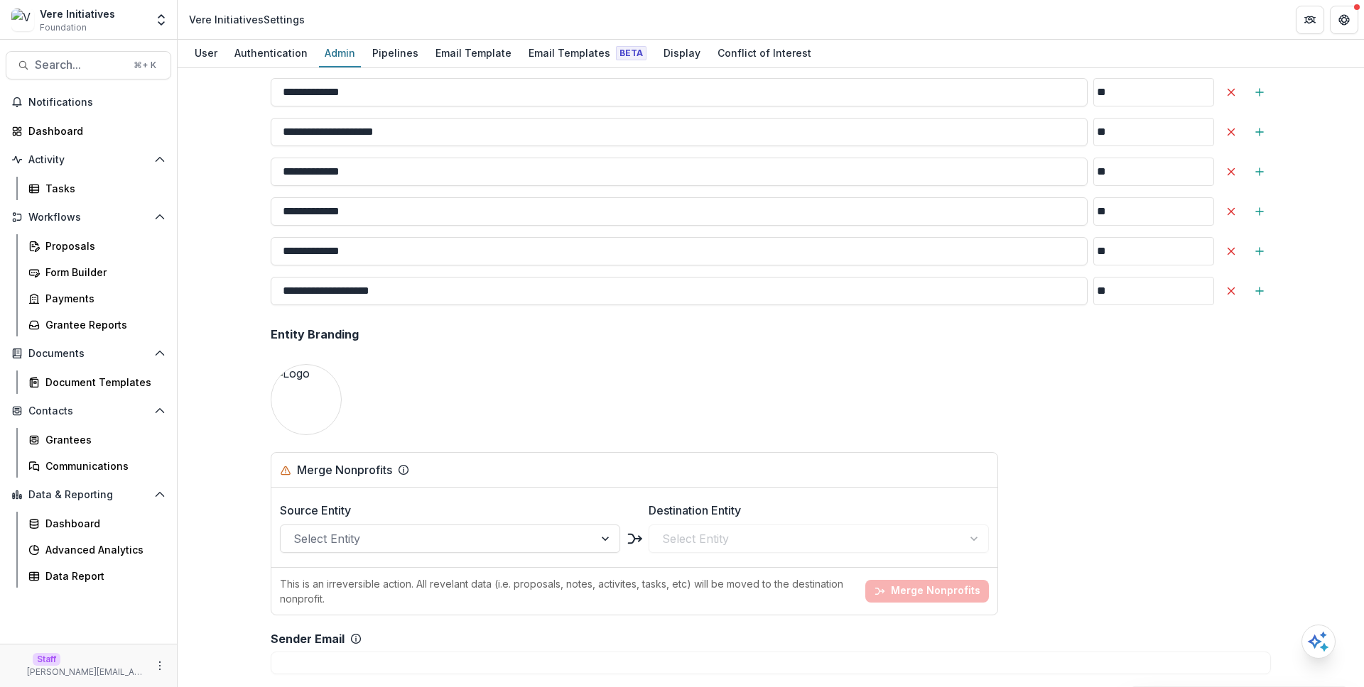
scroll to position [2359, 0]
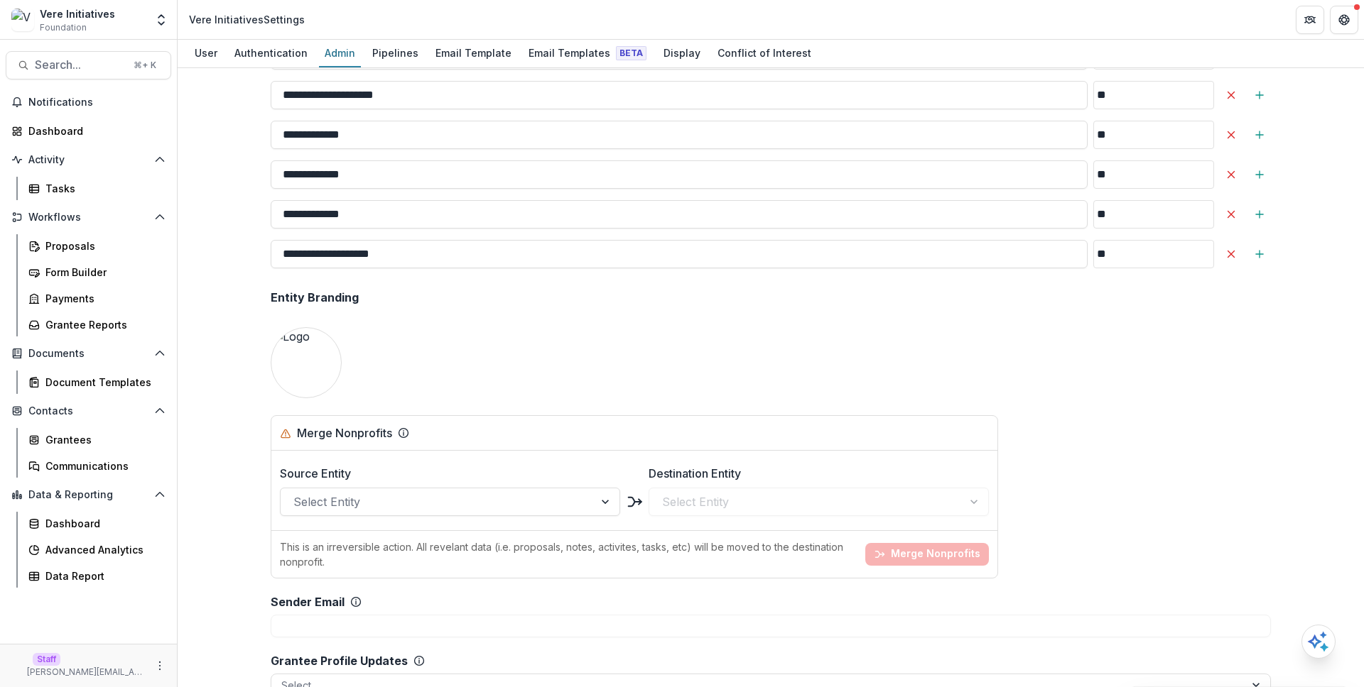
click at [239, 234] on div "**********" at bounding box center [771, 377] width 1186 height 619
click at [99, 514] on link "Dashboard" at bounding box center [97, 523] width 148 height 23
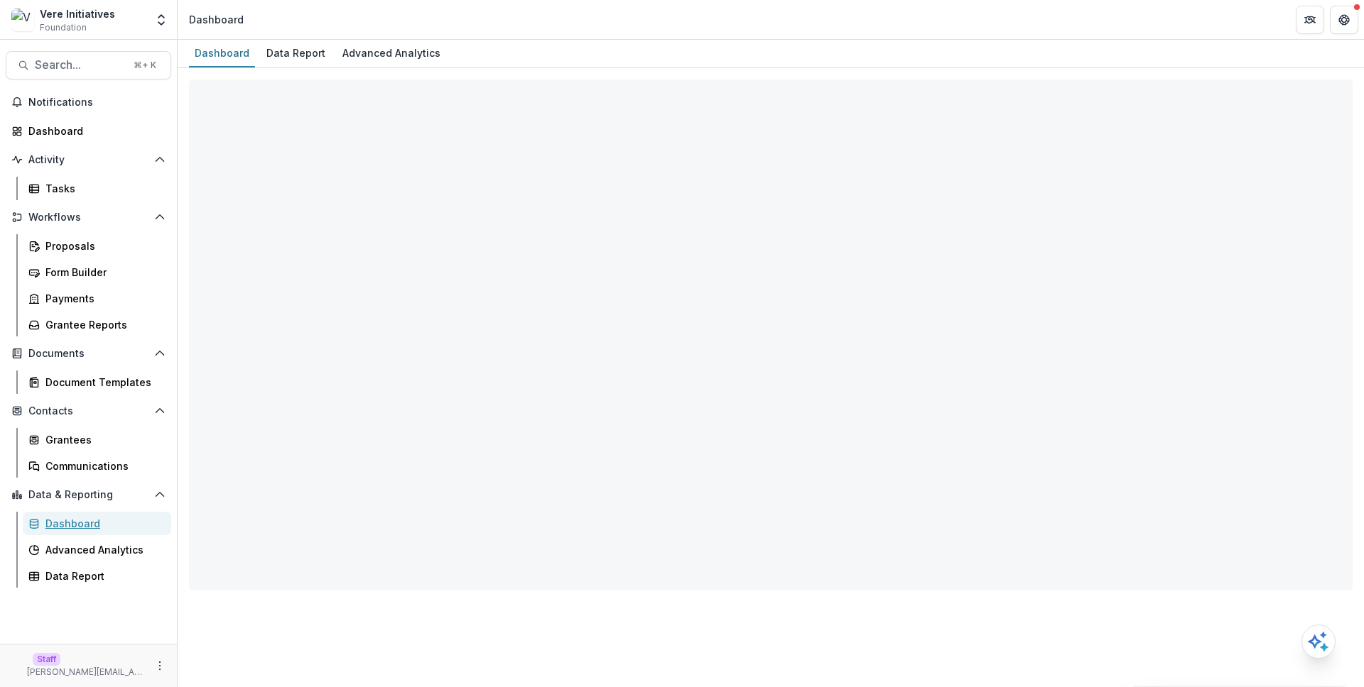
select select "**********"
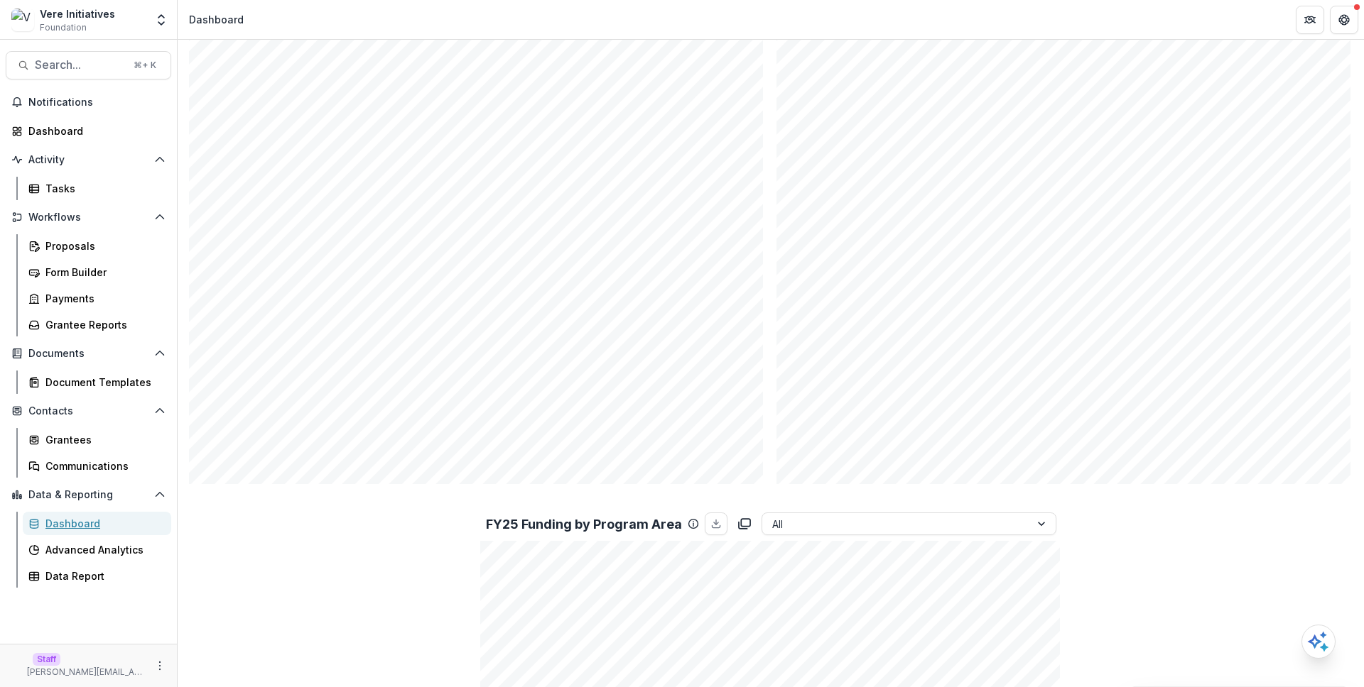
scroll to position [839, 0]
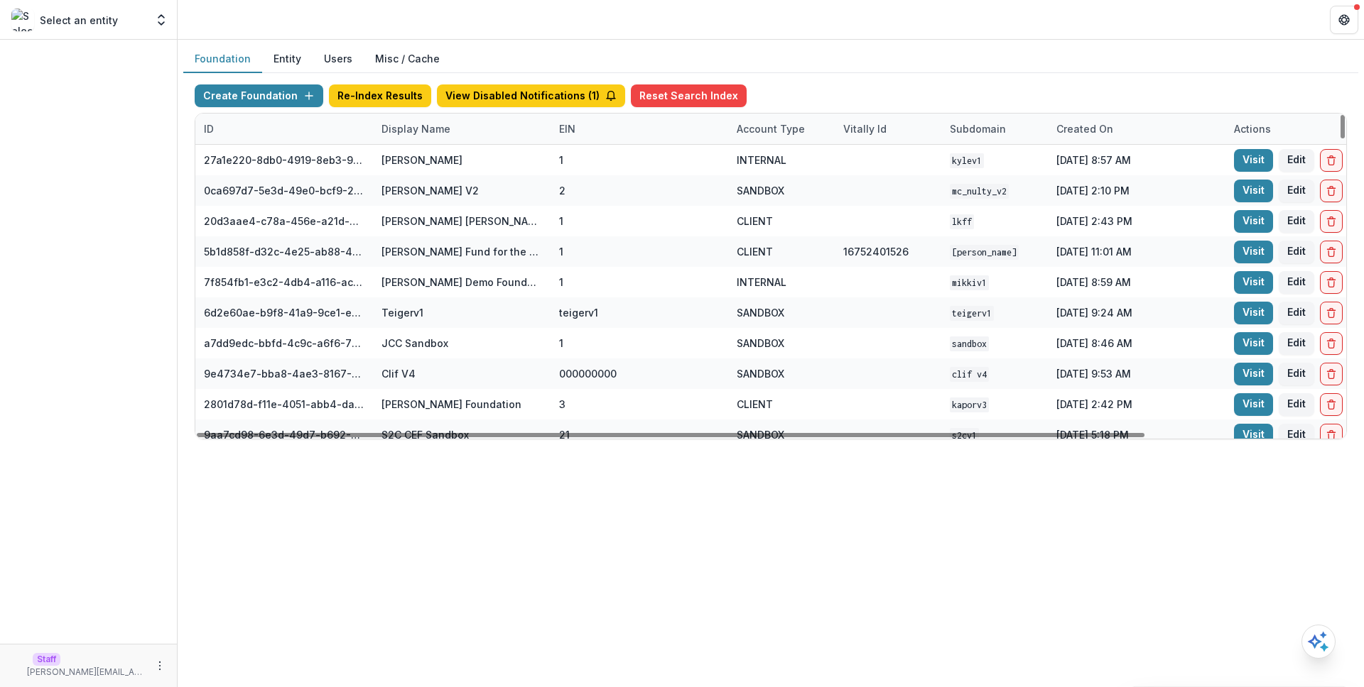
click at [348, 67] on button "Users" at bounding box center [337, 59] width 51 height 28
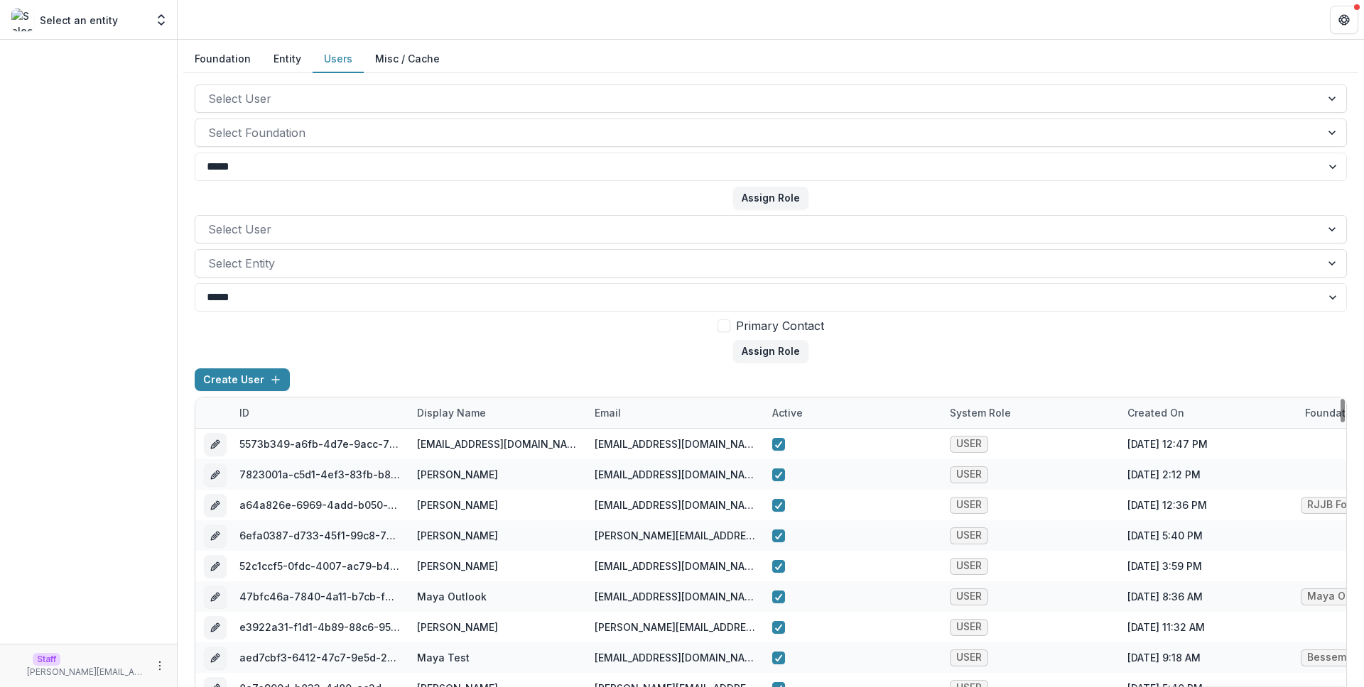
click at [601, 408] on div "email" at bounding box center [607, 413] width 43 height 15
click at [631, 438] on input at bounding box center [674, 445] width 170 height 23
paste input "**********"
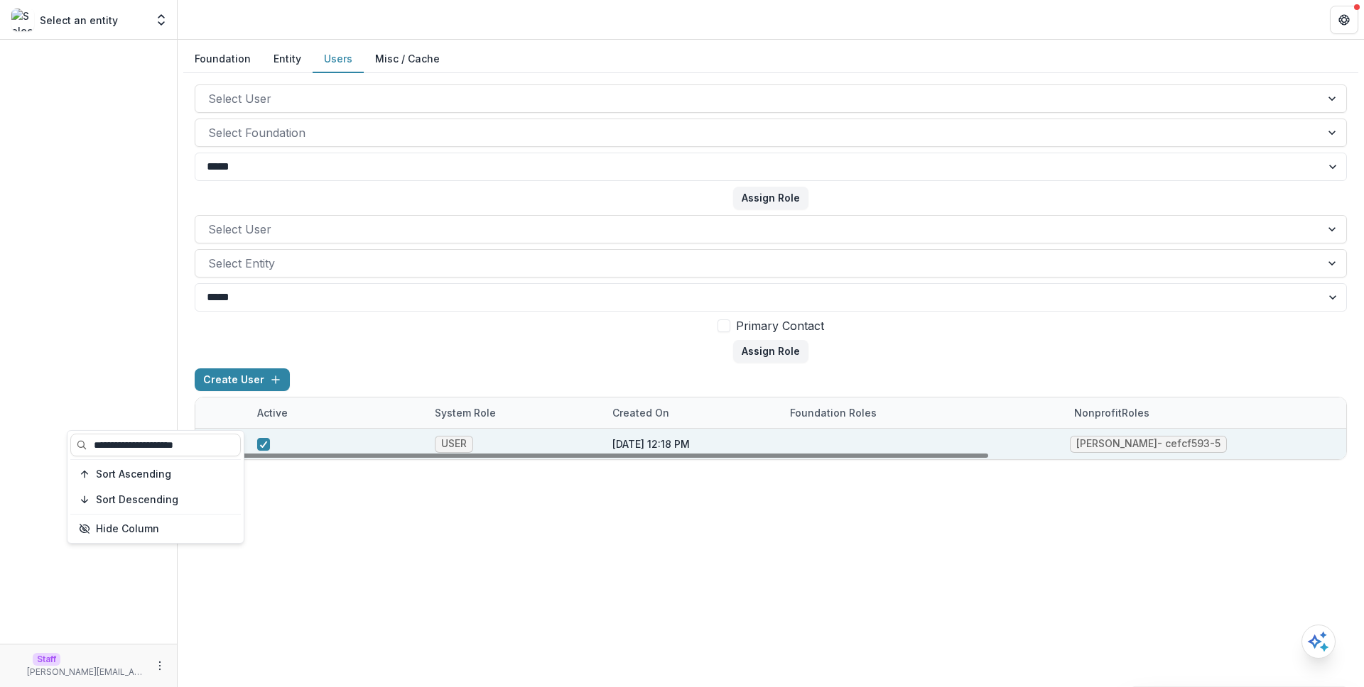
scroll to position [0, 518]
type input "**********"
drag, startPoint x: 1158, startPoint y: 448, endPoint x: 1069, endPoint y: 445, distance: 88.8
click at [1069, 445] on span "[PERSON_NAME] - cefcf593-5" at bounding box center [1144, 444] width 157 height 17
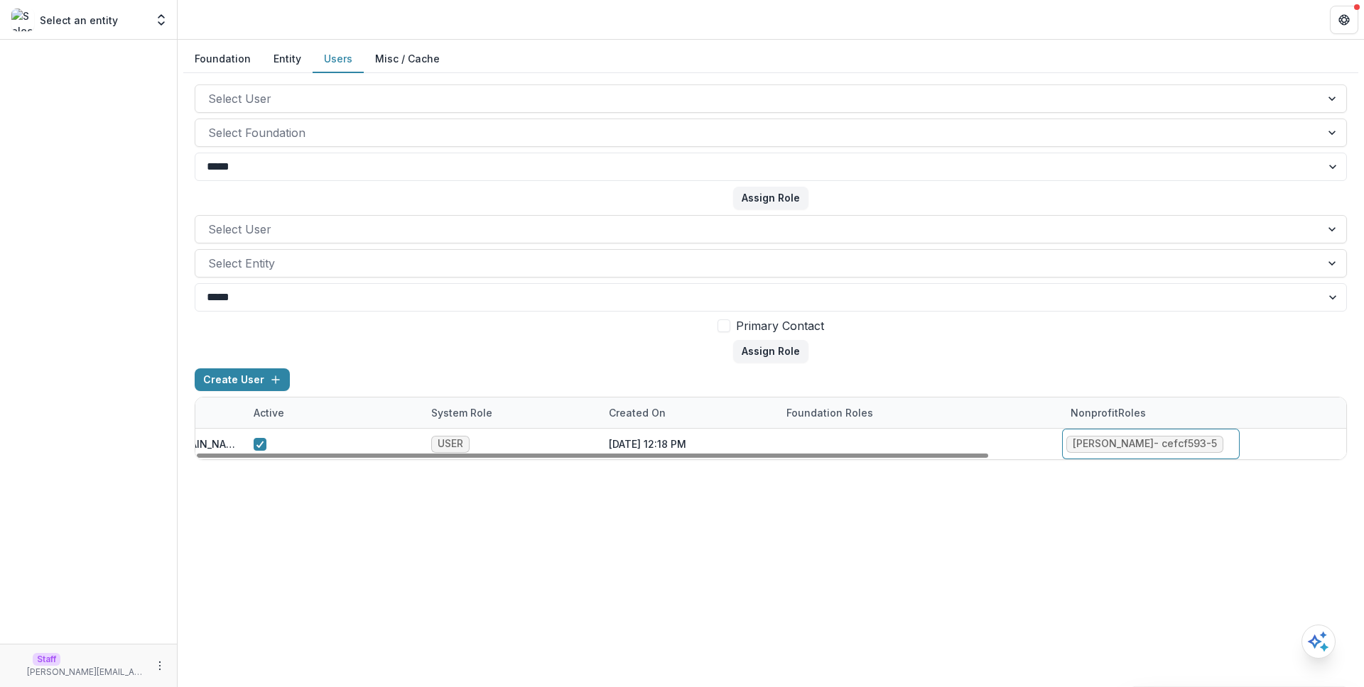
copy div "[PERSON_NAME]"
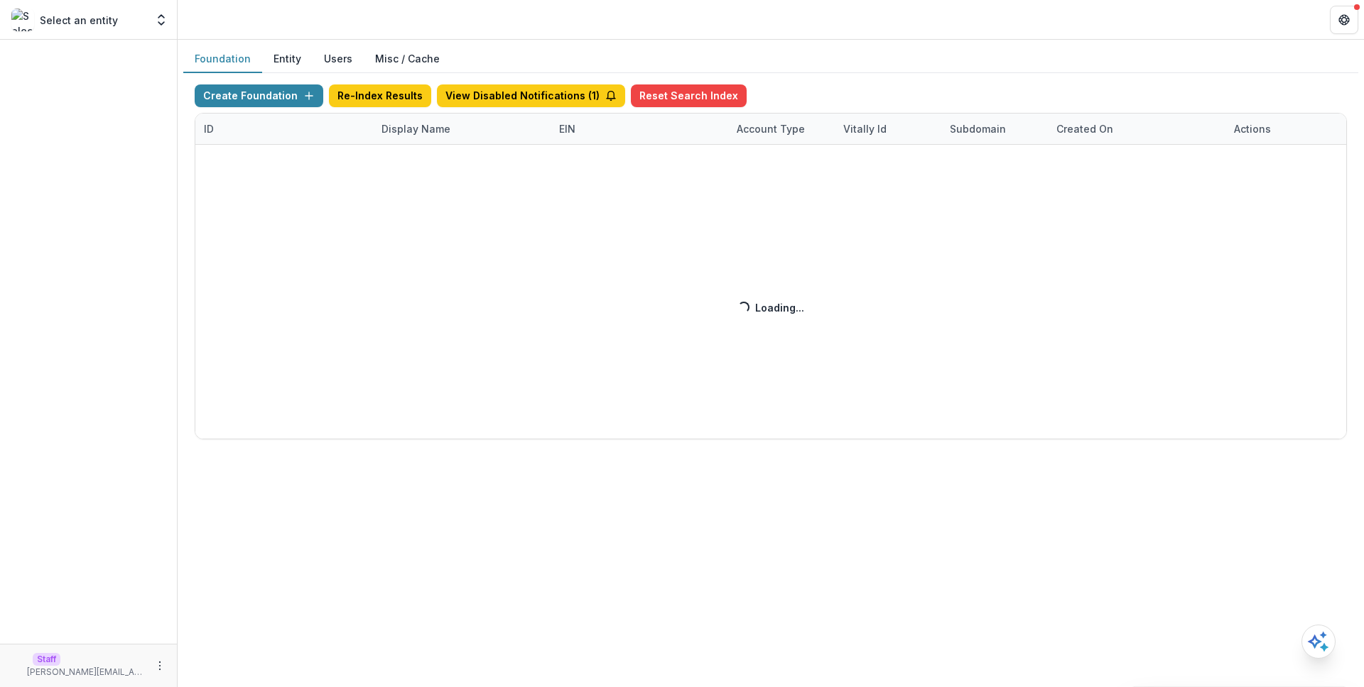
click at [272, 58] on button "Entity" at bounding box center [287, 59] width 50 height 28
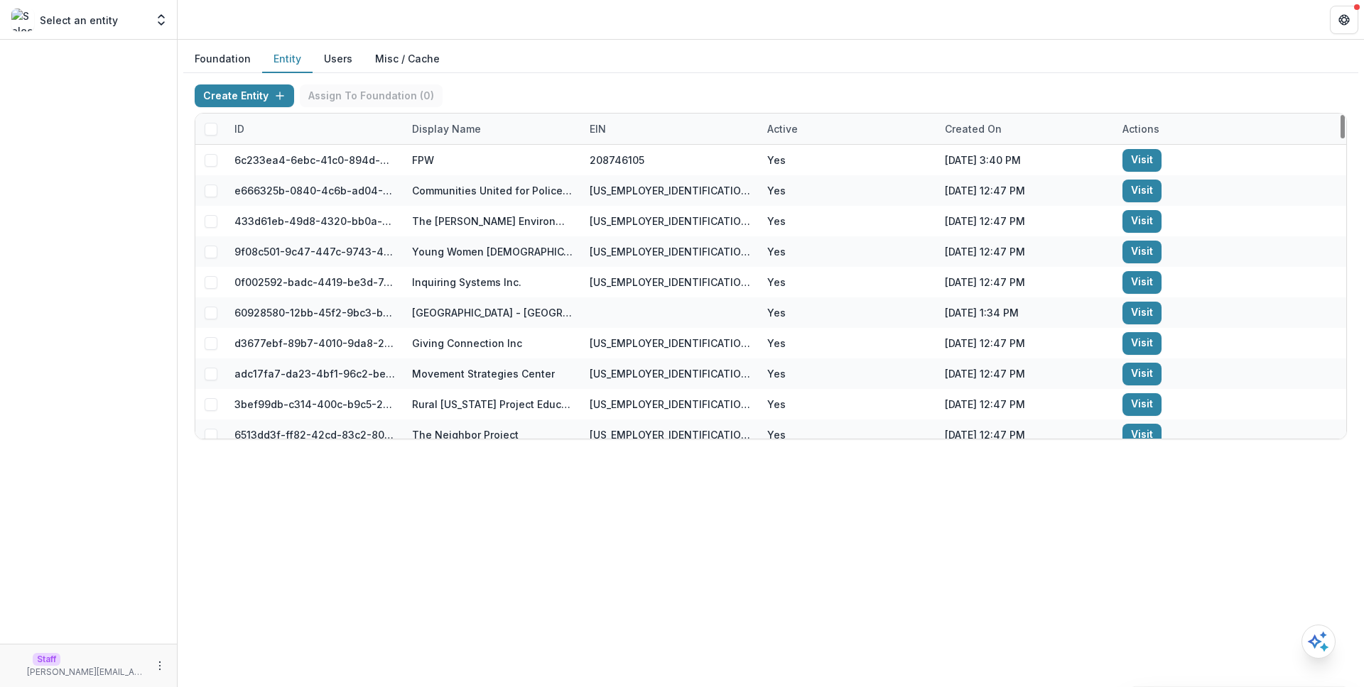
click at [460, 132] on div "Display Name" at bounding box center [446, 128] width 86 height 15
click at [464, 157] on input at bounding box center [491, 161] width 170 height 23
paste input "**********"
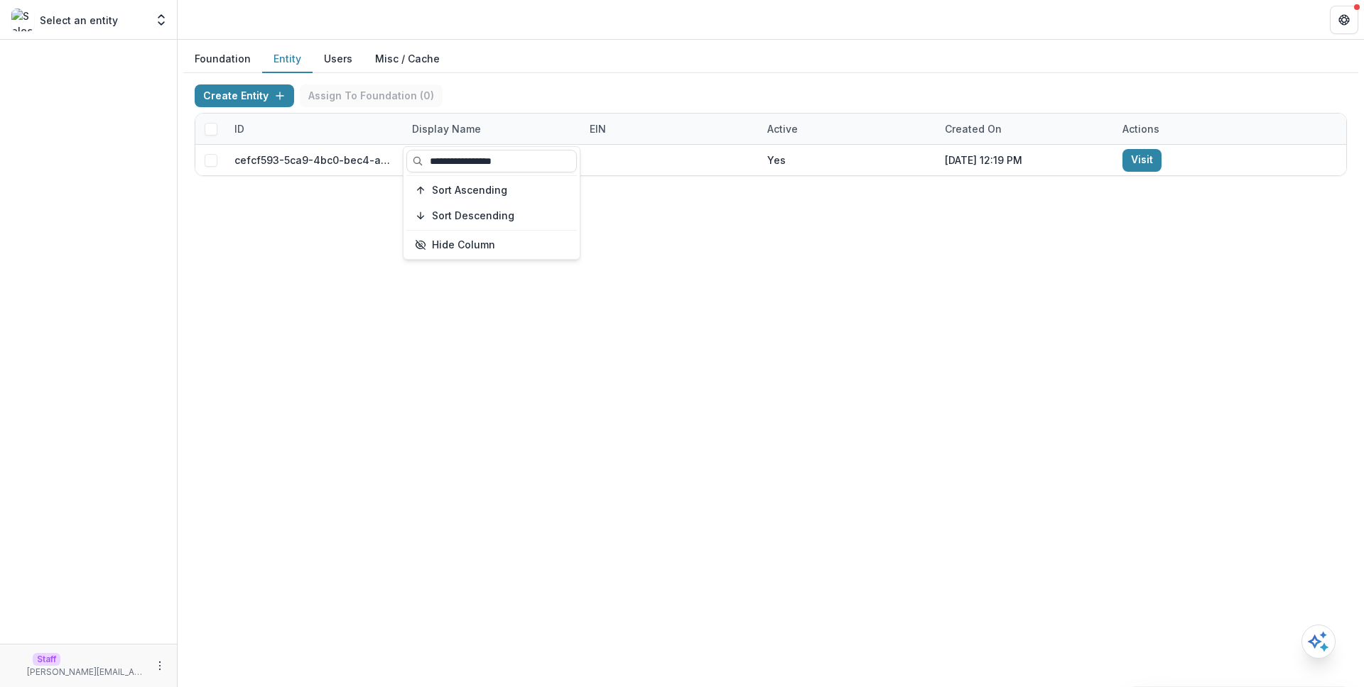
type input "**********"
click at [664, 263] on div "Foundation Entity Users Misc / Cache Create Entity Assign To Foundation ( 0 ) I…" at bounding box center [771, 364] width 1186 height 648
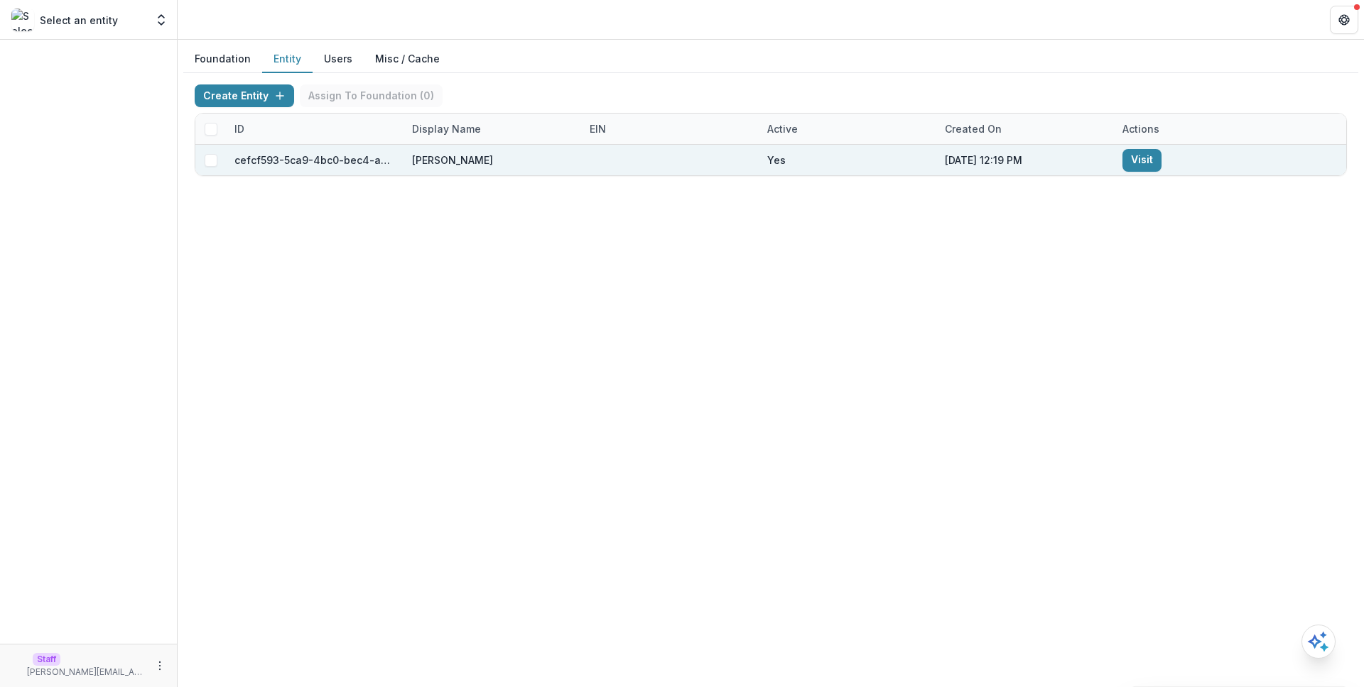
click at [738, 163] on div at bounding box center [669, 160] width 161 height 31
click at [1143, 165] on link "Visit" at bounding box center [1141, 160] width 39 height 23
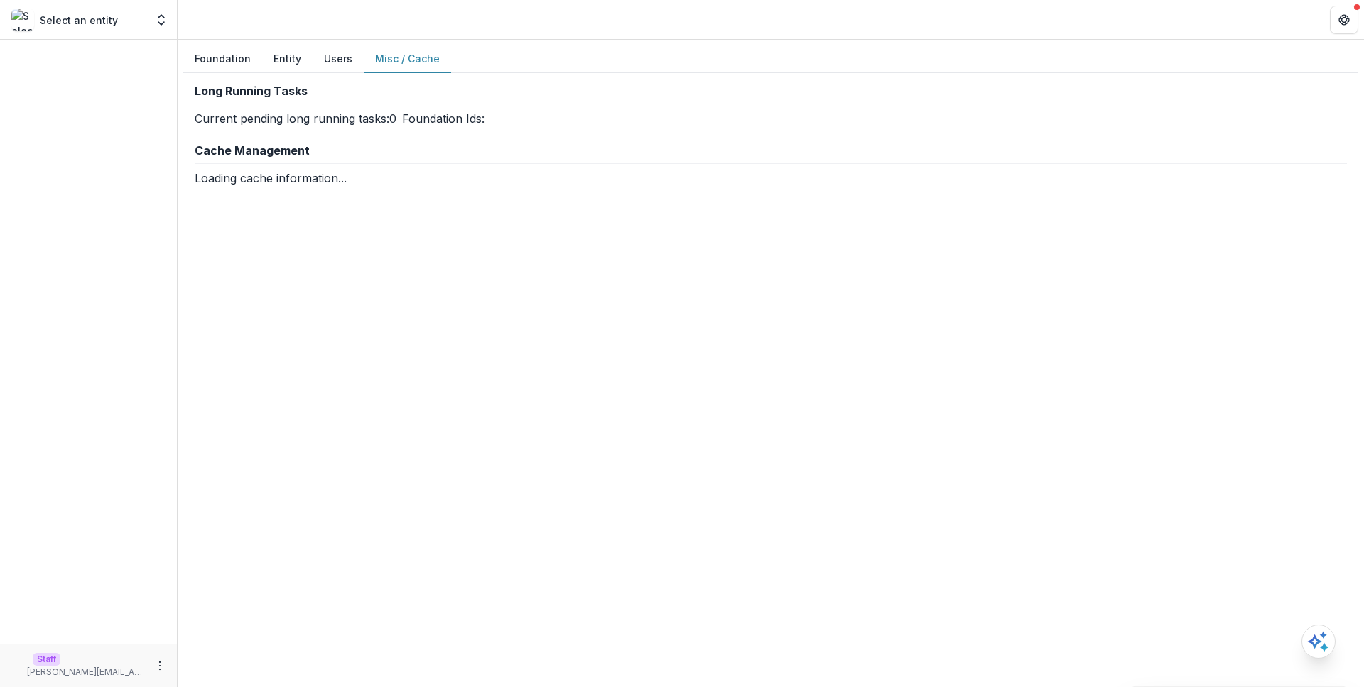
click at [398, 58] on button "Misc / Cache" at bounding box center [407, 59] width 87 height 28
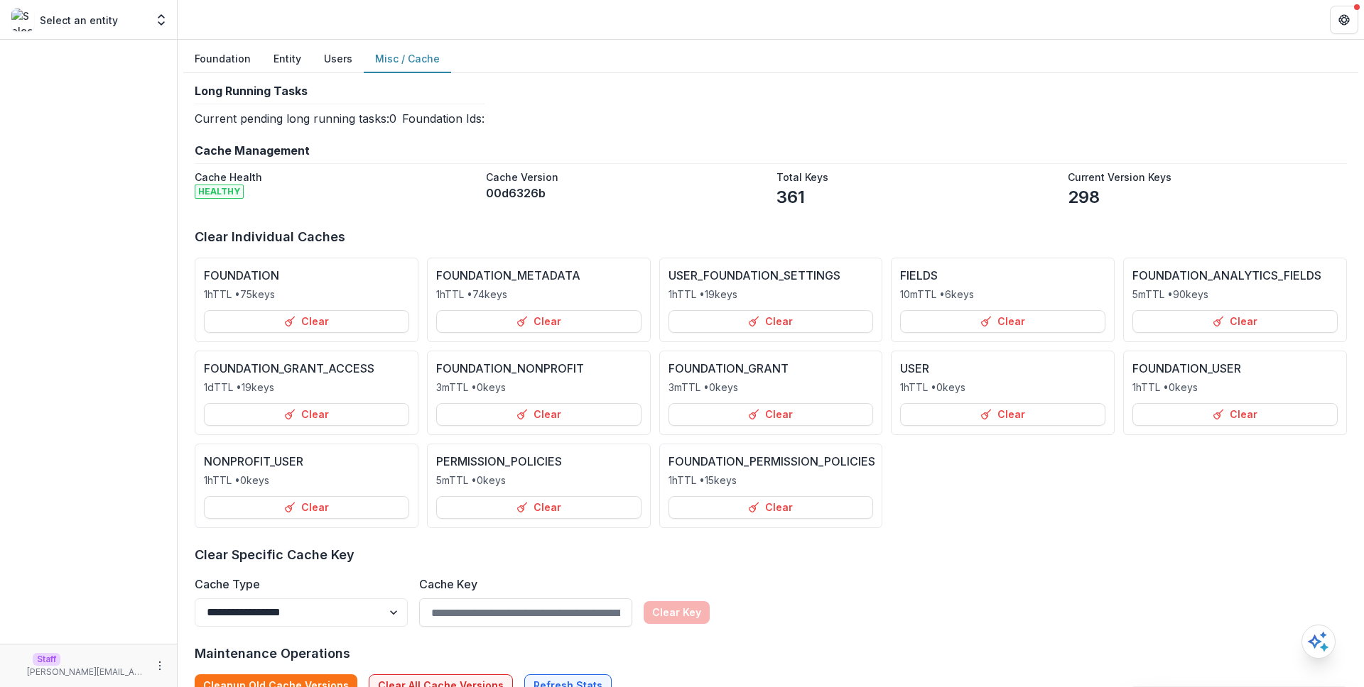
click at [477, 142] on div "**********" at bounding box center [771, 391] width 1152 height 613
click at [632, 150] on h2 "Cache Management" at bounding box center [771, 150] width 1152 height 13
click at [567, 131] on div "**********" at bounding box center [771, 391] width 1152 height 613
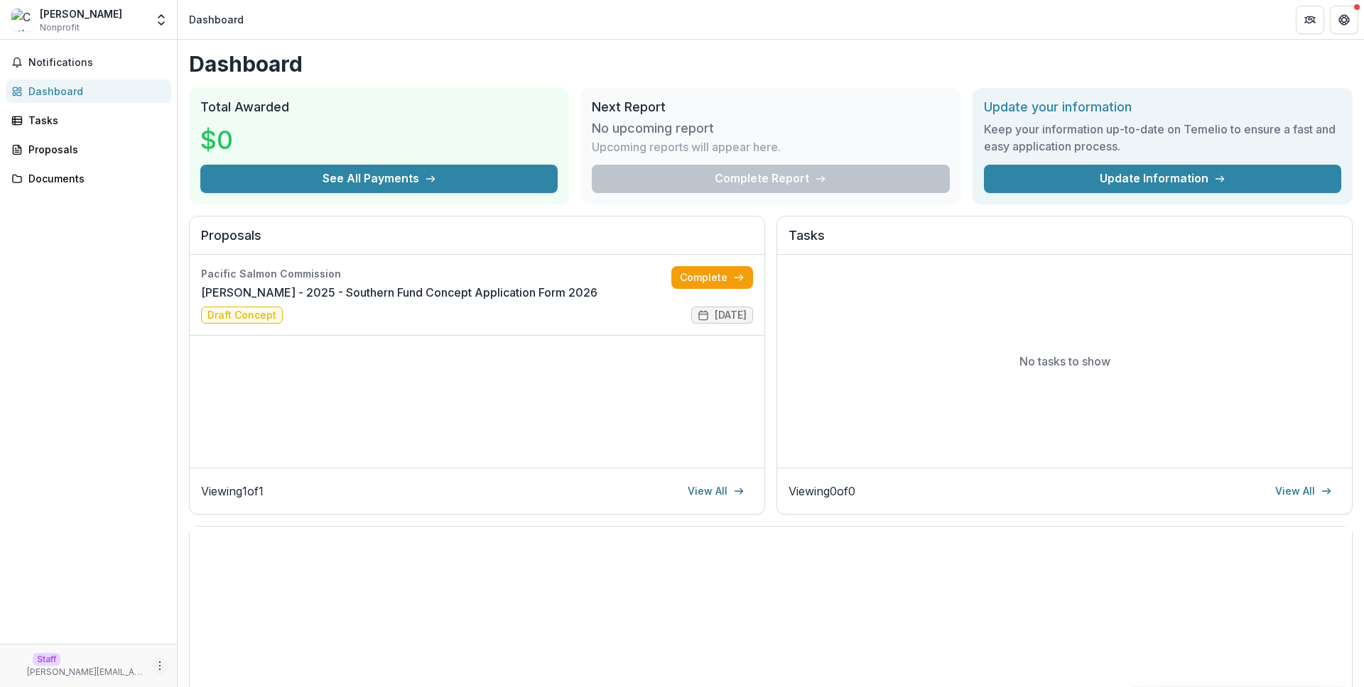
click at [161, 659] on button "More" at bounding box center [159, 666] width 17 height 17
click at [215, 638] on link "Settings" at bounding box center [254, 635] width 152 height 23
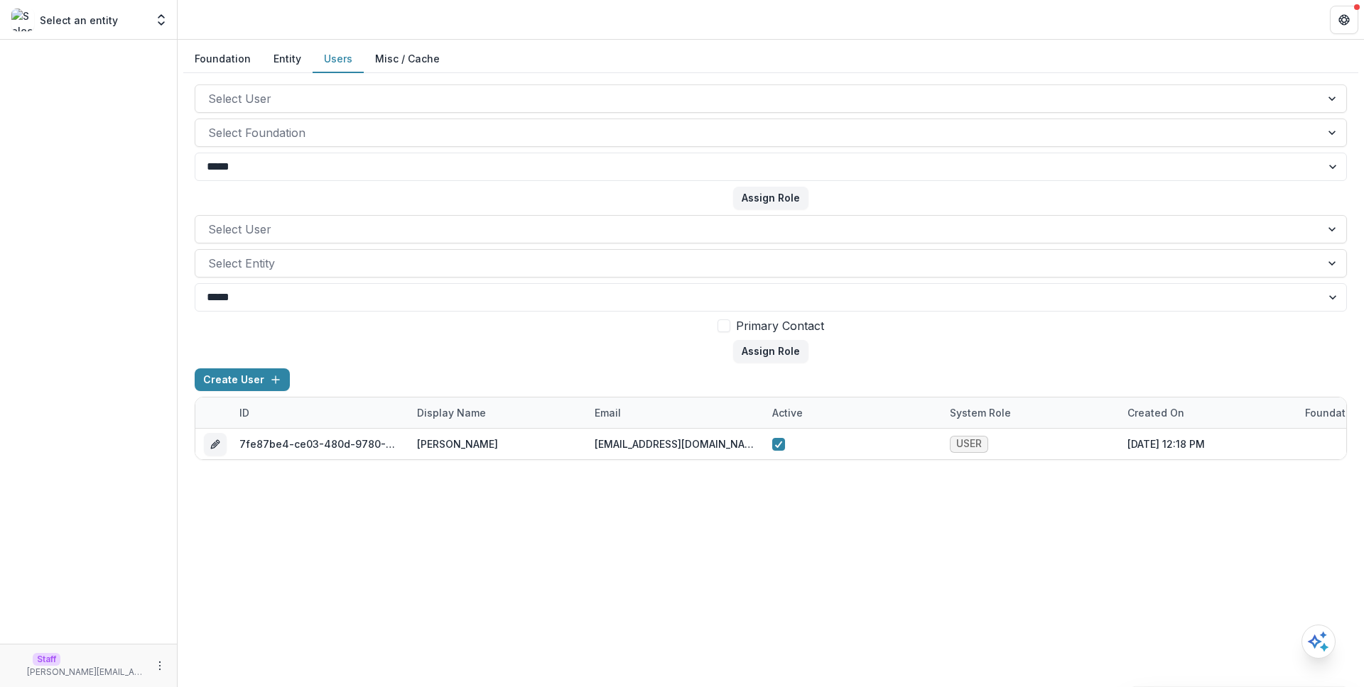
scroll to position [0, 518]
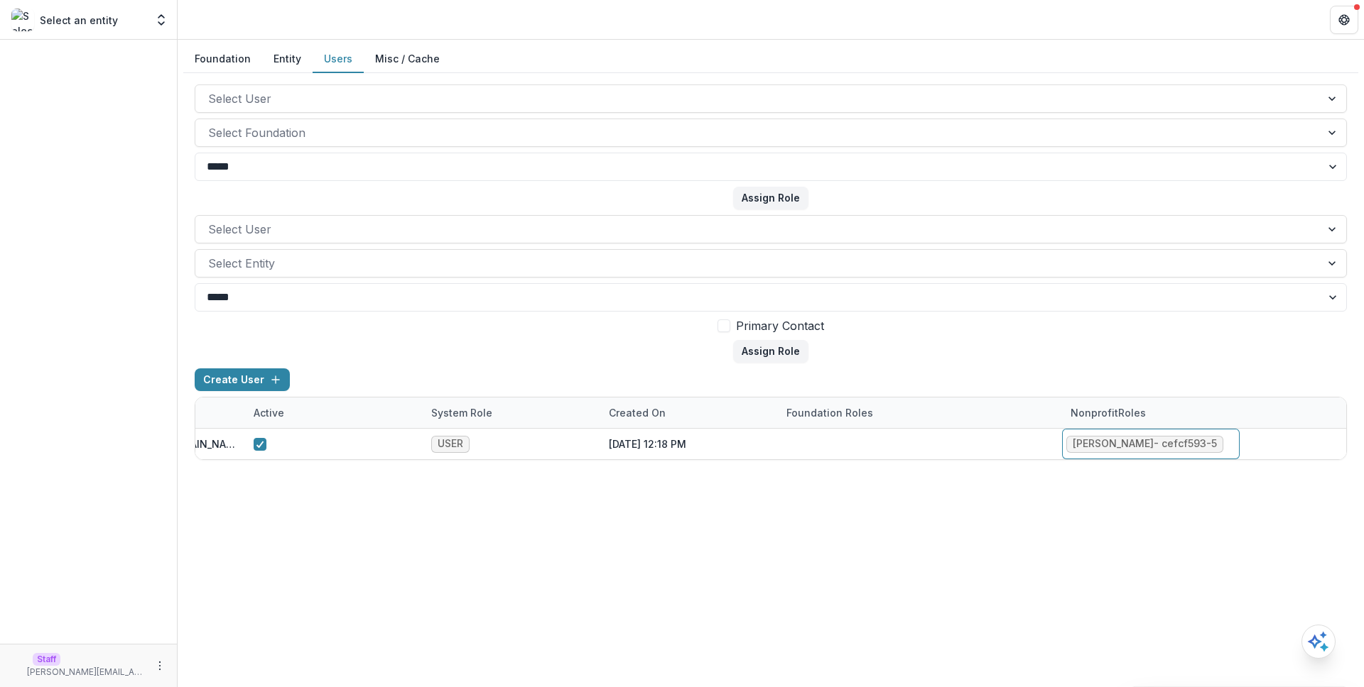
click at [234, 62] on button "Foundation" at bounding box center [222, 59] width 79 height 28
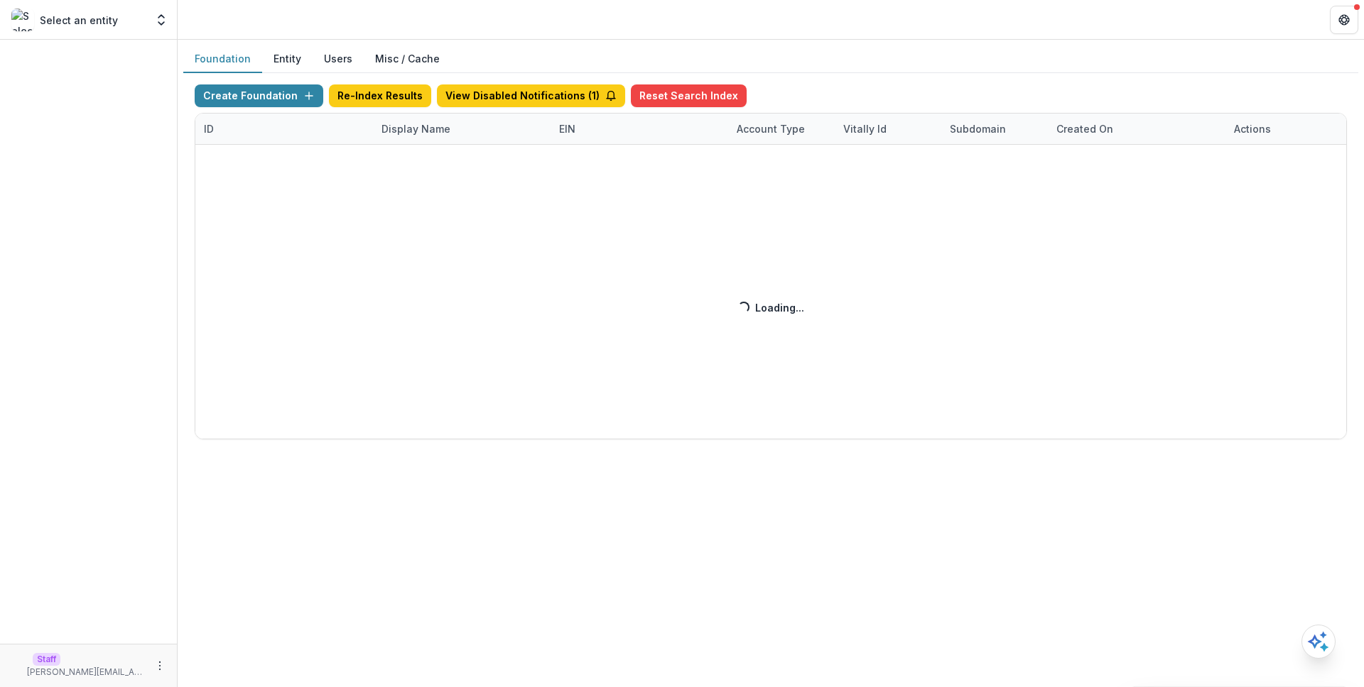
click at [432, 124] on div "Create Foundation Re-Index Results View Disabled Notifications ( 1 ) Reset Sear…" at bounding box center [771, 262] width 1152 height 355
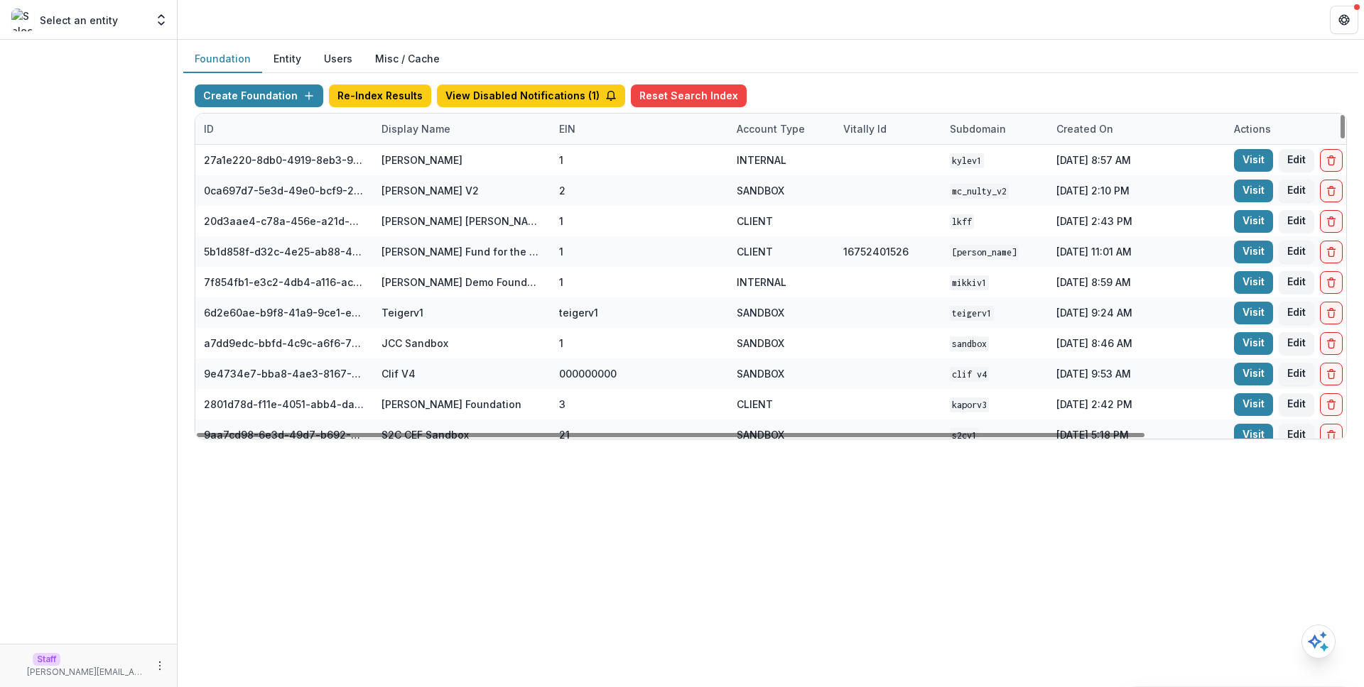
click at [432, 124] on div "Display Name" at bounding box center [416, 128] width 86 height 15
click at [445, 155] on input at bounding box center [461, 161] width 170 height 23
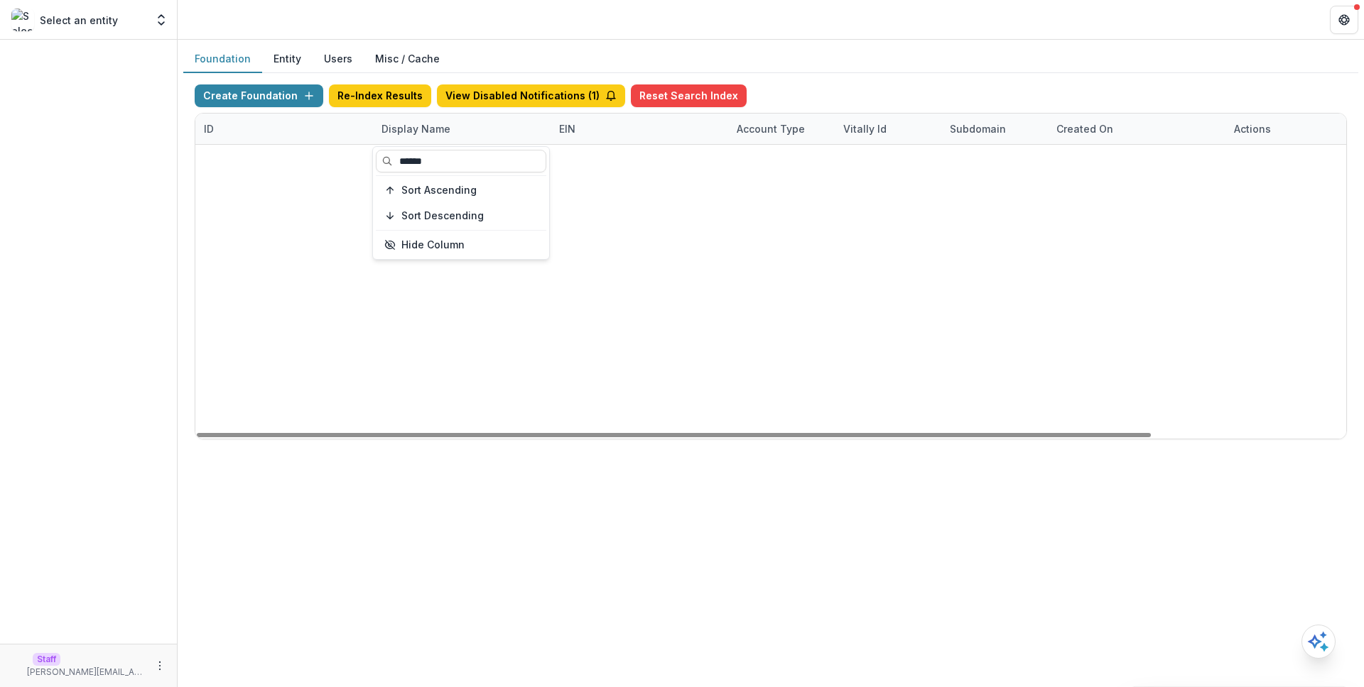
type input "******"
click at [822, 145] on div "1330564d-e9ed-4248-9d30-b7bbdd569381 Health Equity Initiative 1 CLIENT ascensio…" at bounding box center [770, 145] width 1151 height 0
click at [1241, 154] on link "Visit" at bounding box center [1253, 160] width 39 height 23
click at [823, 145] on div "1330564d-e9ed-4248-9d30-b7bbdd569381 Health Equity Initiative 1 CLIENT ascensio…" at bounding box center [770, 145] width 1151 height 0
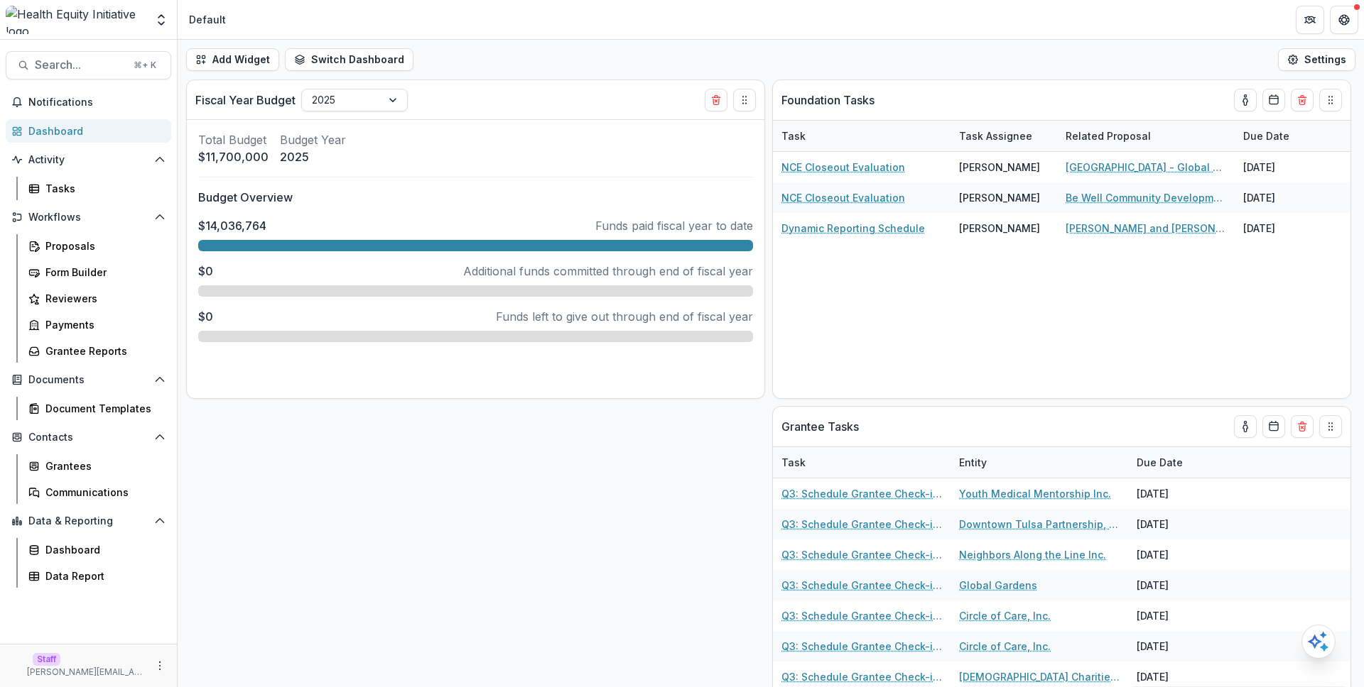
click at [562, 74] on div "Add Widget Switch Dashboard Default New Dashboard Settings" at bounding box center [771, 60] width 1186 height 40
click at [448, 423] on div "Foundation Tasks Task Task Assignee Related Proposal Due Date NCE Closeout Eval…" at bounding box center [771, 384] width 1186 height 608
click at [99, 406] on div "Document Templates" at bounding box center [102, 408] width 114 height 15
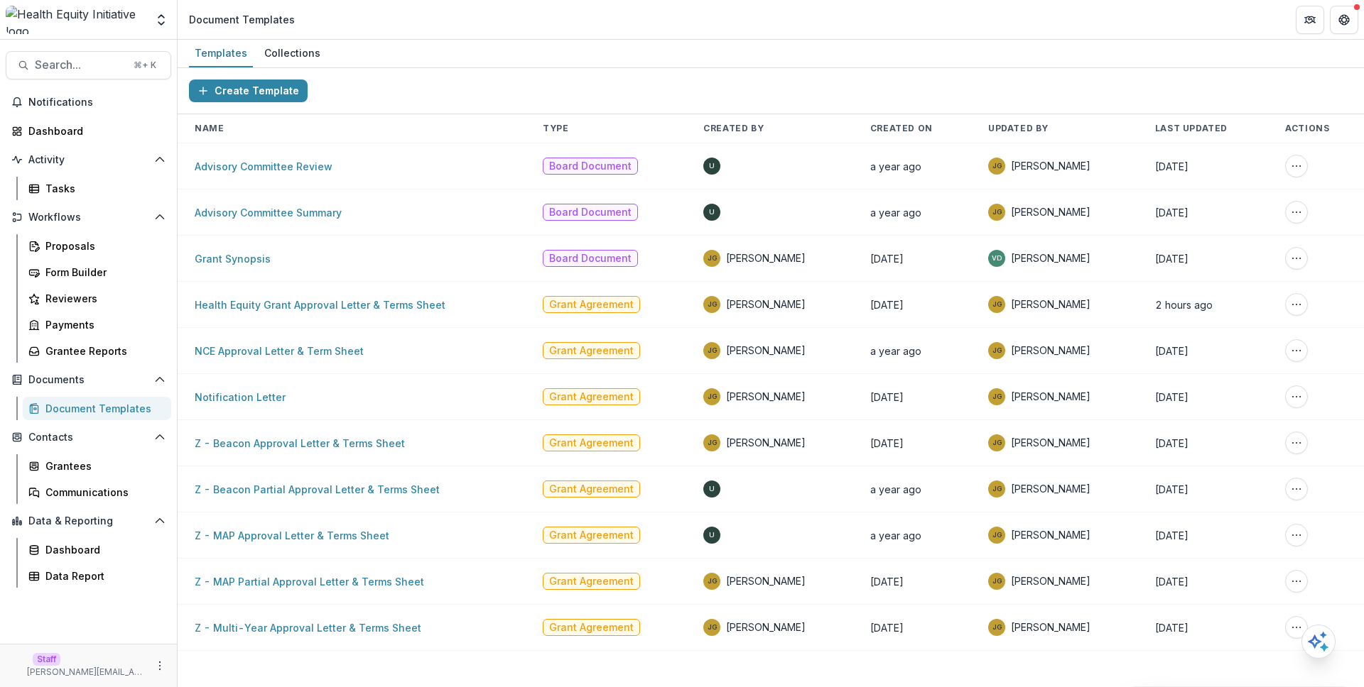
click at [440, 233] on td "Advisory Committee Summary" at bounding box center [352, 213] width 348 height 46
click at [412, 309] on link "Health Equity Grant Approval Letter & Terms Sheet" at bounding box center [320, 305] width 251 height 12
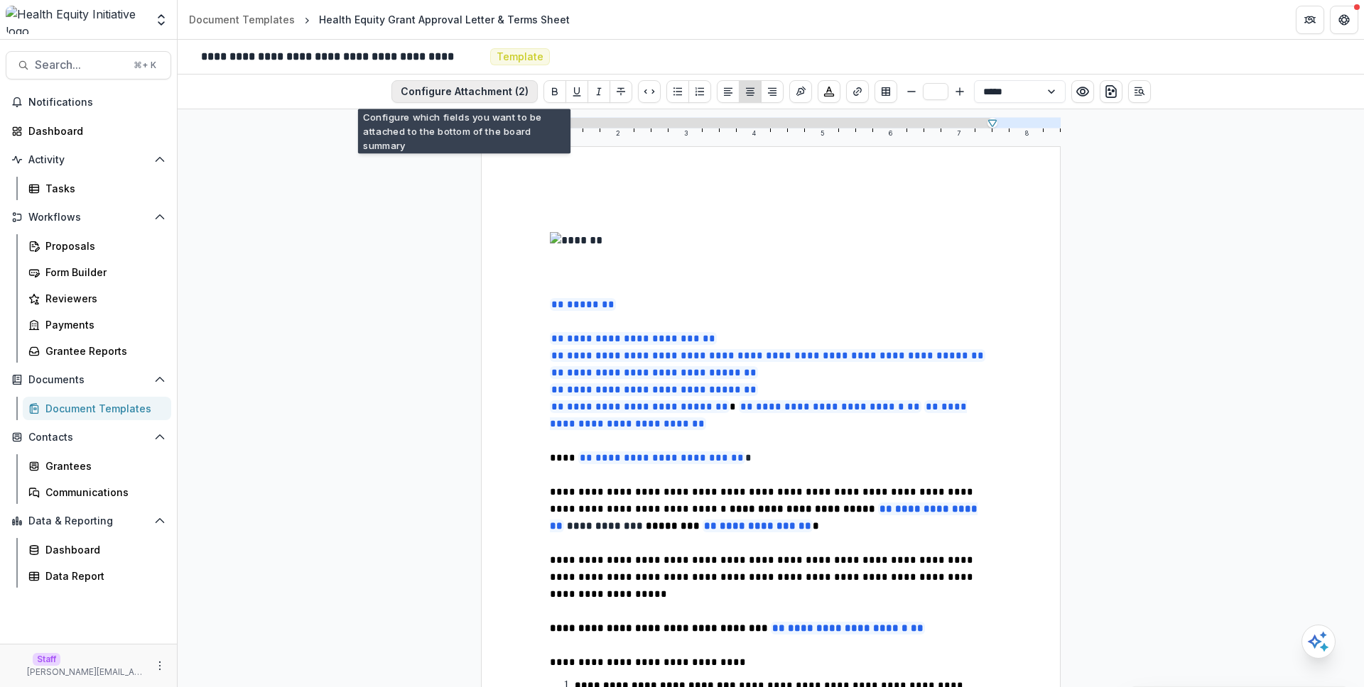
click at [462, 97] on button "Configure Attachment (2)" at bounding box center [464, 91] width 146 height 23
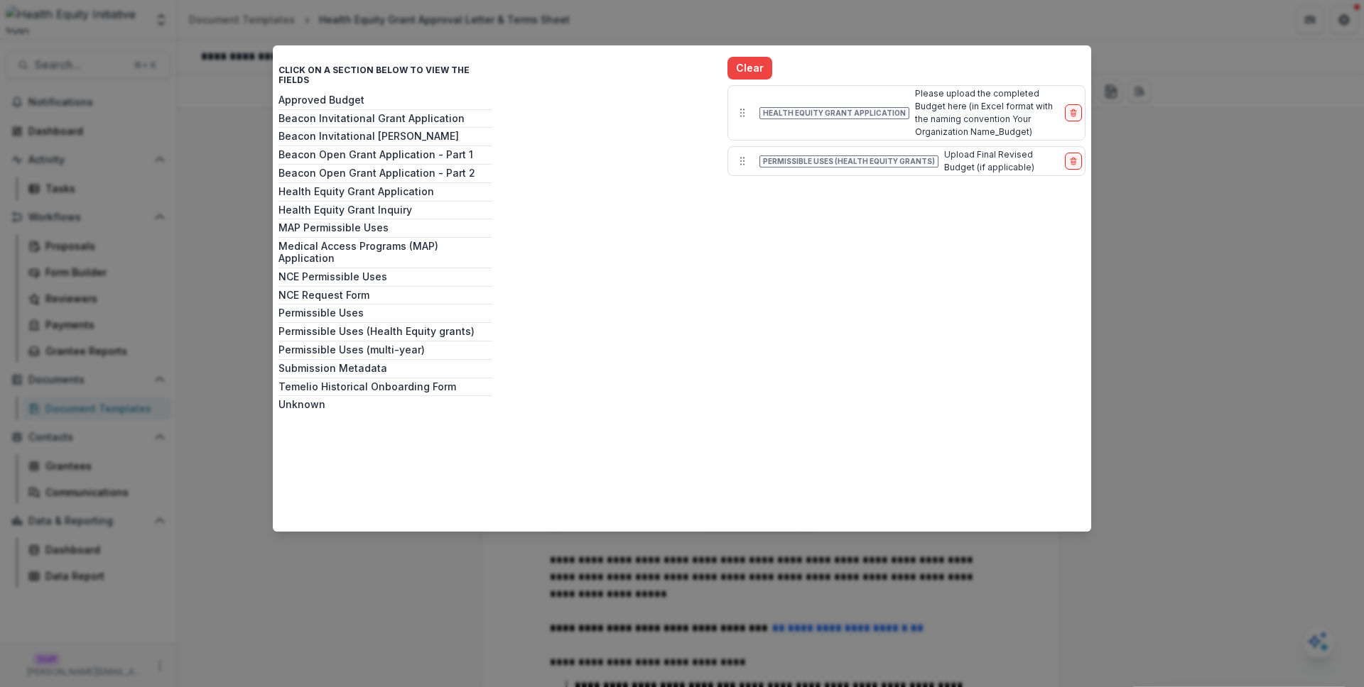
click at [823, 305] on div "Clear Health Equity Grant Application Please upload the completed Budget here (…" at bounding box center [906, 270] width 358 height 426
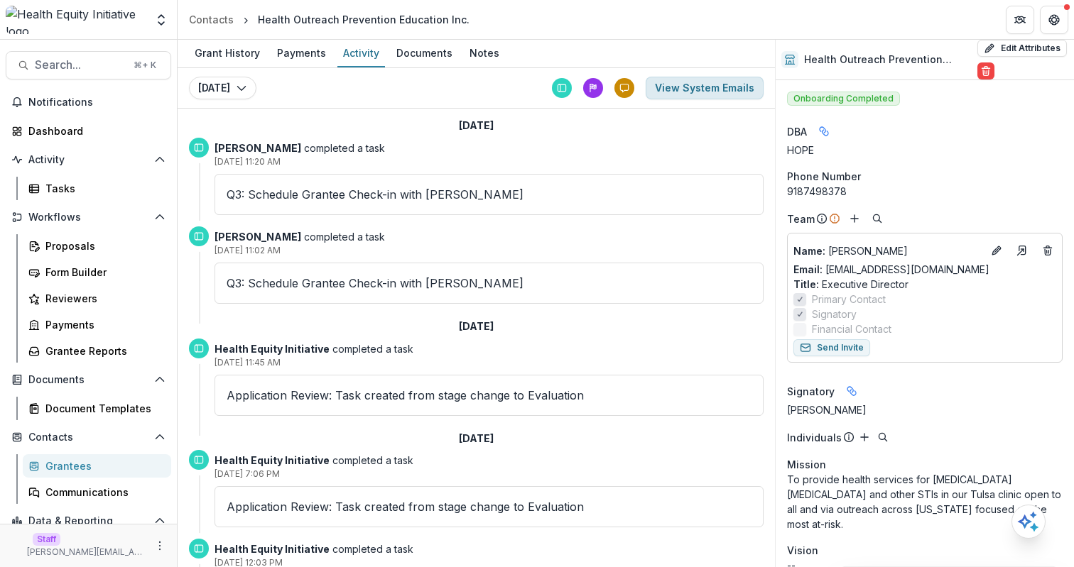
click at [707, 85] on button "View System Emails" at bounding box center [705, 88] width 118 height 23
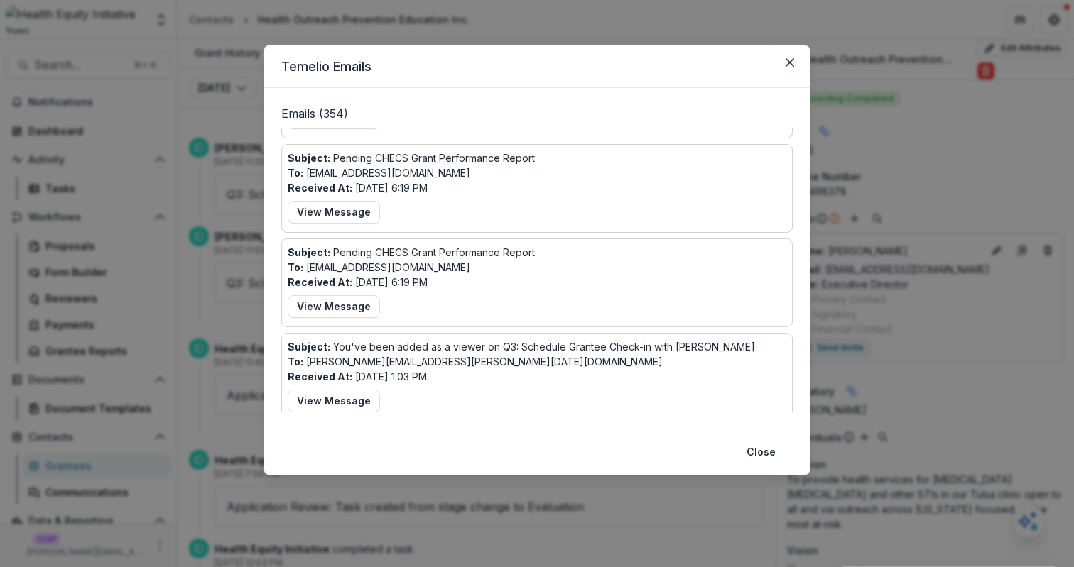
scroll to position [663, 0]
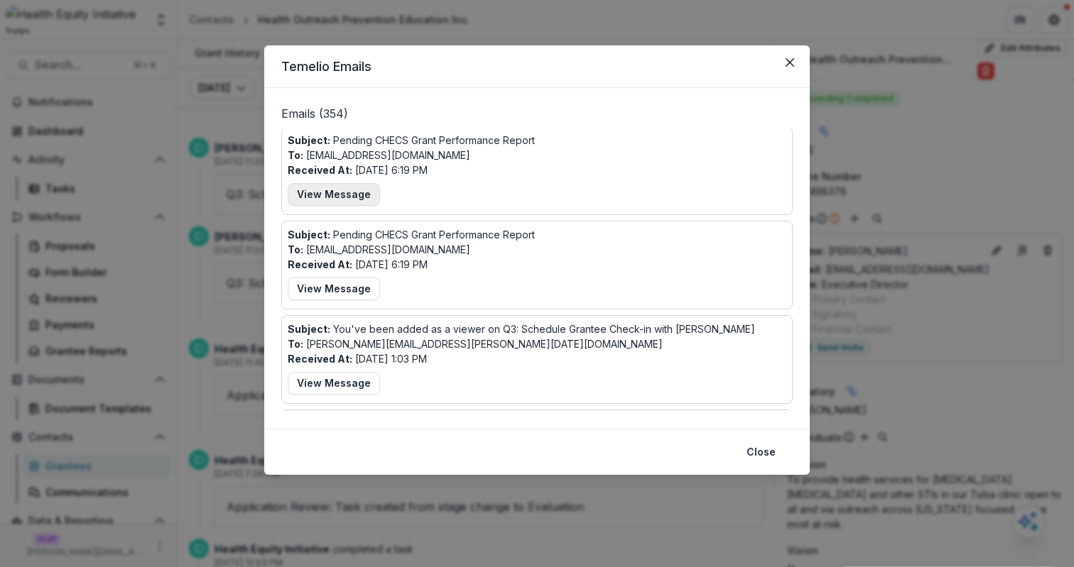
click at [320, 192] on button "View Message" at bounding box center [334, 194] width 92 height 23
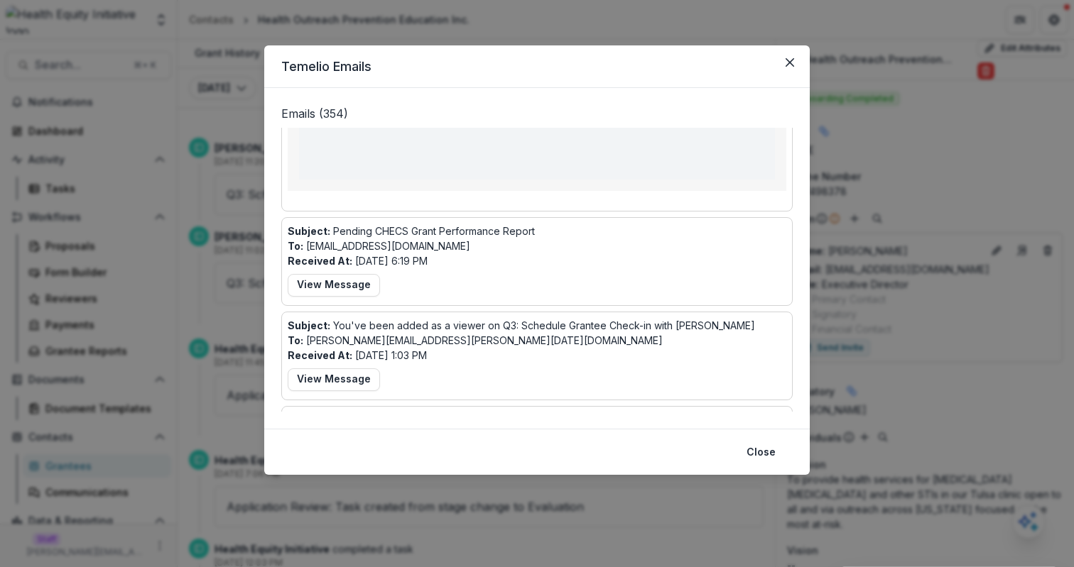
scroll to position [1223, 0]
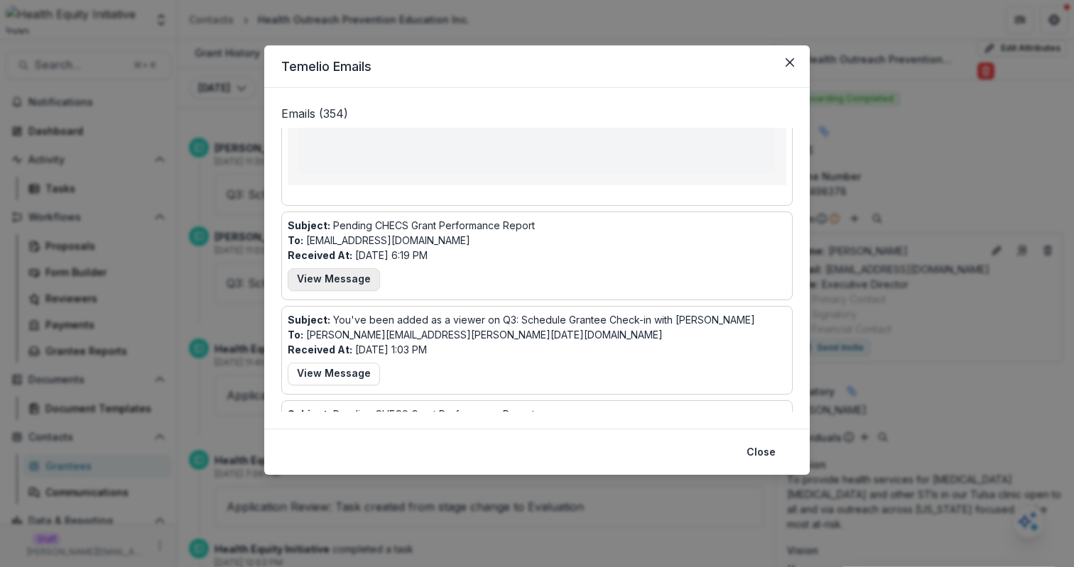
click at [335, 268] on button "View Message" at bounding box center [334, 279] width 92 height 23
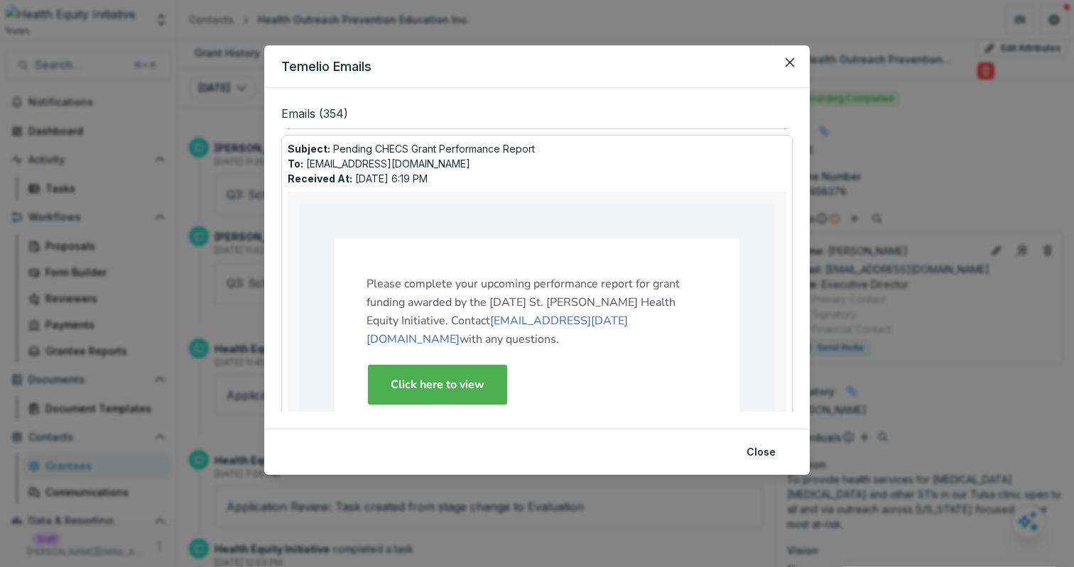
scroll to position [651, 0]
click at [413, 380] on strong "Click here to view" at bounding box center [438, 388] width 94 height 16
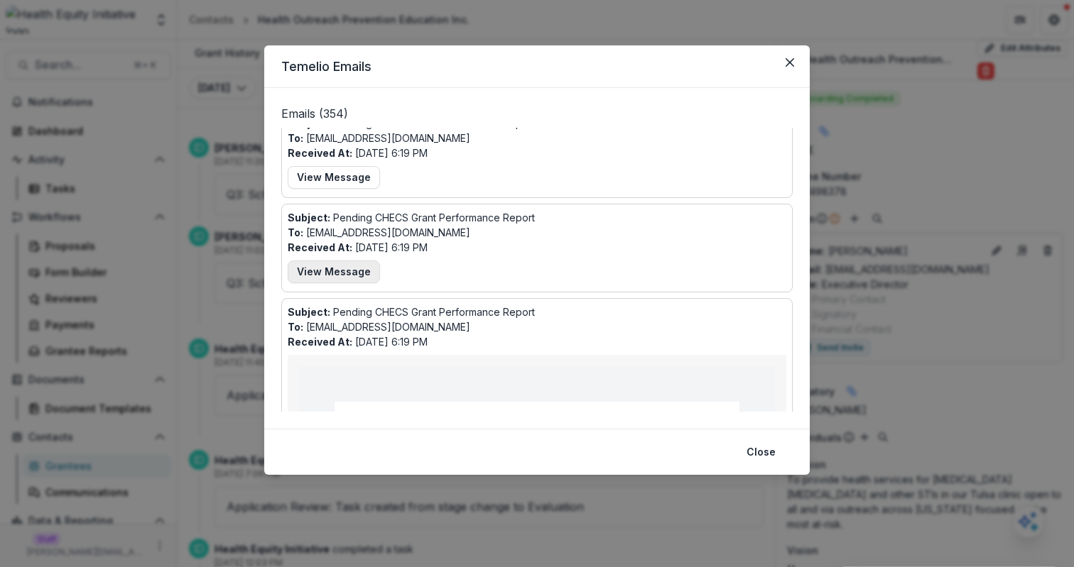
click at [366, 279] on button "View Message" at bounding box center [334, 272] width 92 height 23
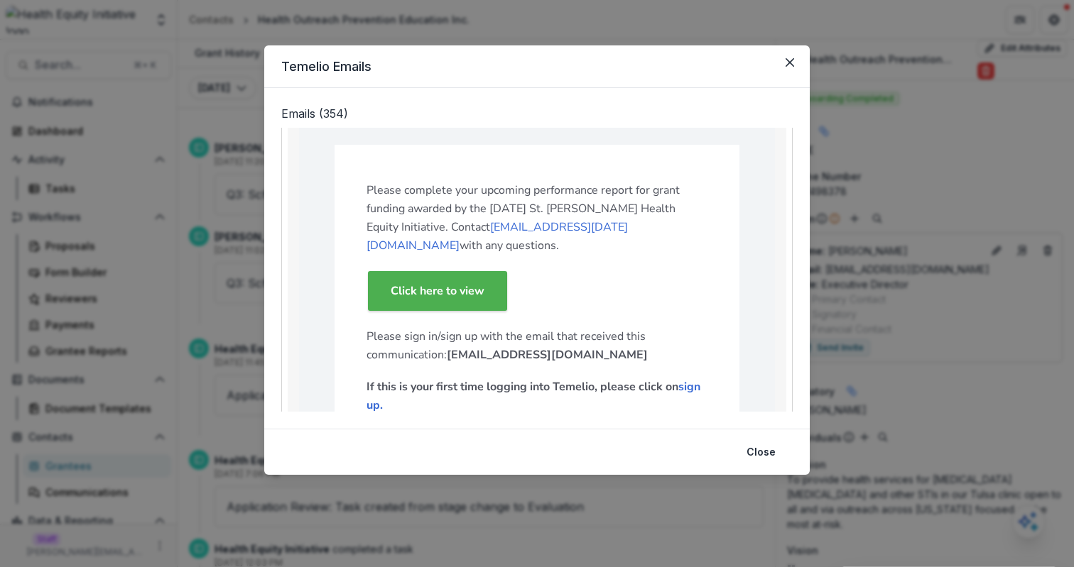
scroll to position [658, 0]
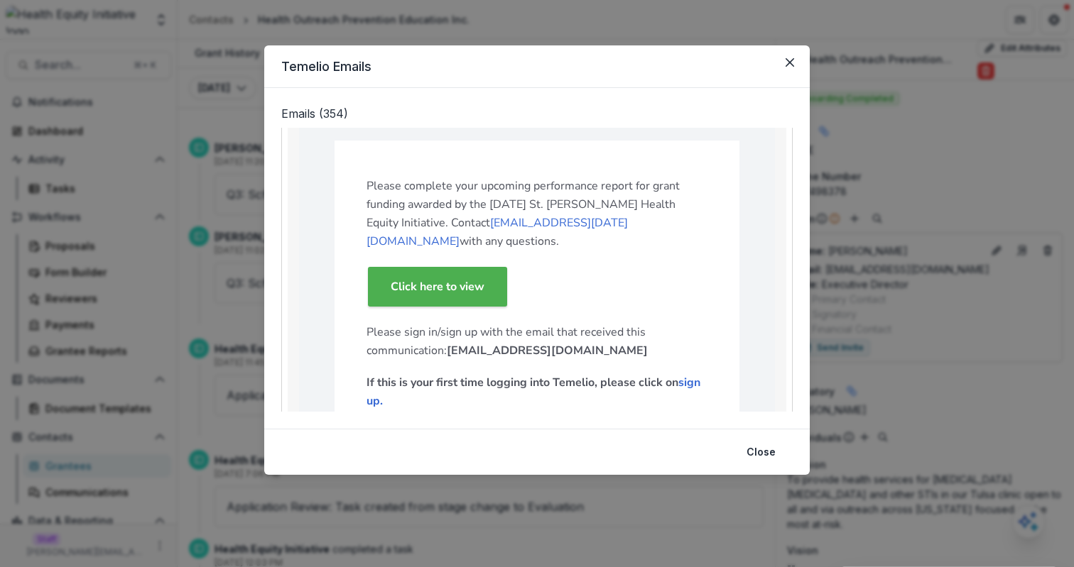
click at [420, 279] on strong "Click here to view" at bounding box center [438, 287] width 94 height 16
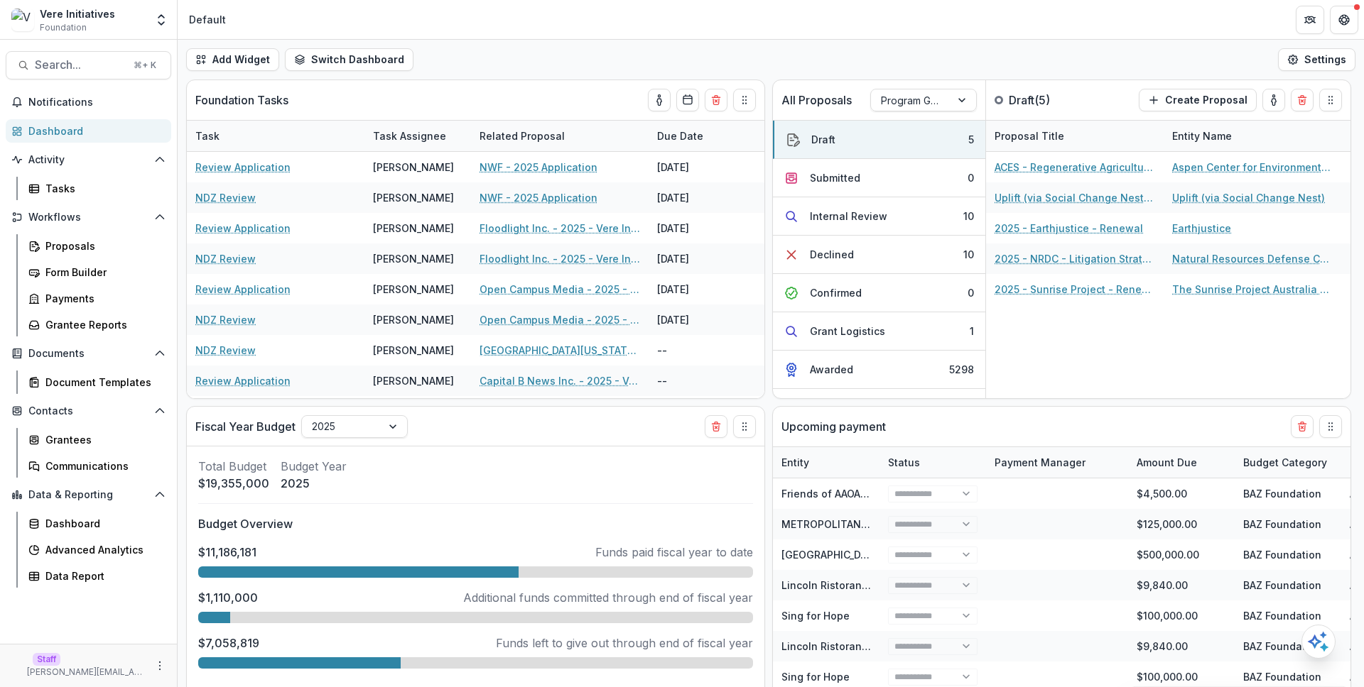
select select "******"
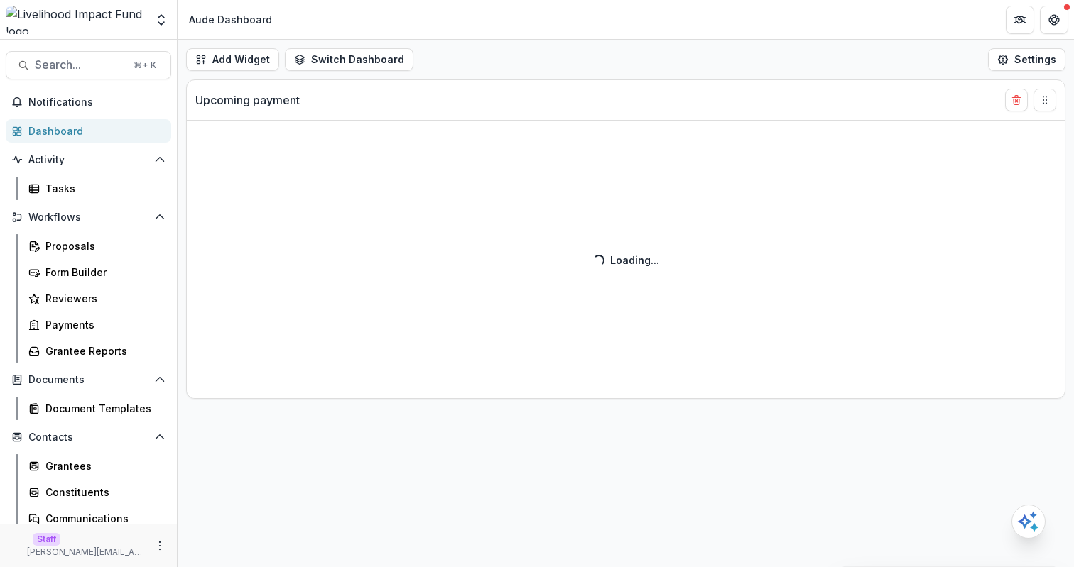
select select "******"
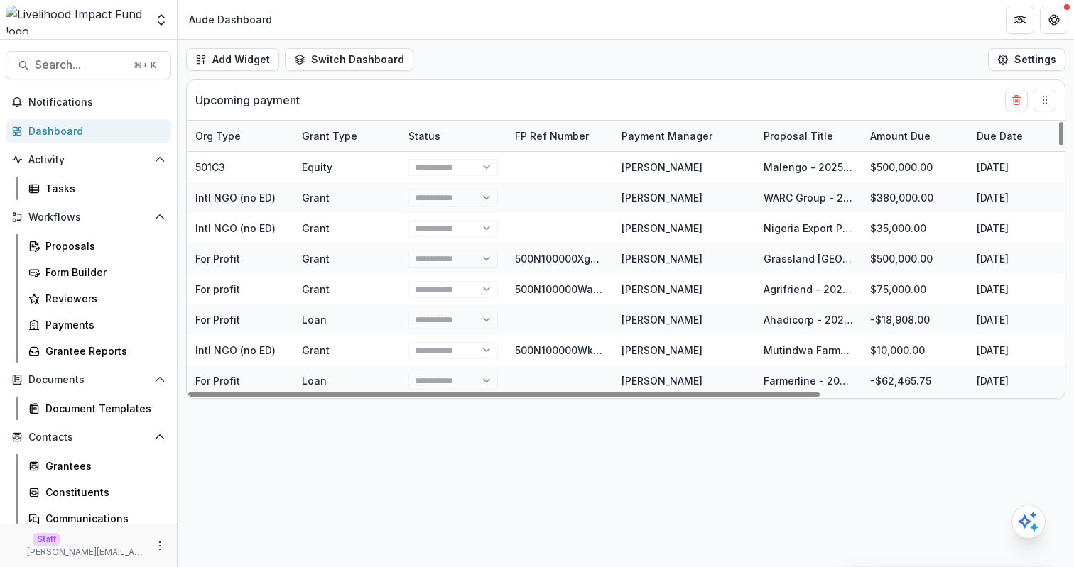
select select "******"
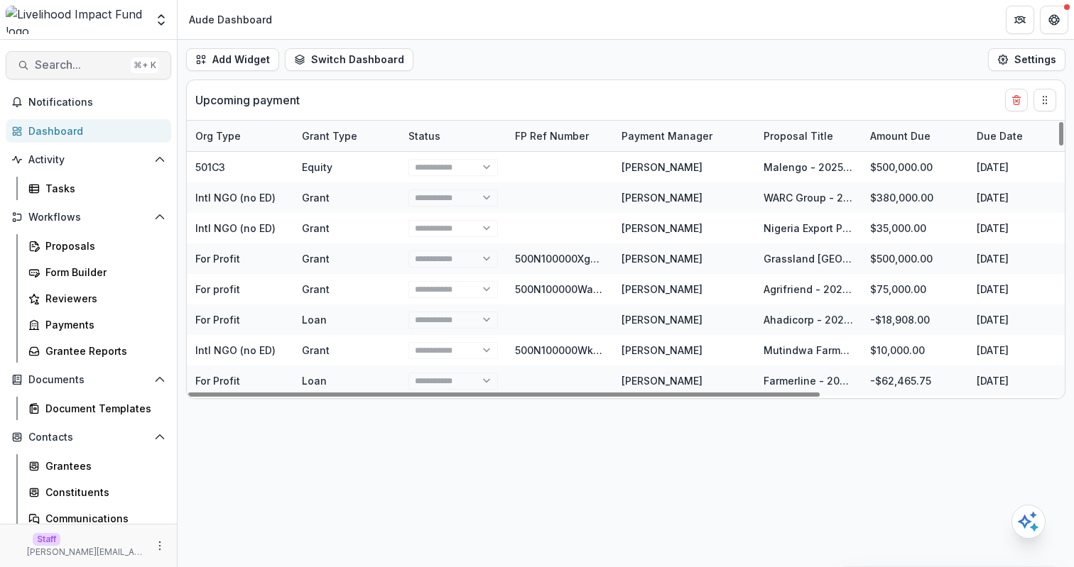
click at [94, 71] on span "Search..." at bounding box center [80, 64] width 90 height 13
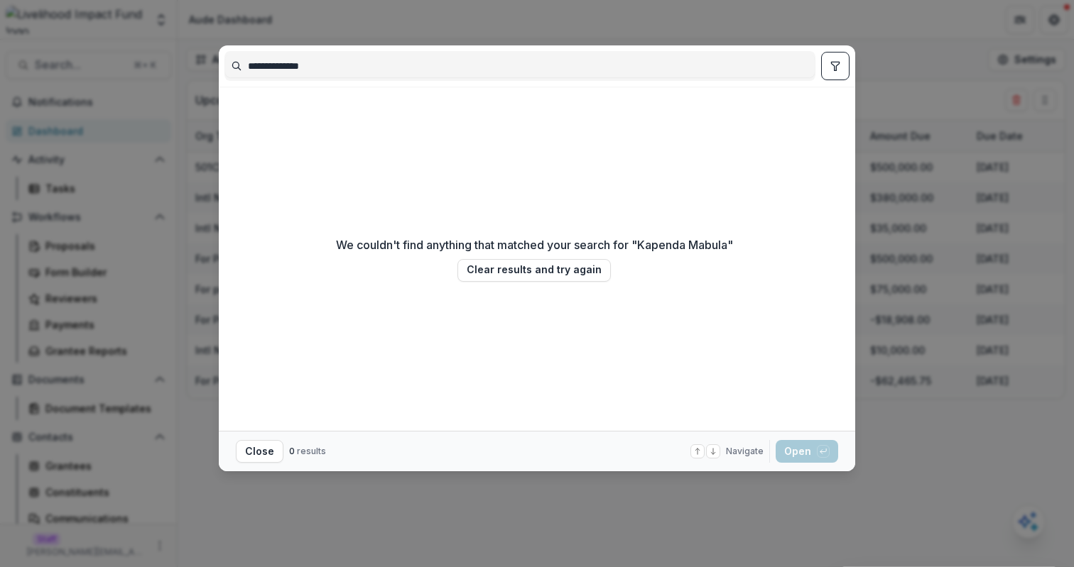
type input "**********"
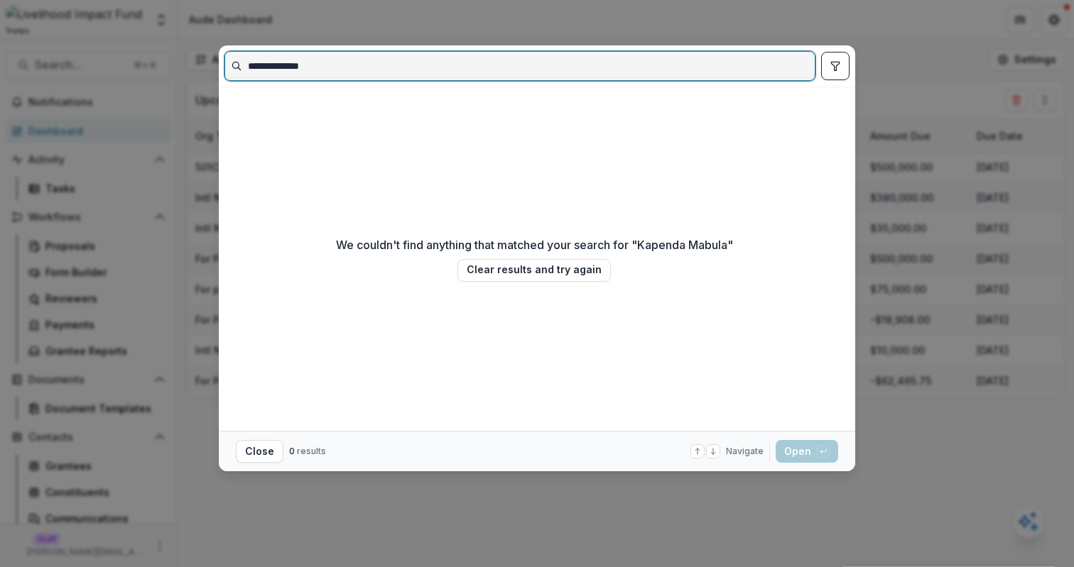
select select "******"
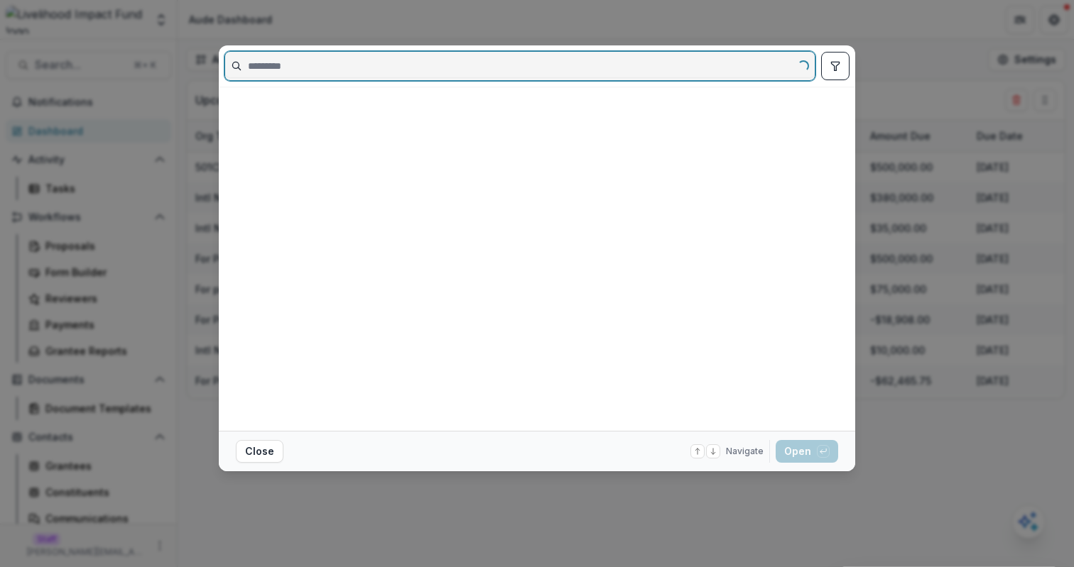
paste input "**********"
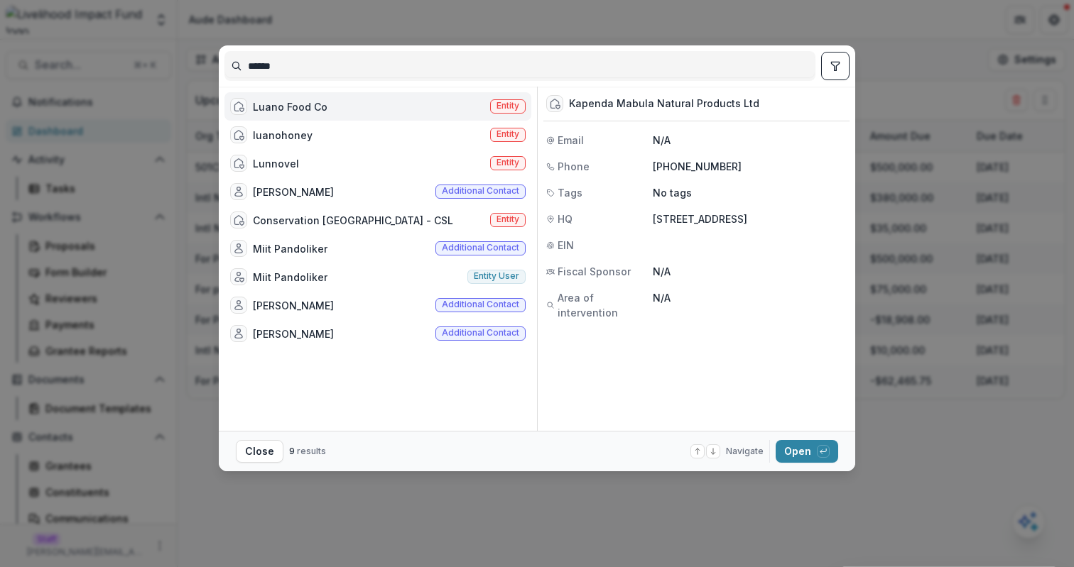
click at [619, 107] on div "Kapenda Mabula Natural Products Ltd" at bounding box center [664, 104] width 190 height 12
copy div "Kapenda Mabula Natural Products Ltd"
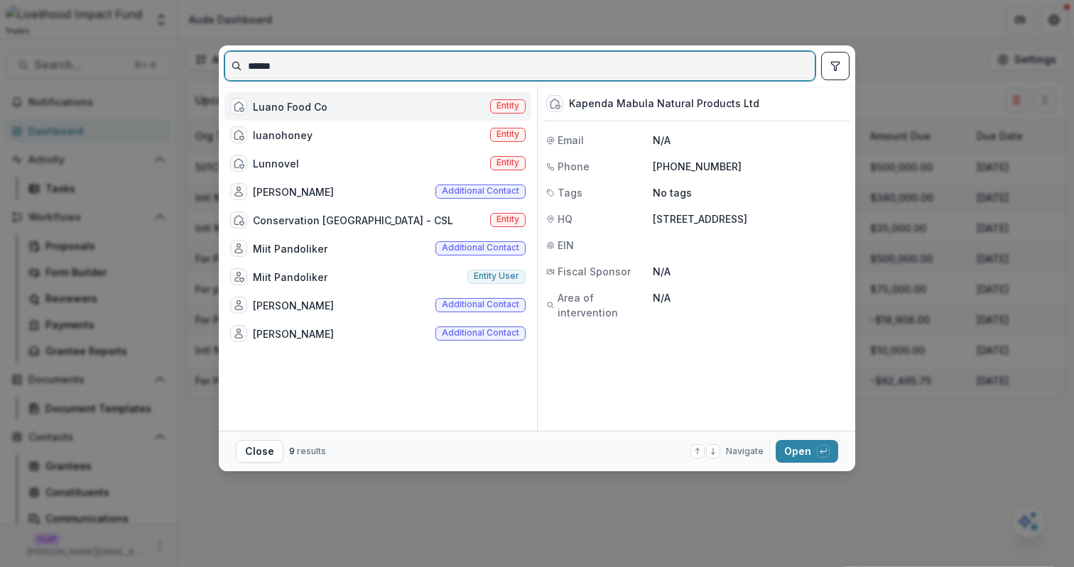
click at [536, 74] on input "*****" at bounding box center [519, 66] width 589 height 23
paste input "**********"
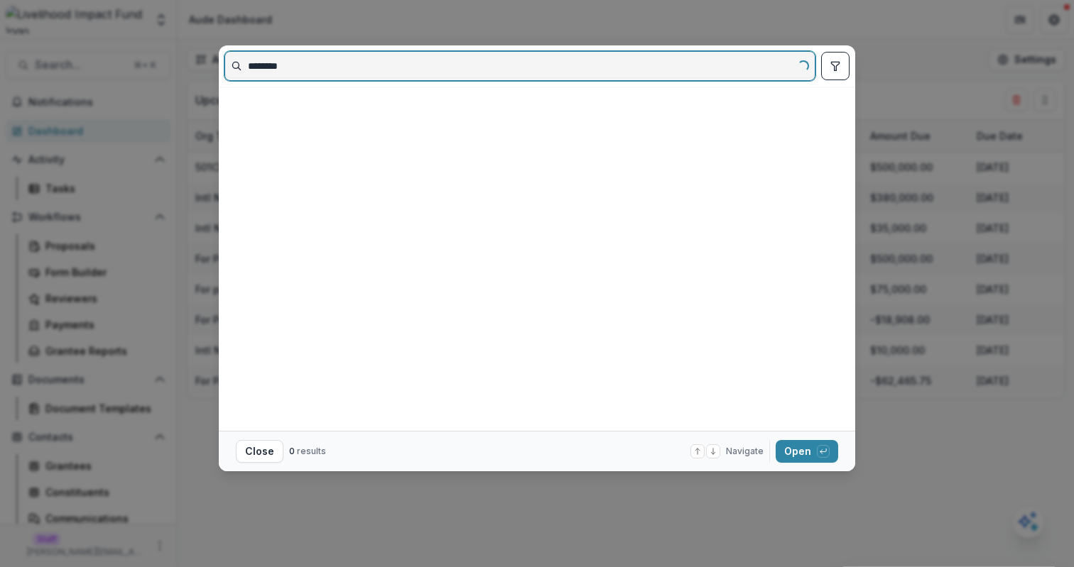
type input "*******"
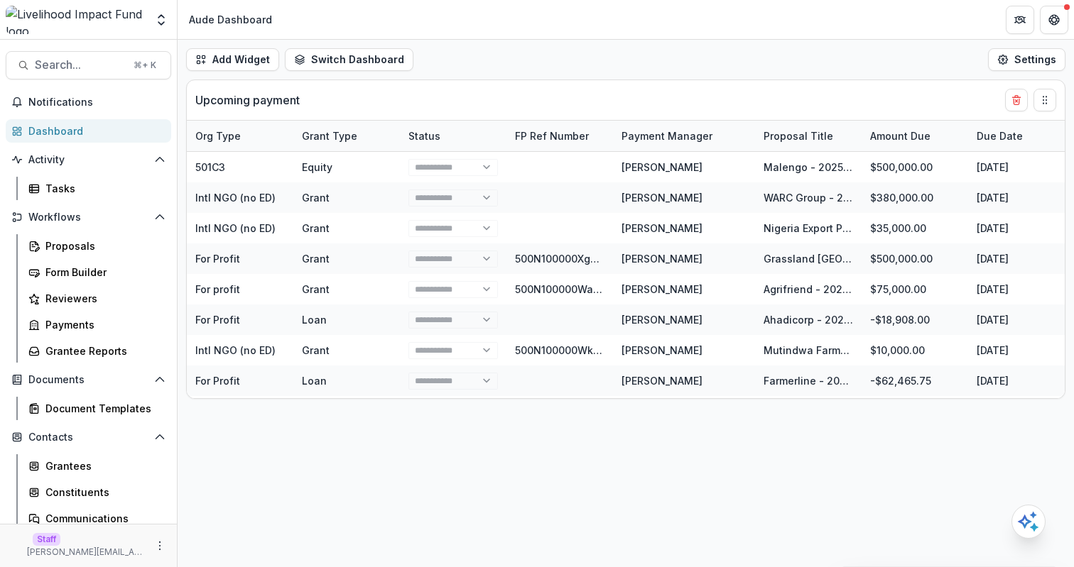
select select "******"
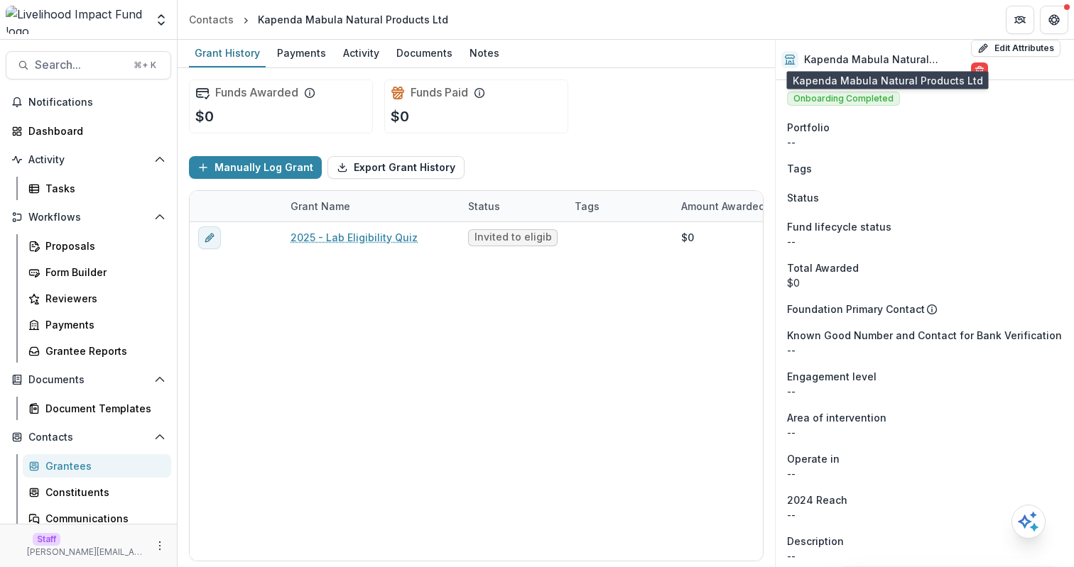
click at [835, 63] on h2 "Kapenda Mabula Natural Products Ltd" at bounding box center [884, 60] width 161 height 12
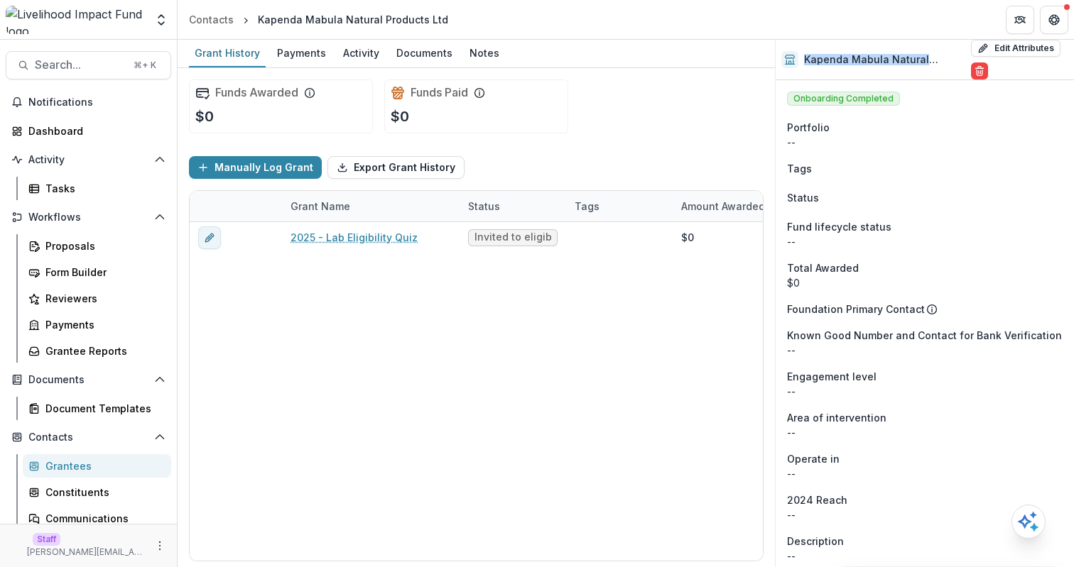
click at [835, 63] on h2 "Kapenda Mabula Natural Products Ltd" at bounding box center [884, 60] width 161 height 12
copy div "Kapenda Mabula Natural Products Ltd Edit Attributes Are you sure? This action w…"
click at [991, 50] on button "Edit Attributes" at bounding box center [1015, 48] width 89 height 17
select select
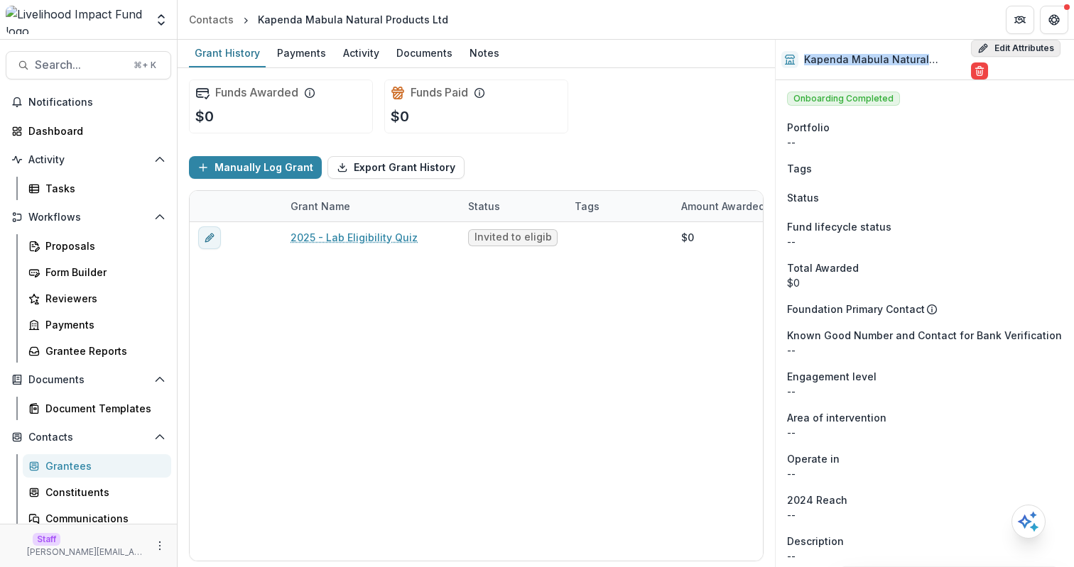
select select
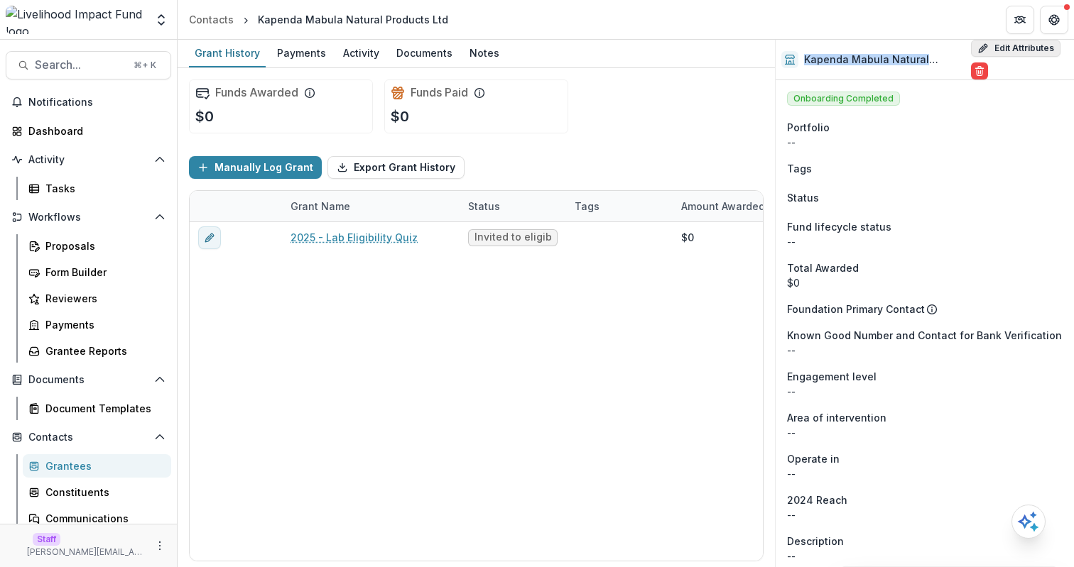
select select
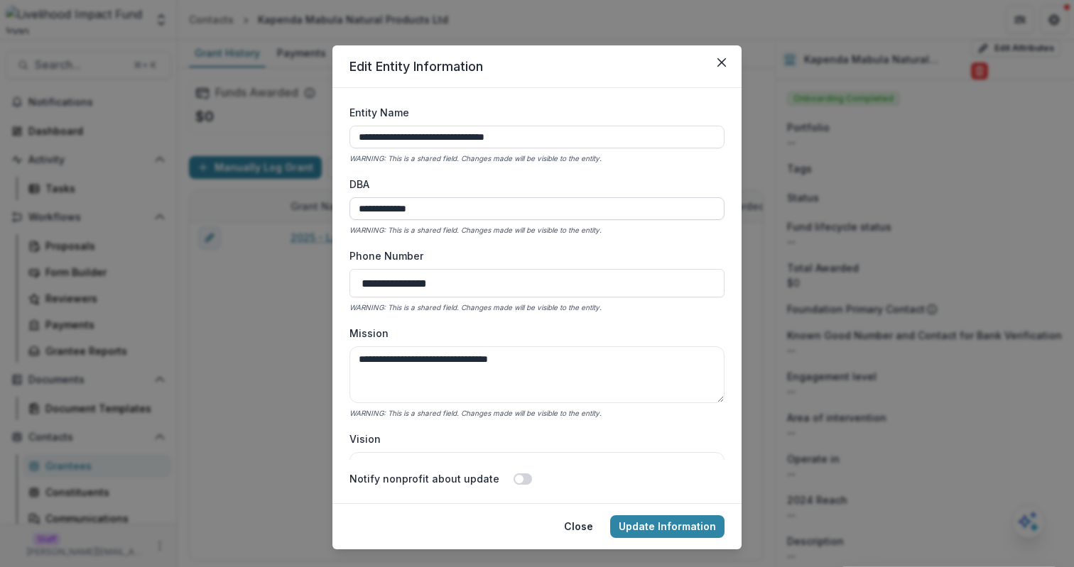
click at [581, 203] on input "**********" at bounding box center [536, 208] width 375 height 23
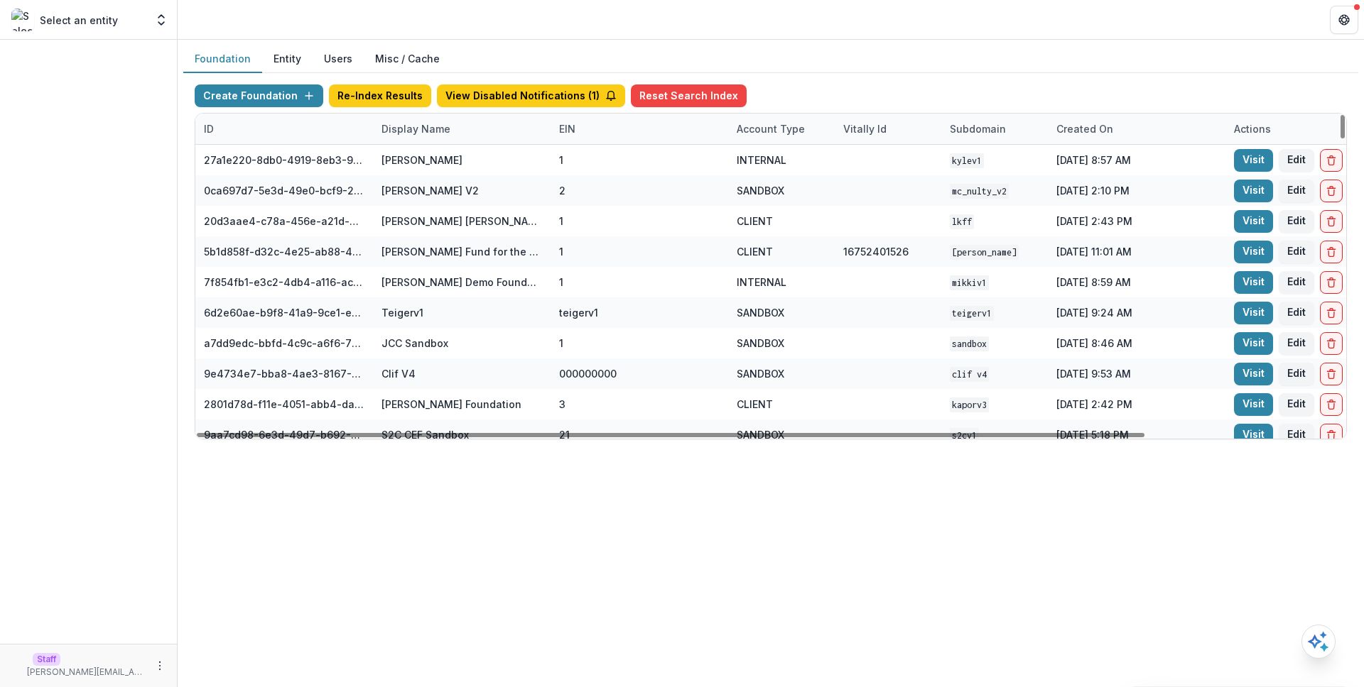
click at [448, 131] on div "Display Name" at bounding box center [416, 128] width 86 height 15
click at [455, 160] on input at bounding box center [461, 161] width 170 height 23
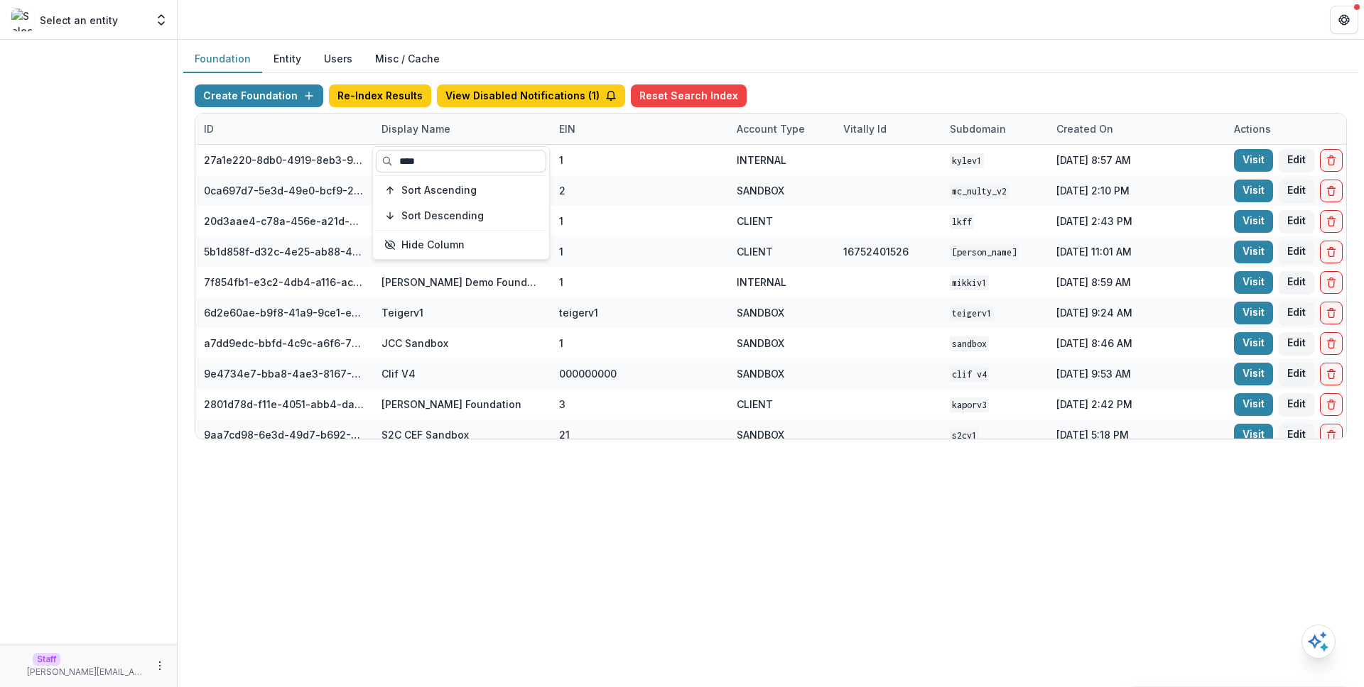
type input "*****"
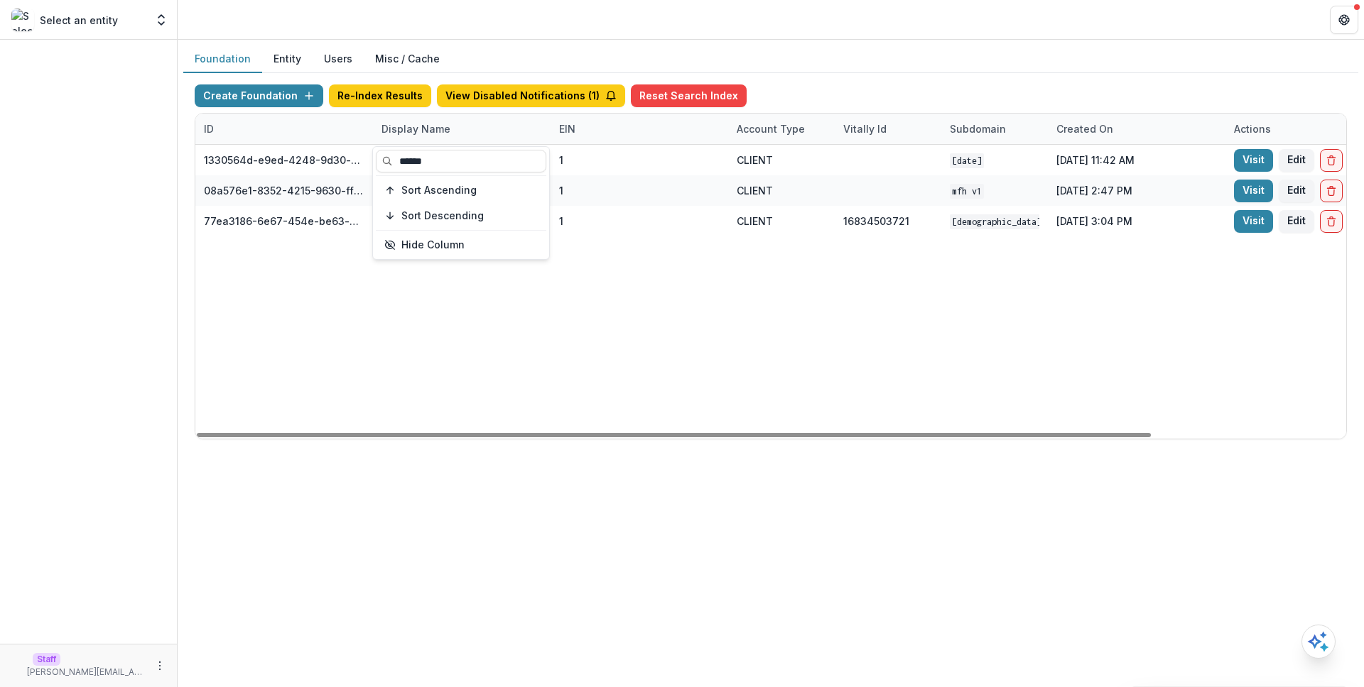
type input "******"
click at [784, 312] on div "1330564d-e9ed-4248-9d30-b7bbdd569381 Health Equity Initiative 1 CLIENT ascensio…" at bounding box center [887, 292] width 1385 height 294
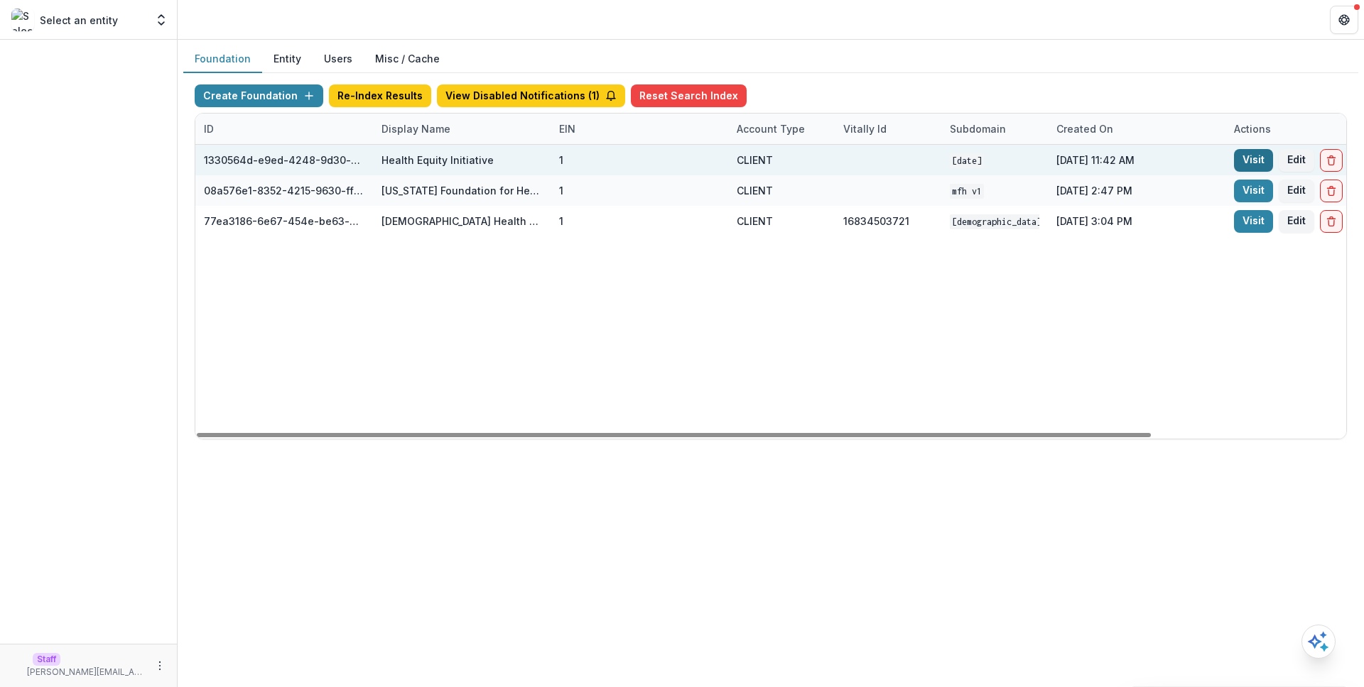
click at [1241, 157] on link "Visit" at bounding box center [1253, 160] width 39 height 23
click at [1247, 151] on link "Visit" at bounding box center [1253, 160] width 39 height 23
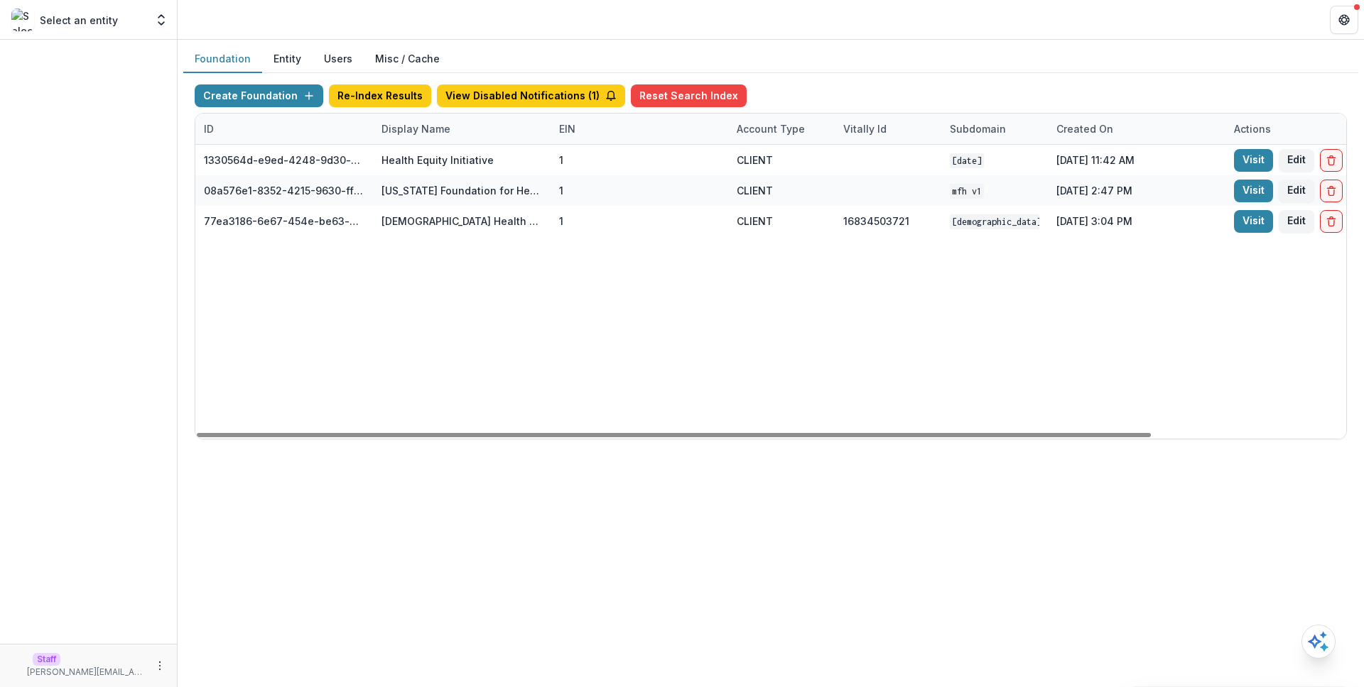
click at [527, 134] on div "Display Name" at bounding box center [462, 129] width 178 height 31
click at [514, 160] on input "******" at bounding box center [461, 161] width 170 height 23
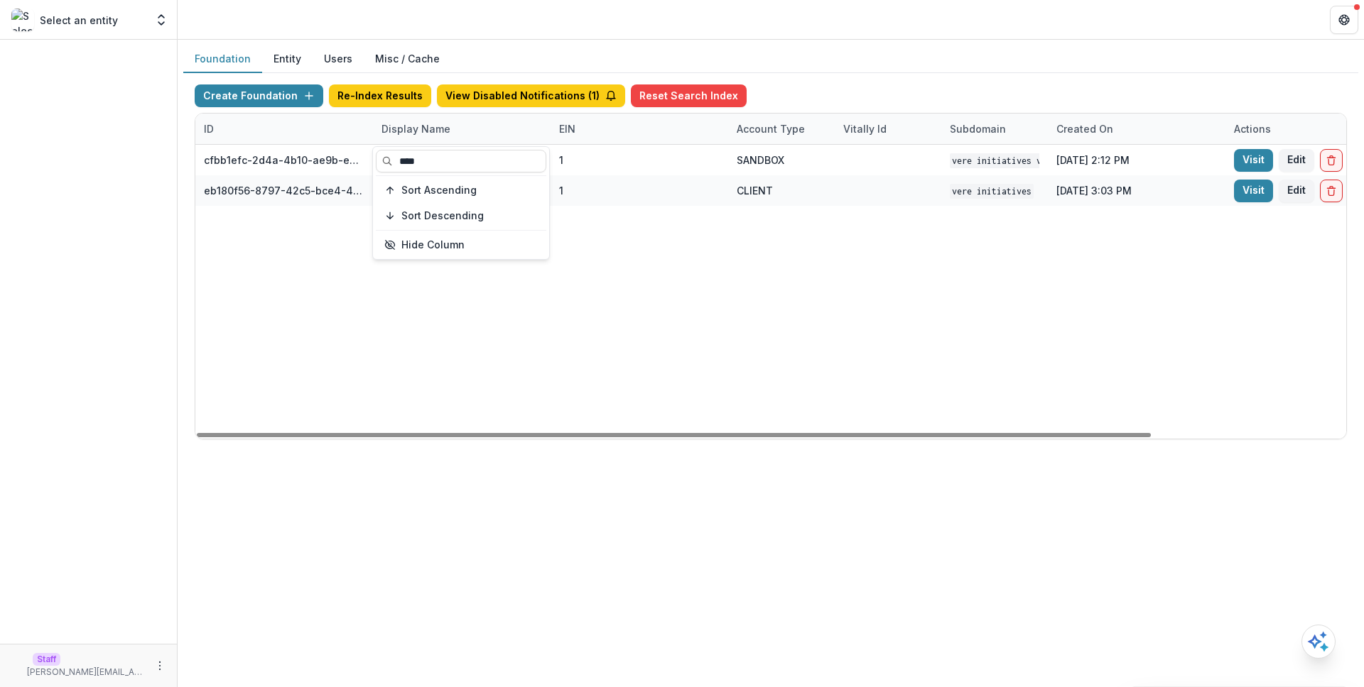
type input "****"
click at [937, 241] on div "cfbb1efc-2d4a-4b10-ae9b-e9e0913a1fa7 Vere Initiatives V1 1 SANDBOX Vere Initiat…" at bounding box center [887, 292] width 1385 height 294
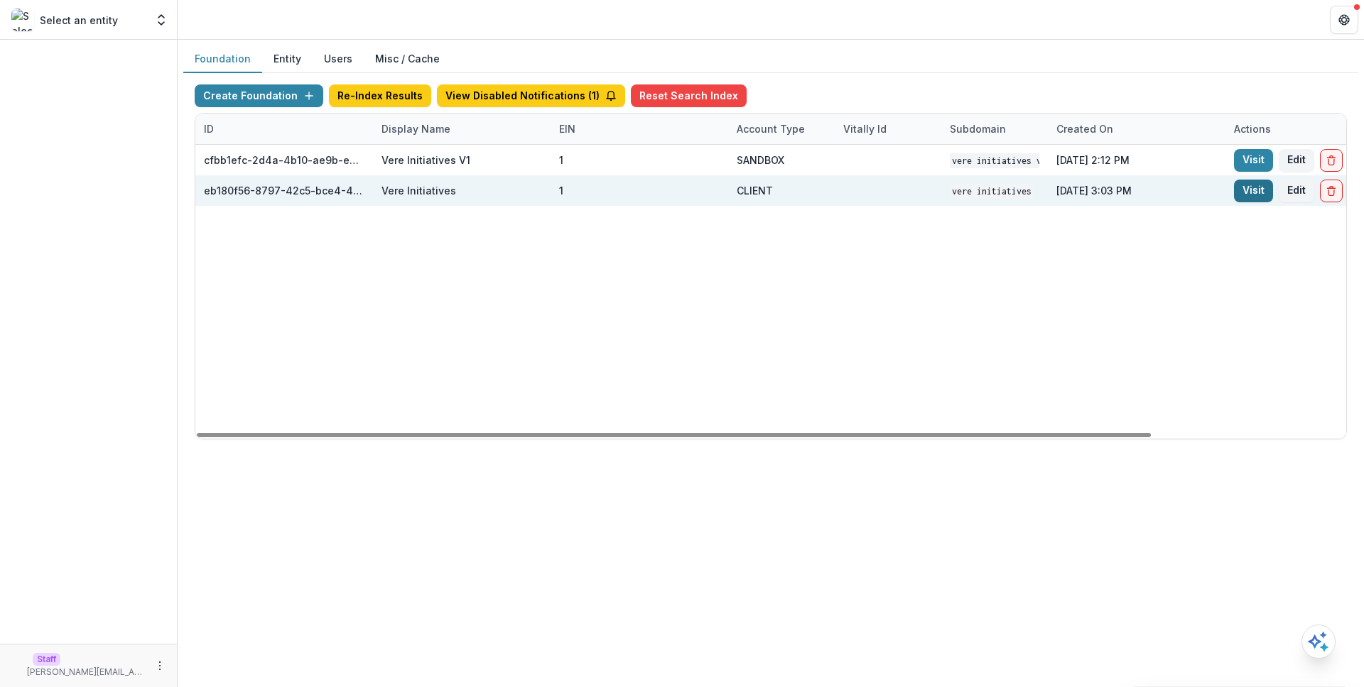
click at [1236, 196] on link "Visit" at bounding box center [1253, 191] width 39 height 23
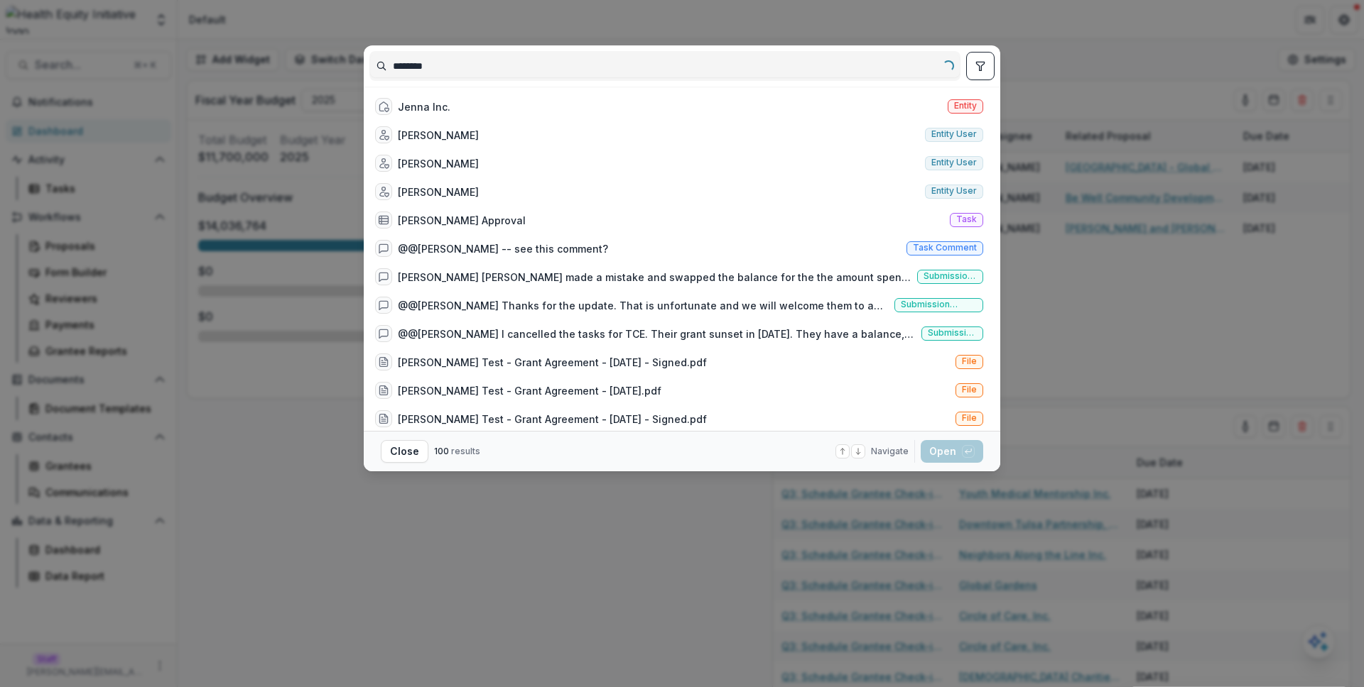
type input "*********"
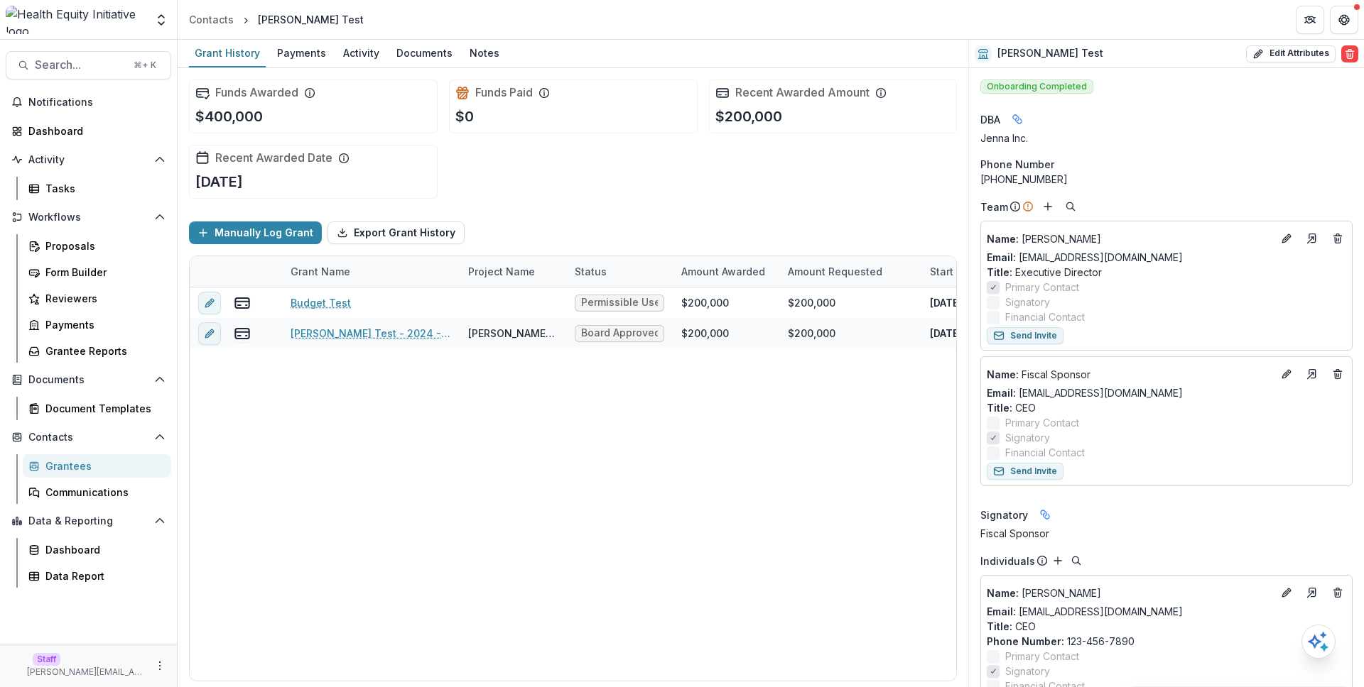
click at [847, 185] on div "Funds Awarded $400,000 Funds Paid $0 Recent Awarded Amount $200,000 Recent Awar…" at bounding box center [573, 139] width 768 height 142
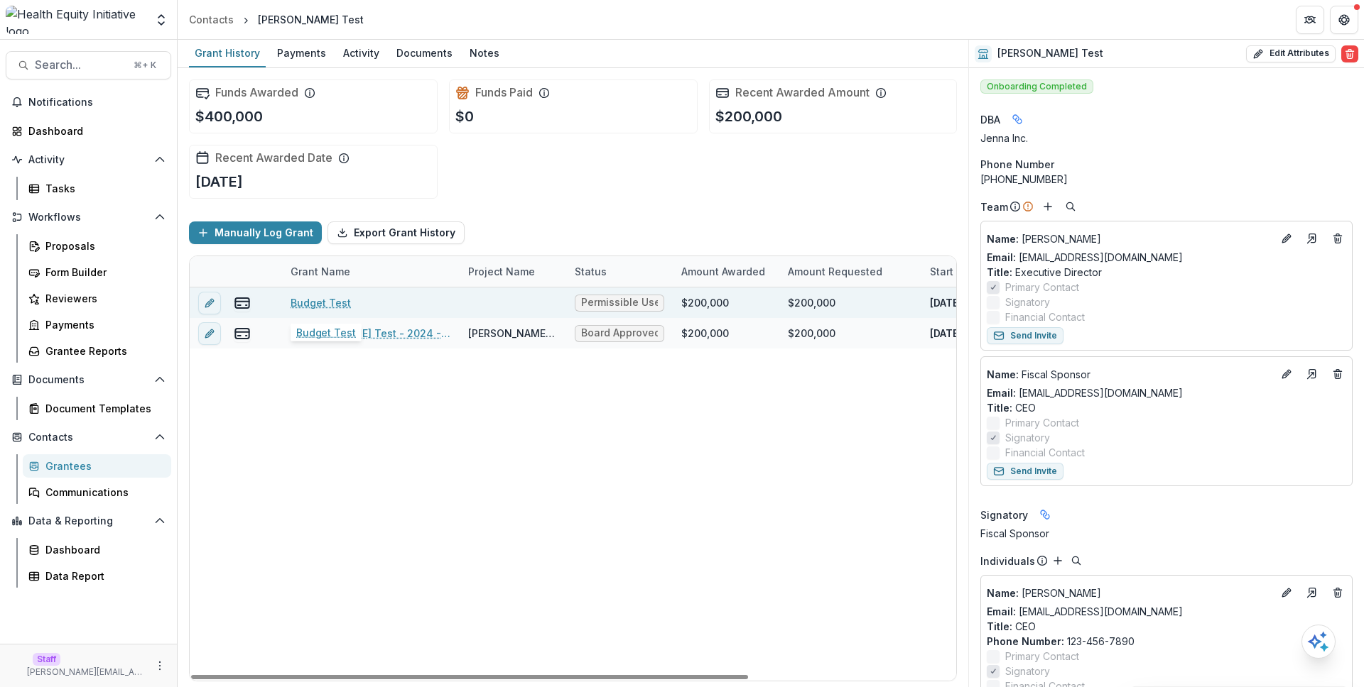
click at [313, 300] on link "Budget Test" at bounding box center [320, 302] width 60 height 15
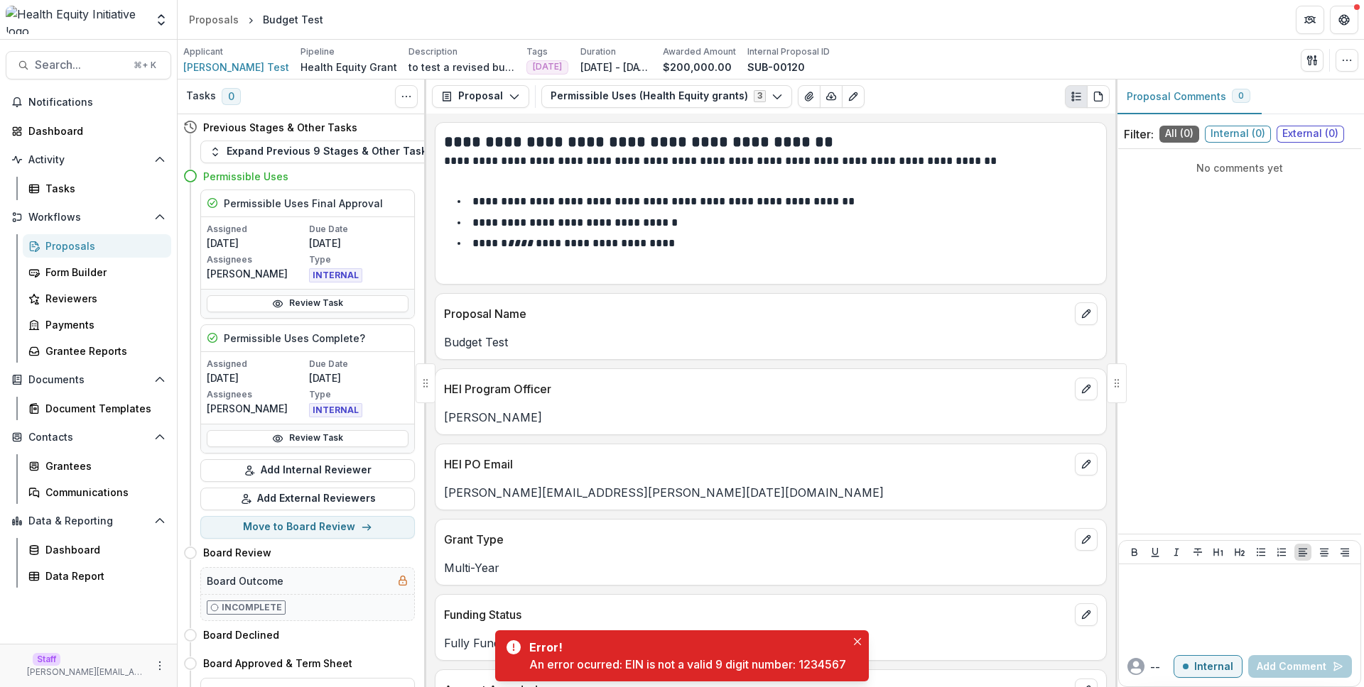
scroll to position [294, 0]
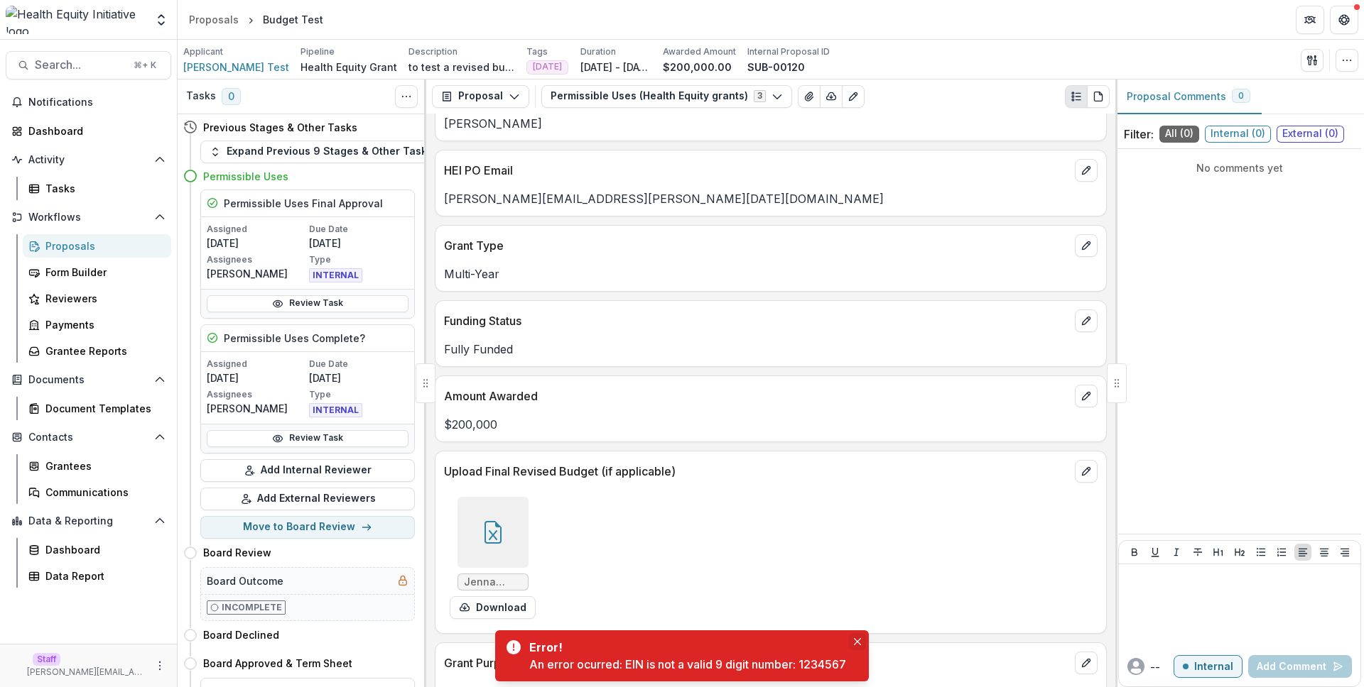
click at [854, 636] on button "Close" at bounding box center [857, 642] width 17 height 17
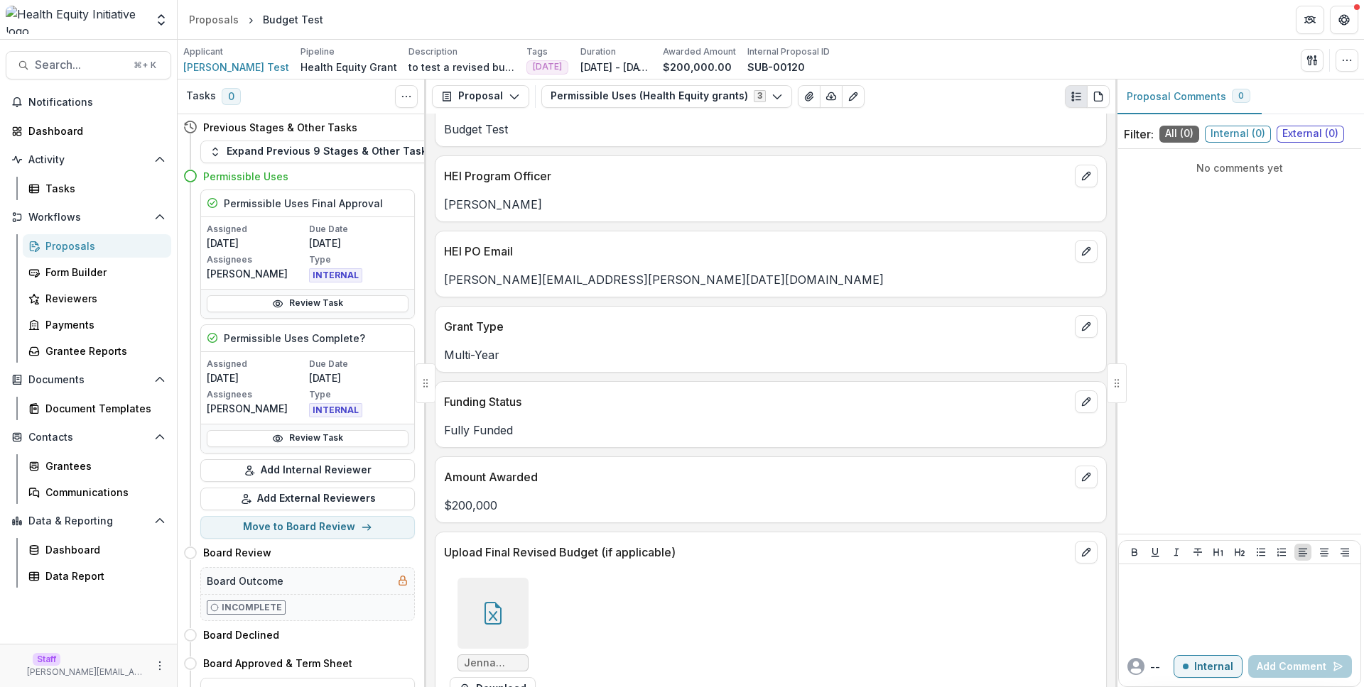
scroll to position [0, 0]
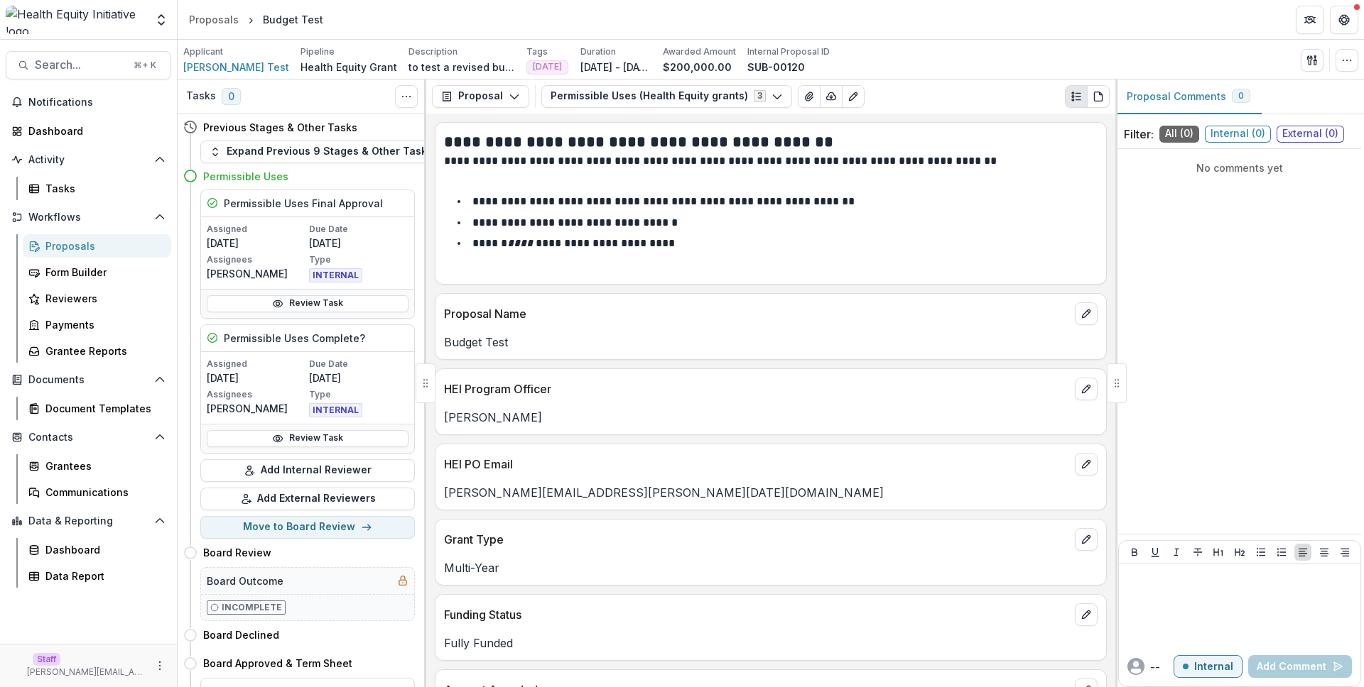
click at [781, 398] on p "HEI Program Officer" at bounding box center [756, 389] width 625 height 17
click at [717, 97] on button "Permissible Uses (Health Equity grants) 3" at bounding box center [666, 96] width 251 height 23
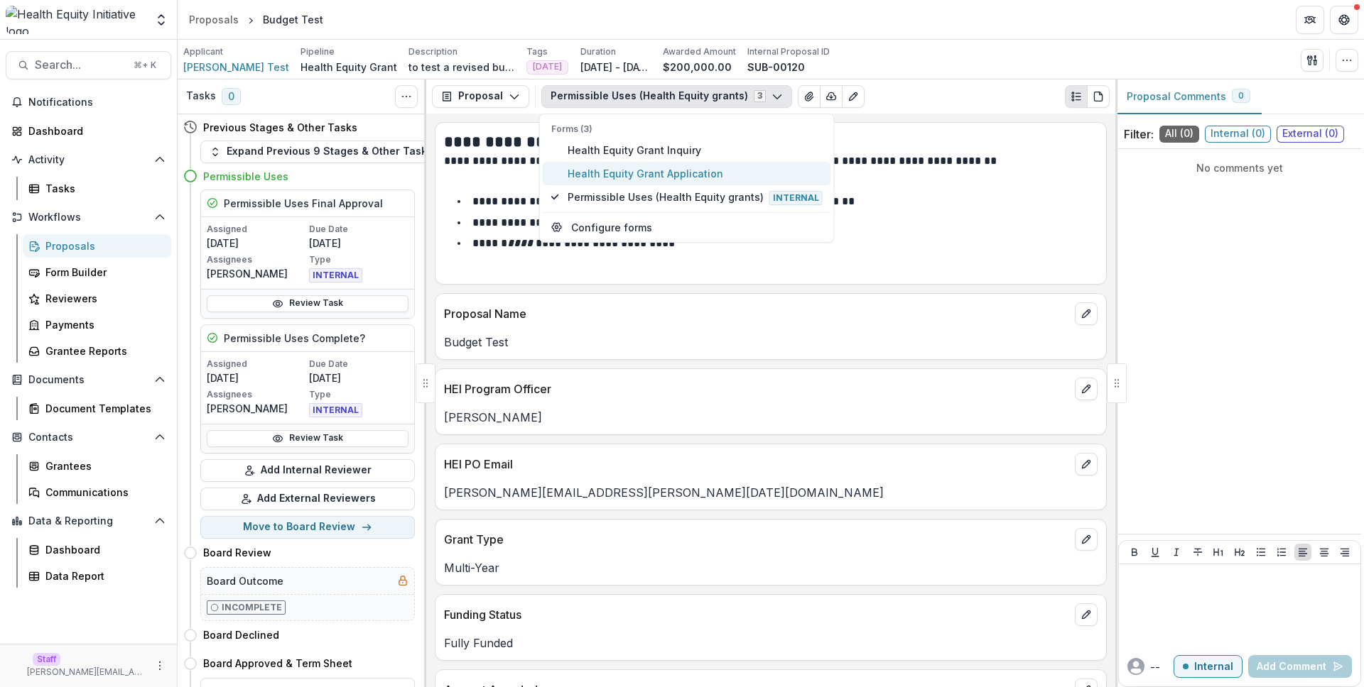
click at [714, 173] on span "Health Equity Grant Application" at bounding box center [694, 173] width 255 height 15
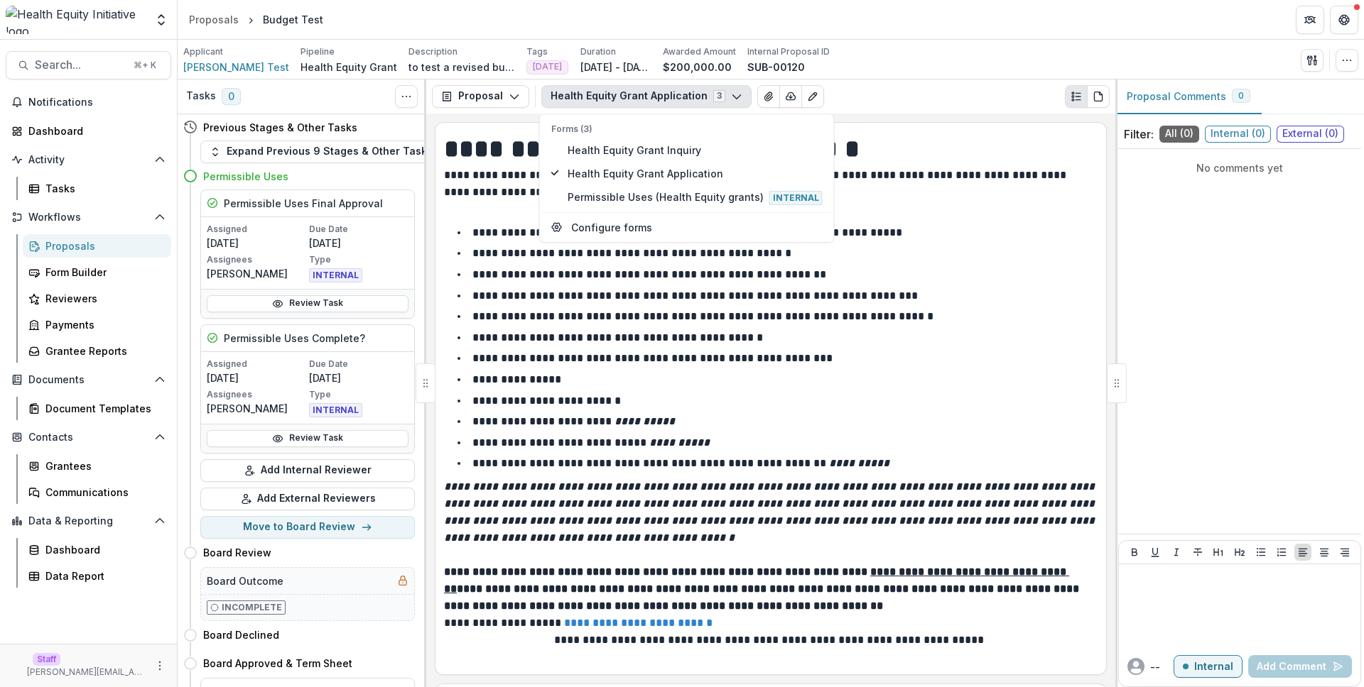
click at [908, 247] on li "**********" at bounding box center [779, 253] width 636 height 18
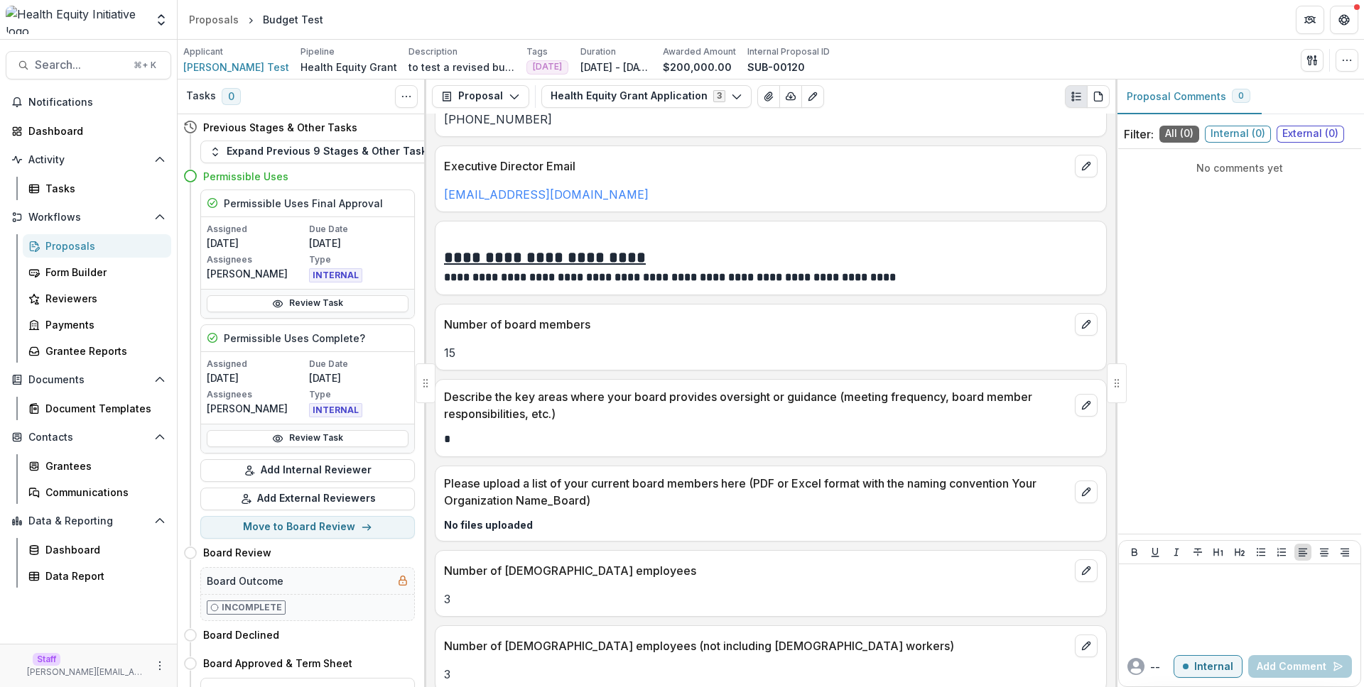
scroll to position [2253, 0]
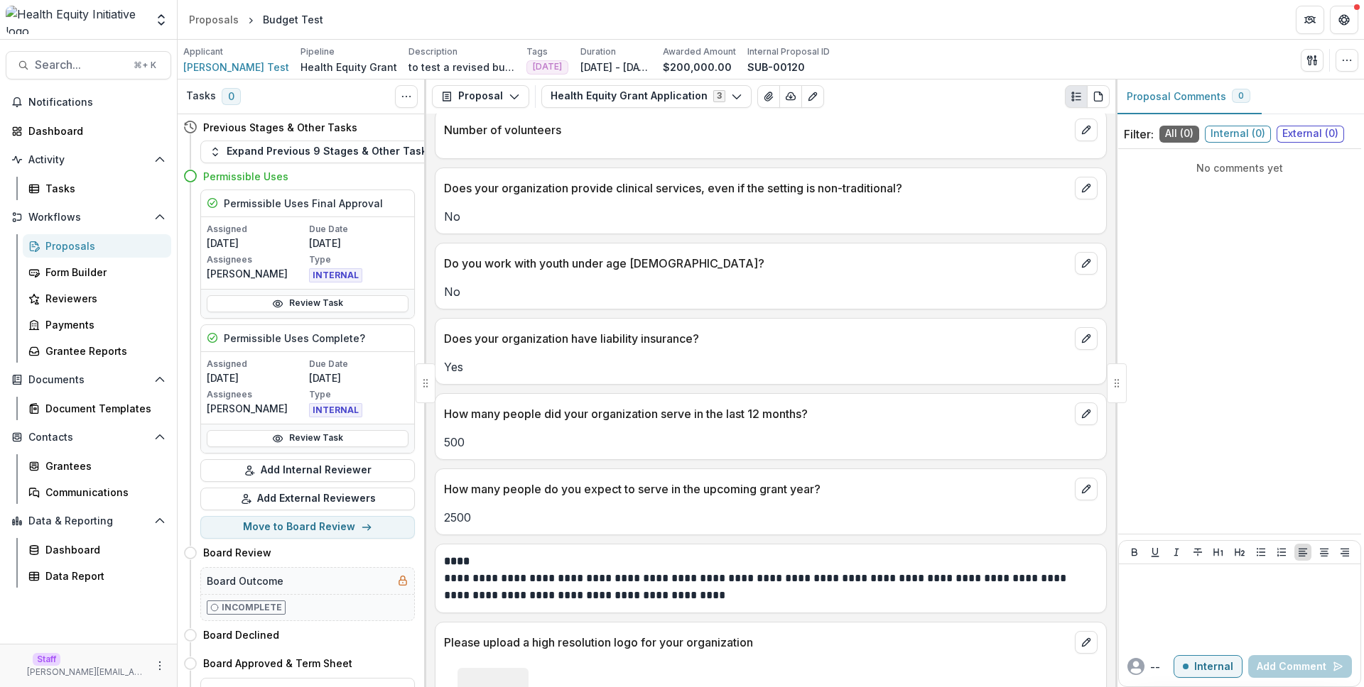
click at [630, 193] on p "Does your organization provide clinical services, even if the setting is non-tr…" at bounding box center [756, 188] width 625 height 17
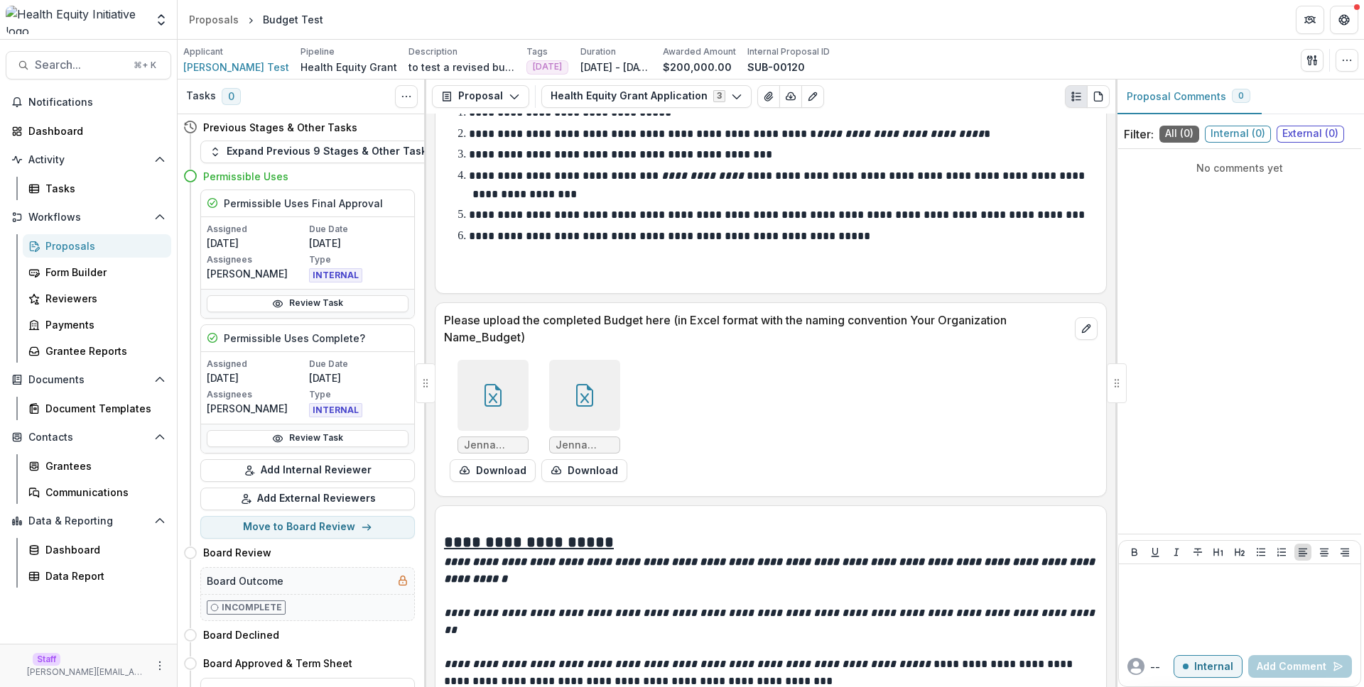
scroll to position [4680, 0]
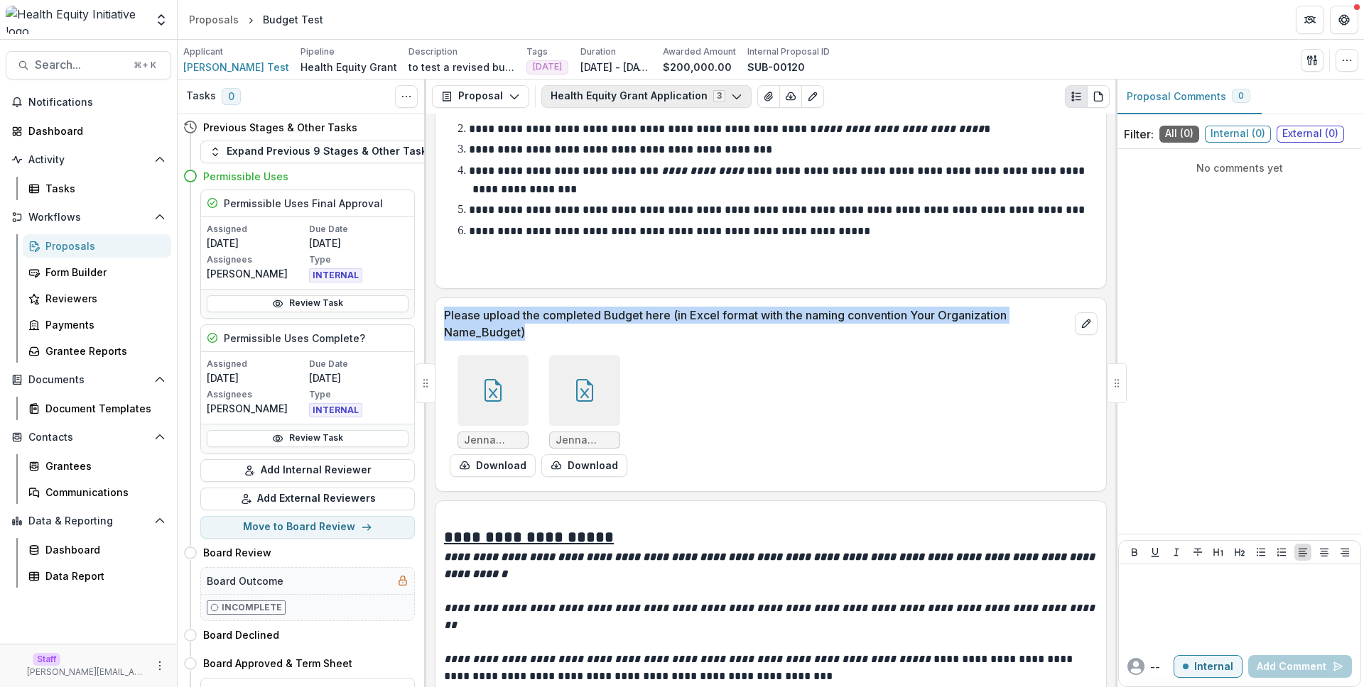
click at [696, 99] on button "Health Equity Grant Application 3" at bounding box center [646, 96] width 210 height 23
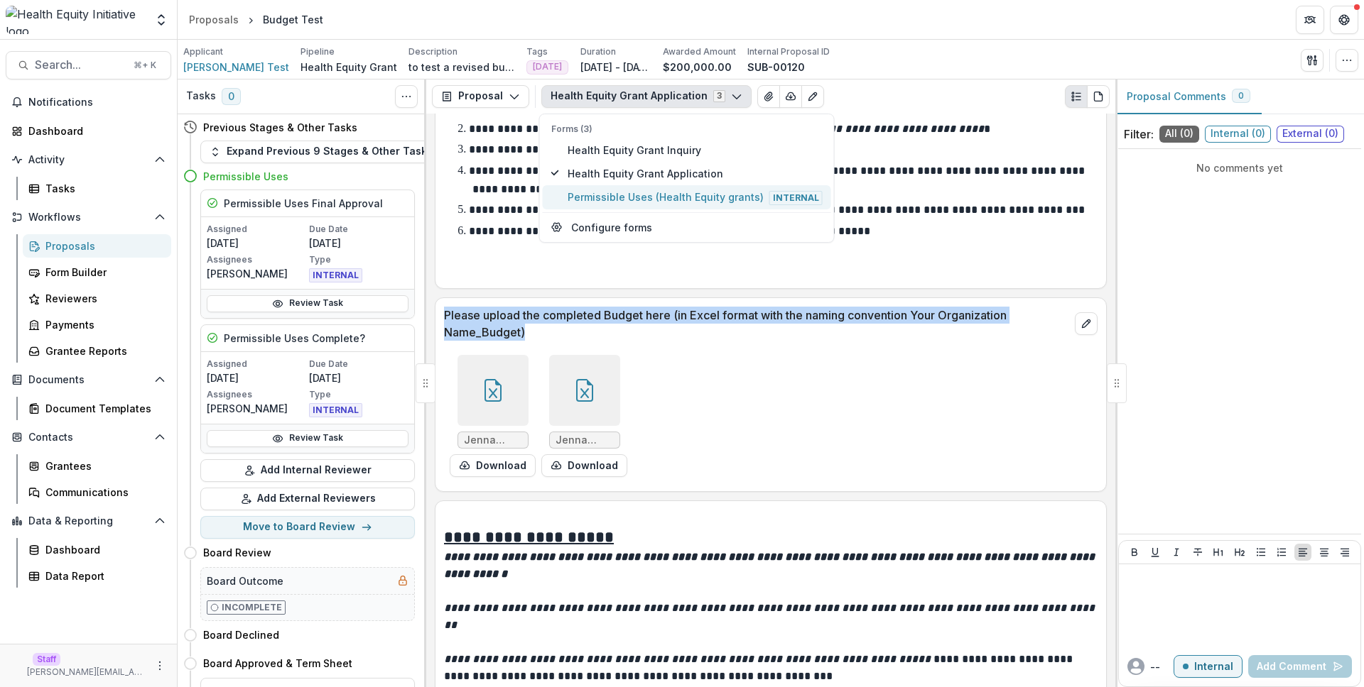
click at [694, 204] on span "Permissible Uses (Health Equity grants) Internal" at bounding box center [694, 198] width 255 height 16
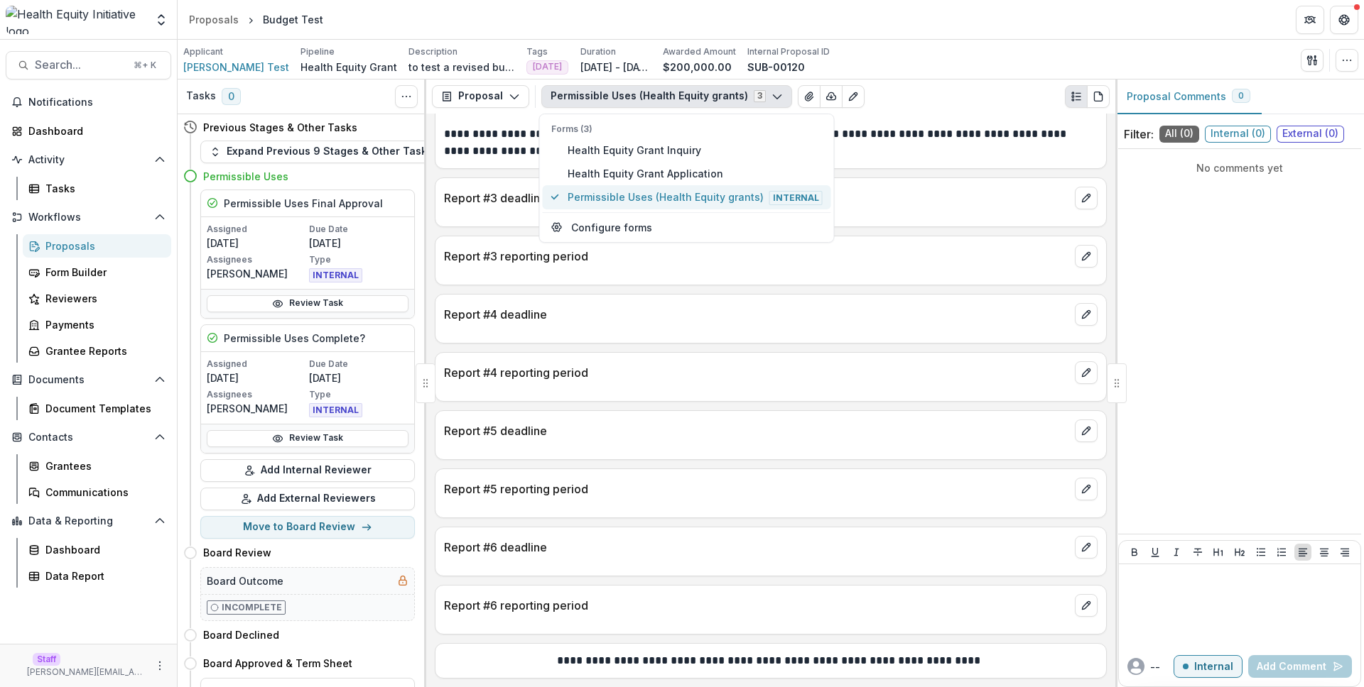
scroll to position [2773, 0]
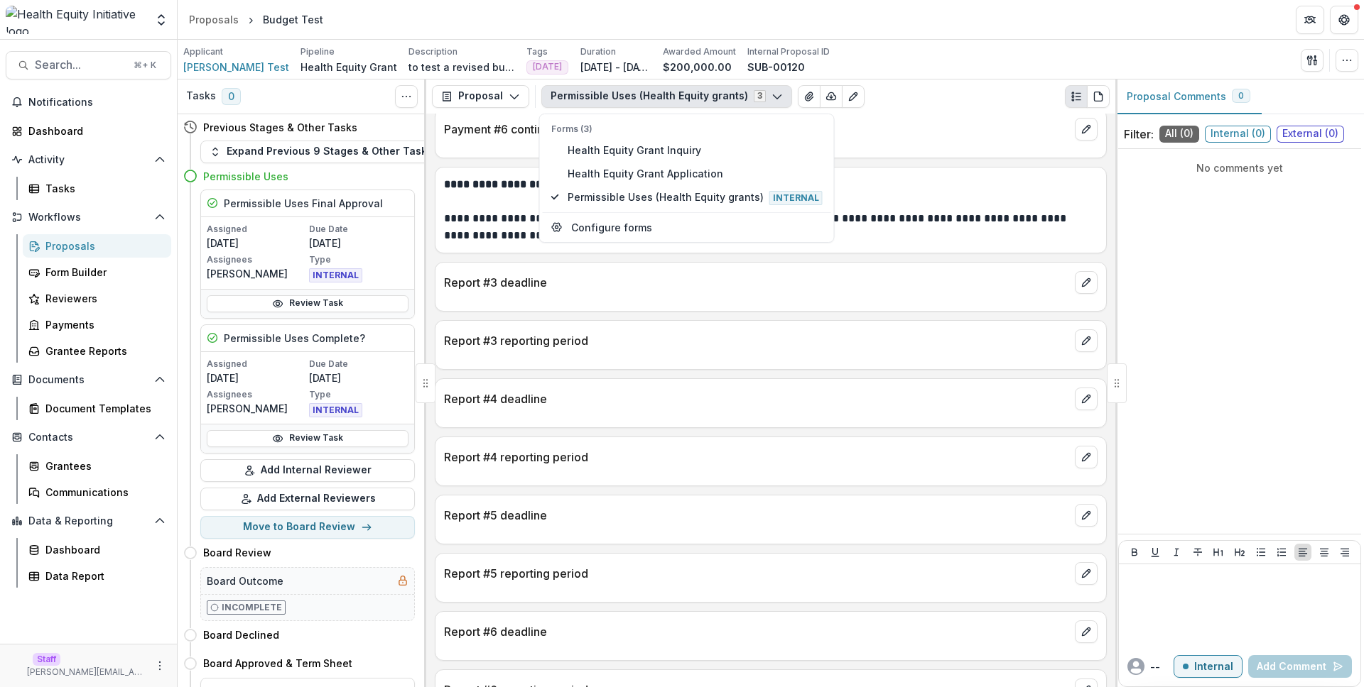
click at [929, 178] on p "**********" at bounding box center [770, 184] width 653 height 17
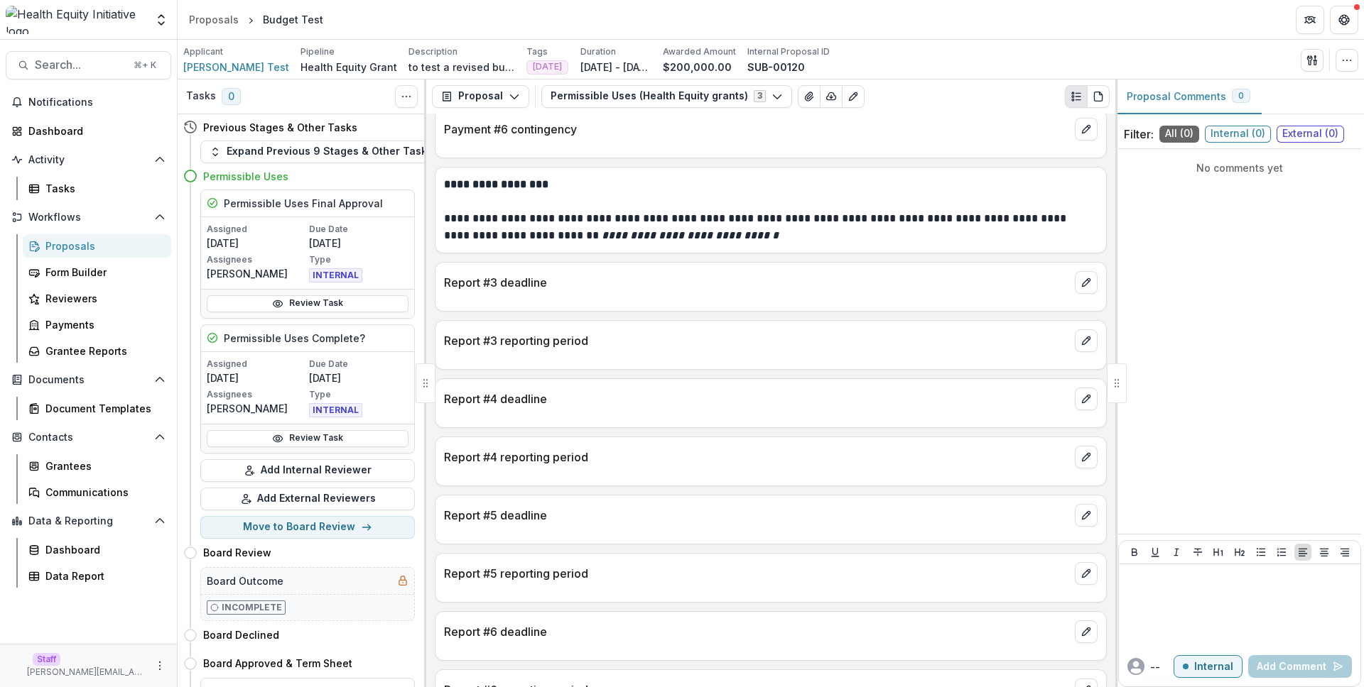
scroll to position [365, 0]
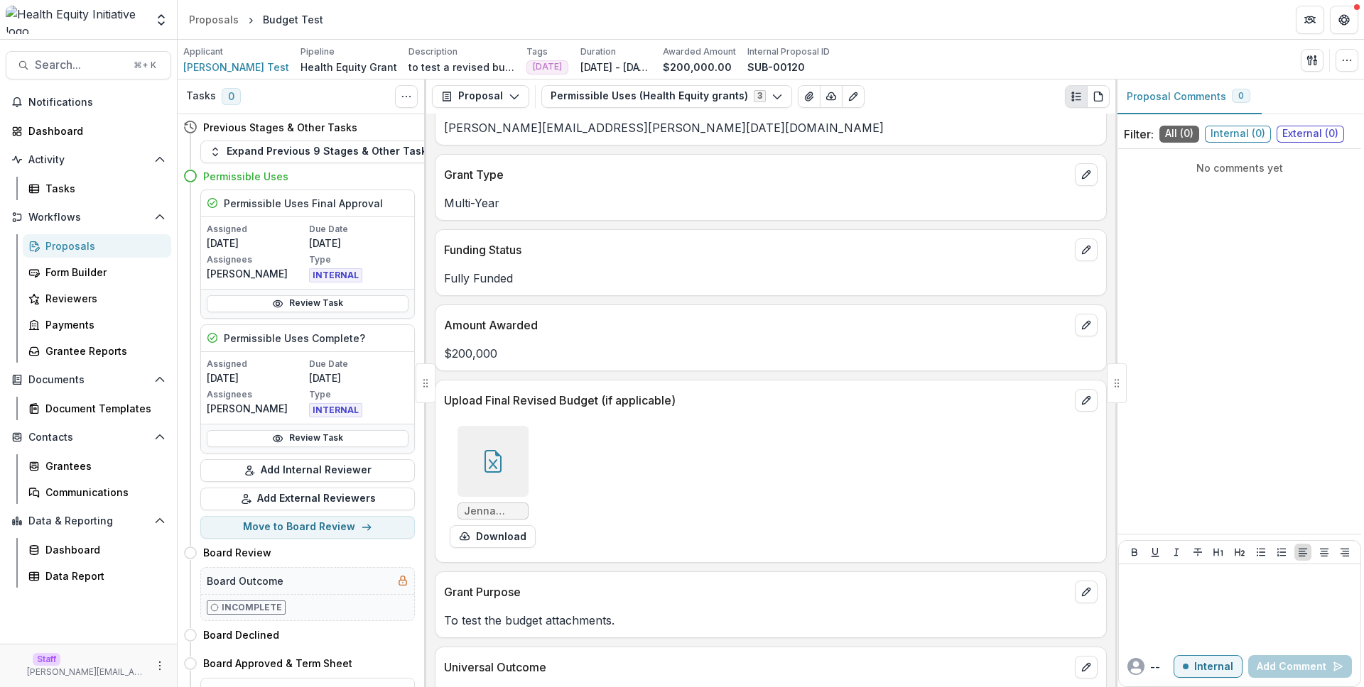
click at [937, 168] on p "Grant Type" at bounding box center [756, 174] width 625 height 17
click at [342, 298] on link "Review Task" at bounding box center [308, 303] width 202 height 17
click at [307, 440] on link "Review Task" at bounding box center [308, 438] width 202 height 17
click at [323, 152] on button "Expand Previous 9 Stages & Other Tasks" at bounding box center [320, 152] width 241 height 23
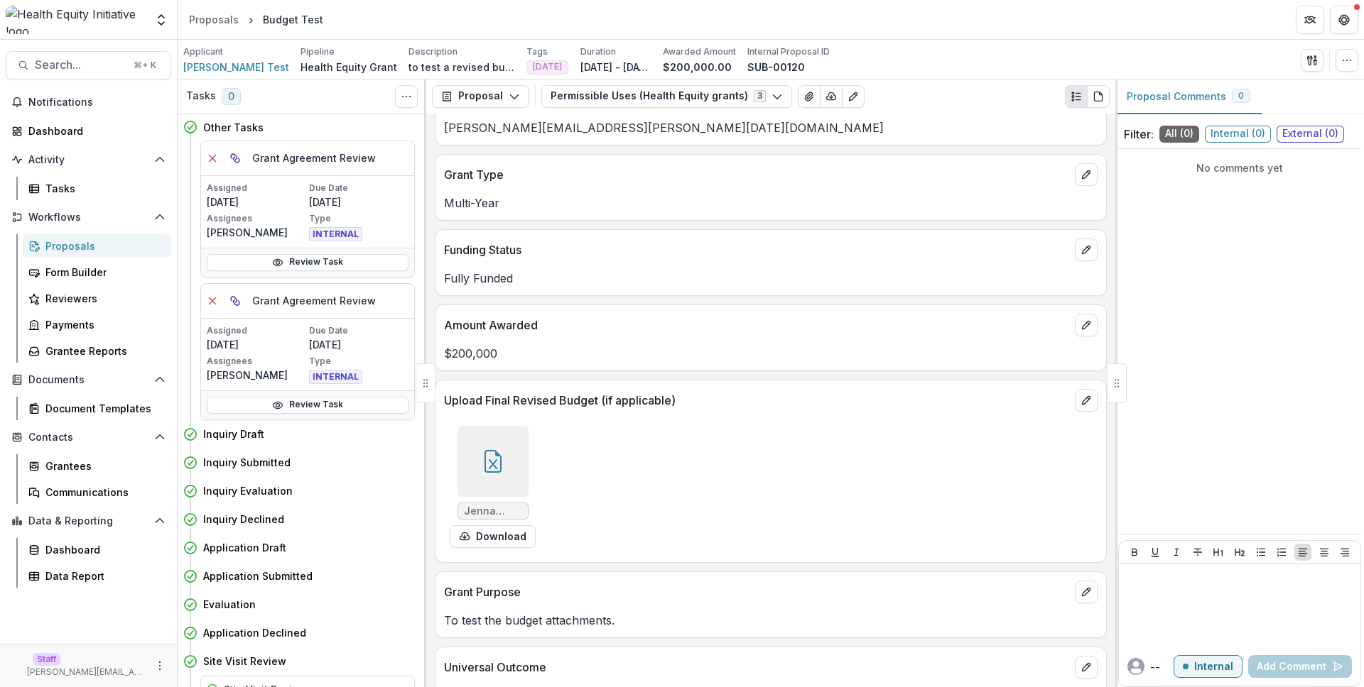
click at [308, 392] on div "Review Task" at bounding box center [307, 405] width 213 height 29
click at [308, 406] on link "Review Task" at bounding box center [308, 405] width 202 height 17
click at [165, 665] on icon "More" at bounding box center [159, 666] width 11 height 11
click at [239, 636] on link "User Settings" at bounding box center [254, 635] width 152 height 23
click at [337, 257] on link "Review Task" at bounding box center [308, 262] width 202 height 17
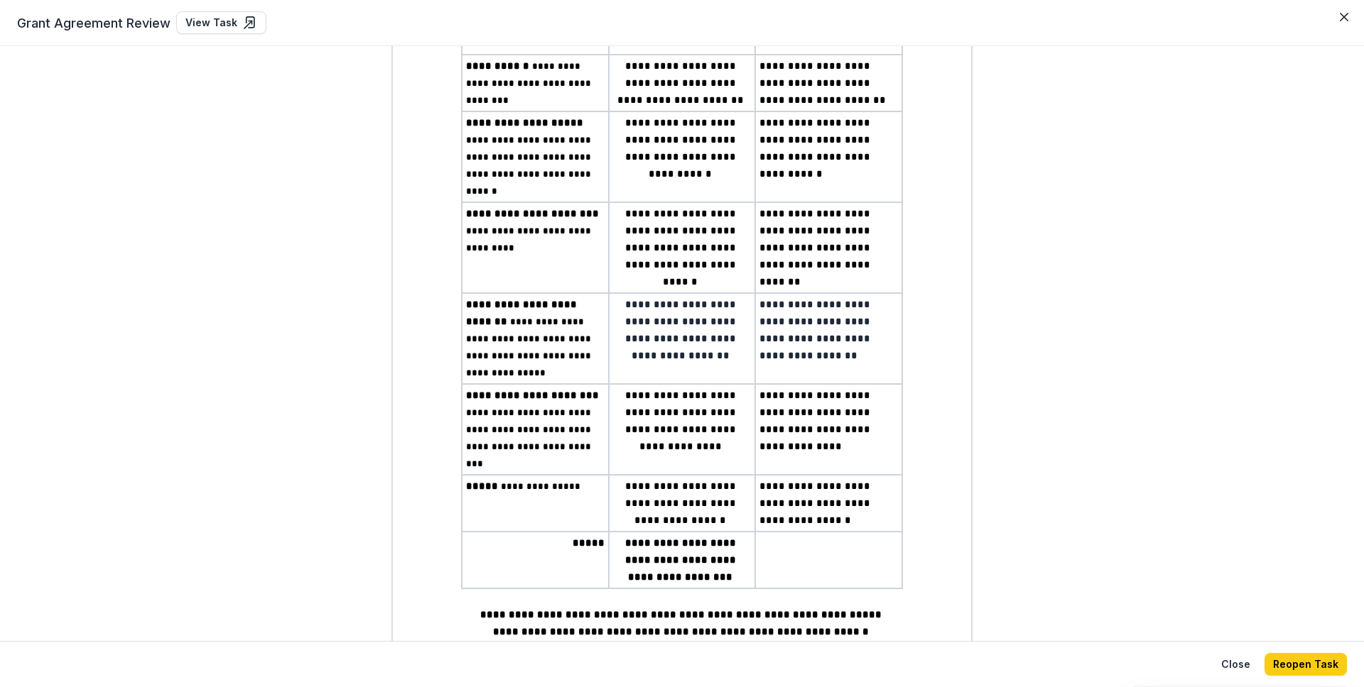
scroll to position [3174, 0]
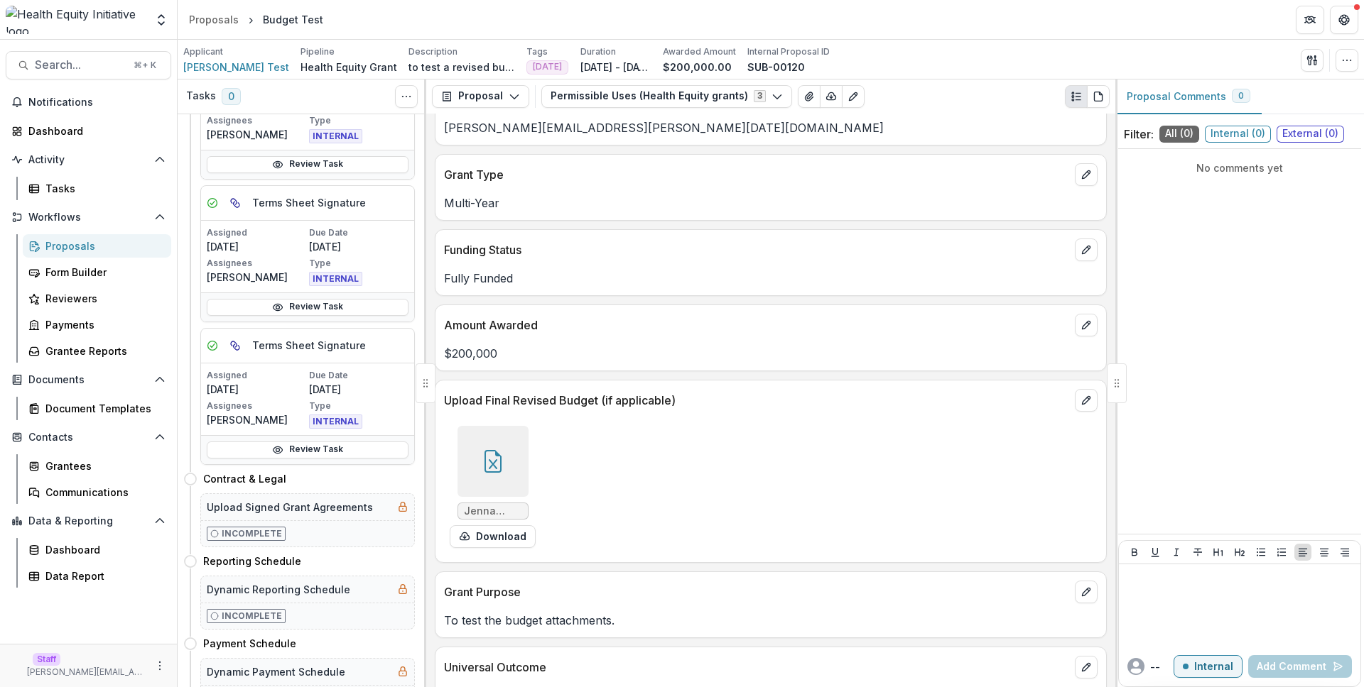
scroll to position [1830, 0]
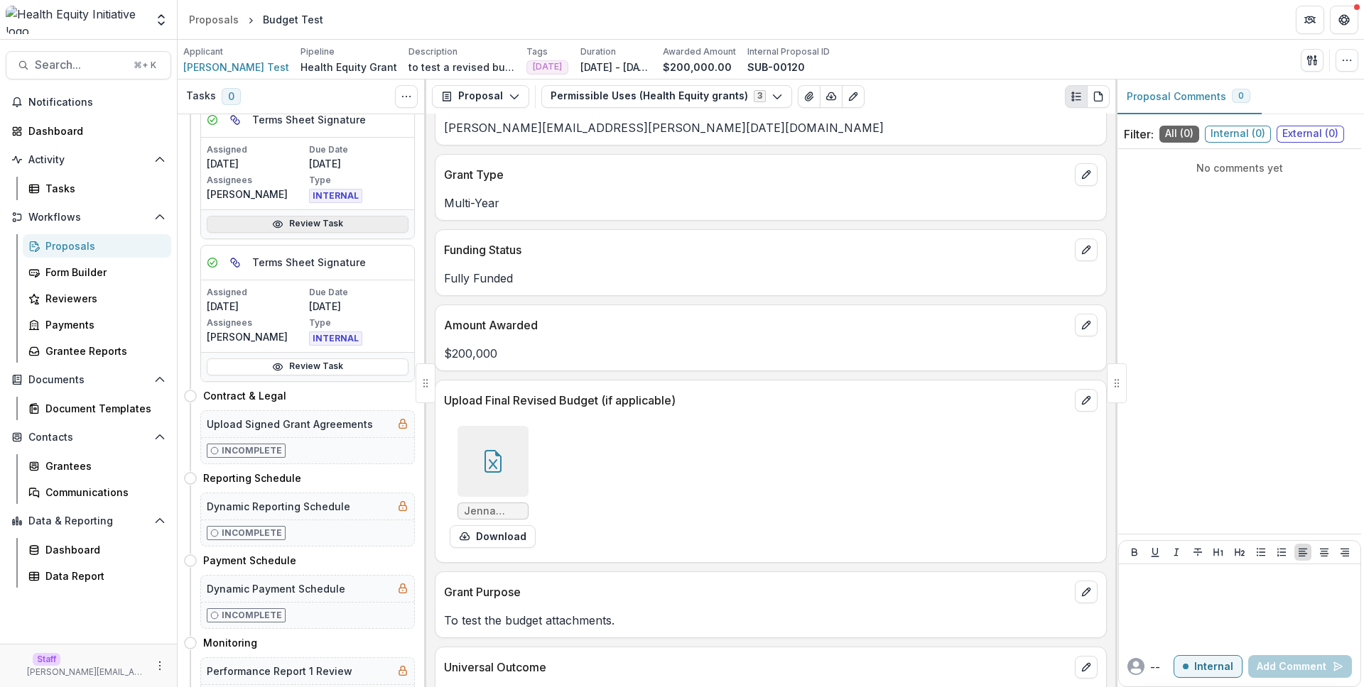
click at [312, 229] on link "Review Task" at bounding box center [308, 224] width 202 height 17
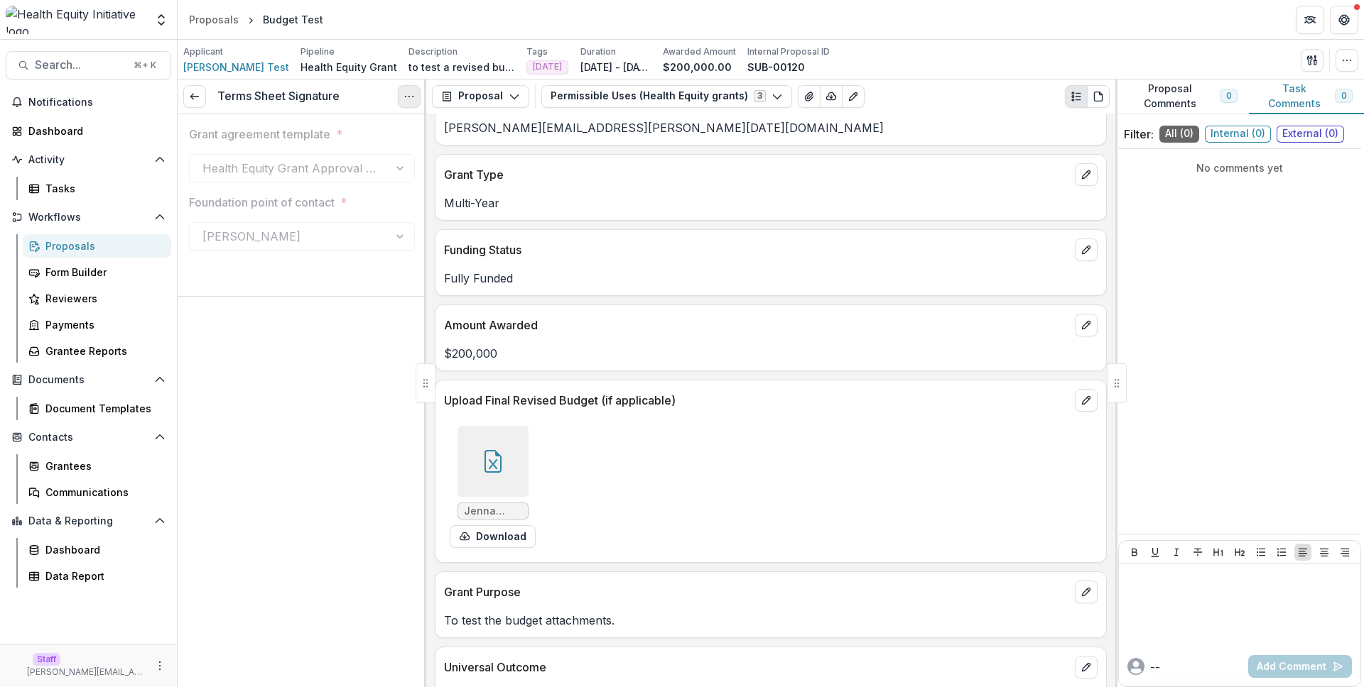
click at [406, 94] on icon "Options" at bounding box center [408, 96] width 11 height 11
click at [403, 125] on link "View task" at bounding box center [341, 128] width 152 height 23
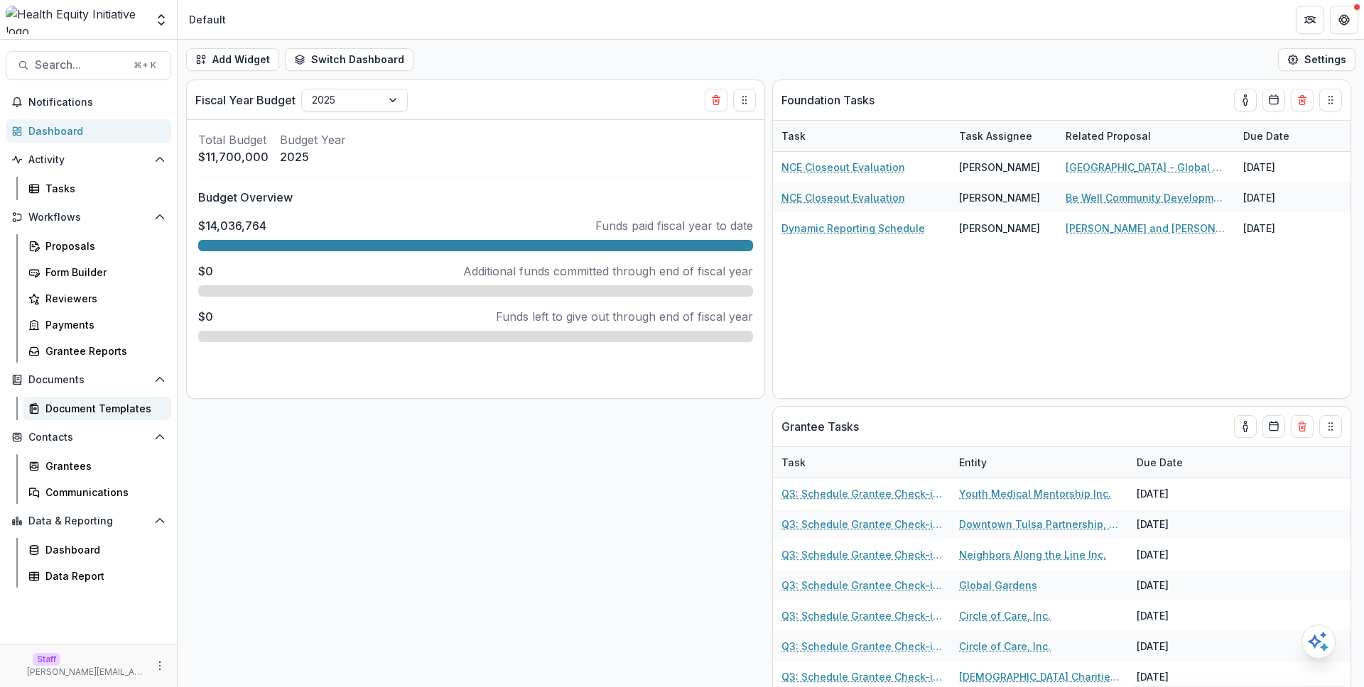
click at [104, 398] on link "Document Templates" at bounding box center [97, 408] width 148 height 23
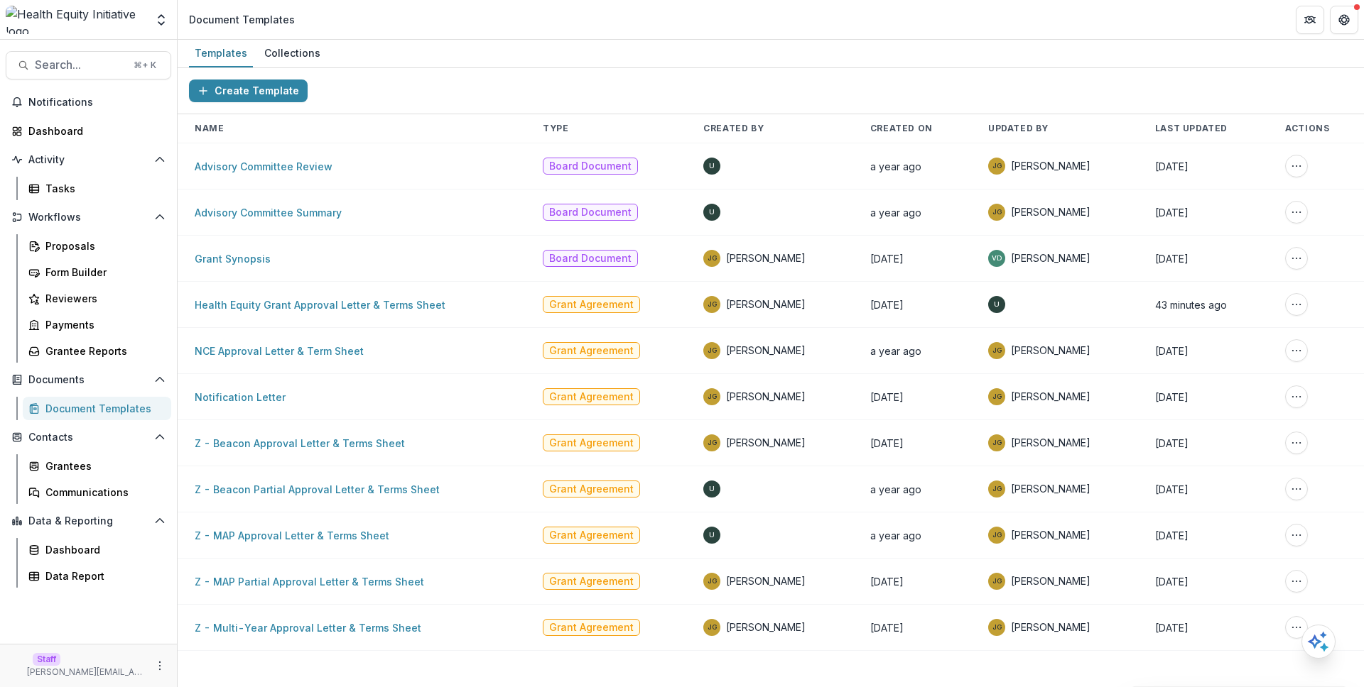
click at [418, 180] on td "Advisory Committee Review" at bounding box center [352, 166] width 348 height 46
click at [388, 309] on link "Health Equity Grant Approval Letter & Terms Sheet" at bounding box center [320, 305] width 251 height 12
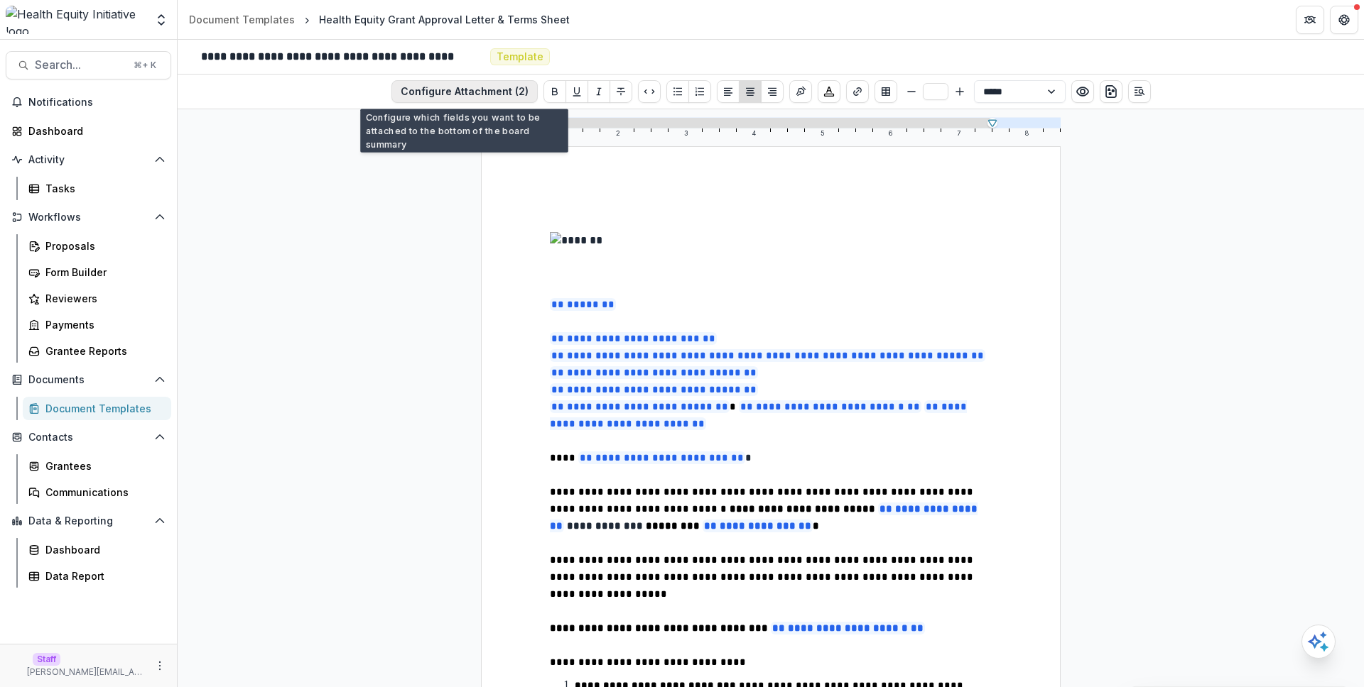
click at [448, 96] on button "Configure Attachment (2)" at bounding box center [464, 91] width 146 height 23
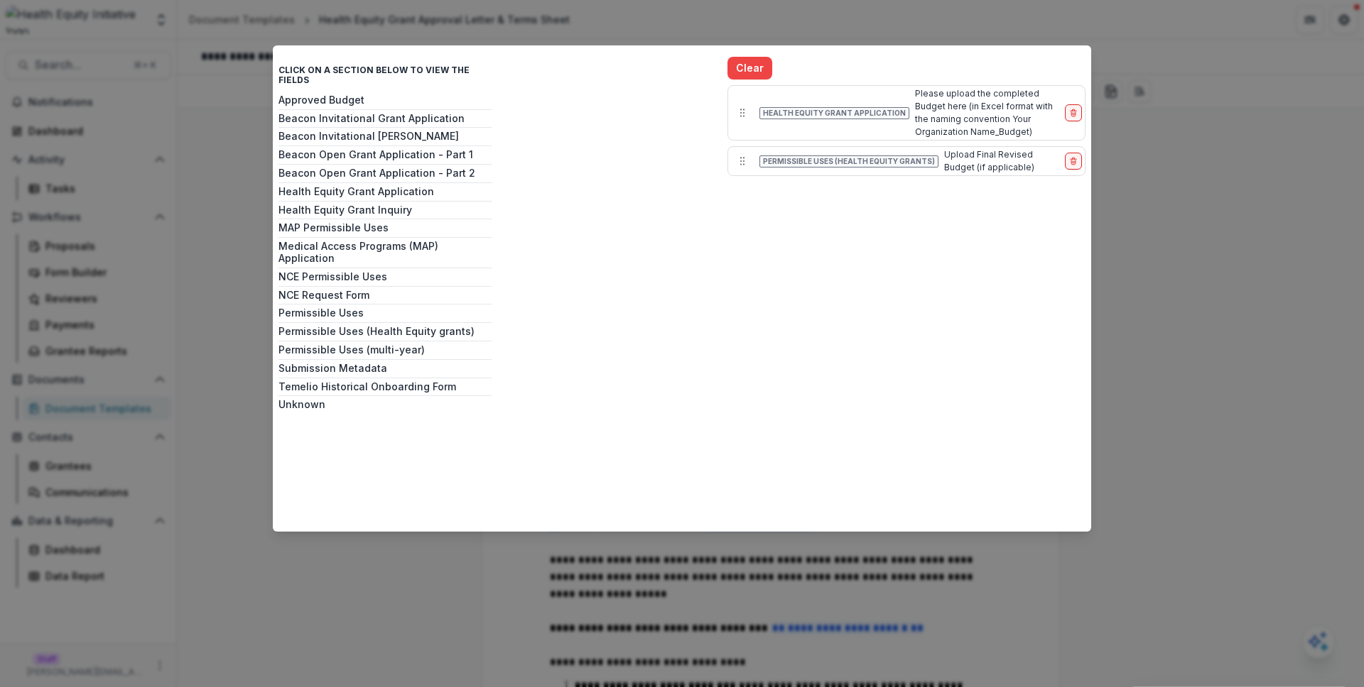
click at [973, 96] on div "Please upload the completed Budget here (in Excel format with the naming conven…" at bounding box center [987, 112] width 144 height 51
copy div "Please upload the completed Budget here (in Excel format with the naming conven…"
click at [959, 160] on div "Upload Final Revised Budget (if applicable)" at bounding box center [1001, 161] width 115 height 26
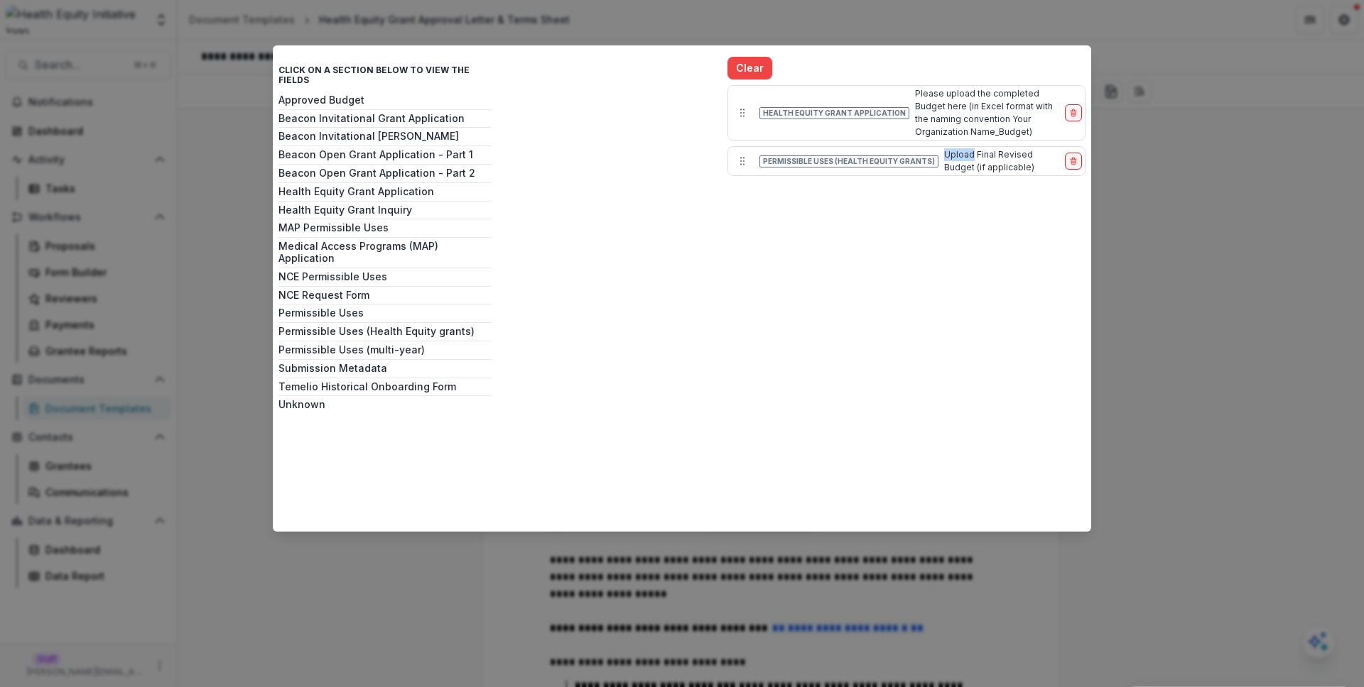
click at [959, 160] on div "Upload Final Revised Budget (if applicable)" at bounding box center [1001, 161] width 115 height 26
copy div "Upload Final Revised Budget (if applicable) To pick up a draggable item, press …"
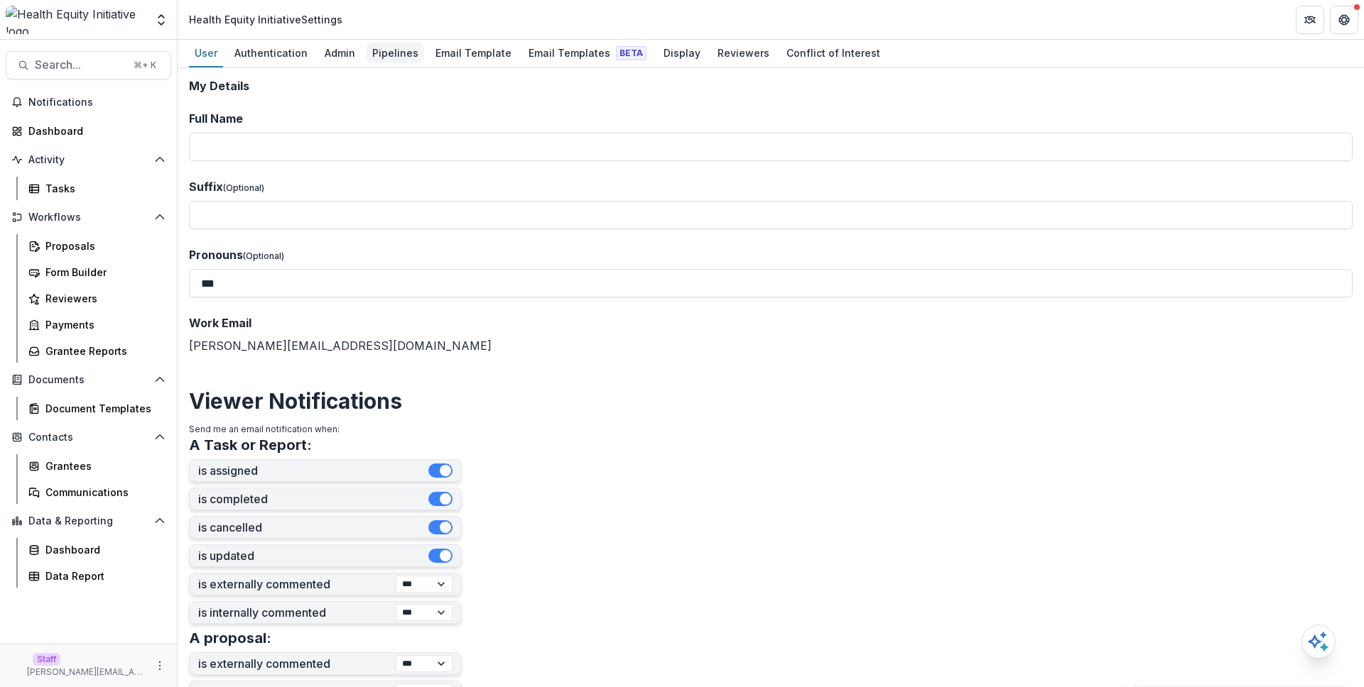
click at [398, 52] on div "Pipelines" at bounding box center [395, 53] width 58 height 21
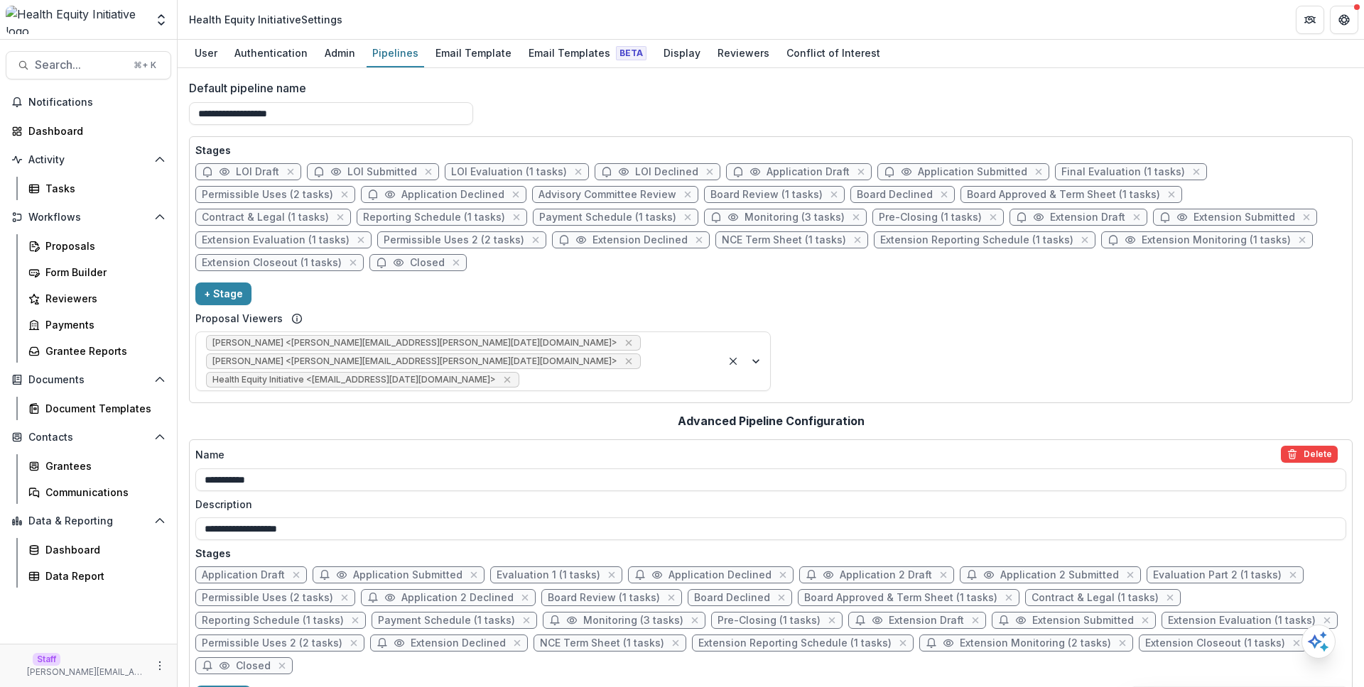
scroll to position [747, 0]
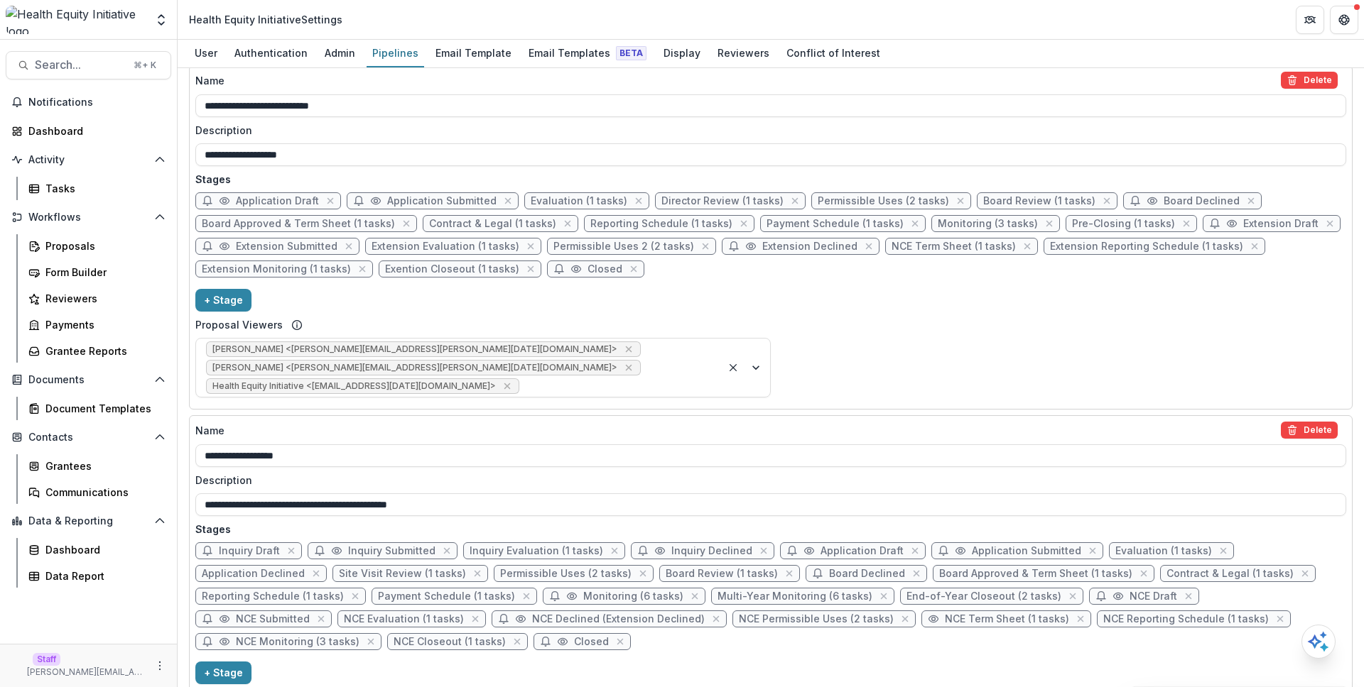
click at [963, 335] on div "**********" at bounding box center [770, 374] width 1163 height 1364
click at [104, 193] on div "Tasks" at bounding box center [102, 188] width 114 height 15
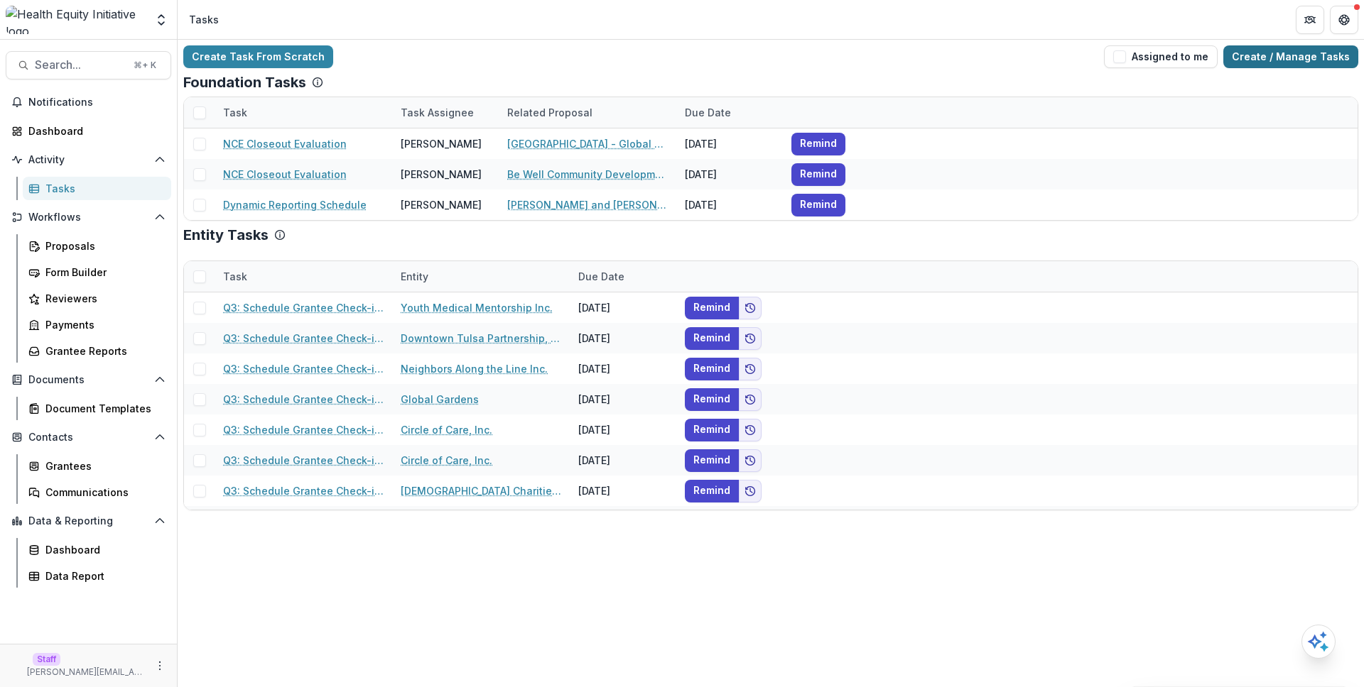
click at [1299, 63] on link "Create / Manage Tasks" at bounding box center [1290, 56] width 135 height 23
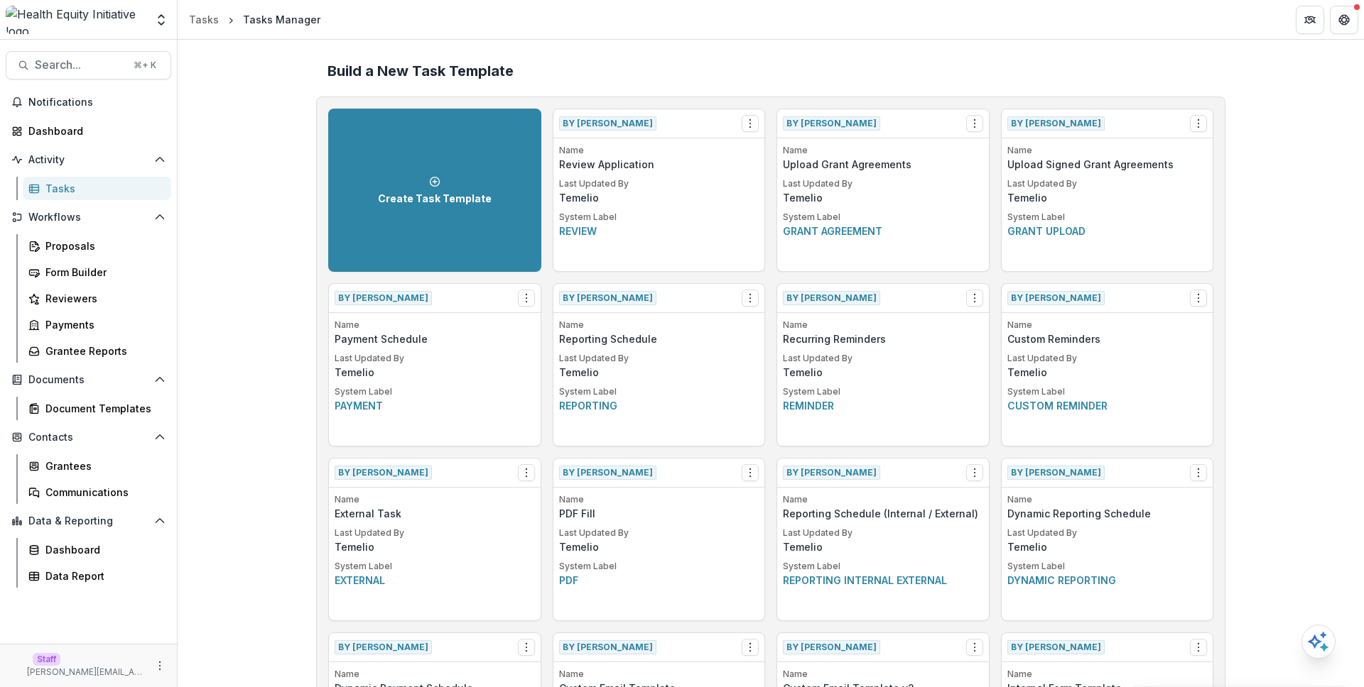
click at [560, 80] on div "Build a New Task Template" at bounding box center [770, 71] width 909 height 40
click at [541, 70] on h2 "Build a New Task Template" at bounding box center [770, 70] width 886 height 17
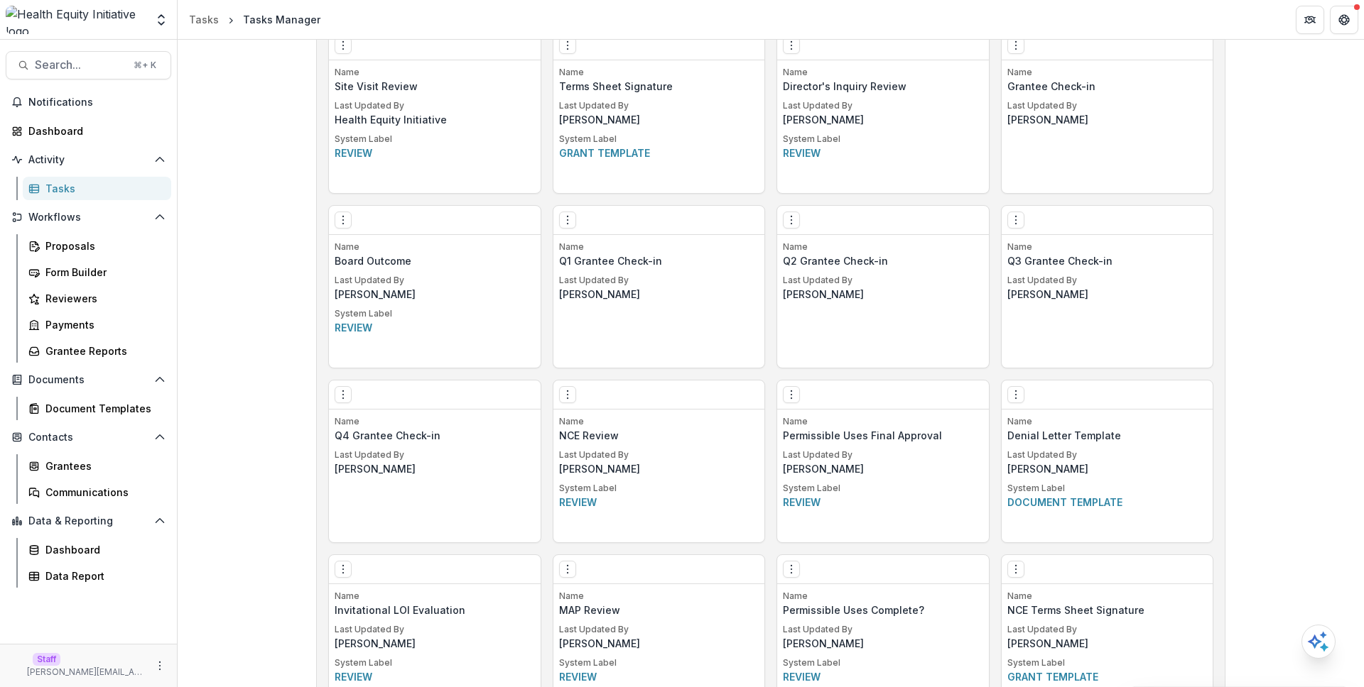
scroll to position [1153, 0]
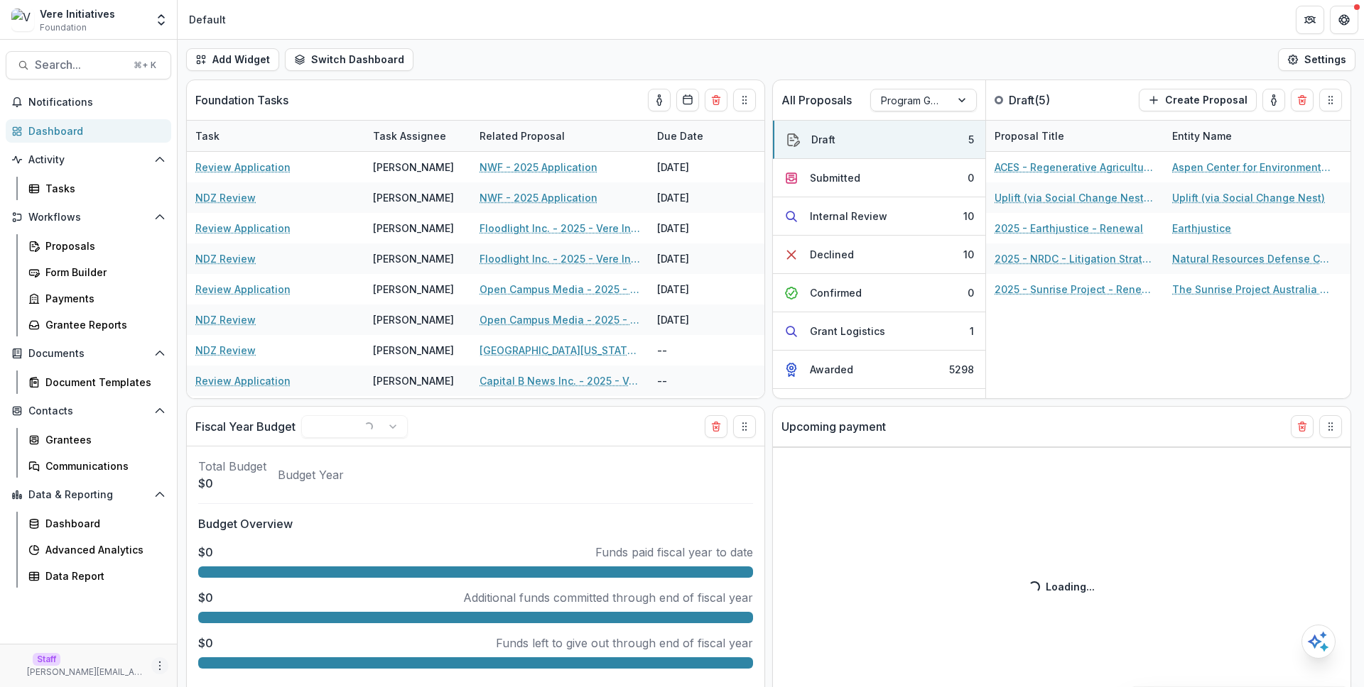
click at [164, 661] on icon "More" at bounding box center [159, 666] width 11 height 11
select select "******"
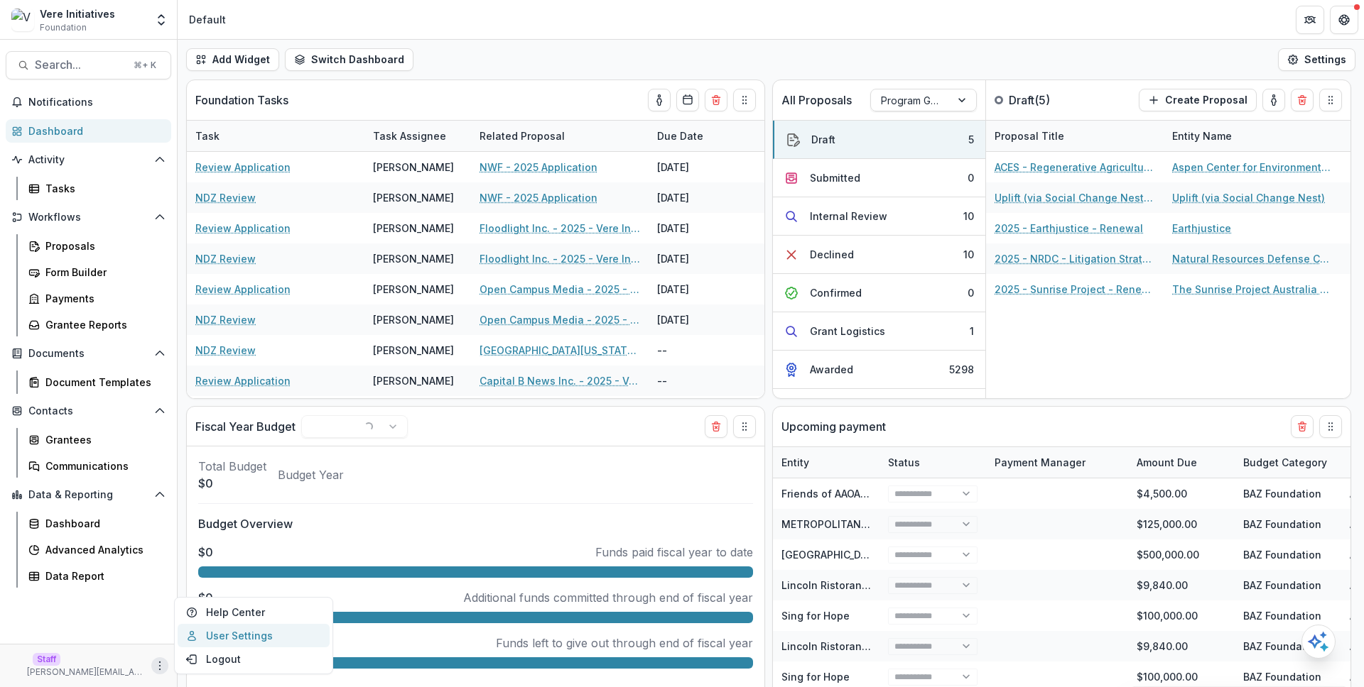
click at [253, 635] on link "User Settings" at bounding box center [254, 635] width 152 height 23
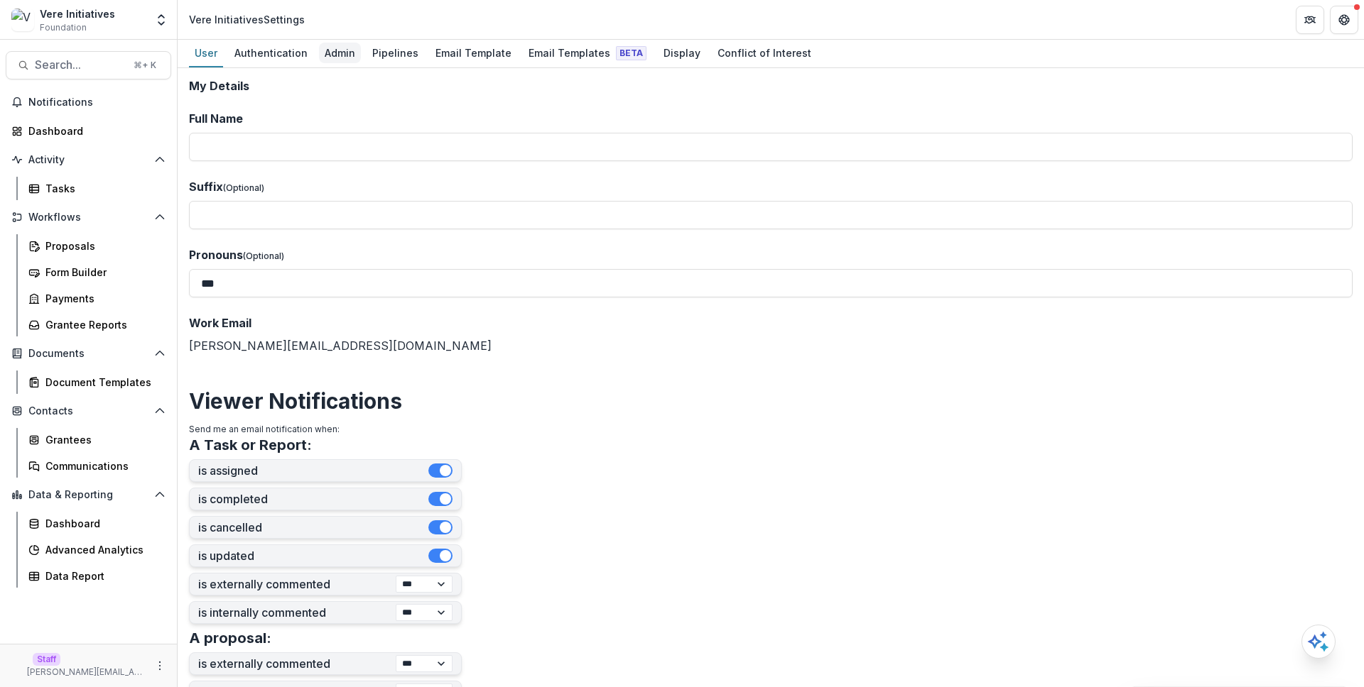
click at [339, 57] on div "Admin" at bounding box center [340, 53] width 42 height 21
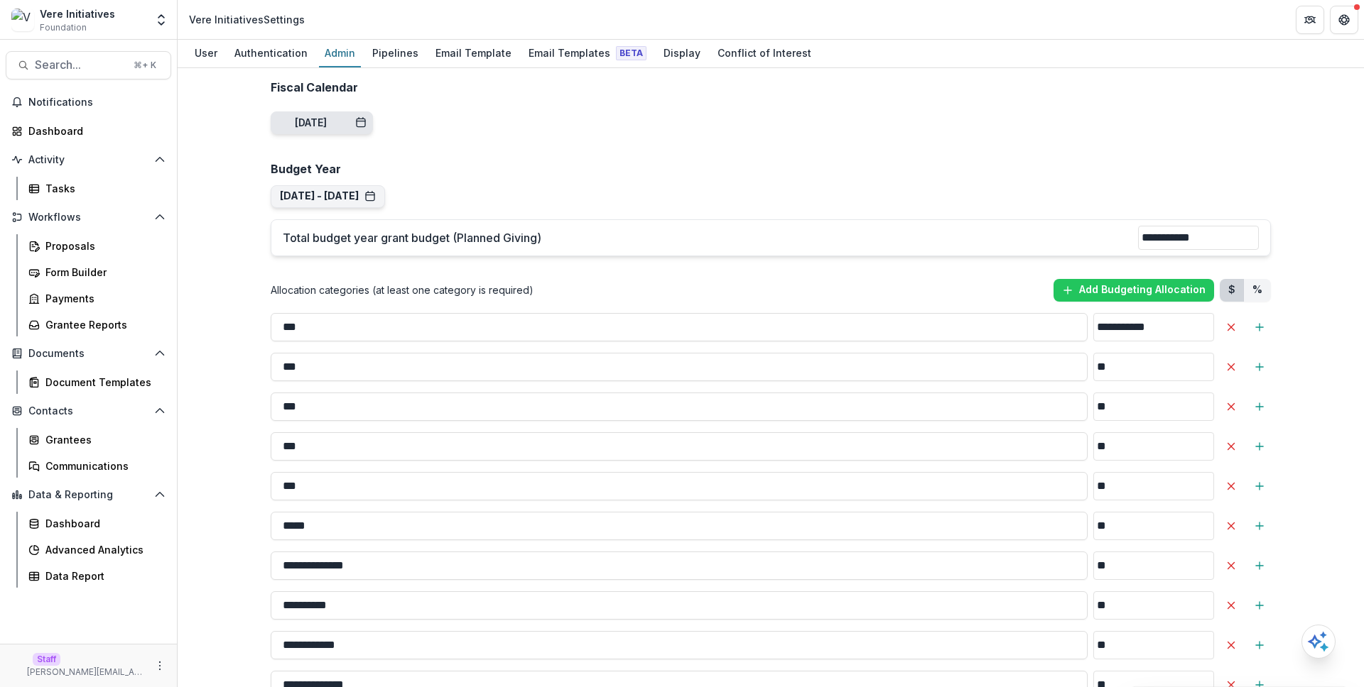
scroll to position [1066, 0]
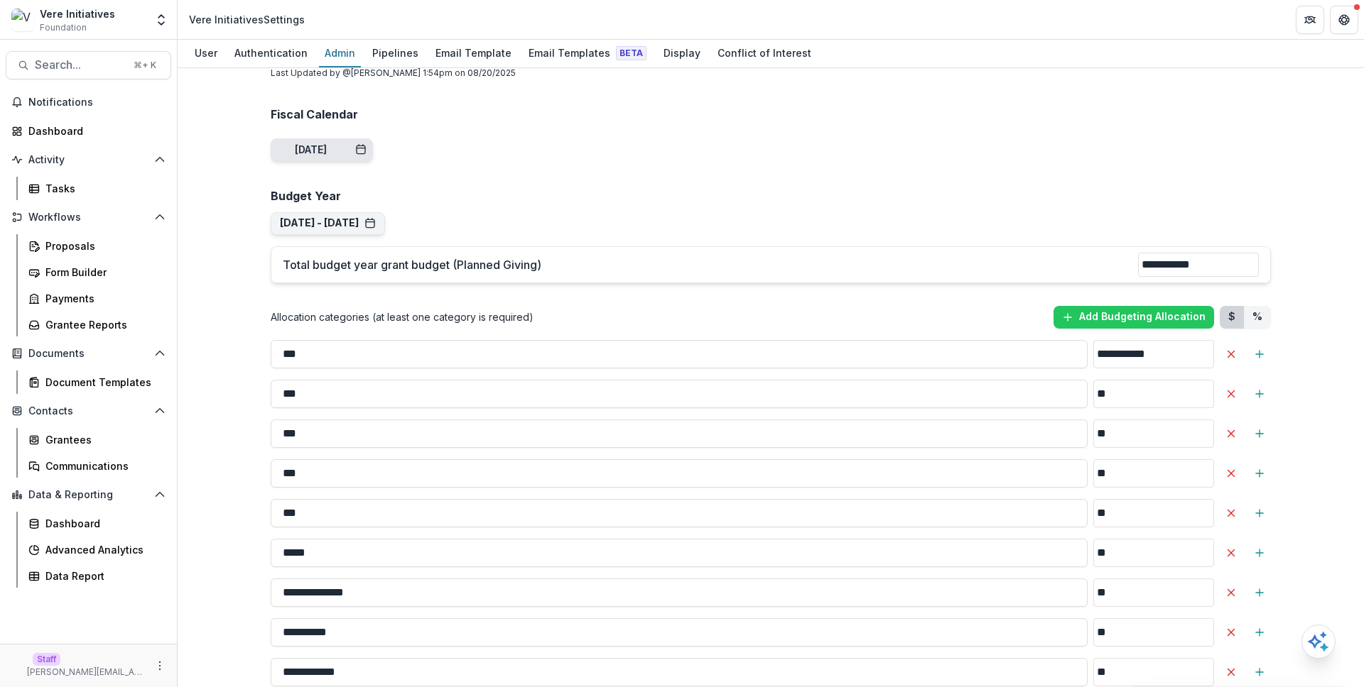
click at [366, 147] on icon "button" at bounding box center [360, 149] width 11 height 11
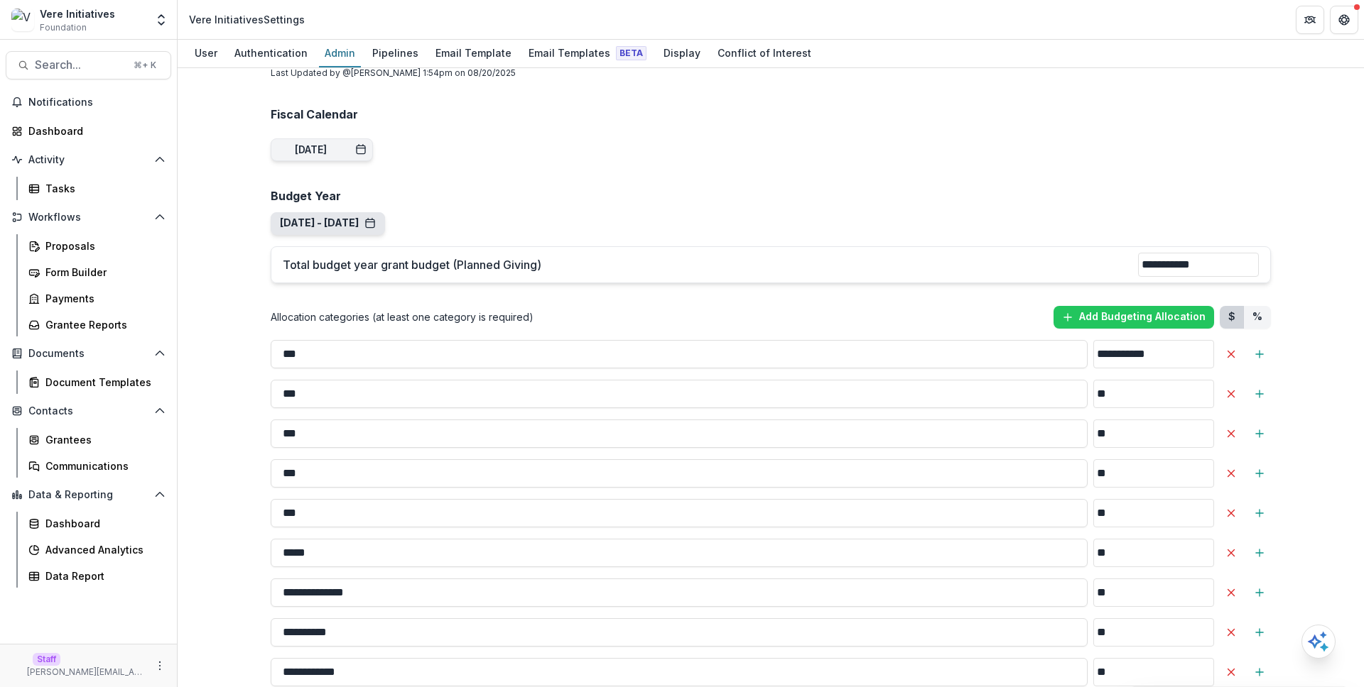
click at [376, 219] on button "[DATE] - [DATE]" at bounding box center [328, 223] width 96 height 12
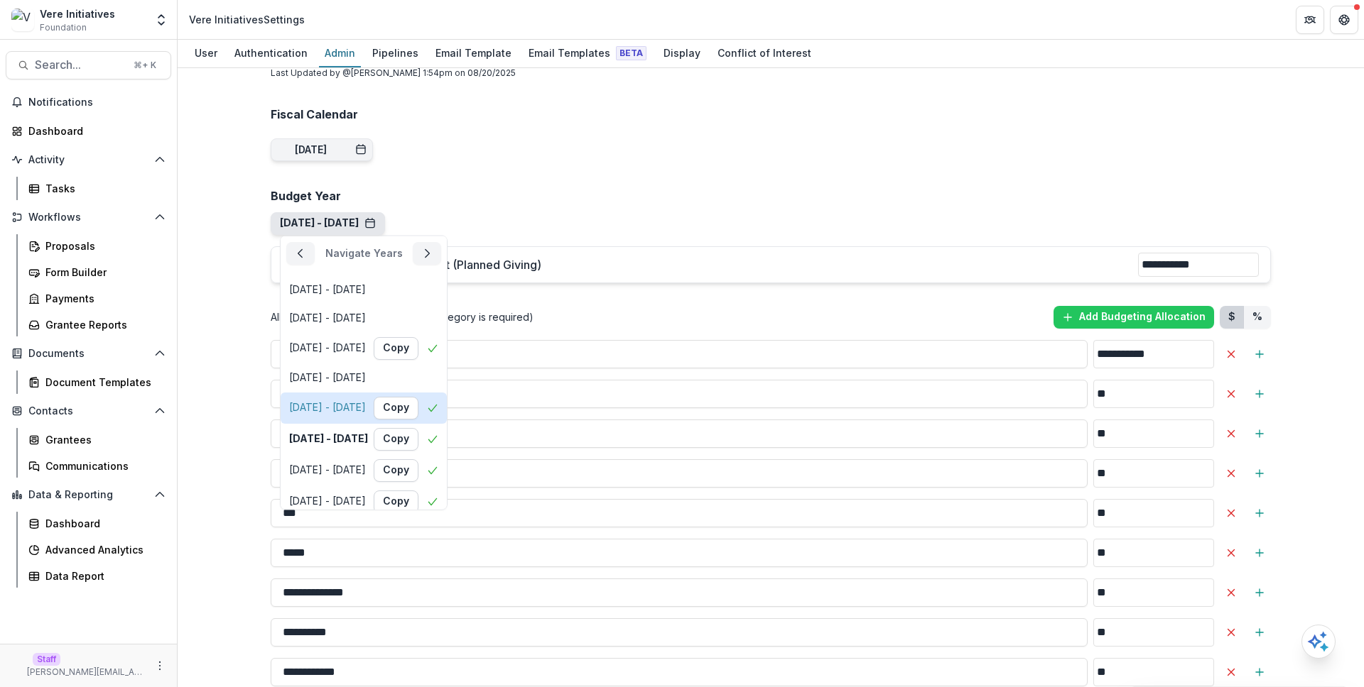
click at [366, 408] on div "[DATE] - [DATE]" at bounding box center [327, 408] width 77 height 12
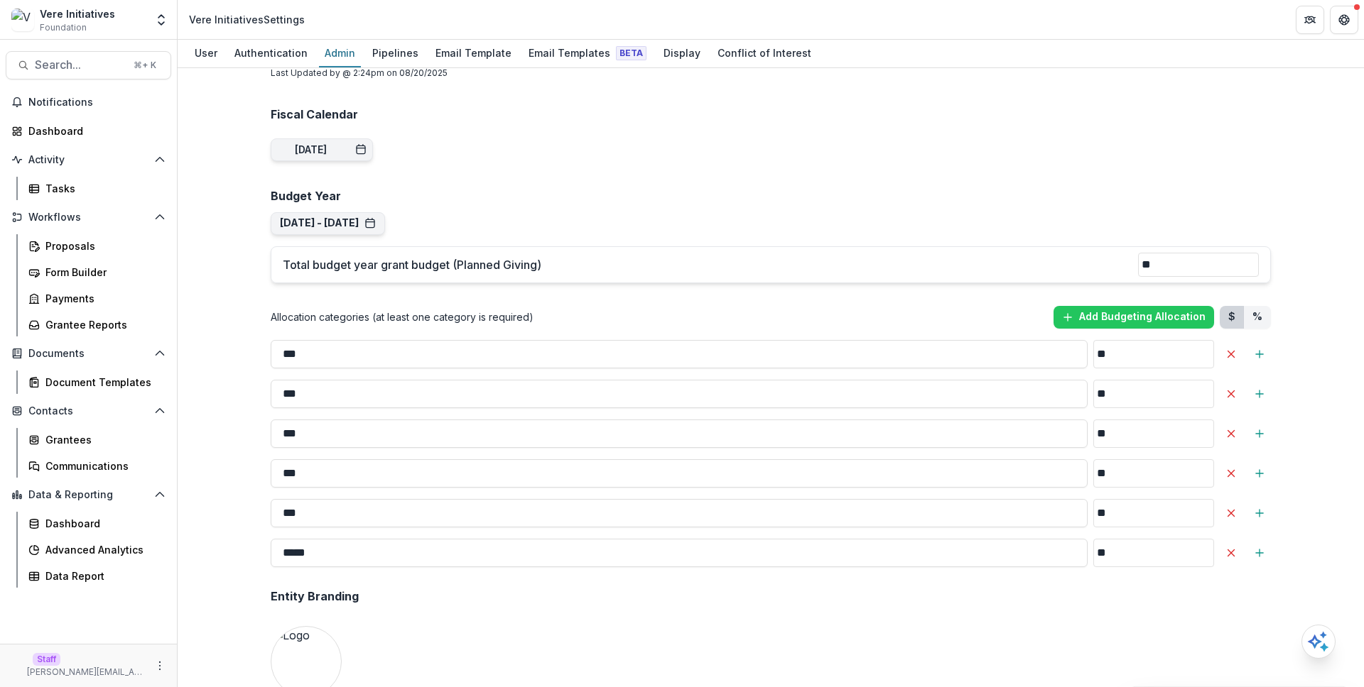
click at [342, 239] on div "**********" at bounding box center [770, 357] width 1023 height 2688
click at [342, 227] on button "[DATE] - [DATE]" at bounding box center [328, 223] width 96 height 12
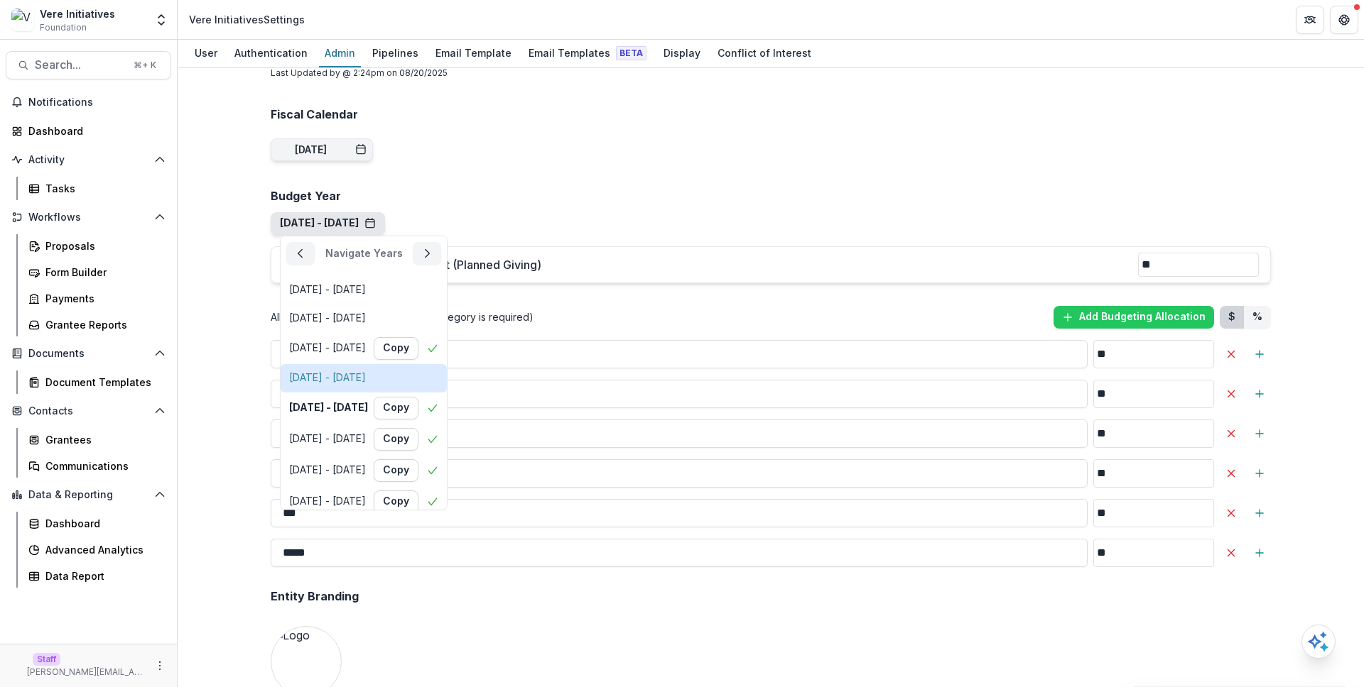
click at [359, 379] on div "[DATE] - [DATE]" at bounding box center [327, 378] width 77 height 12
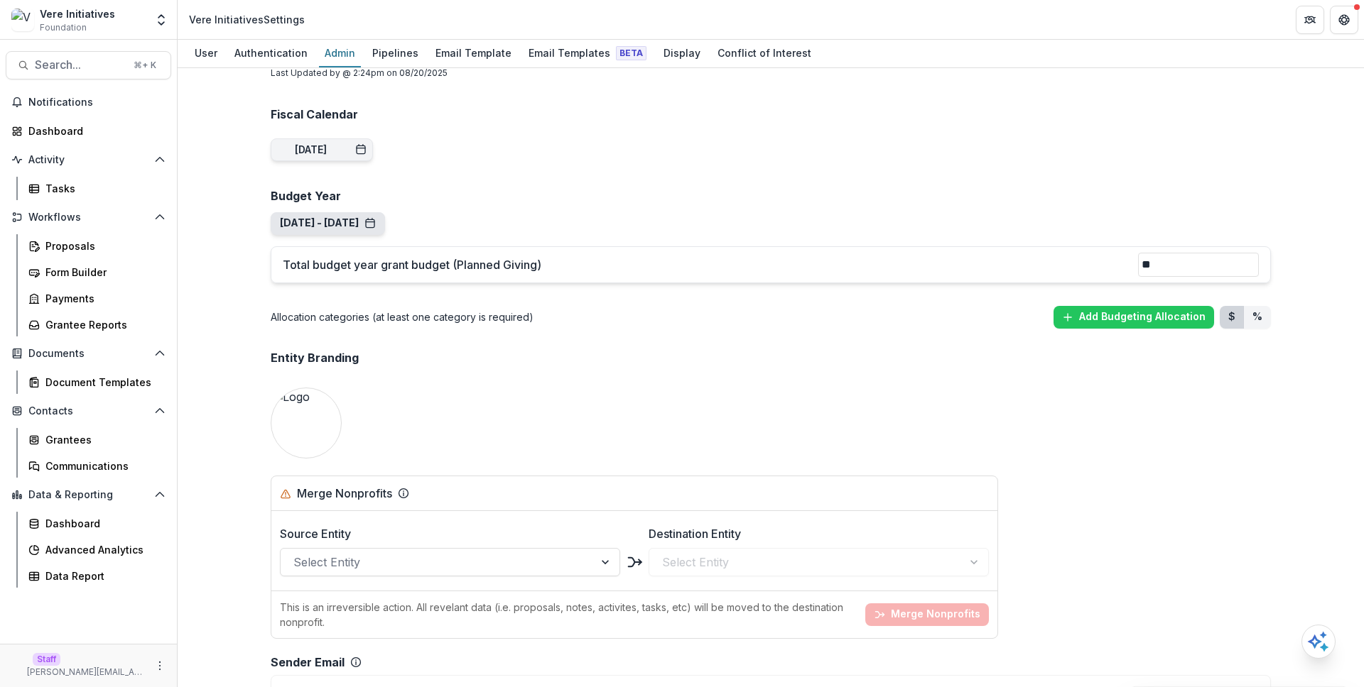
click at [364, 228] on button "[DATE] - [DATE]" at bounding box center [328, 223] width 96 height 12
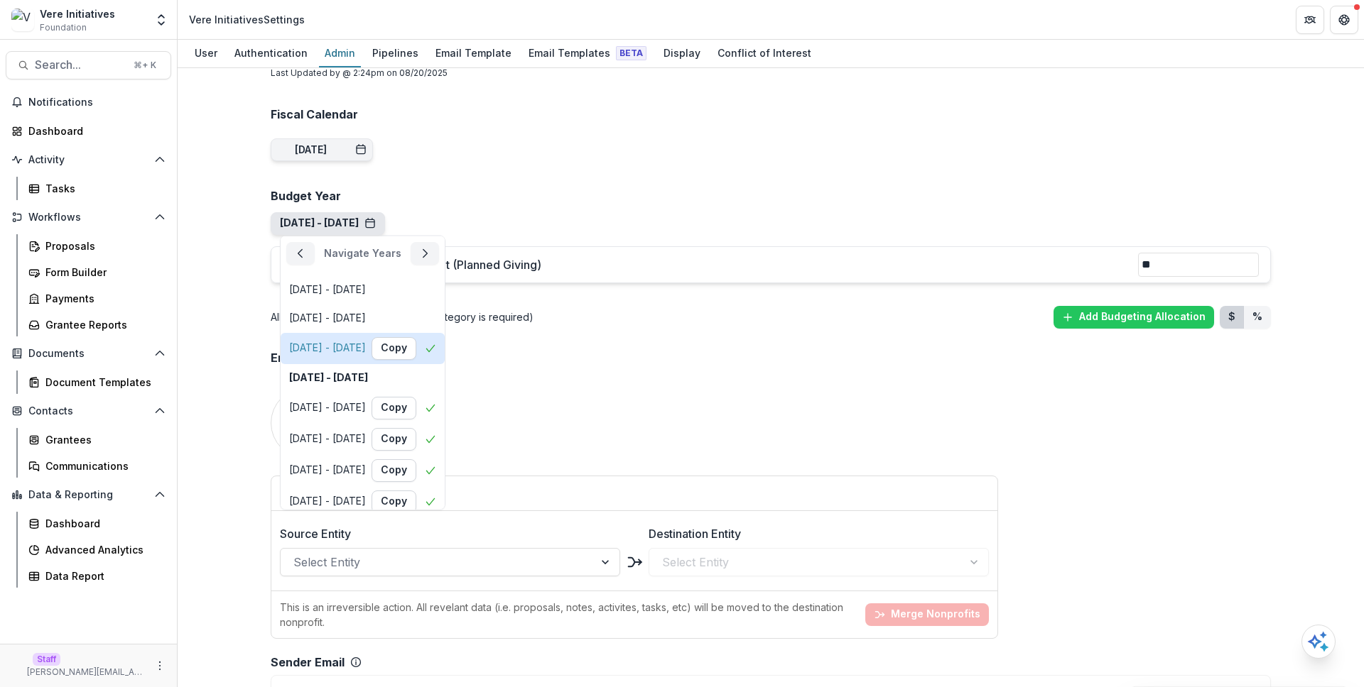
click at [366, 352] on div "[DATE] - [DATE]" at bounding box center [327, 348] width 77 height 12
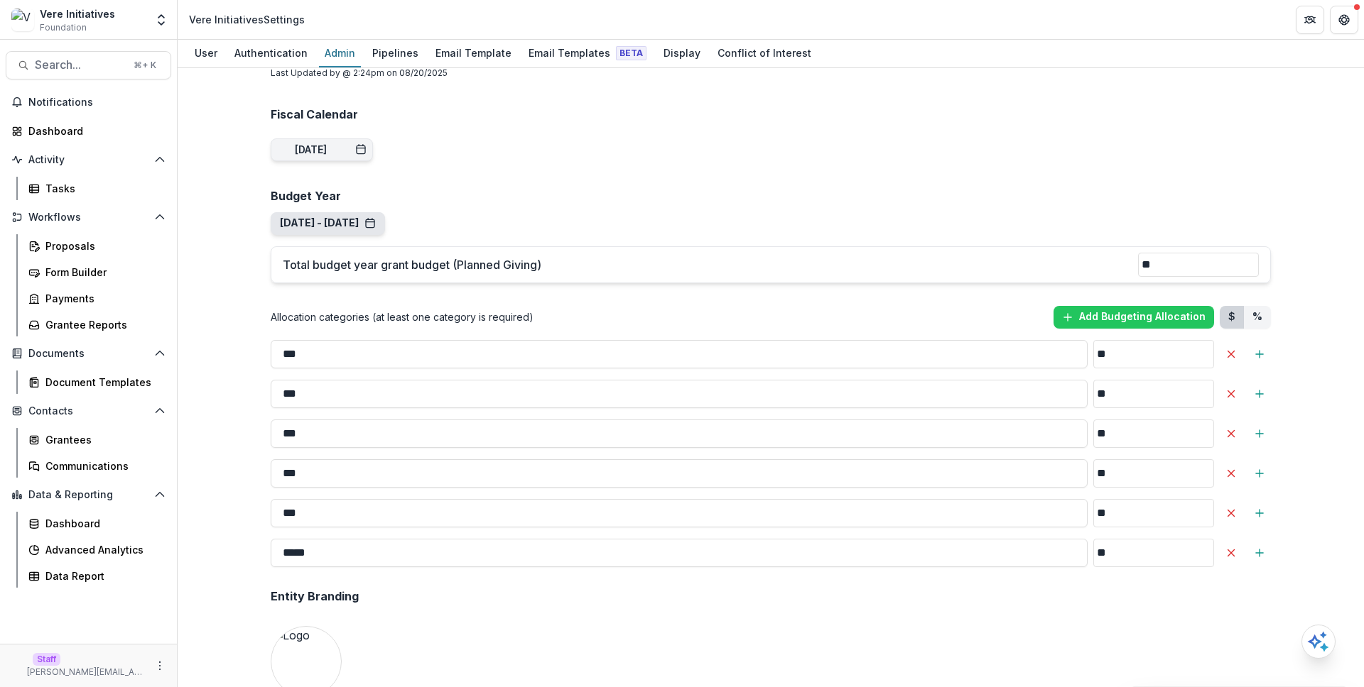
click at [376, 226] on button "[DATE] - [DATE]" at bounding box center [328, 223] width 96 height 12
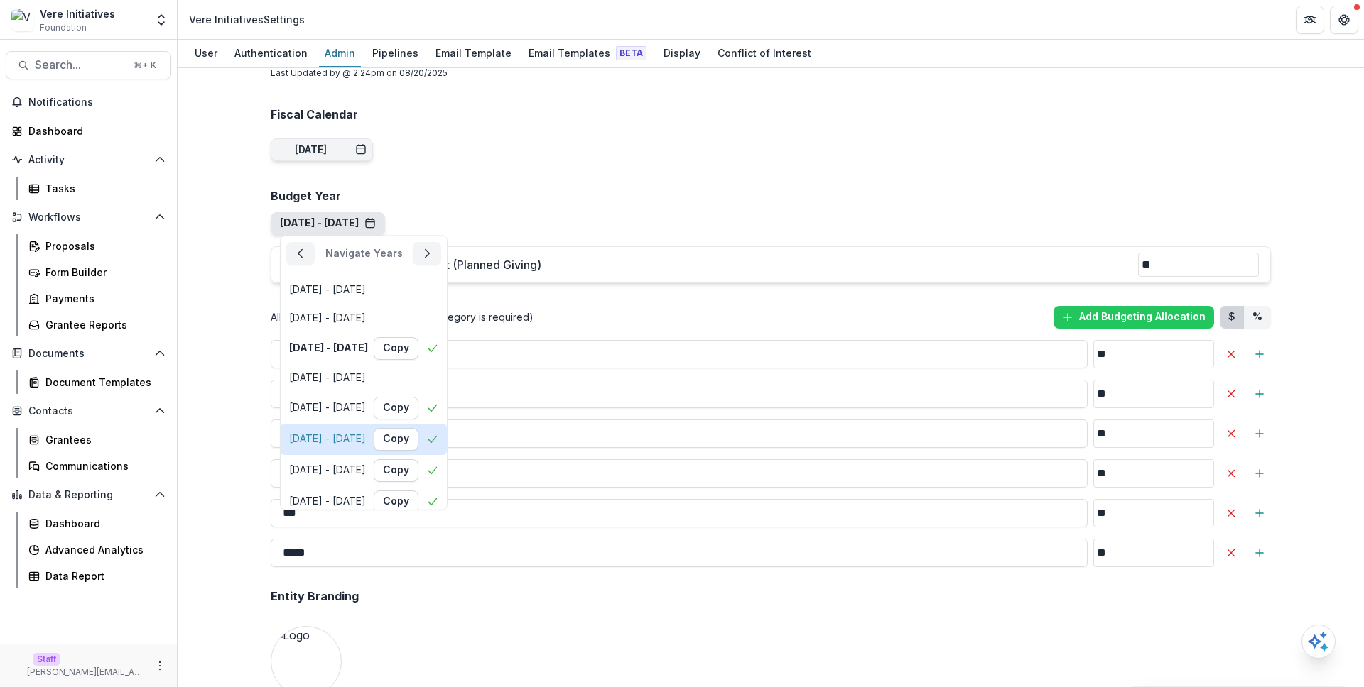
click at [373, 431] on div "[DATE] - [DATE] Copy" at bounding box center [363, 439] width 149 height 23
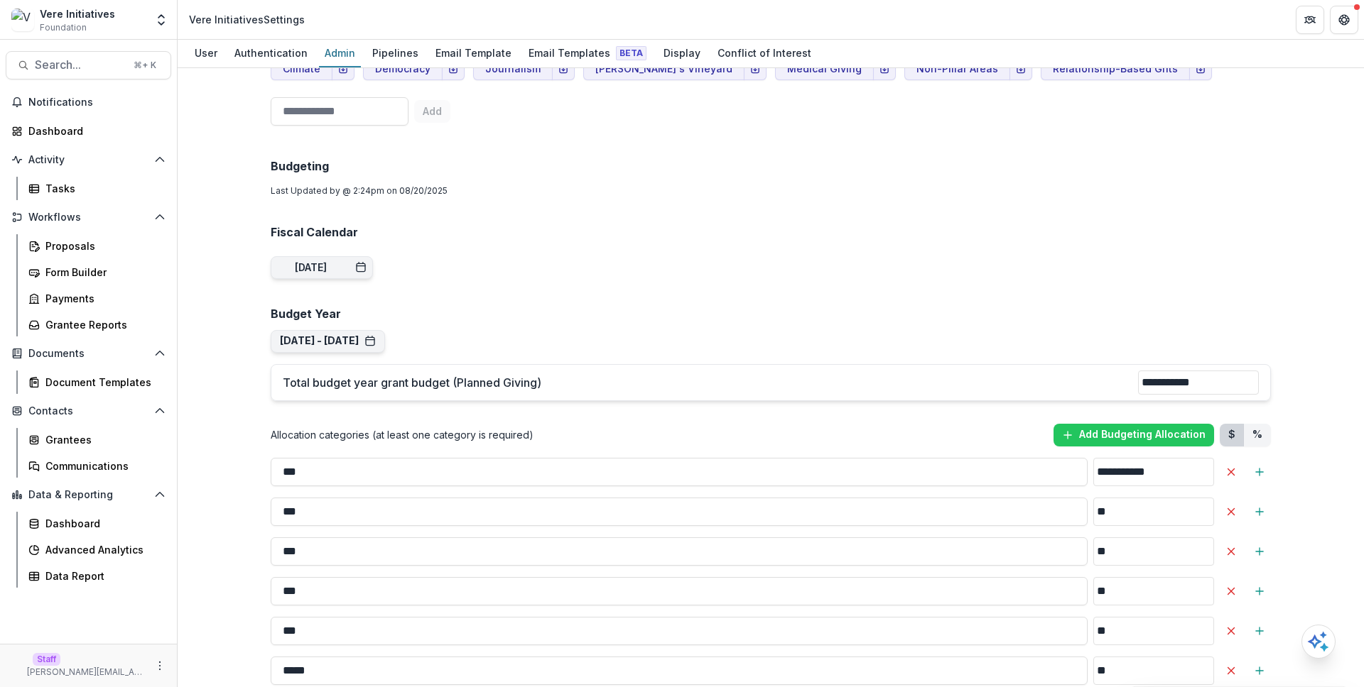
scroll to position [964, 0]
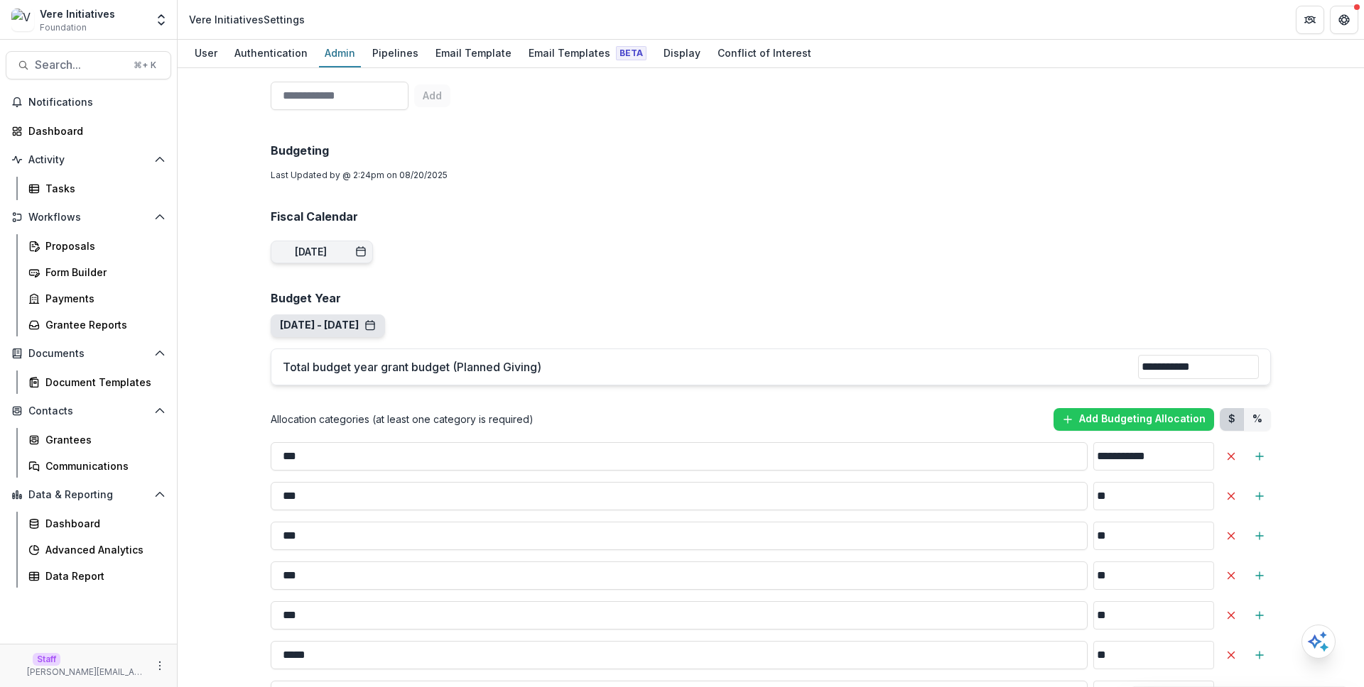
click at [376, 324] on button "[DATE] - [DATE]" at bounding box center [328, 326] width 96 height 12
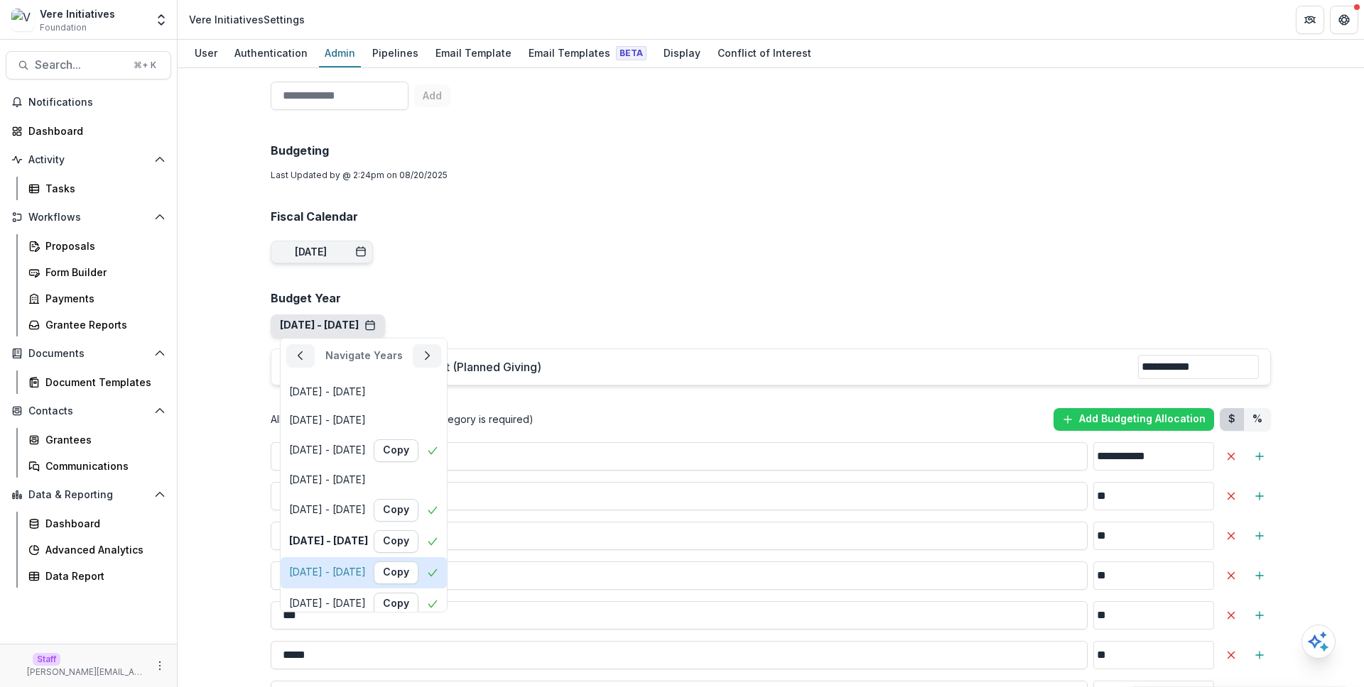
click at [356, 571] on div "[DATE] - [DATE]" at bounding box center [327, 573] width 77 height 12
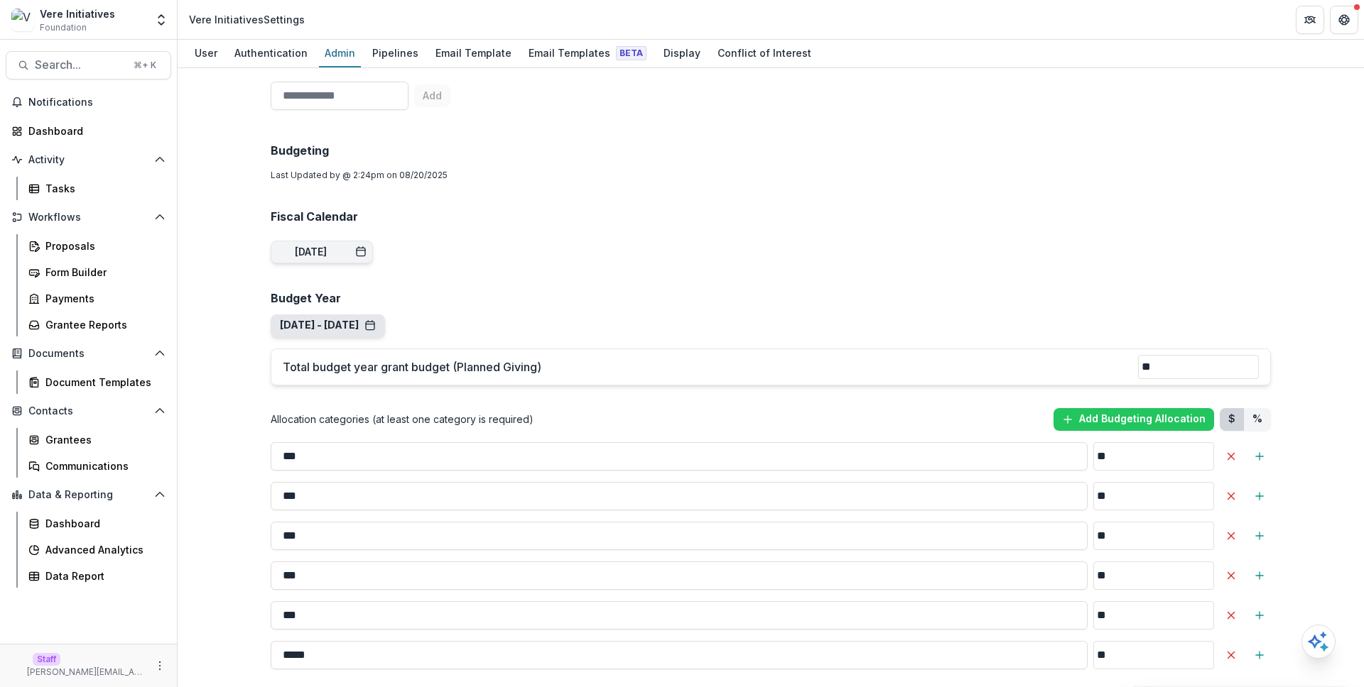
click at [376, 327] on button "[DATE] - [DATE]" at bounding box center [328, 326] width 96 height 12
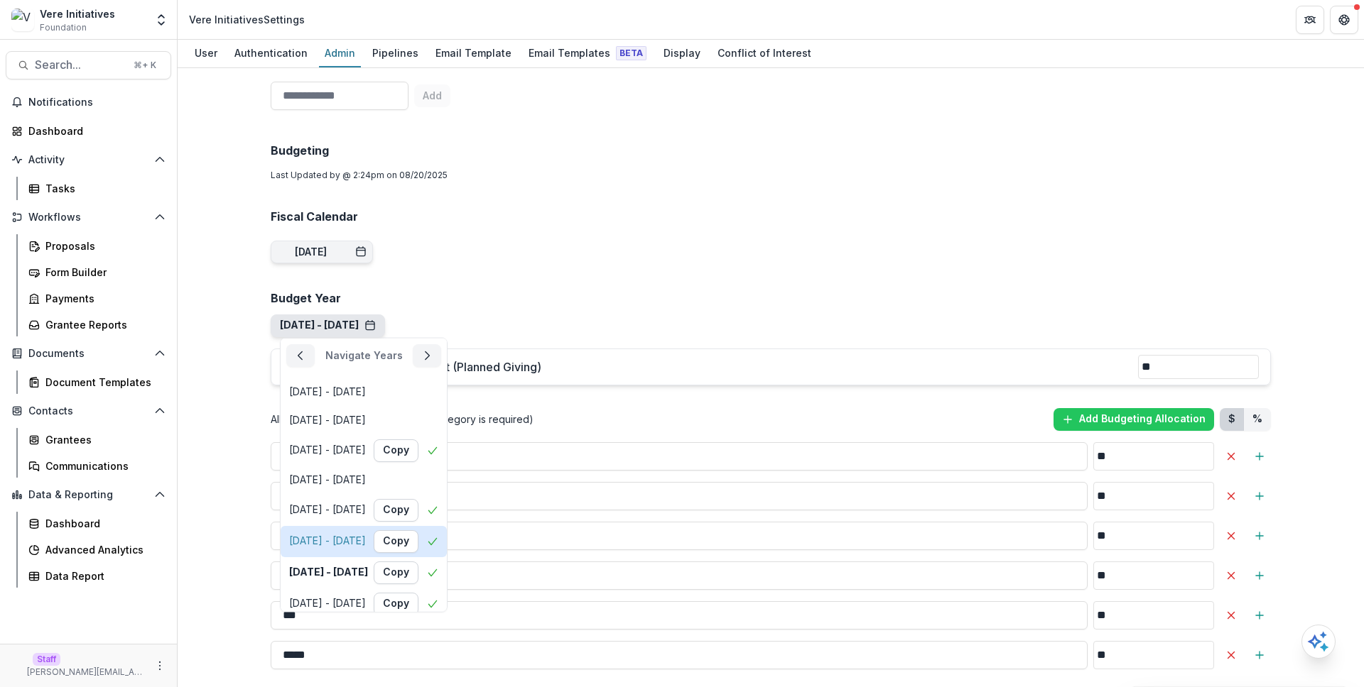
click at [364, 543] on div "[DATE] - [DATE]" at bounding box center [327, 542] width 77 height 12
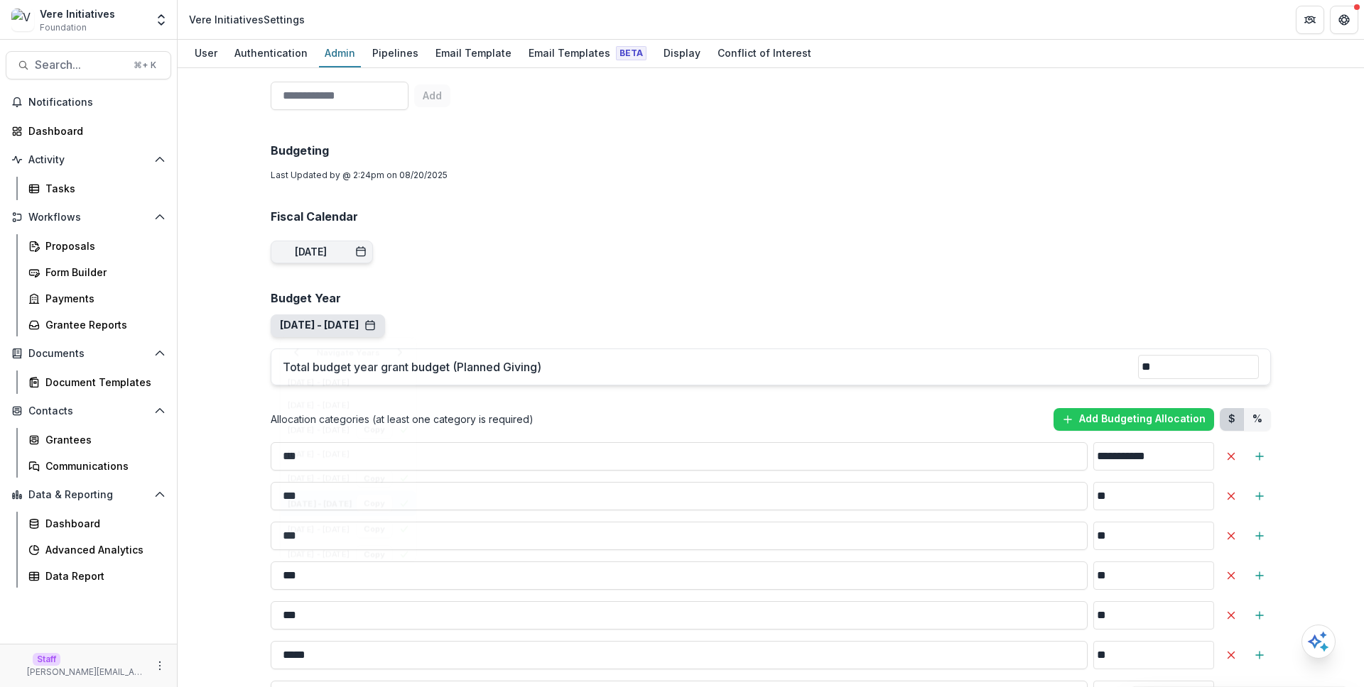
type input "**********"
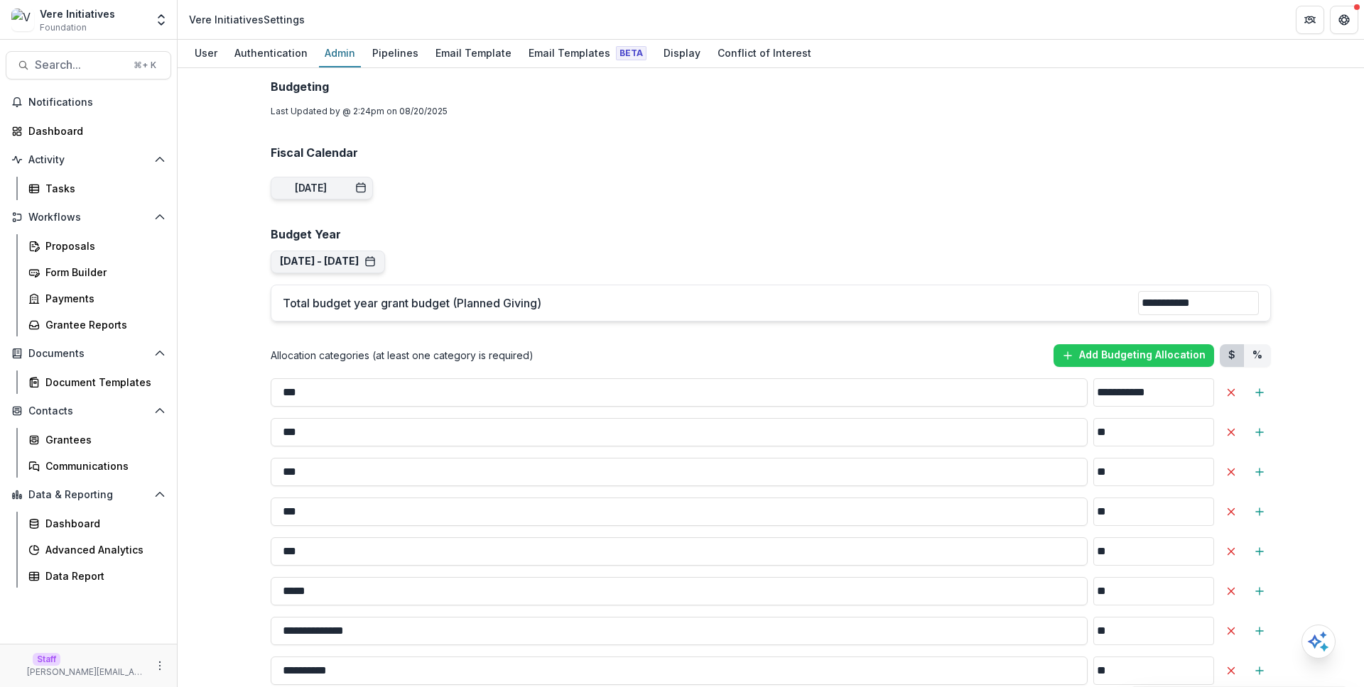
scroll to position [1021, 0]
